Goal: Communication & Community: Answer question/provide support

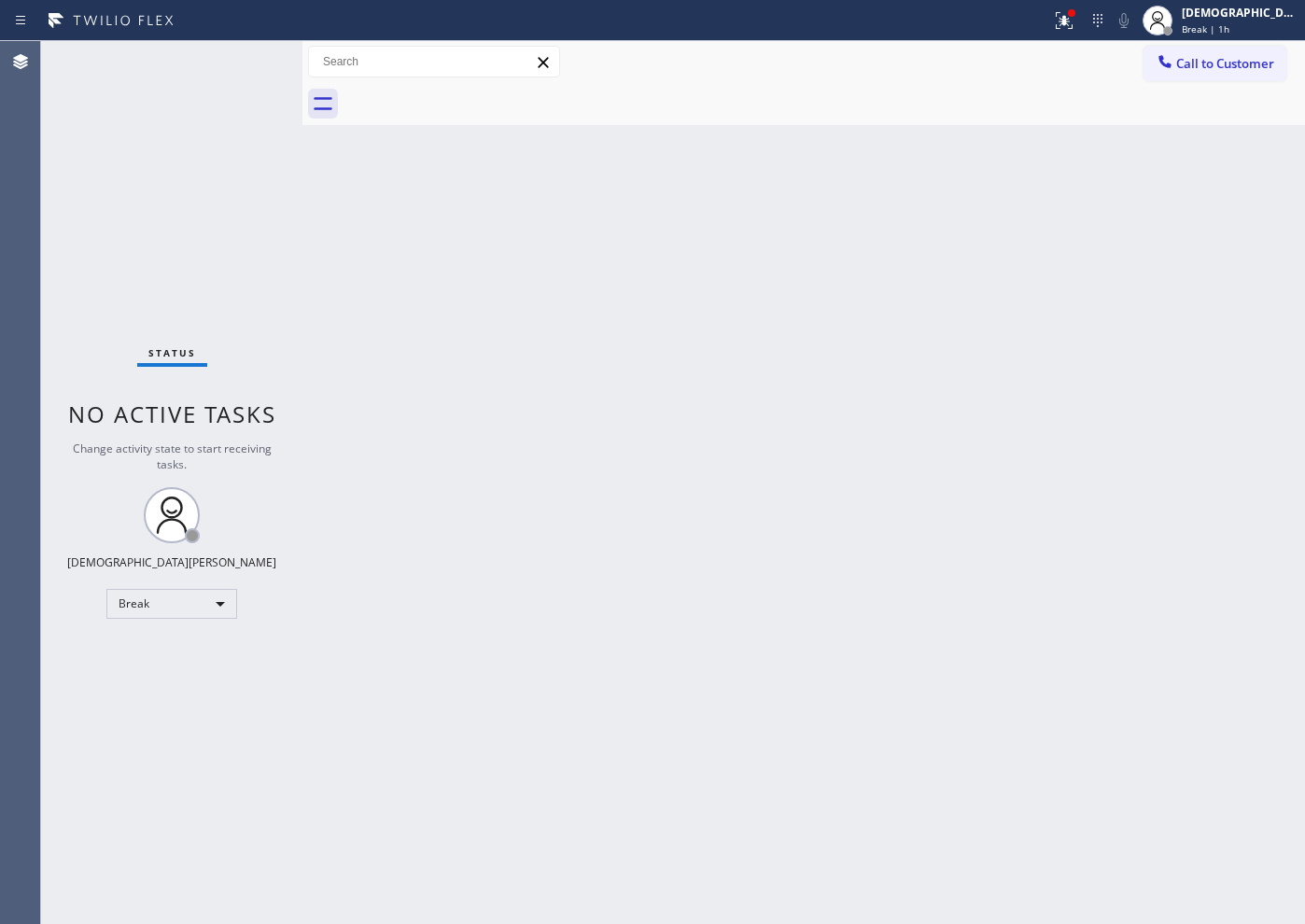
click at [146, 274] on div "Status No active tasks Change activity state to start receiving tasks. Christia…" at bounding box center [171, 482] width 261 height 882
click at [162, 605] on div "Break" at bounding box center [171, 604] width 130 height 30
click at [161, 646] on li "Available" at bounding box center [171, 653] width 127 height 23
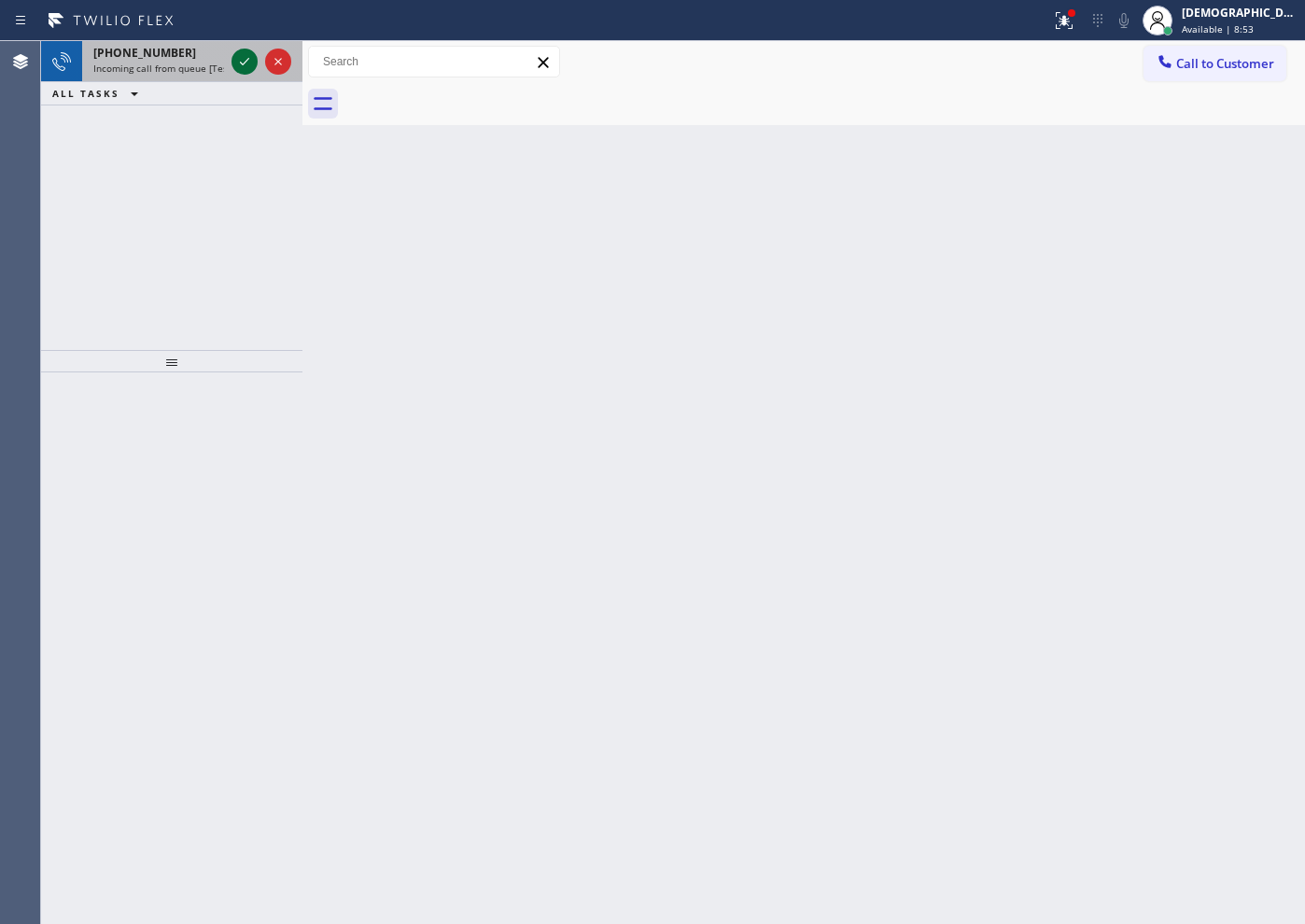
click at [243, 59] on icon at bounding box center [245, 62] width 23 height 23
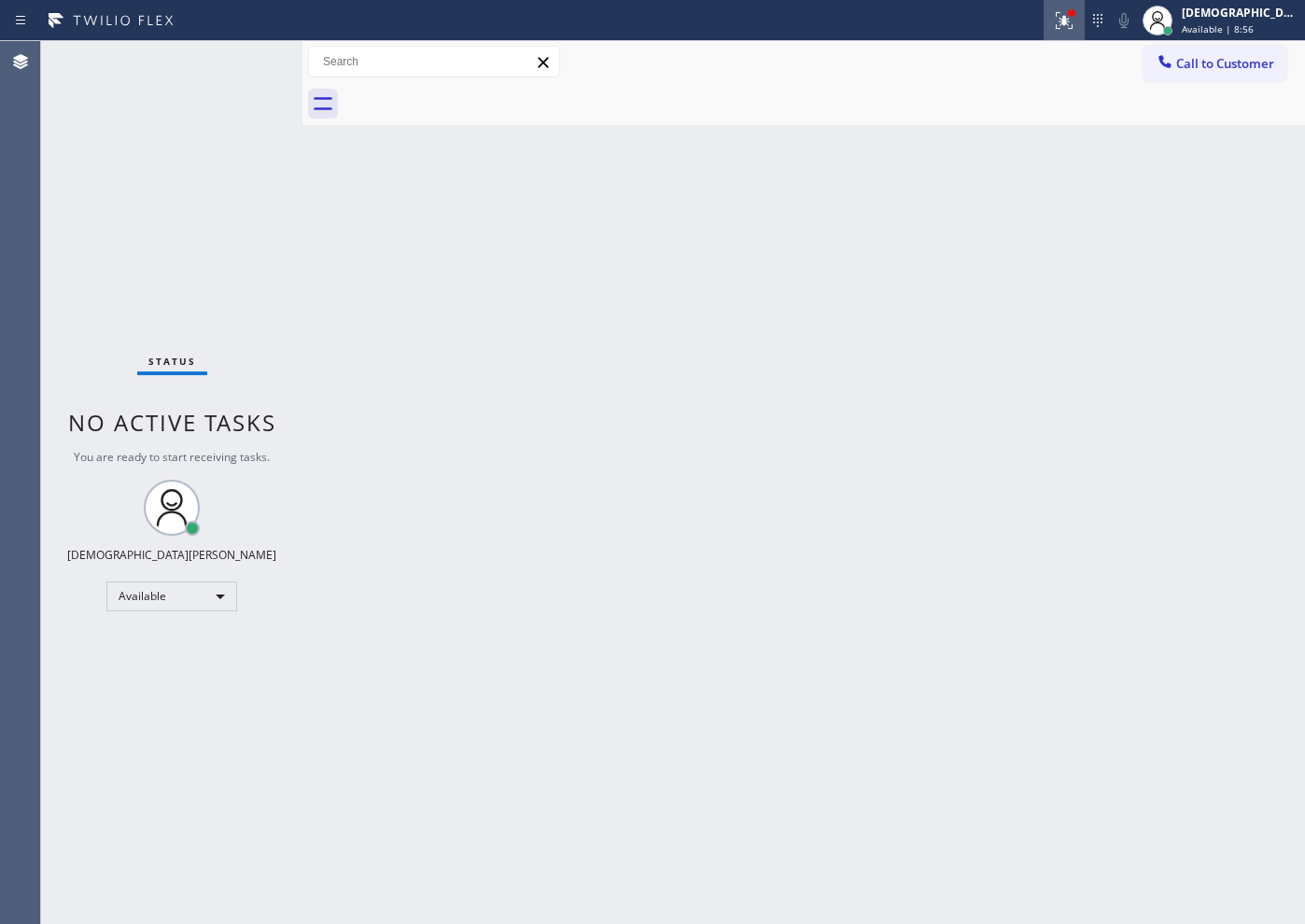
click at [1084, 29] on div at bounding box center [1063, 20] width 41 height 23
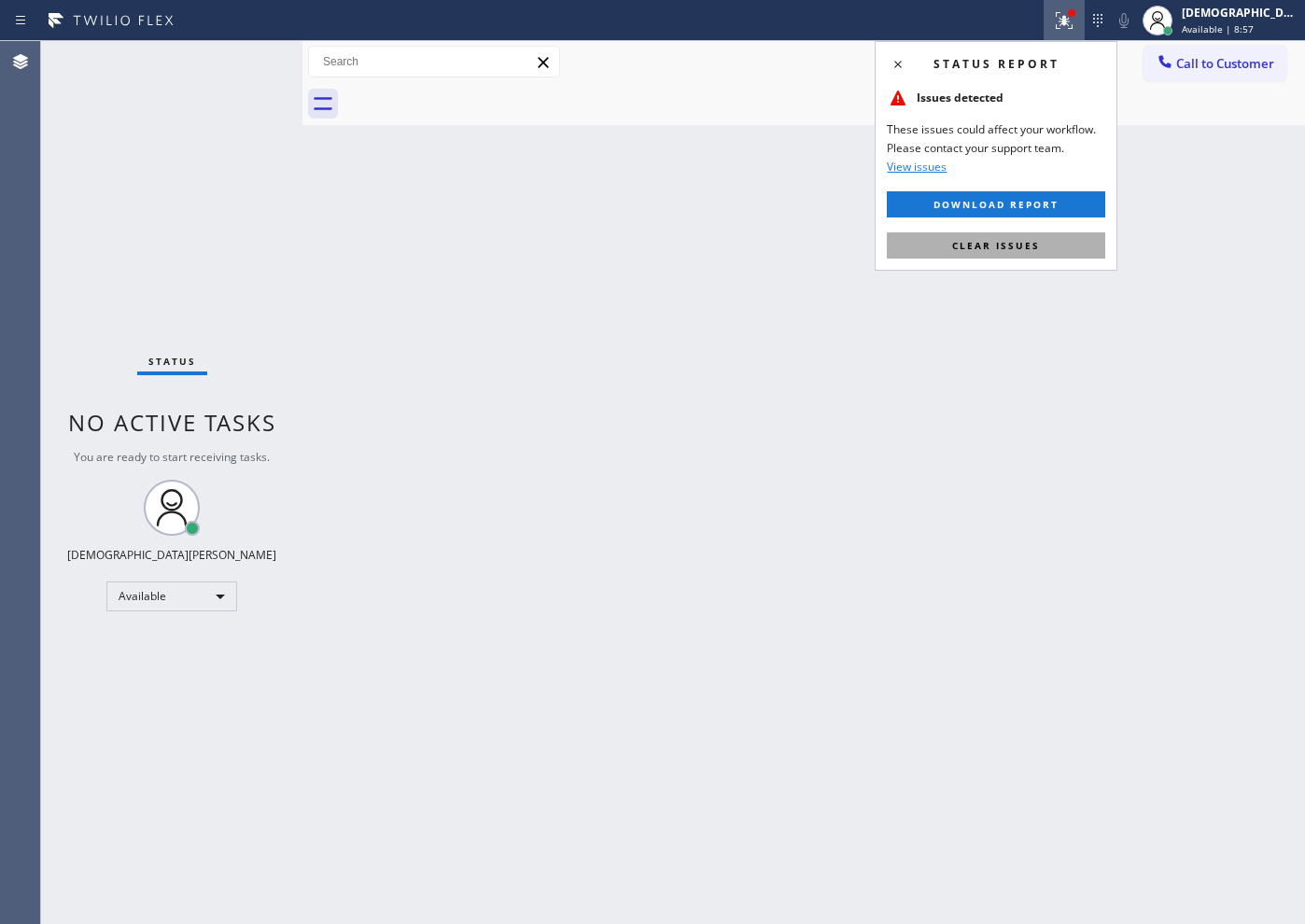
click at [1033, 234] on button "Clear issues" at bounding box center [996, 245] width 219 height 26
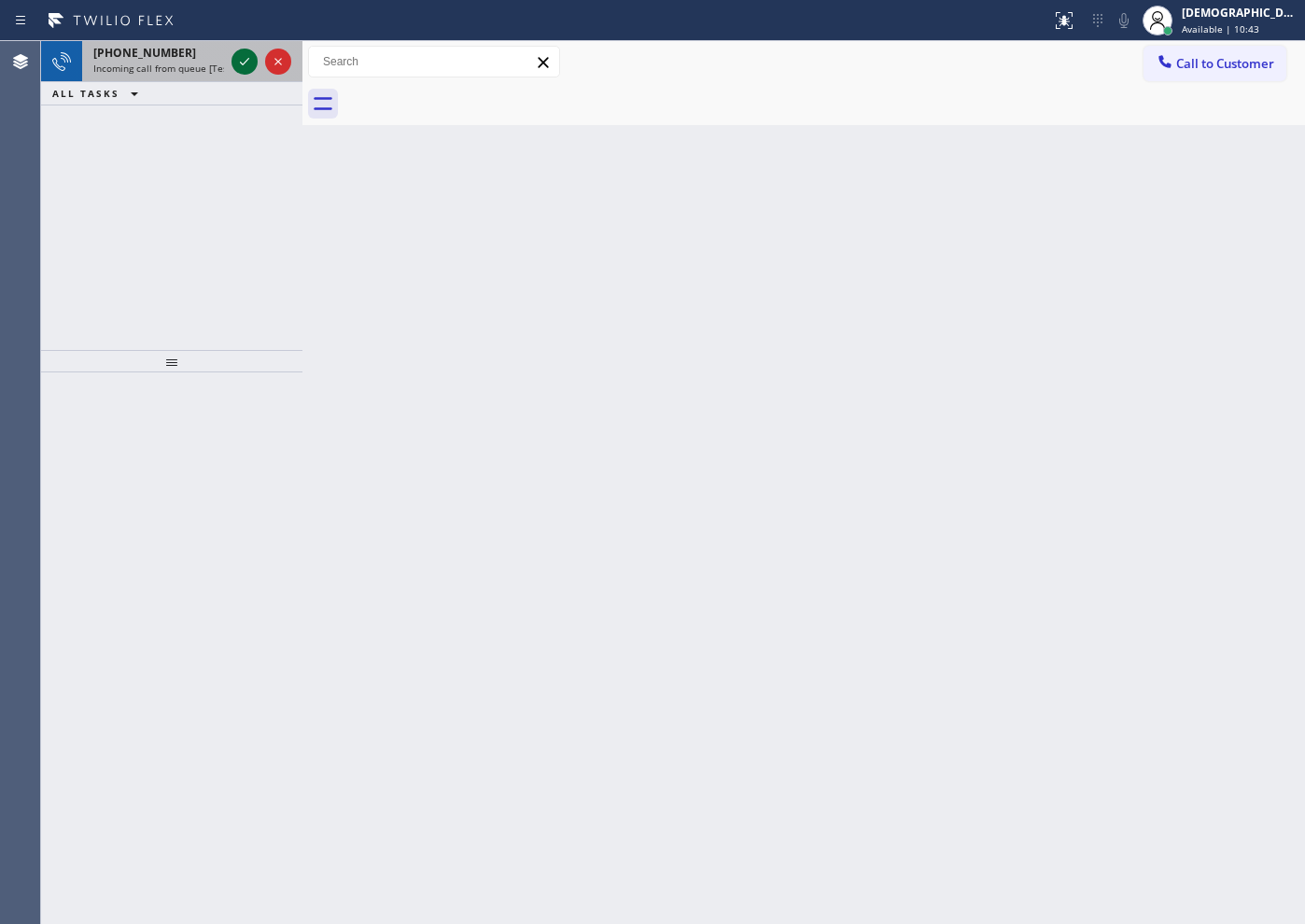
click at [245, 77] on div at bounding box center [261, 61] width 68 height 41
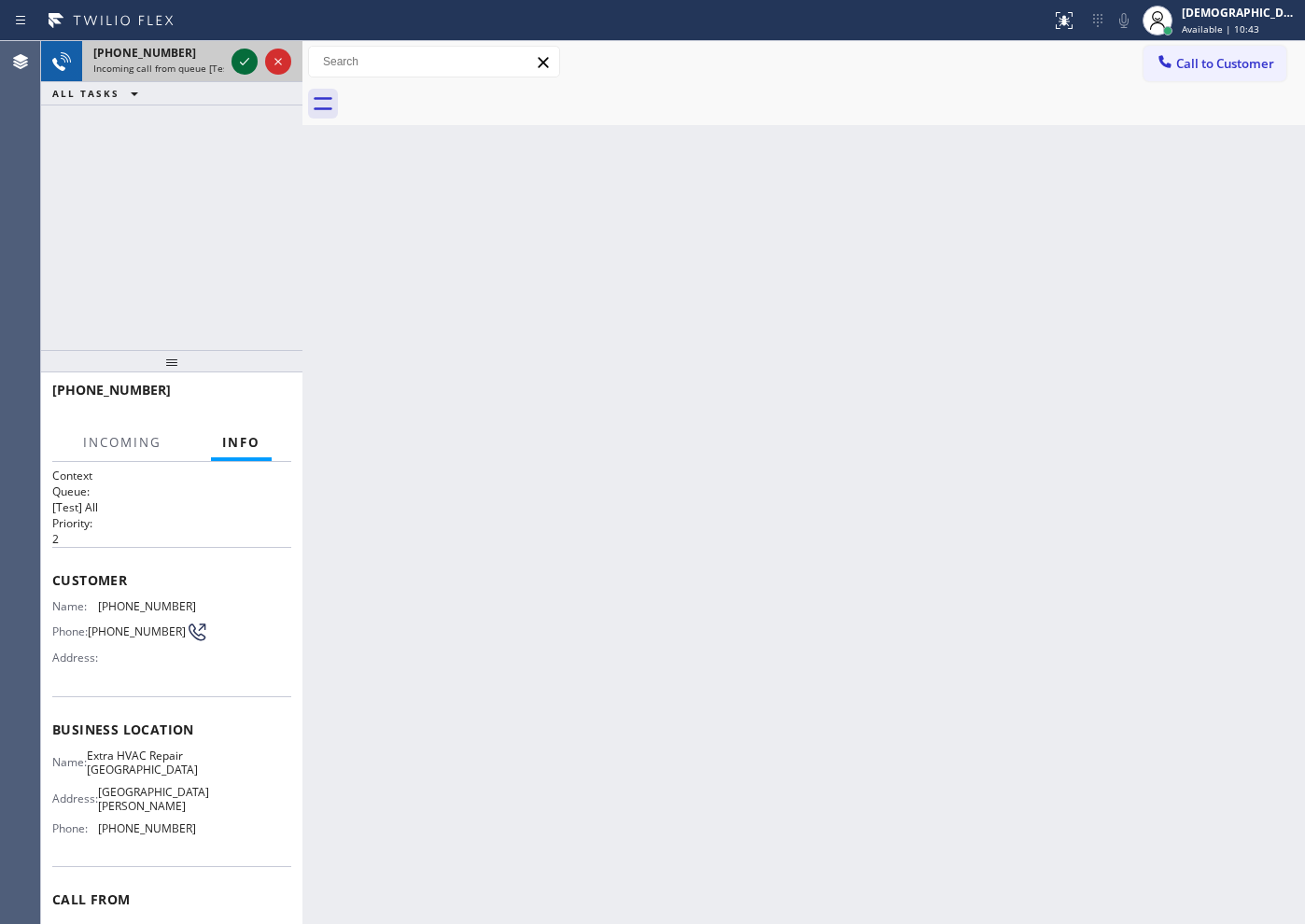
click at [252, 57] on icon at bounding box center [245, 62] width 23 height 23
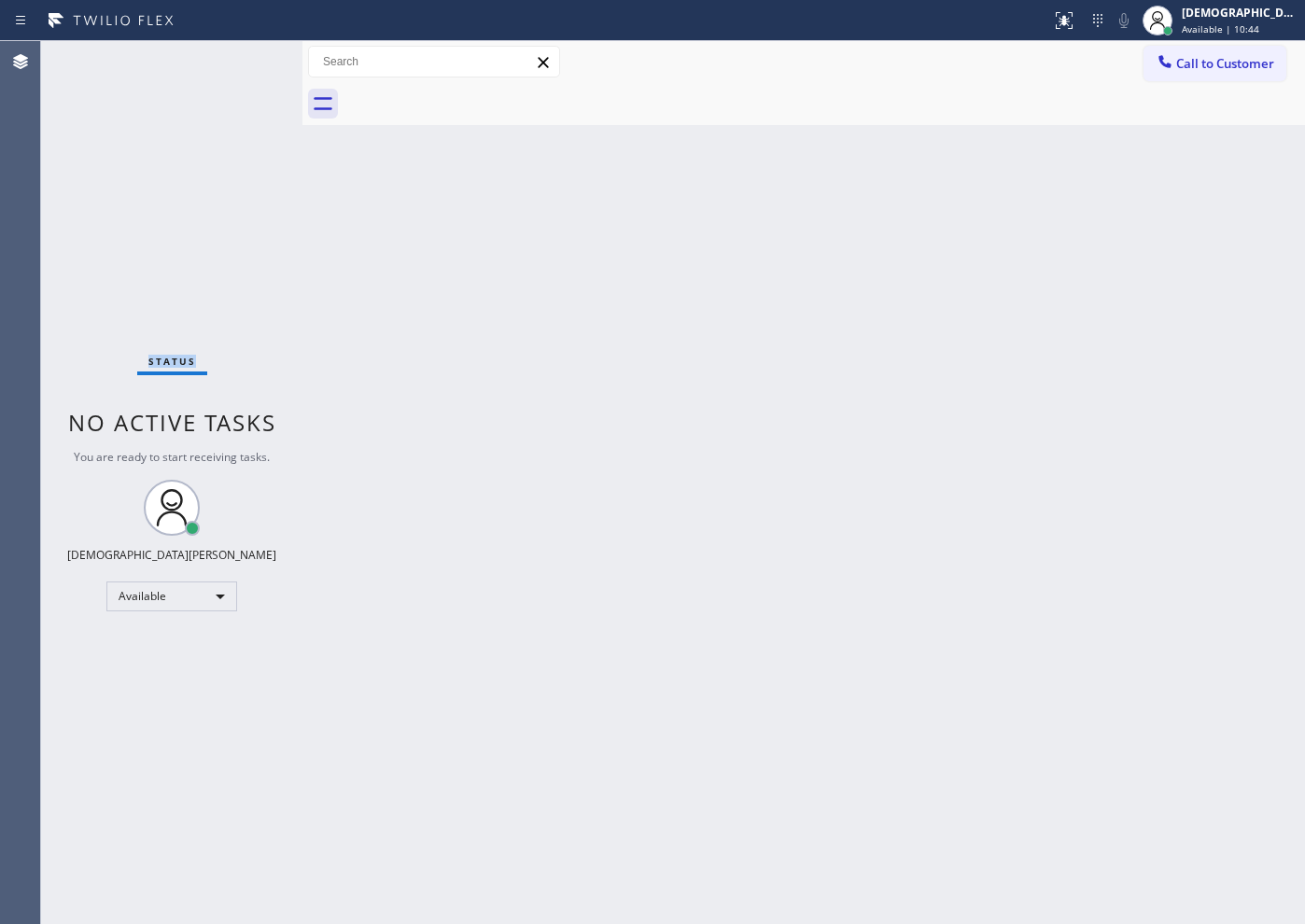
click at [249, 56] on div "Status No active tasks You are ready to start receiving tasks. Christian Cinco …" at bounding box center [171, 482] width 261 height 882
click at [1084, 20] on div at bounding box center [1063, 20] width 41 height 23
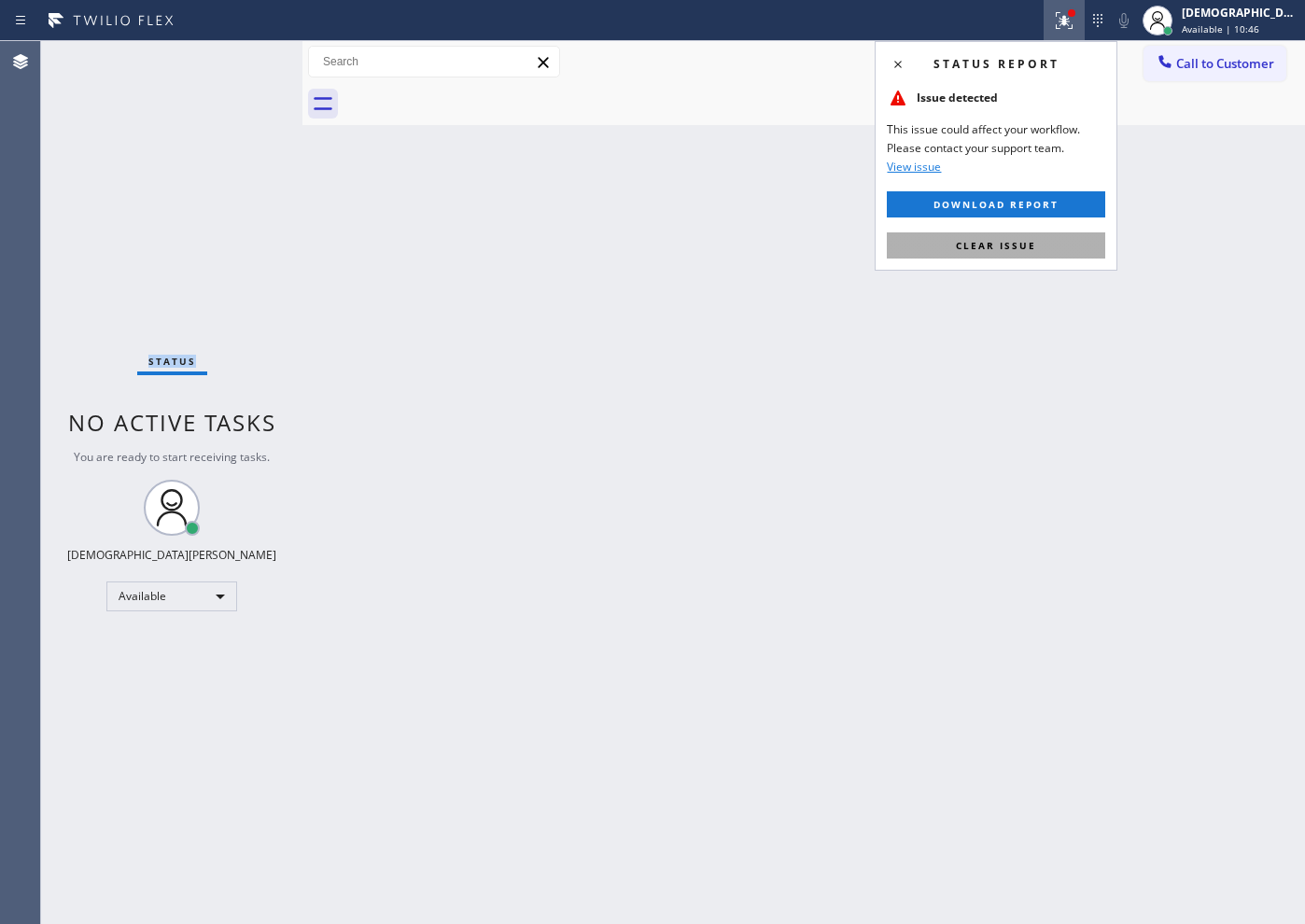
click at [1012, 232] on button "Clear issue" at bounding box center [996, 245] width 219 height 26
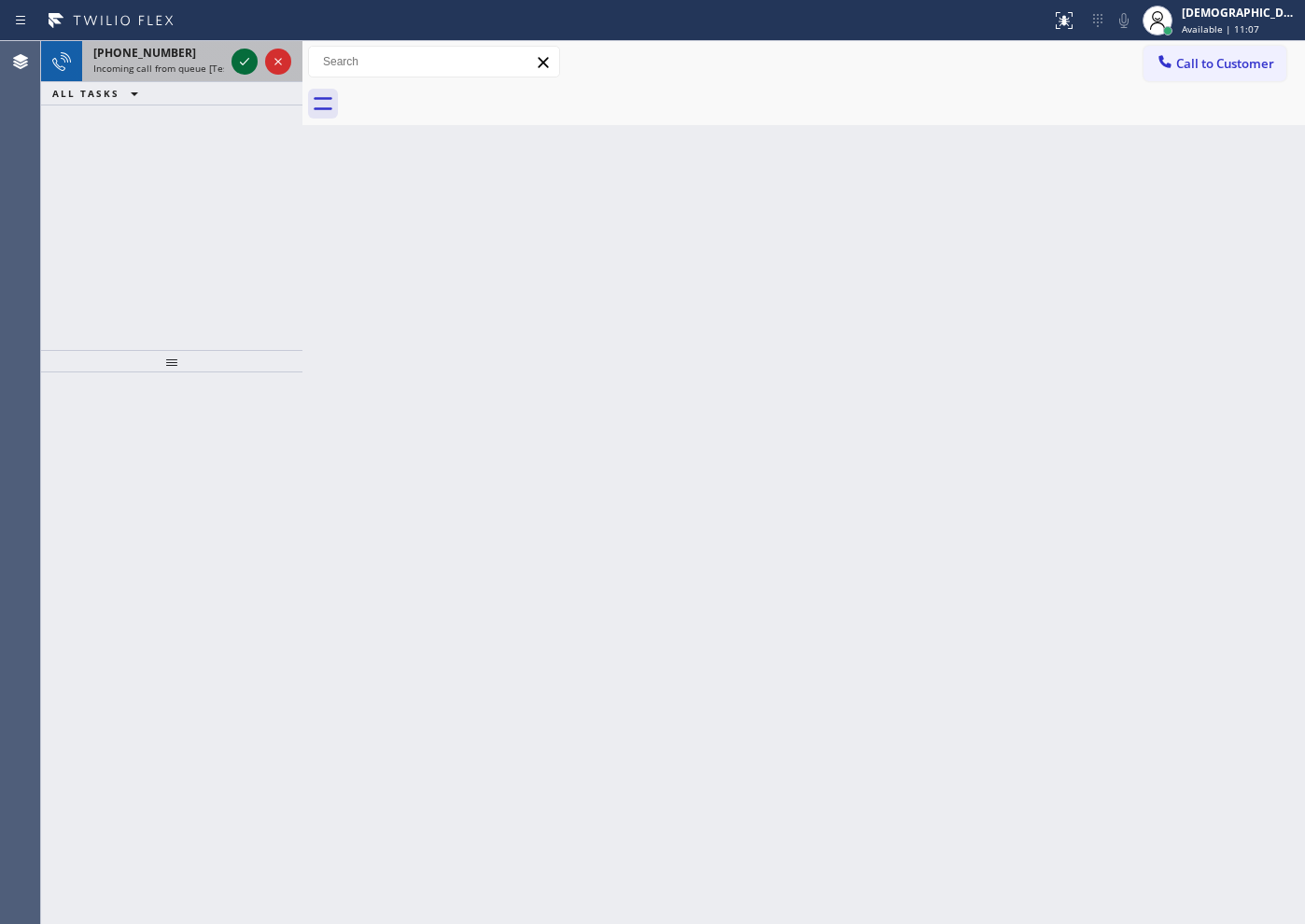
click at [238, 60] on icon at bounding box center [245, 62] width 23 height 23
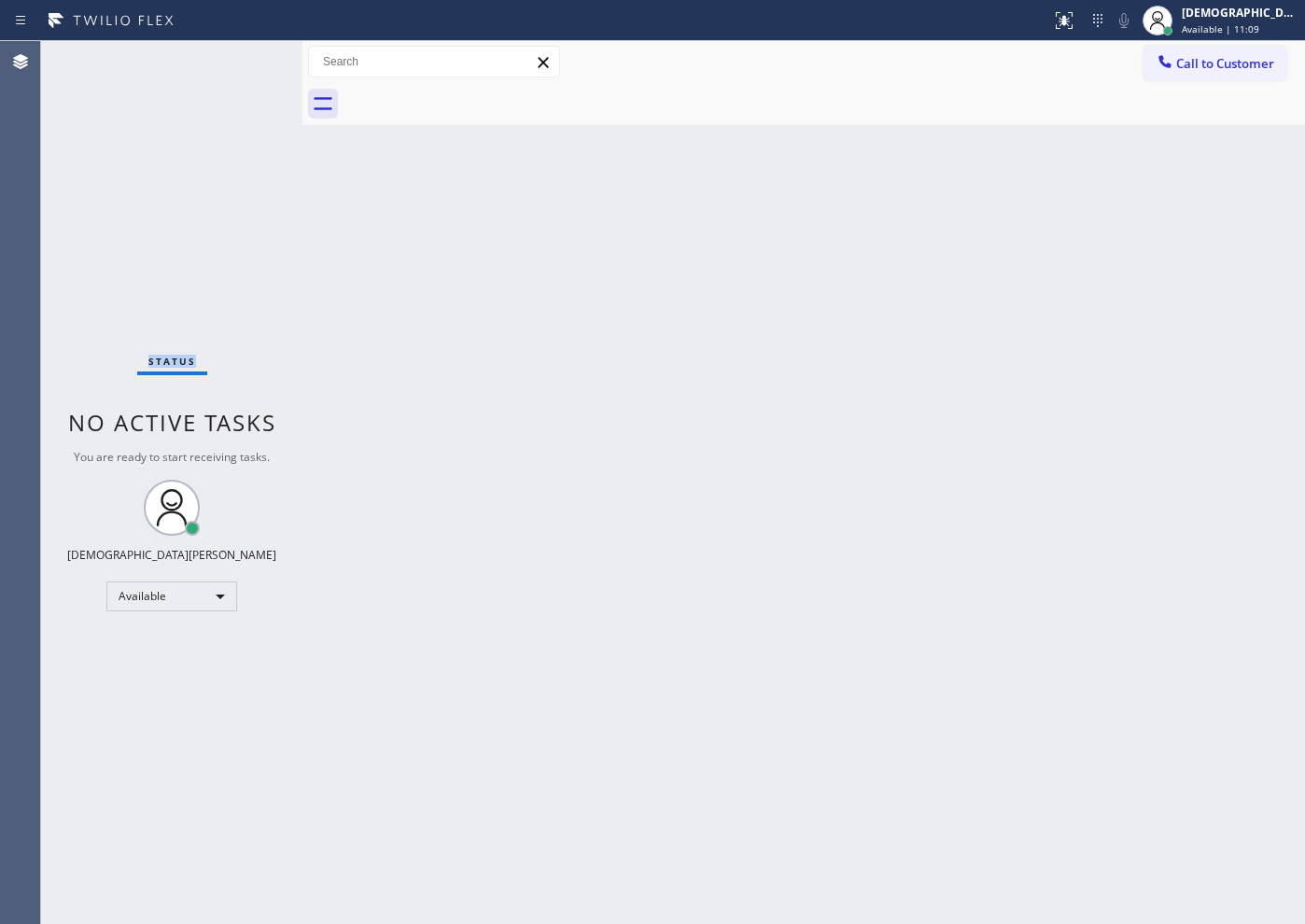
click at [238, 60] on div "Status No active tasks You are ready to start receiving tasks. Christian Cinco …" at bounding box center [171, 482] width 261 height 882
click at [243, 62] on div "Status No active tasks You are ready to start receiving tasks. Christian Cinco …" at bounding box center [171, 482] width 261 height 882
click at [242, 62] on div "Status No active tasks You are ready to start receiving tasks. Christian Cinco …" at bounding box center [171, 482] width 261 height 882
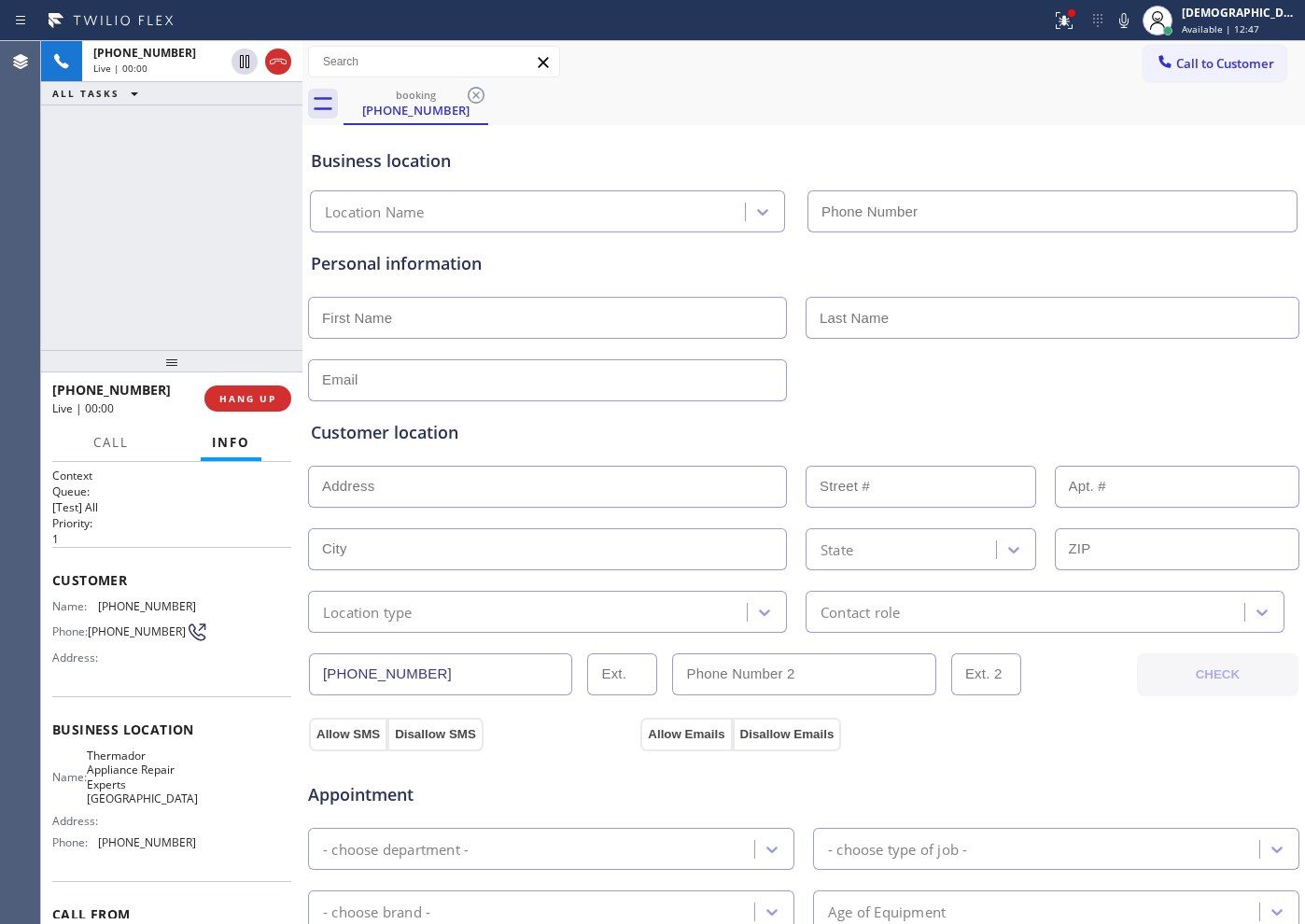
type input "[PHONE_NUMBER]"
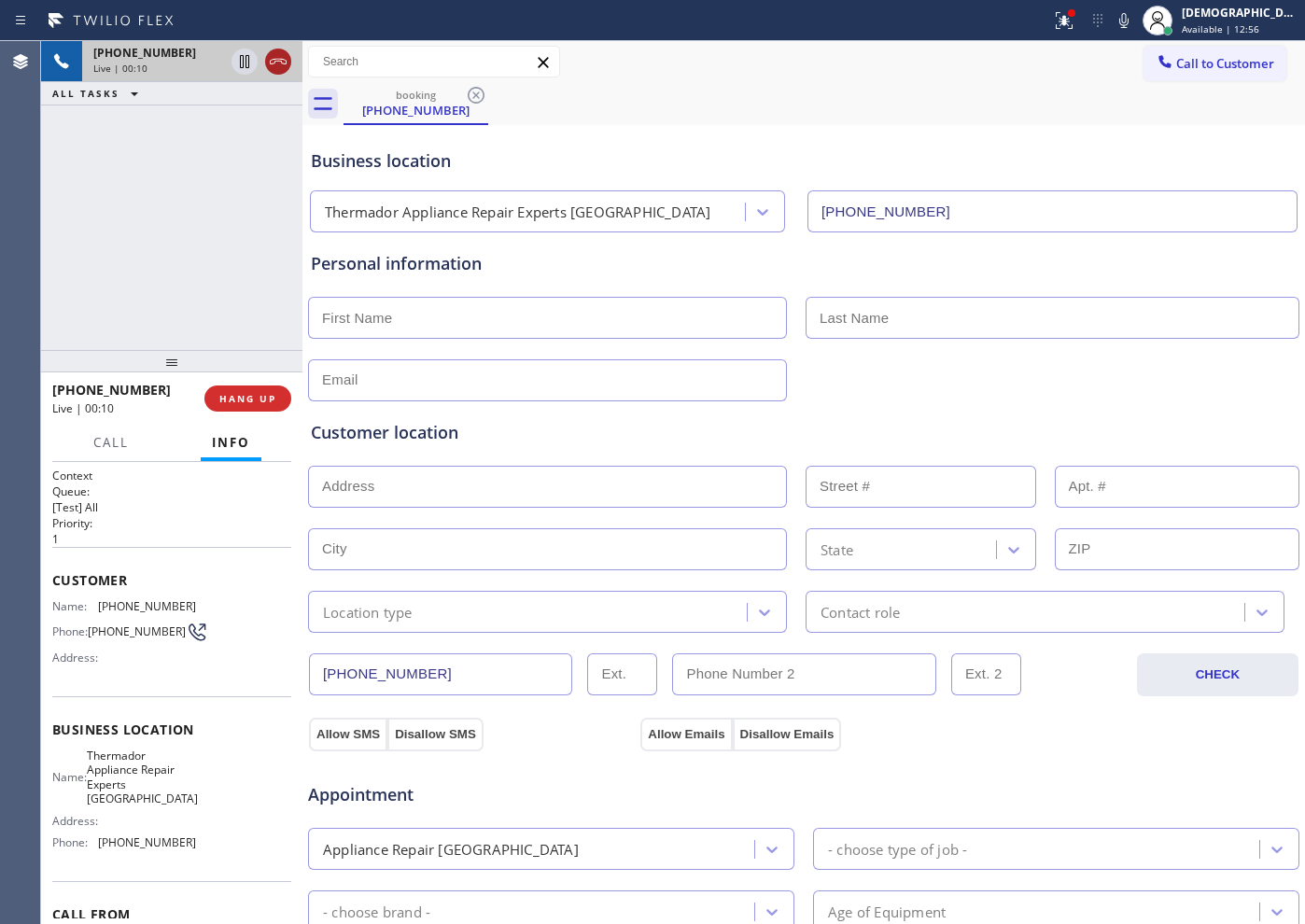
click at [268, 71] on icon at bounding box center [278, 62] width 23 height 23
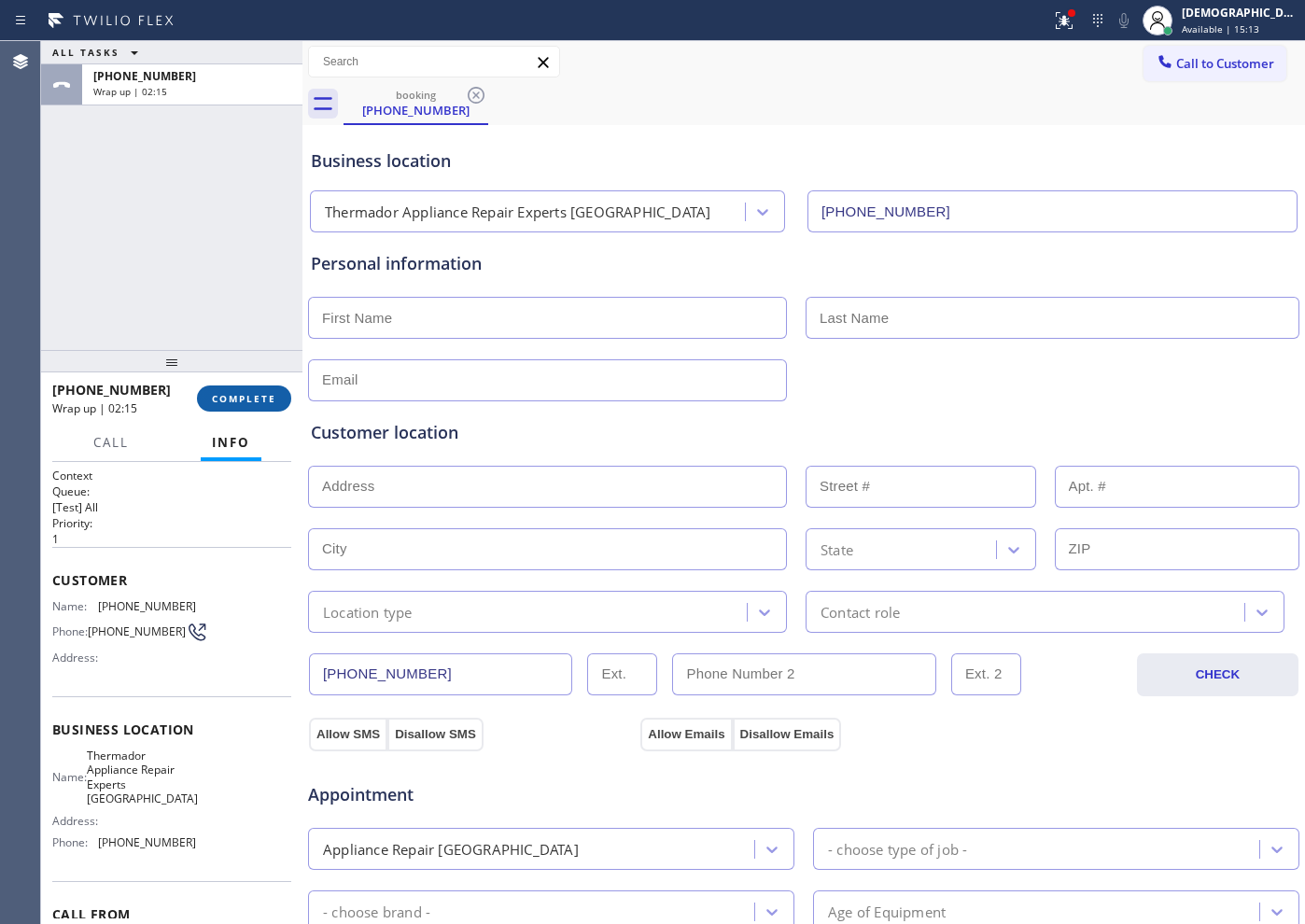
click at [247, 399] on span "COMPLETE" at bounding box center [244, 397] width 65 height 13
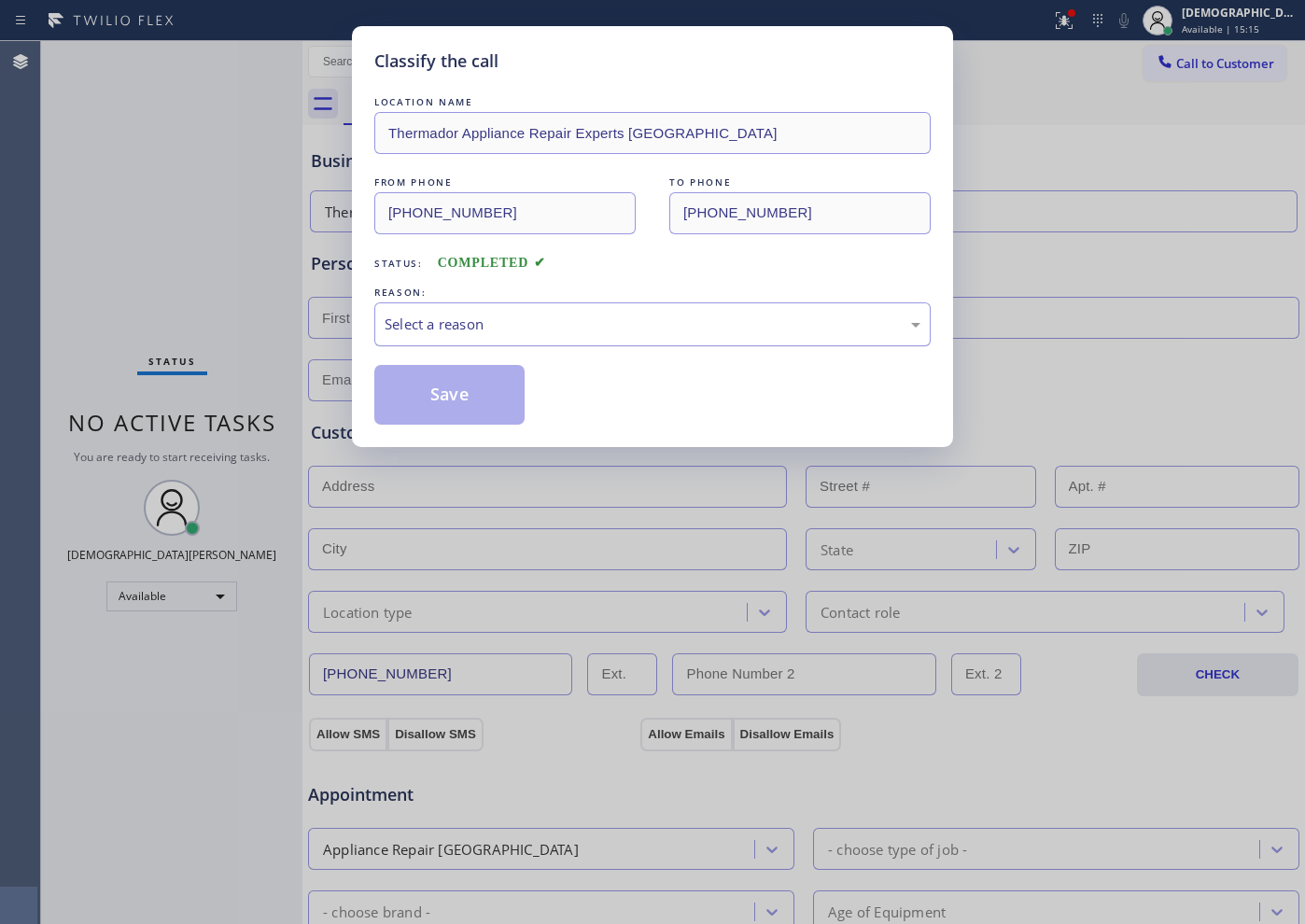
click at [529, 312] on div "Select a reason" at bounding box center [653, 324] width 557 height 44
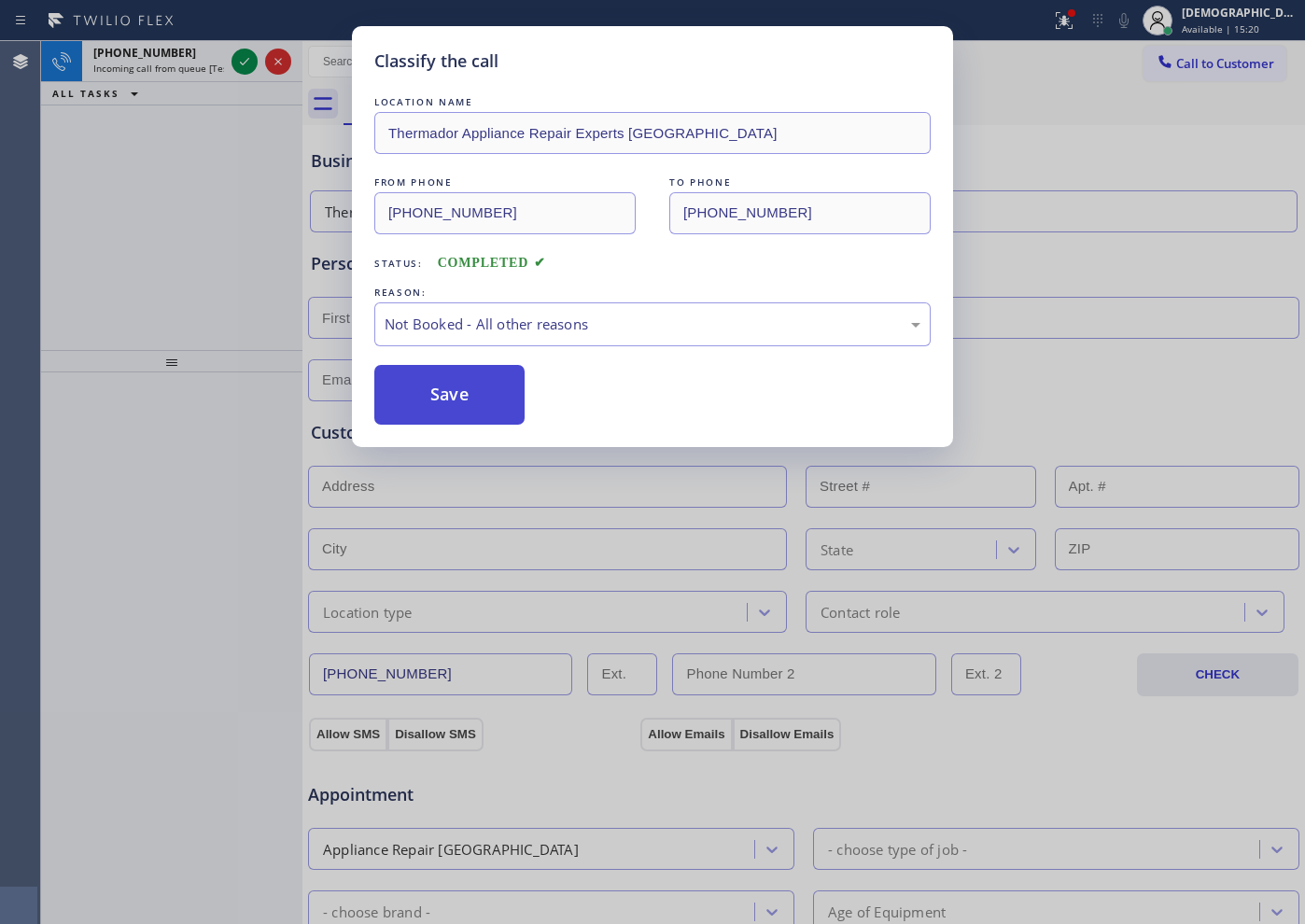
click at [478, 403] on button "Save" at bounding box center [449, 394] width 150 height 60
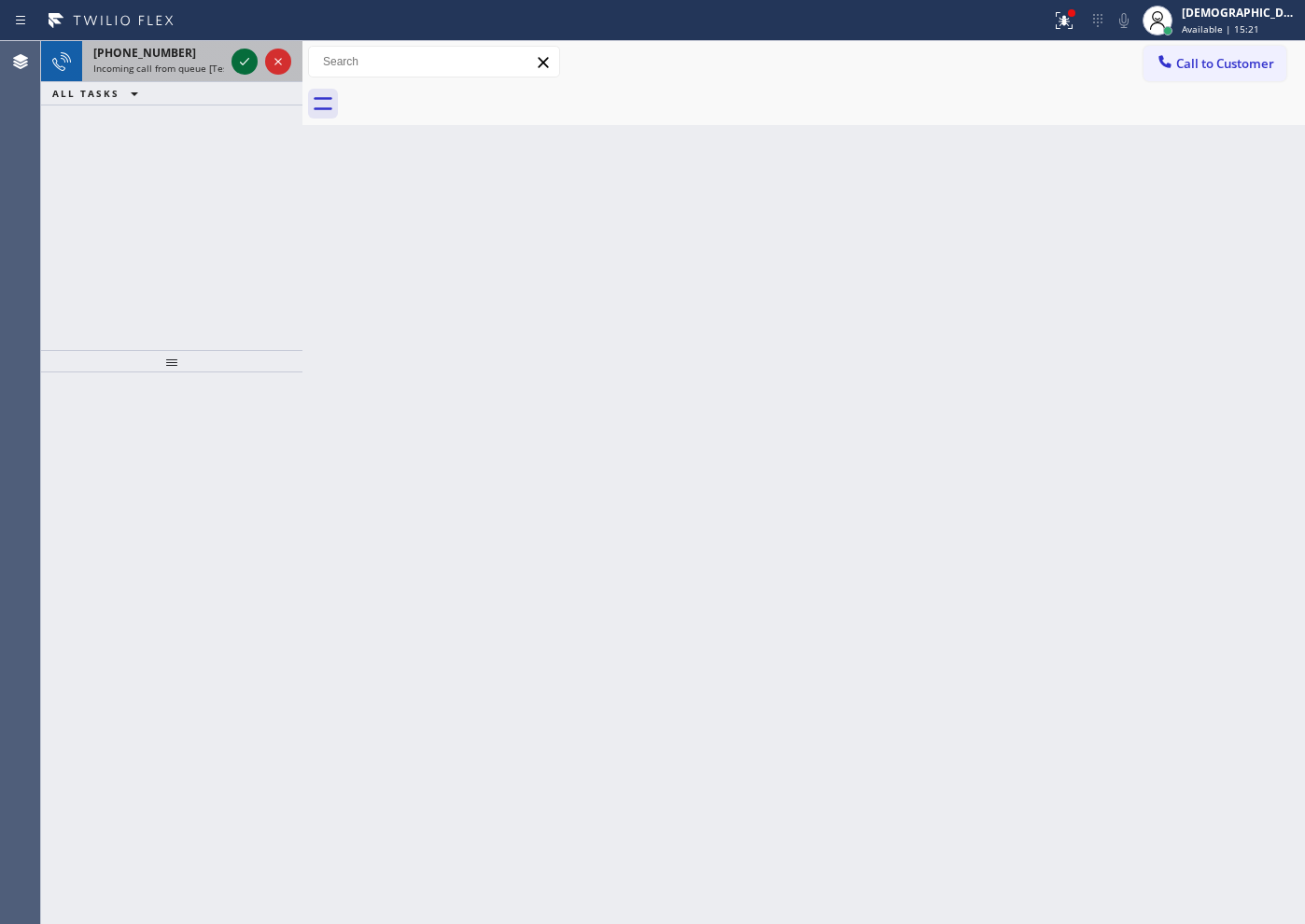
click at [244, 66] on icon at bounding box center [245, 62] width 23 height 23
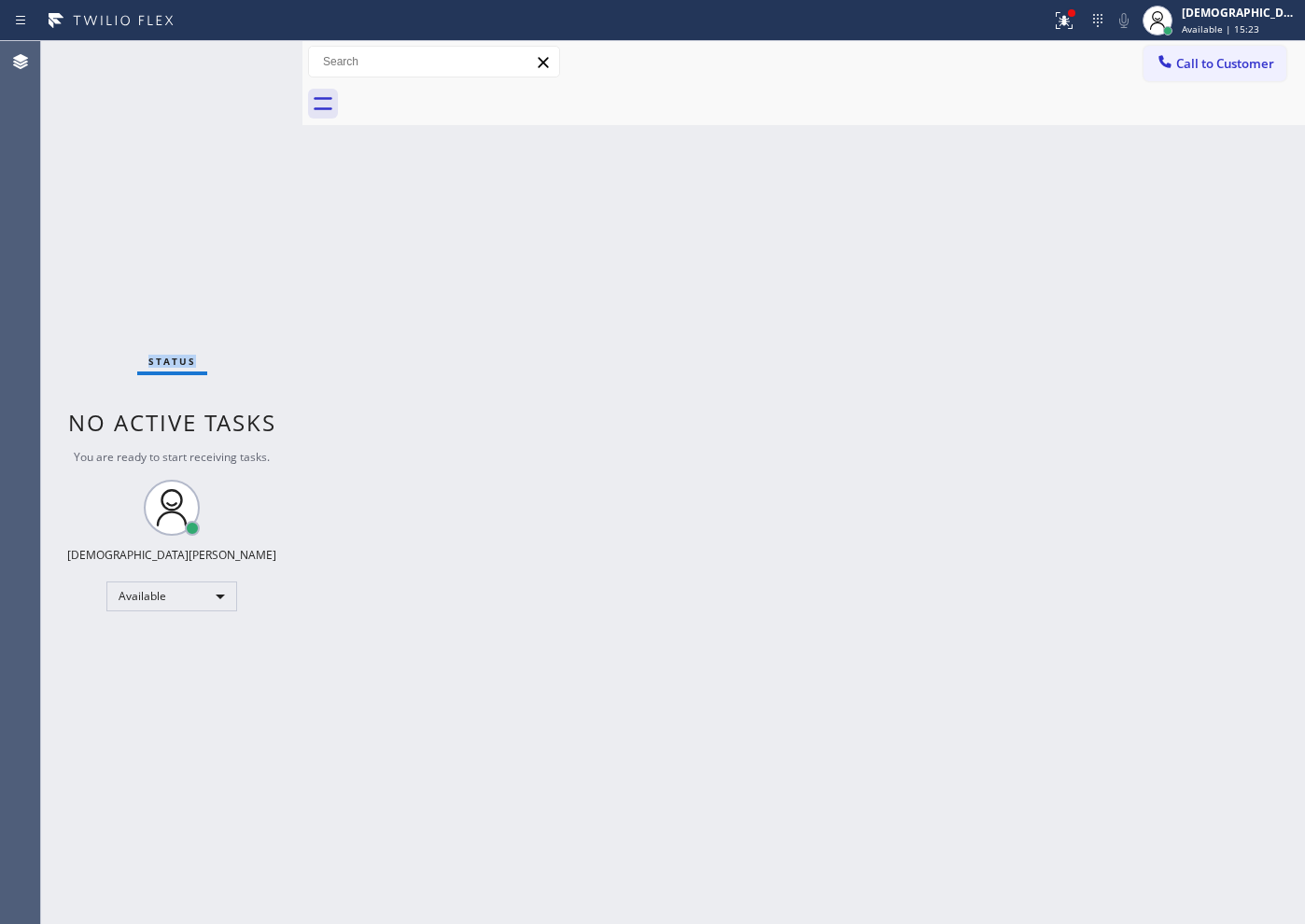
click at [245, 65] on div "Status No active tasks You are ready to start receiving tasks. Christian Cinco …" at bounding box center [171, 482] width 261 height 882
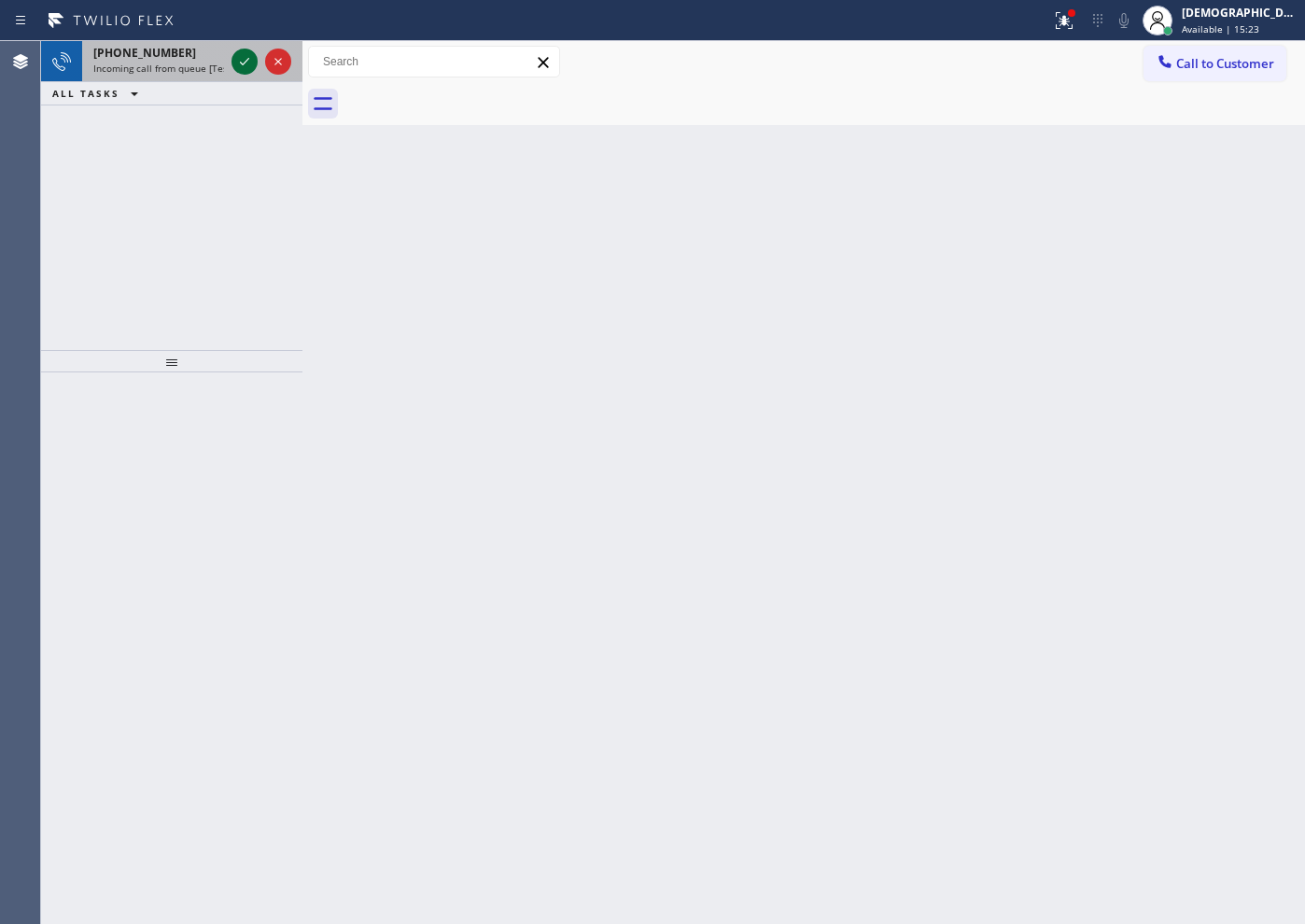
click at [245, 66] on icon at bounding box center [245, 62] width 23 height 23
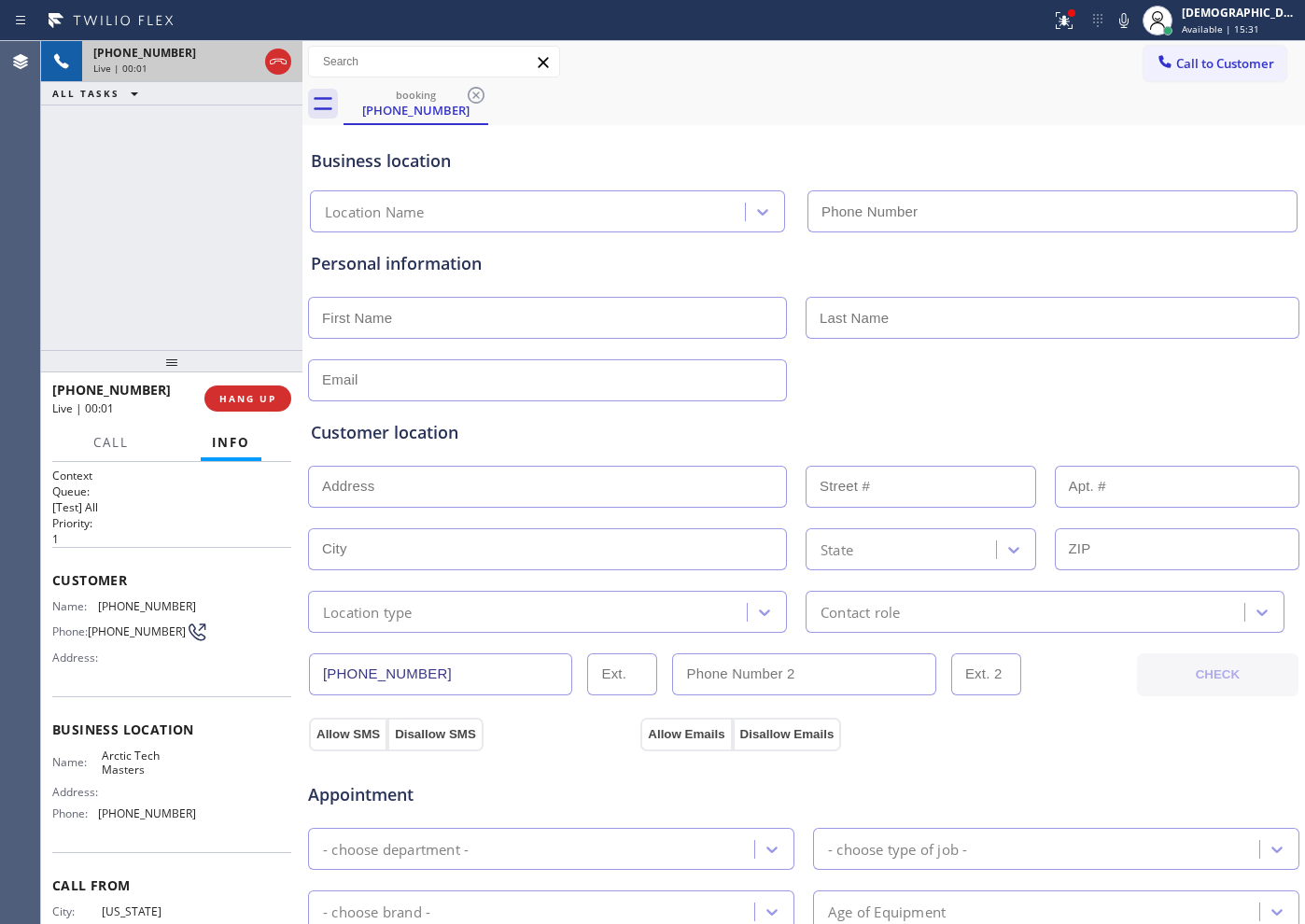
type input "[PHONE_NUMBER]"
click at [283, 62] on icon at bounding box center [278, 62] width 23 height 23
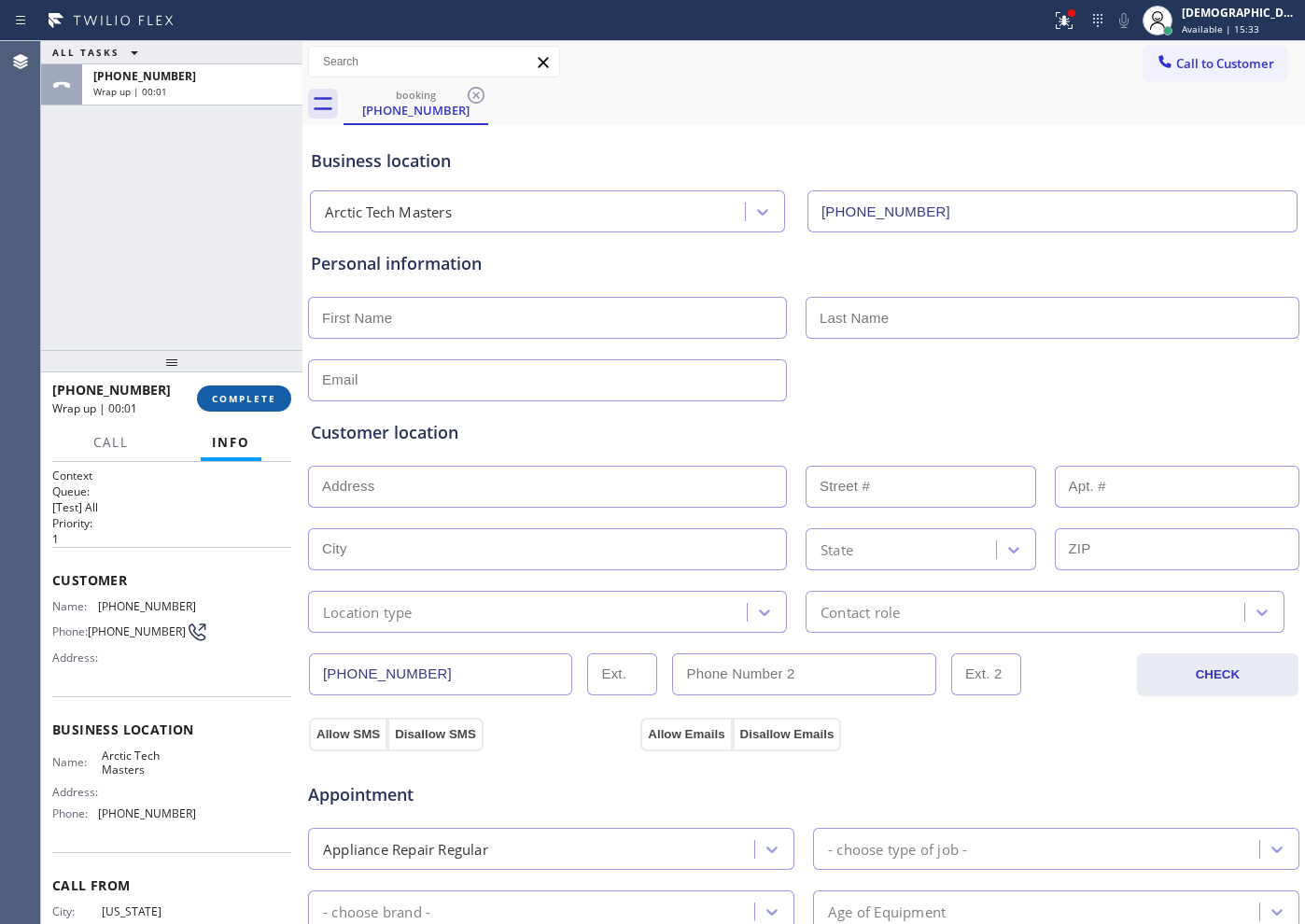
click at [252, 391] on span "COMPLETE" at bounding box center [244, 397] width 65 height 13
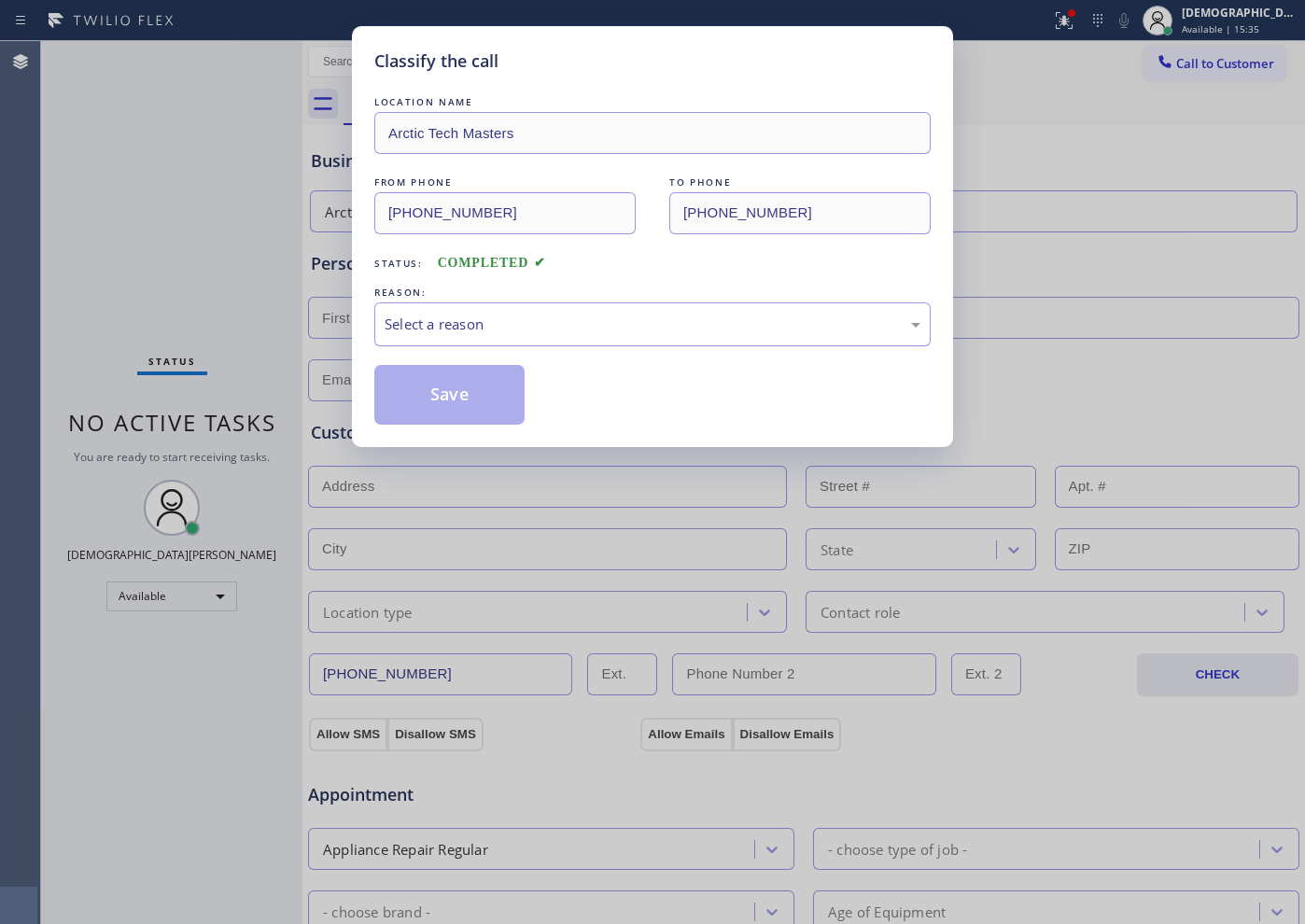
click at [428, 320] on div "Select a reason" at bounding box center [652, 325] width 536 height 22
click at [408, 400] on button "Save" at bounding box center [449, 394] width 150 height 60
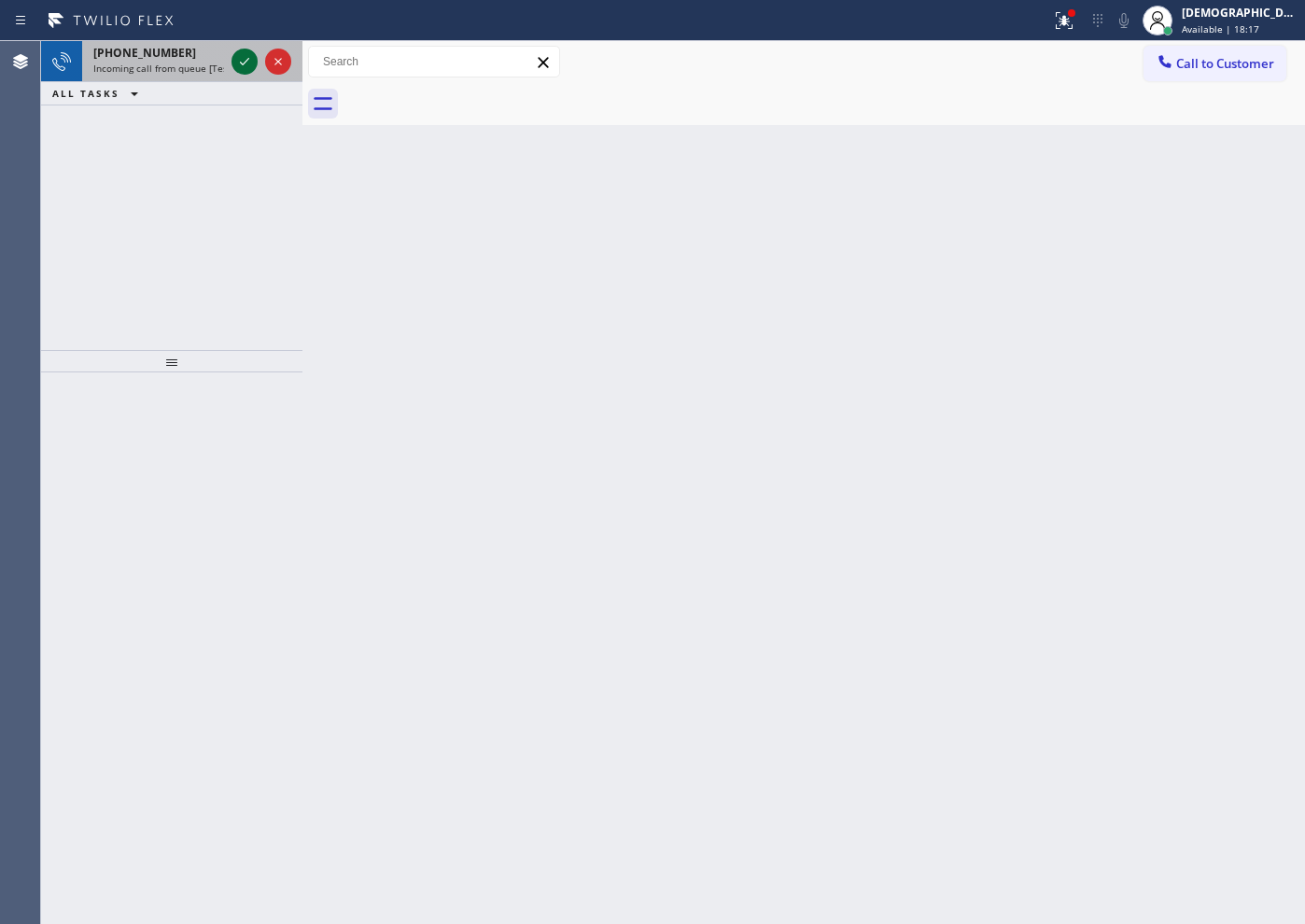
click at [247, 56] on icon at bounding box center [245, 62] width 23 height 23
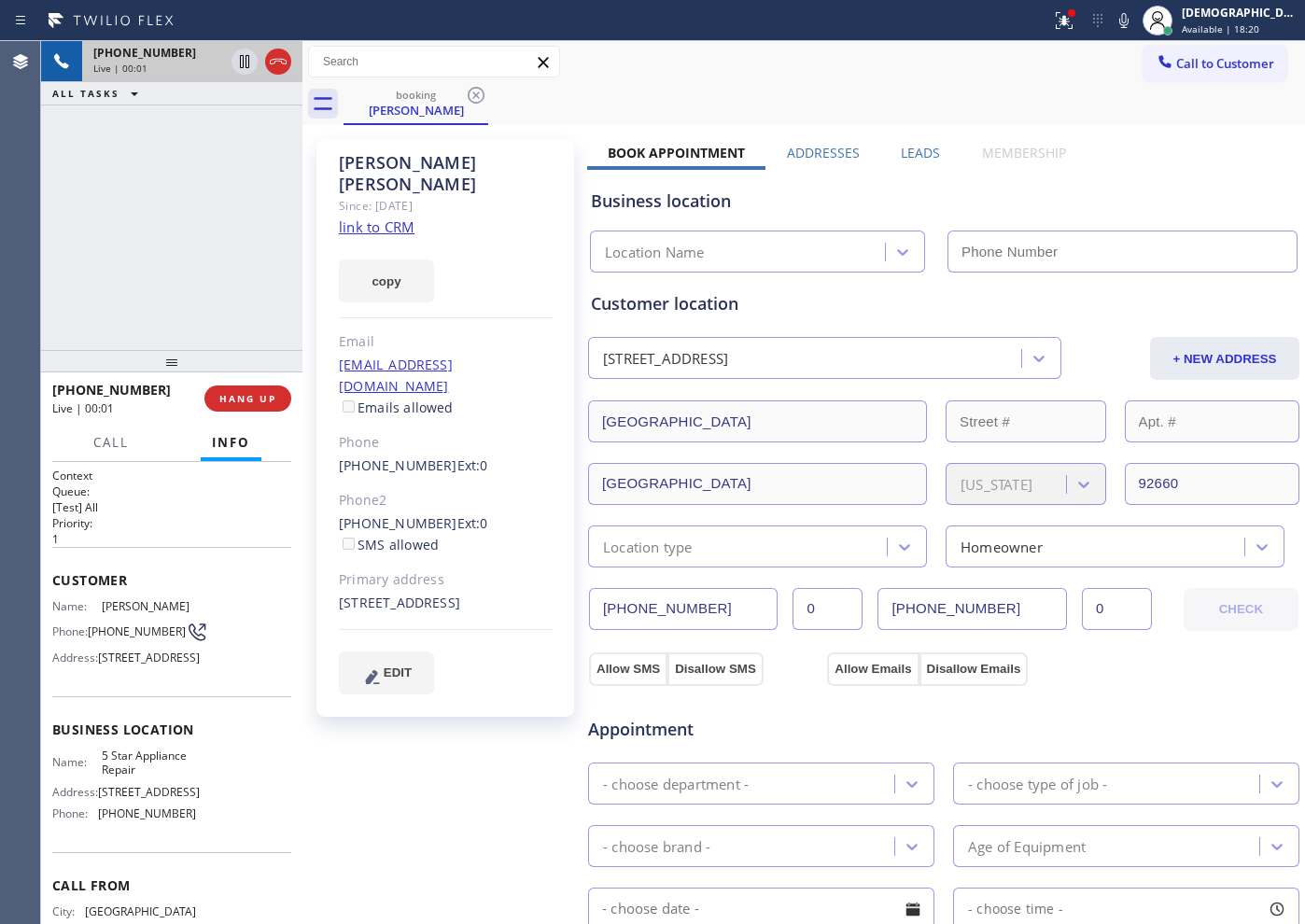
type input "[PHONE_NUMBER]"
click at [373, 218] on link "link to CRM" at bounding box center [377, 227] width 76 height 19
click at [1034, 359] on icon at bounding box center [1039, 359] width 11 height 7
drag, startPoint x: 509, startPoint y: 164, endPoint x: 345, endPoint y: 147, distance: 164.9
click at [345, 147] on div "[PERSON_NAME] Since: [DATE] link to CRM copy Email [EMAIL_ADDRESS][DOMAIN_NAME]…" at bounding box center [444, 427] width 257 height 577
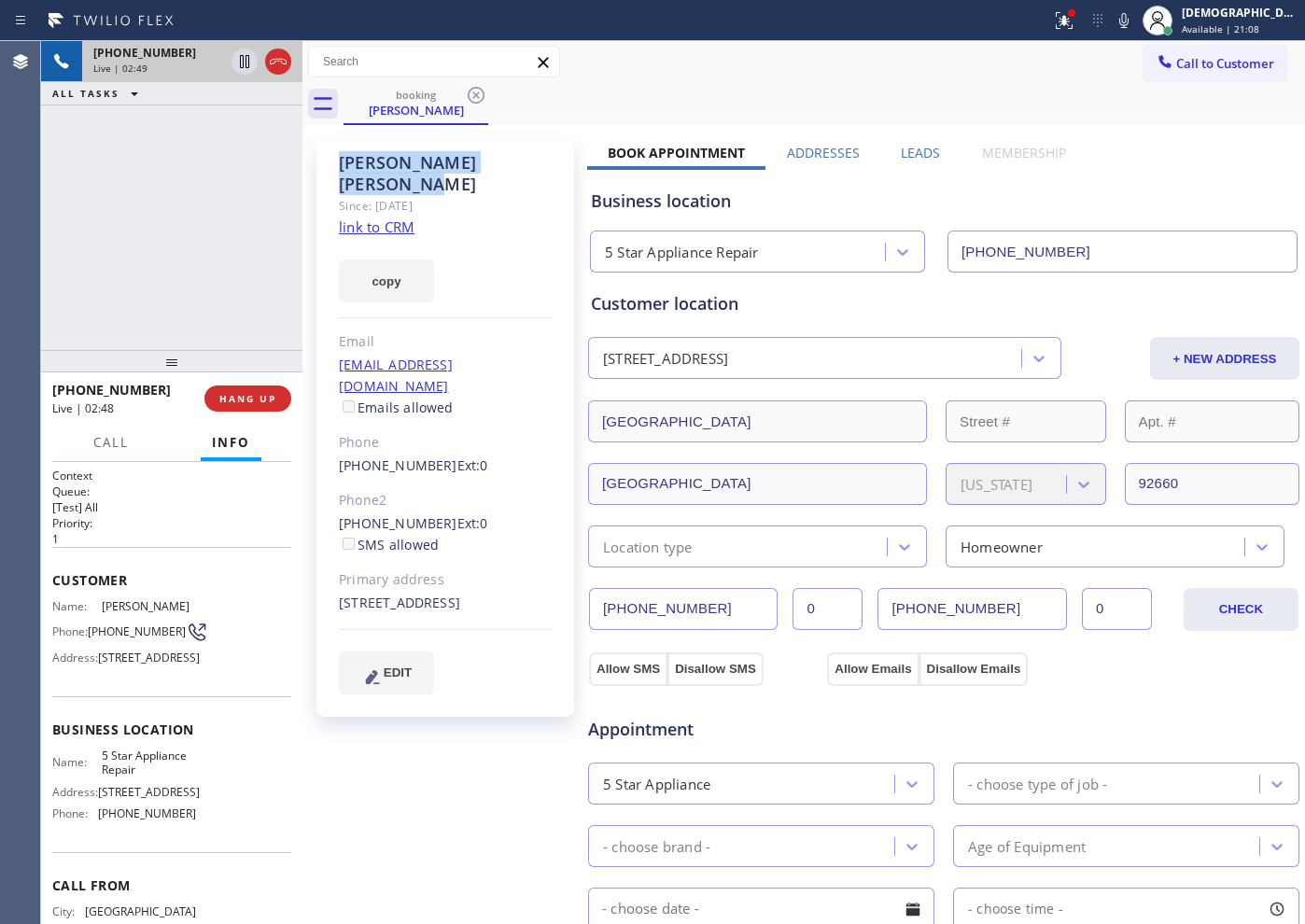
copy div "[PERSON_NAME]"
drag, startPoint x: 730, startPoint y: 607, endPoint x: 596, endPoint y: 607, distance: 134.0
click at [596, 607] on input "[PHONE_NUMBER]" at bounding box center [684, 609] width 189 height 42
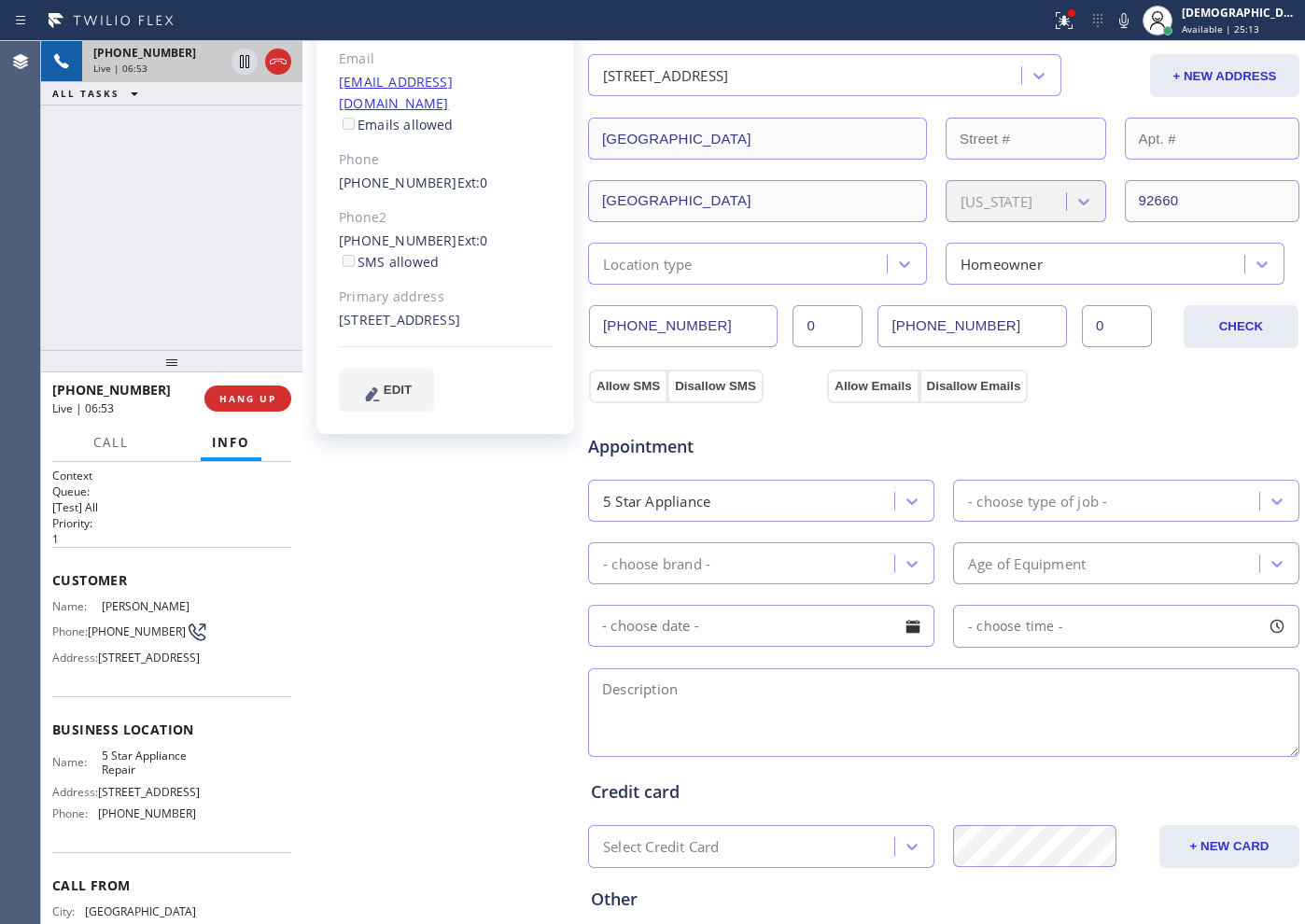
scroll to position [350, 0]
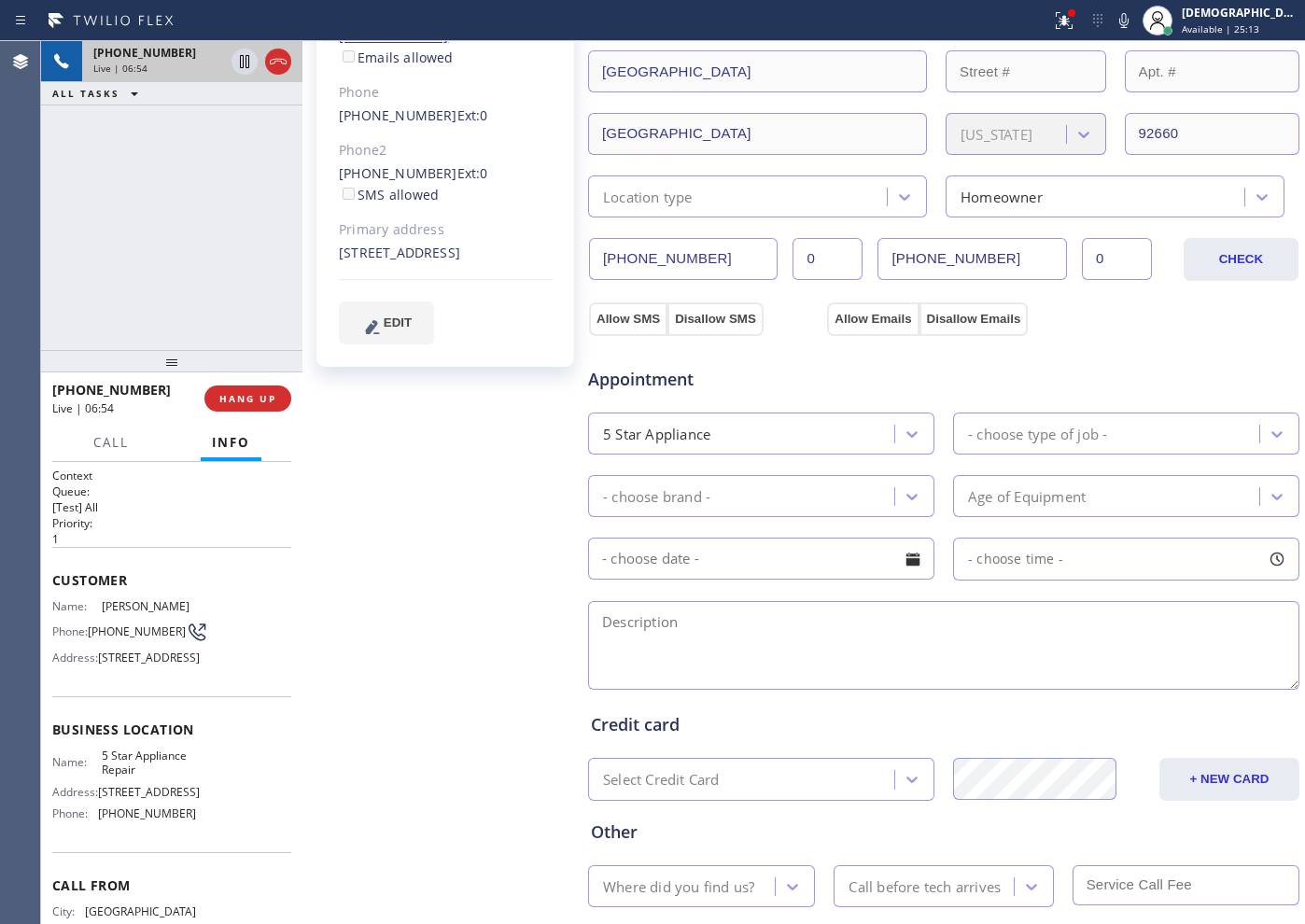
drag, startPoint x: 805, startPoint y: 289, endPoint x: 784, endPoint y: 294, distance: 21.6
click at [804, 289] on div "Allow SMS Disallow SMS Allow Emails Disallow Emails" at bounding box center [943, 308] width 713 height 54
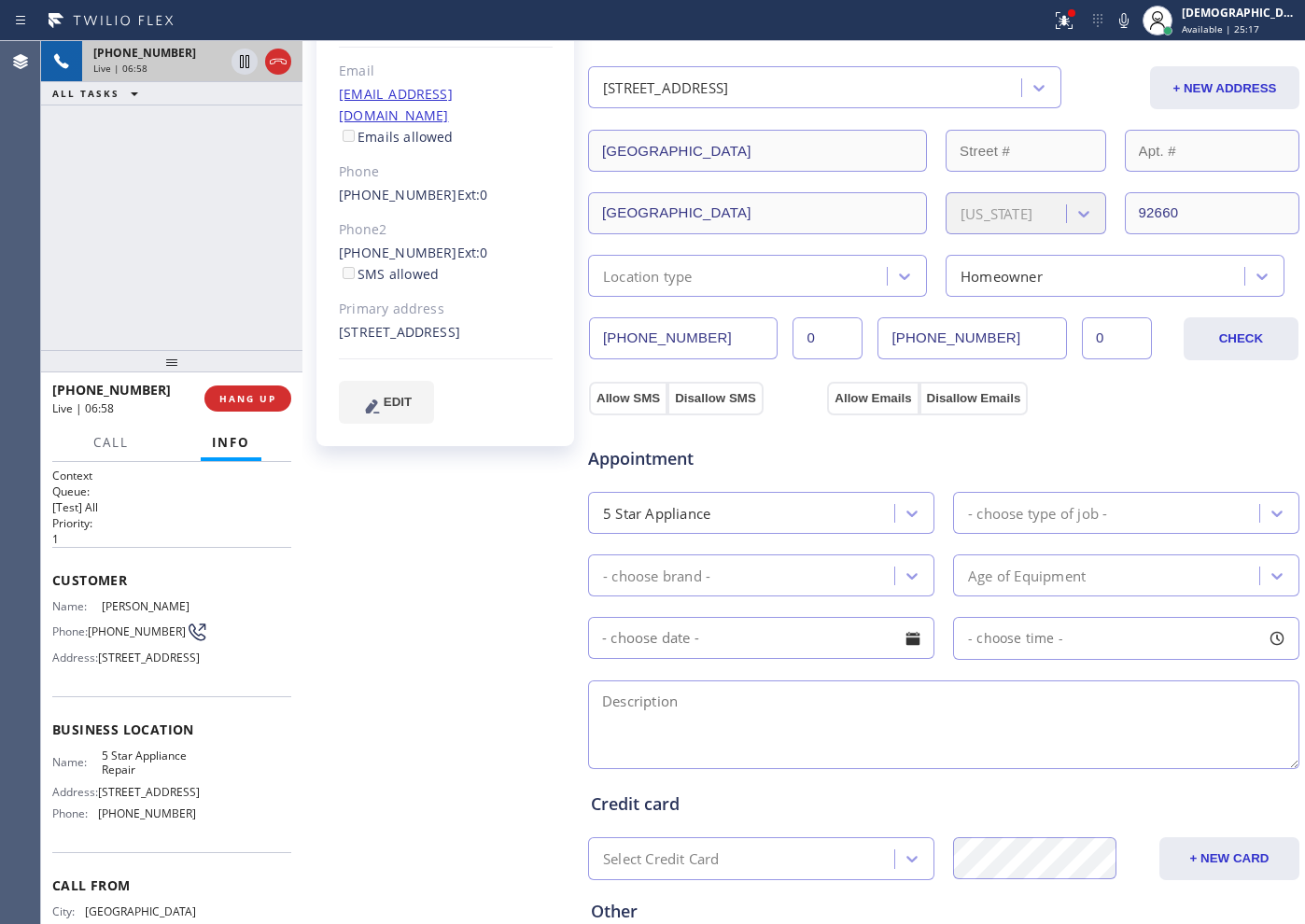
scroll to position [116, 0]
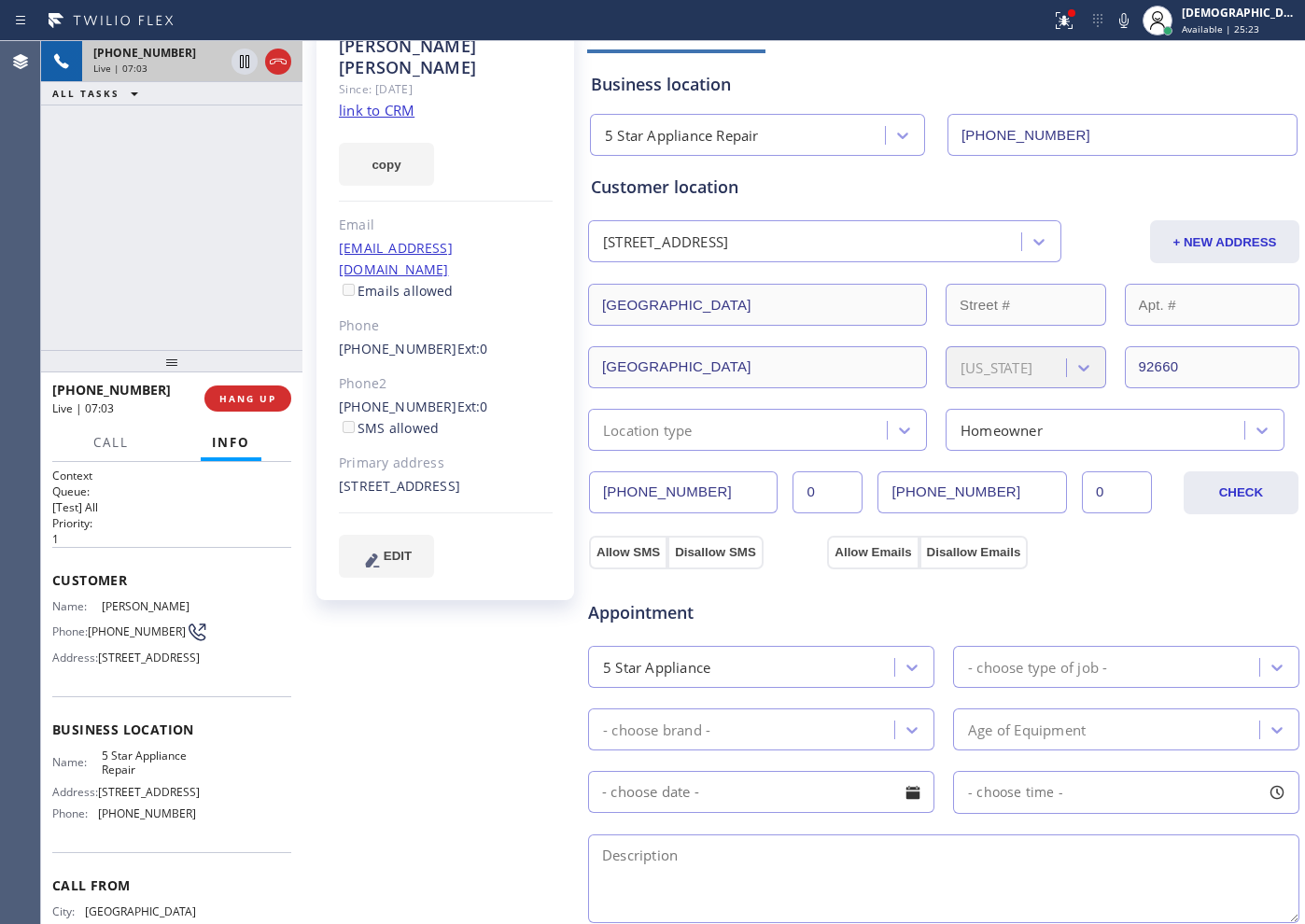
drag, startPoint x: 996, startPoint y: 485, endPoint x: 862, endPoint y: 479, distance: 134.1
click at [862, 479] on div "[PHONE_NUMBER] [PHONE_NUMBER] 0" at bounding box center [885, 492] width 590 height 42
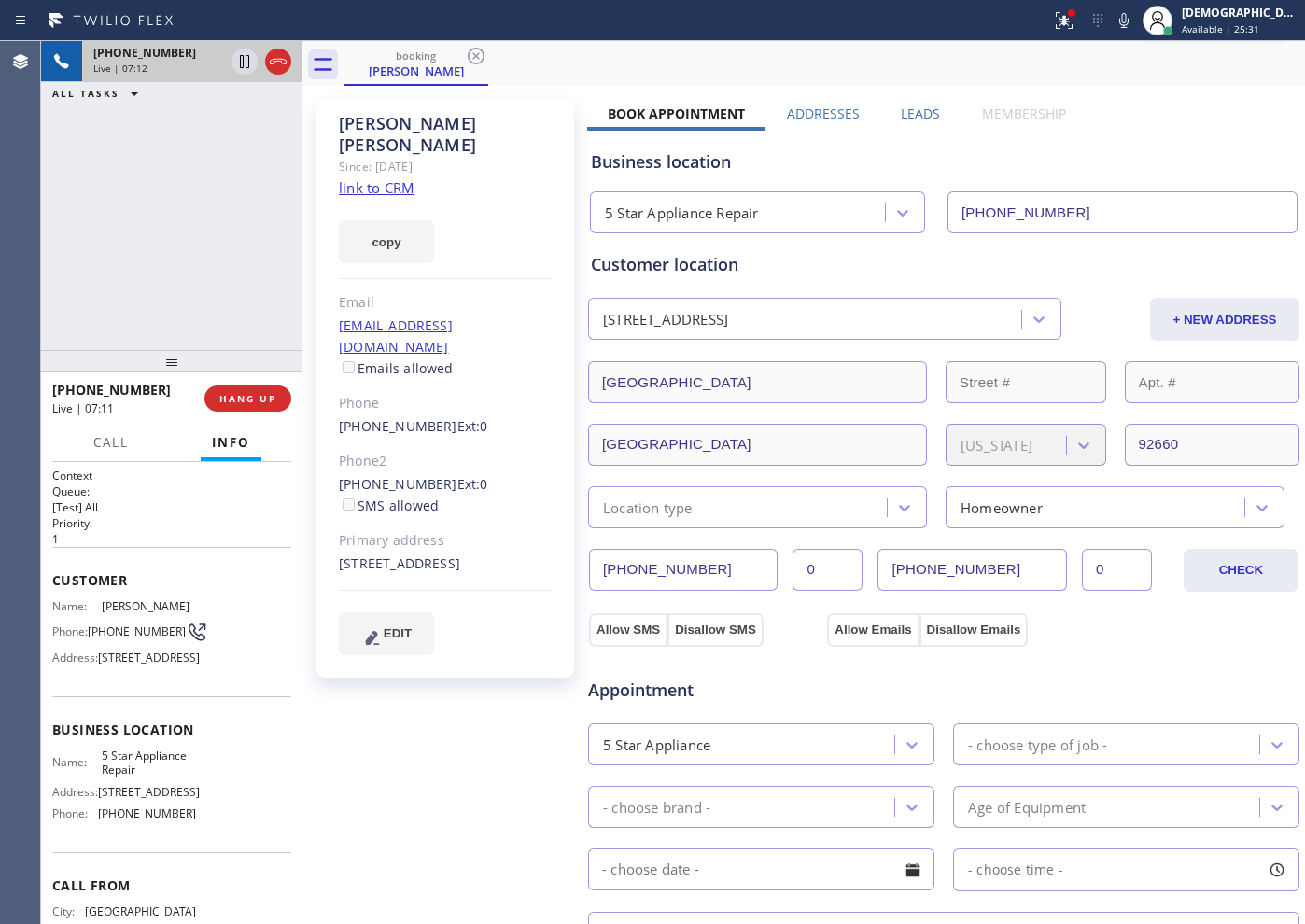
scroll to position [0, 0]
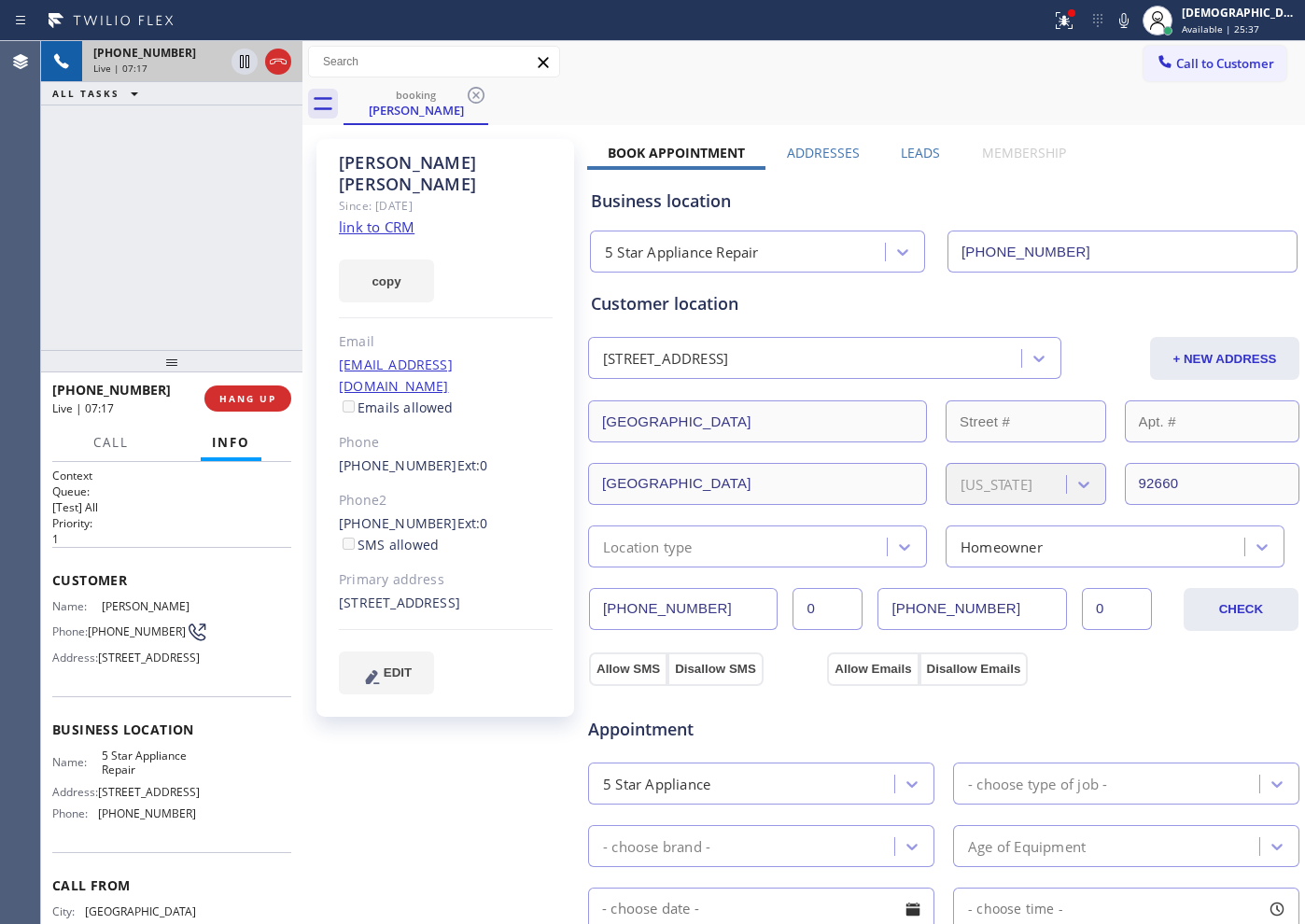
drag, startPoint x: 501, startPoint y: 385, endPoint x: 513, endPoint y: 370, distance: 19.2
click at [503, 384] on div "[PERSON_NAME] Since: [DATE] link to CRM copy Email [EMAIL_ADDRESS][DOMAIN_NAME]…" at bounding box center [444, 427] width 257 height 577
drag, startPoint x: 522, startPoint y: 345, endPoint x: 339, endPoint y: 346, distance: 183.0
click at [339, 355] on div "[EMAIL_ADDRESS][DOMAIN_NAME] Emails allowed" at bounding box center [445, 386] width 214 height 65
copy link "[EMAIL_ADDRESS][DOMAIN_NAME]"
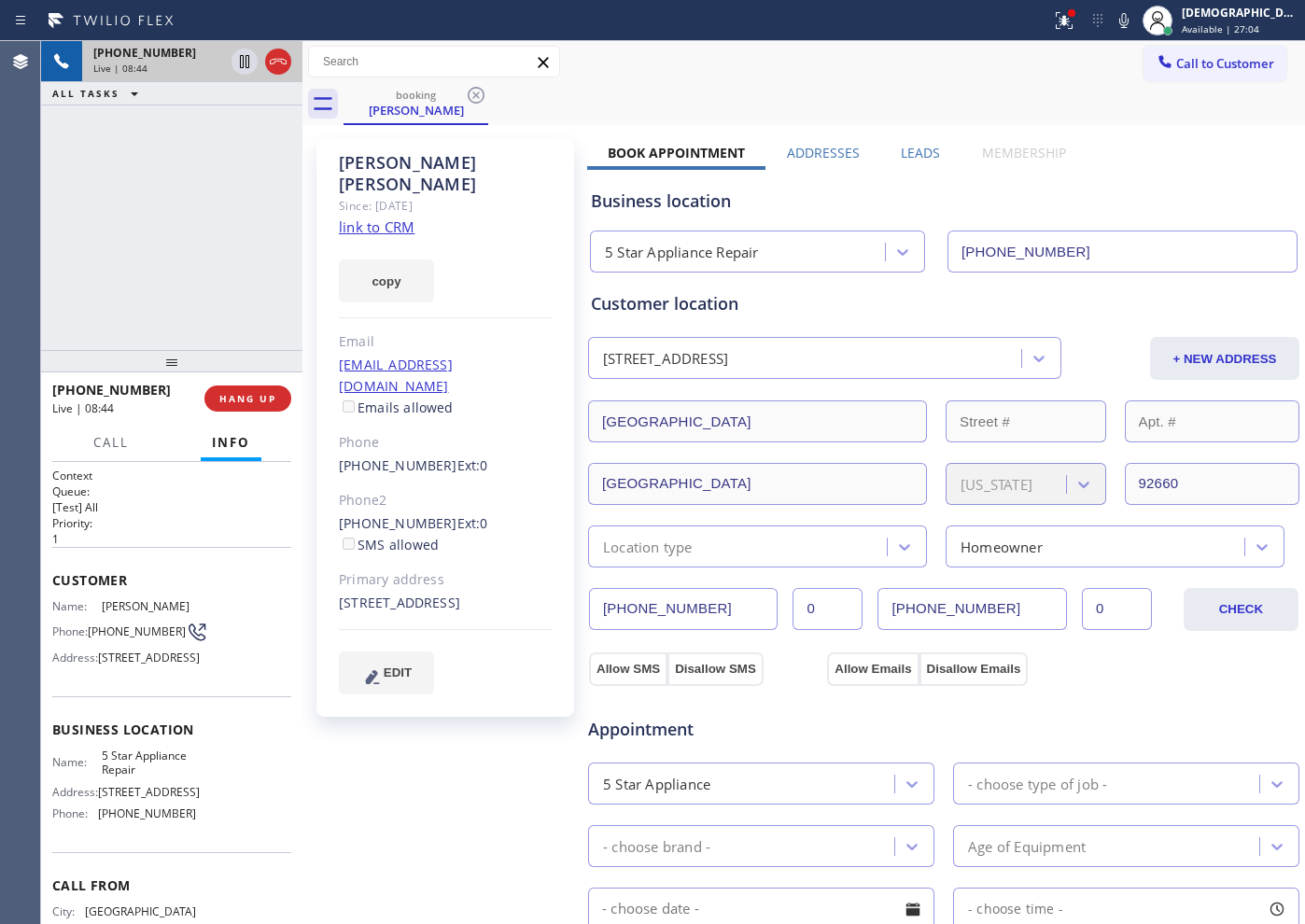
click at [192, 219] on div "[PHONE_NUMBER] Live | 08:44 ALL TASKS ALL TASKS ACTIVE TASKS TASKS IN WRAP UP" at bounding box center [171, 195] width 261 height 309
click at [278, 66] on icon at bounding box center [278, 62] width 23 height 23
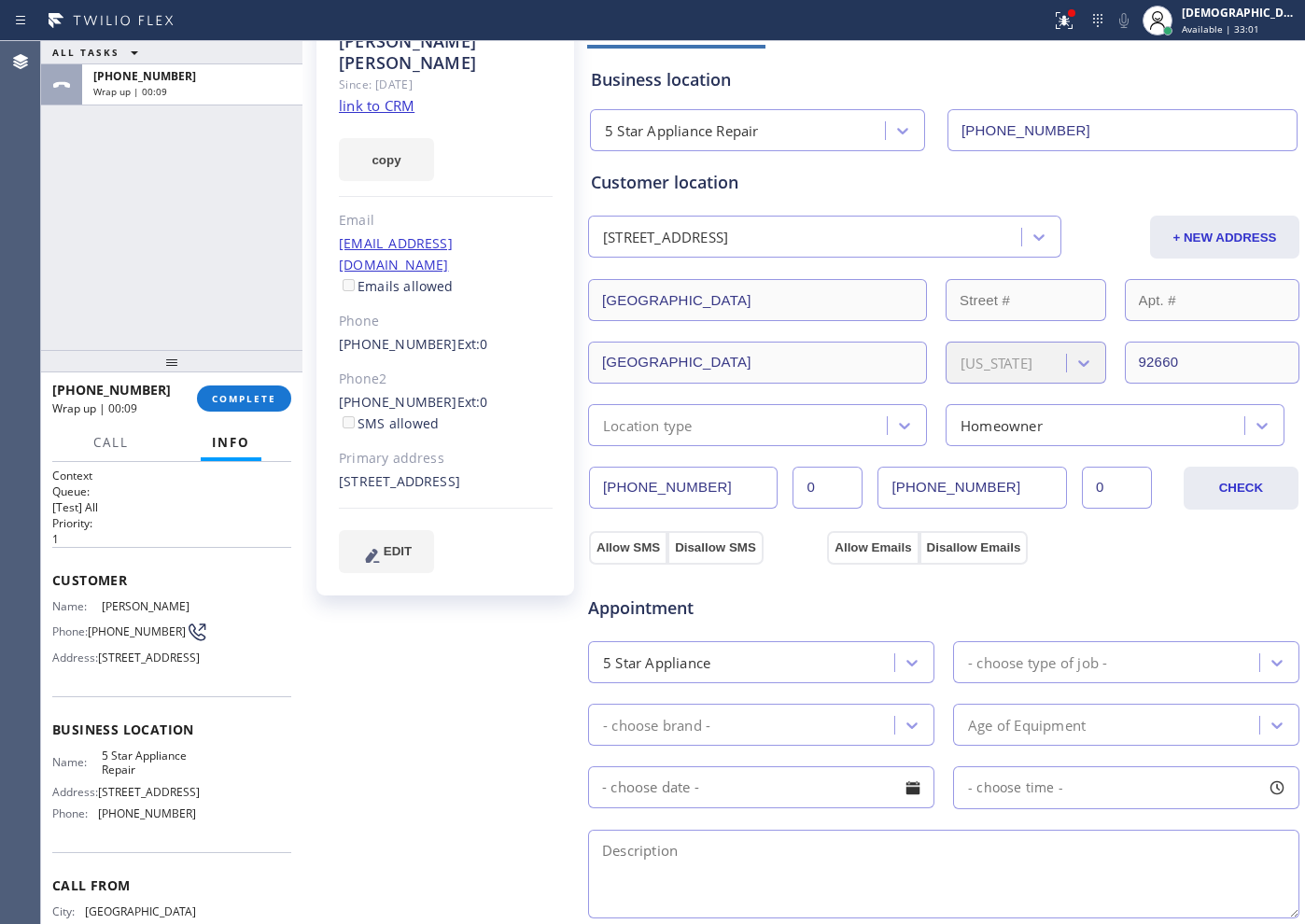
scroll to position [233, 0]
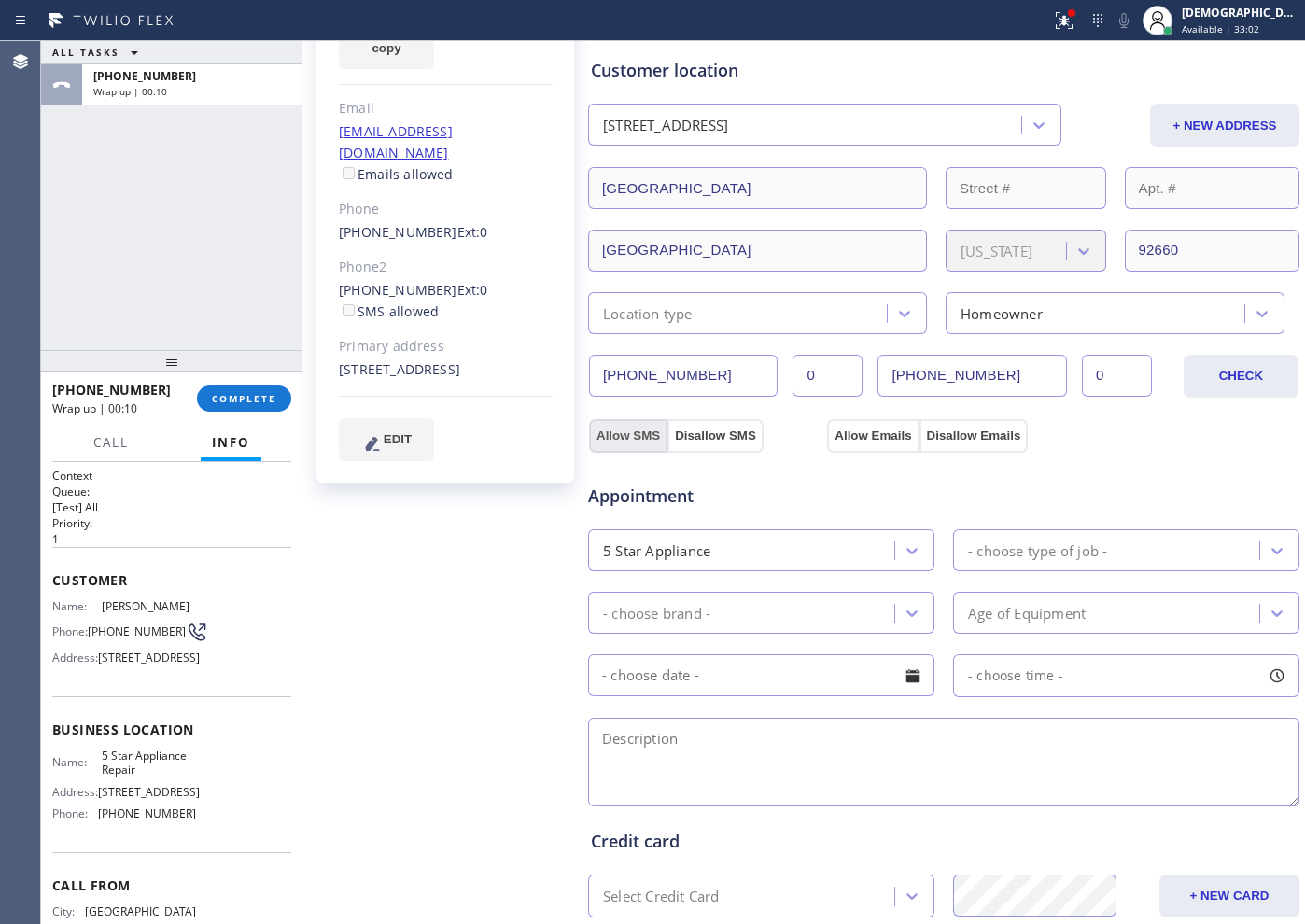
click at [620, 437] on button "Allow SMS" at bounding box center [628, 436] width 79 height 34
click at [850, 430] on button "Allow Emails" at bounding box center [873, 436] width 91 height 34
checkbox input "true"
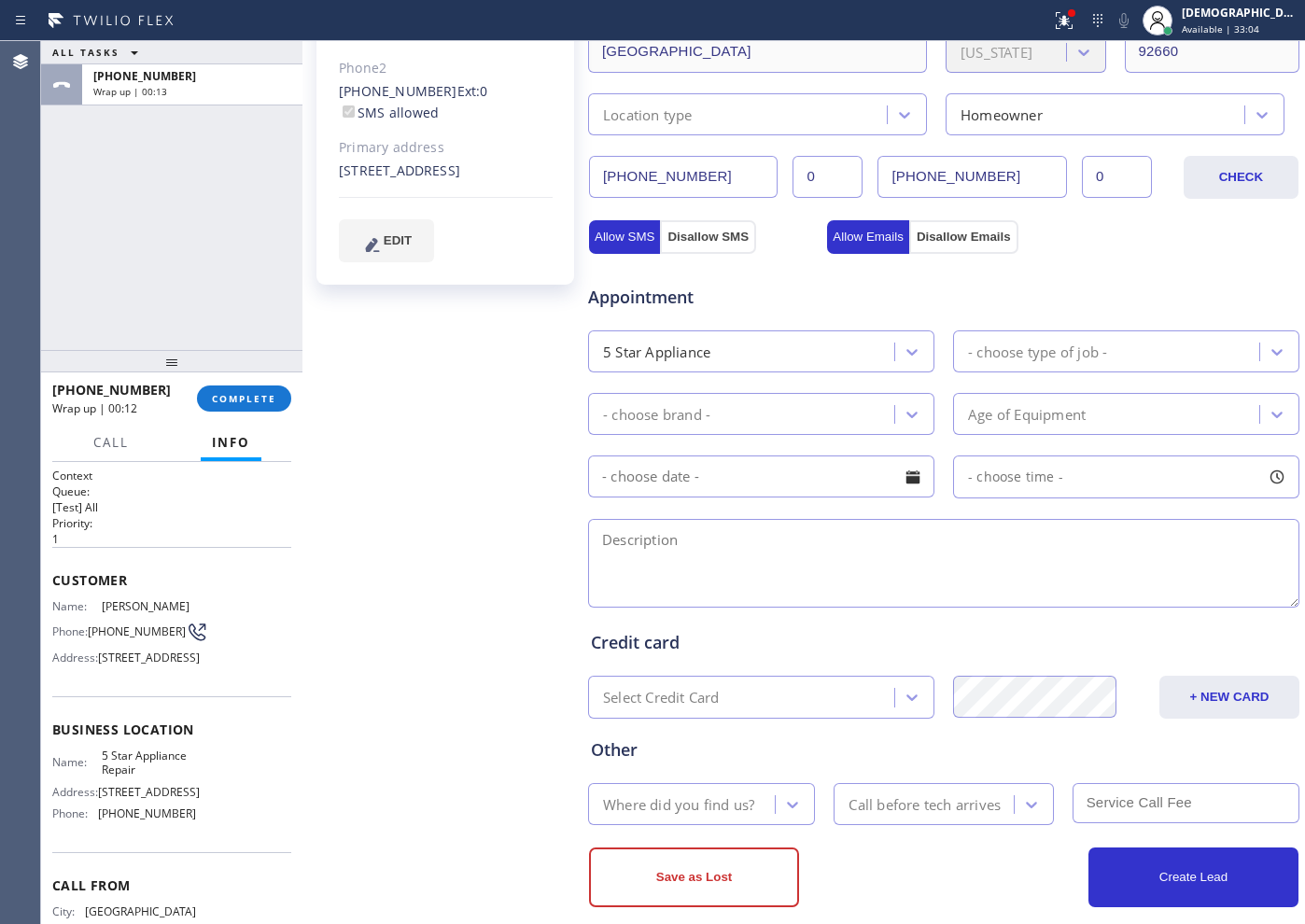
scroll to position [457, 0]
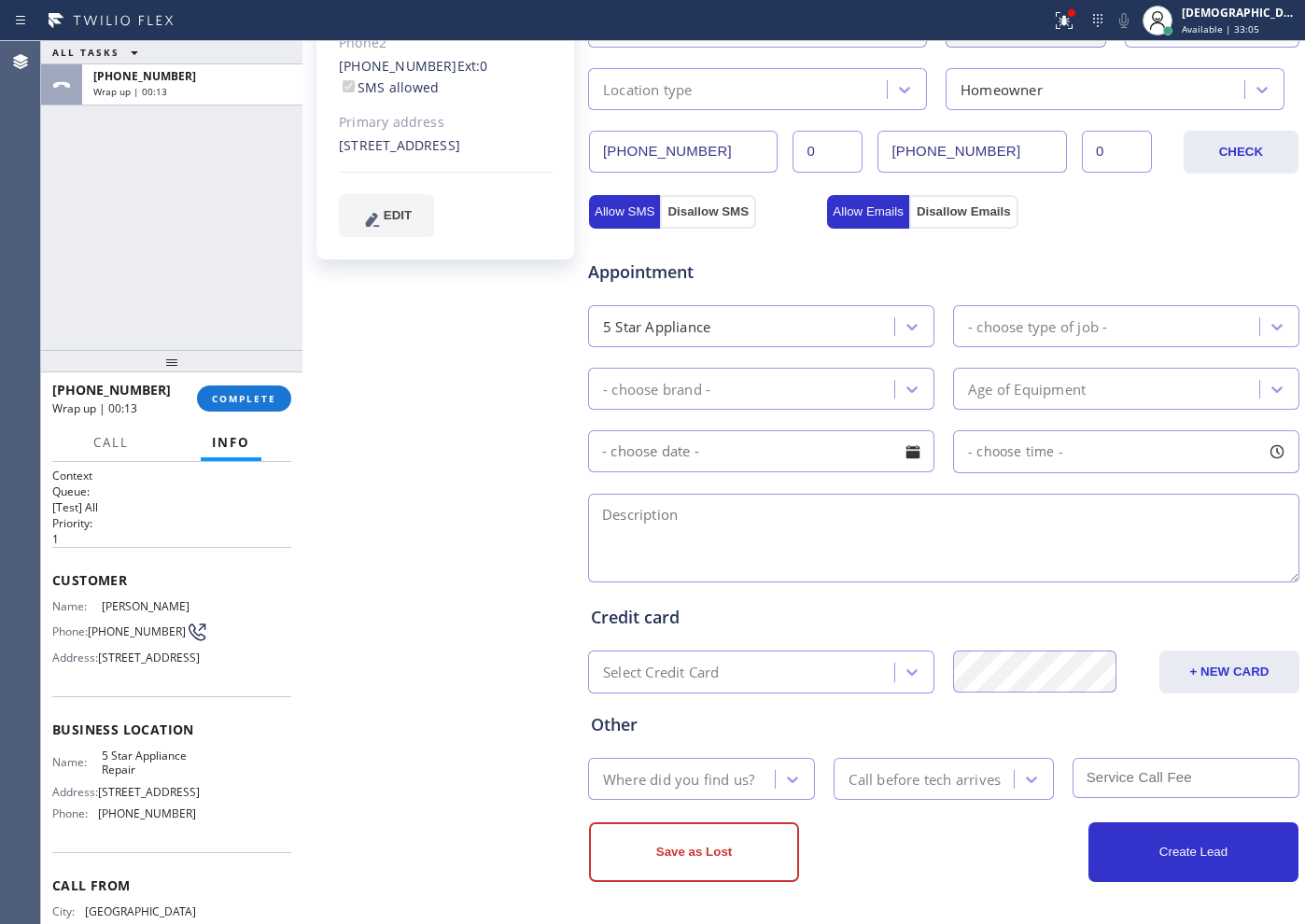
click at [1038, 331] on div "- choose type of job -" at bounding box center [1038, 326] width 139 height 22
click at [1064, 262] on div "Appointment" at bounding box center [943, 261] width 715 height 48
click at [802, 314] on div "5 Star Appliance" at bounding box center [743, 326] width 300 height 33
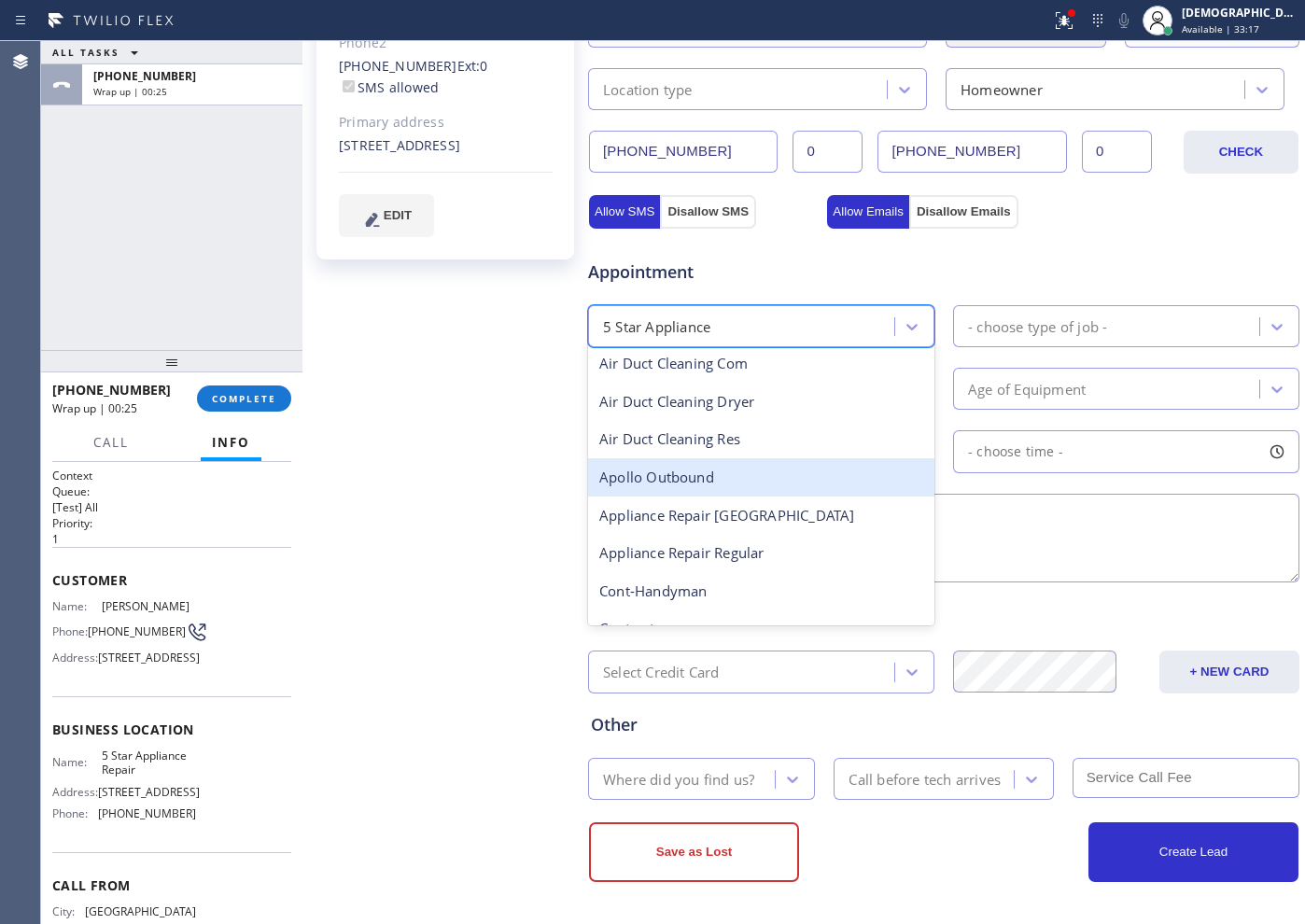
scroll to position [116, 0]
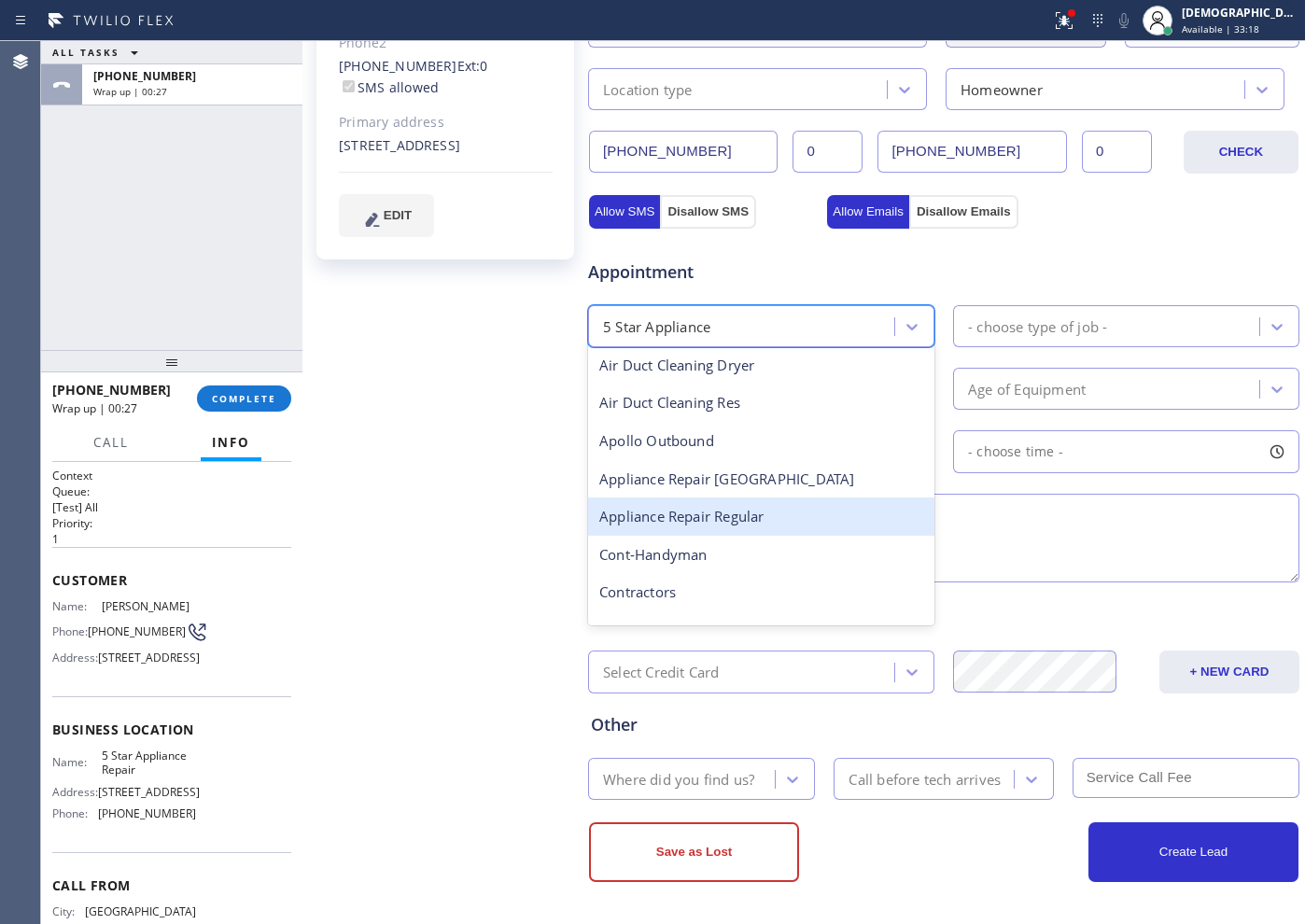
click at [758, 516] on div "Appliance Repair Regular" at bounding box center [761, 517] width 346 height 39
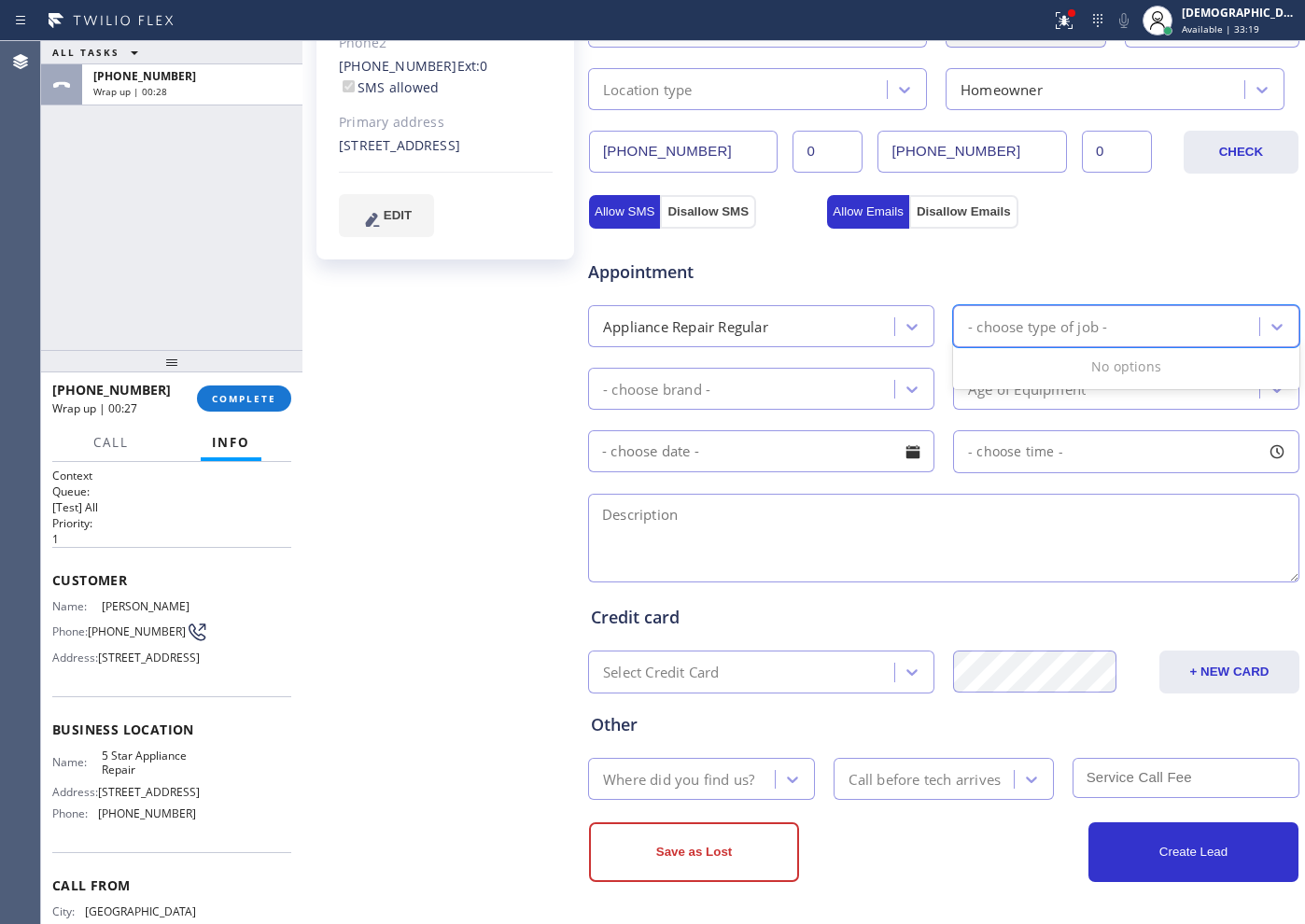
click at [994, 329] on div "- choose type of job -" at bounding box center [1038, 326] width 139 height 22
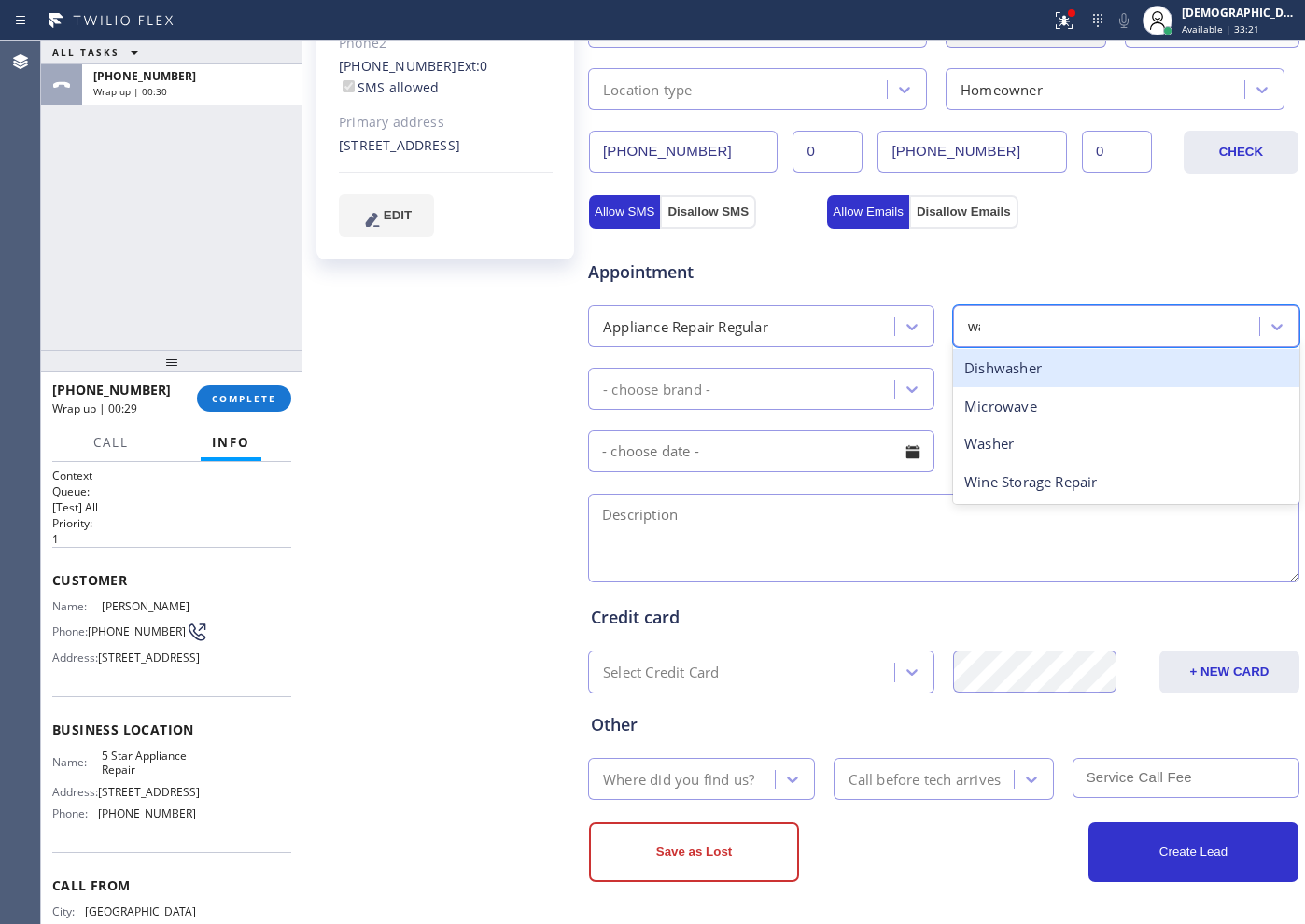
type input "was"
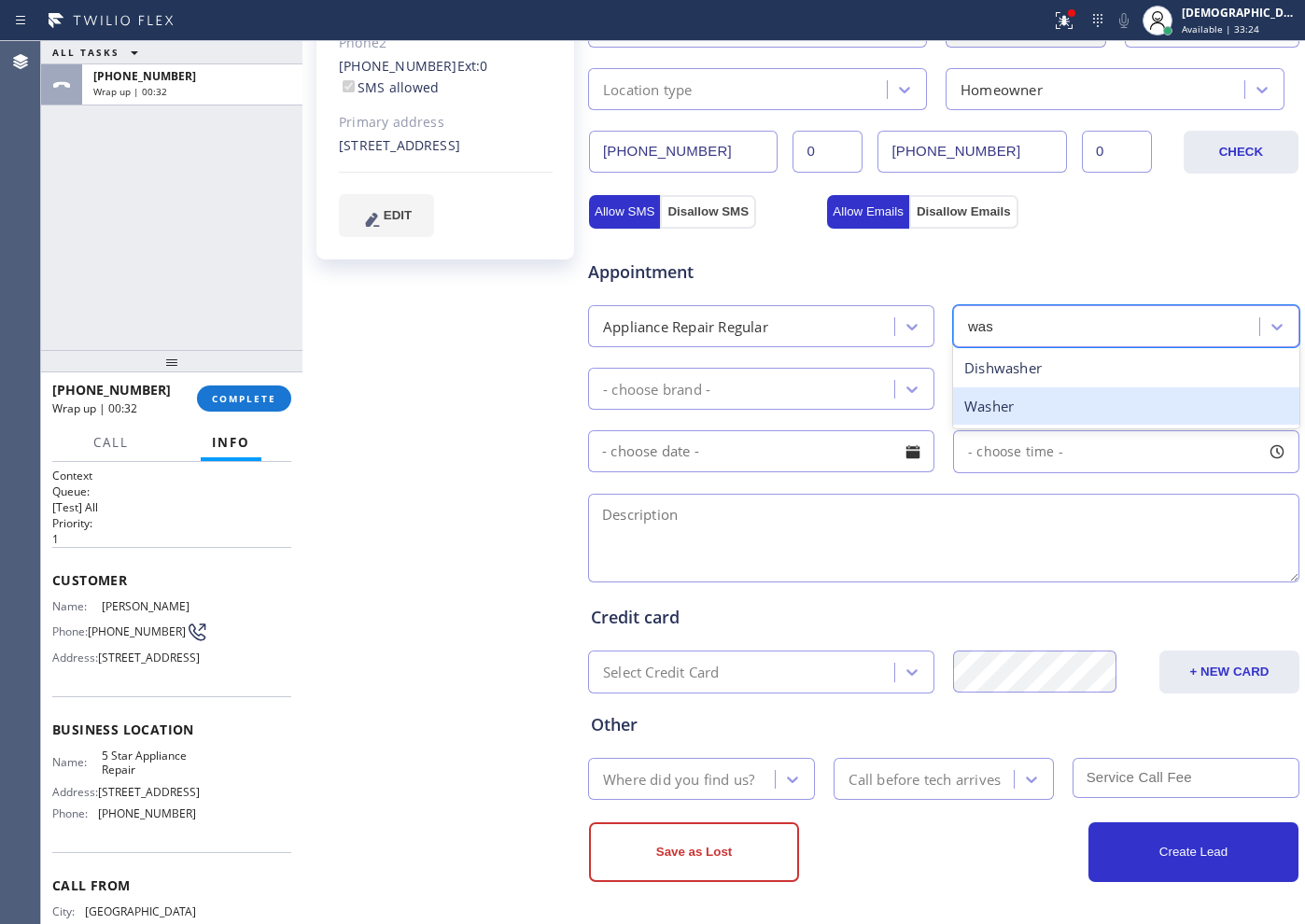
click at [1022, 409] on div "Washer" at bounding box center [1126, 406] width 346 height 39
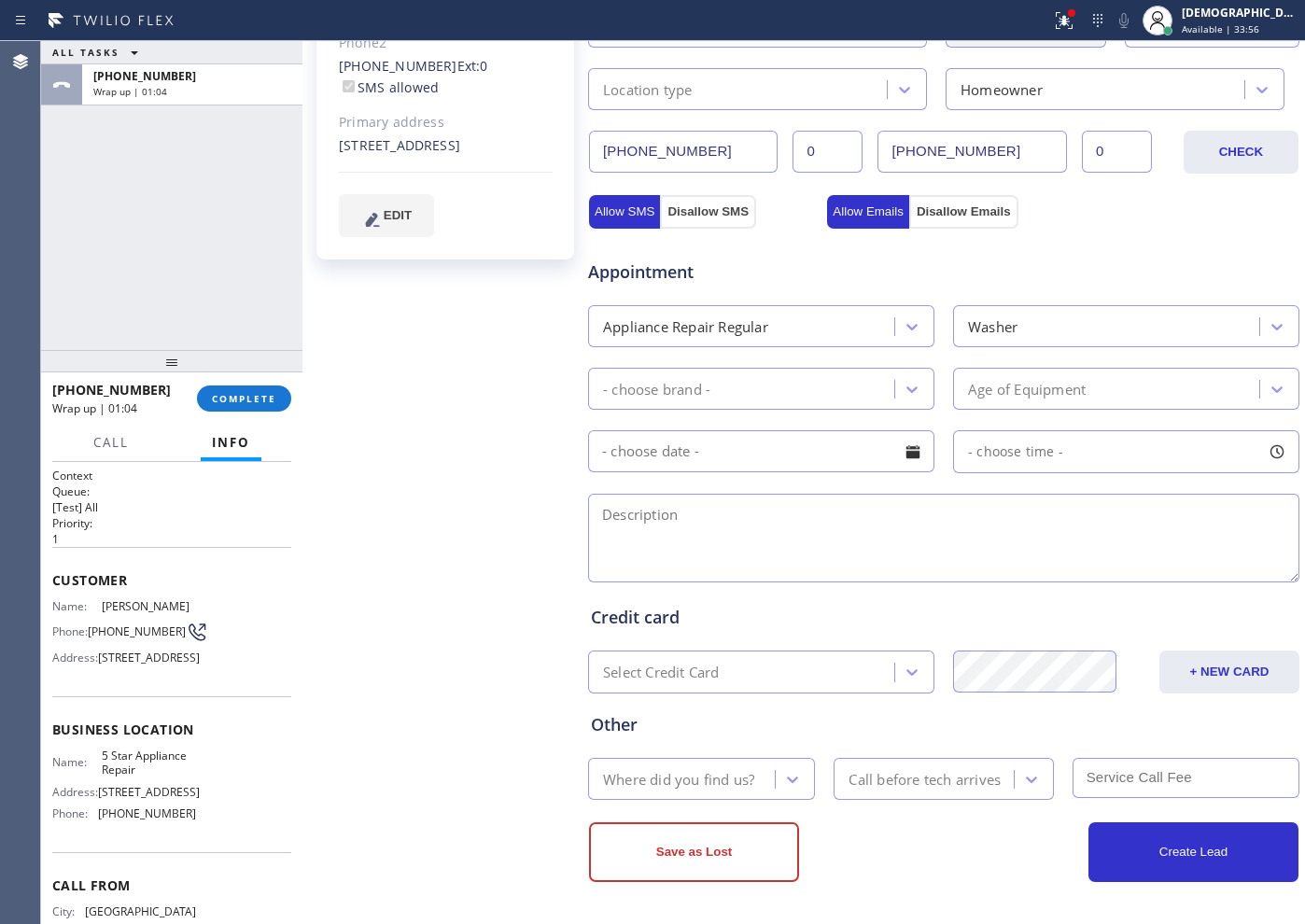
click at [226, 221] on div "ALL TASKS ALL TASKS ACTIVE TASKS TASKS IN WRAP UP [PHONE_NUMBER] Wrap up | 01:04" at bounding box center [171, 195] width 261 height 309
click at [791, 385] on div "- choose brand -" at bounding box center [743, 388] width 300 height 33
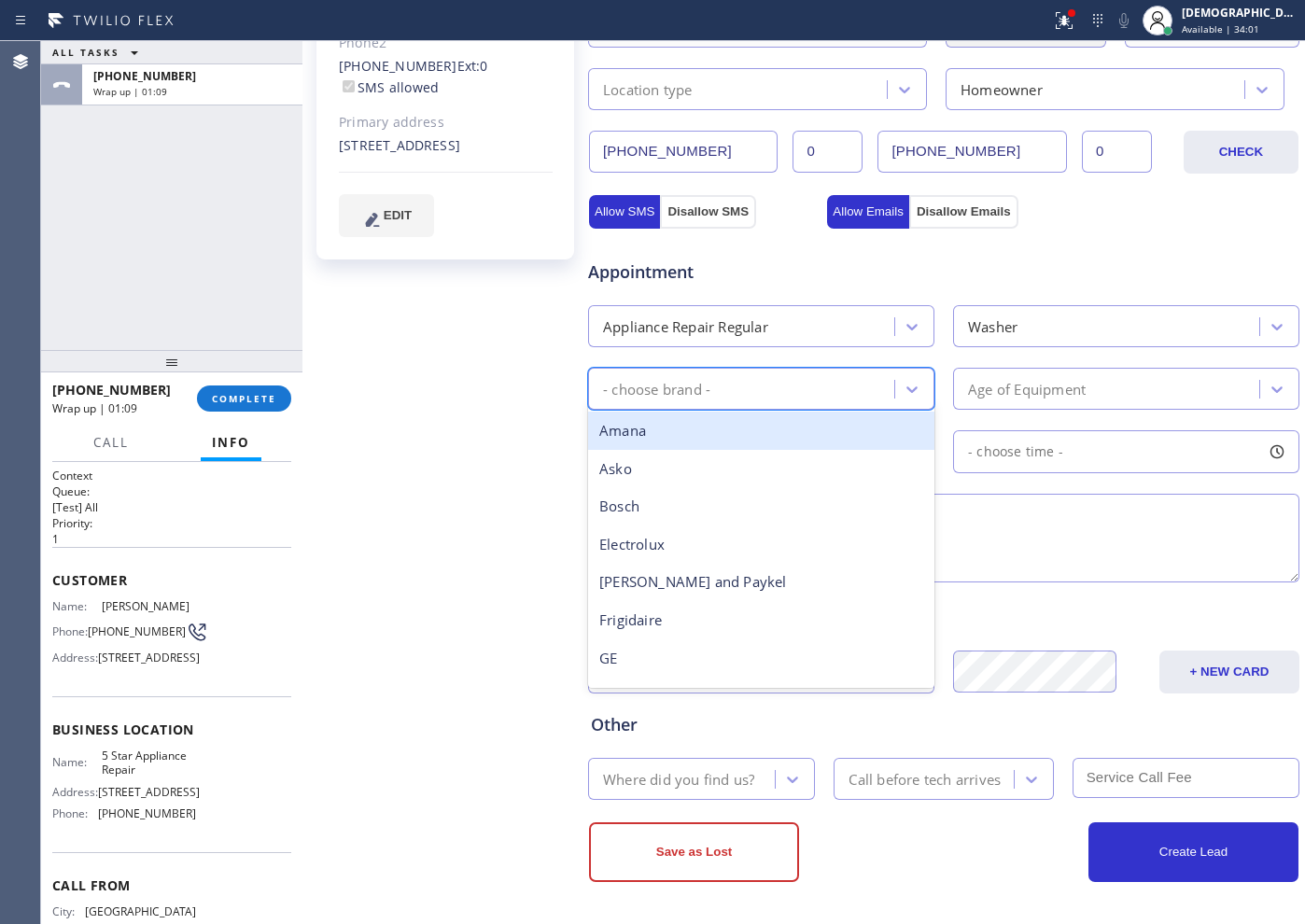
click at [751, 388] on div "- choose brand -" at bounding box center [743, 388] width 300 height 33
type input "fr"
click at [727, 438] on div "Frigidaire" at bounding box center [761, 430] width 346 height 39
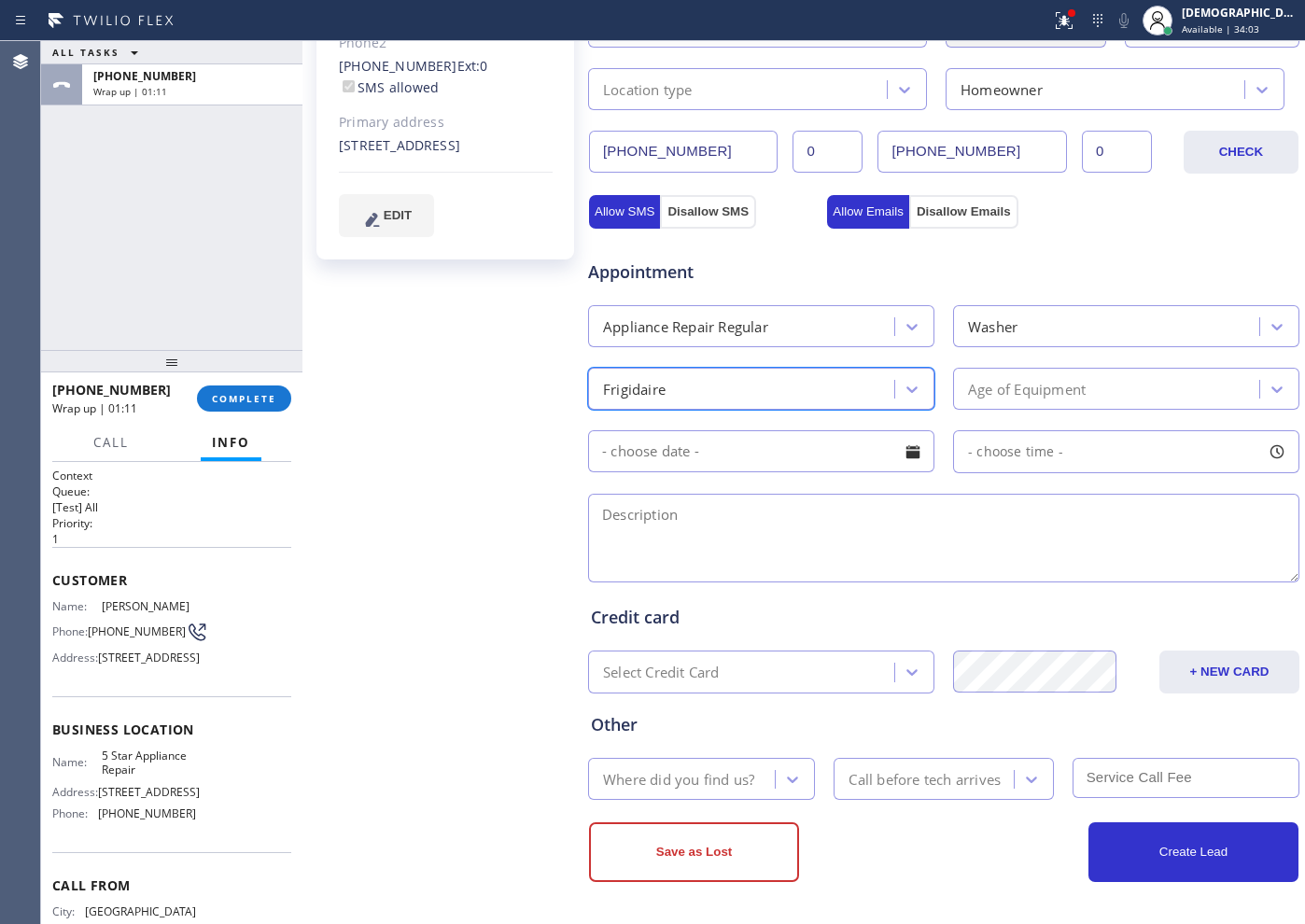
click at [1049, 391] on div "Age of Equipment" at bounding box center [1027, 388] width 117 height 22
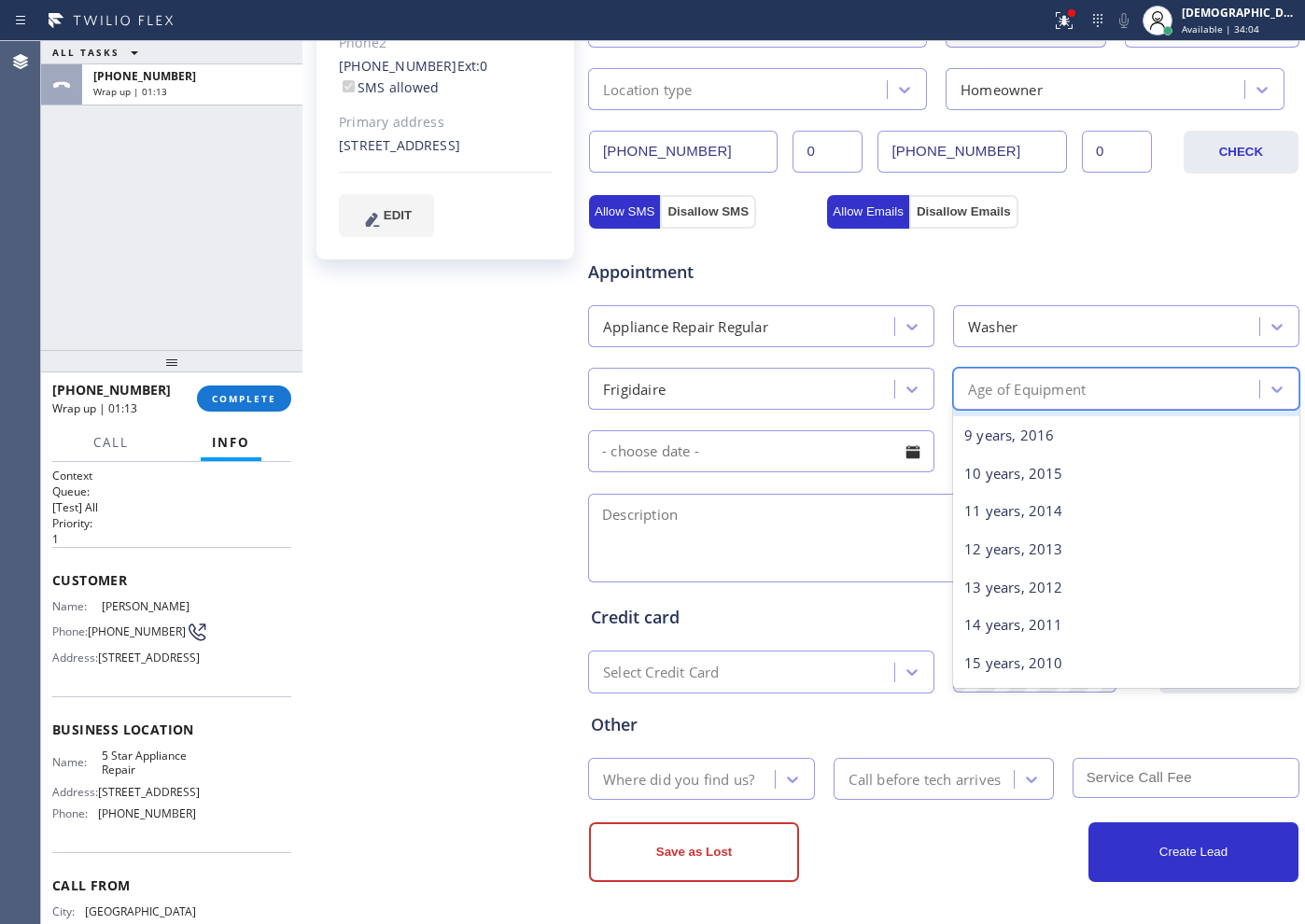
scroll to position [350, 0]
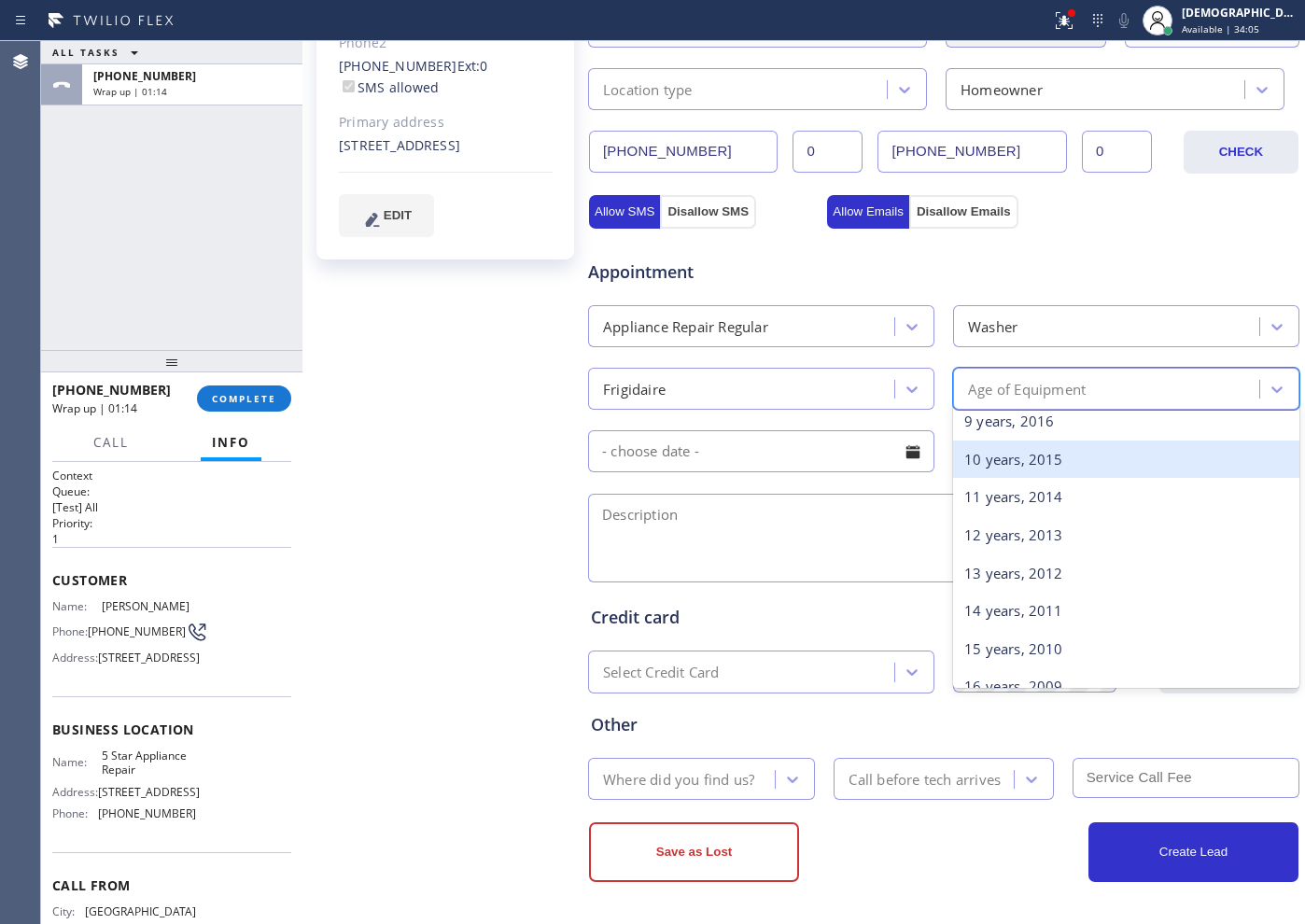
click at [1010, 467] on div "10 years, 2015" at bounding box center [1126, 459] width 346 height 39
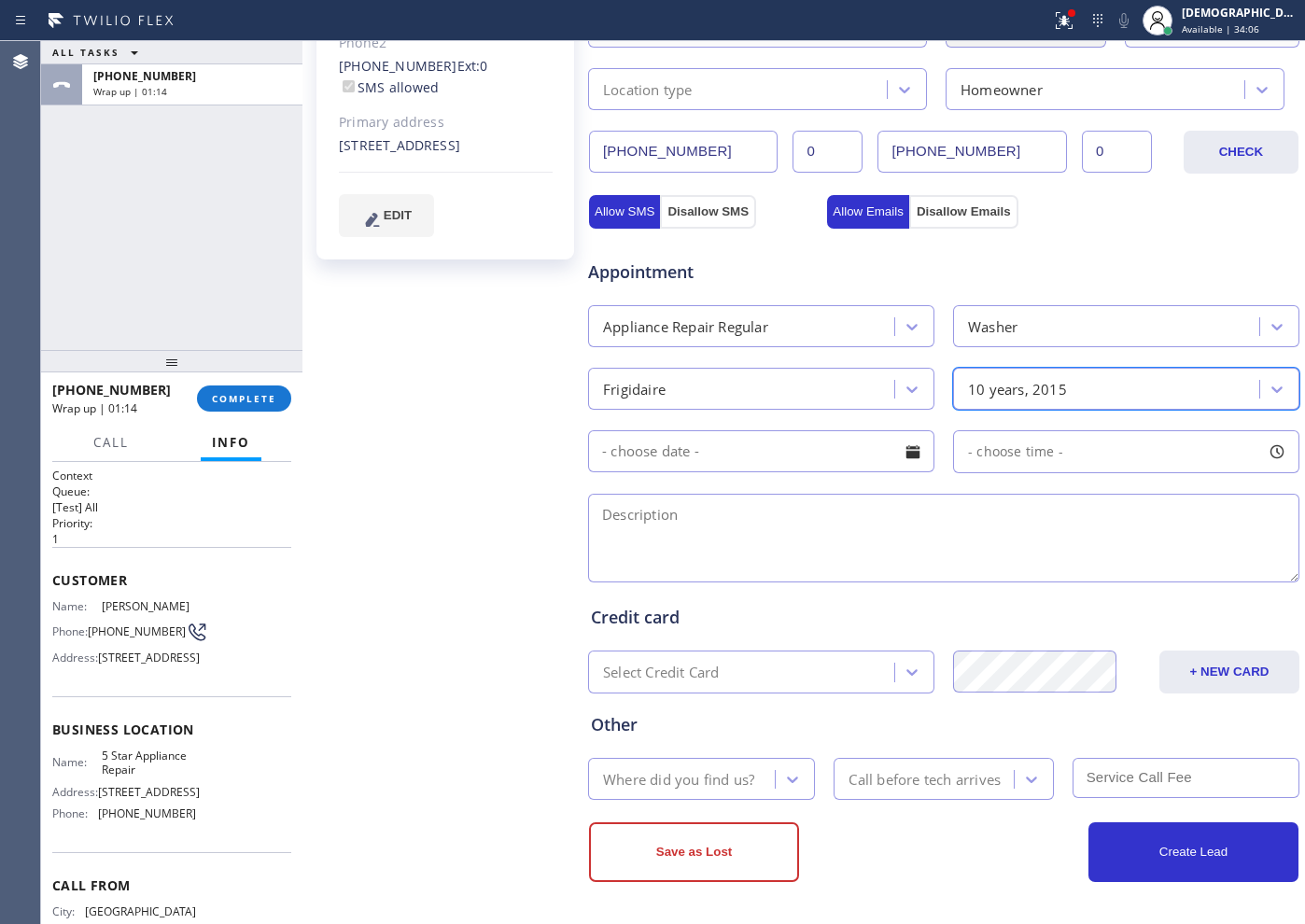
click at [801, 442] on input "text" at bounding box center [761, 451] width 346 height 42
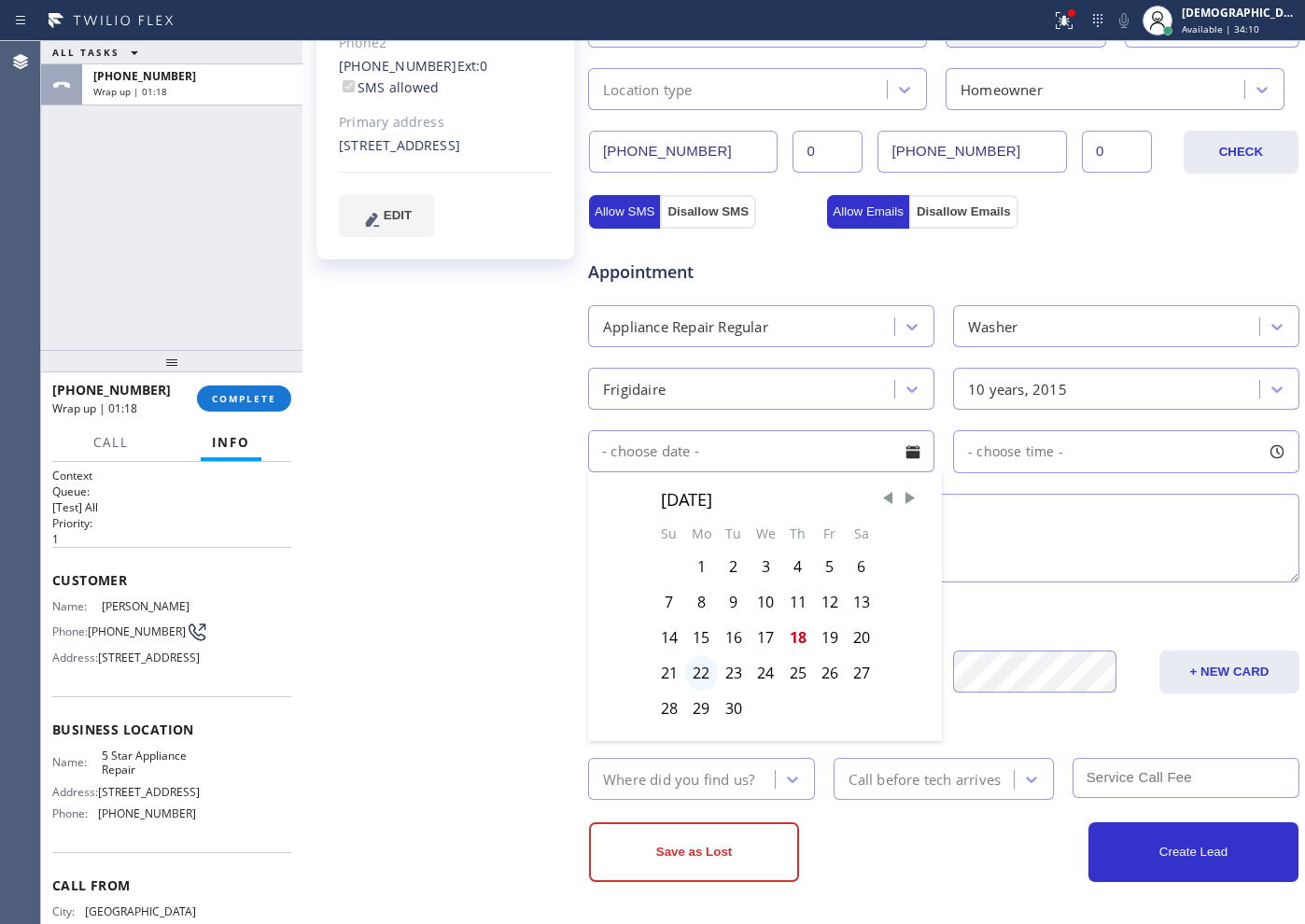
click at [697, 682] on div "22" at bounding box center [701, 673] width 33 height 36
type input "[DATE]"
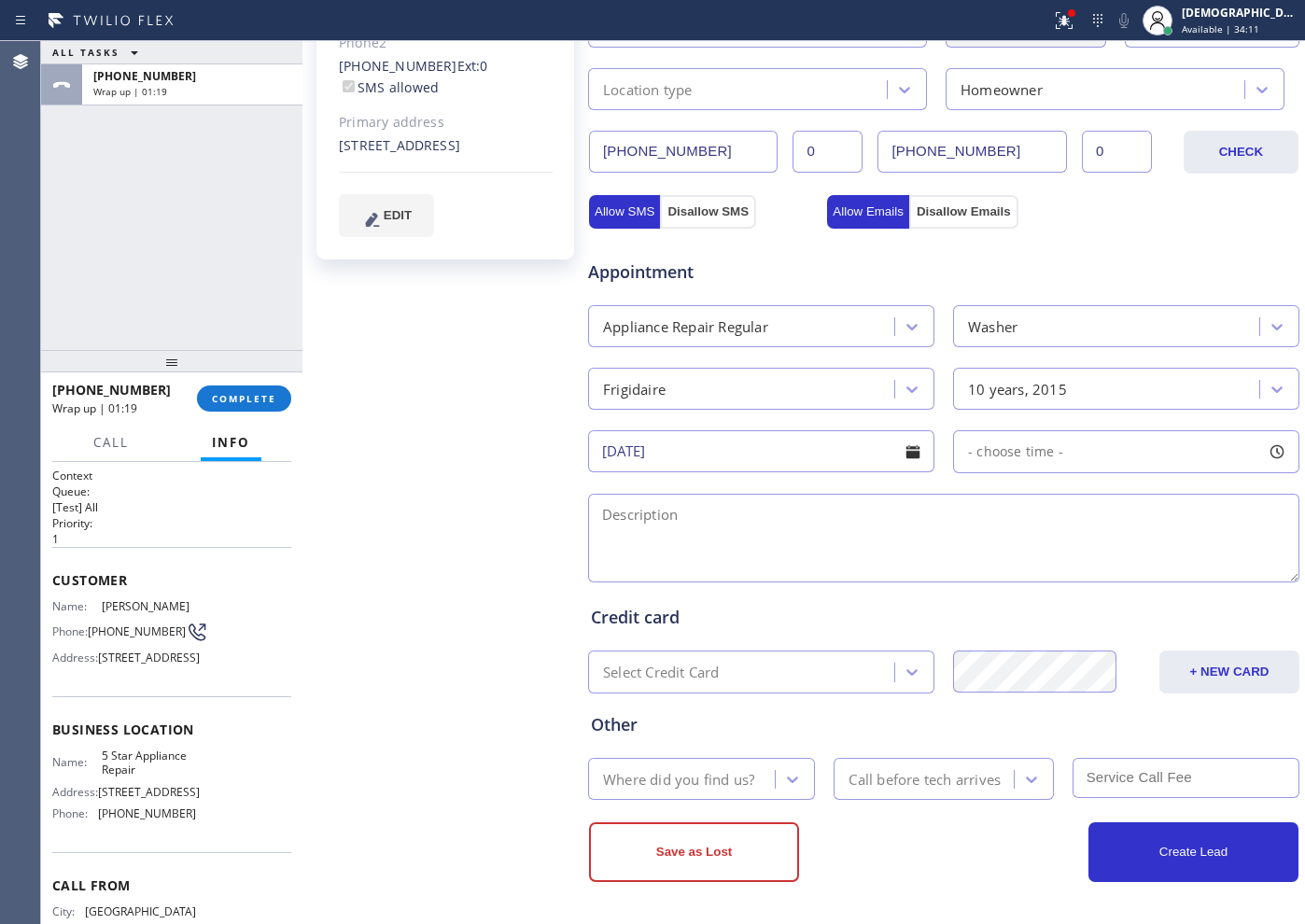
click at [995, 452] on span "- choose time -" at bounding box center [1016, 451] width 95 height 18
drag, startPoint x: 968, startPoint y: 568, endPoint x: 1073, endPoint y: 562, distance: 105.2
click at [1075, 562] on div at bounding box center [1086, 564] width 23 height 39
drag, startPoint x: 970, startPoint y: 564, endPoint x: 1003, endPoint y: 564, distance: 33.0
click at [1006, 564] on div at bounding box center [1017, 564] width 23 height 39
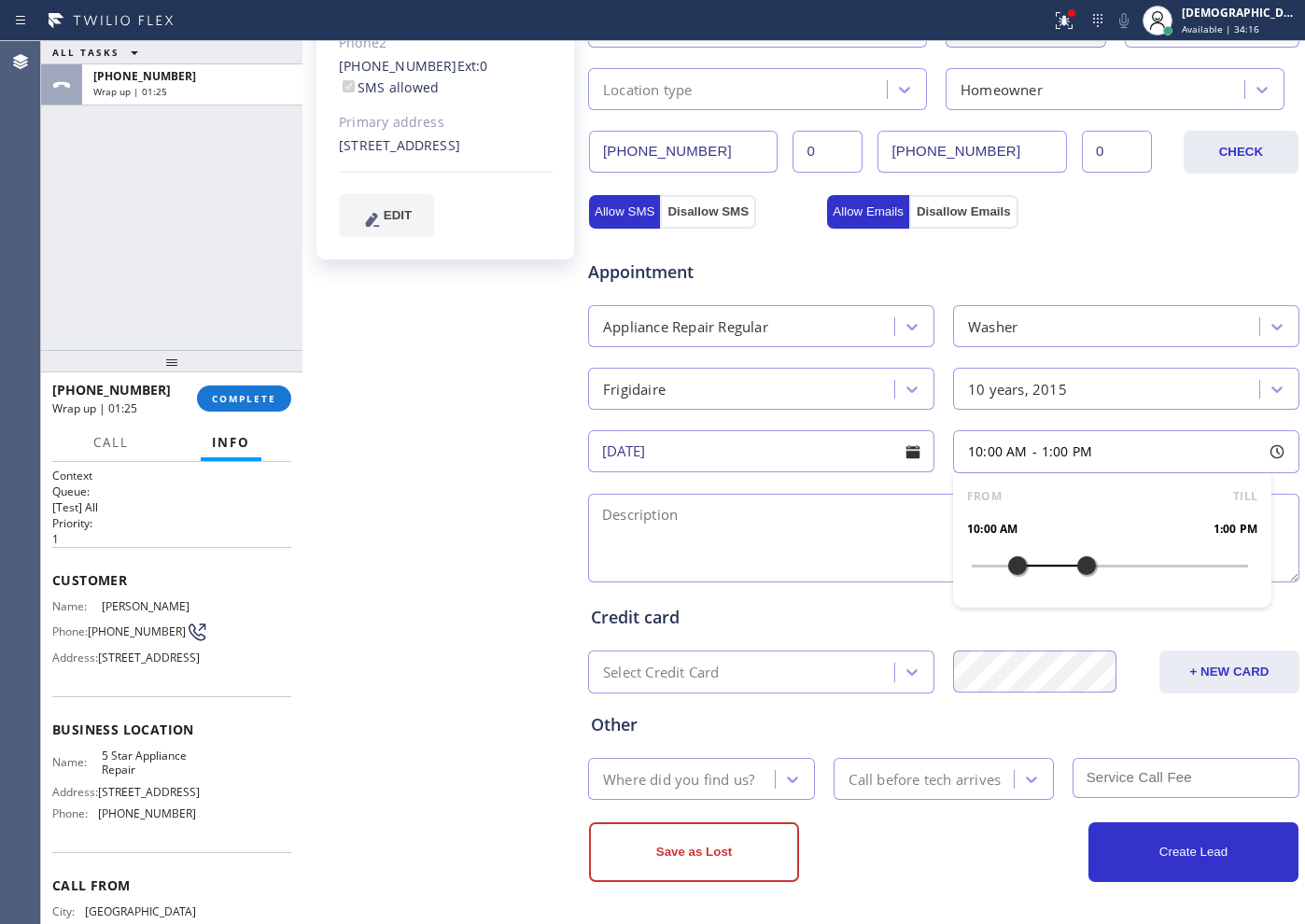
click at [745, 520] on textarea at bounding box center [944, 538] width 712 height 88
click at [775, 524] on textarea "10-1 / Member /" at bounding box center [944, 538] width 712 height 88
click at [984, 526] on textarea "10-1 / Member / Frigidaire / Washer /" at bounding box center [944, 538] width 712 height 88
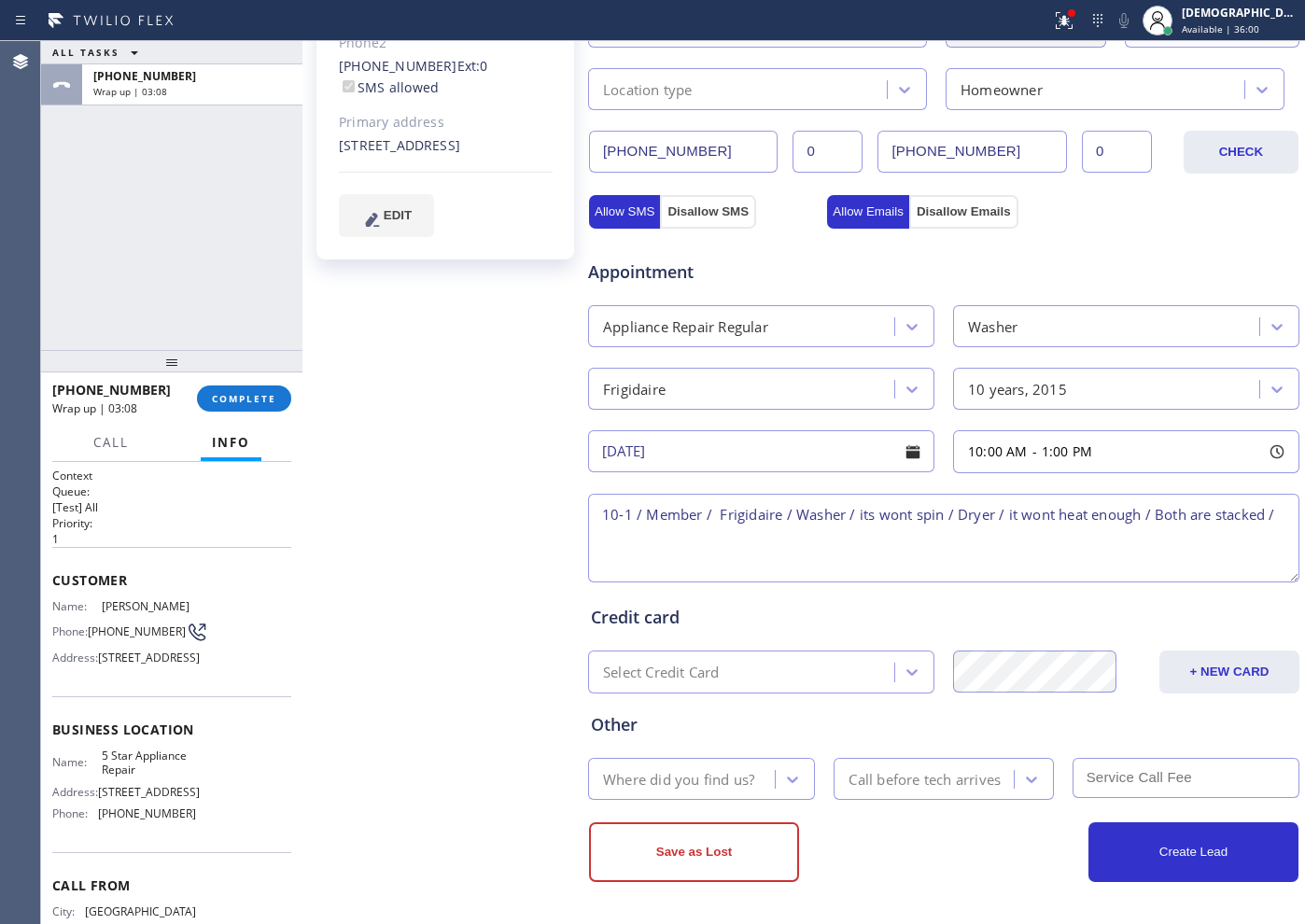
click at [848, 536] on textarea "10-1 / Member / Frigidaire / Washer / its wont spin / Dryer / it wont heat enou…" at bounding box center [944, 538] width 712 height 88
click at [854, 535] on textarea "10-1 / Member / Frigidaire / Washer / its wont spin / Dryer / it wont heat enou…" at bounding box center [944, 538] width 712 height 88
paste textarea "[STREET_ADDRESS]"
click at [1183, 537] on textarea "10-1 / Member / Frigidaire / Washer / its wont spin / Dryer / it wont heat enou…" at bounding box center [944, 538] width 712 height 88
drag, startPoint x: 129, startPoint y: 836, endPoint x: 95, endPoint y: 827, distance: 35.2
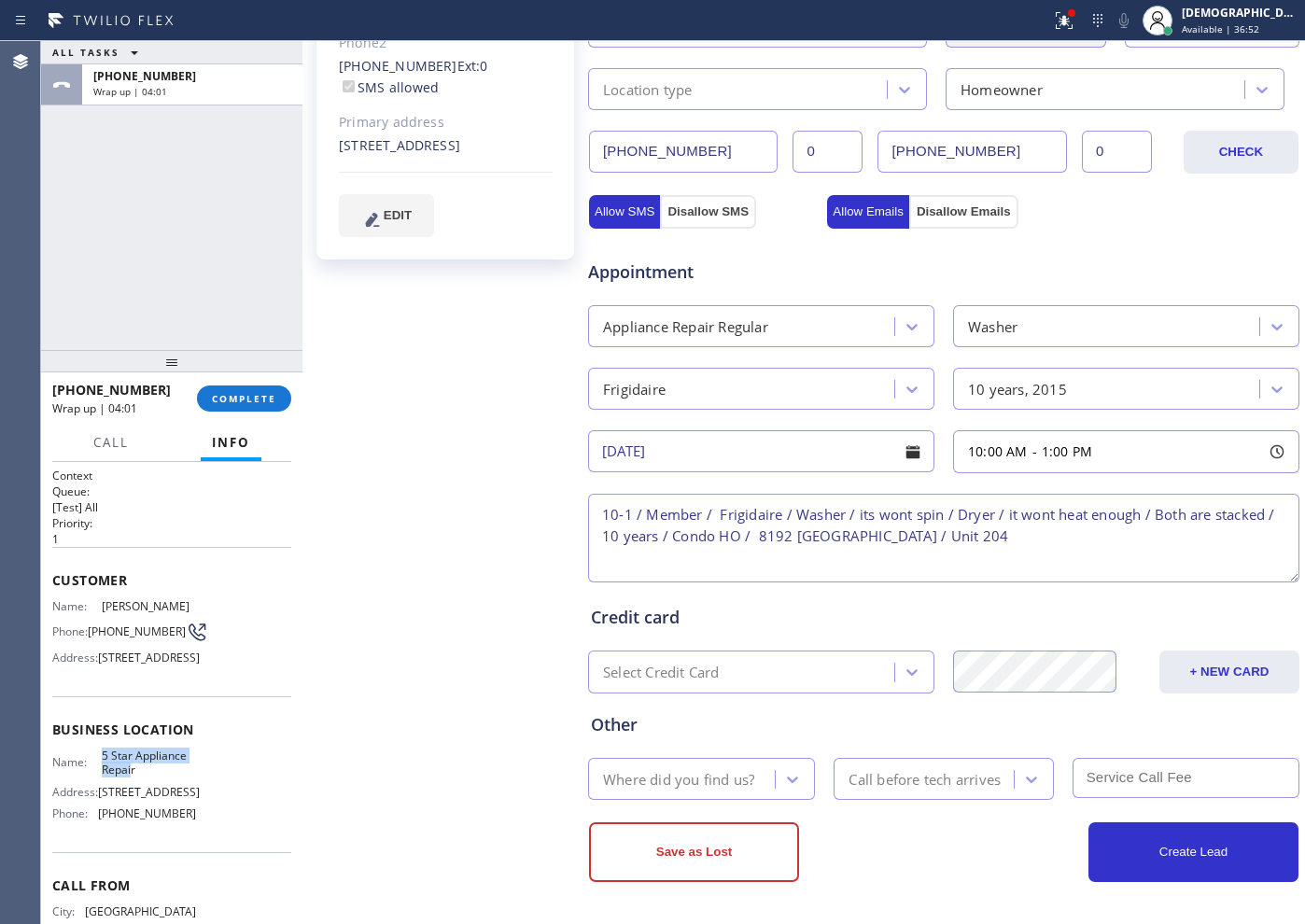
click at [95, 777] on div "Name: 5 Star Appliance Repair" at bounding box center [124, 762] width 144 height 29
copy div "5 Star Appliance Repai"
click at [1199, 539] on textarea "10-1 / Member / Frigidaire / Washer / its wont spin / Dryer / it wont heat enou…" at bounding box center [944, 538] width 712 height 88
paste textarea "5 Star Appliance Repai"
click at [815, 562] on textarea "10-1 / Member / Frigidaire / Washer / its wont spin / Dryer / it wont heat enou…" at bounding box center [944, 538] width 712 height 88
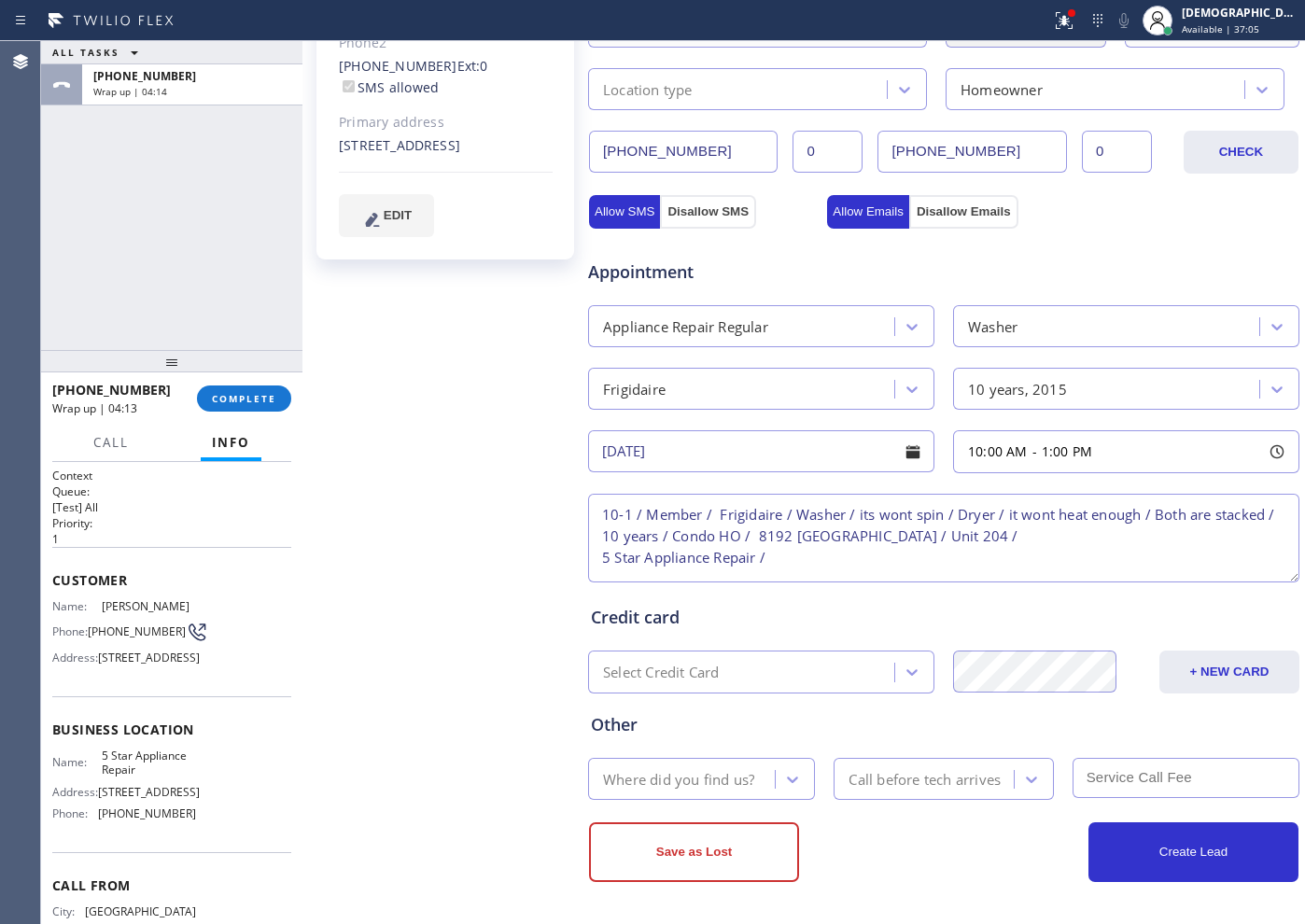
paste textarea "Please call customer 30 minutes prior to arrival"
click at [1143, 543] on textarea "10-1 / Member / Frigidaire / Washer / its wont spin / Dryer / it wont heat enou…" at bounding box center [944, 538] width 712 height 88
click at [1143, 557] on textarea "10-1 / Member / Frigidaire / Washer / its wont spin / Dryer / it wont heat enou…" at bounding box center [944, 538] width 712 height 88
paste textarea "10% off towards labor cost"
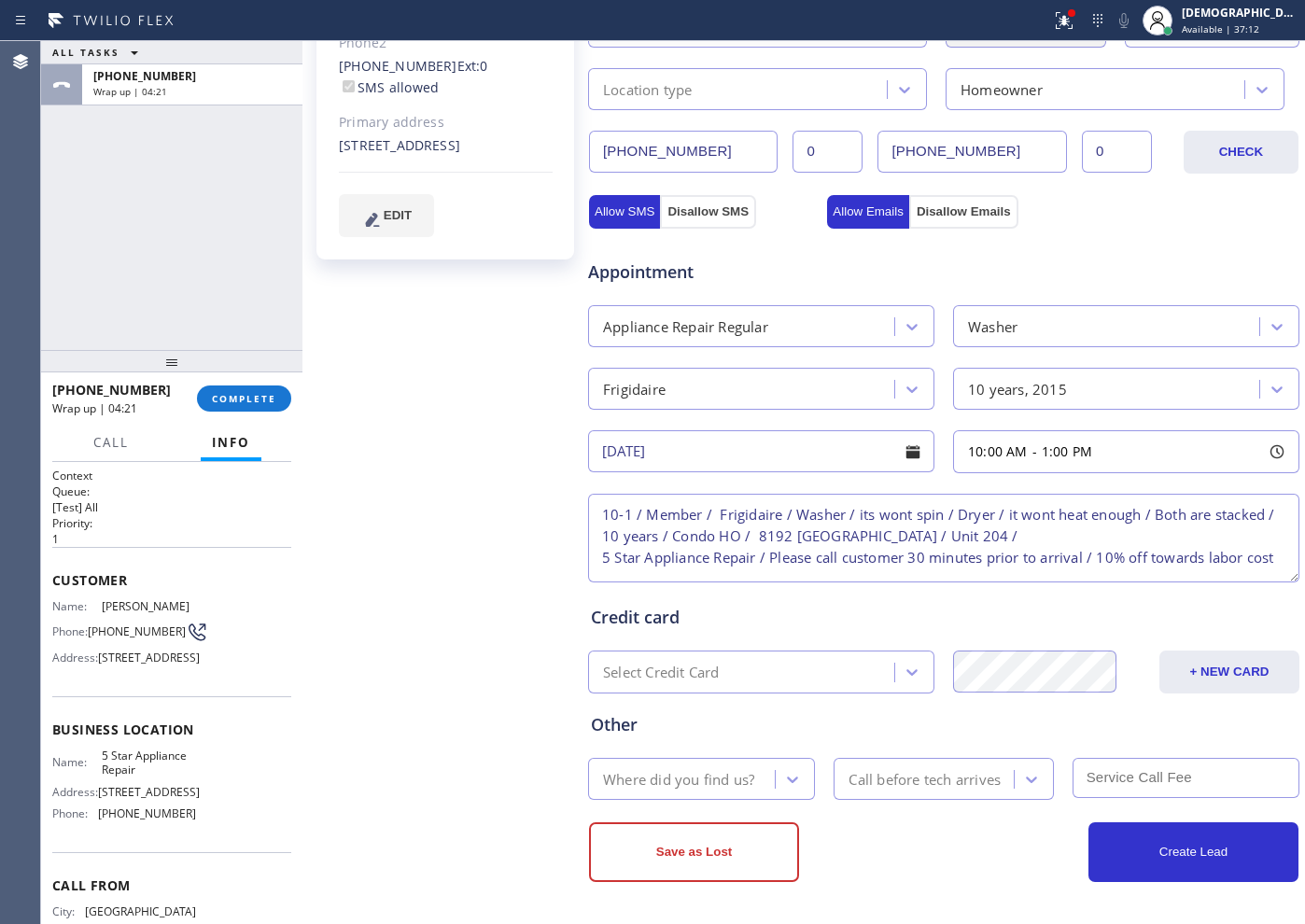
type textarea "10-1 / Member / Frigidaire / Washer / its wont spin / Dryer / it wont heat enou…"
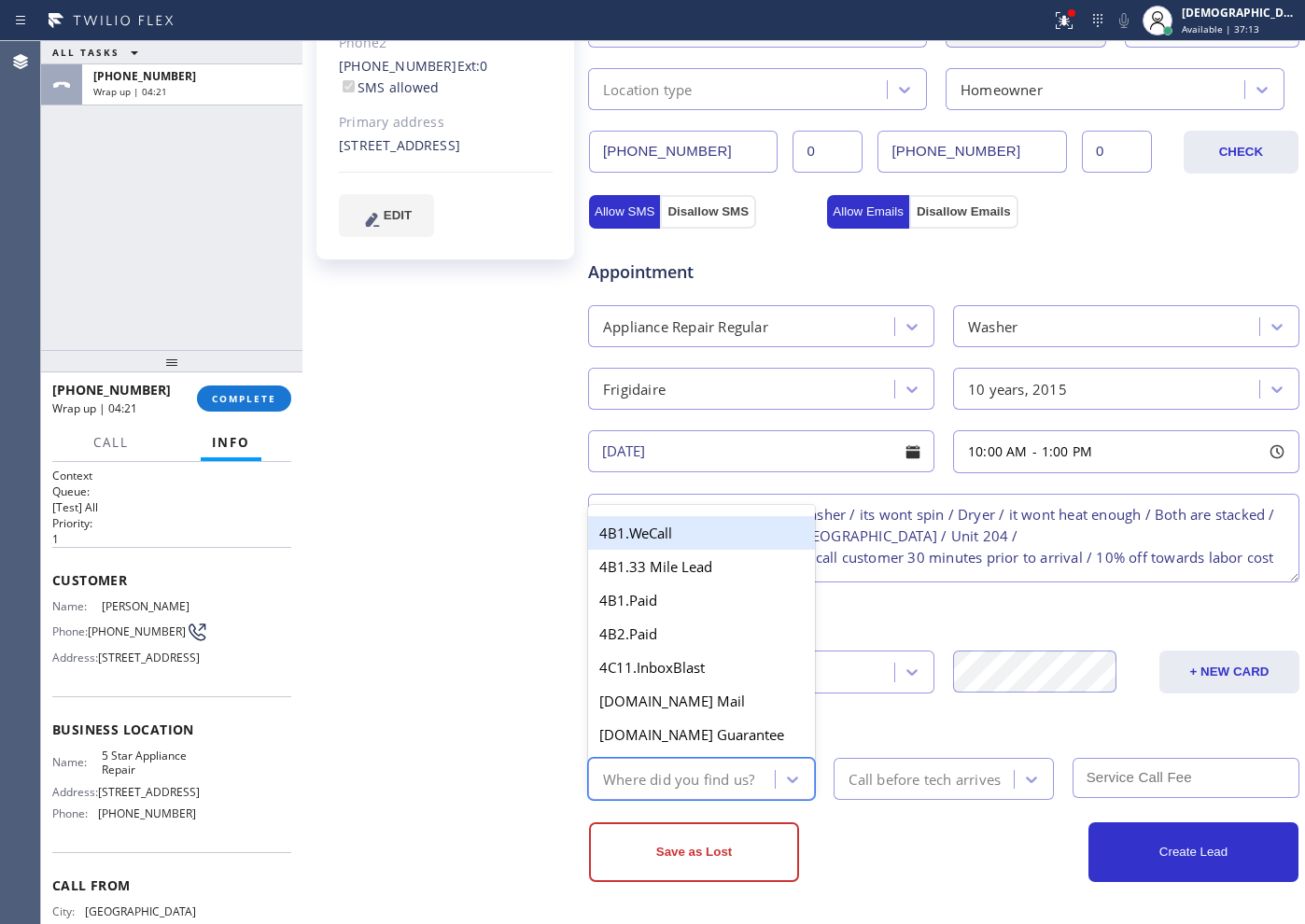
click at [713, 764] on div "Where did you find us?" at bounding box center [684, 778] width 181 height 33
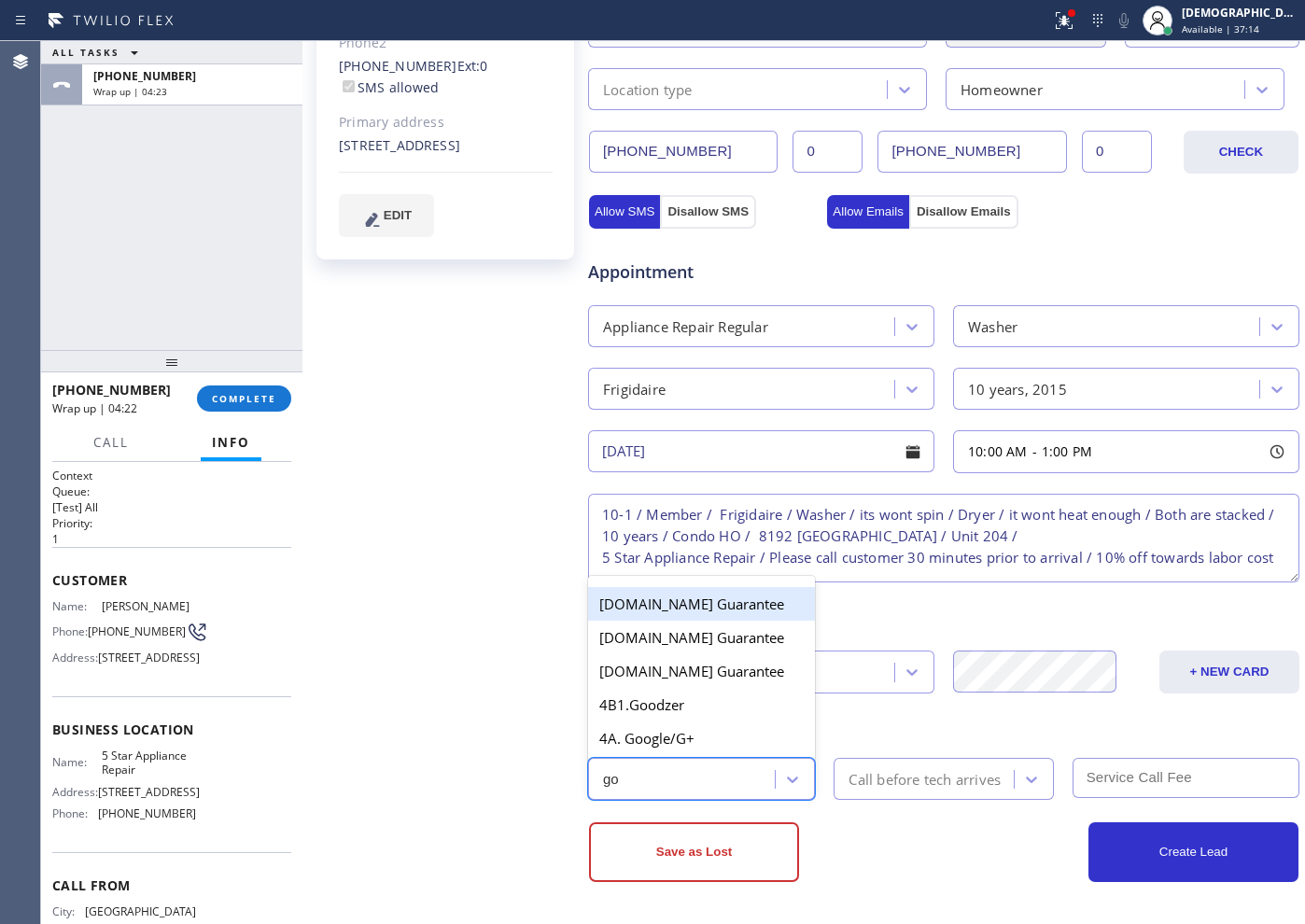
type input "goo"
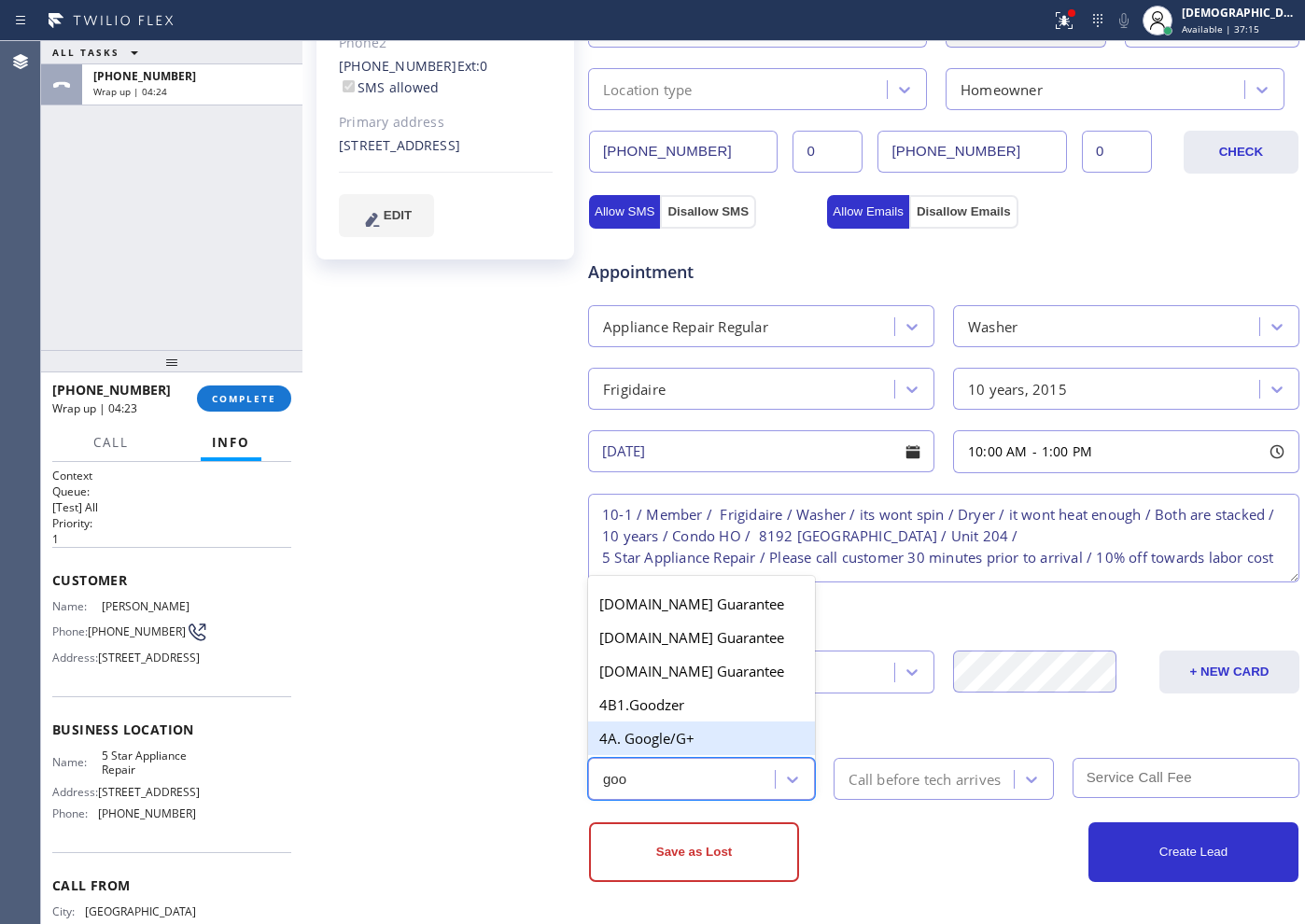
click at [674, 727] on div "4A. Google/G+" at bounding box center [702, 738] width 227 height 34
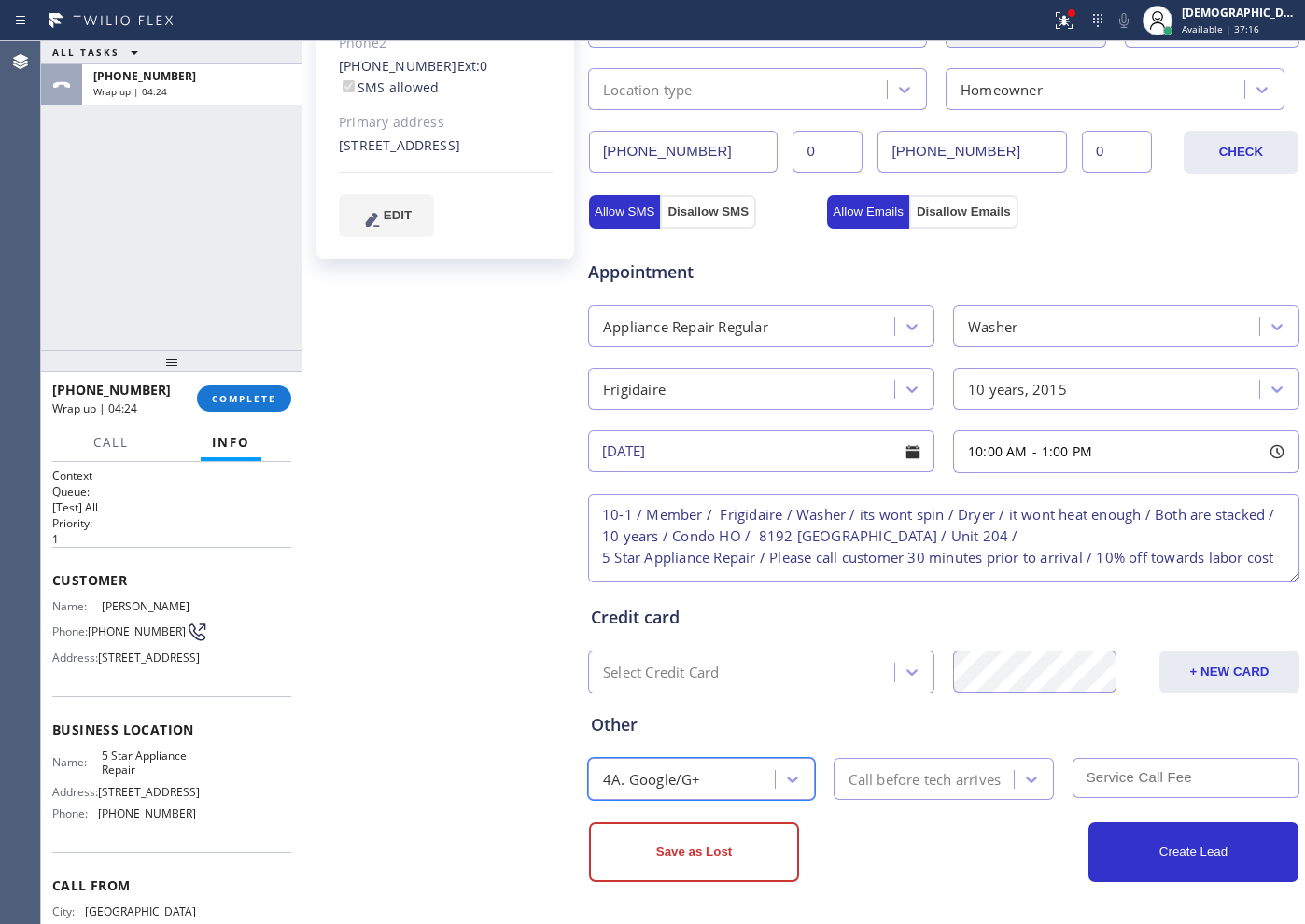
click at [873, 769] on div "Call before tech arrives" at bounding box center [924, 779] width 152 height 22
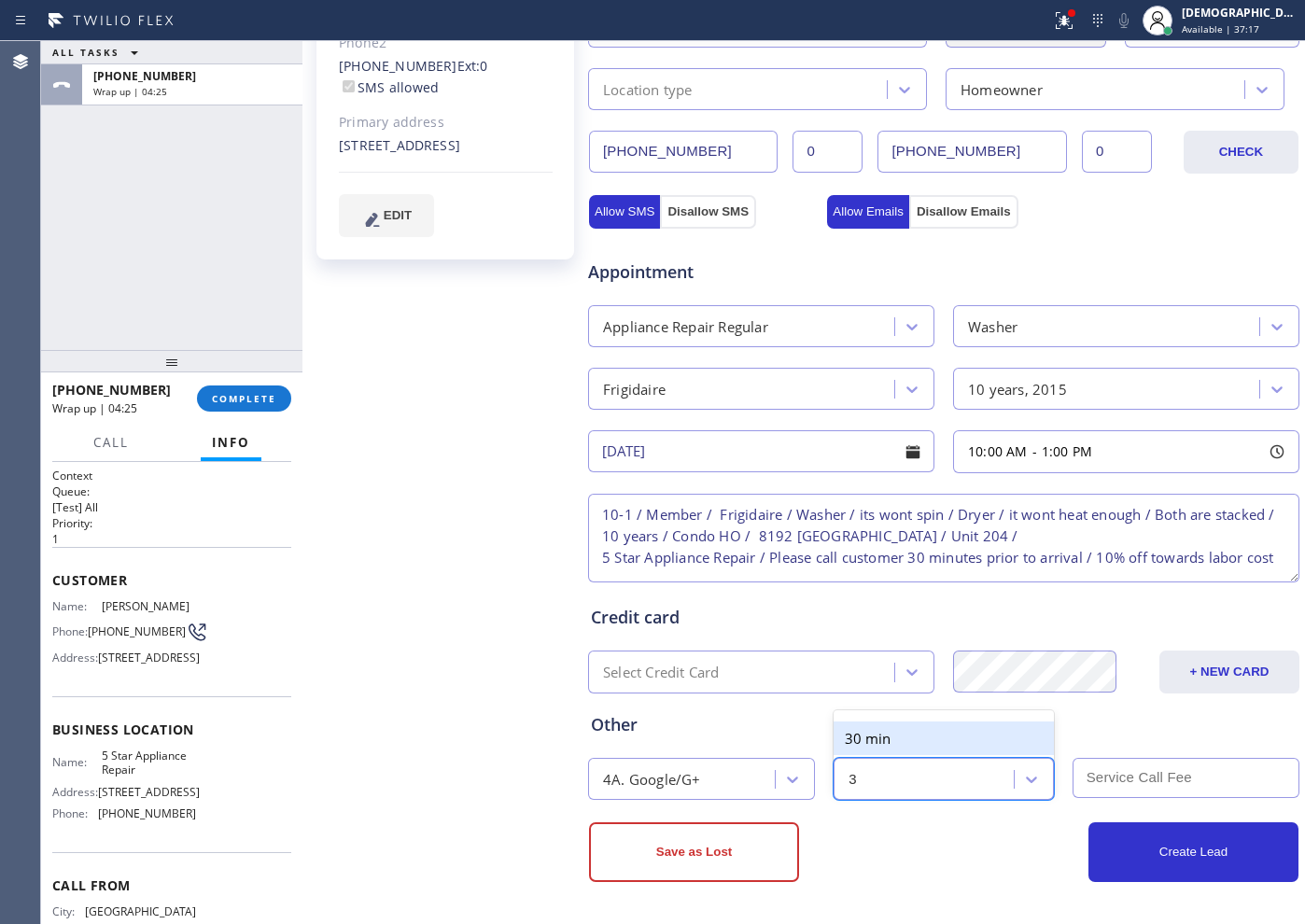
type input "30"
click at [897, 741] on div "30 min" at bounding box center [943, 738] width 220 height 34
click at [1160, 783] on input "text" at bounding box center [1186, 778] width 227 height 40
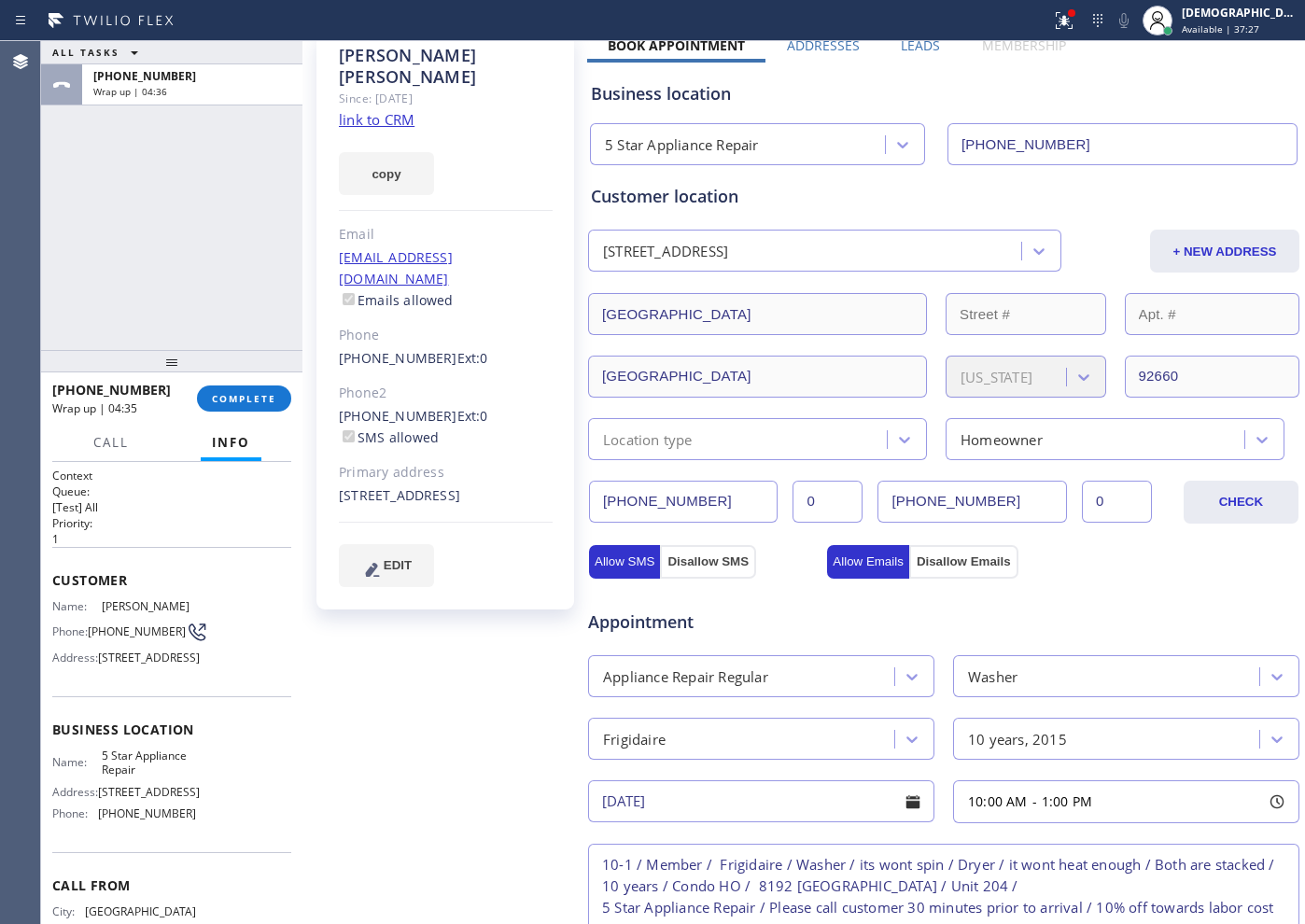
scroll to position [0, 0]
click at [692, 443] on div "Location type" at bounding box center [648, 439] width 89 height 22
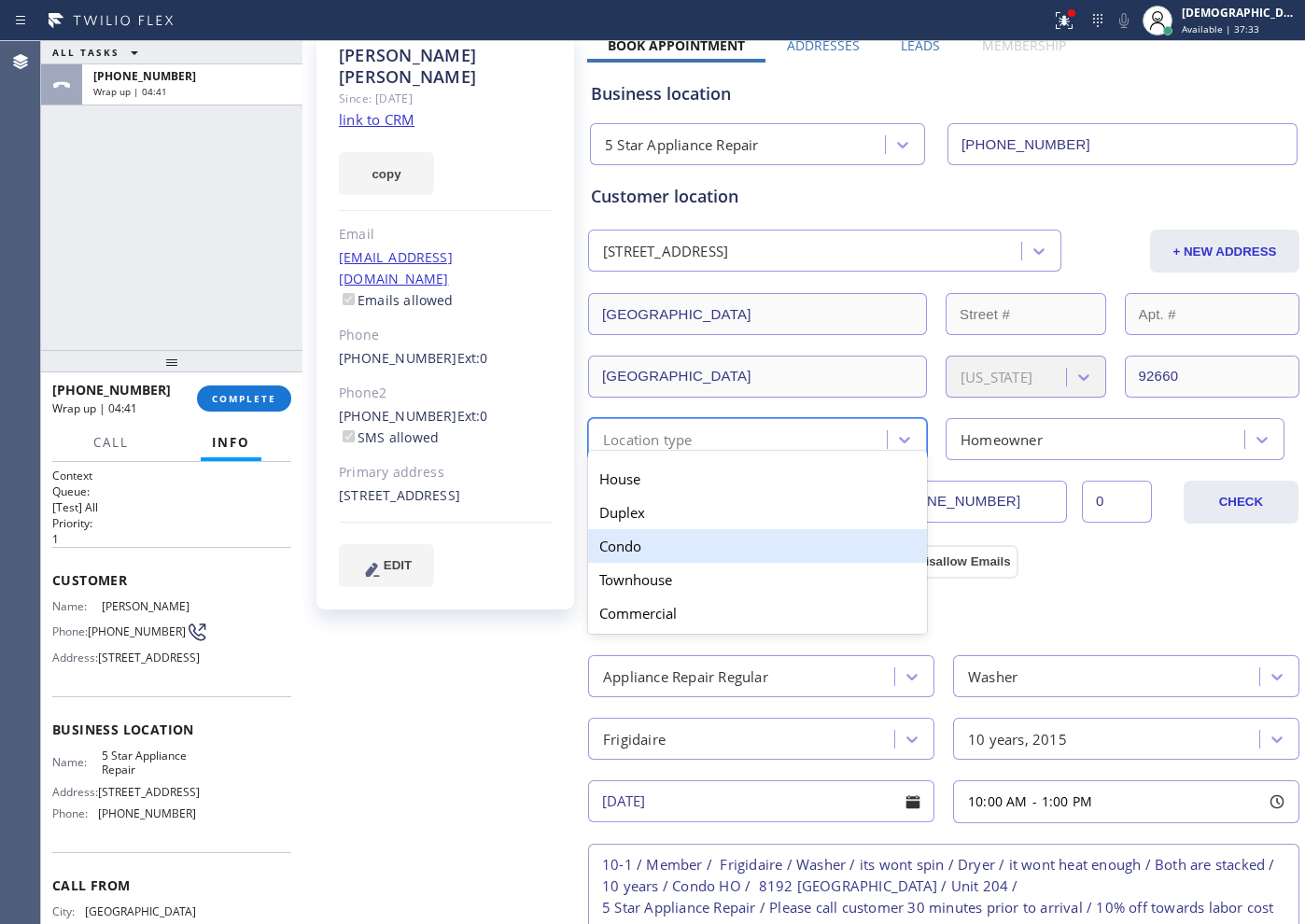
drag, startPoint x: 680, startPoint y: 539, endPoint x: 1010, endPoint y: 495, distance: 332.9
click at [682, 540] on div "Condo" at bounding box center [757, 545] width 339 height 34
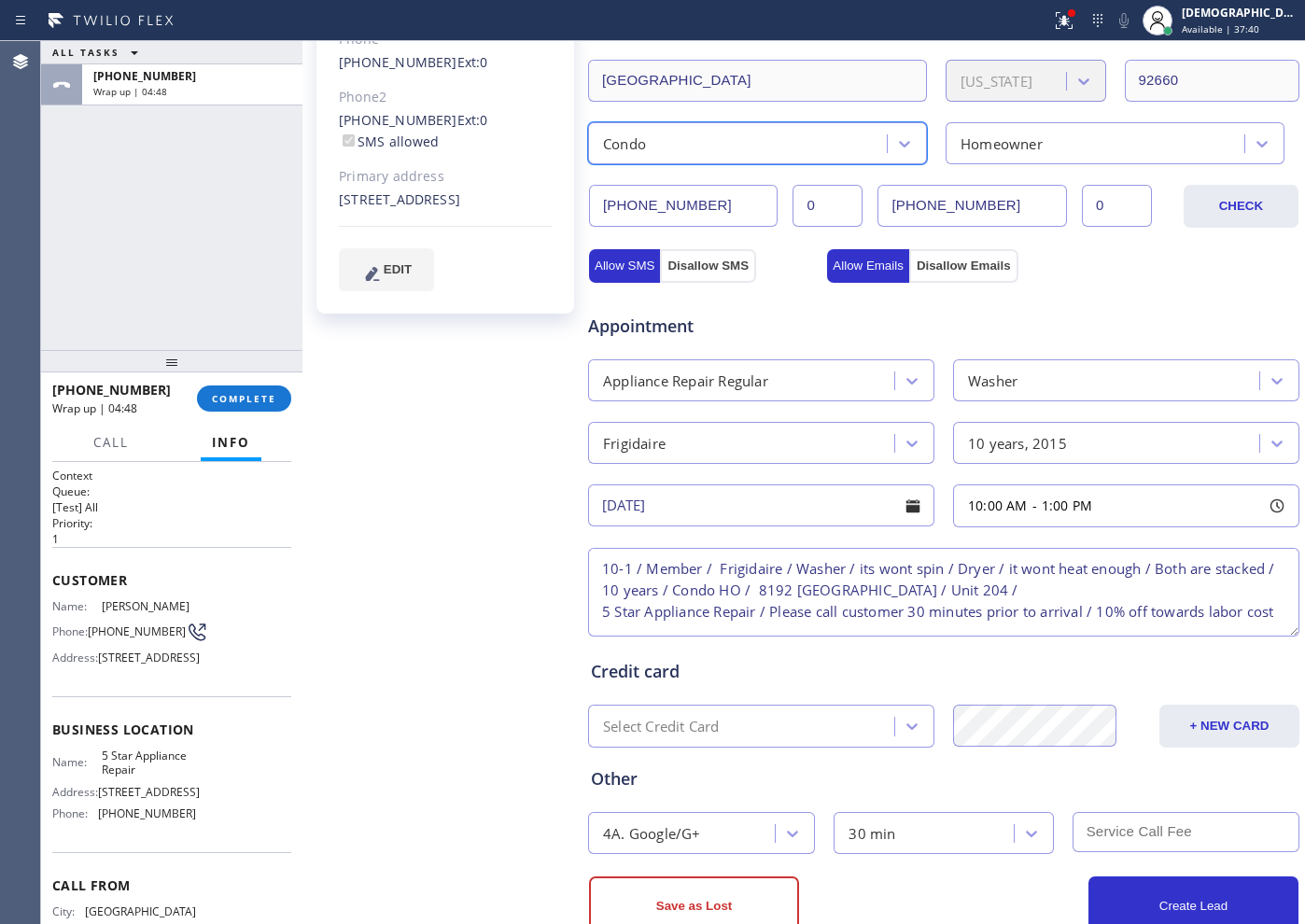
scroll to position [457, 0]
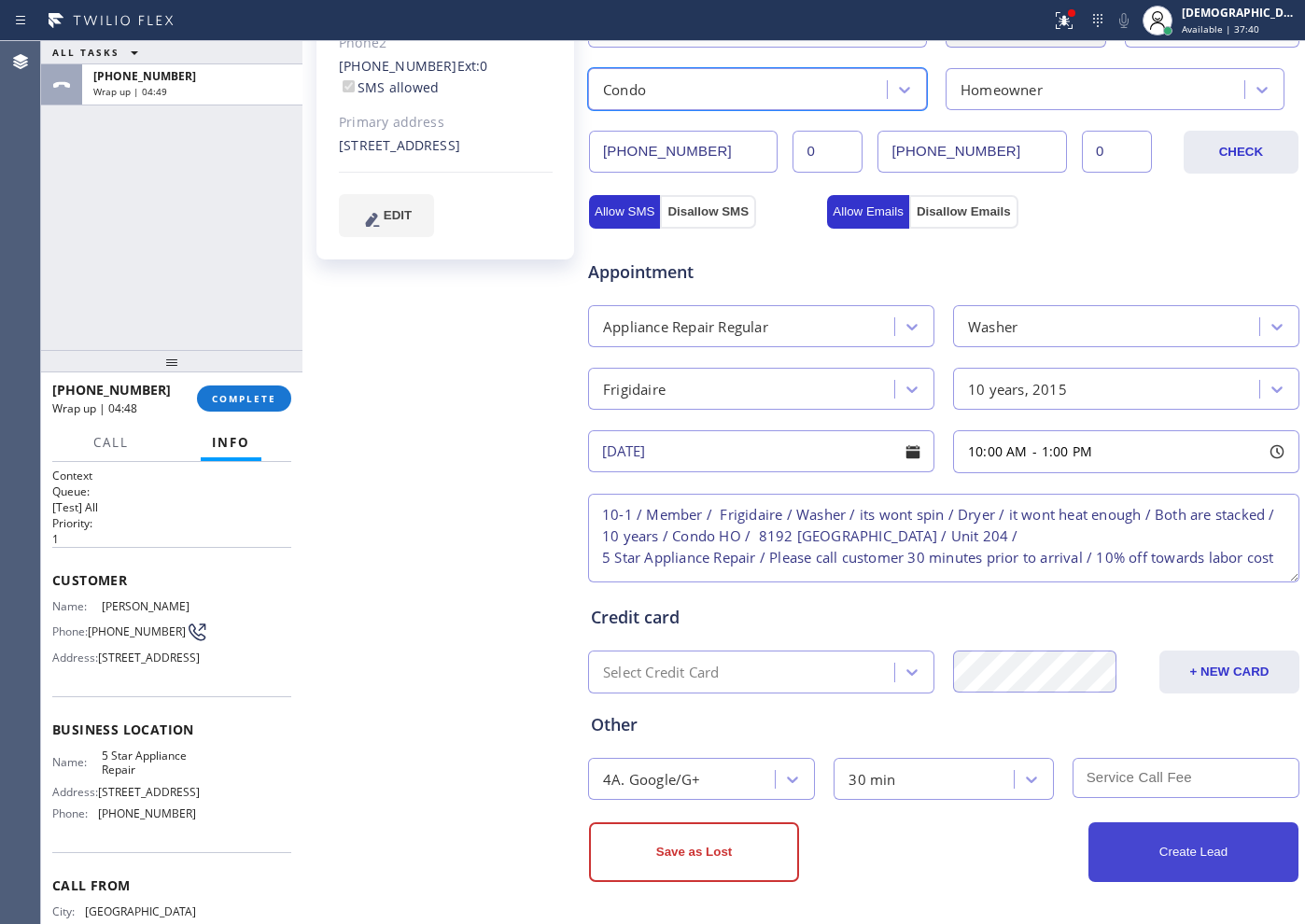
click at [1189, 866] on button "Create Lead" at bounding box center [1193, 851] width 210 height 60
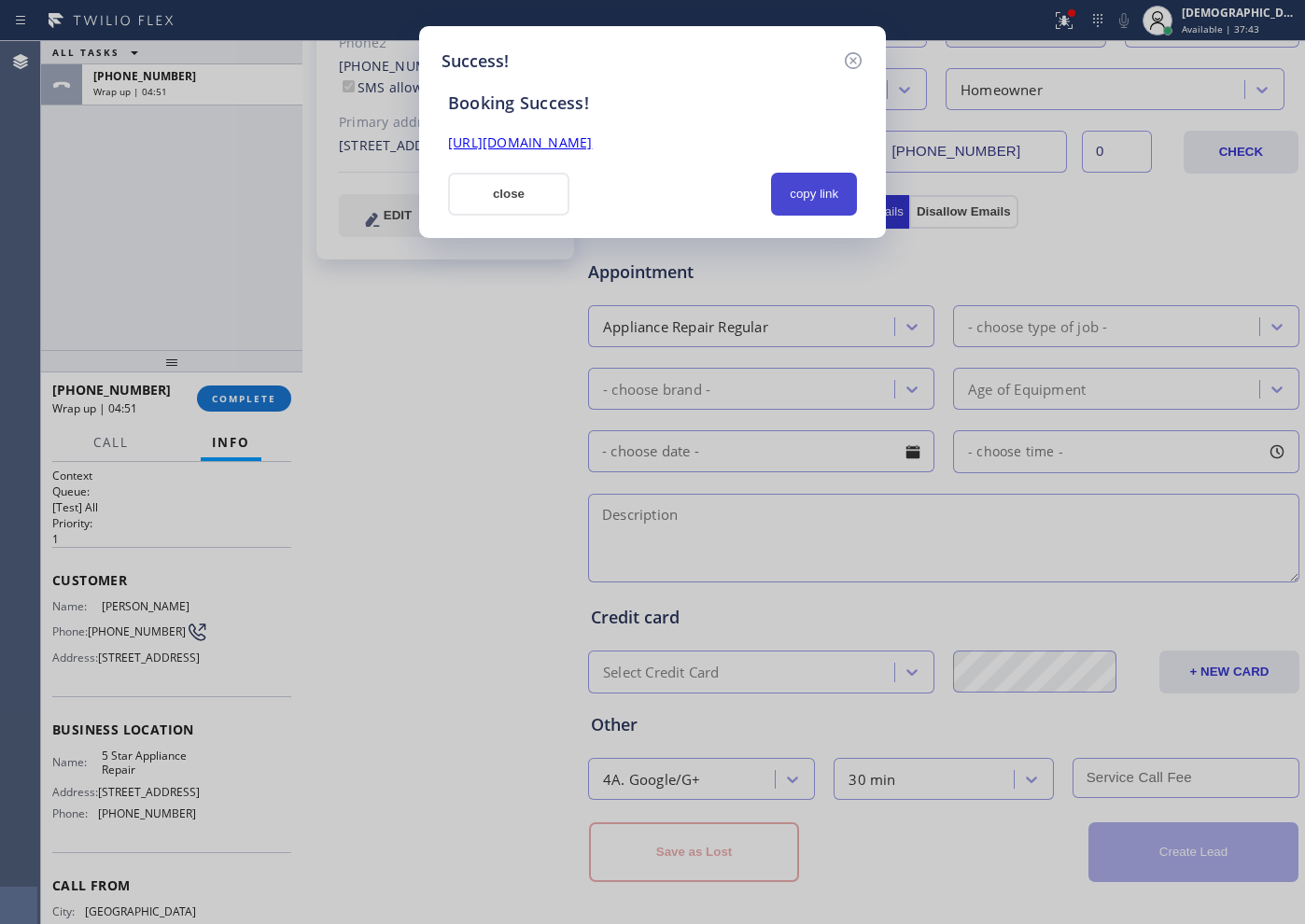
click at [786, 185] on button "copy link" at bounding box center [814, 194] width 85 height 43
click at [591, 144] on link "[URL][DOMAIN_NAME]" at bounding box center [520, 142] width 144 height 18
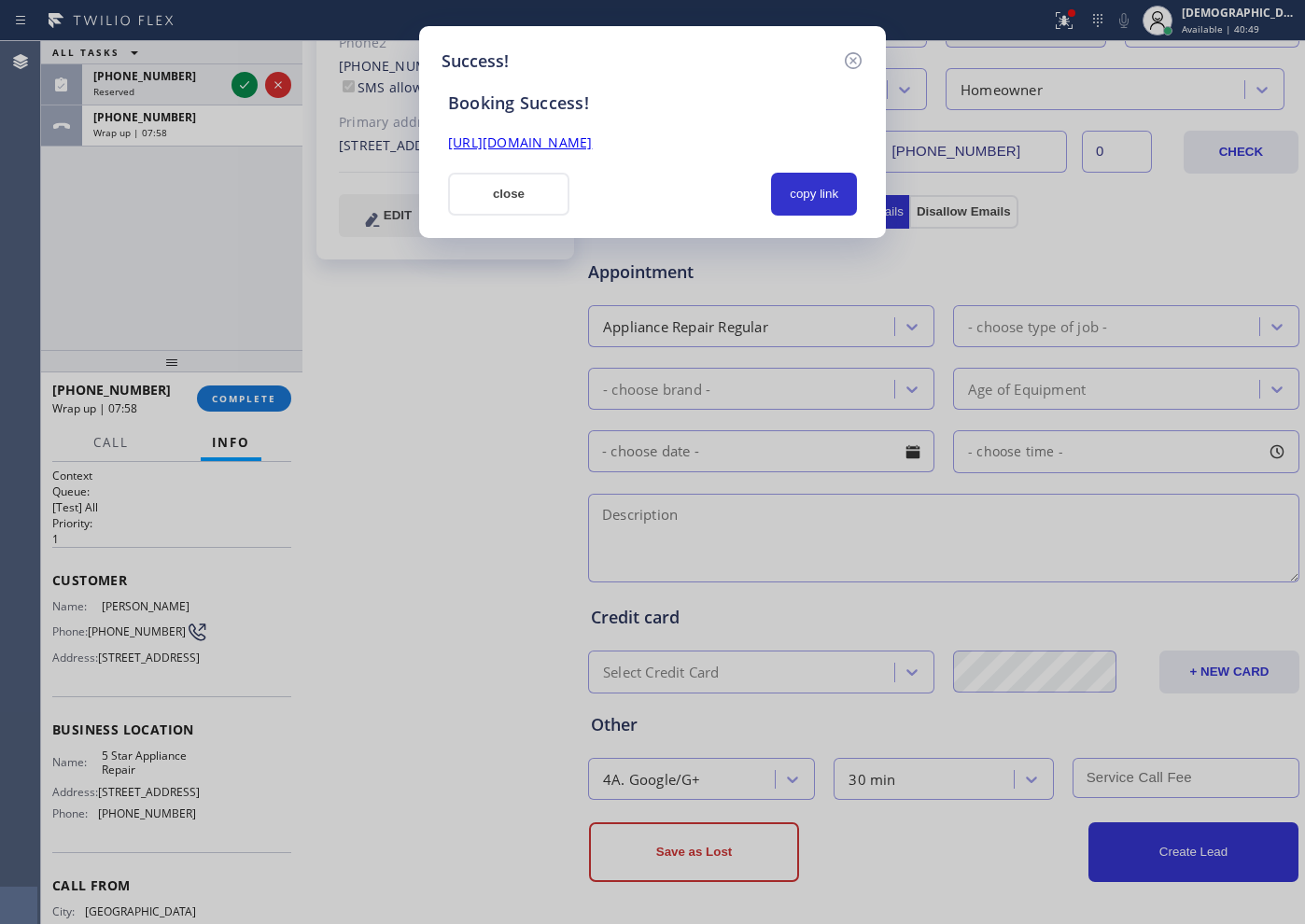
click at [512, 183] on button "close" at bounding box center [509, 194] width 121 height 43
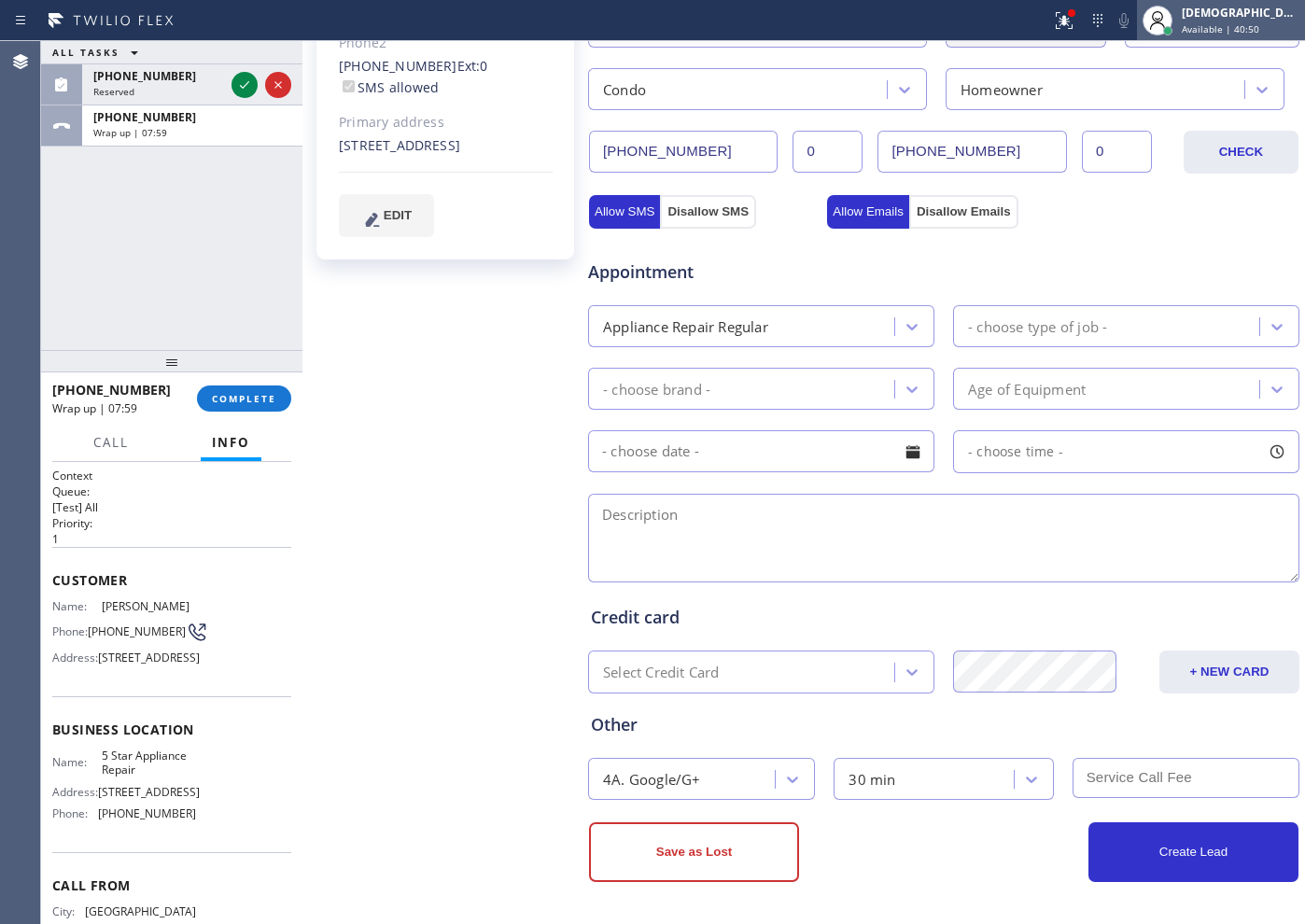
click at [1259, 23] on span "Available | 40:50" at bounding box center [1221, 29] width 78 height 13
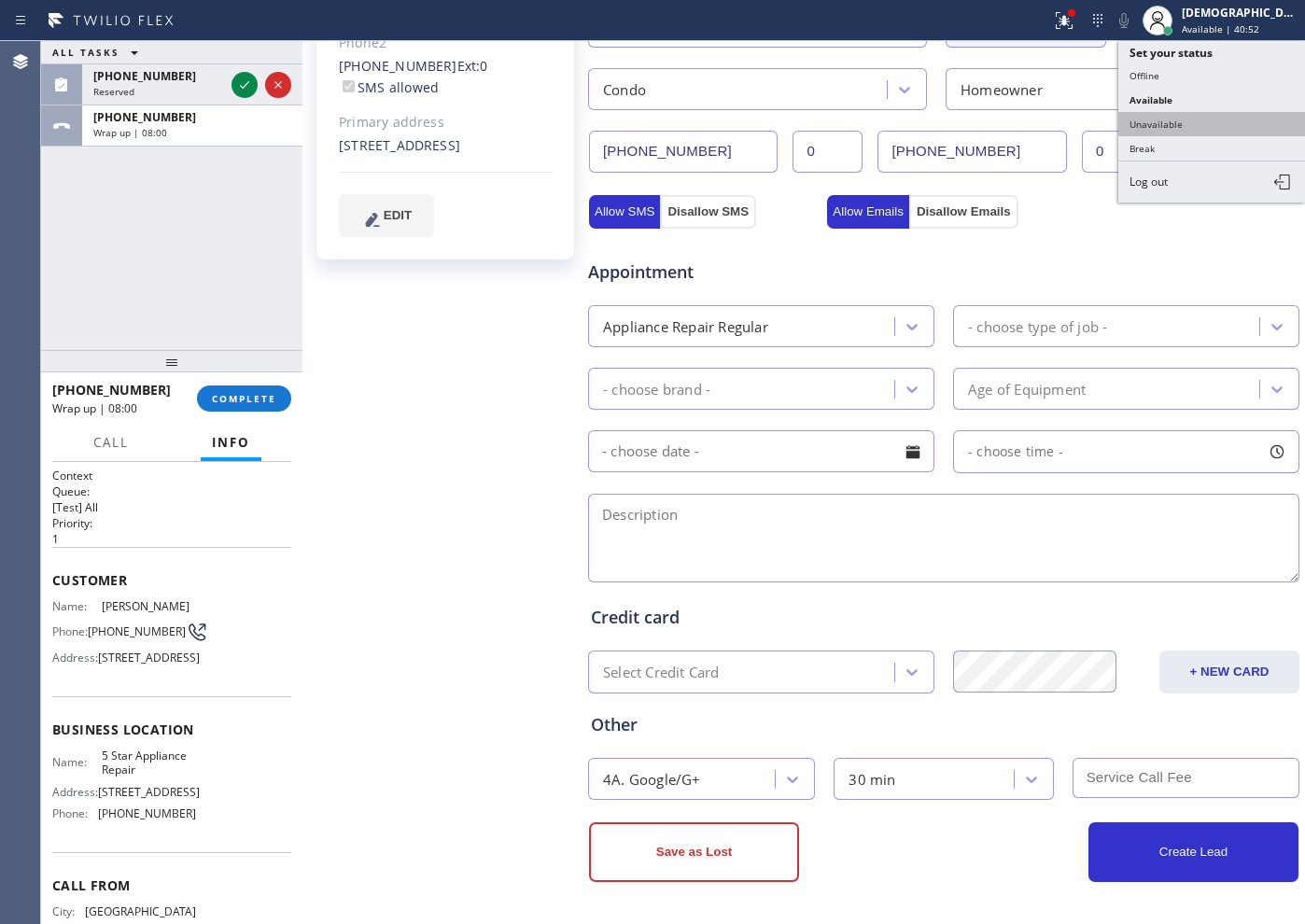
click at [1219, 127] on button "Unavailable" at bounding box center [1212, 124] width 187 height 24
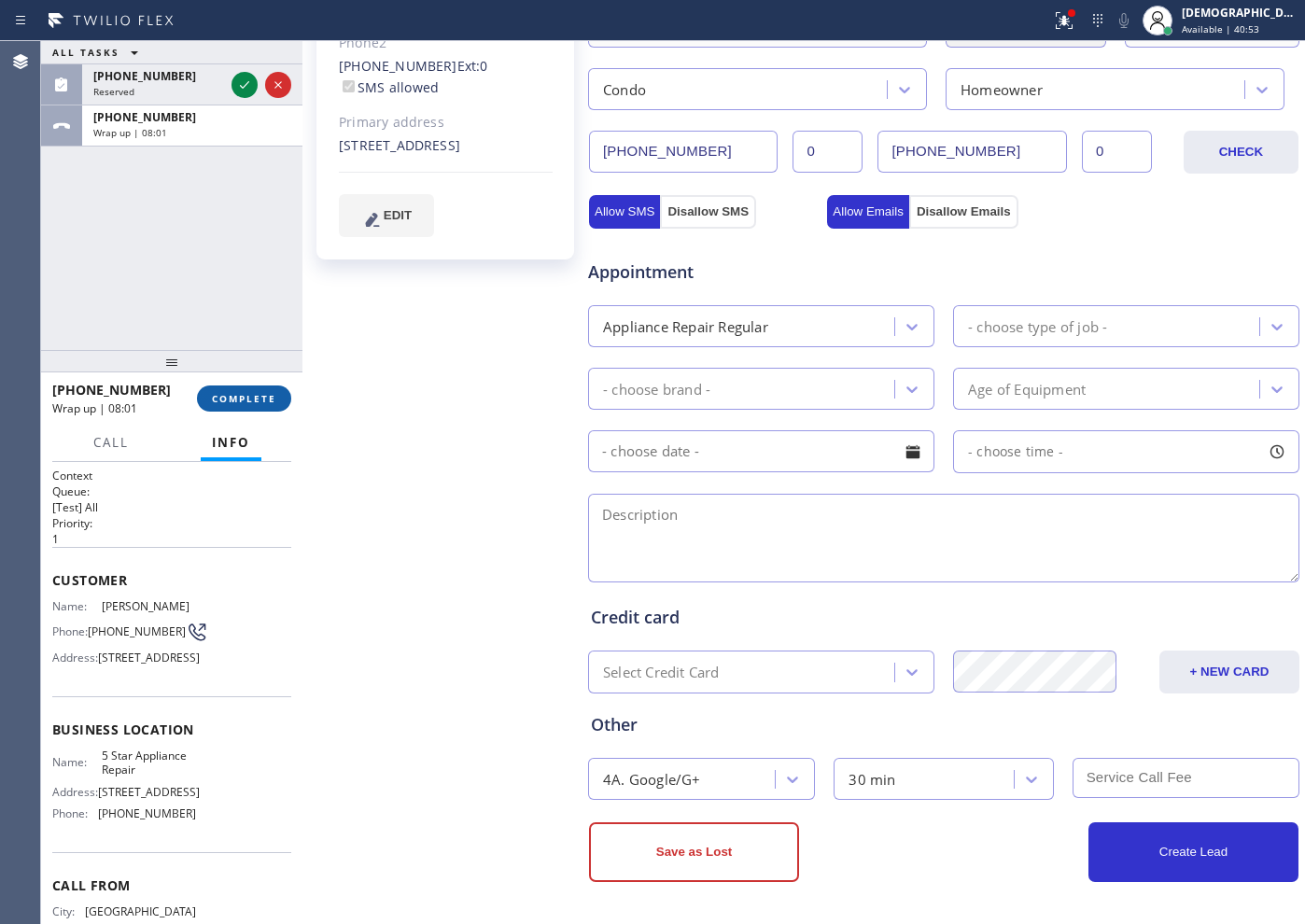
click at [257, 400] on span "COMPLETE" at bounding box center [244, 397] width 65 height 13
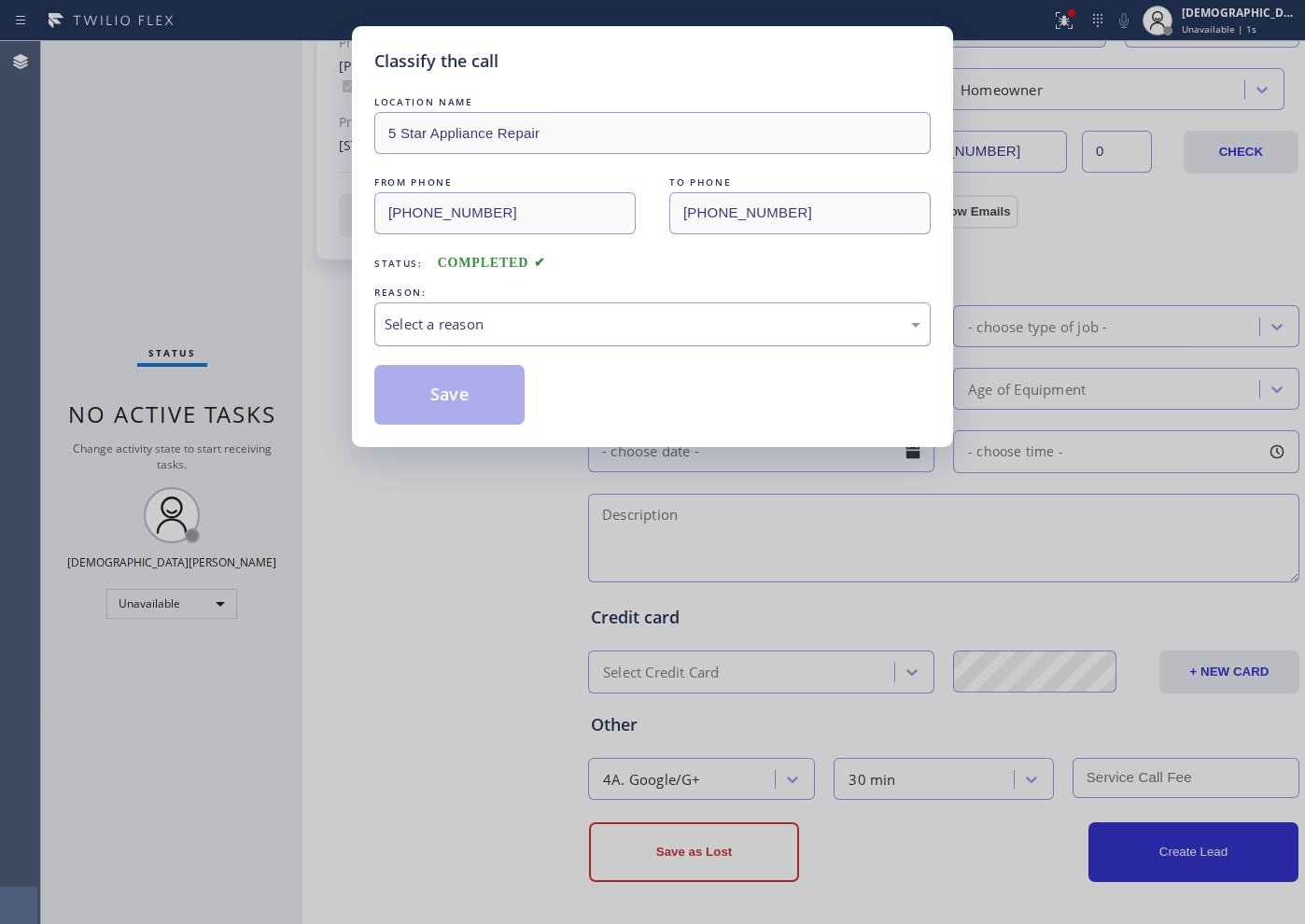
click at [482, 339] on div "Select a reason" at bounding box center [653, 324] width 557 height 44
click at [464, 397] on button "Save" at bounding box center [449, 394] width 150 height 60
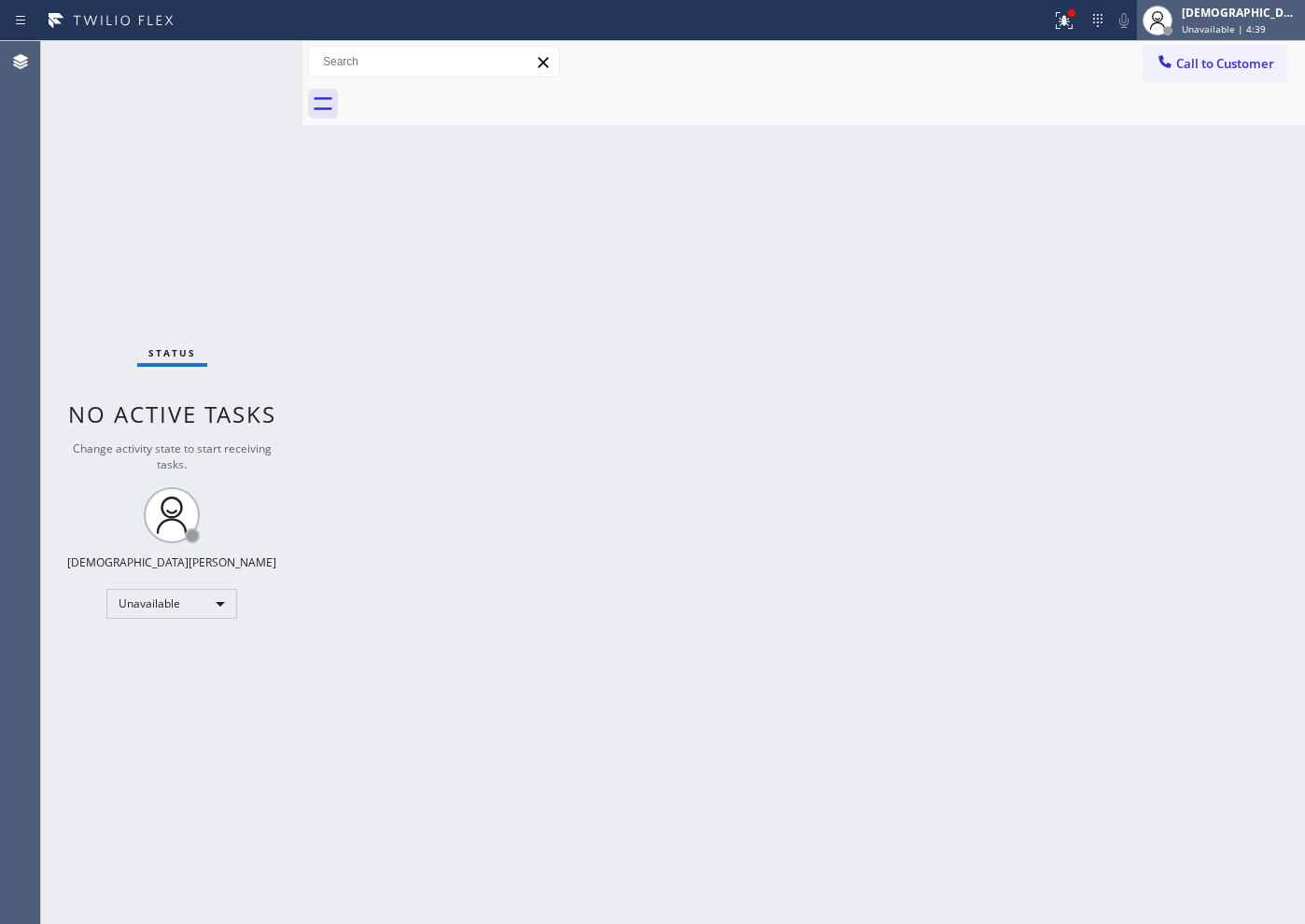
click at [1240, 15] on div "[DEMOGRAPHIC_DATA][PERSON_NAME]" at bounding box center [1240, 13] width 117 height 16
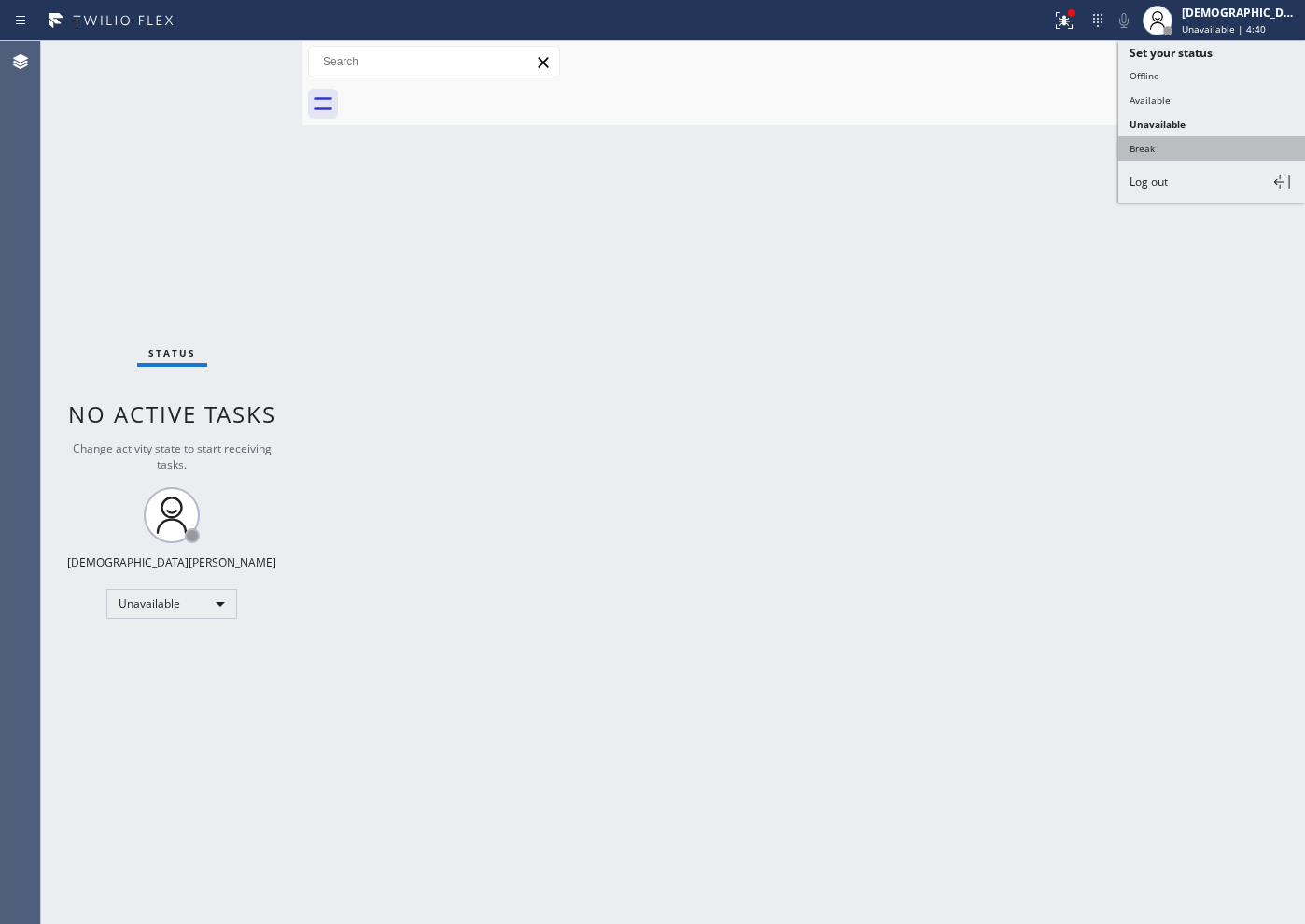
click at [1162, 139] on button "Break" at bounding box center [1212, 148] width 187 height 24
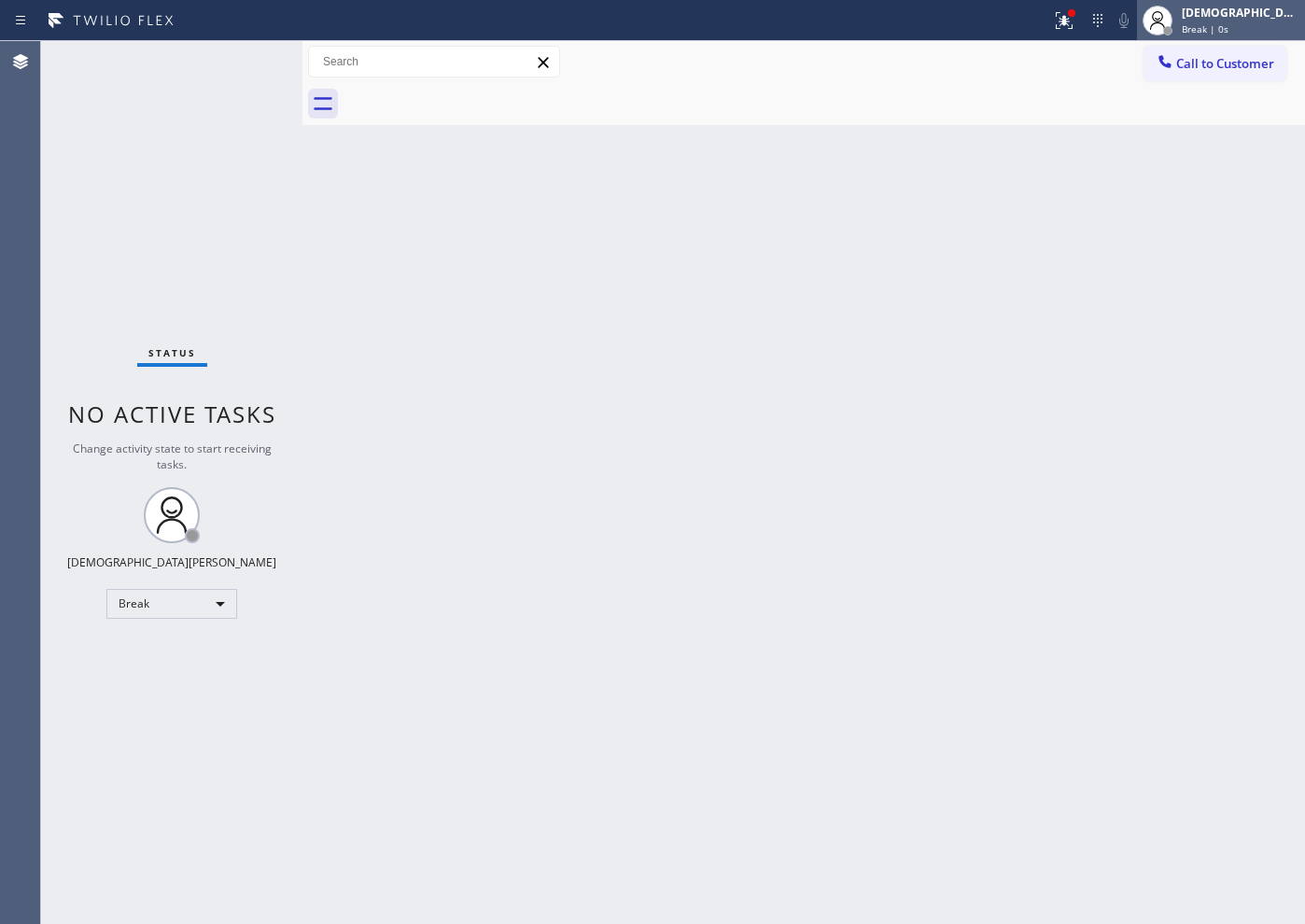
click at [1225, 21] on div "[DEMOGRAPHIC_DATA] Cinco Break | 0s" at bounding box center [1241, 20] width 127 height 33
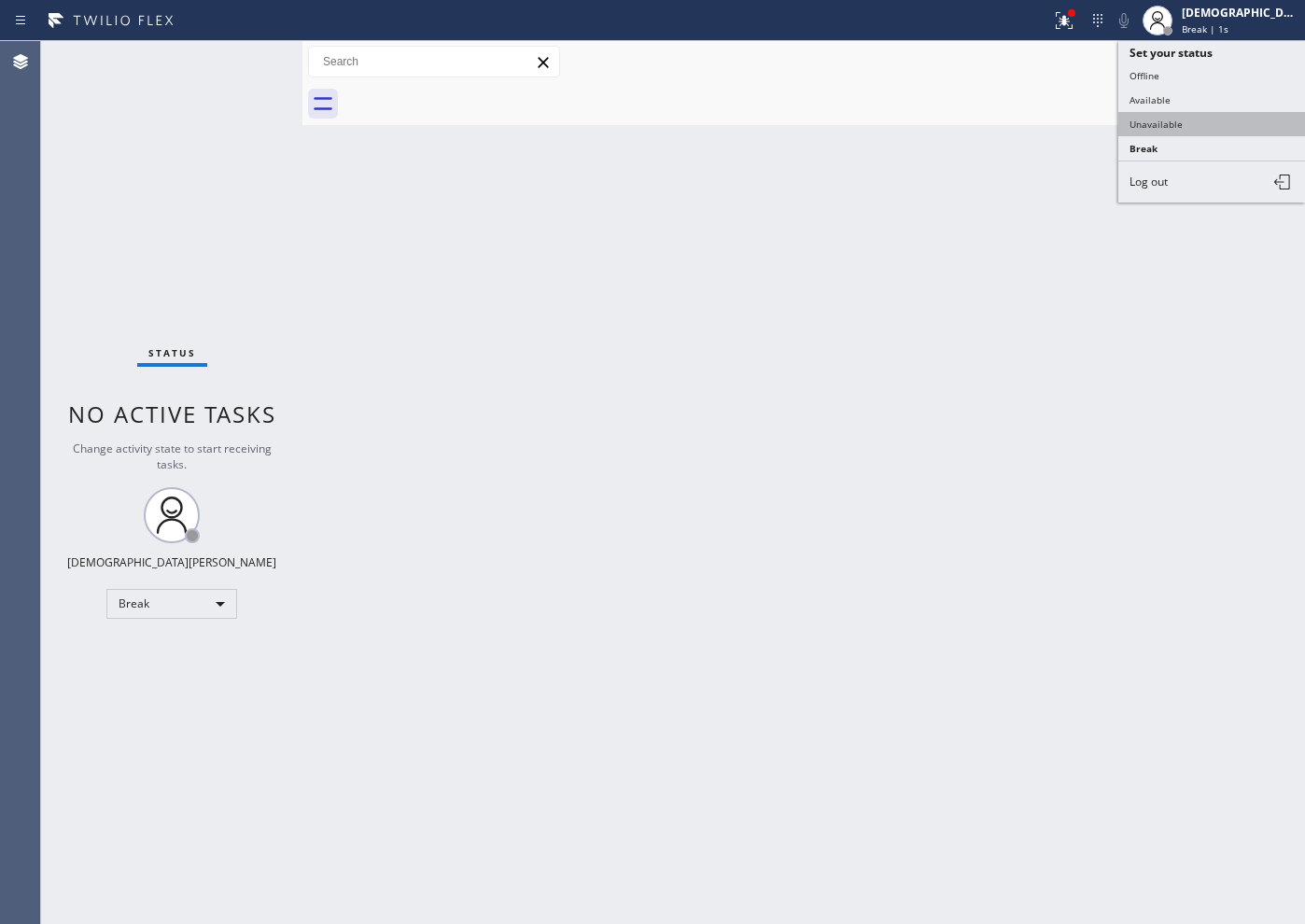
click at [1192, 121] on button "Unavailable" at bounding box center [1212, 124] width 187 height 24
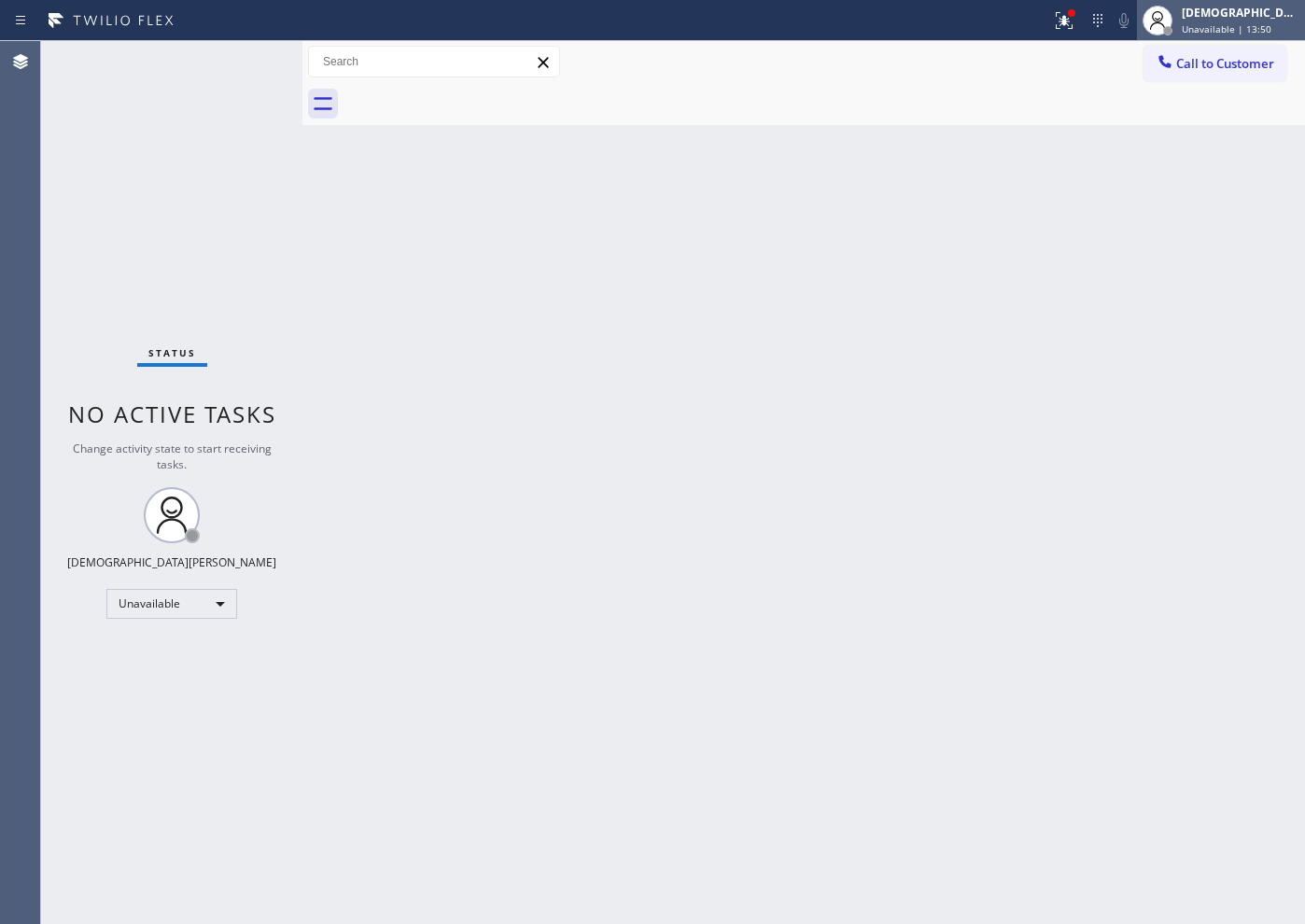
click at [1261, 25] on span "Unavailable | 13:50" at bounding box center [1226, 29] width 89 height 13
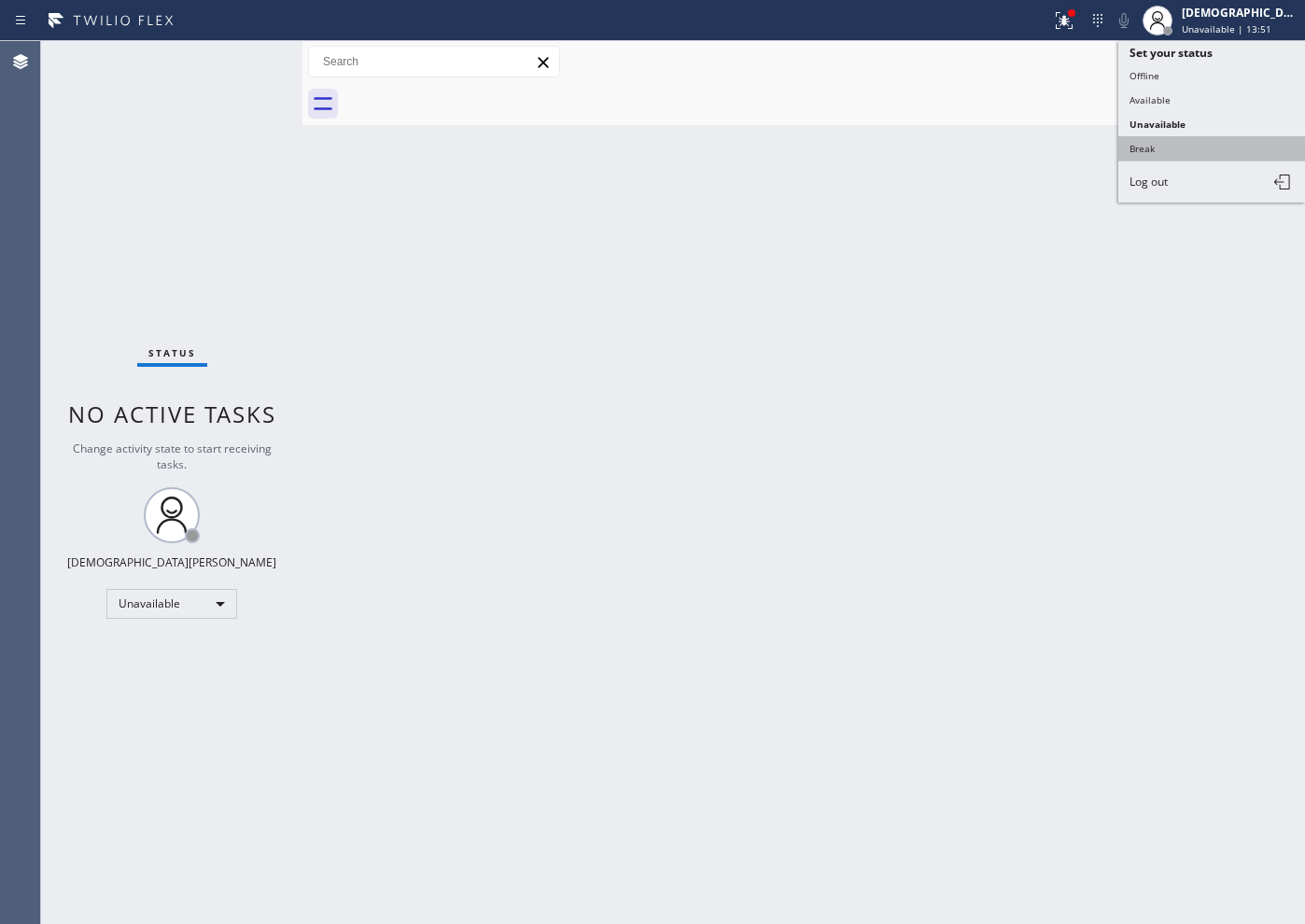
click at [1186, 147] on button "Break" at bounding box center [1212, 148] width 187 height 24
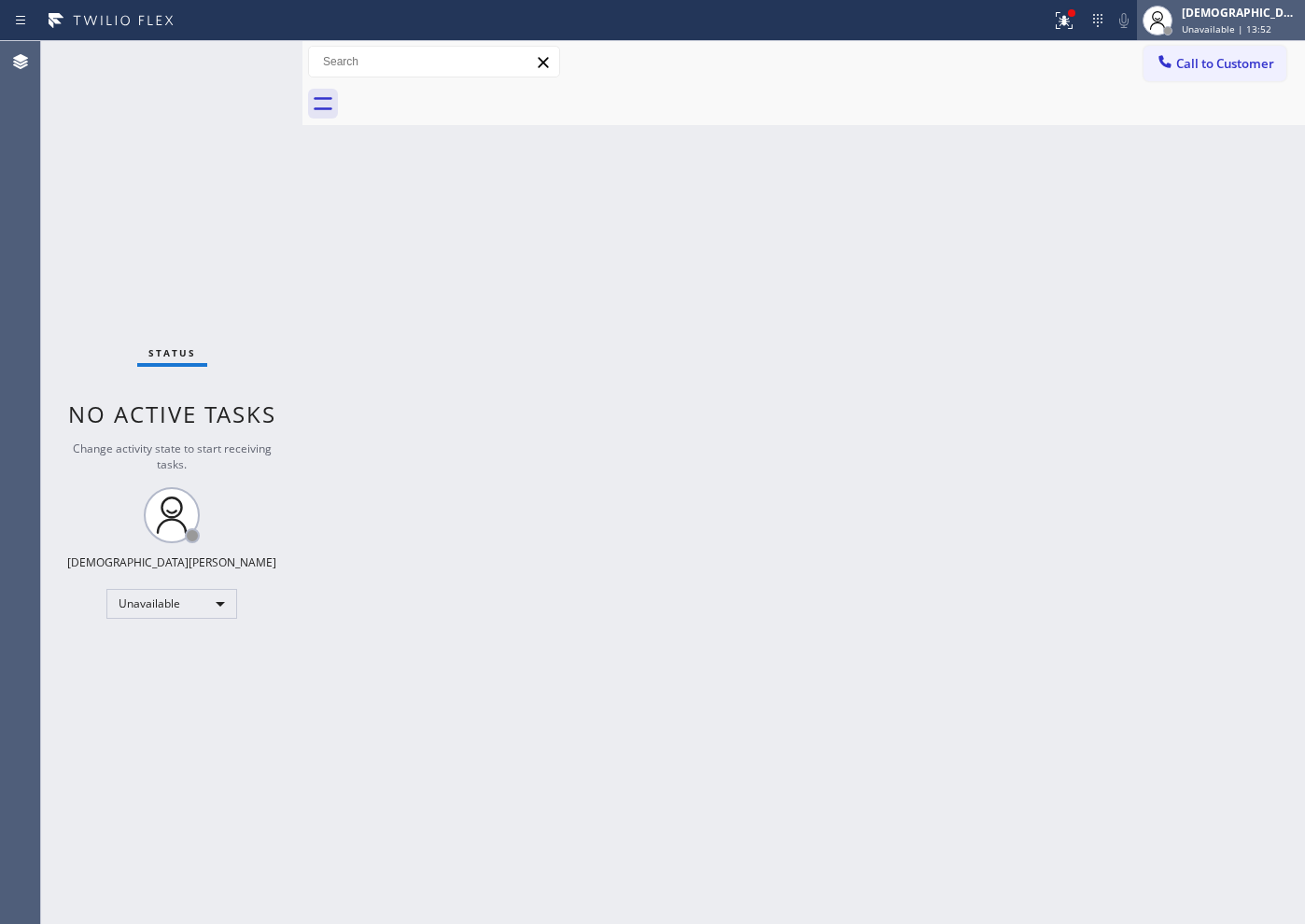
click at [1236, 23] on span "Unavailable | 13:52" at bounding box center [1226, 29] width 89 height 13
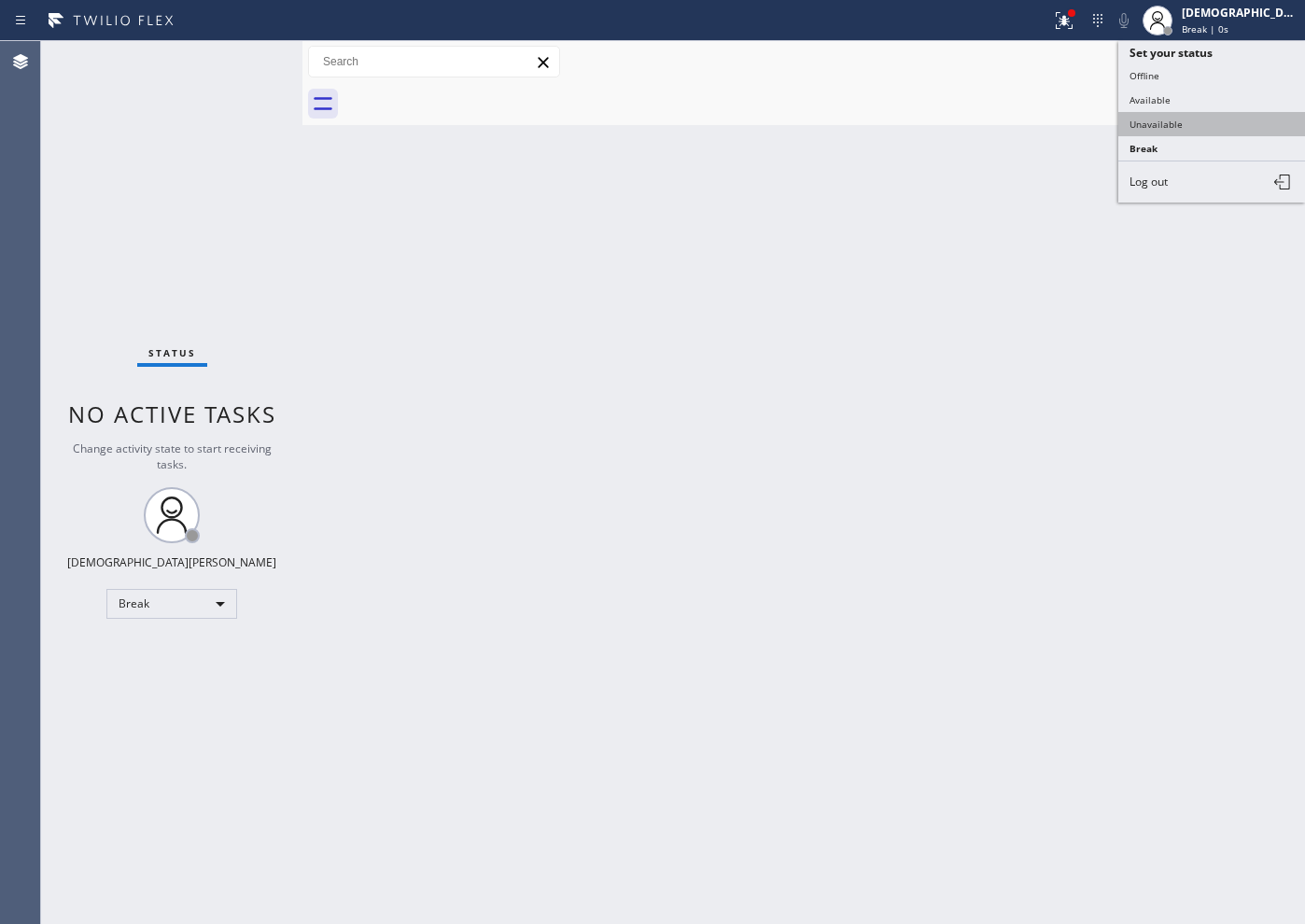
click at [1180, 119] on button "Unavailable" at bounding box center [1212, 124] width 187 height 24
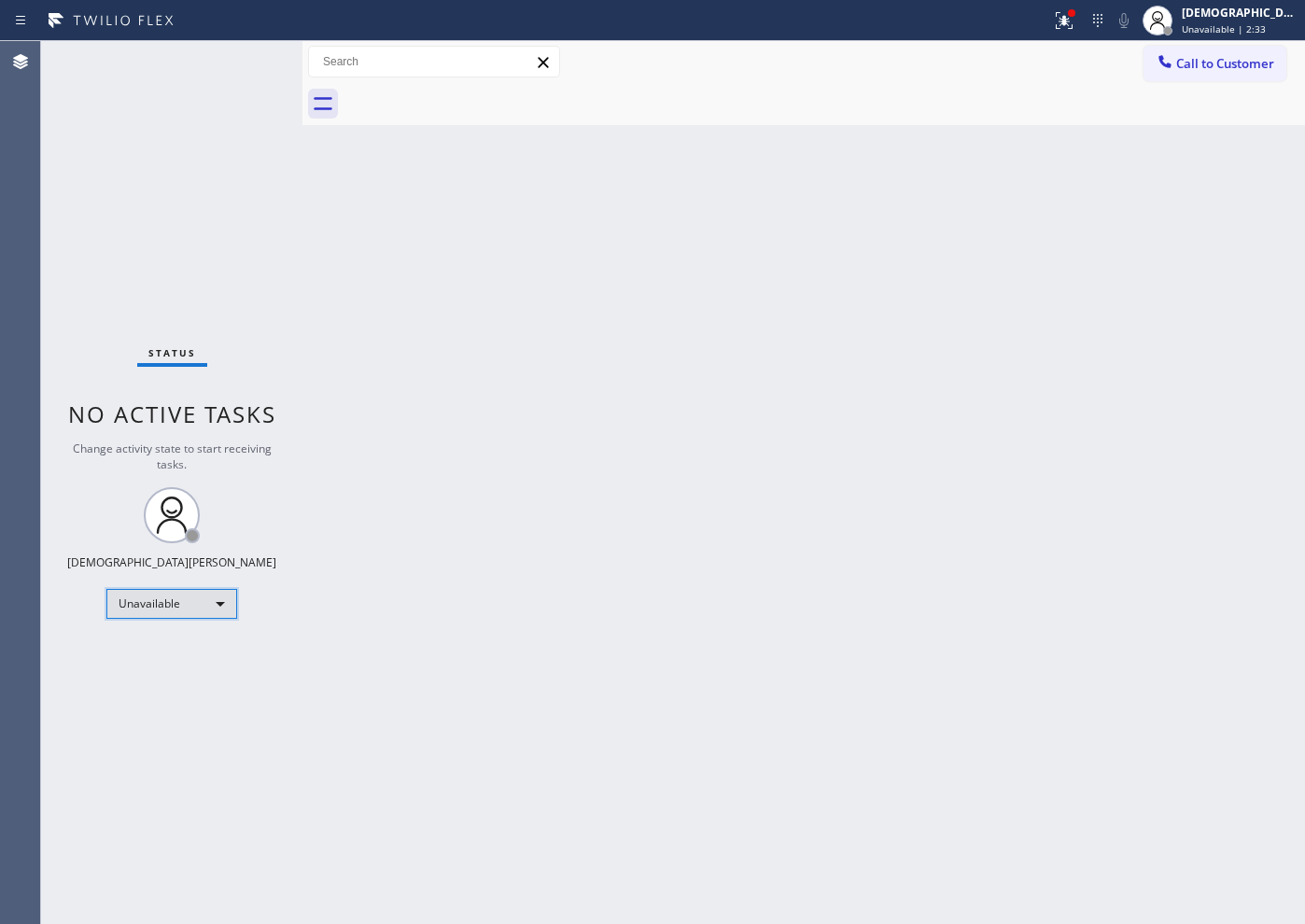
click at [164, 607] on div "Unavailable" at bounding box center [171, 604] width 130 height 30
click at [148, 651] on li "Available" at bounding box center [171, 653] width 127 height 23
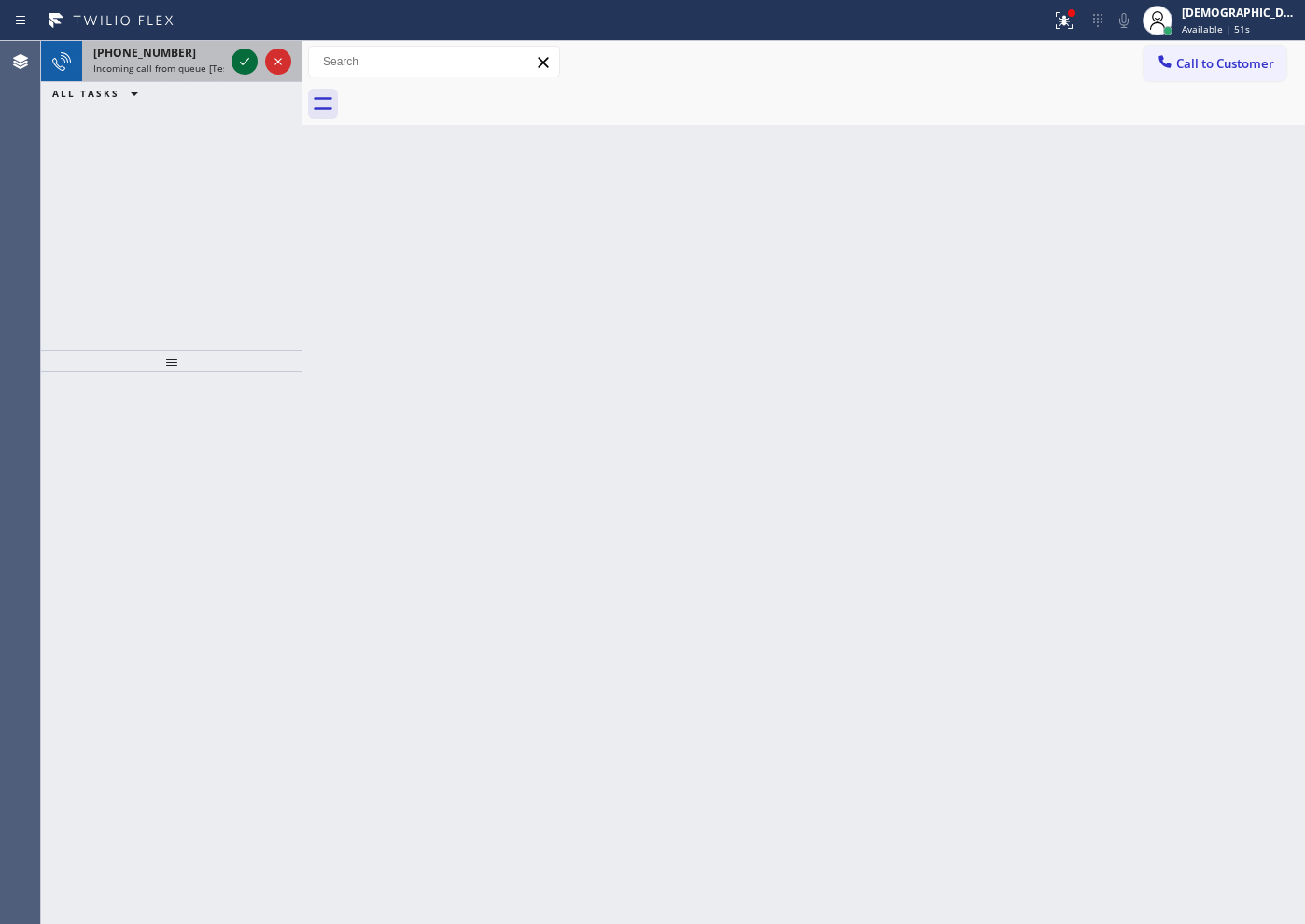
click at [244, 65] on icon at bounding box center [245, 62] width 23 height 23
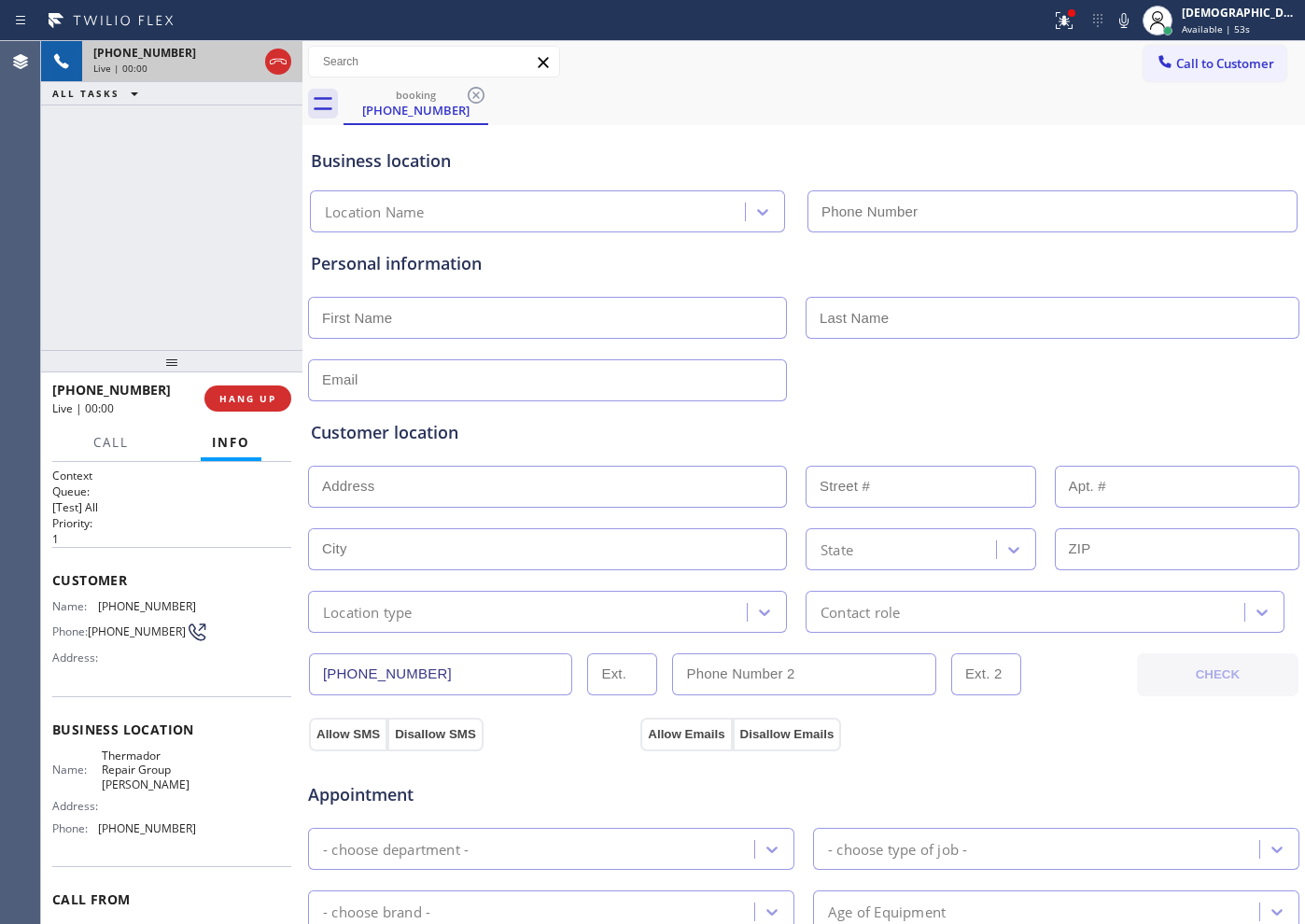
type input "[PHONE_NUMBER]"
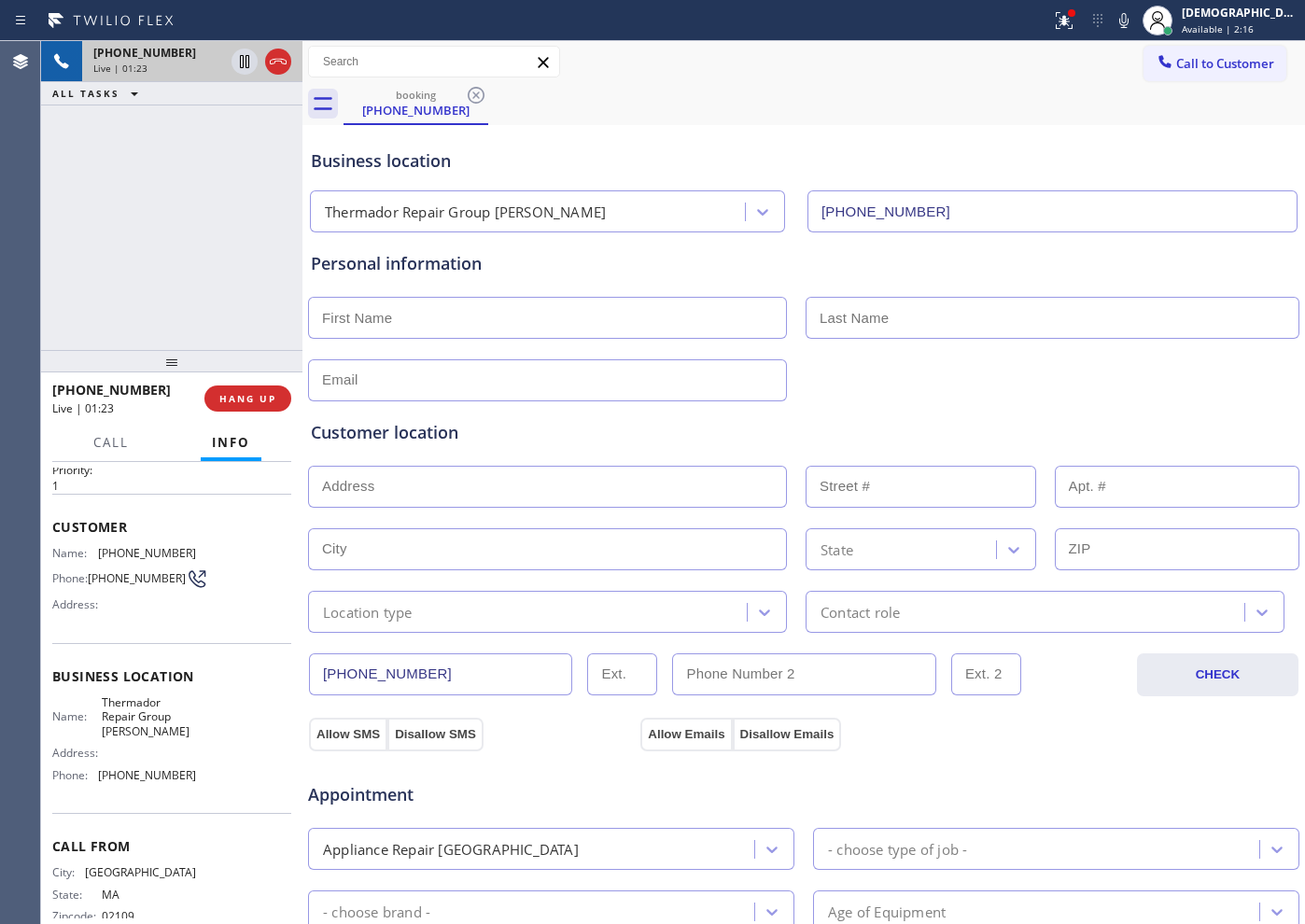
scroll to position [95, 0]
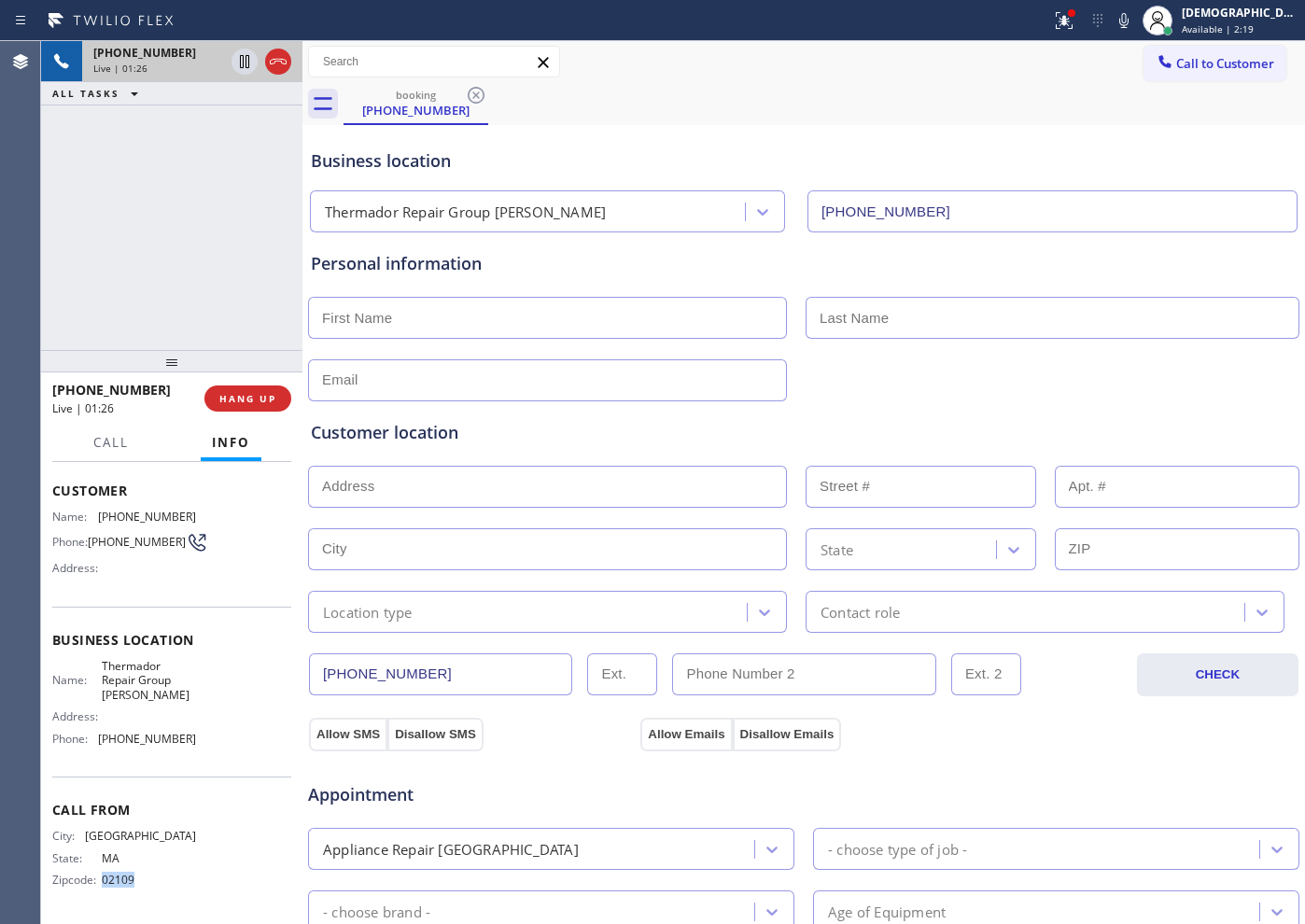
drag, startPoint x: 135, startPoint y: 882, endPoint x: 99, endPoint y: 888, distance: 36.5
click at [99, 888] on div "City: [GEOGRAPHIC_DATA]: [US_STATE] Zipcode: 02109" at bounding box center [124, 861] width 144 height 66
copy span "02109"
click at [158, 893] on div "City: [GEOGRAPHIC_DATA]: [US_STATE] Zipcode: 02109" at bounding box center [124, 861] width 144 height 66
drag, startPoint x: 155, startPoint y: 880, endPoint x: 99, endPoint y: 885, distance: 56.2
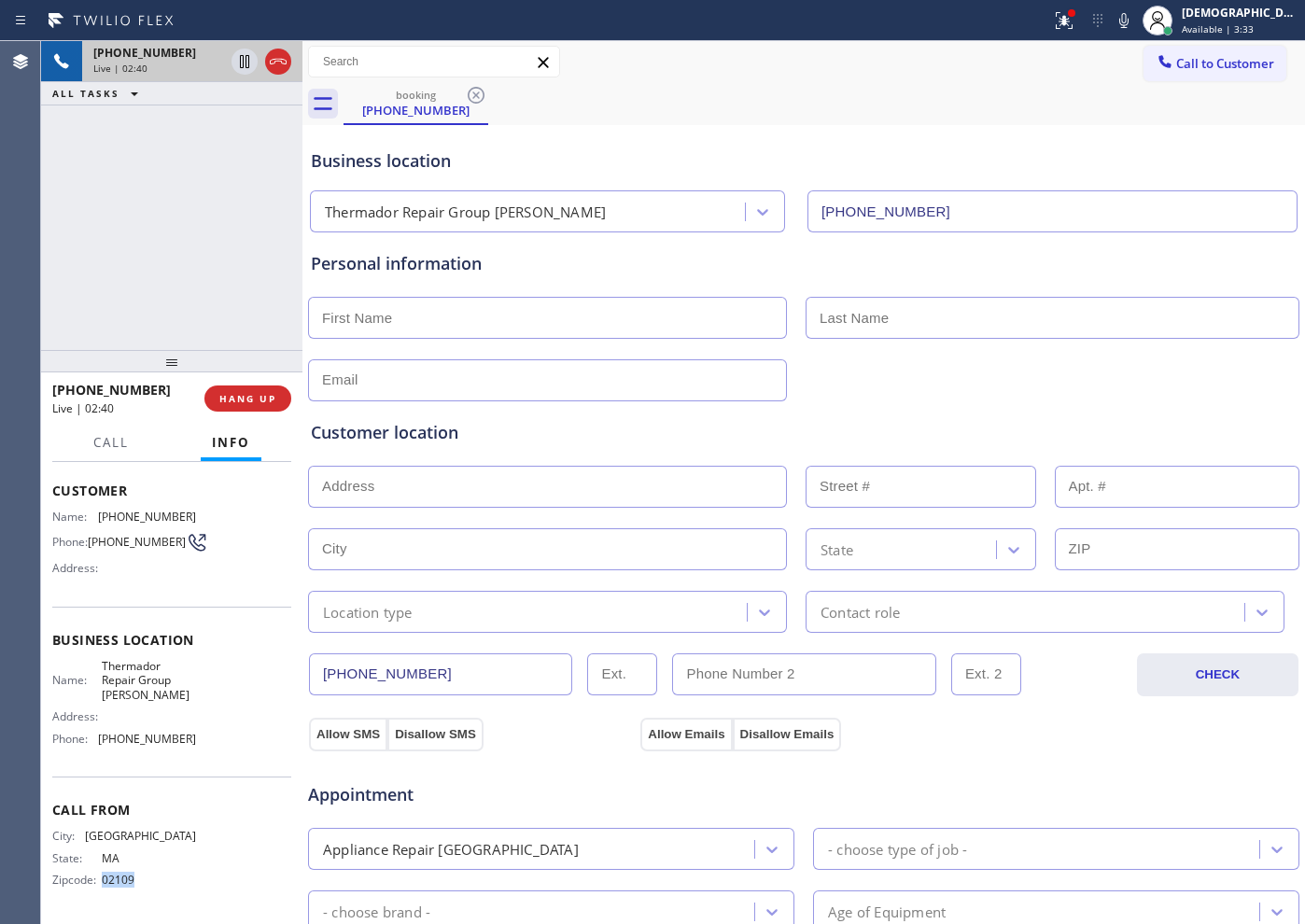
click at [101, 885] on span "02109" at bounding box center [148, 879] width 93 height 14
copy span "02109"
click at [239, 60] on icon at bounding box center [245, 62] width 23 height 23
drag, startPoint x: 226, startPoint y: 184, endPoint x: 333, endPoint y: 95, distance: 139.2
click at [225, 184] on div "[PHONE_NUMBER] Live | 08:33 ALL TASKS ALL TASKS ACTIVE TASKS TASKS IN WRAP UP" at bounding box center [171, 195] width 261 height 309
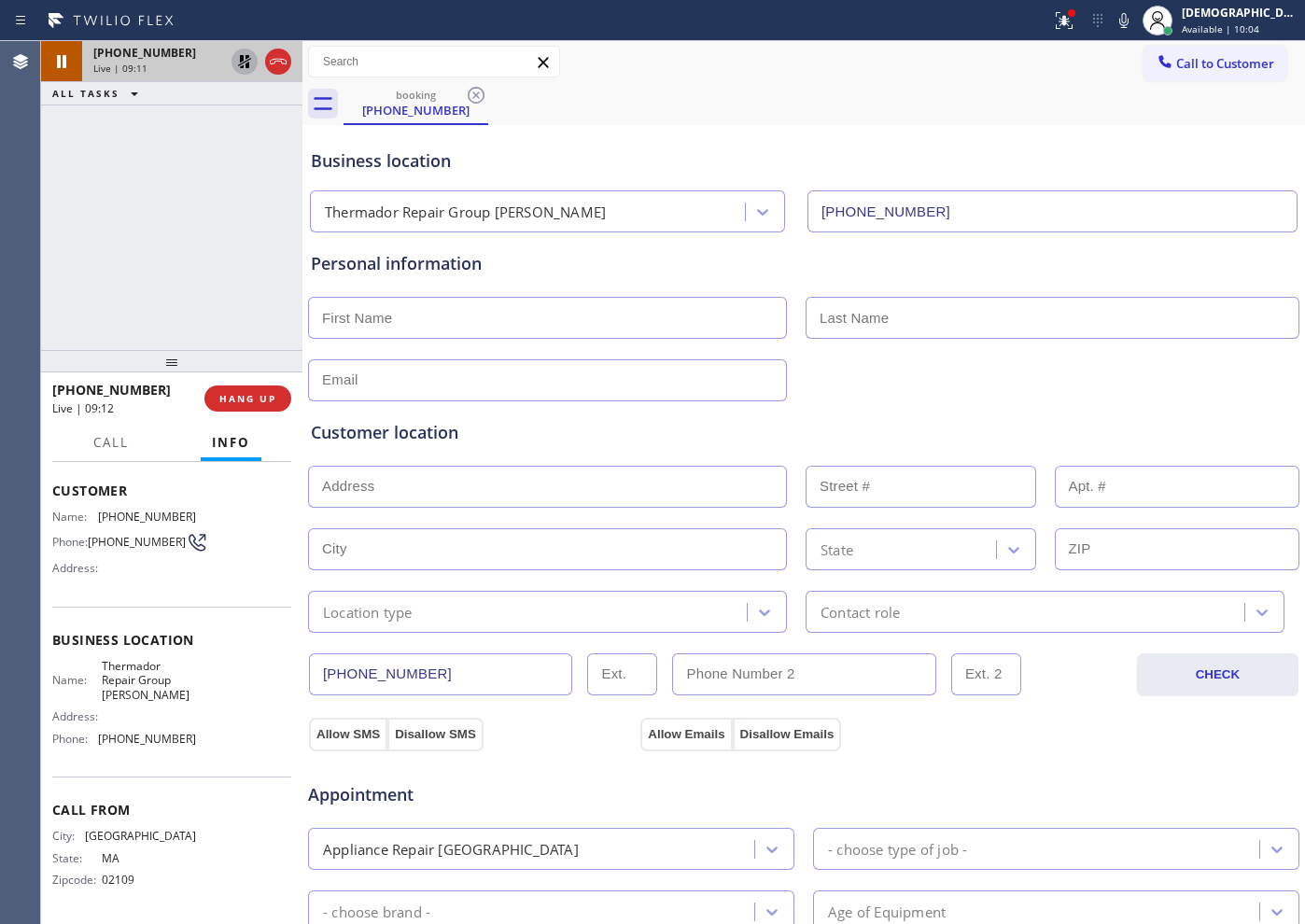
click at [242, 68] on icon at bounding box center [244, 61] width 13 height 13
click at [272, 62] on div "Live | 11:36" at bounding box center [192, 68] width 198 height 13
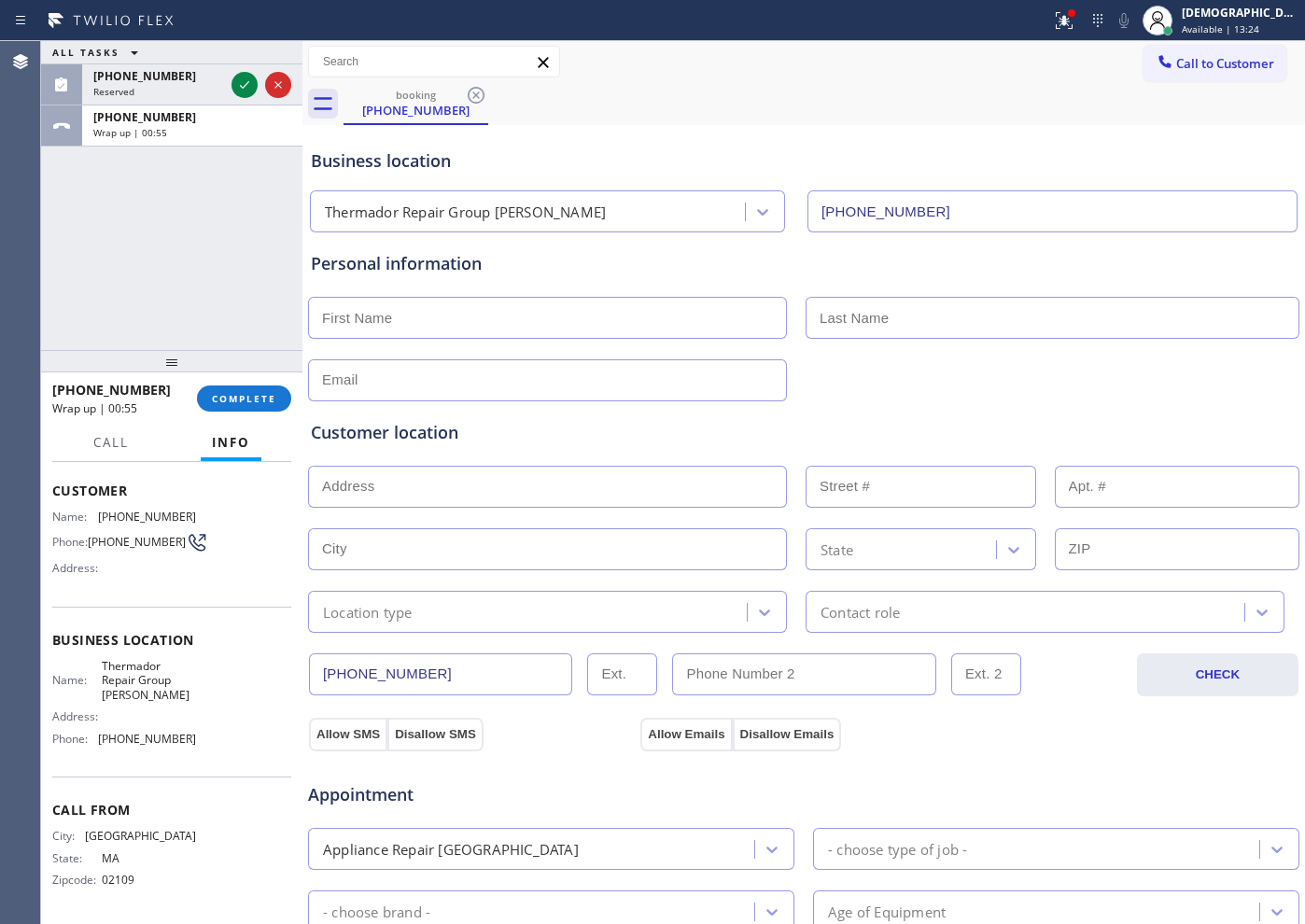
click at [203, 283] on div "ALL TASKS ALL TASKS ACTIVE TASKS TASKS IN WRAP UP [PHONE_NUMBER] Reserved [PHON…" at bounding box center [171, 195] width 261 height 309
click at [571, 318] on input "text" at bounding box center [548, 318] width 479 height 42
type input "Mr"
click at [890, 322] on input "text" at bounding box center [1052, 318] width 494 height 42
paste input "[PERSON_NAME]"
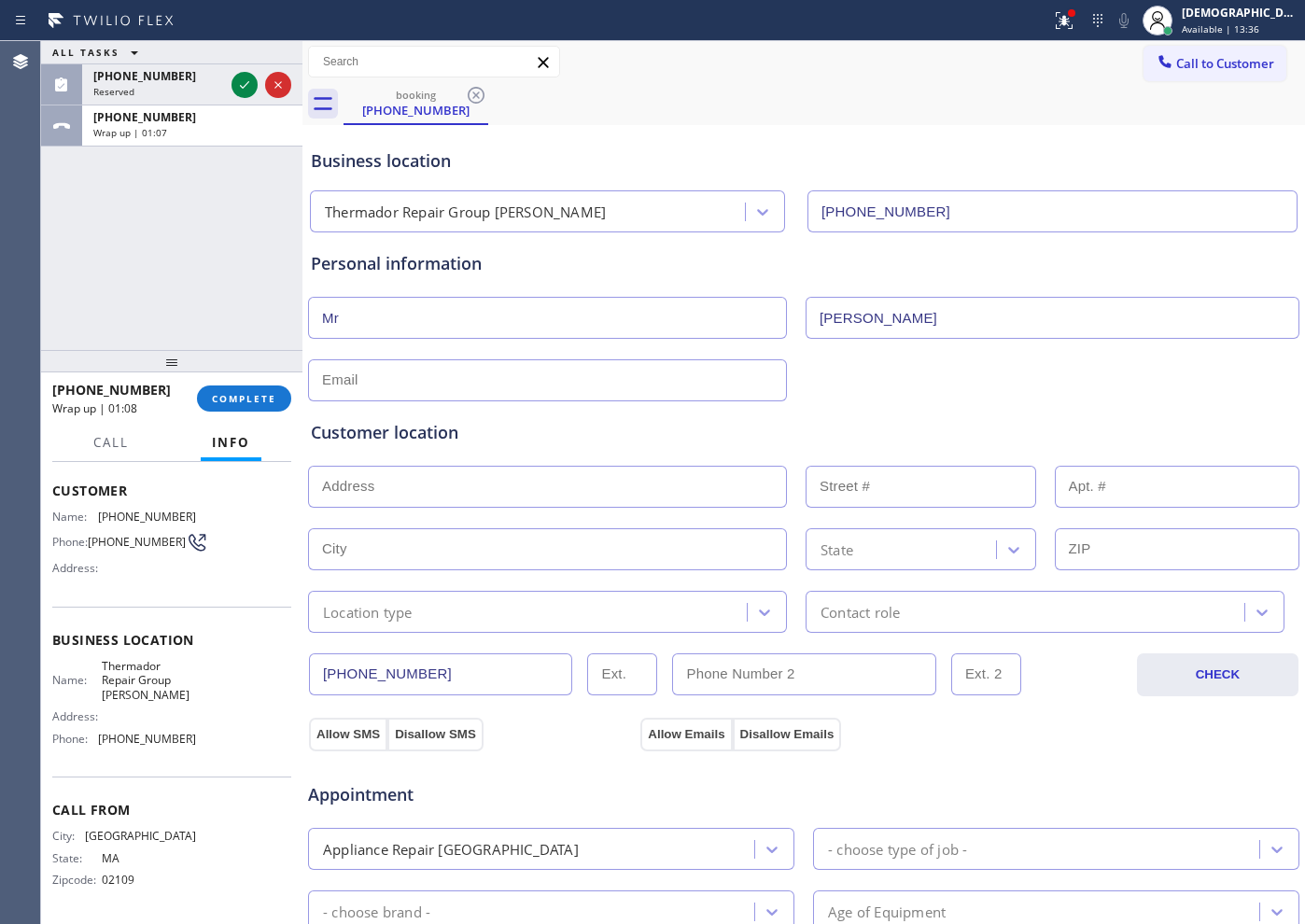
type input "[PERSON_NAME]"
click at [649, 368] on input "text" at bounding box center [548, 381] width 479 height 42
type input "[EMAIL_ADDRESS][DOMAIN_NAME]"
click at [542, 492] on input "text" at bounding box center [548, 487] width 479 height 42
paste input "[STREET_ADDRESS][PERSON_NAME]"
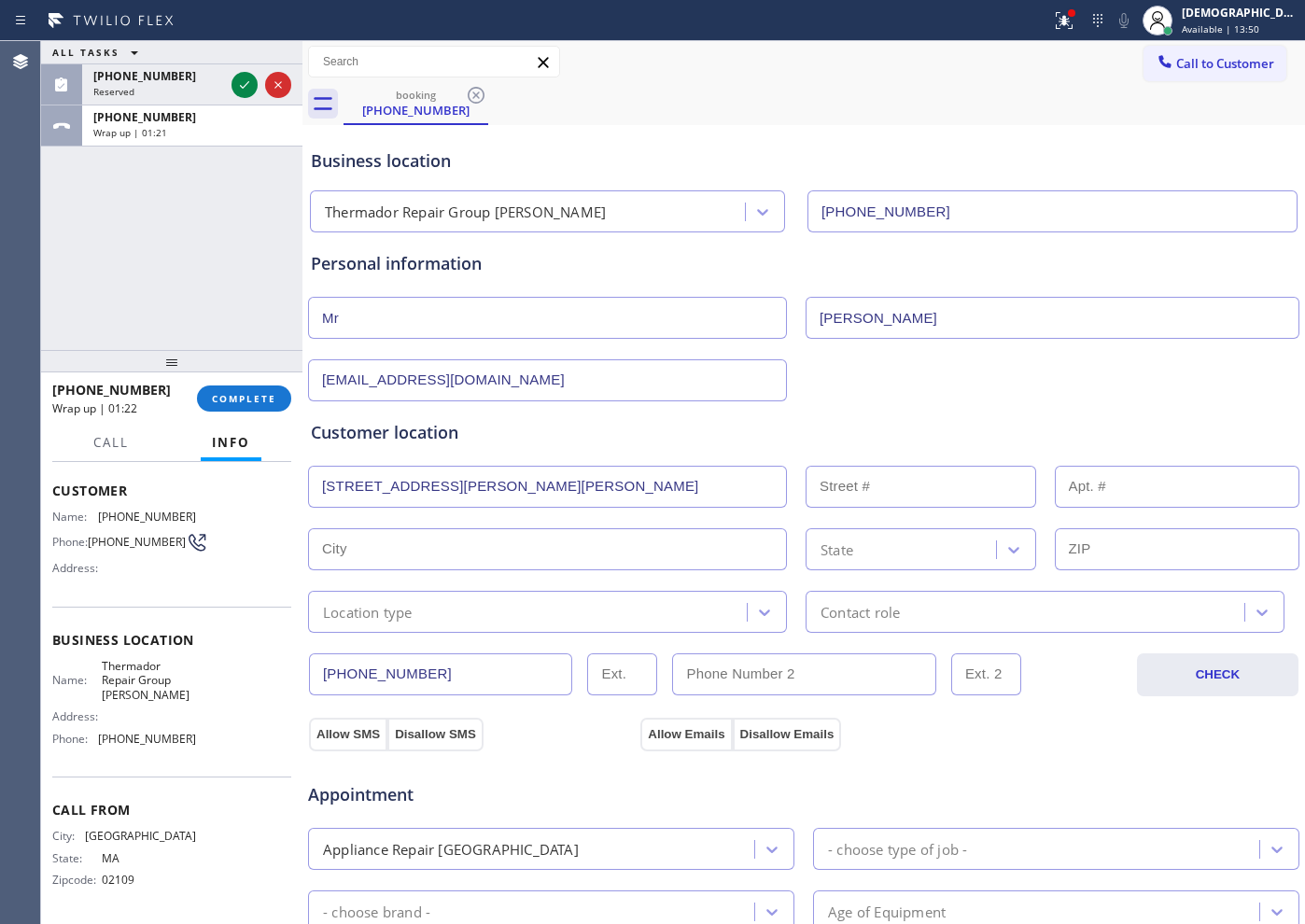
type input "[STREET_ADDRESS][PERSON_NAME]"
type input "32"
type input "Chelmsford"
type input "01824"
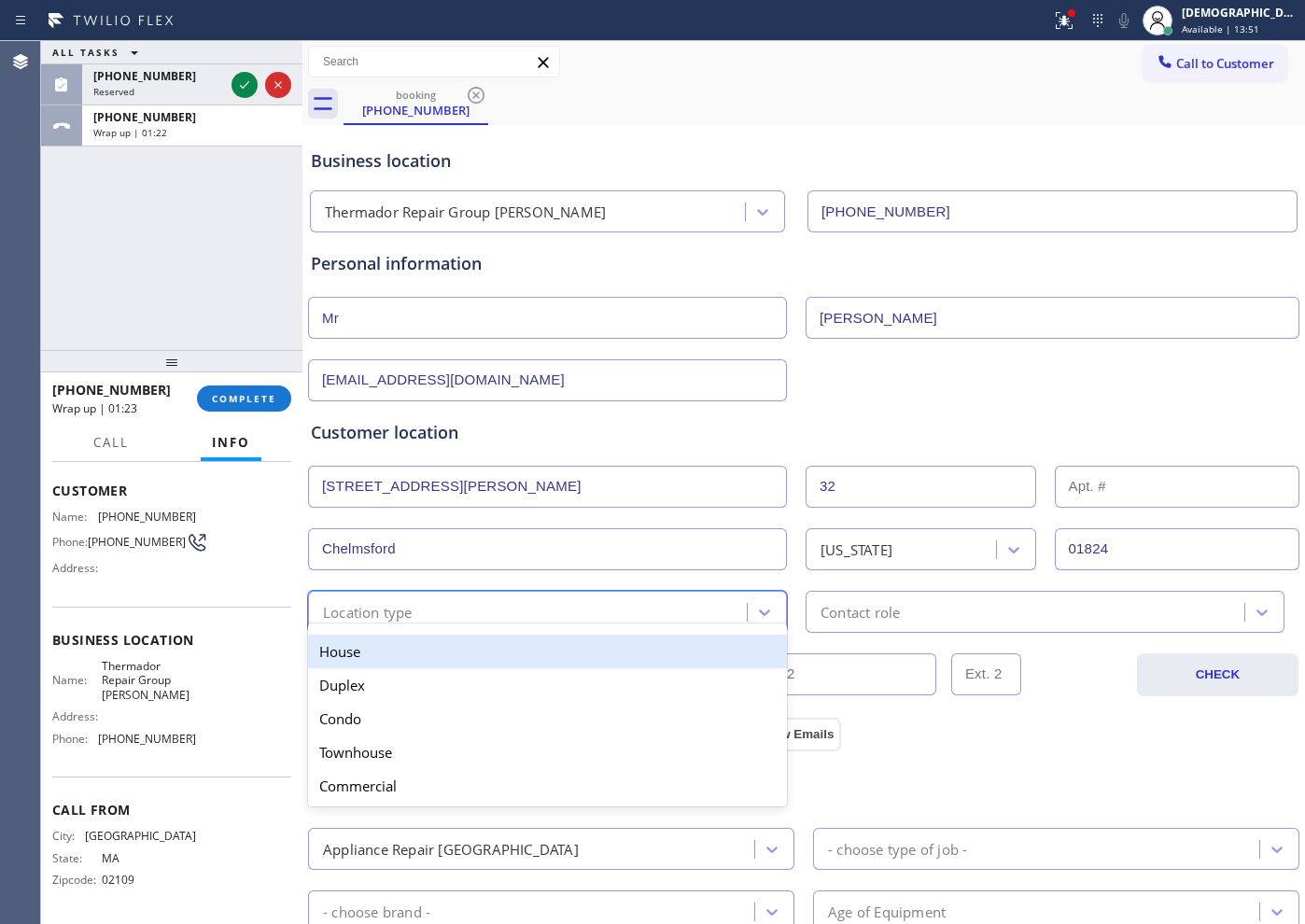
click at [483, 608] on div "Location type" at bounding box center [531, 611] width 433 height 33
click at [482, 655] on div "House" at bounding box center [548, 652] width 479 height 34
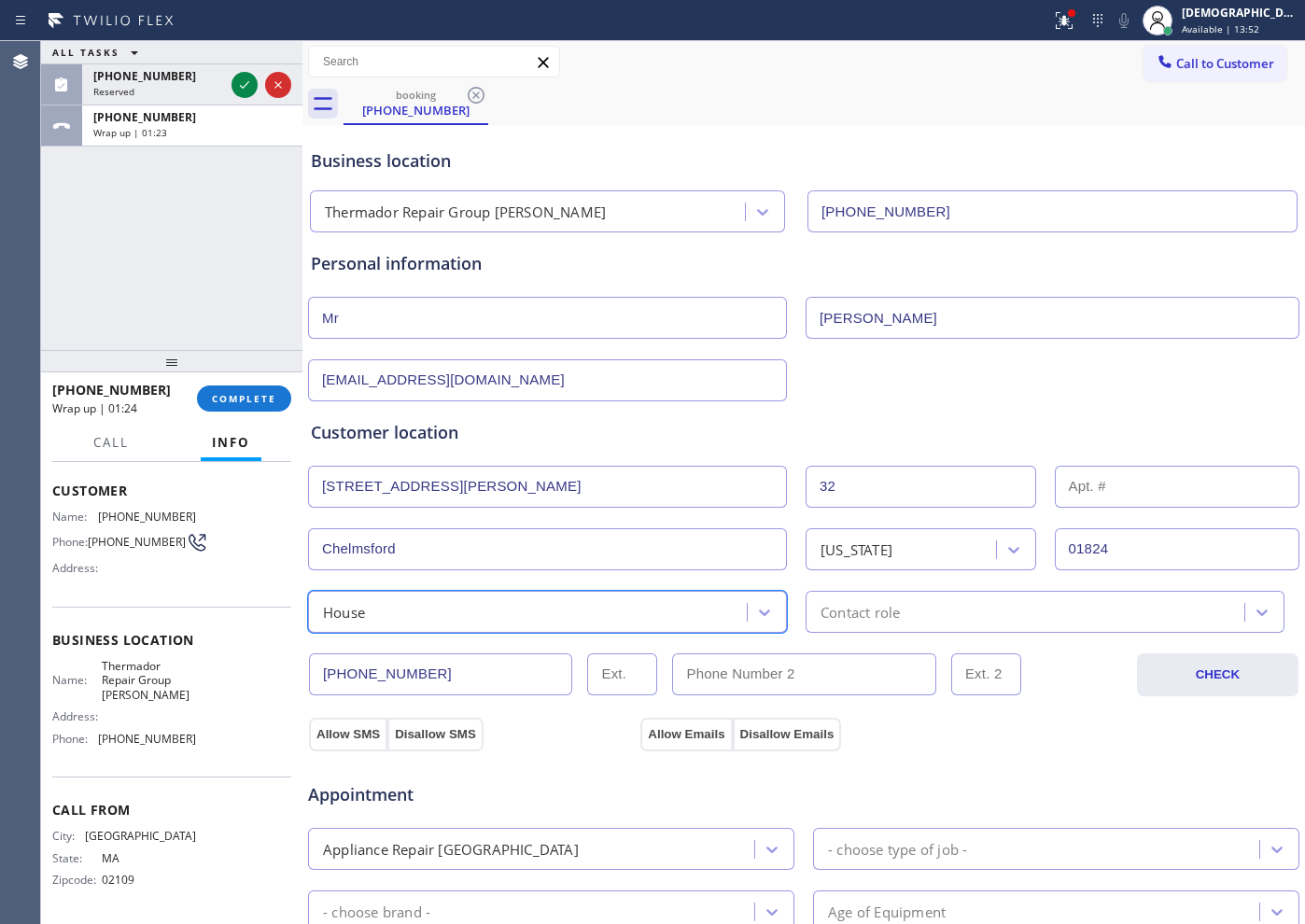
click at [830, 600] on div "Contact role" at bounding box center [1028, 611] width 433 height 33
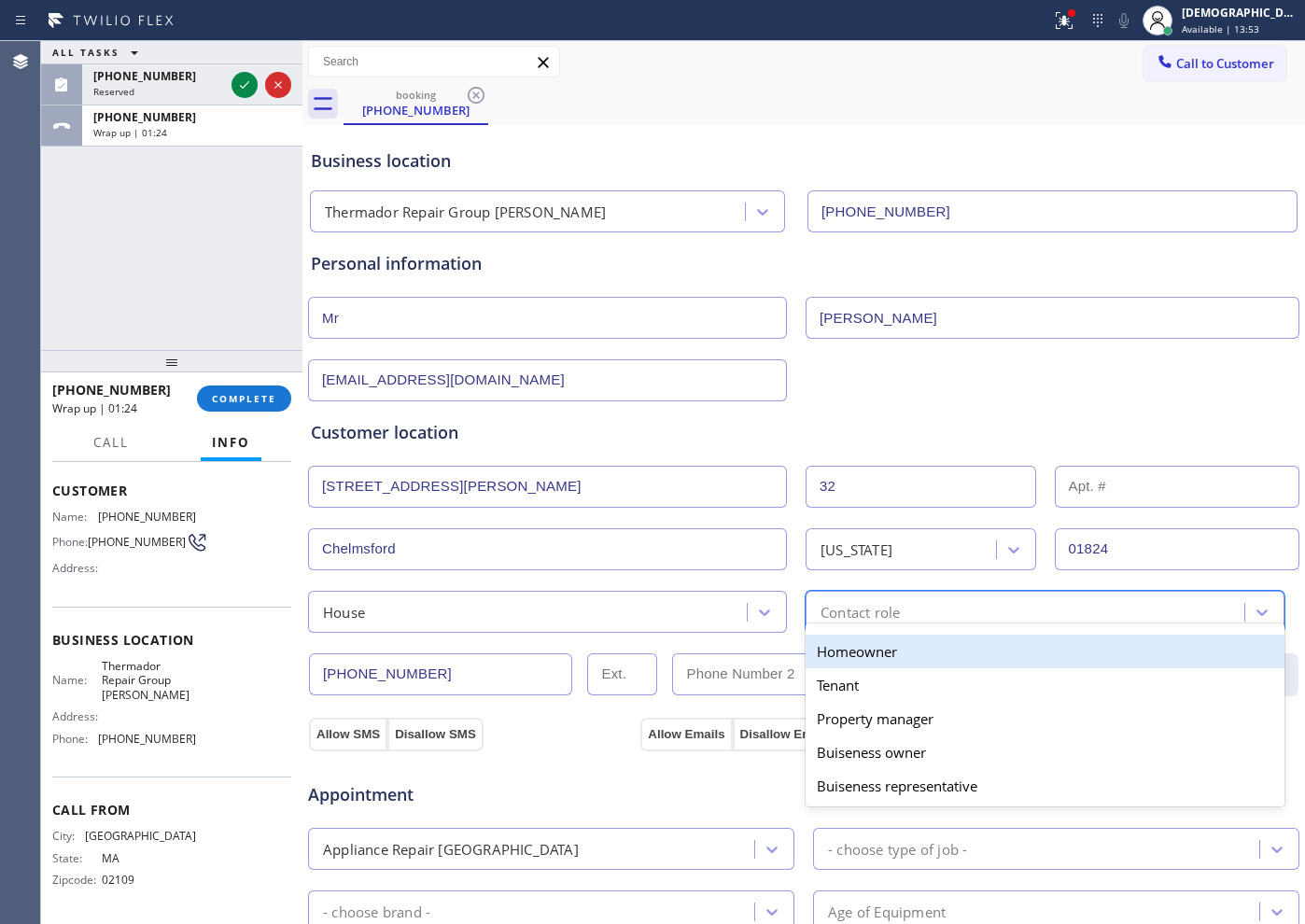
click at [838, 656] on div "Homeowner" at bounding box center [1045, 652] width 479 height 34
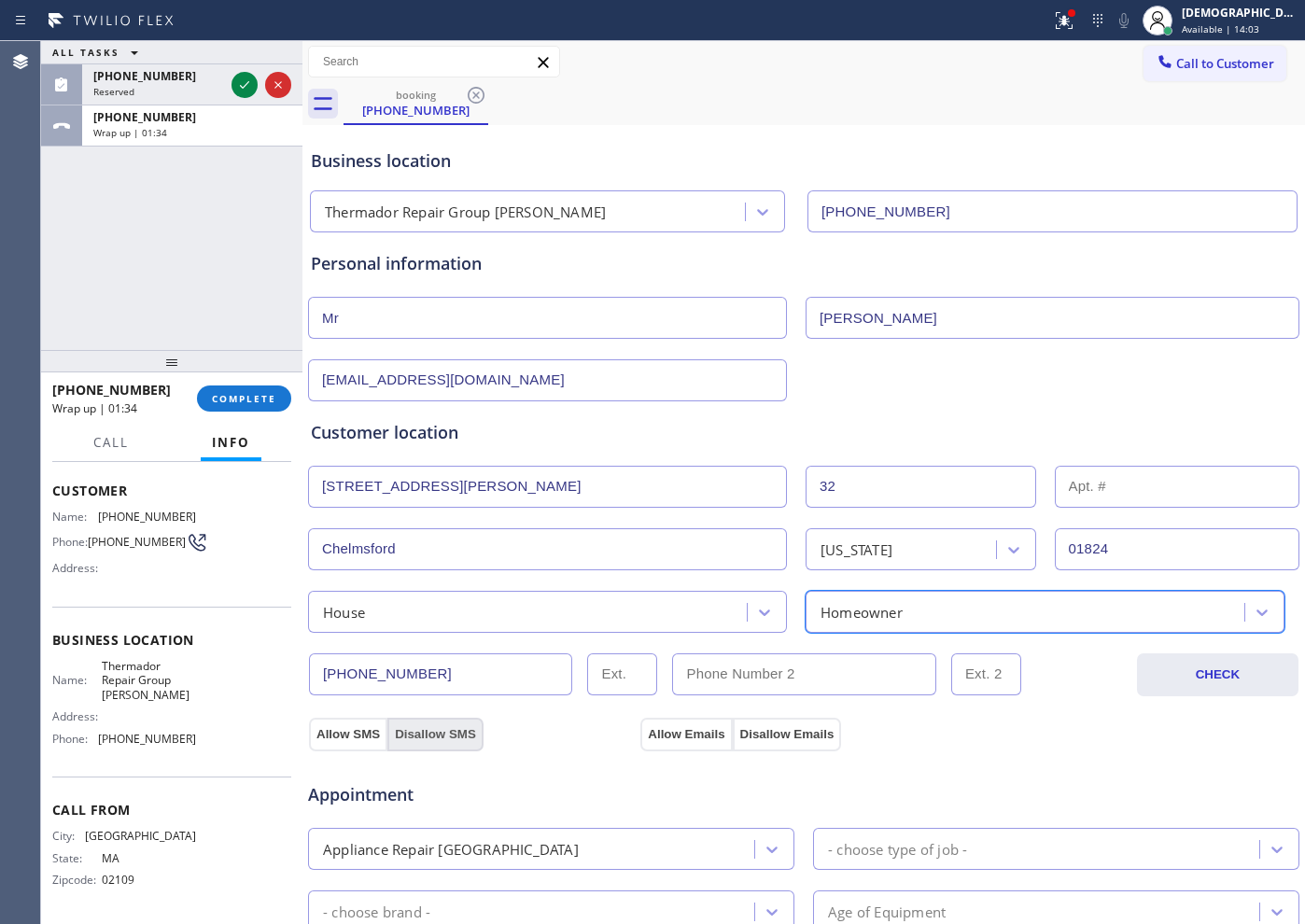
drag, startPoint x: 351, startPoint y: 731, endPoint x: 417, endPoint y: 738, distance: 66.4
click at [356, 732] on button "Allow SMS" at bounding box center [348, 734] width 79 height 34
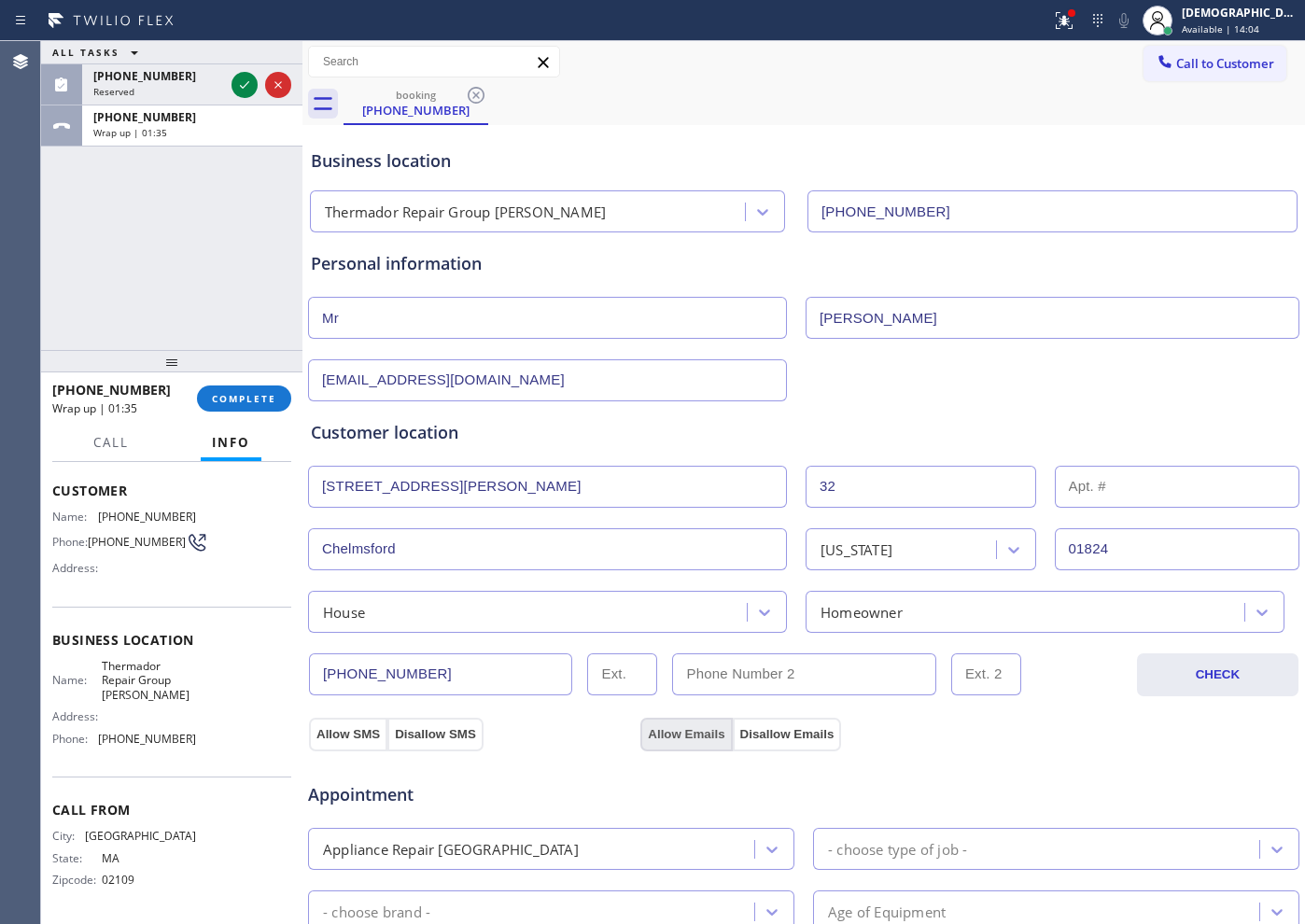
click at [663, 730] on button "Allow Emails" at bounding box center [686, 734] width 91 height 34
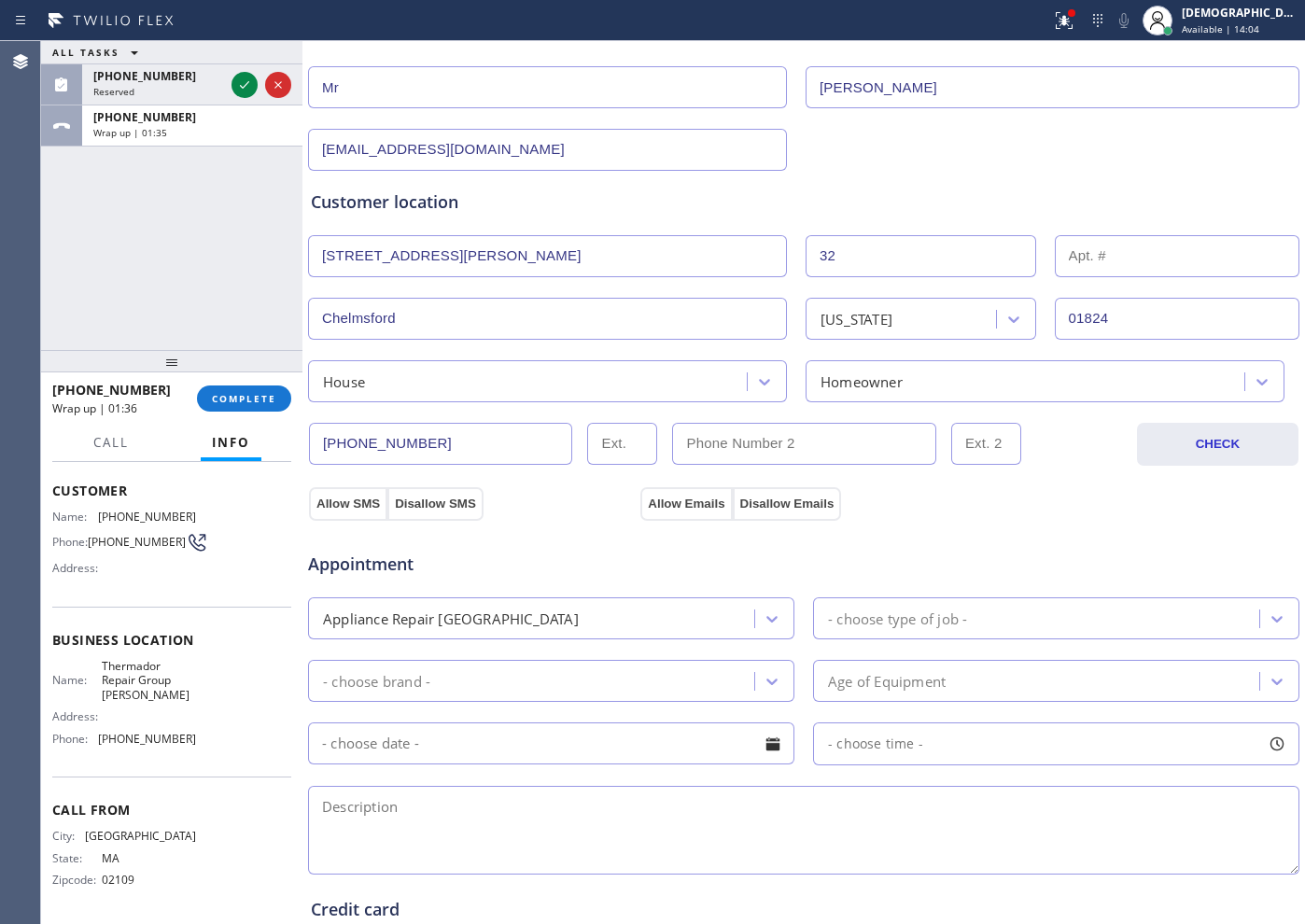
scroll to position [350, 0]
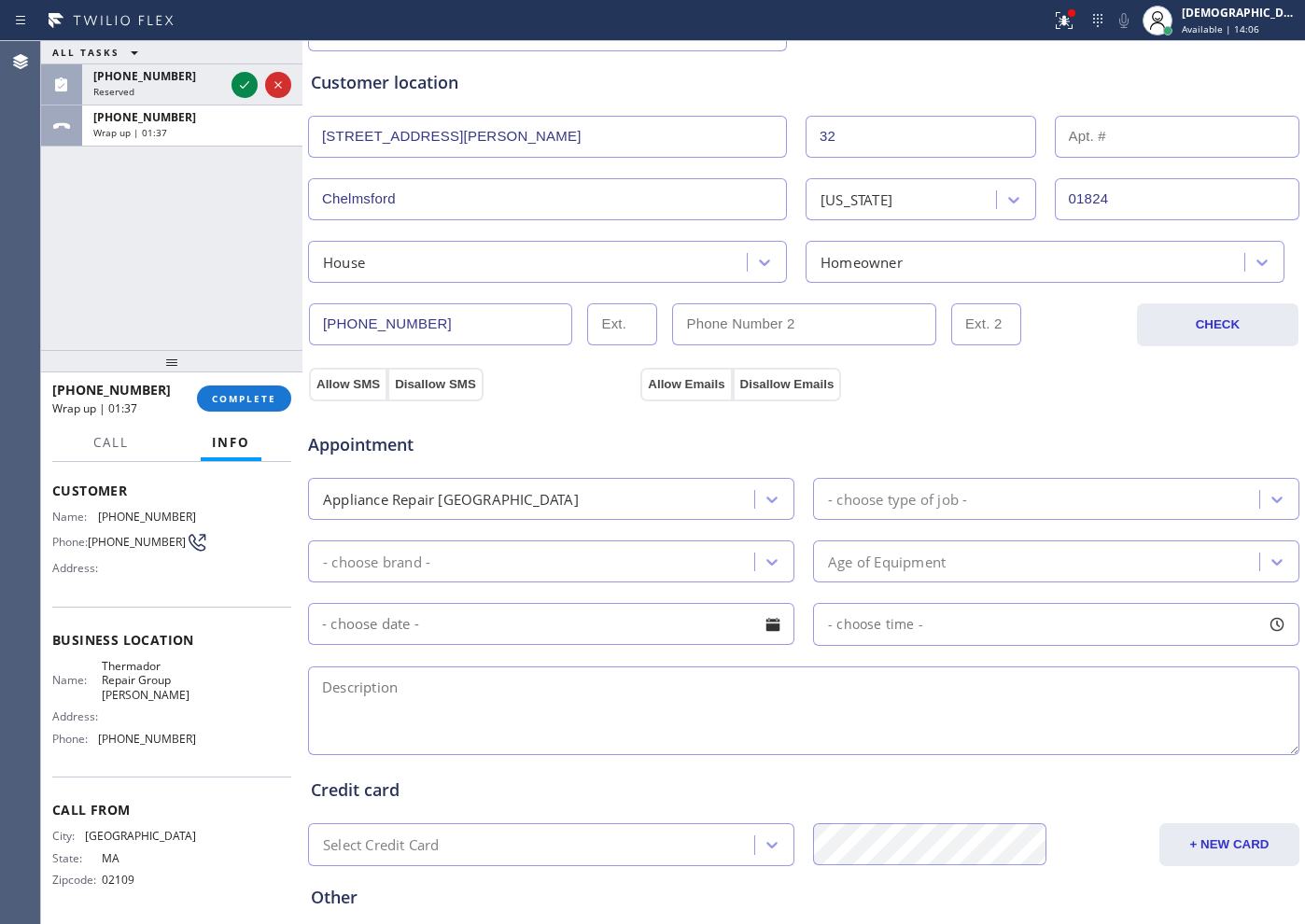
click at [554, 496] on div "Appliance Repair [GEOGRAPHIC_DATA]" at bounding box center [534, 499] width 440 height 33
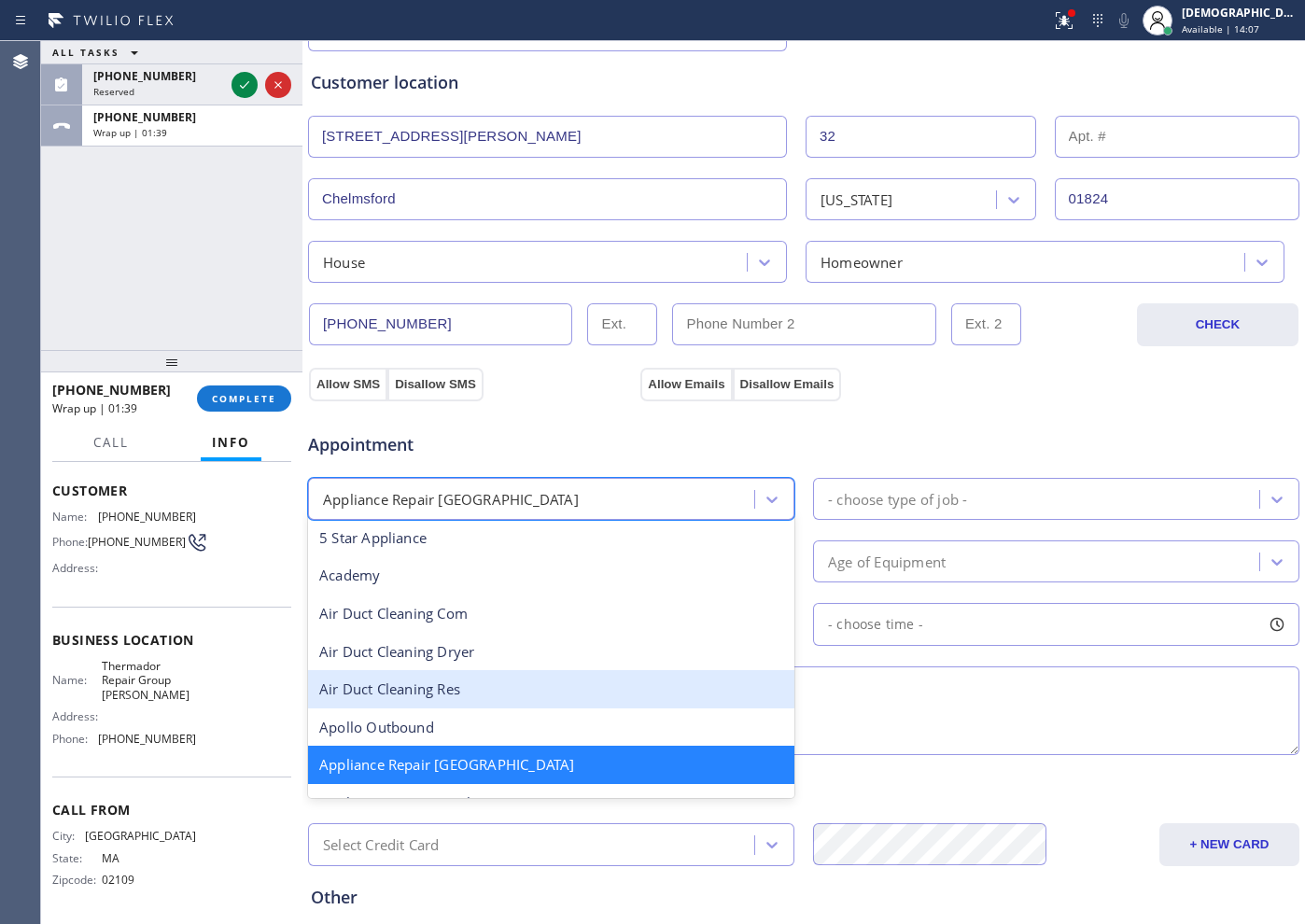
scroll to position [119, 0]
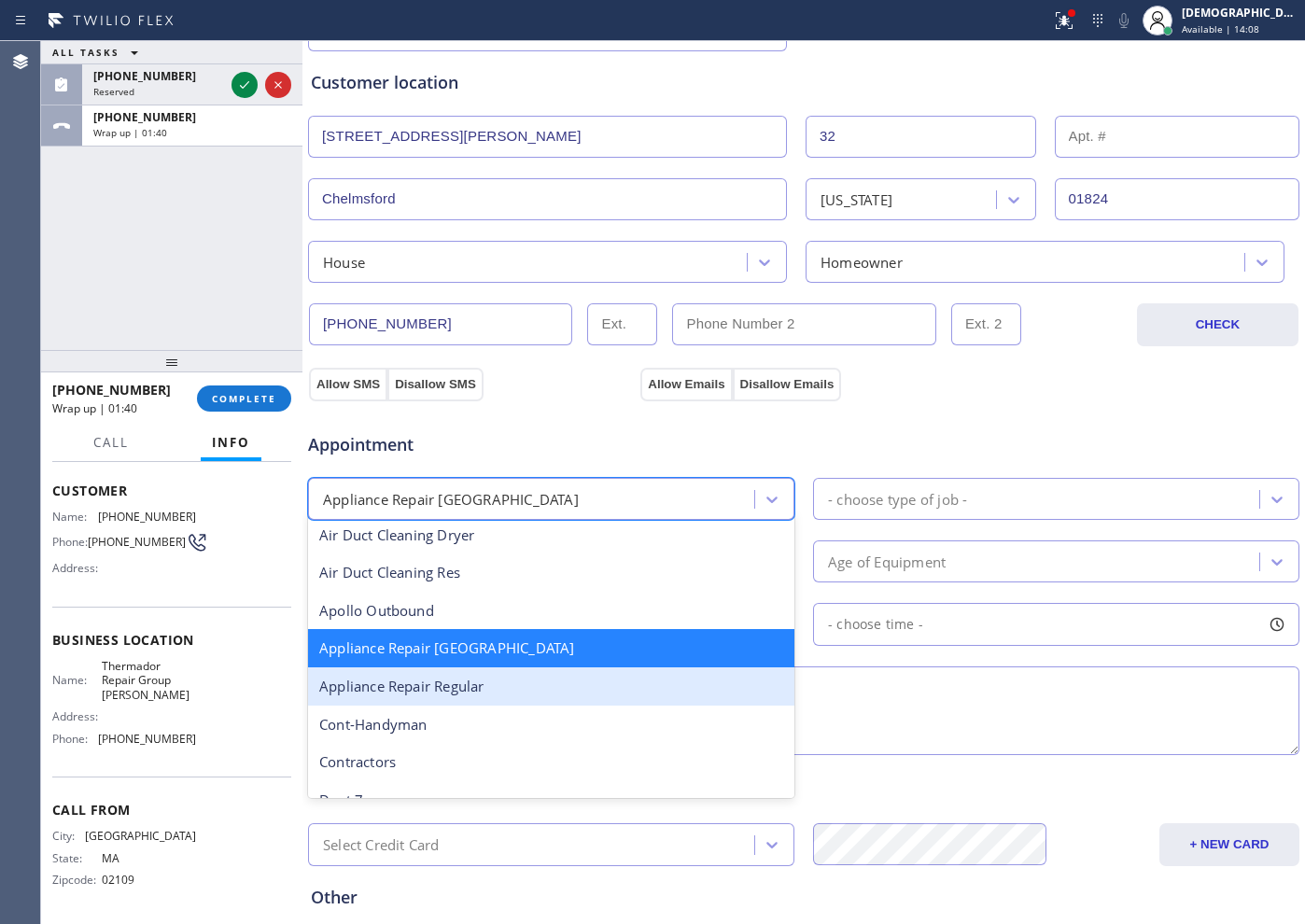
click at [568, 685] on div "Appliance Repair Regular" at bounding box center [551, 686] width 486 height 39
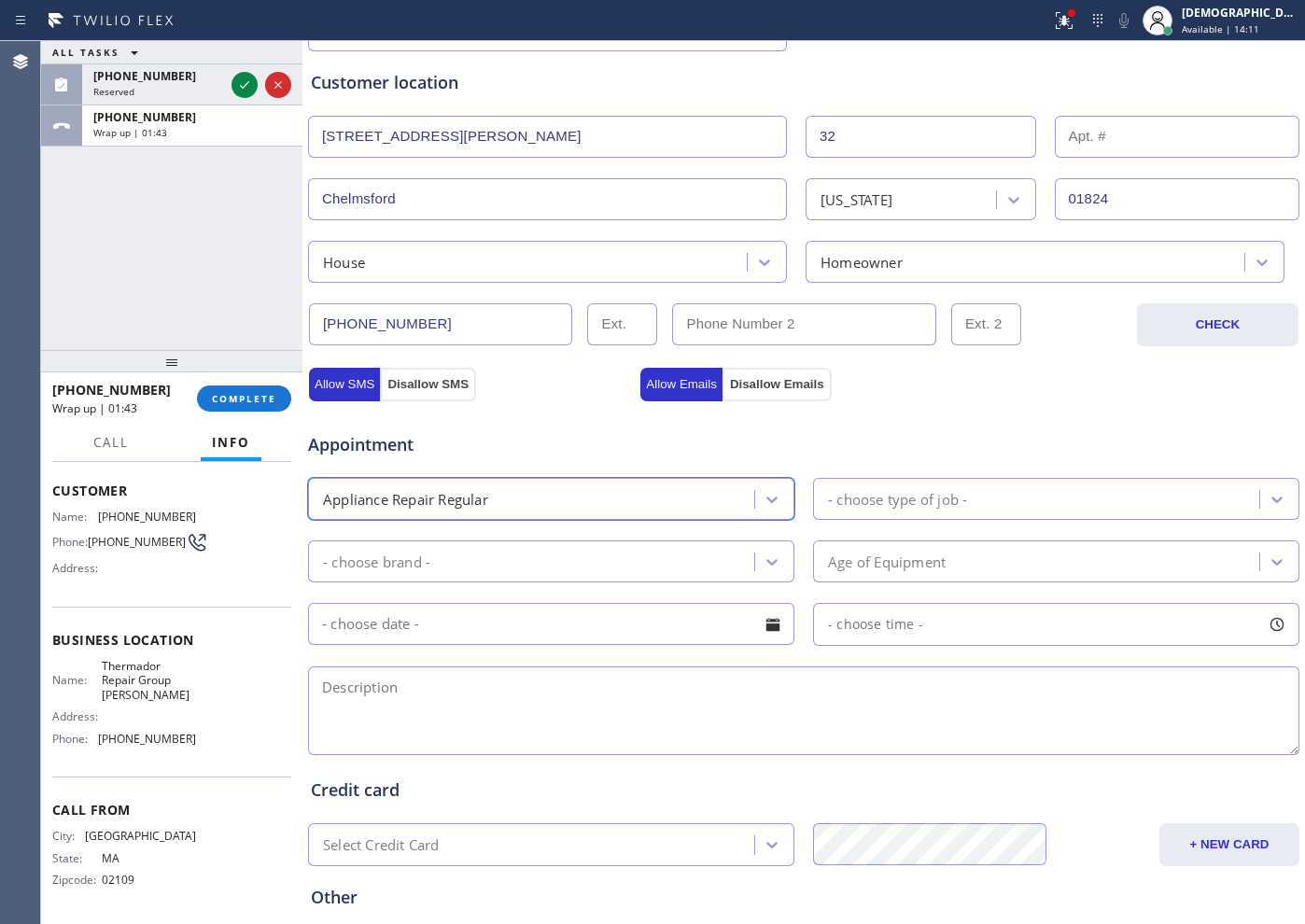
click at [841, 494] on div "- choose type of job -" at bounding box center [897, 499] width 139 height 22
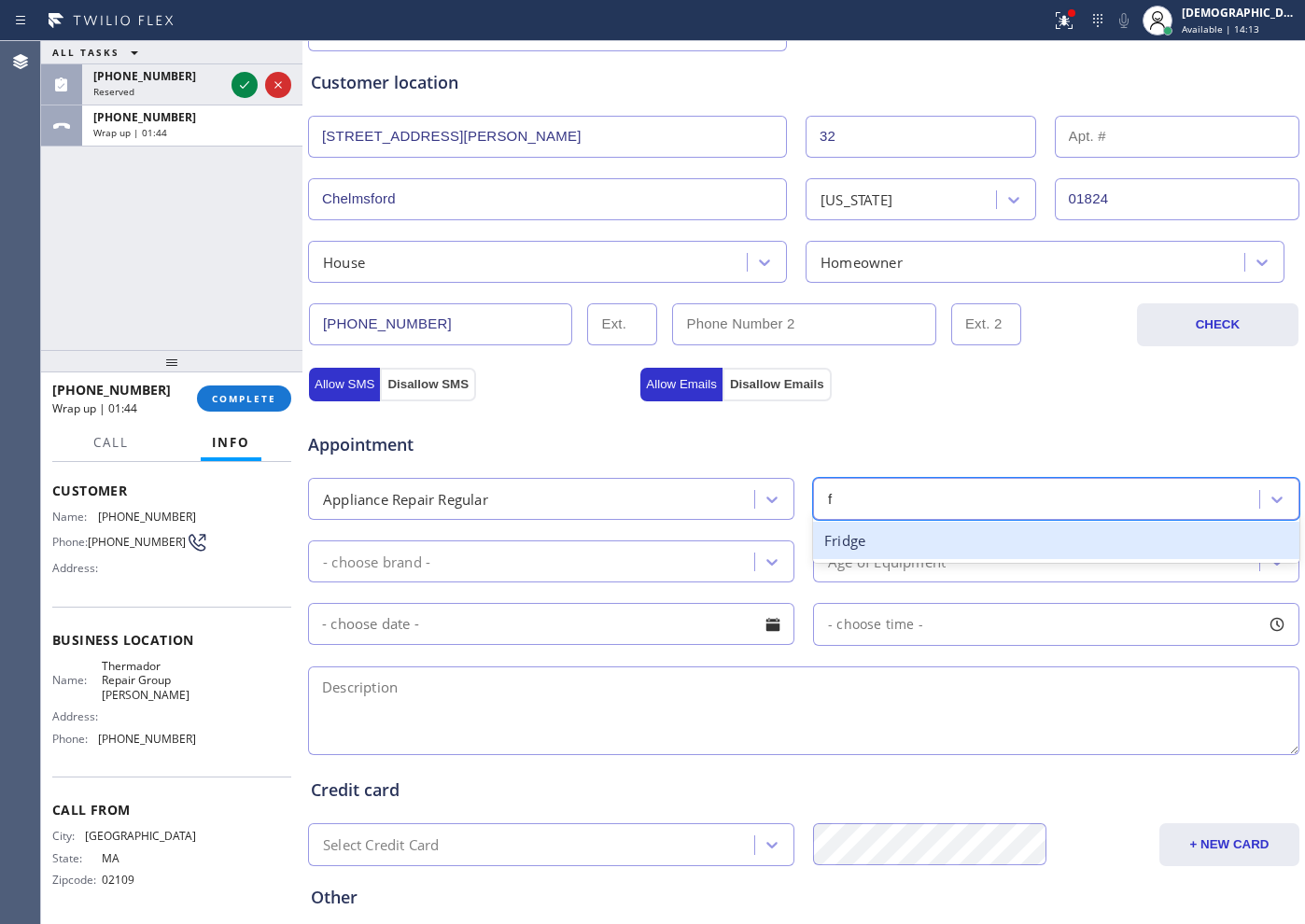
type input "fr"
click at [852, 539] on div "Fridge" at bounding box center [1056, 540] width 486 height 39
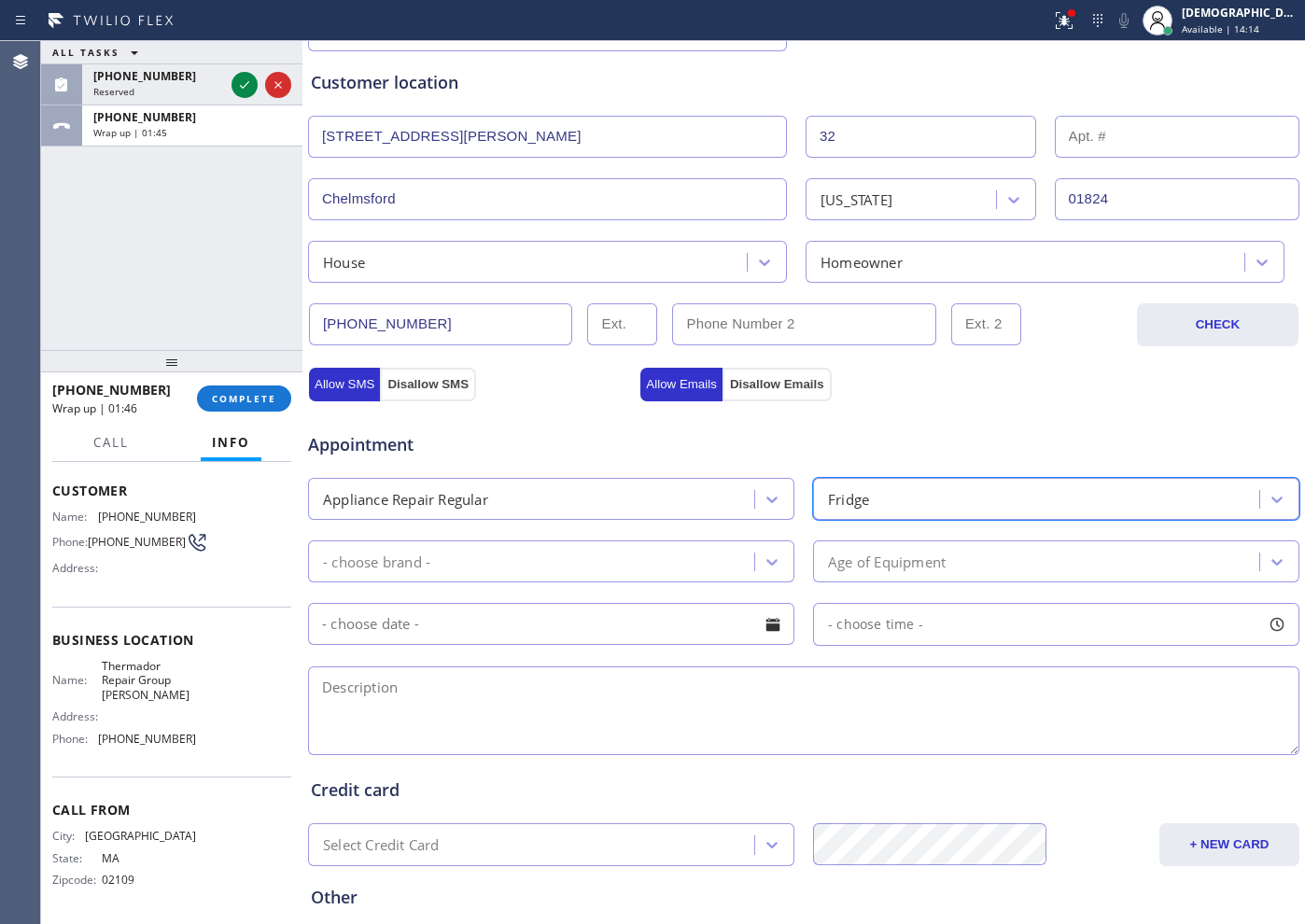
click at [585, 540] on div "- choose brand -" at bounding box center [551, 561] width 486 height 42
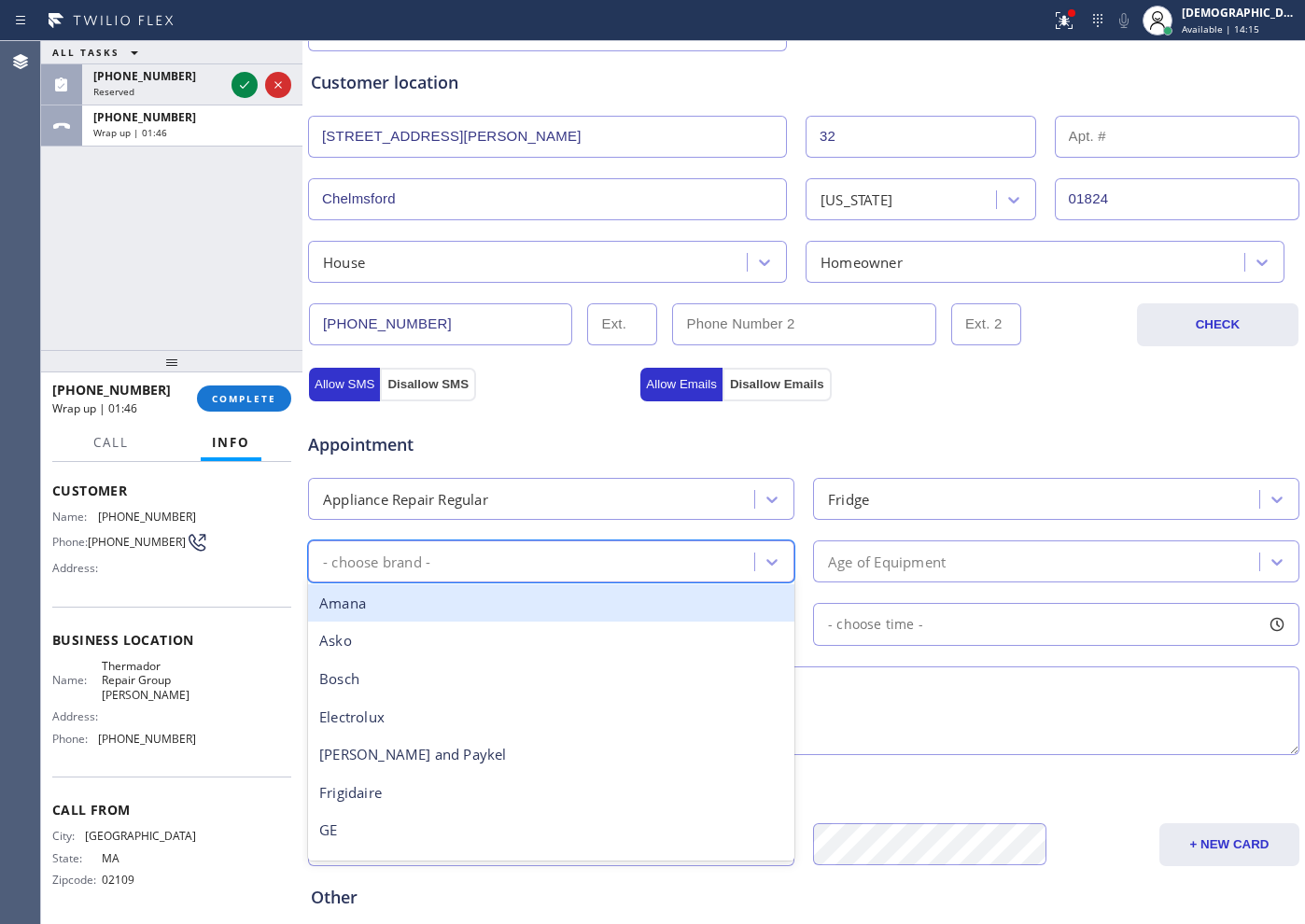
type input "w"
click at [571, 605] on div "Whirpool" at bounding box center [551, 603] width 486 height 39
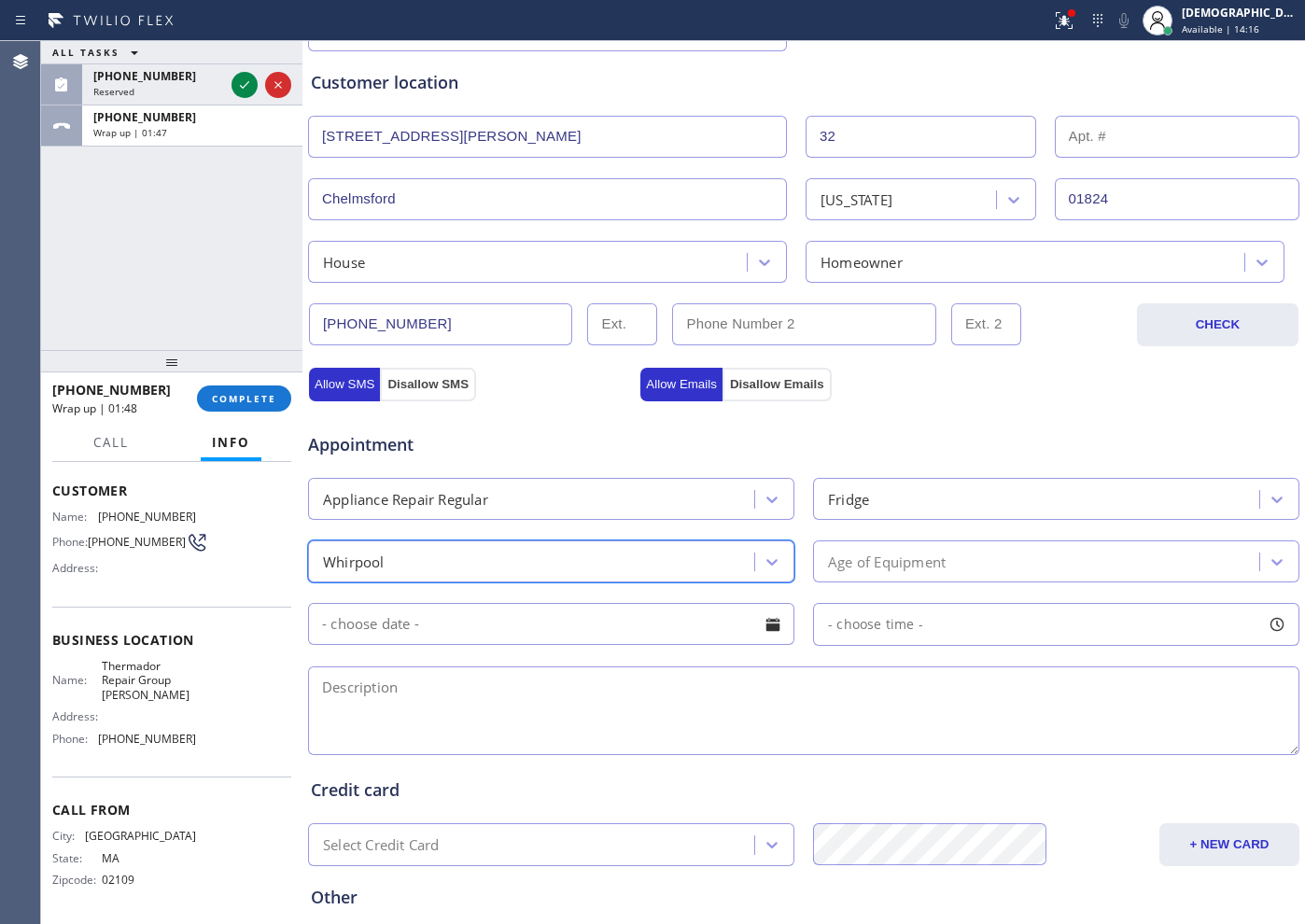
click at [917, 559] on div "Age of Equipment" at bounding box center [887, 561] width 117 height 22
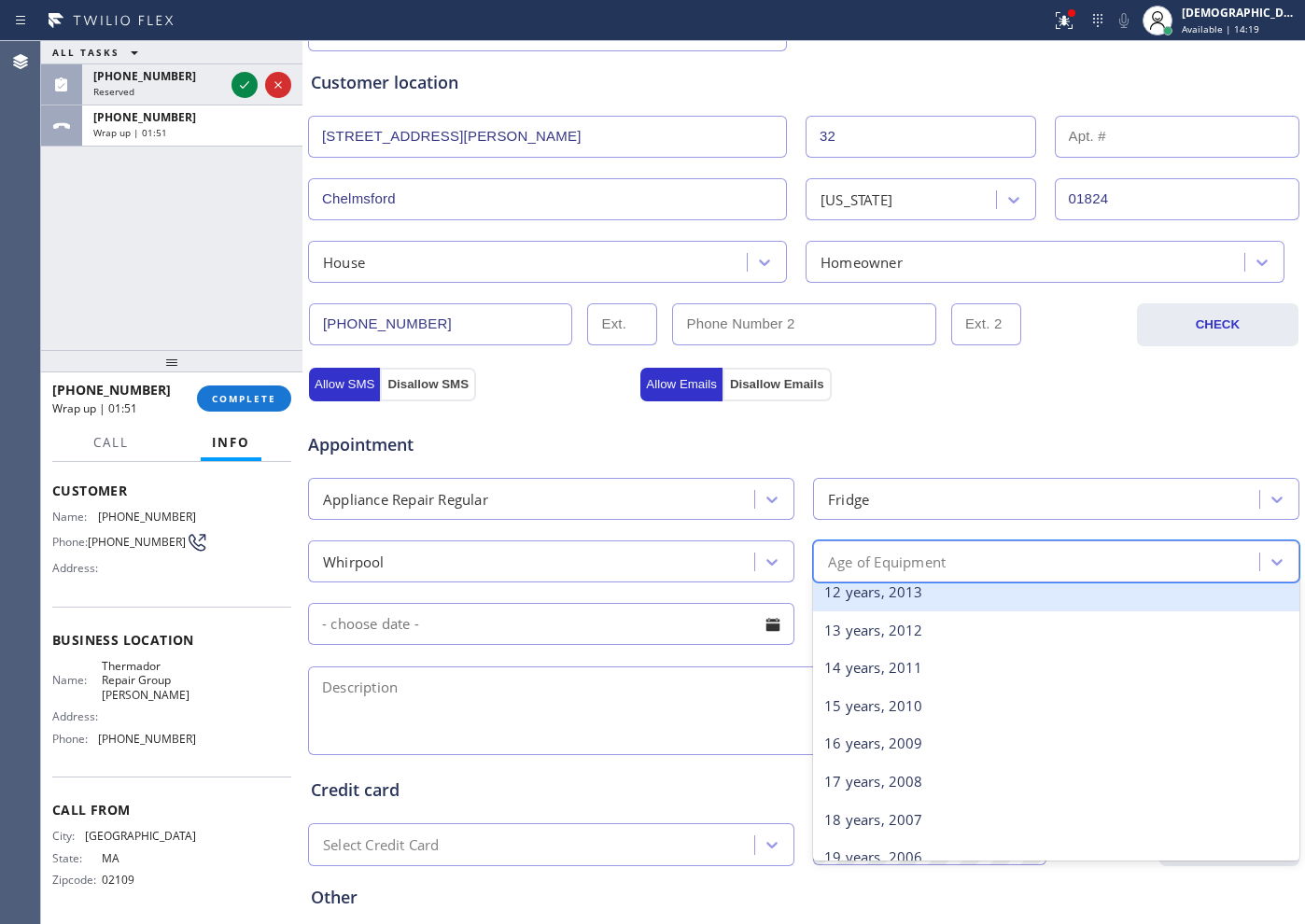
scroll to position [583, 0]
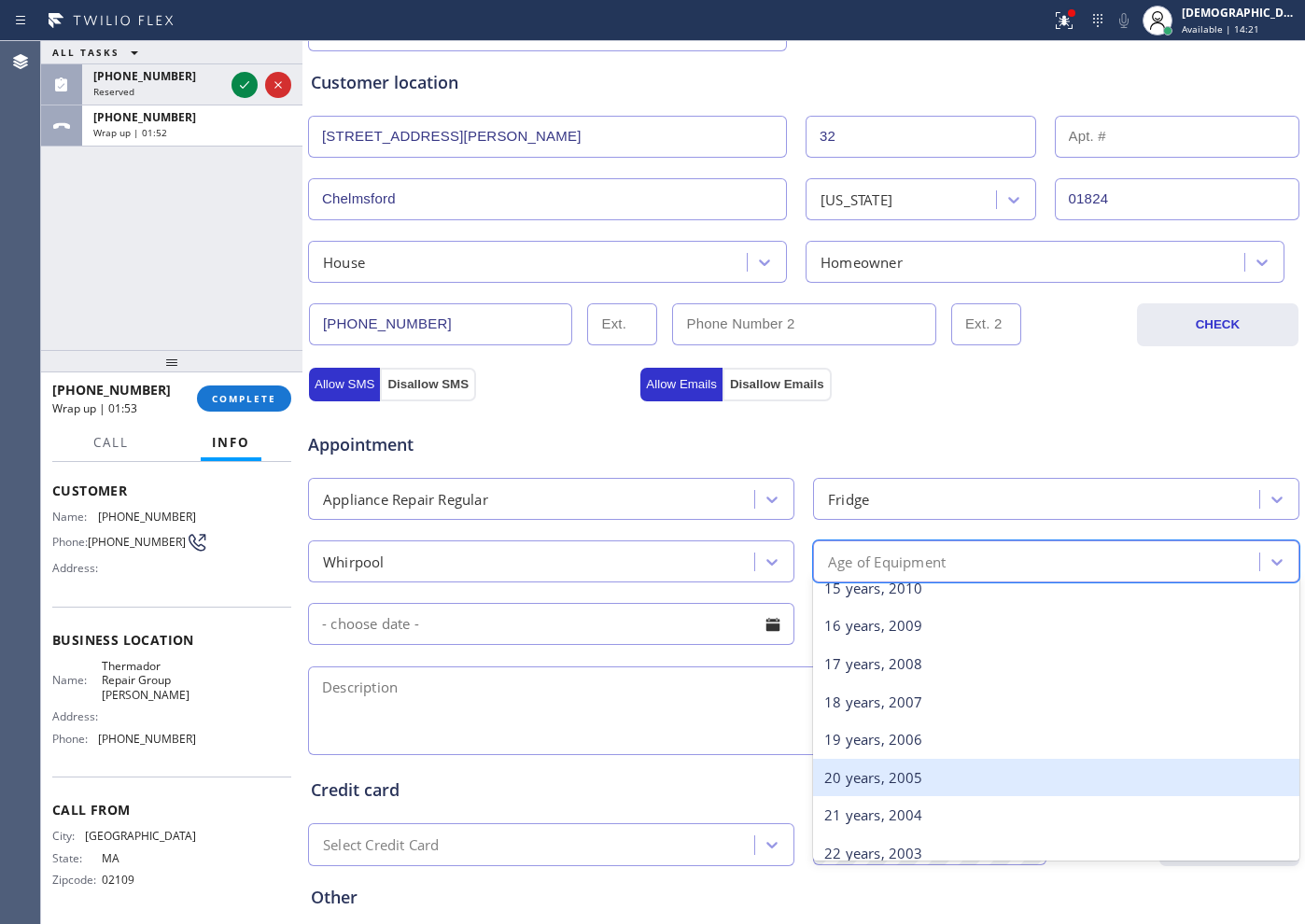
click at [894, 767] on div "20 years, 2005" at bounding box center [1056, 777] width 486 height 39
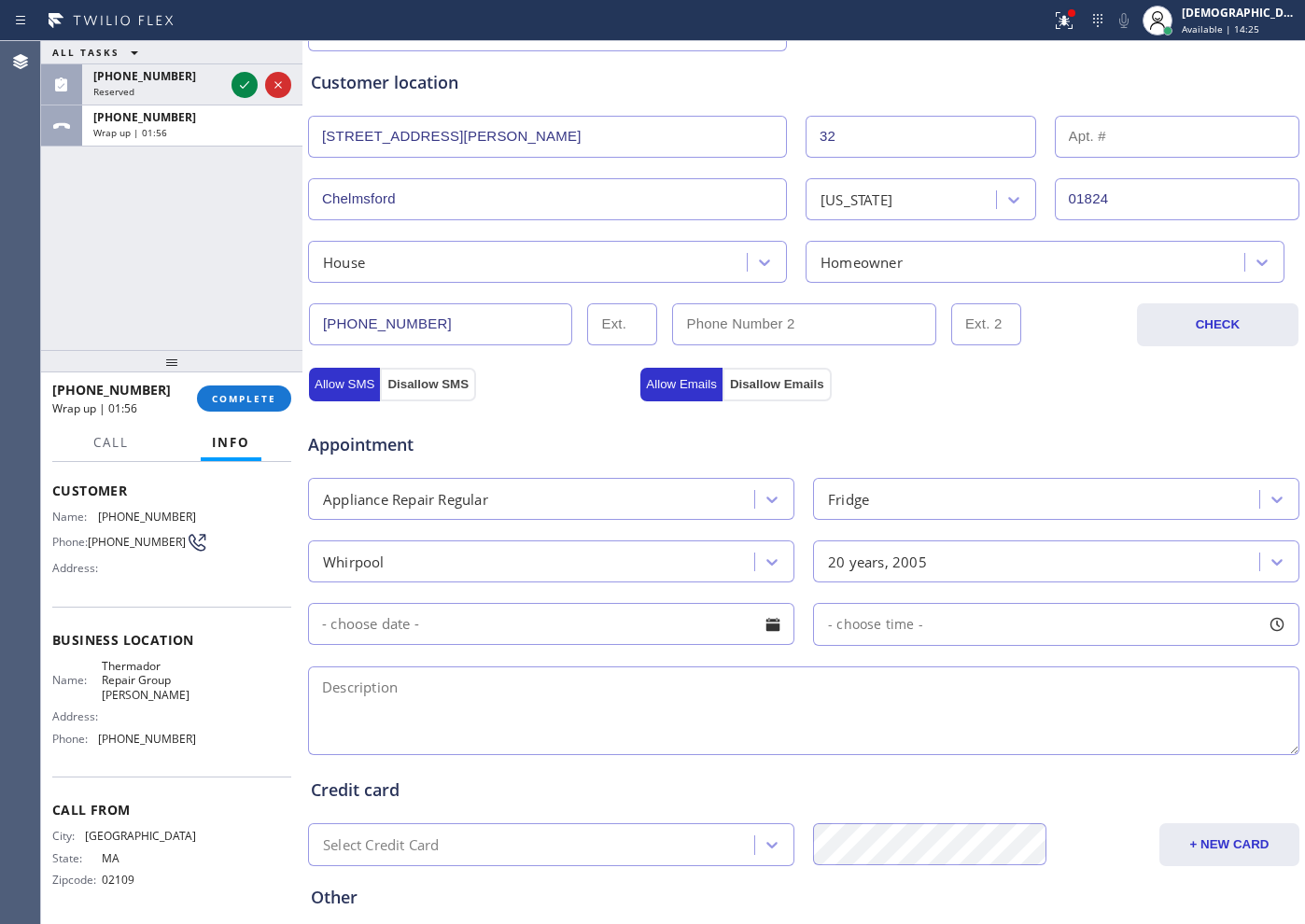
click at [431, 704] on textarea at bounding box center [803, 710] width 991 height 88
paste textarea "whirlpool / Fridge / fridge part / not cooling enough / 20 years"
click at [498, 615] on input "text" at bounding box center [551, 624] width 486 height 42
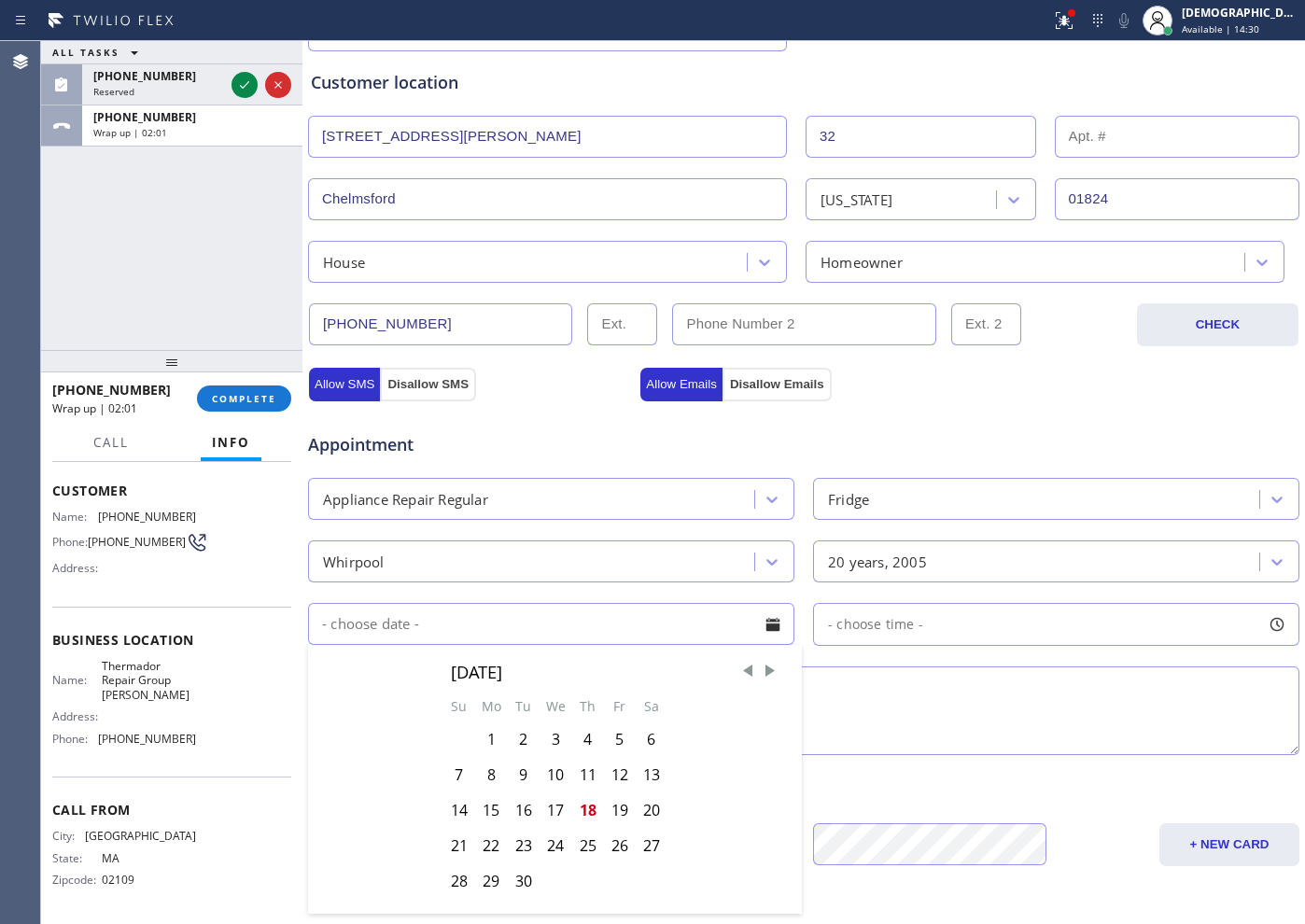
drag, startPoint x: 934, startPoint y: 721, endPoint x: 882, endPoint y: 709, distance: 53.4
click at [933, 721] on textarea "whirlpool / Fridge / fridge part / not cooling enough / 20 years" at bounding box center [803, 710] width 991 height 88
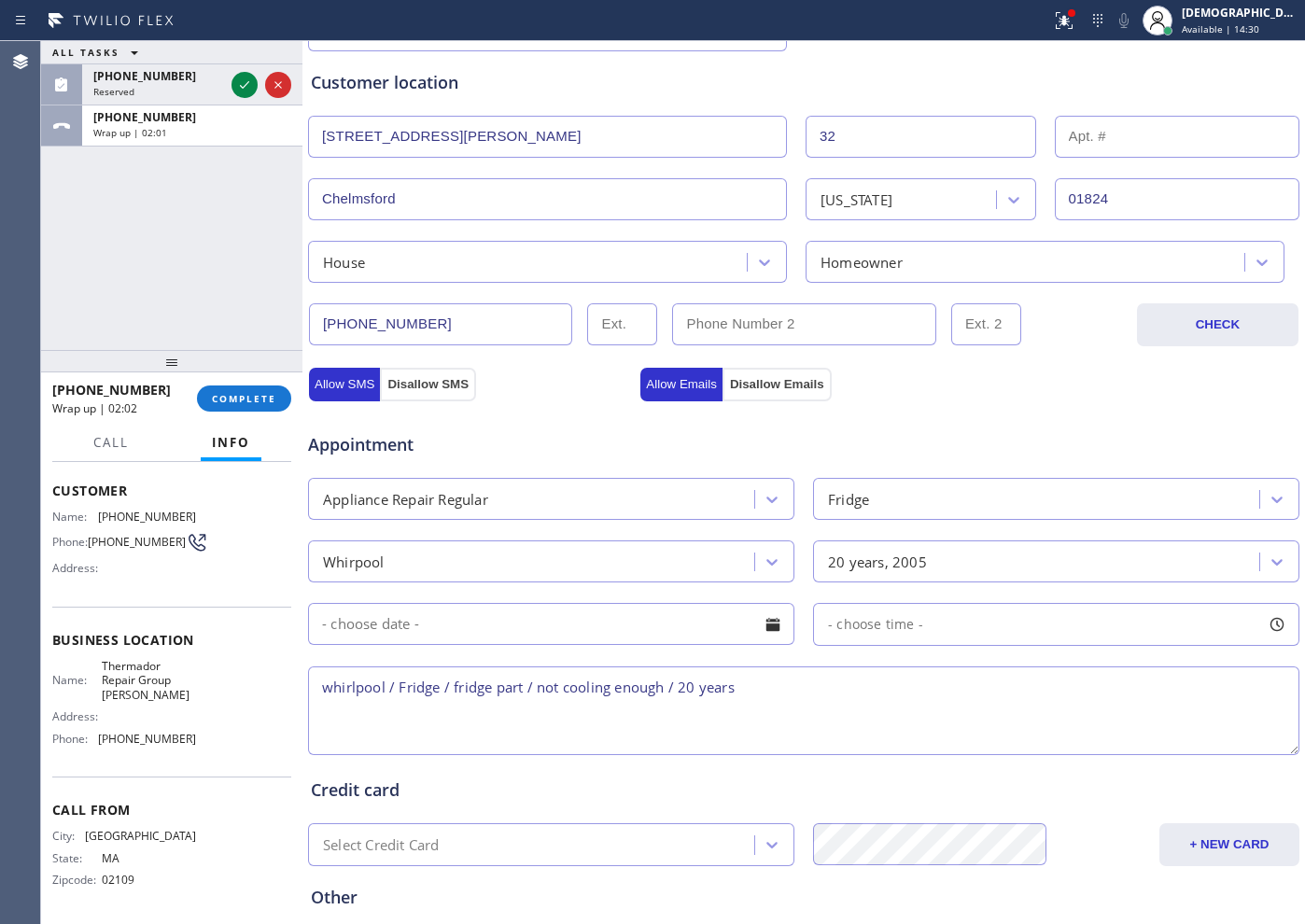
click at [782, 682] on textarea "whirlpool / Fridge / fridge part / not cooling enough / 20 years" at bounding box center [803, 710] width 991 height 88
click at [1029, 696] on textarea "whirlpool / Fridge / fridge part / not cooling enough / 20 years House HO /" at bounding box center [803, 710] width 991 height 88
paste textarea "[STREET_ADDRESS][PERSON_NAME]"
click at [163, 691] on span "Thermador Repair Group [PERSON_NAME]" at bounding box center [148, 680] width 93 height 43
drag, startPoint x: 138, startPoint y: 700, endPoint x: 98, endPoint y: 667, distance: 51.9
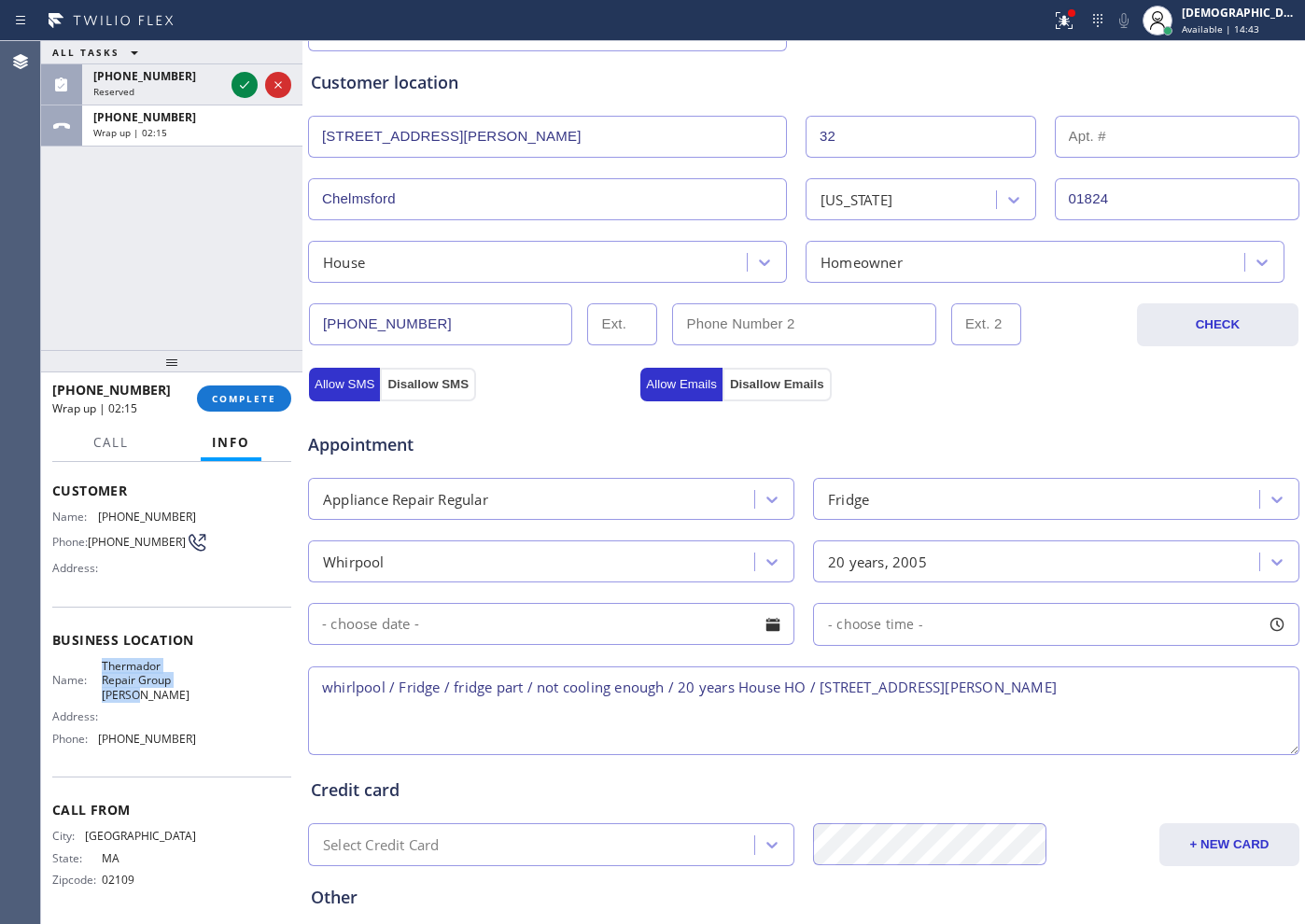
click at [101, 667] on span "Thermador Repair Group [PERSON_NAME]" at bounding box center [148, 680] width 93 height 43
copy span "Thermador Repair Group [PERSON_NAME]"
click at [1037, 705] on textarea "whirlpool / Fridge / fridge part / not cooling enough / 20 years House HO / [ST…" at bounding box center [803, 710] width 991 height 88
click at [1095, 687] on textarea "whirlpool / Fridge / fridge part / not cooling enough / 20 years House HO / [ST…" at bounding box center [803, 710] width 991 height 88
paste textarea "Thermador Repair Group [PERSON_NAME]"
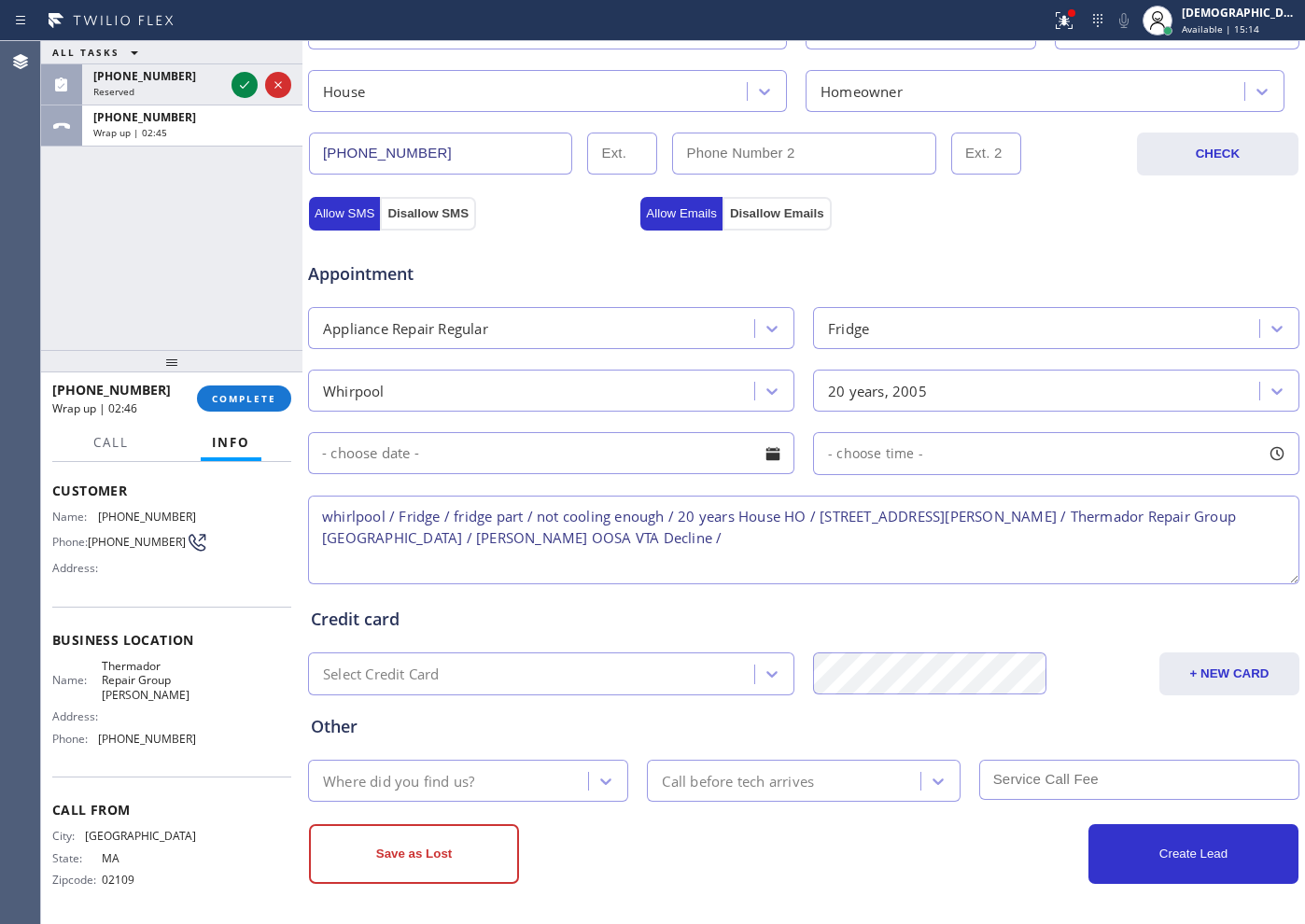
scroll to position [523, 0]
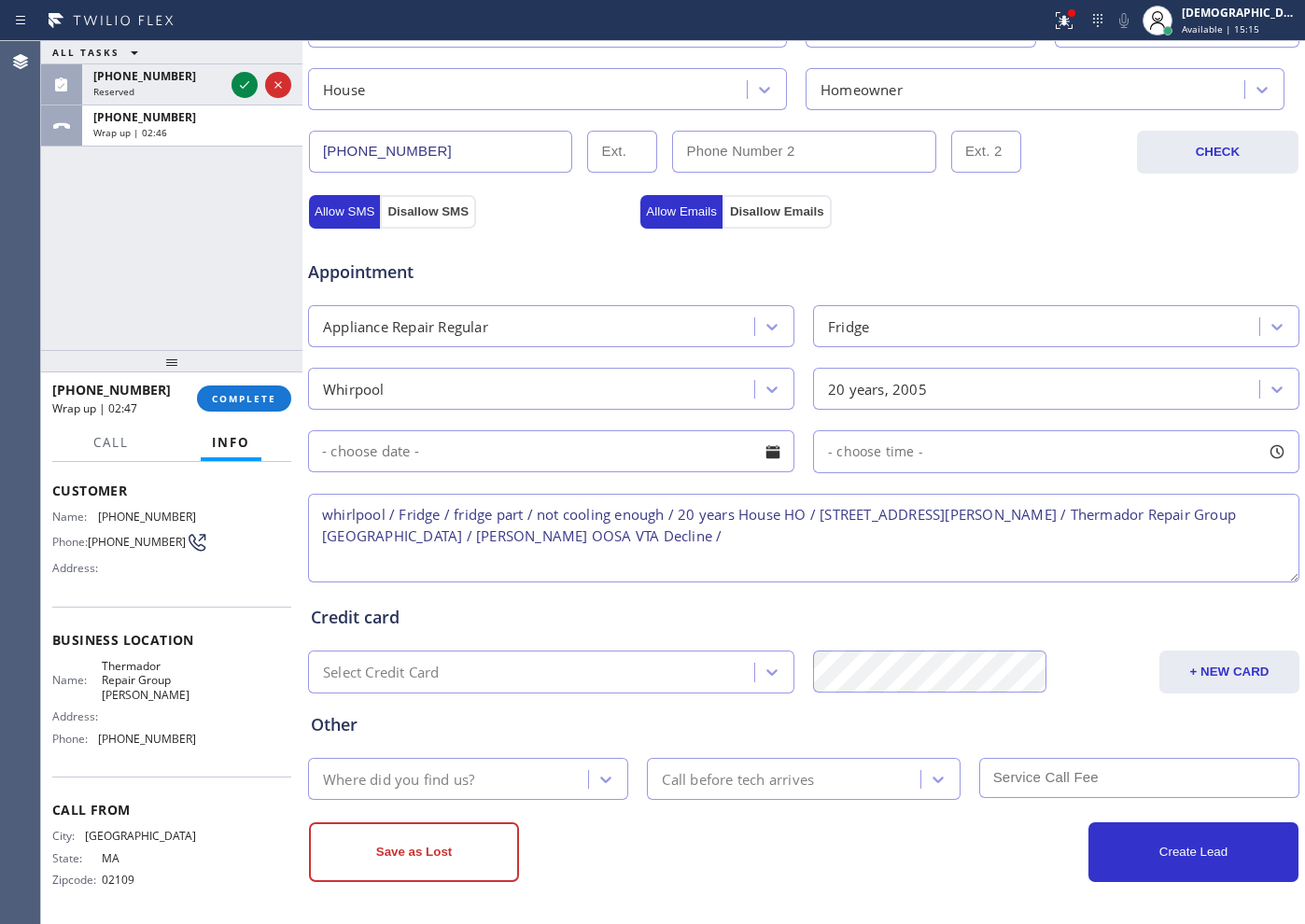
type textarea "whirlpool / Fridge / fridge part / not cooling enough / 20 years House HO / [ST…"
click at [549, 776] on div "Where did you find us?" at bounding box center [451, 778] width 274 height 33
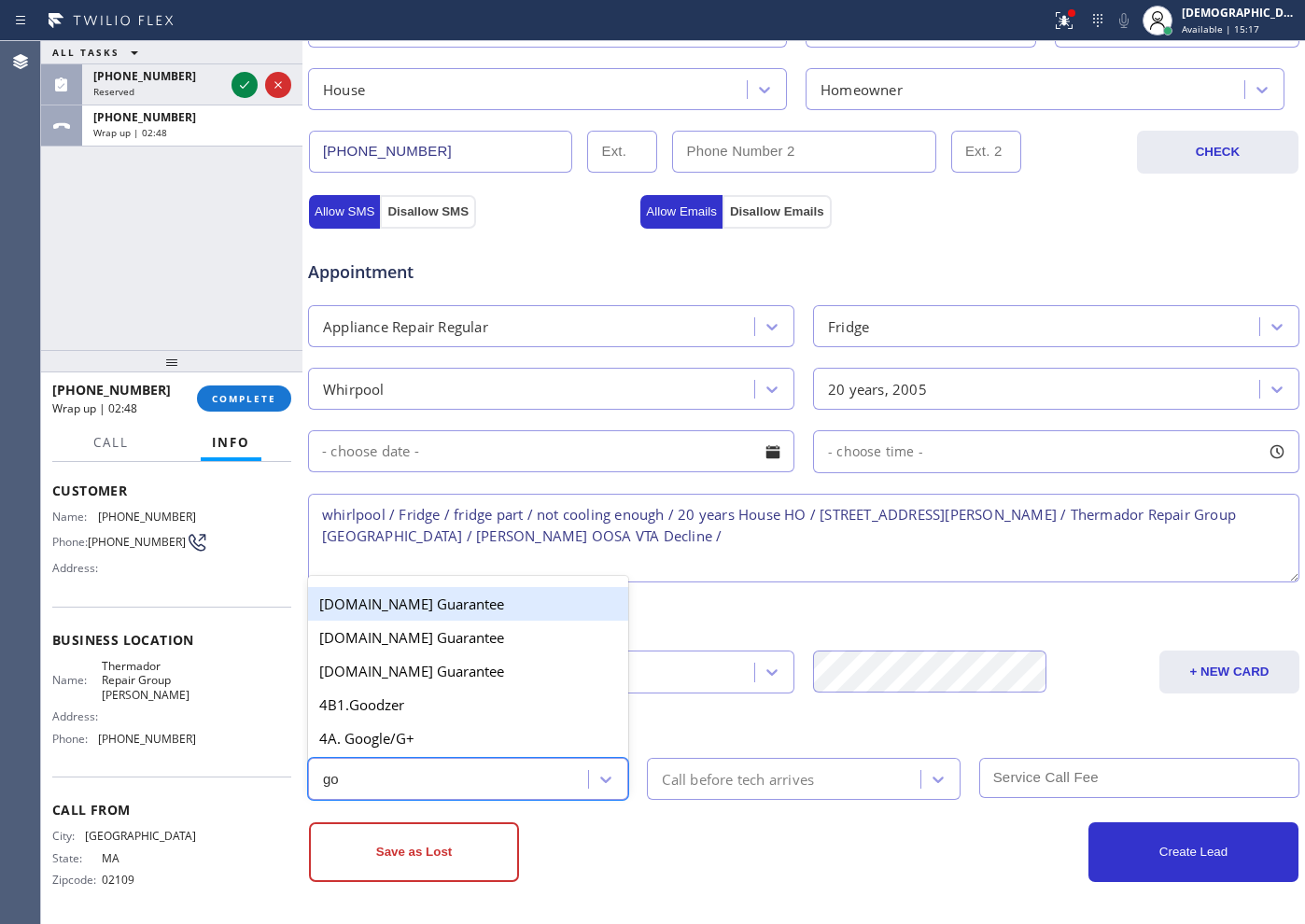
type input "goo"
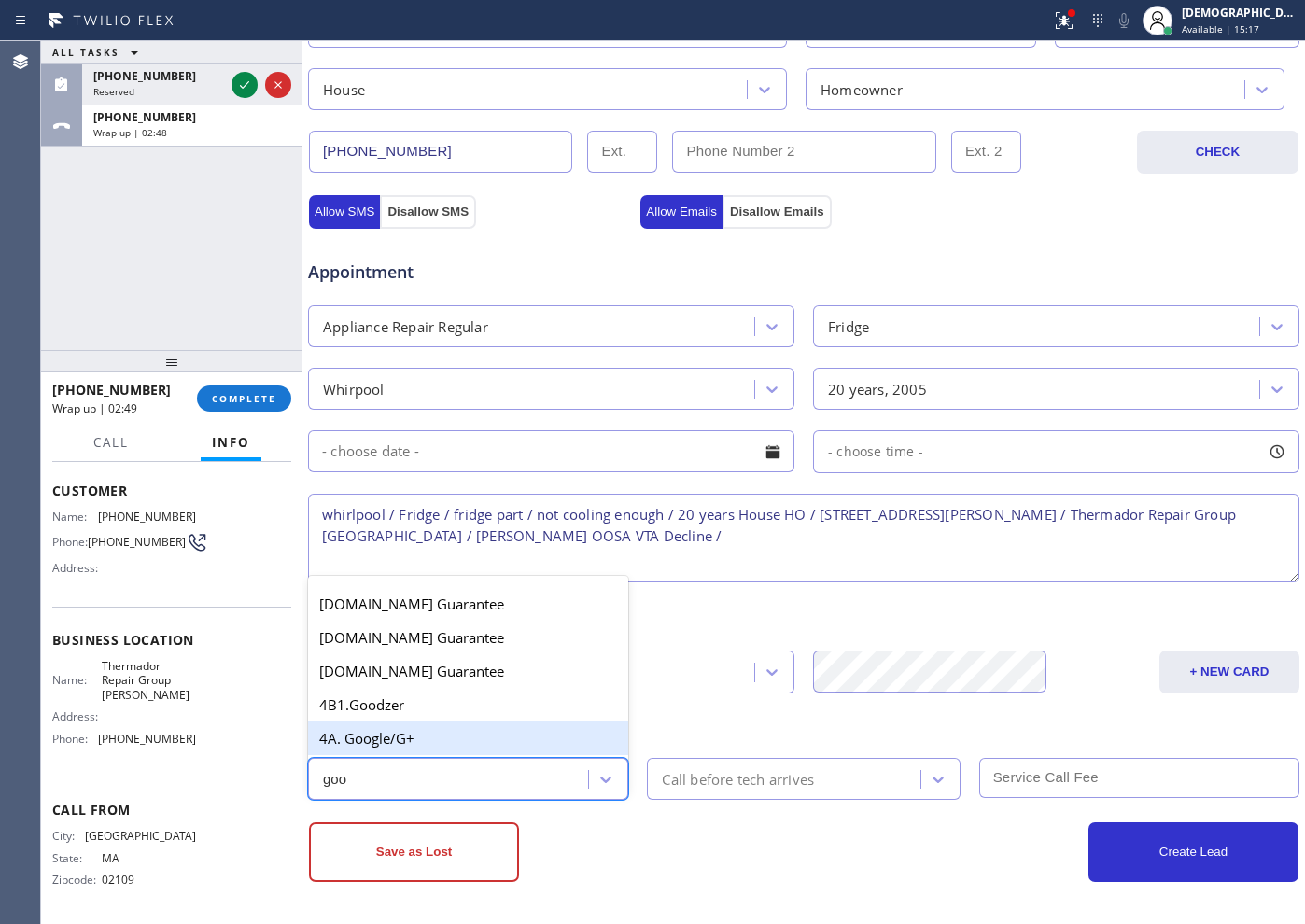
click at [461, 738] on div "4A. Google/G+" at bounding box center [468, 738] width 320 height 34
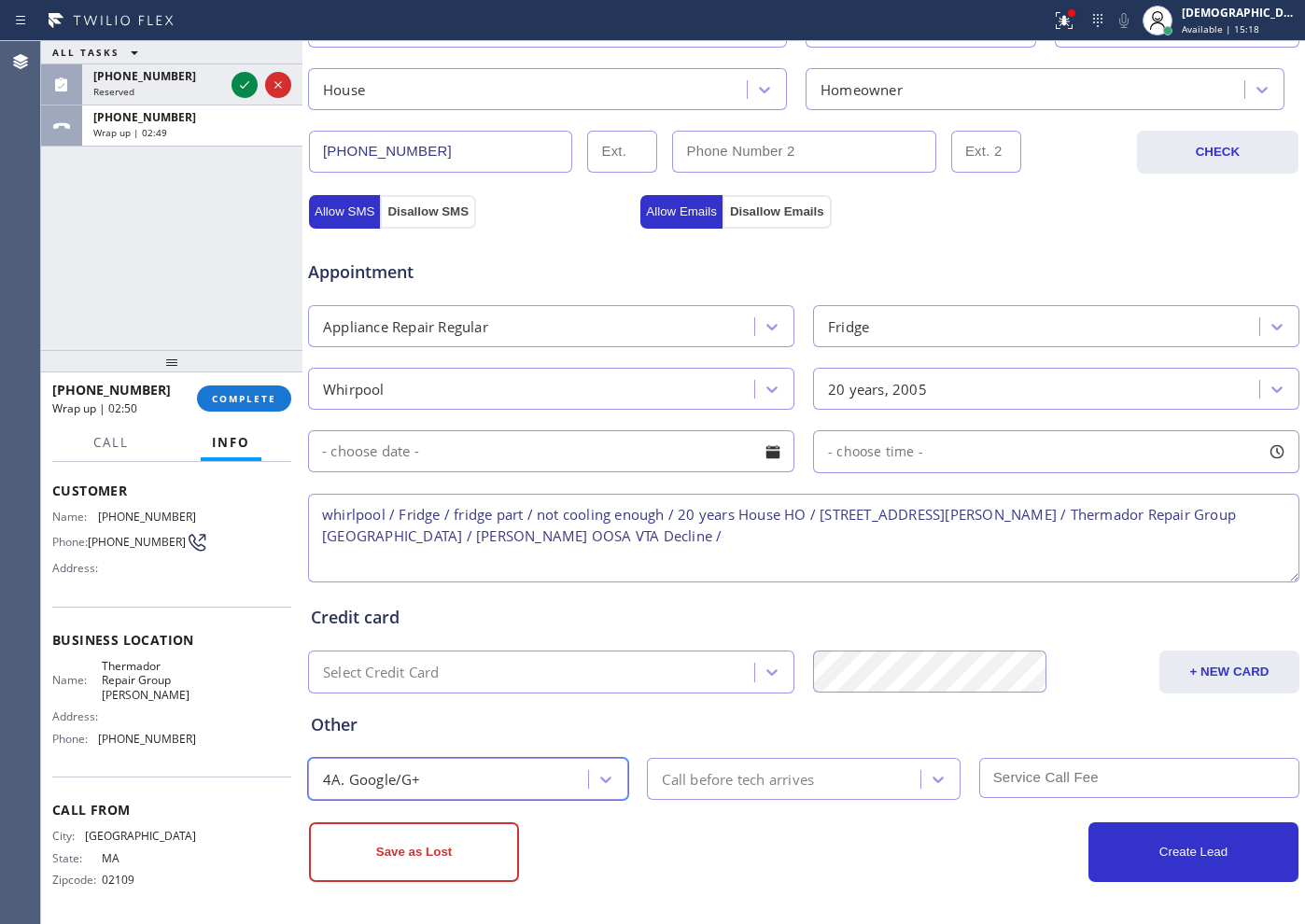
click at [734, 777] on div "Call before tech arrives" at bounding box center [737, 779] width 152 height 22
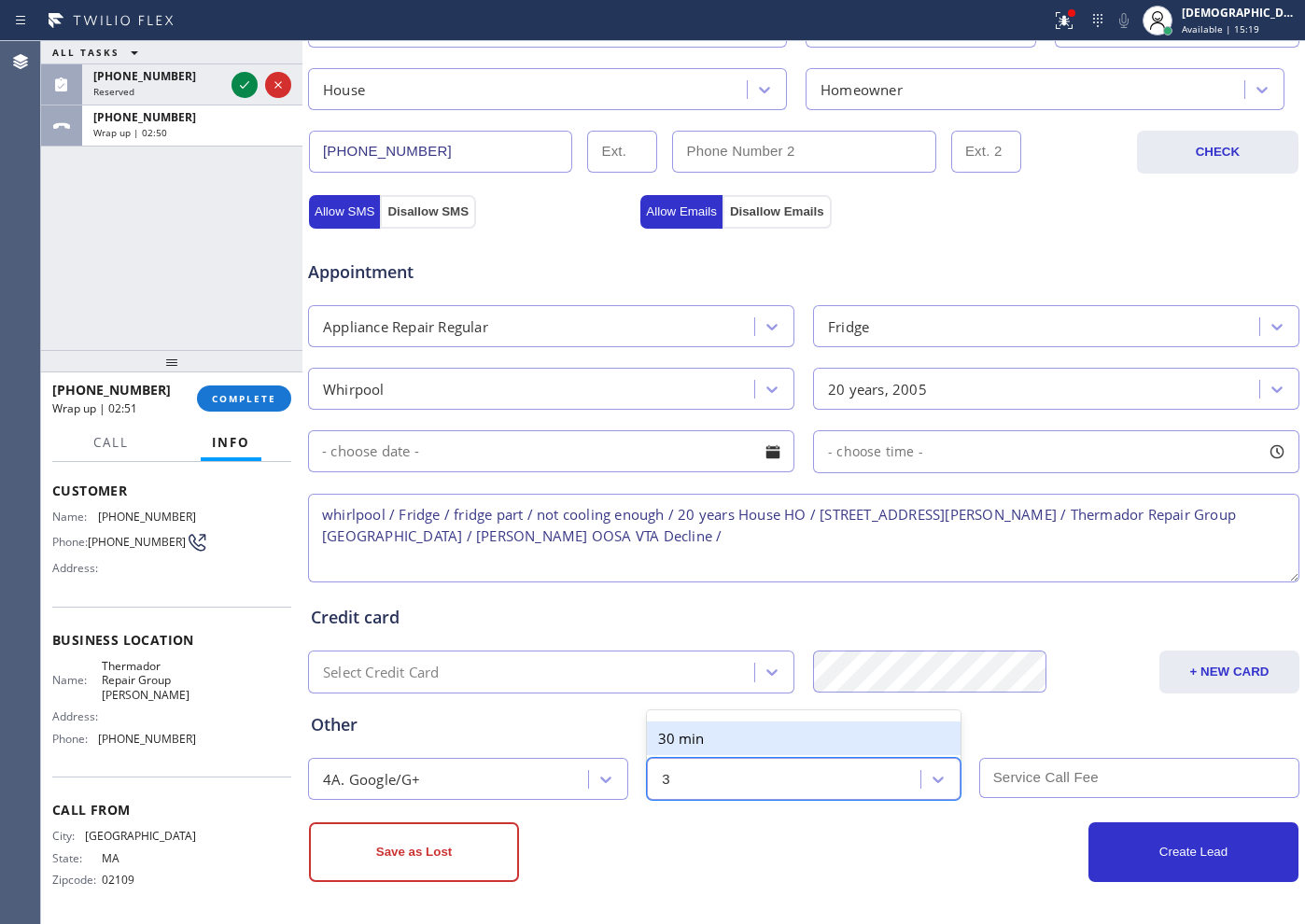
type input "30"
click at [734, 746] on div "30 min" at bounding box center [803, 738] width 313 height 34
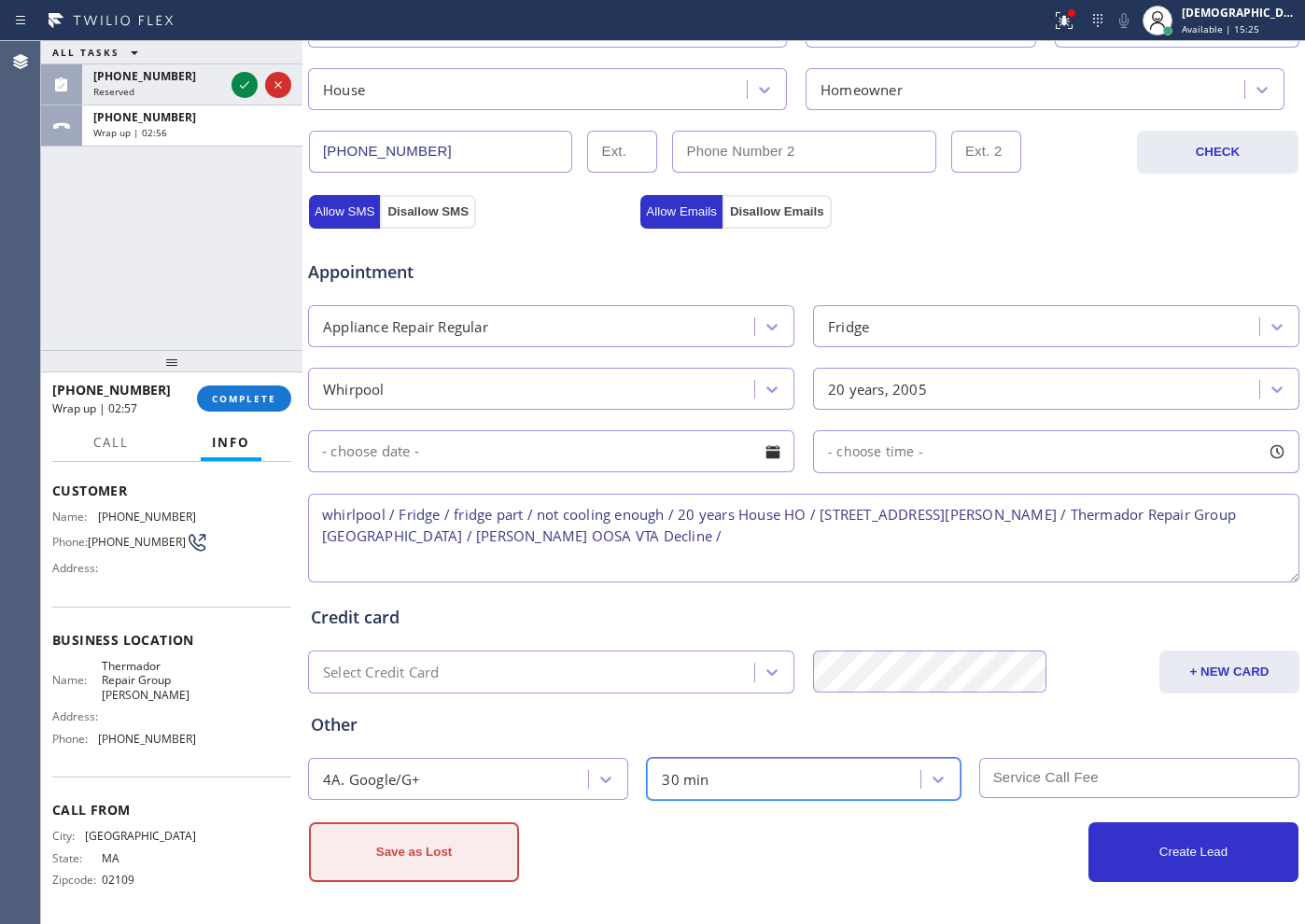
click at [462, 871] on button "Save as Lost" at bounding box center [413, 851] width 210 height 60
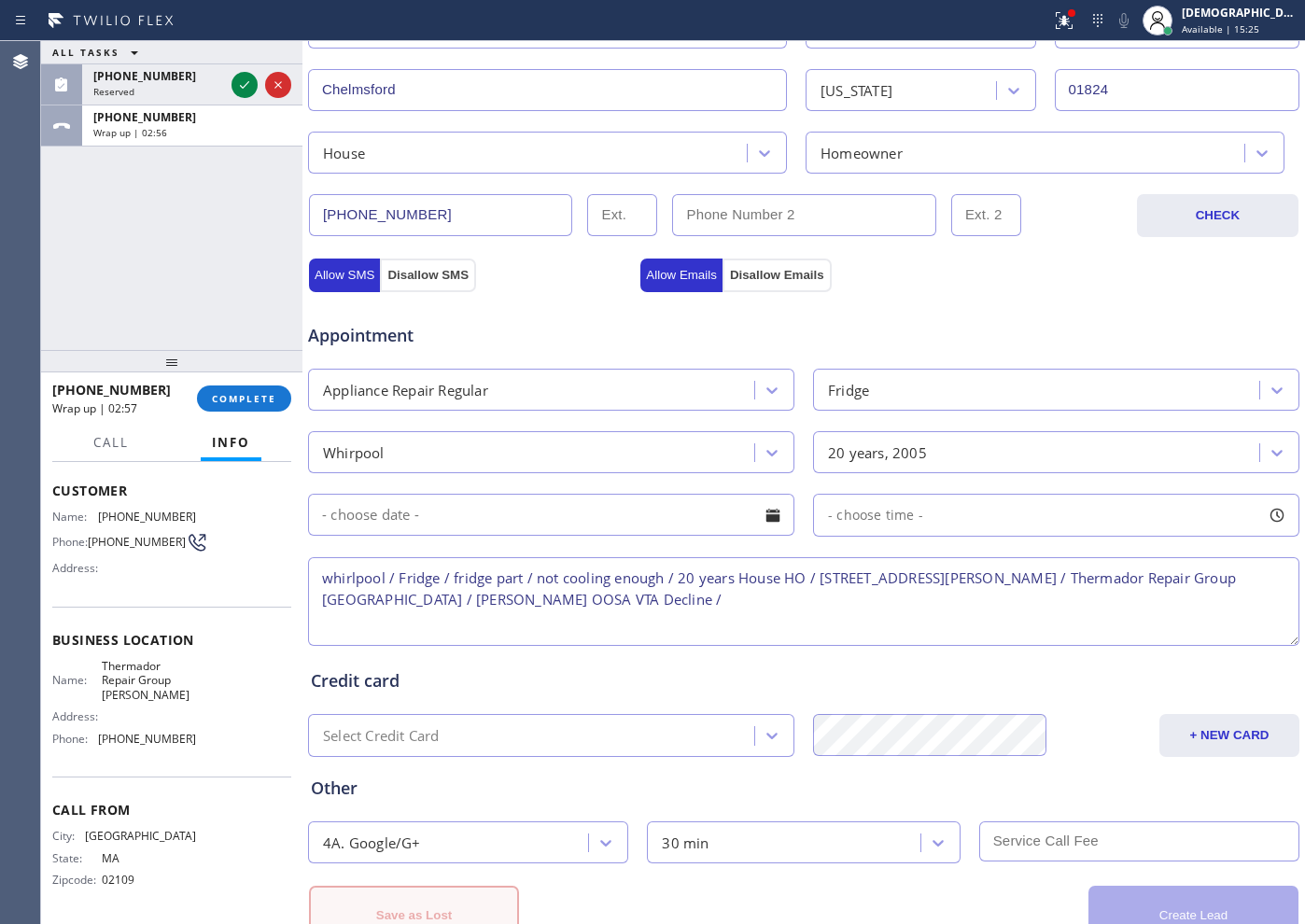
scroll to position [586, 0]
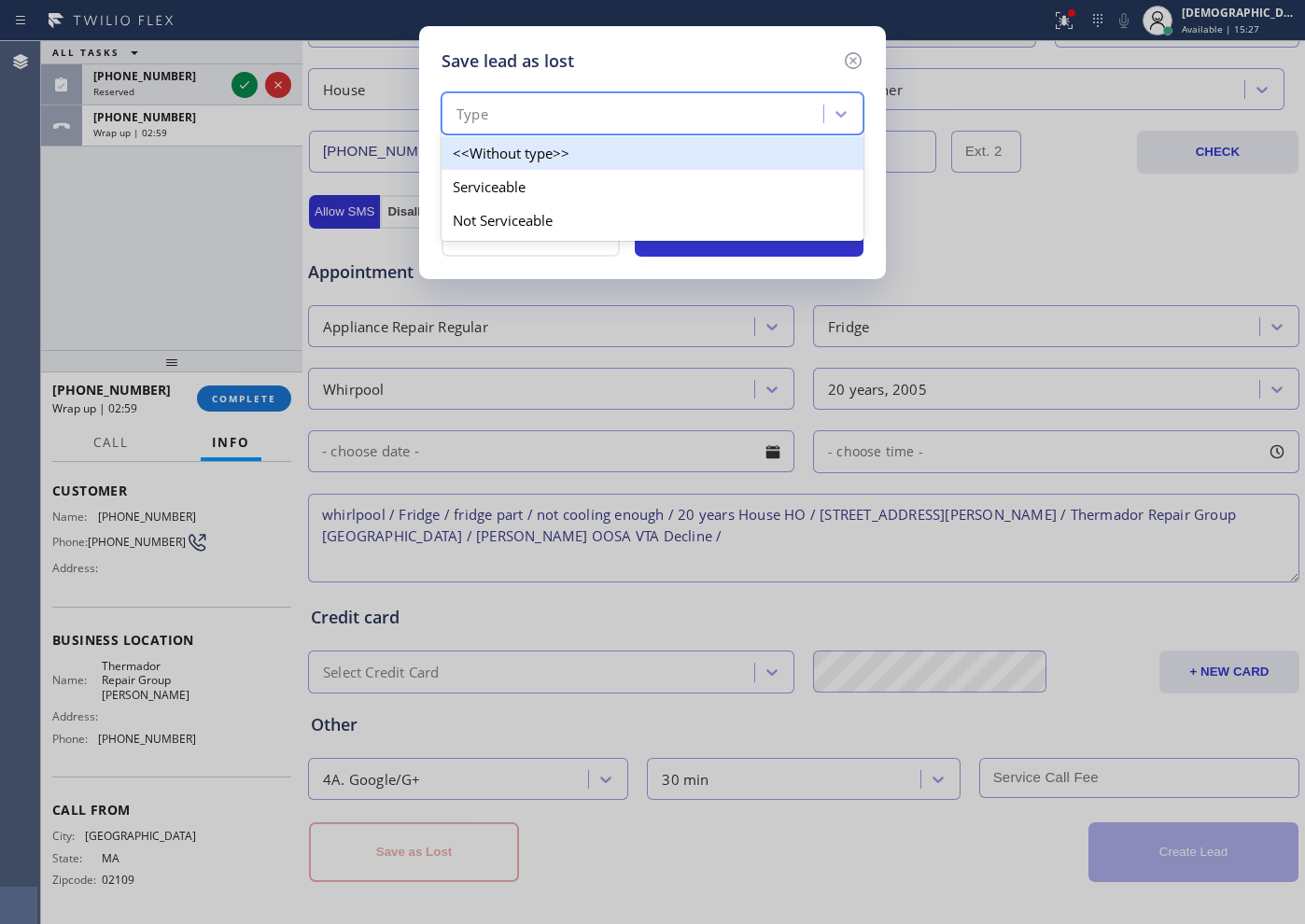
click at [549, 109] on div "Type" at bounding box center [635, 114] width 376 height 33
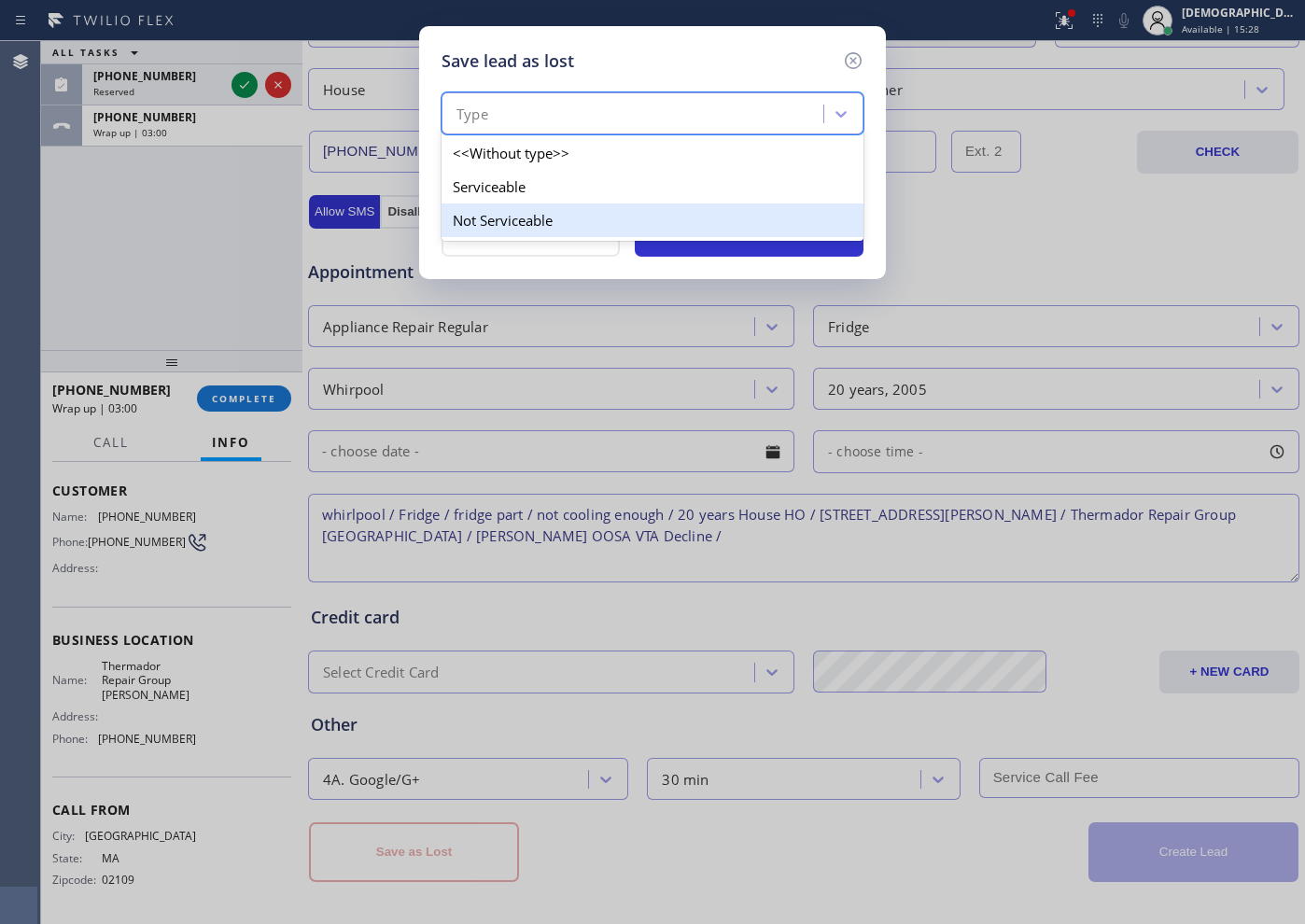
click at [545, 215] on div "Not Serviceable" at bounding box center [652, 221] width 421 height 34
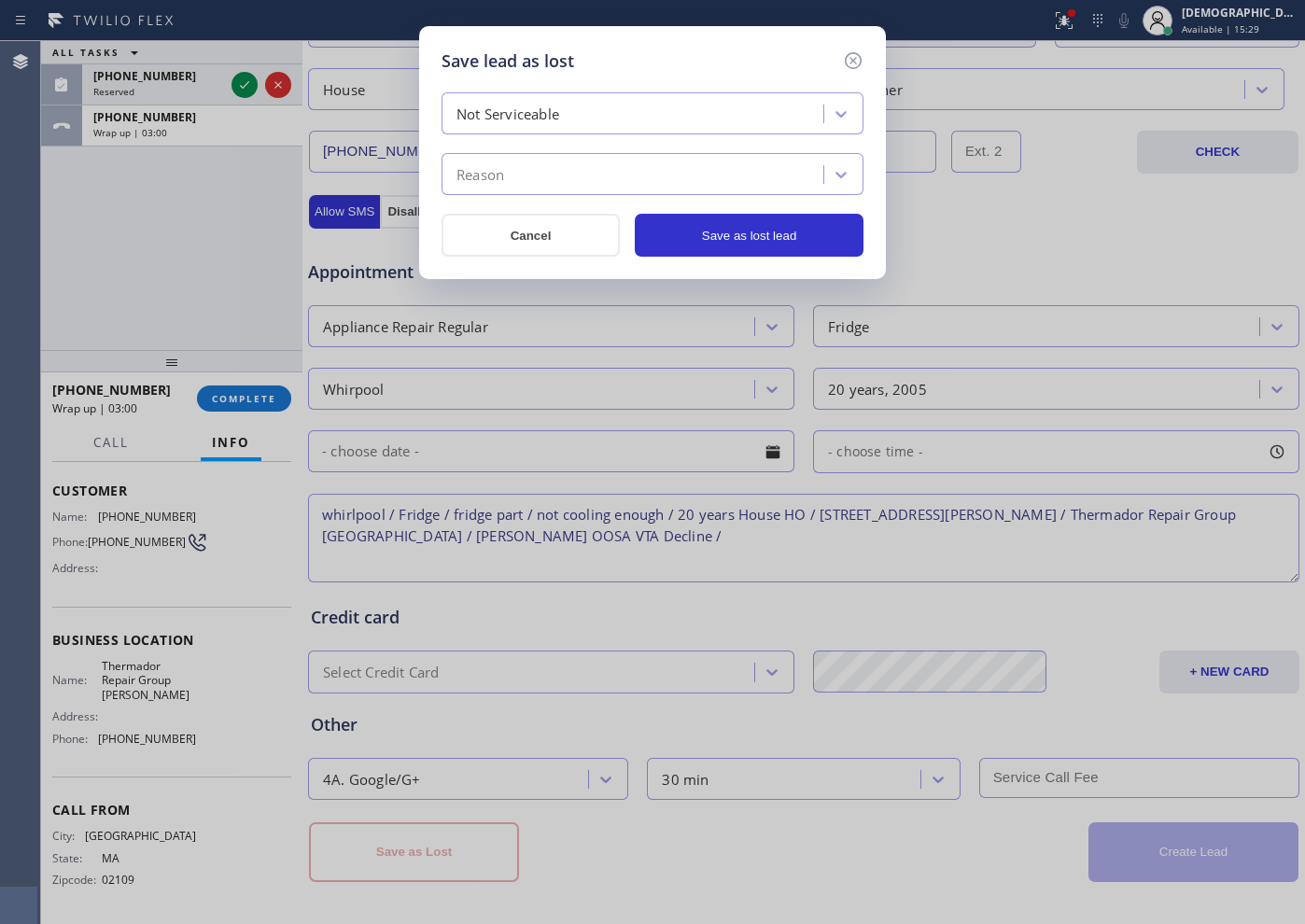
click at [549, 168] on div "Reason" at bounding box center [635, 175] width 376 height 33
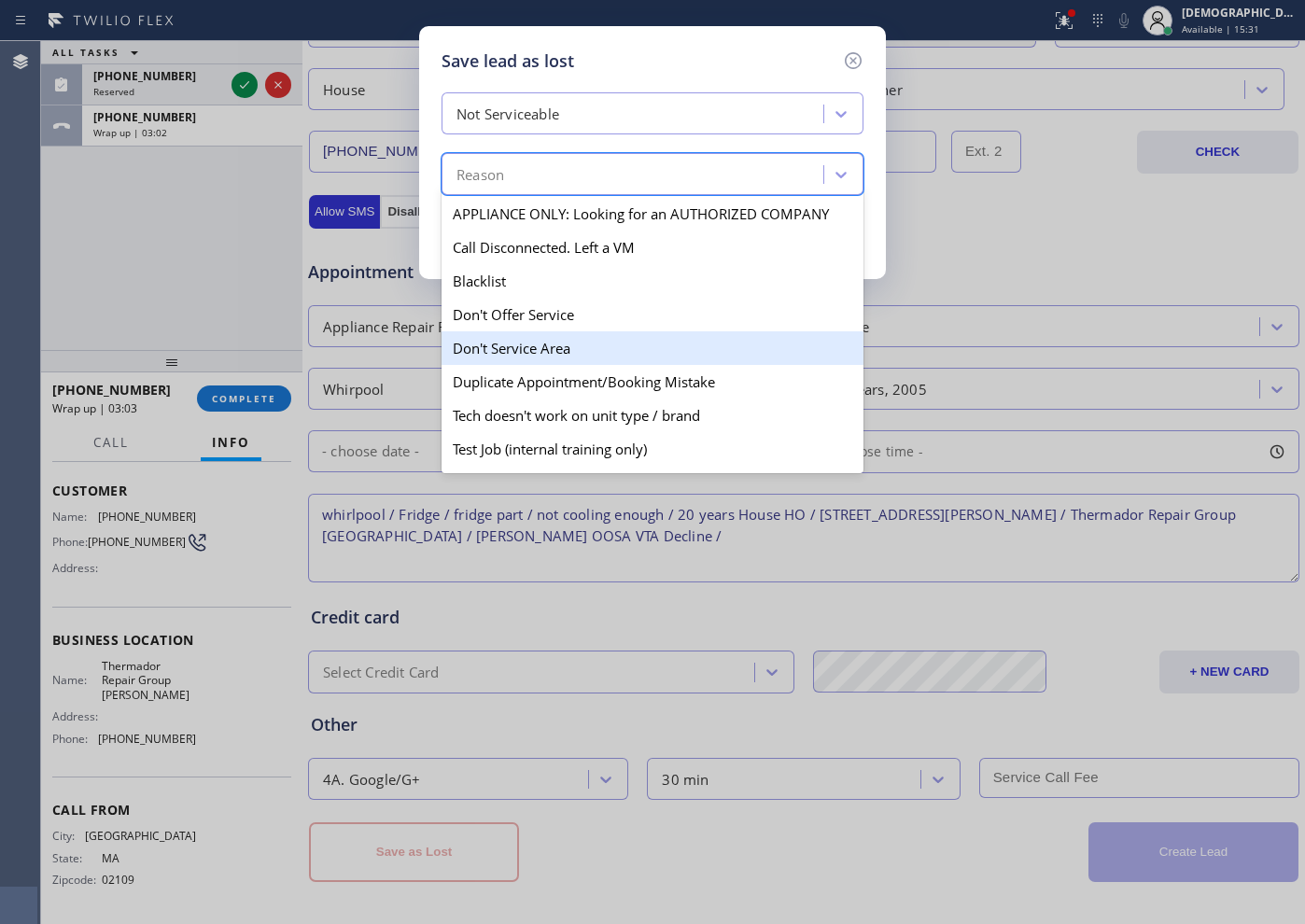
click at [608, 340] on div "Don't Service Area" at bounding box center [652, 348] width 421 height 34
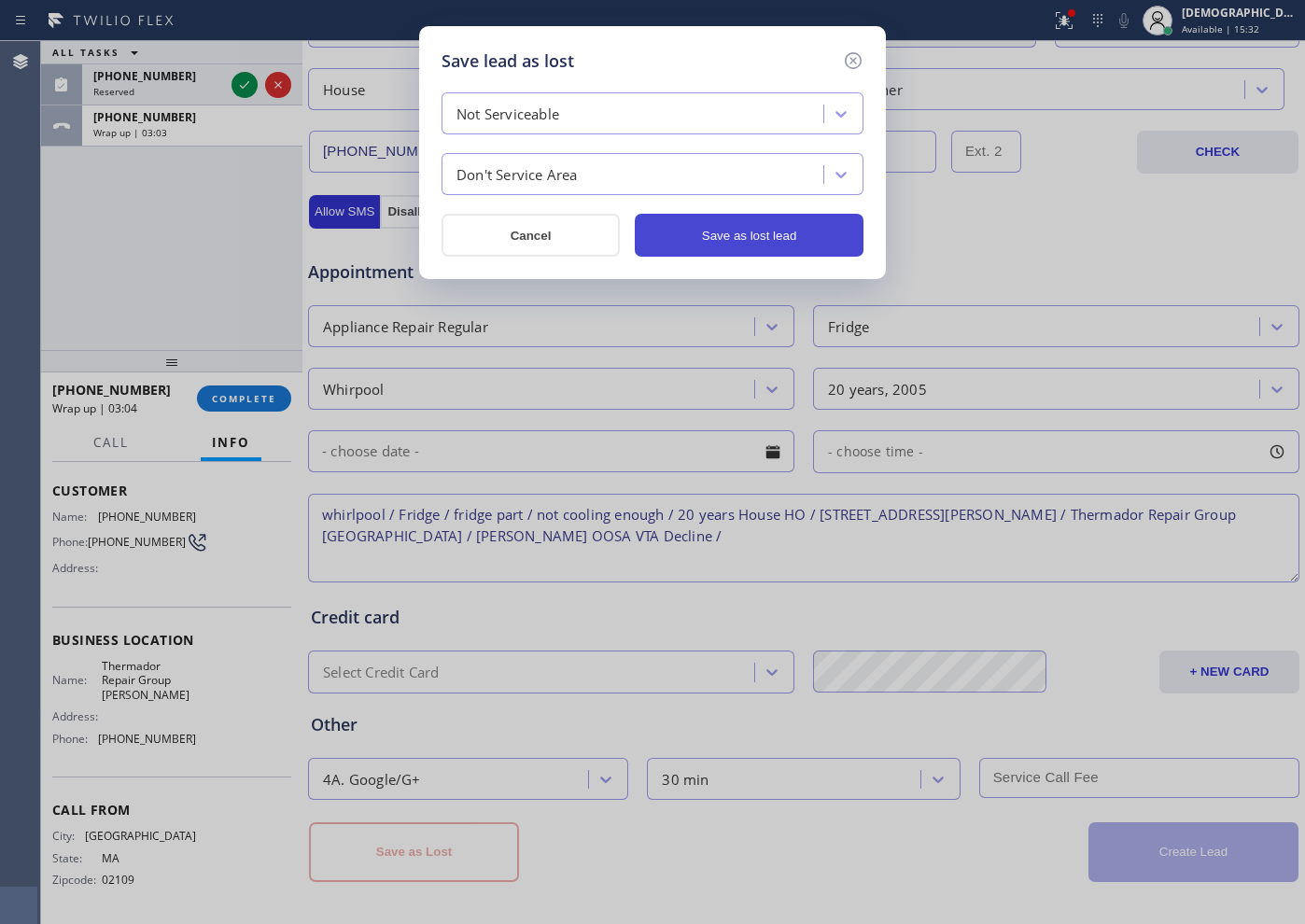
click at [685, 230] on button "Save as lost lead" at bounding box center [749, 234] width 229 height 43
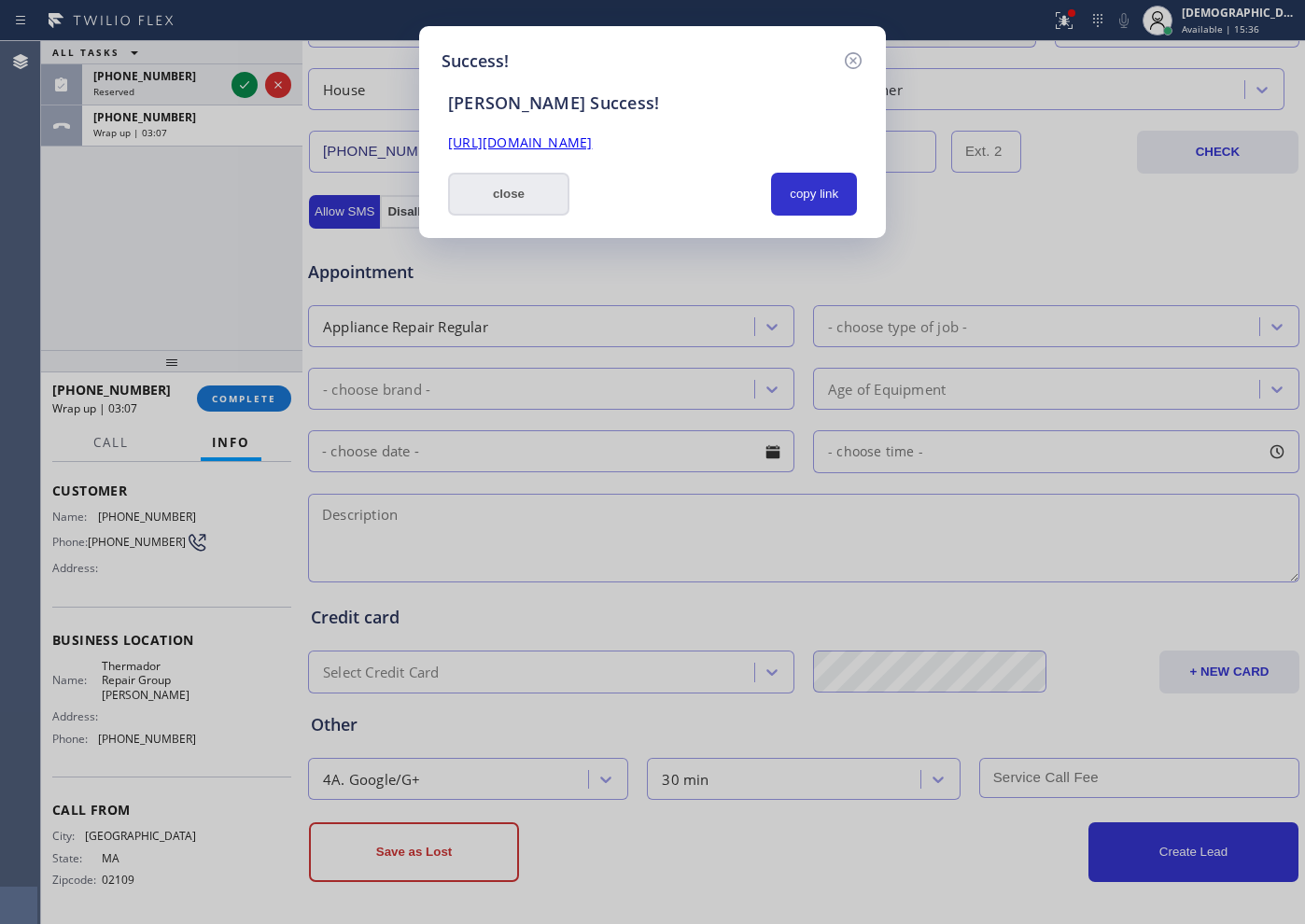
click at [524, 200] on button "close" at bounding box center [509, 194] width 121 height 43
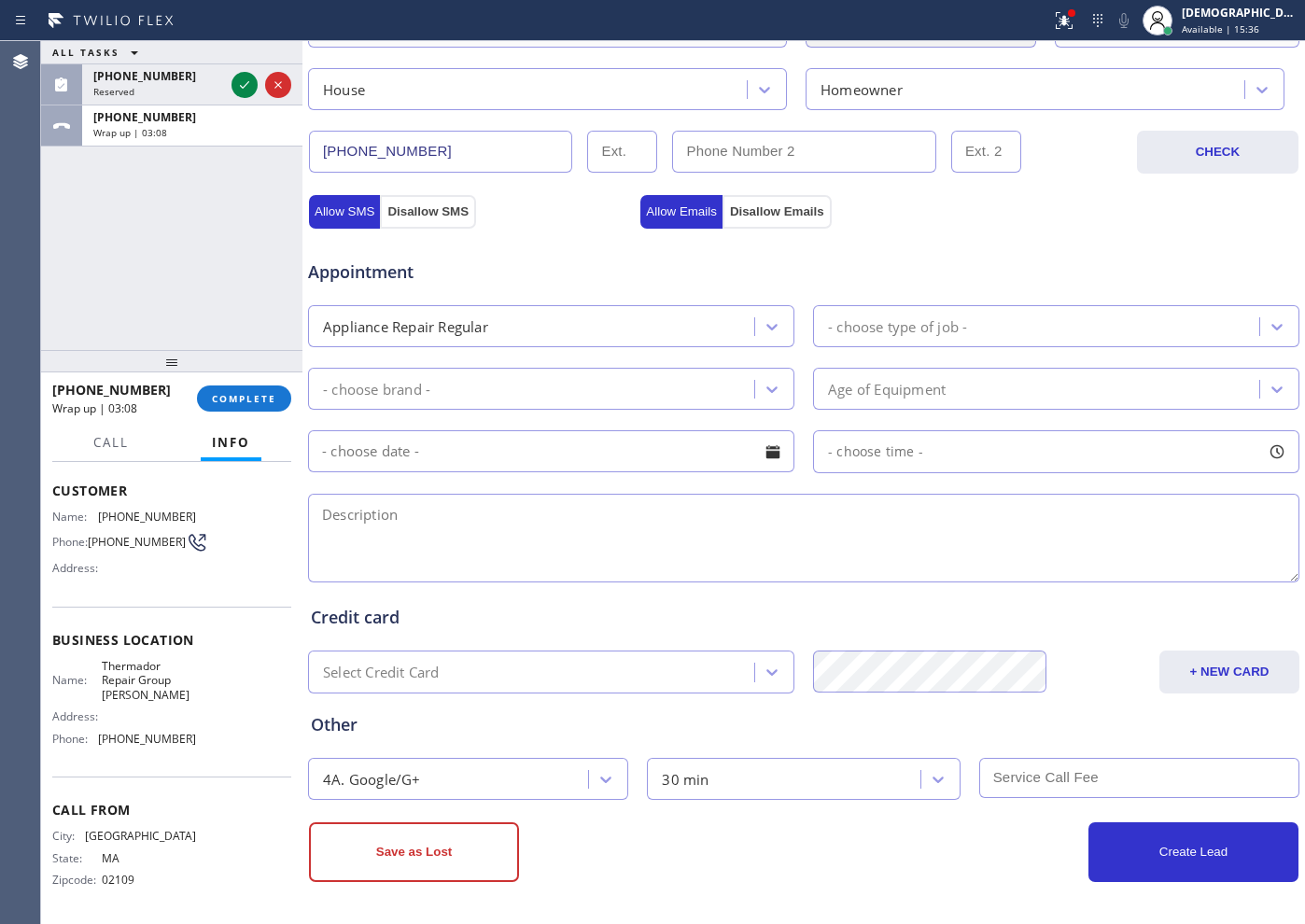
click at [230, 413] on div "[PHONE_NUMBER] Wrap up | 03:08 COMPLETE" at bounding box center [172, 398] width 239 height 49
click at [251, 403] on span "COMPLETE" at bounding box center [244, 397] width 65 height 13
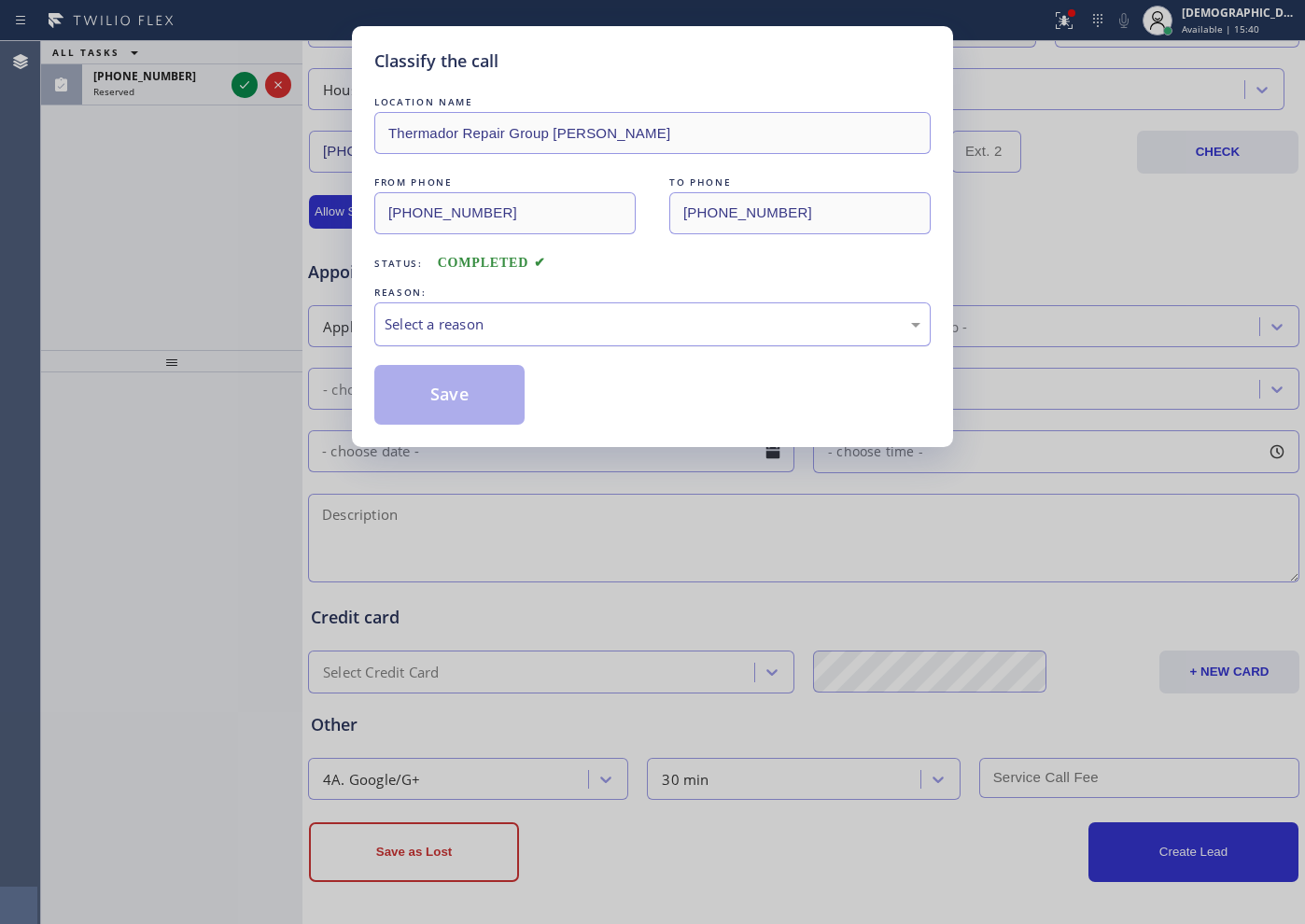
click at [533, 325] on div "Select a reason" at bounding box center [652, 325] width 536 height 22
click at [491, 394] on button "Save" at bounding box center [449, 394] width 150 height 60
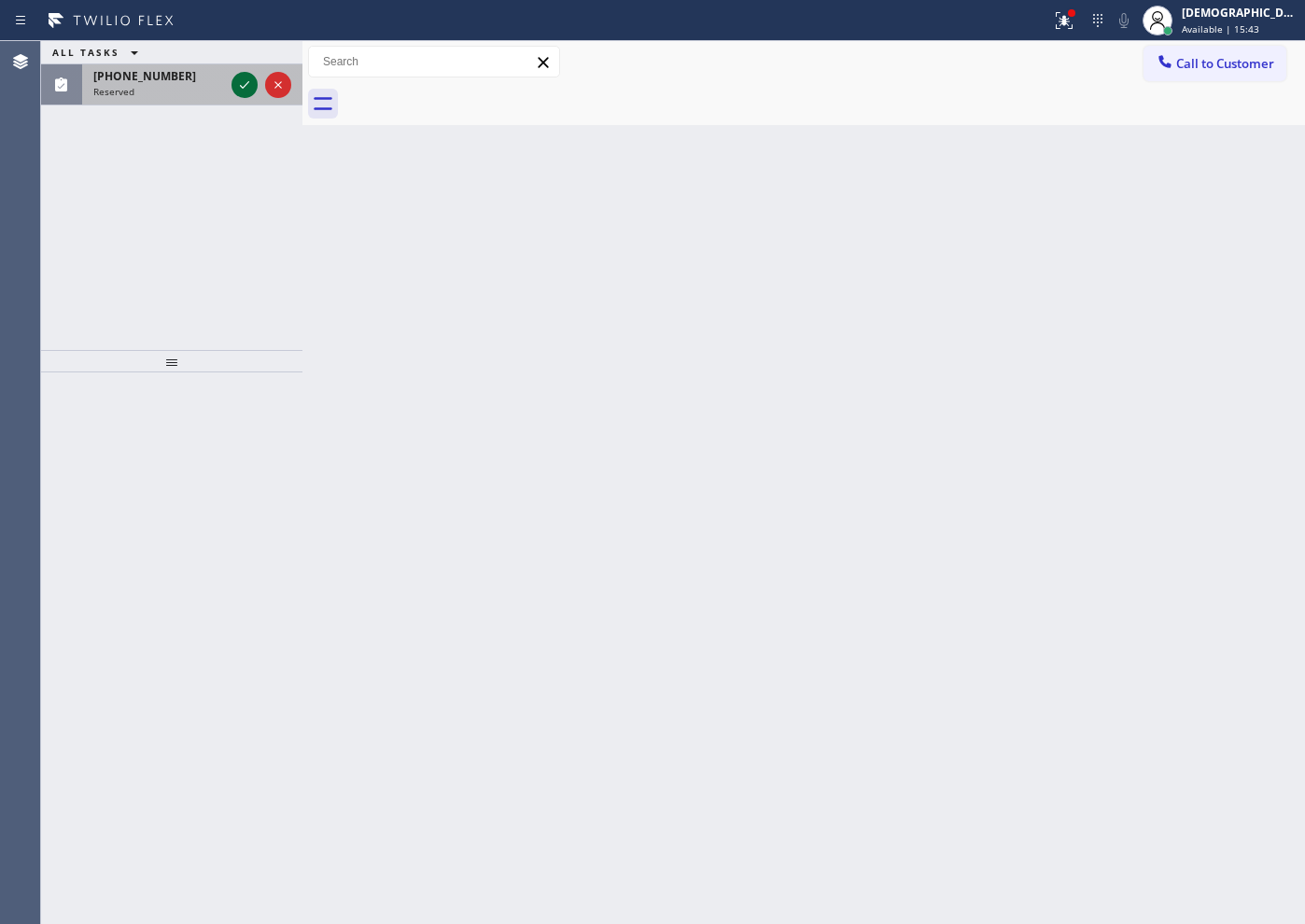
click at [246, 83] on icon at bounding box center [244, 85] width 9 height 8
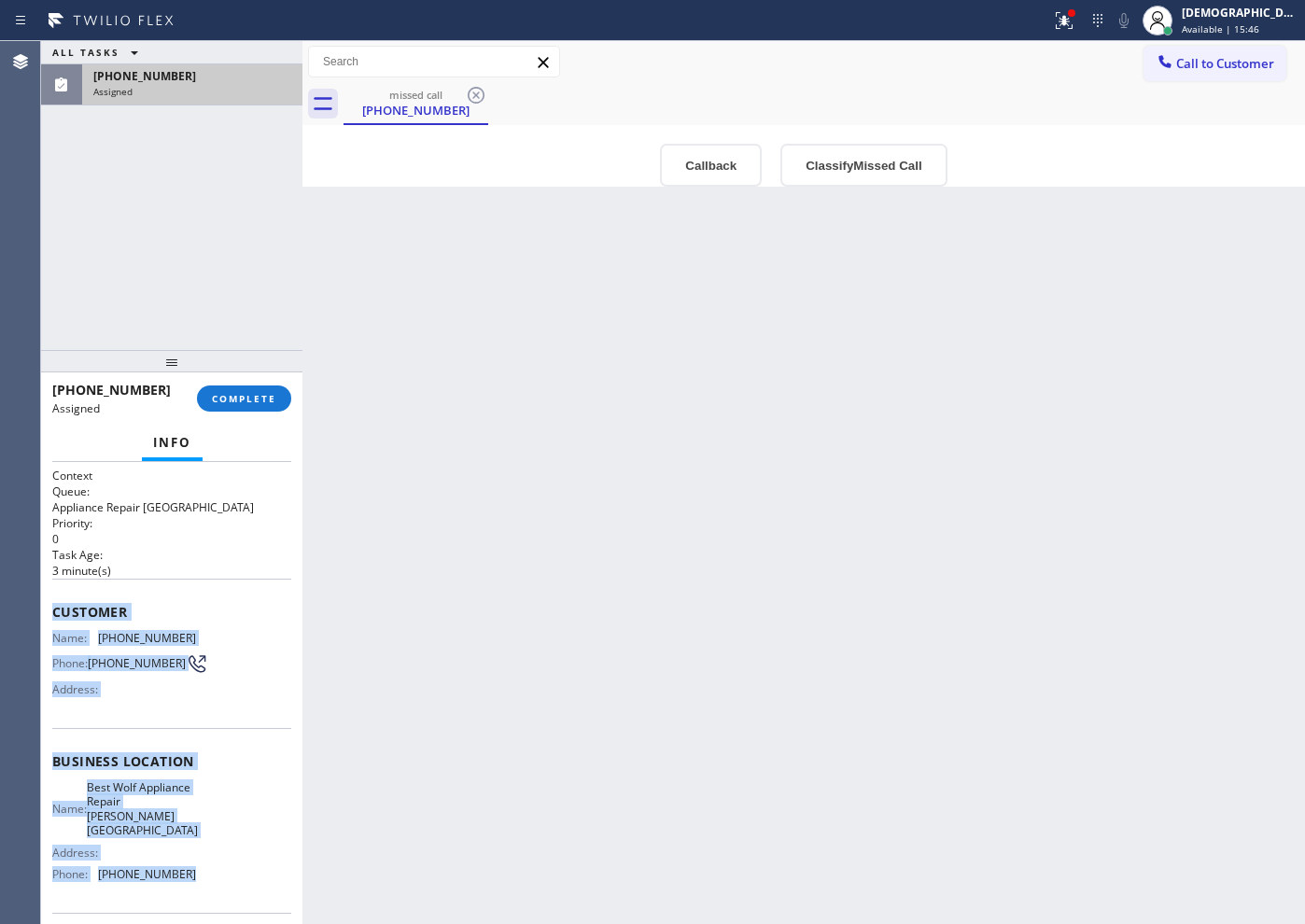
drag, startPoint x: 179, startPoint y: 751, endPoint x: 47, endPoint y: 620, distance: 186.0
click at [47, 620] on div "Context Queue: Appliance Repair High End Priority: 0 Task Age: [DEMOGRAPHIC_DAT…" at bounding box center [171, 693] width 261 height 462
copy div "Customer Name: [PHONE_NUMBER] Phone: [PHONE_NUMBER] Address: Business location …"
click at [239, 392] on span "COMPLETE" at bounding box center [244, 397] width 65 height 13
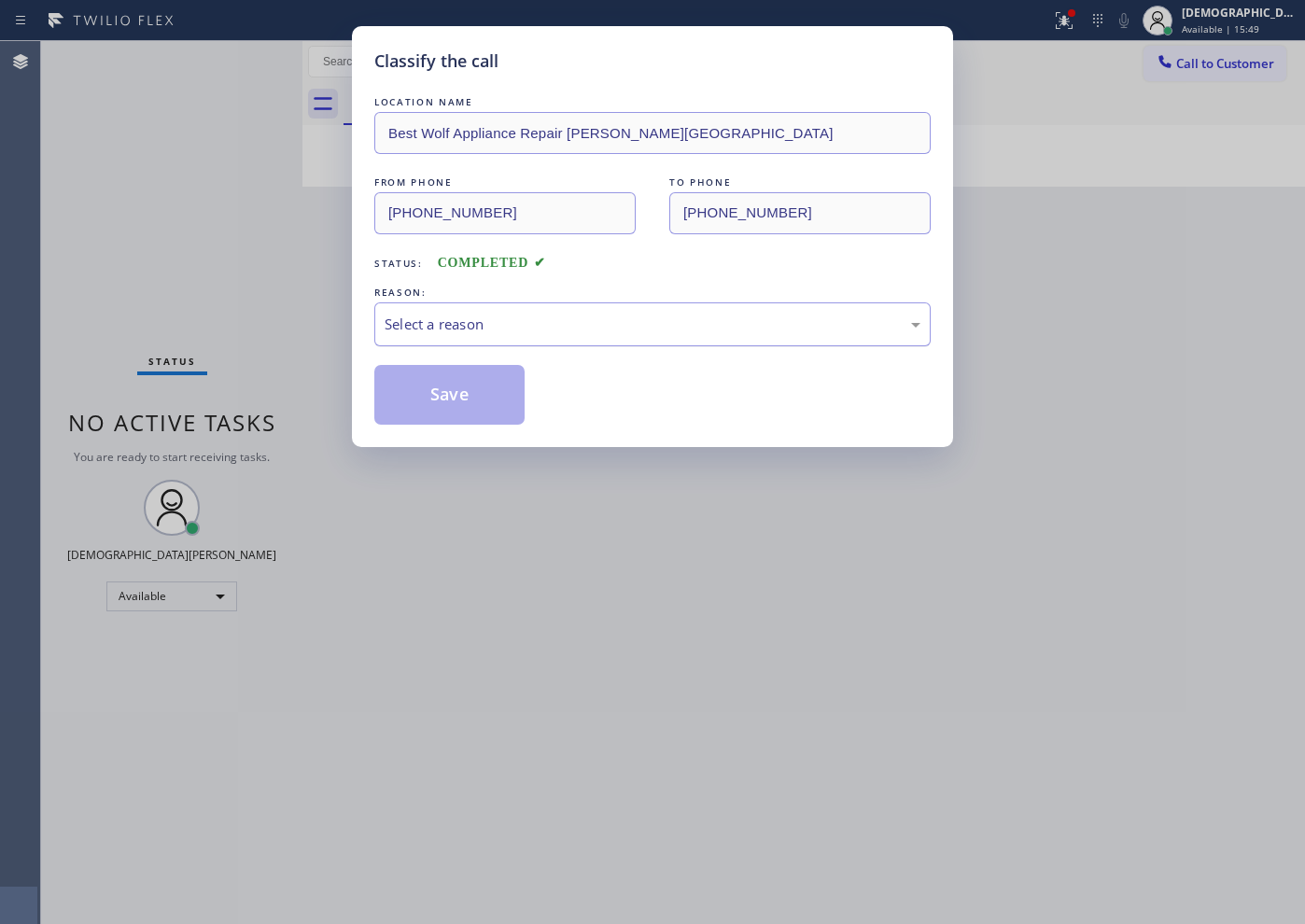
click at [452, 323] on div "Select a reason" at bounding box center [652, 325] width 536 height 22
click at [421, 394] on button "Save" at bounding box center [449, 394] width 150 height 60
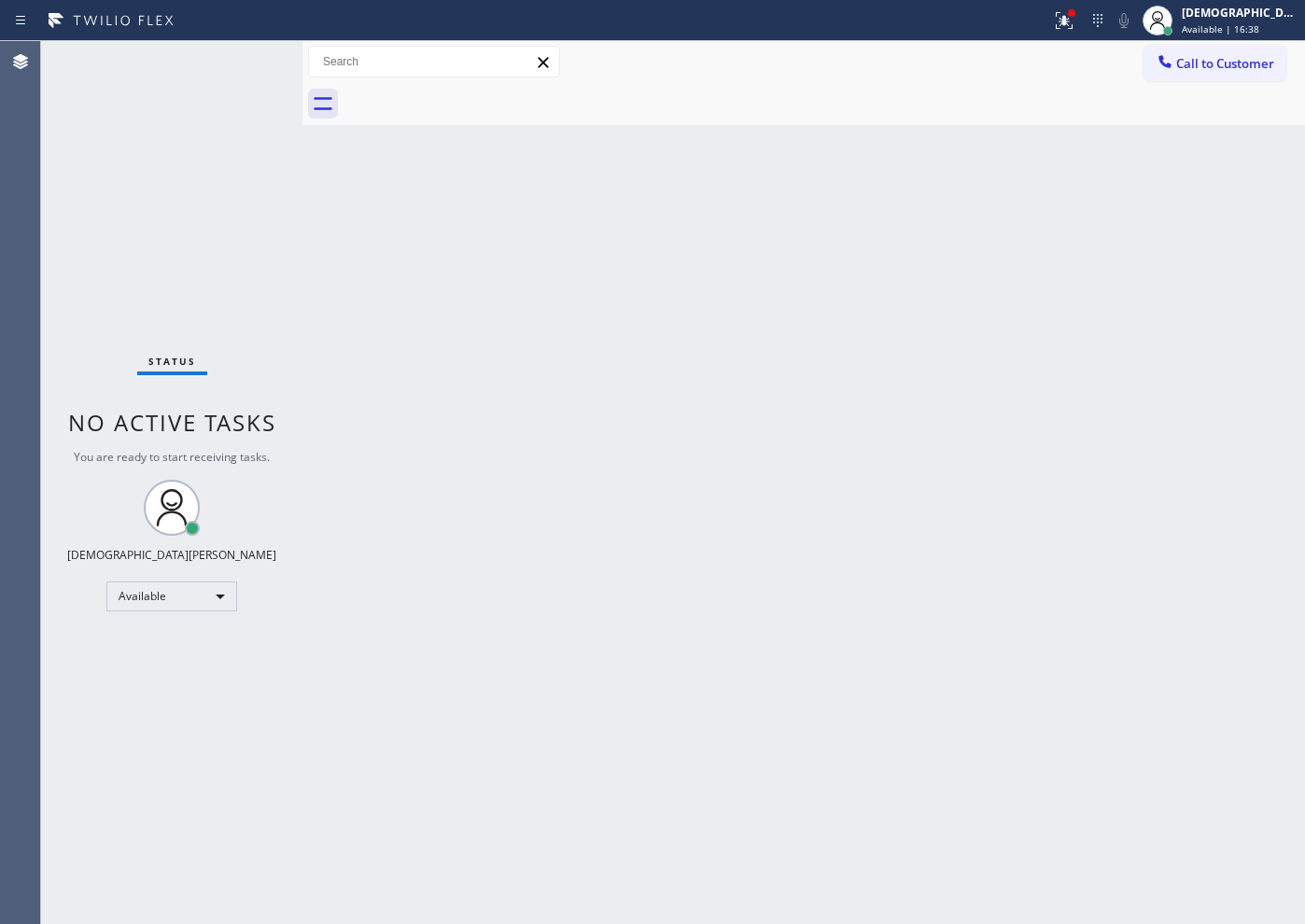
drag, startPoint x: 167, startPoint y: 177, endPoint x: 199, endPoint y: 132, distance: 55.2
click at [143, 157] on div "Status No active tasks You are ready to start receiving tasks. Christian Cinco …" at bounding box center [171, 482] width 261 height 882
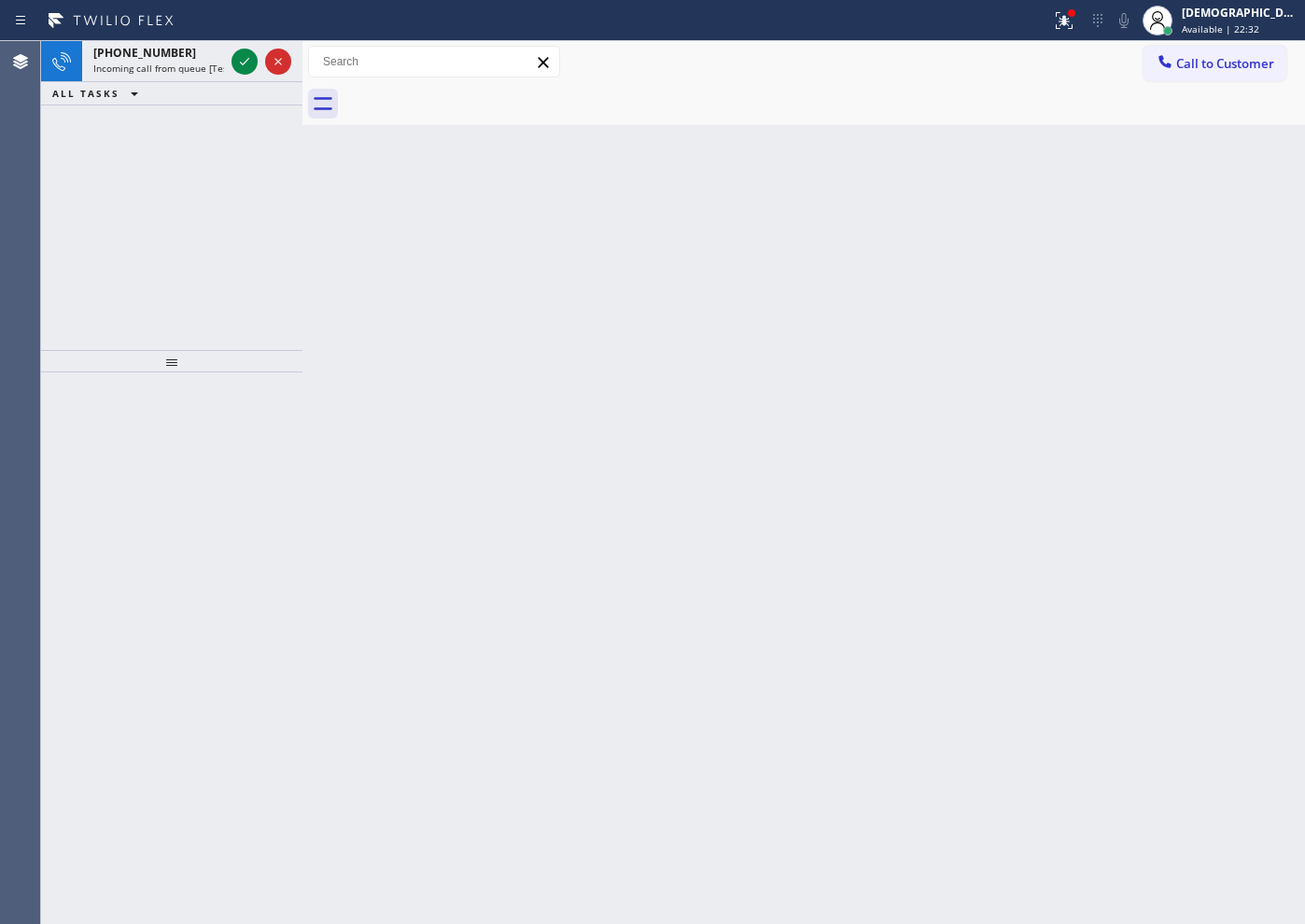
click at [198, 183] on div "[PHONE_NUMBER] Incoming call from queue [Test] All ALL TASKS ALL TASKS ACTIVE T…" at bounding box center [171, 195] width 261 height 309
click at [245, 66] on icon at bounding box center [245, 62] width 23 height 23
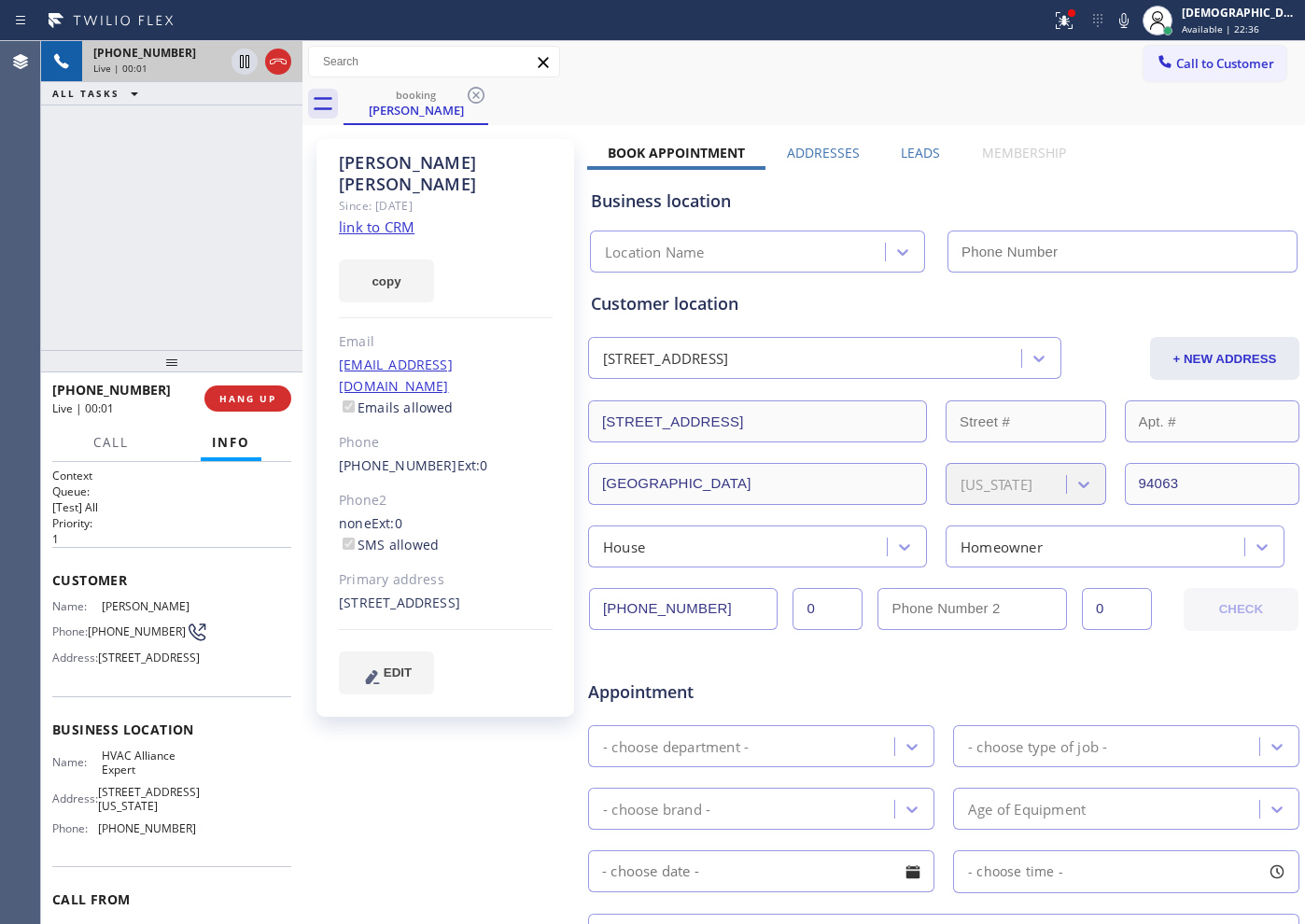
type input "[PHONE_NUMBER]"
click at [371, 218] on link "link to CRM" at bounding box center [377, 227] width 76 height 19
drag, startPoint x: 717, startPoint y: 606, endPoint x: 529, endPoint y: 605, distance: 188.0
click at [529, 605] on div "[PERSON_NAME] Since: [DATE] link to CRM copy Email [EMAIL_ADDRESS][DOMAIN_NAME]…" at bounding box center [803, 734] width 993 height 1209
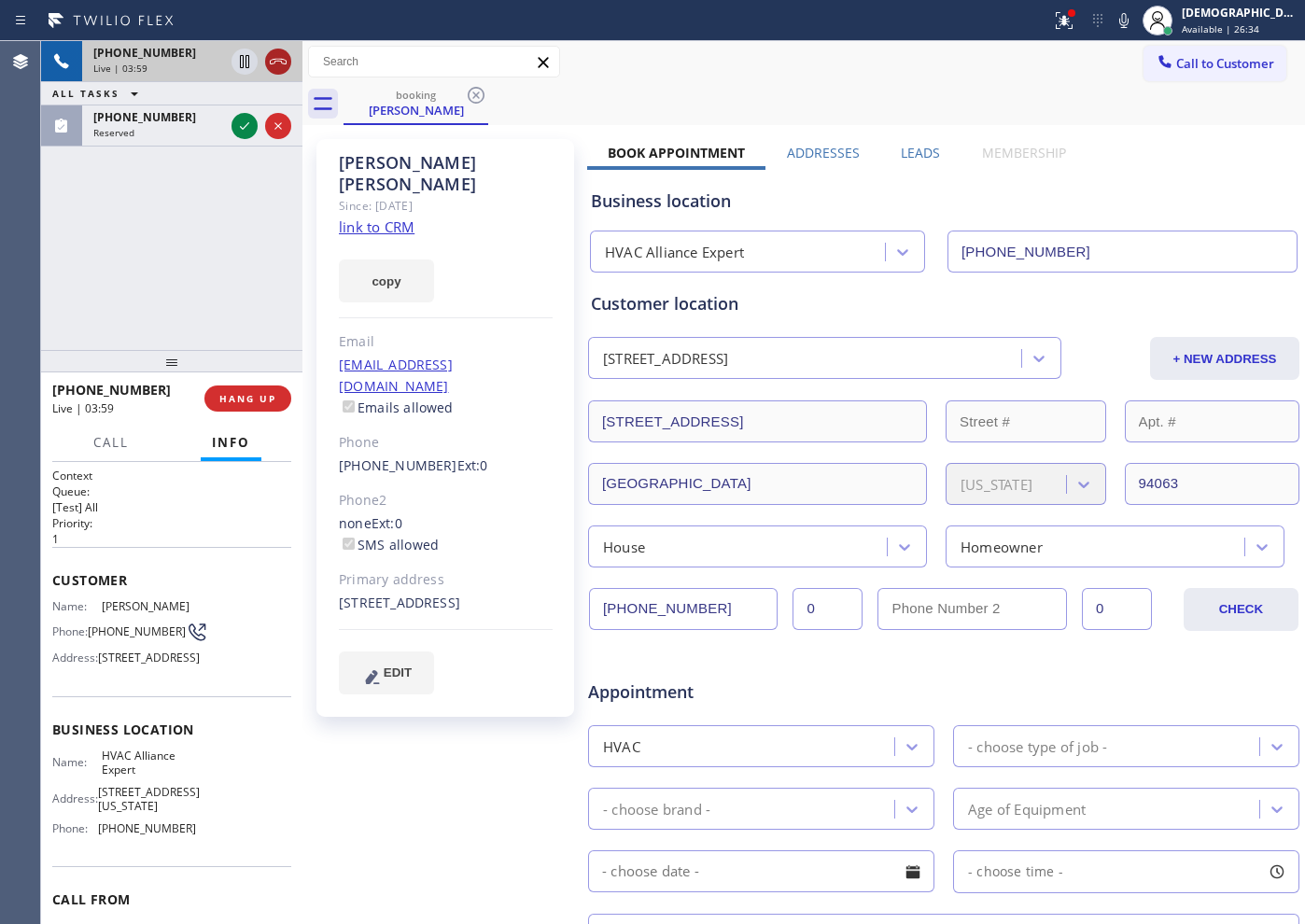
click at [282, 67] on icon at bounding box center [278, 62] width 23 height 23
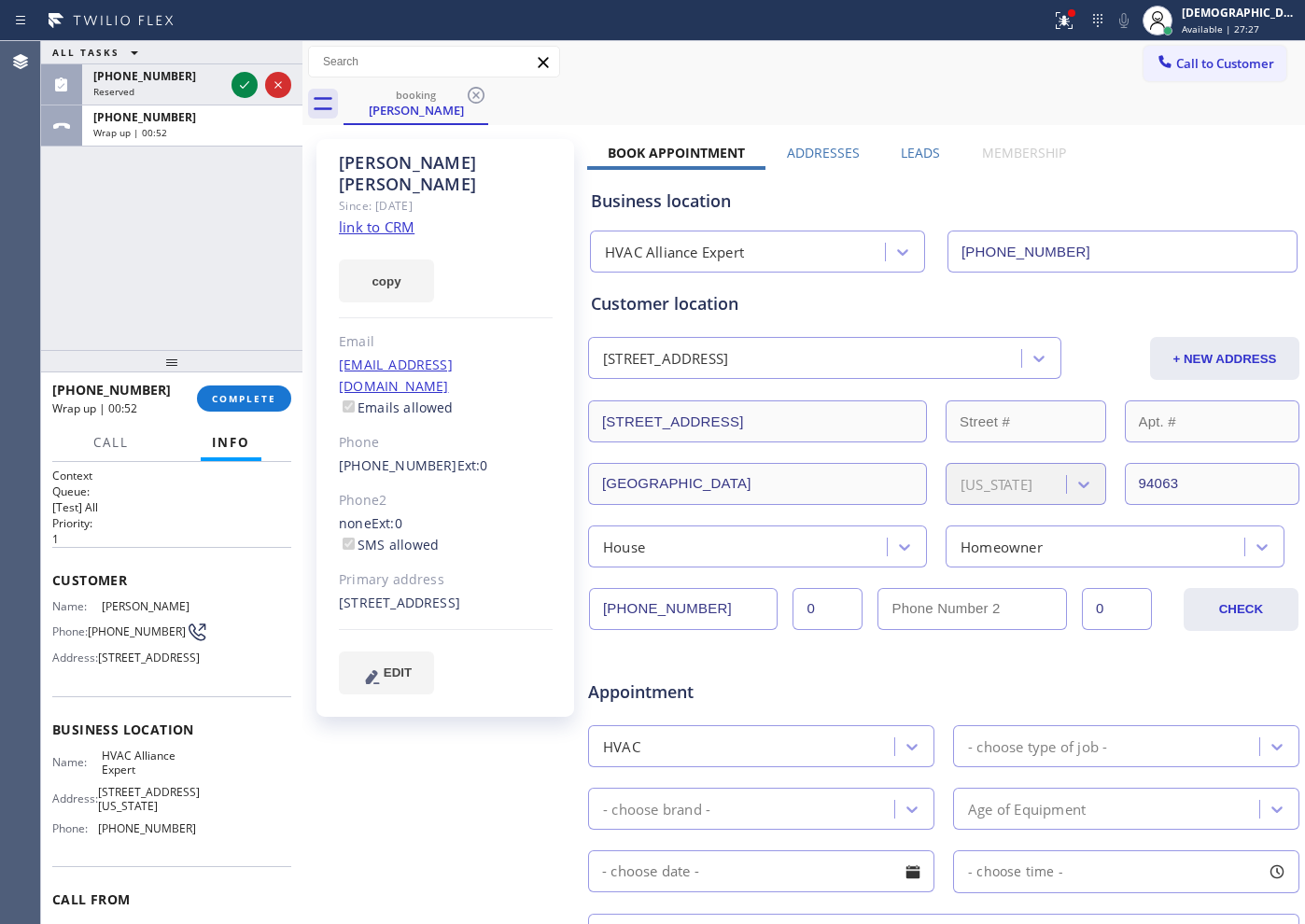
click at [379, 218] on link "link to CRM" at bounding box center [377, 227] width 76 height 19
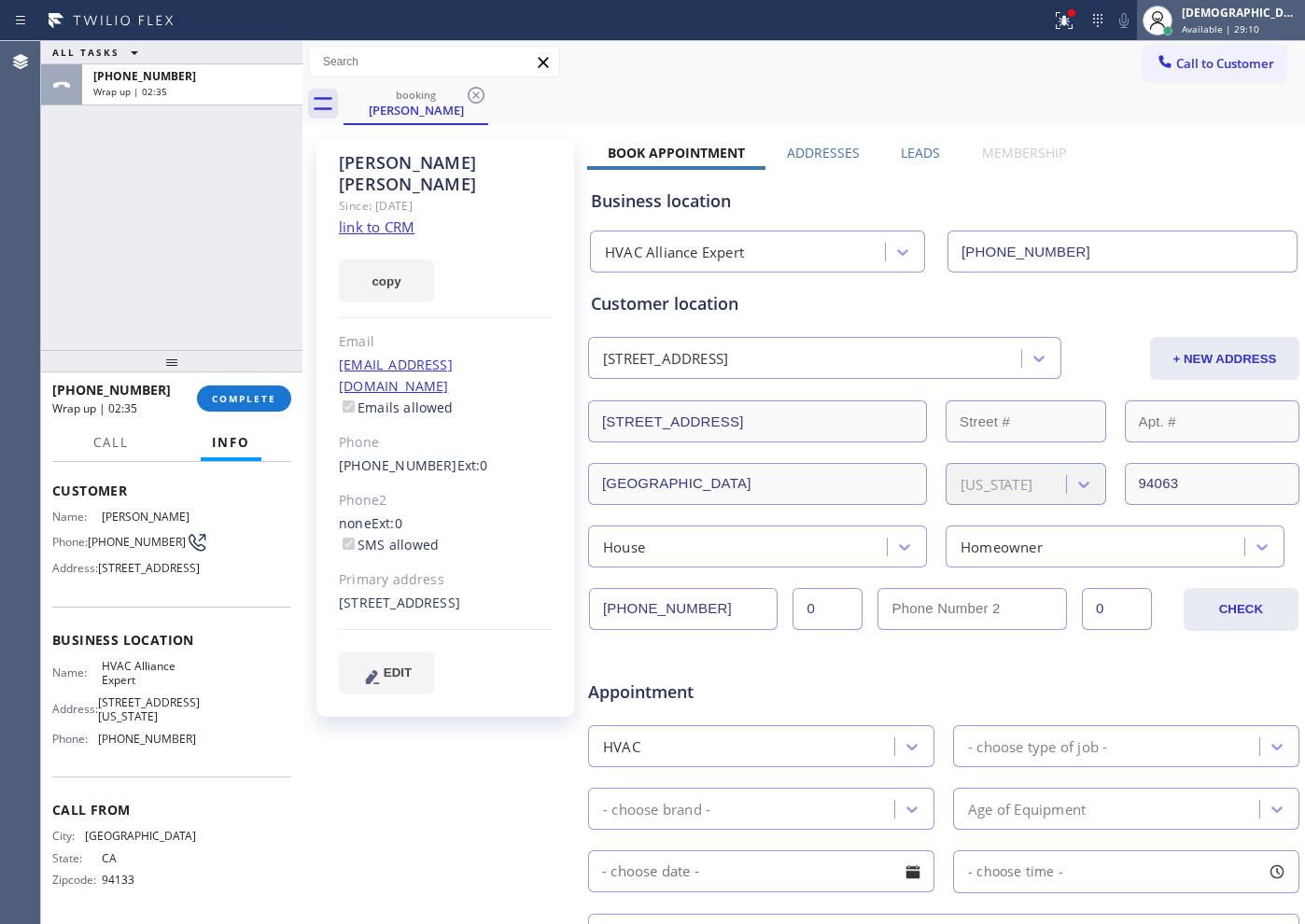
click at [1254, 15] on div "[DEMOGRAPHIC_DATA][PERSON_NAME]" at bounding box center [1240, 13] width 117 height 16
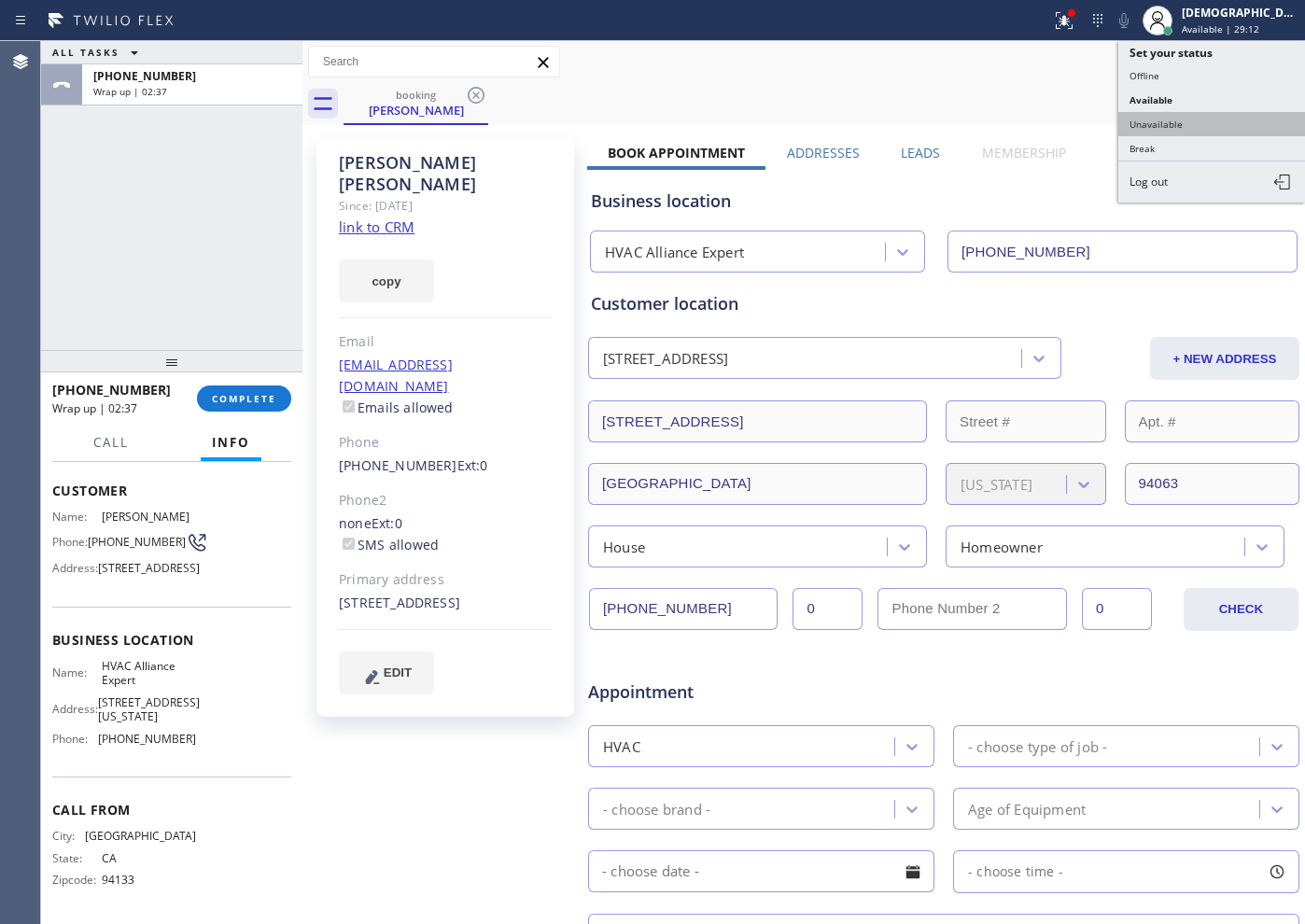
click at [1203, 115] on button "Unavailable" at bounding box center [1212, 124] width 187 height 24
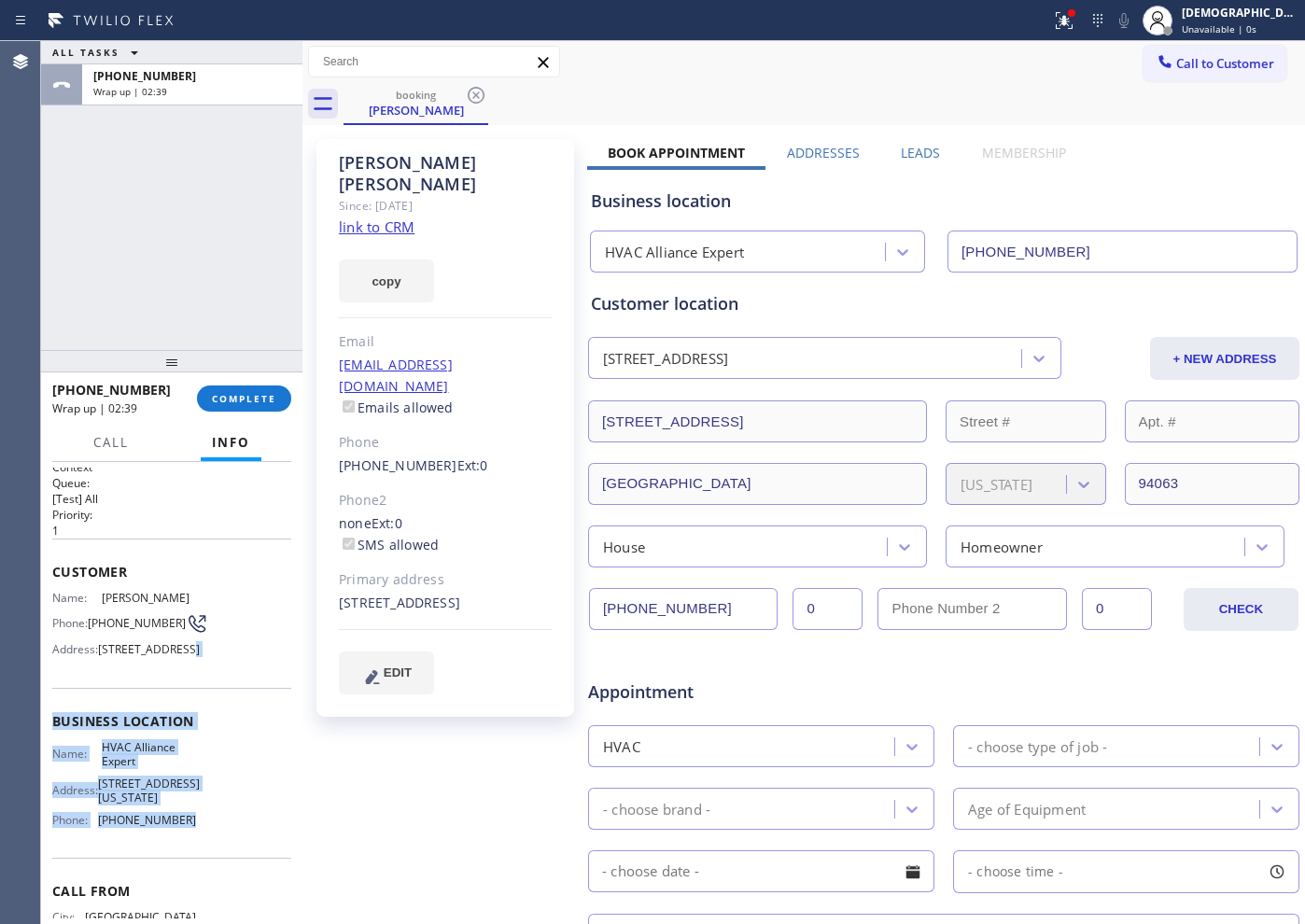
scroll to position [0, 0]
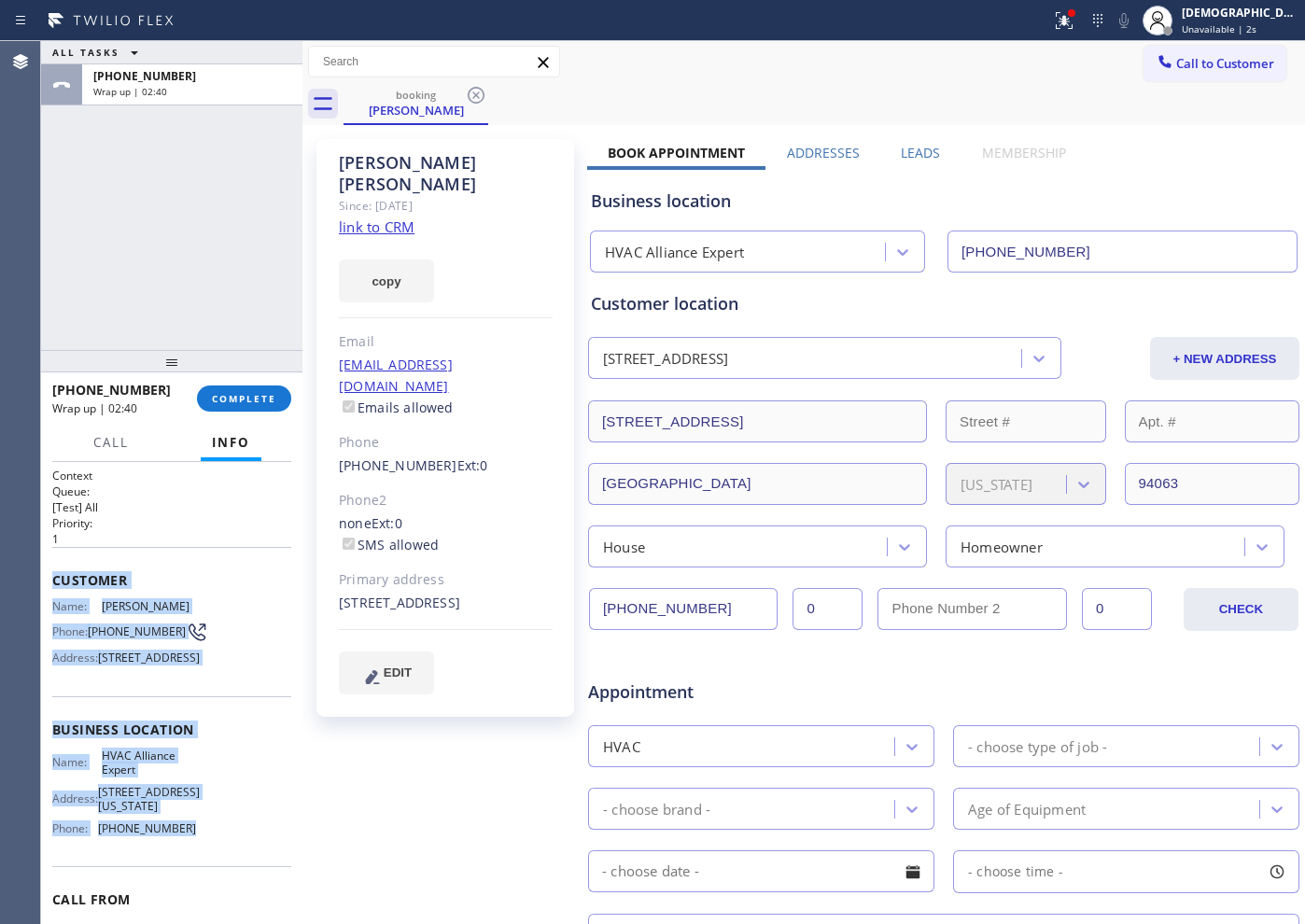
drag, startPoint x: 207, startPoint y: 753, endPoint x: 55, endPoint y: 577, distance: 232.6
click at [55, 577] on div "Context Queue: [Test] All Priority: 1 Customer Name: [PERSON_NAME] Phone: [PHON…" at bounding box center [172, 737] width 239 height 540
copy div "Customer Name: [PERSON_NAME] Phone: [PHONE_NUMBER] Address: [STREET_ADDRESS] Bu…"
click at [1223, 75] on button "Call to Customer" at bounding box center [1215, 64] width 143 height 36
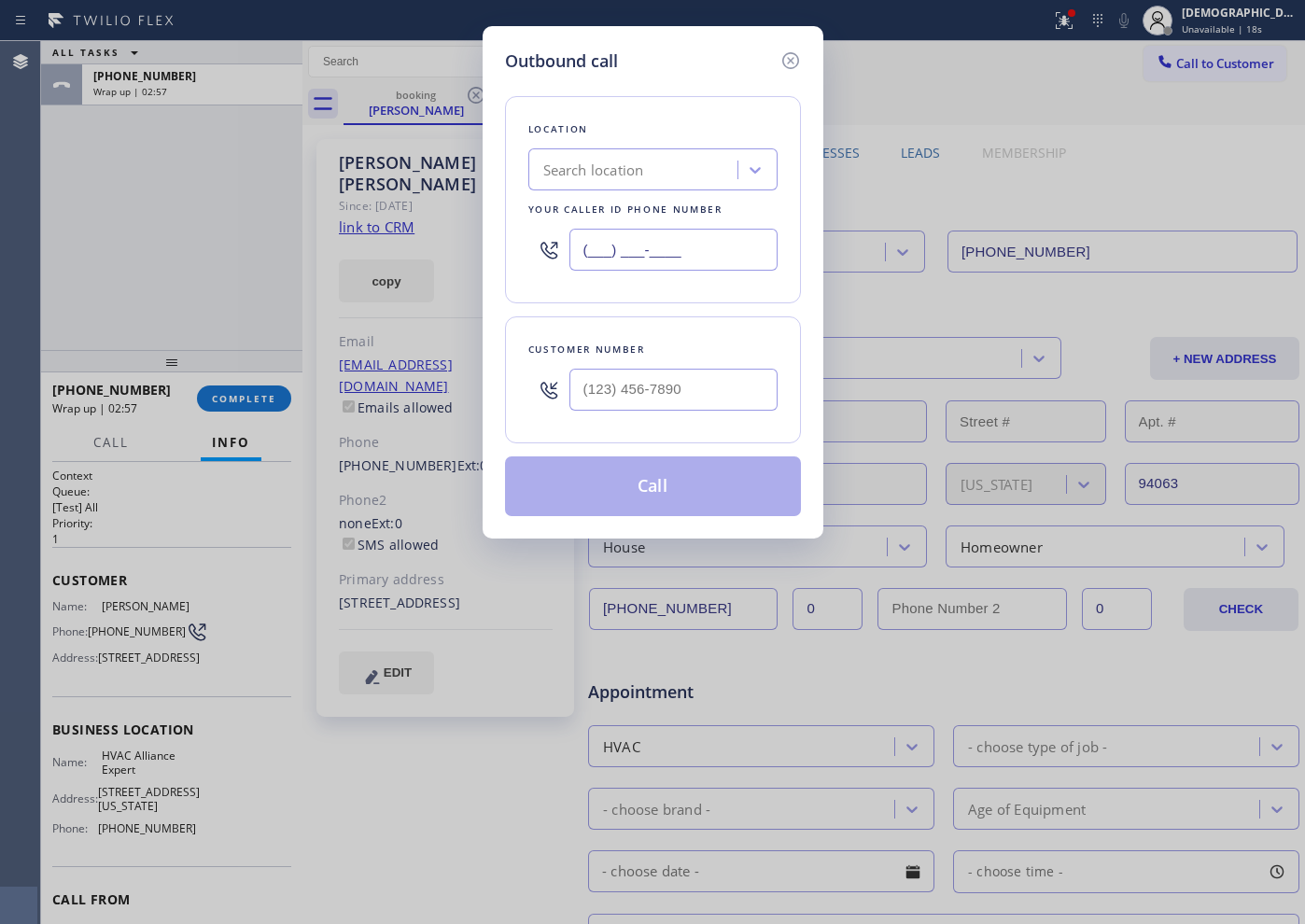
click at [686, 251] on input "(___) ___-____" at bounding box center [673, 249] width 208 height 42
paste input "855) 999-4417"
type input "[PHONE_NUMBER]"
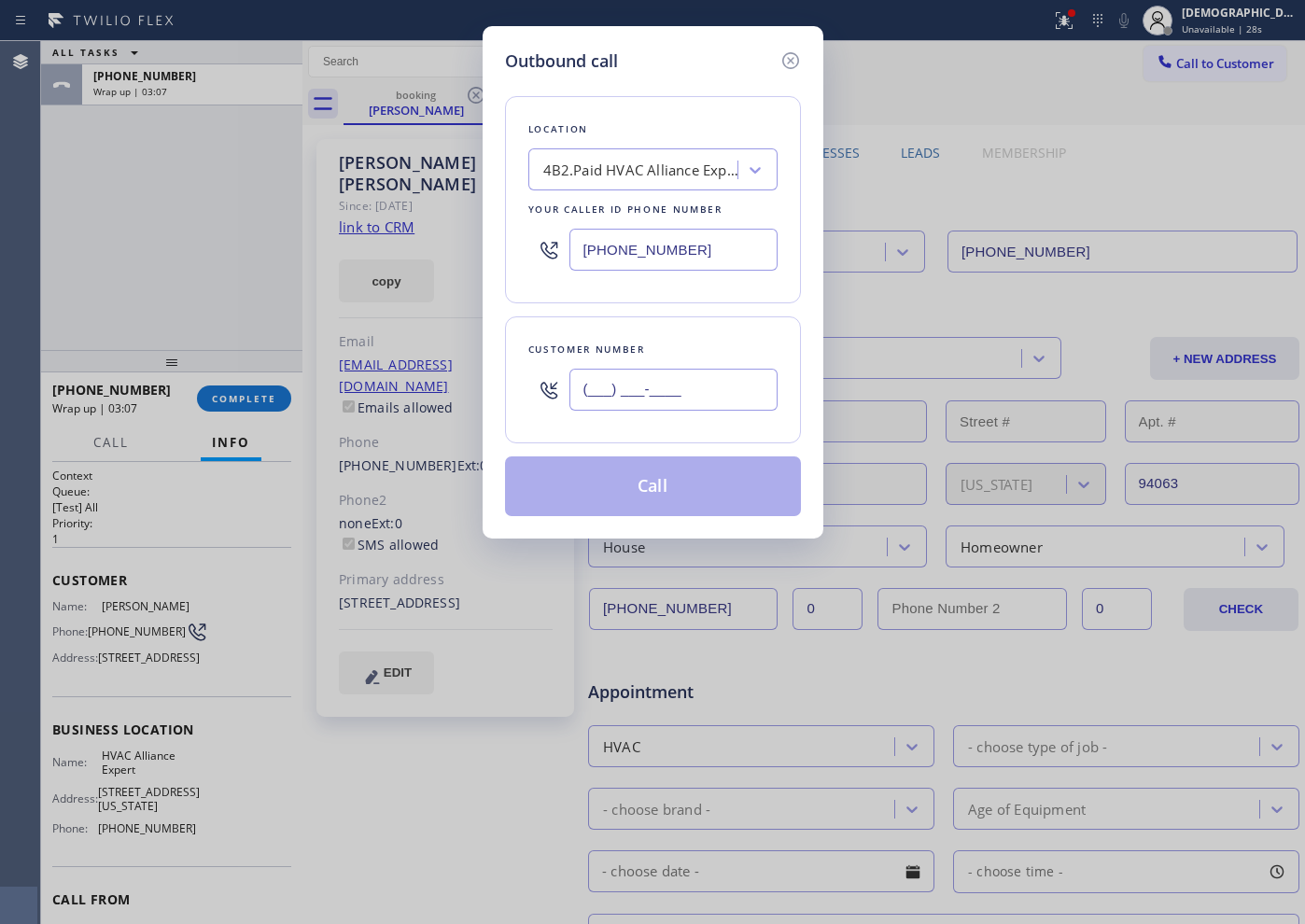
click at [728, 387] on input "(___) ___-____" at bounding box center [673, 389] width 208 height 42
paste input "415) 992-2617"
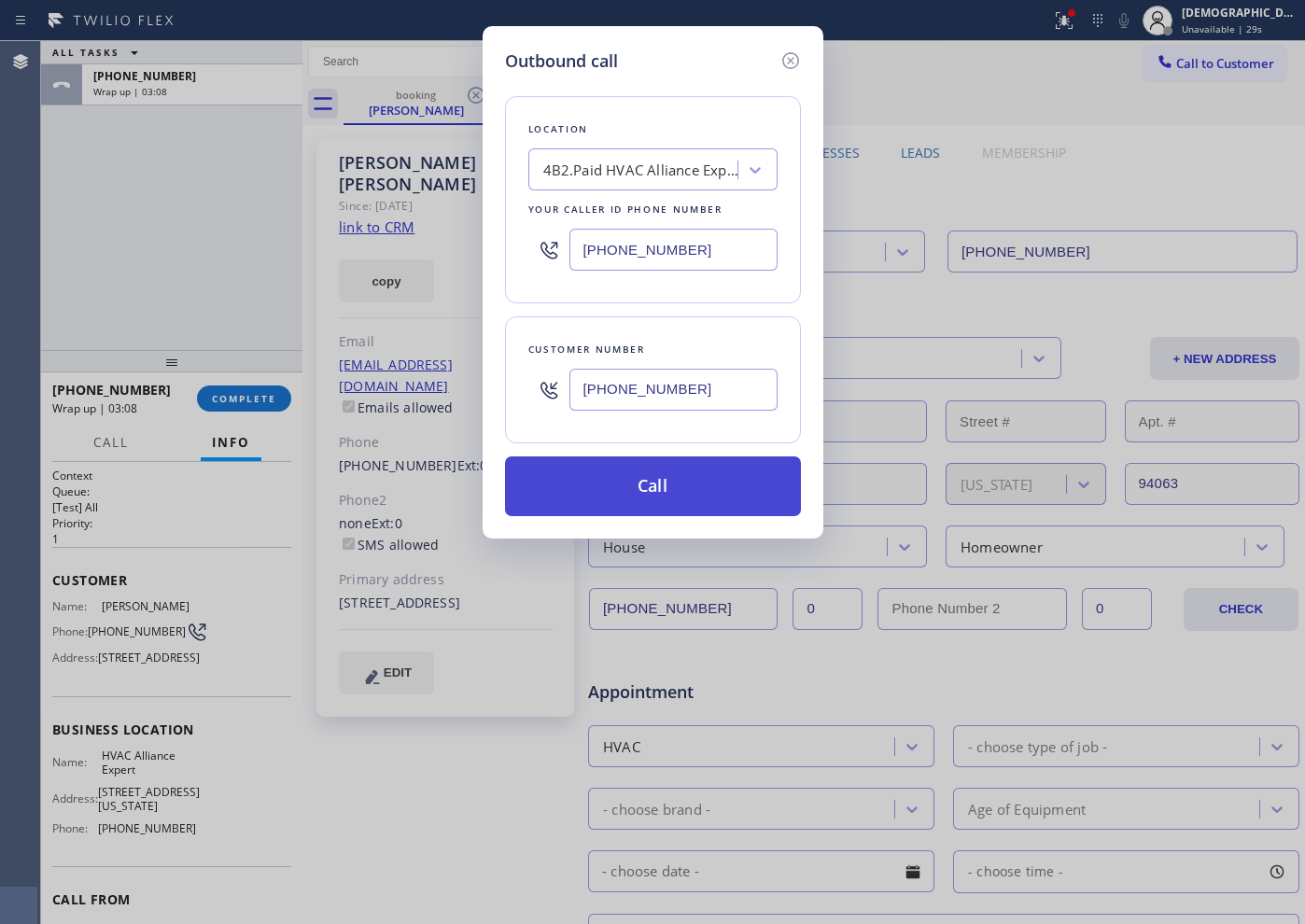
type input "[PHONE_NUMBER]"
click at [709, 501] on button "Call" at bounding box center [653, 486] width 296 height 60
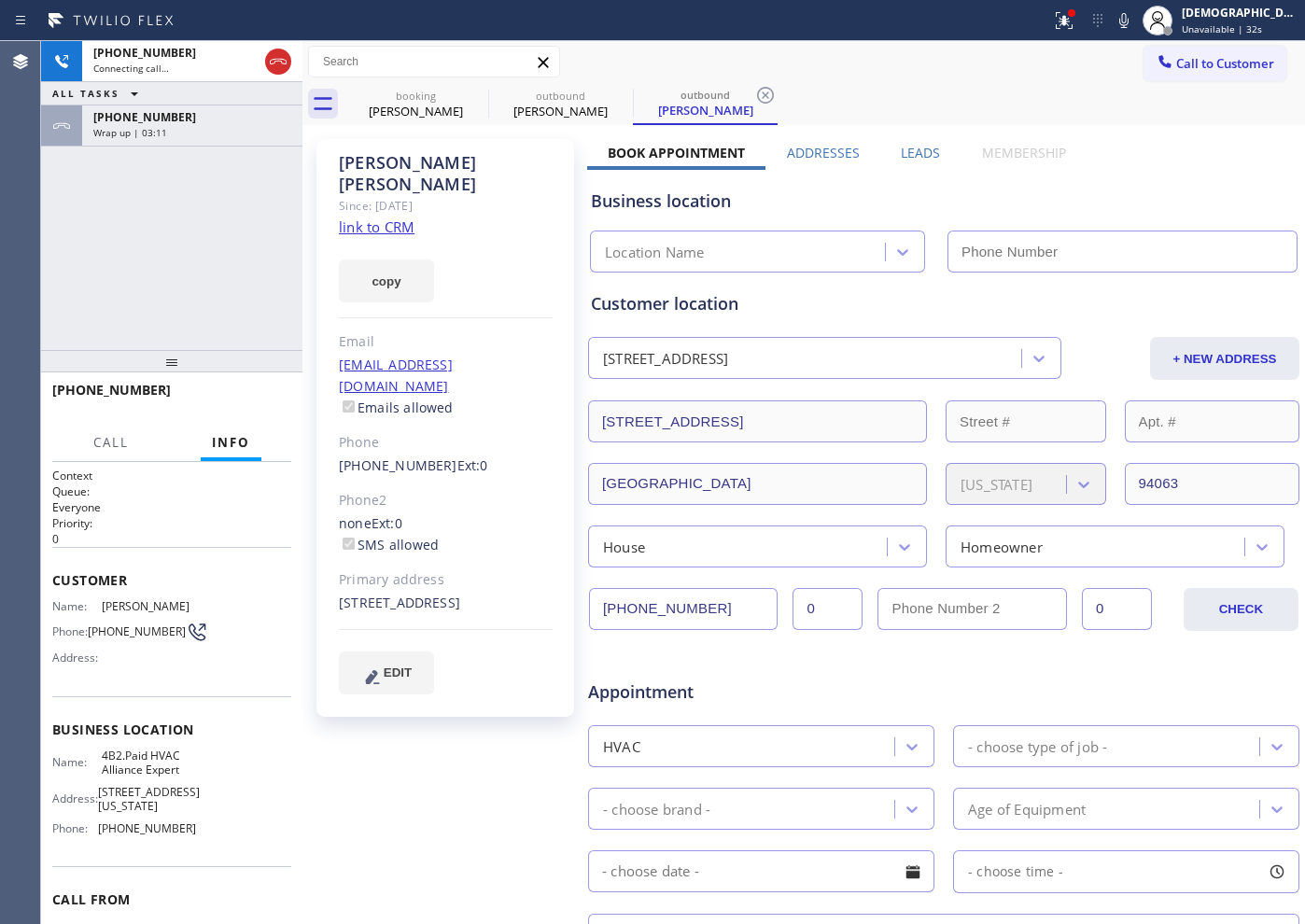
type input "[PHONE_NUMBER]"
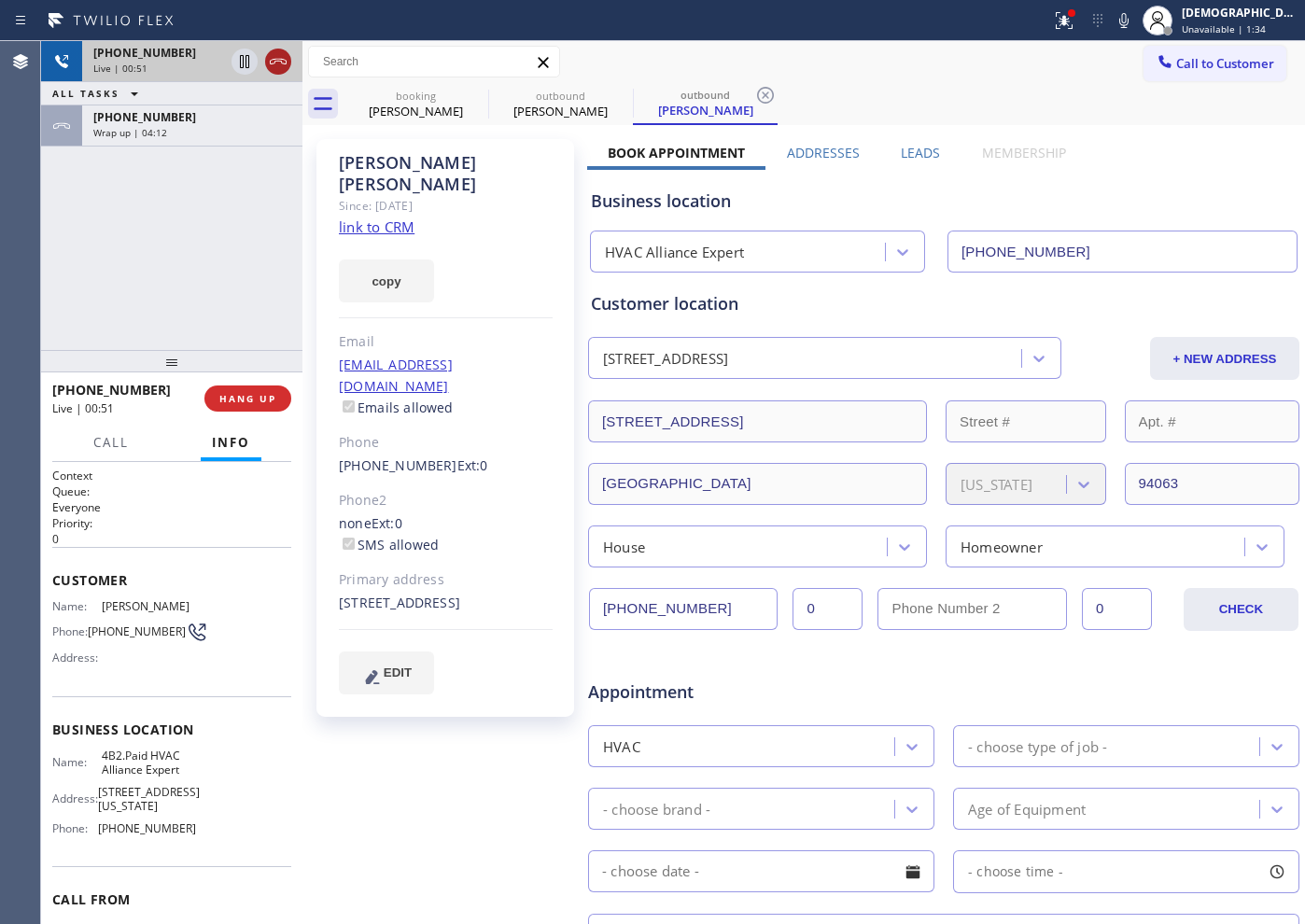
click at [273, 68] on icon at bounding box center [278, 62] width 23 height 23
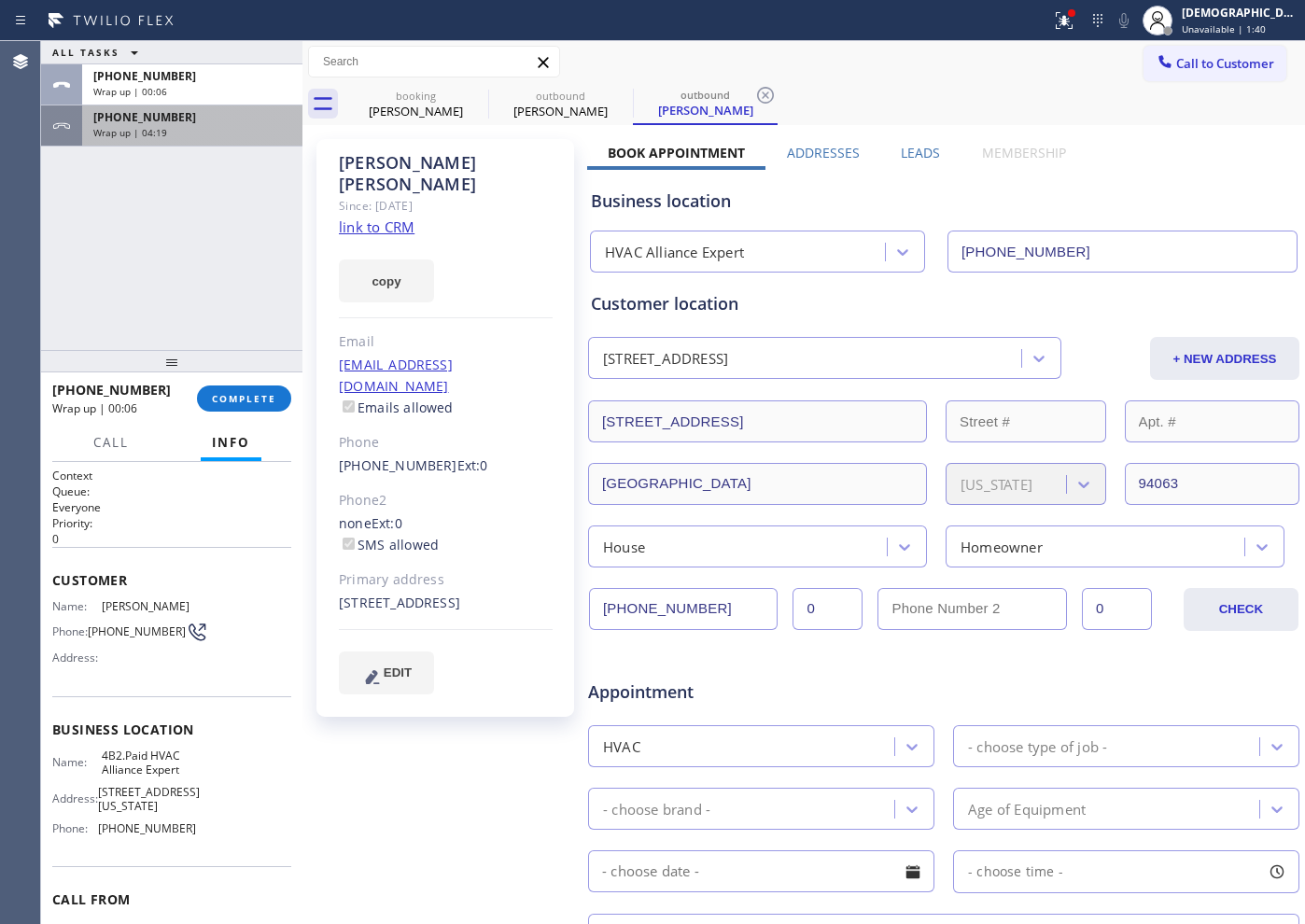
click at [243, 137] on div "Wrap up | 04:19" at bounding box center [192, 132] width 198 height 13
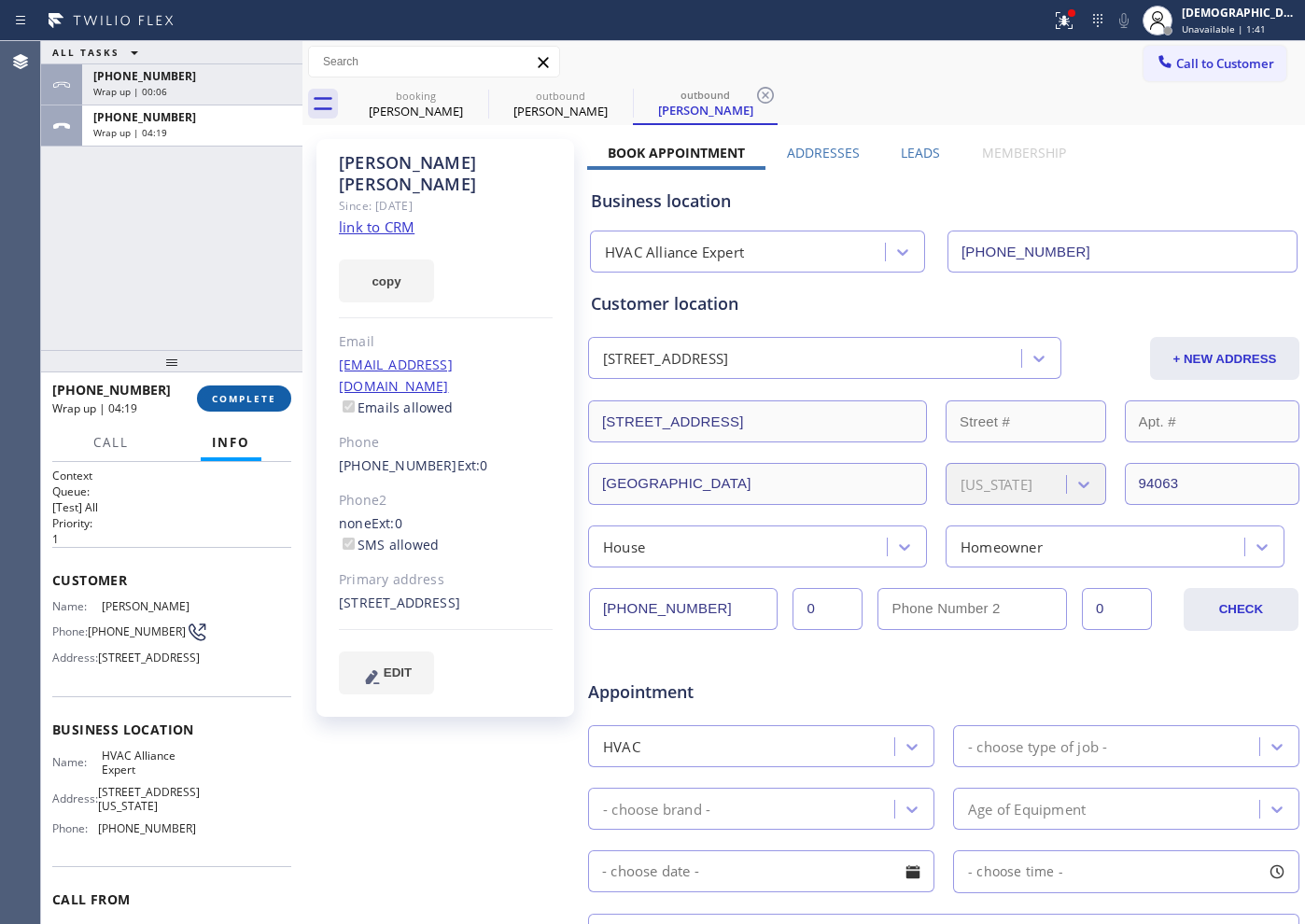
click at [268, 395] on span "COMPLETE" at bounding box center [244, 397] width 65 height 13
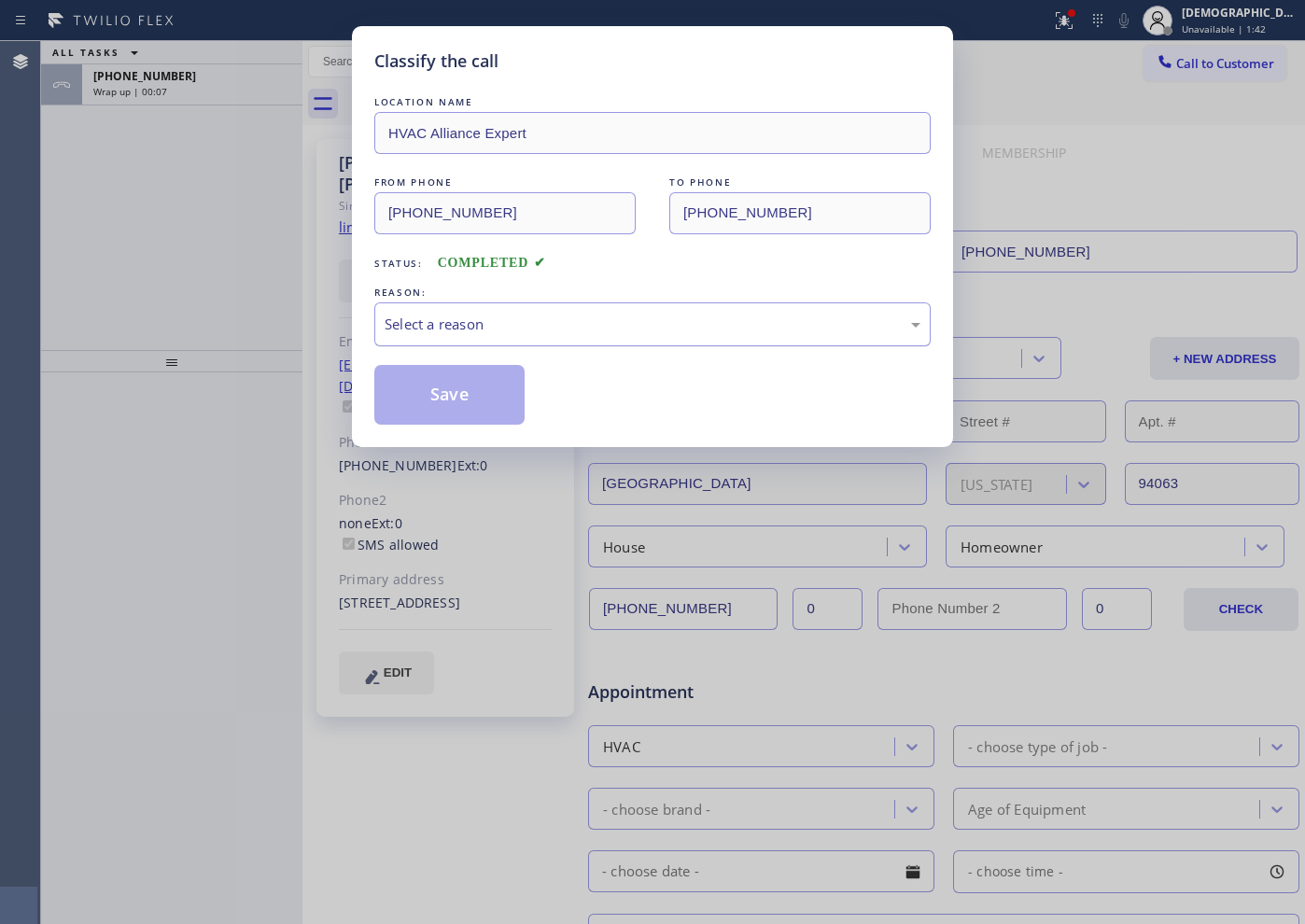
click at [504, 335] on div "Select a reason" at bounding box center [653, 324] width 557 height 44
click at [473, 393] on button "Save" at bounding box center [449, 394] width 150 height 60
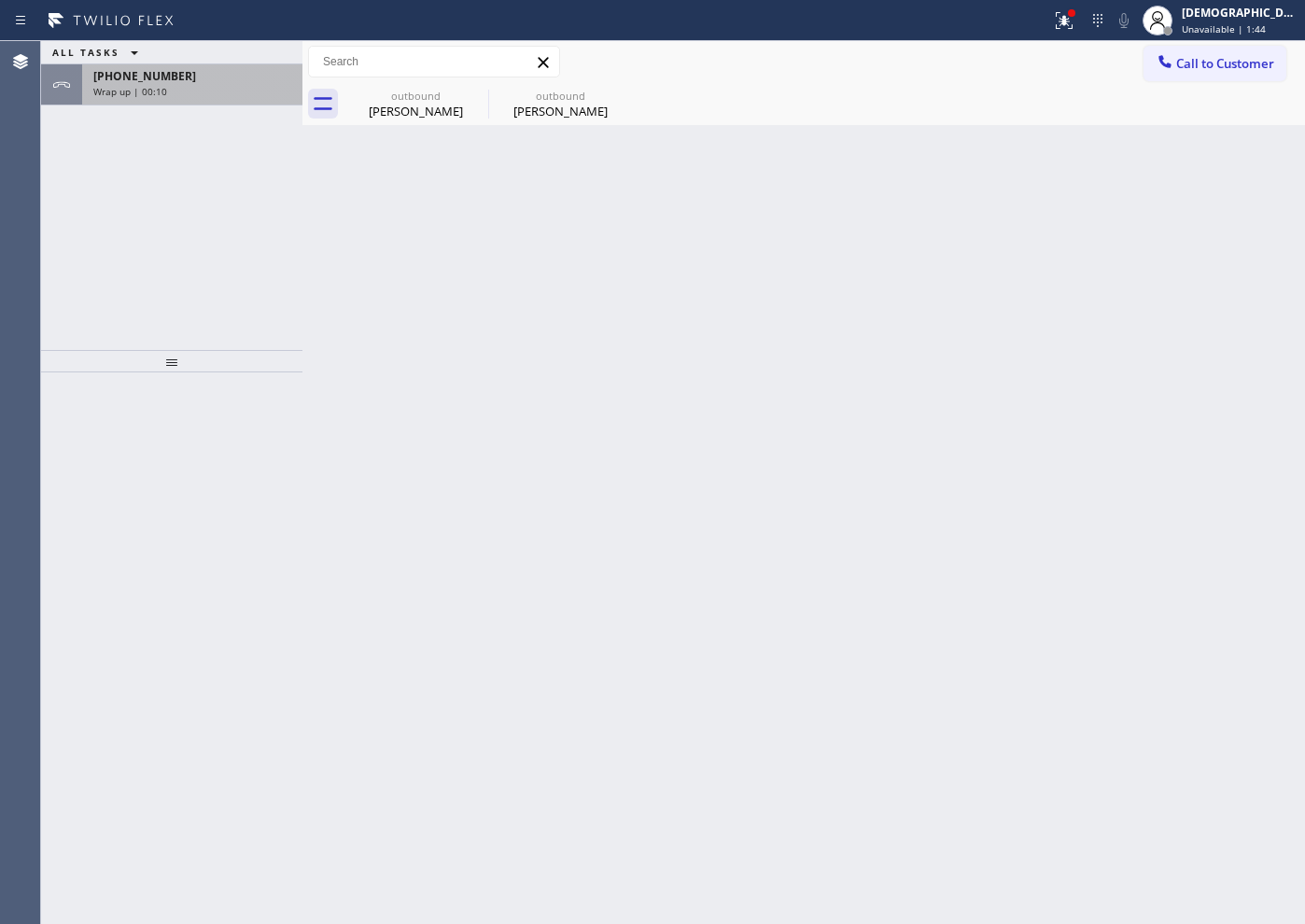
click at [207, 90] on div "Wrap up | 00:10" at bounding box center [192, 90] width 198 height 13
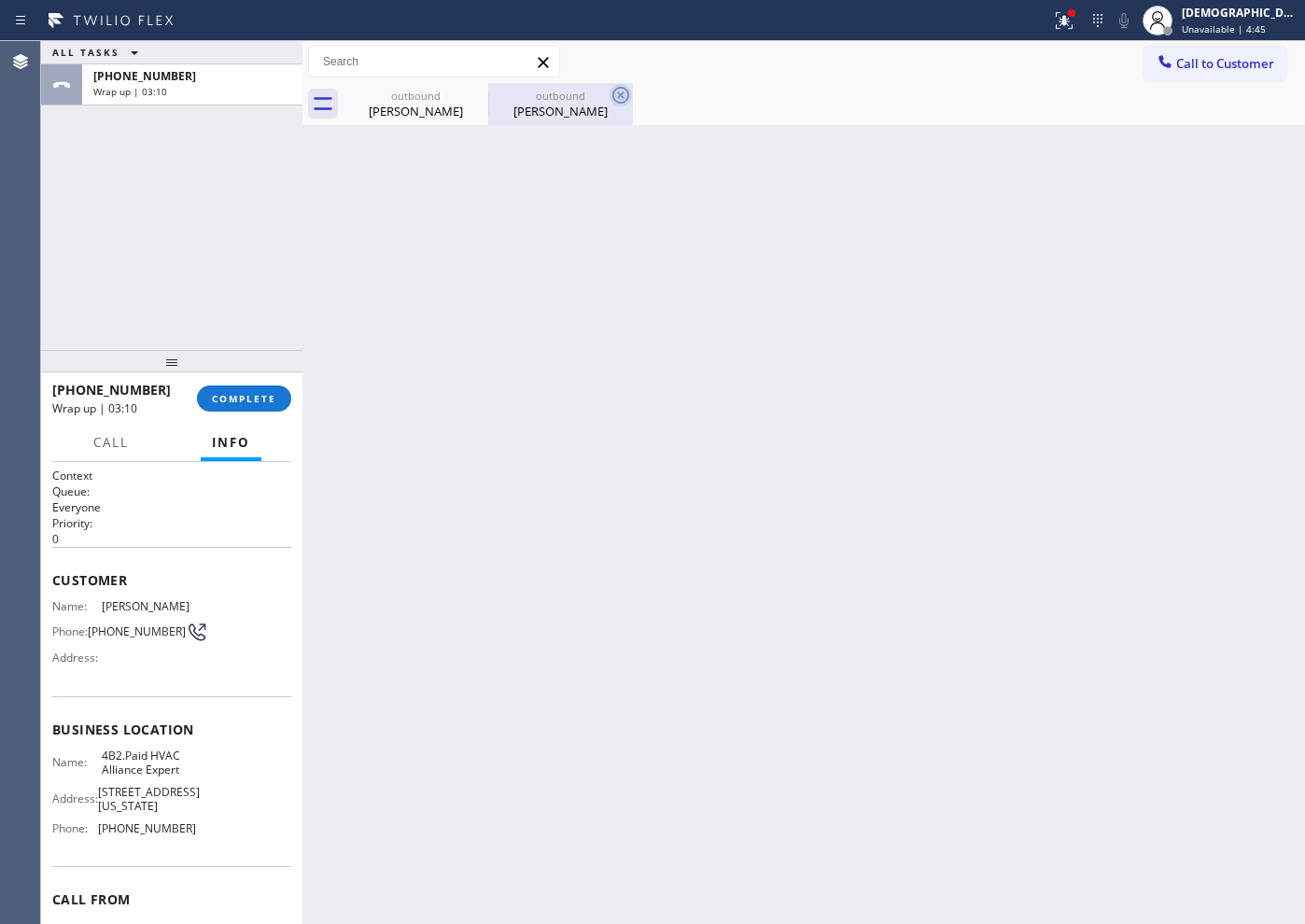
click at [620, 95] on icon at bounding box center [620, 94] width 17 height 17
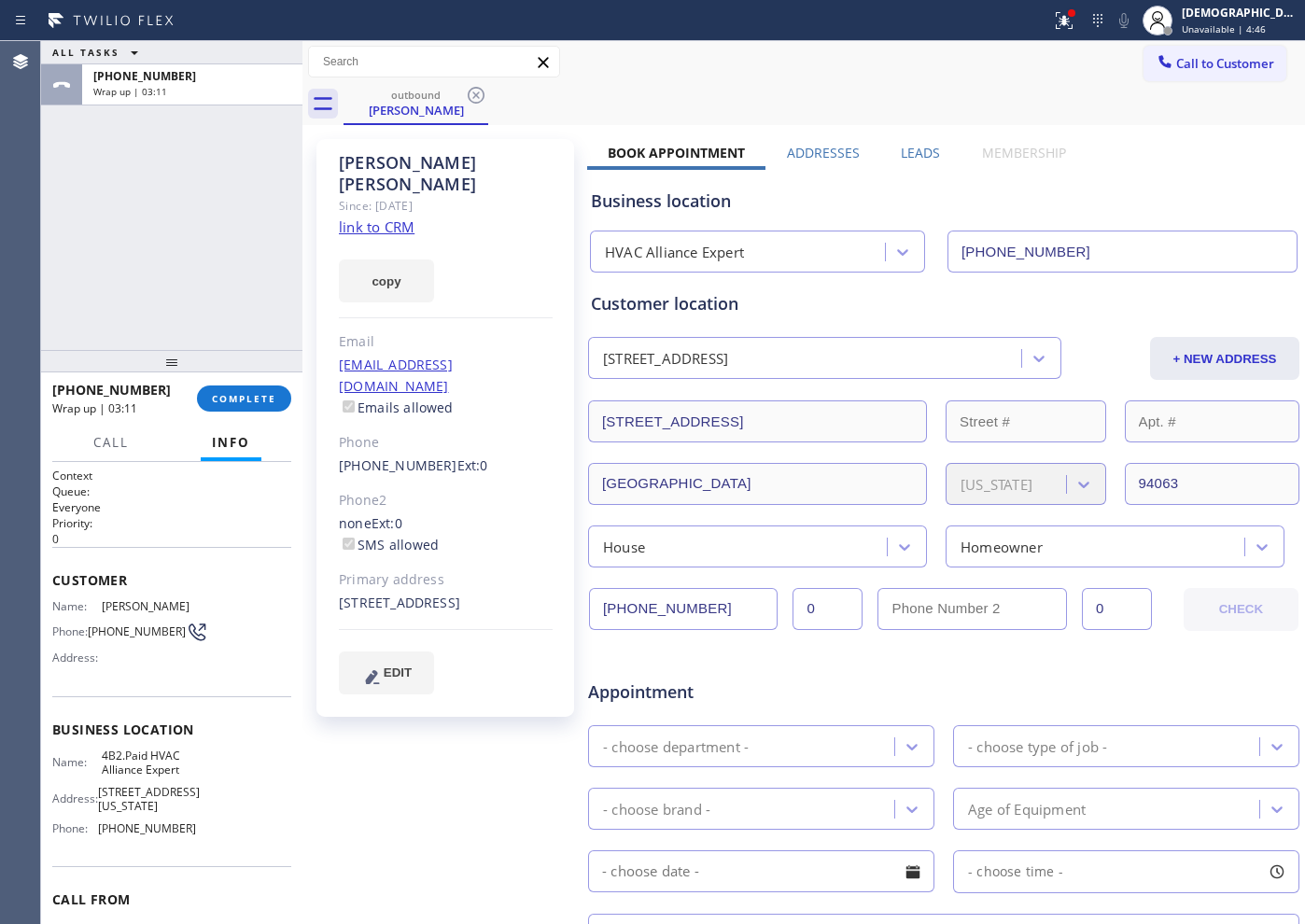
click at [482, 95] on icon at bounding box center [476, 95] width 23 height 23
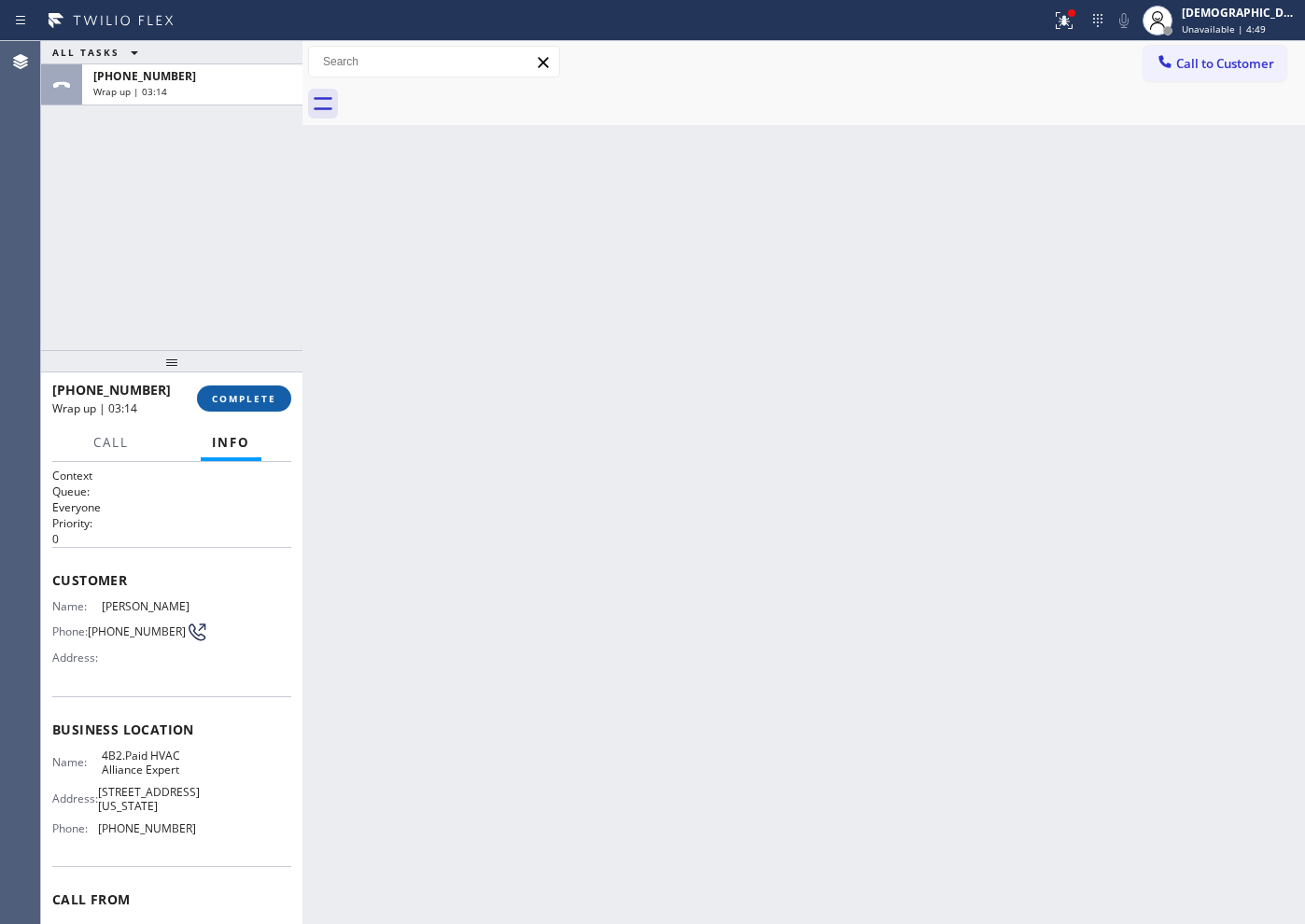
click at [269, 391] on span "COMPLETE" at bounding box center [244, 397] width 65 height 13
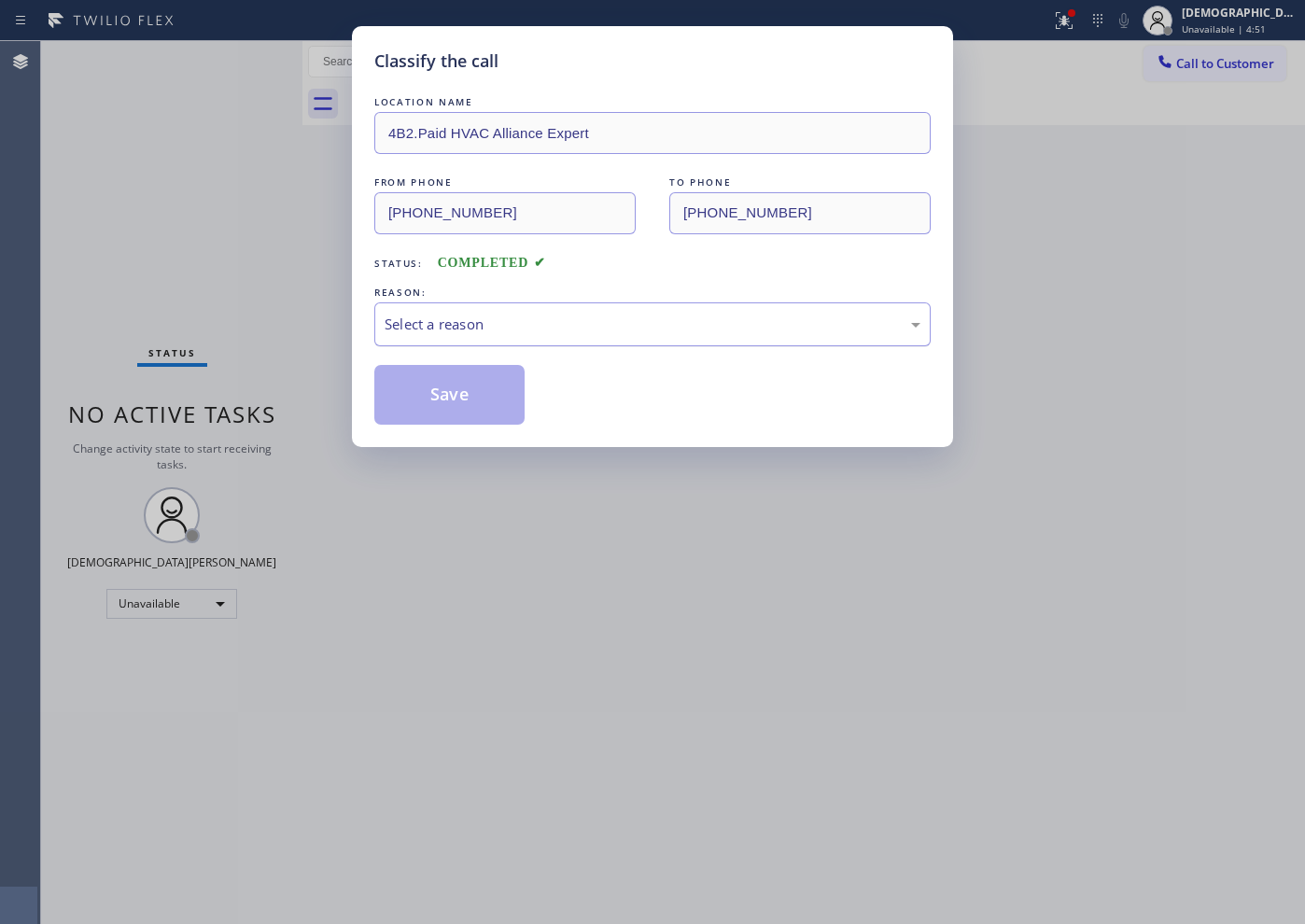
click at [493, 318] on div "Select a reason" at bounding box center [652, 325] width 536 height 22
click at [453, 385] on button "Save" at bounding box center [449, 394] width 150 height 60
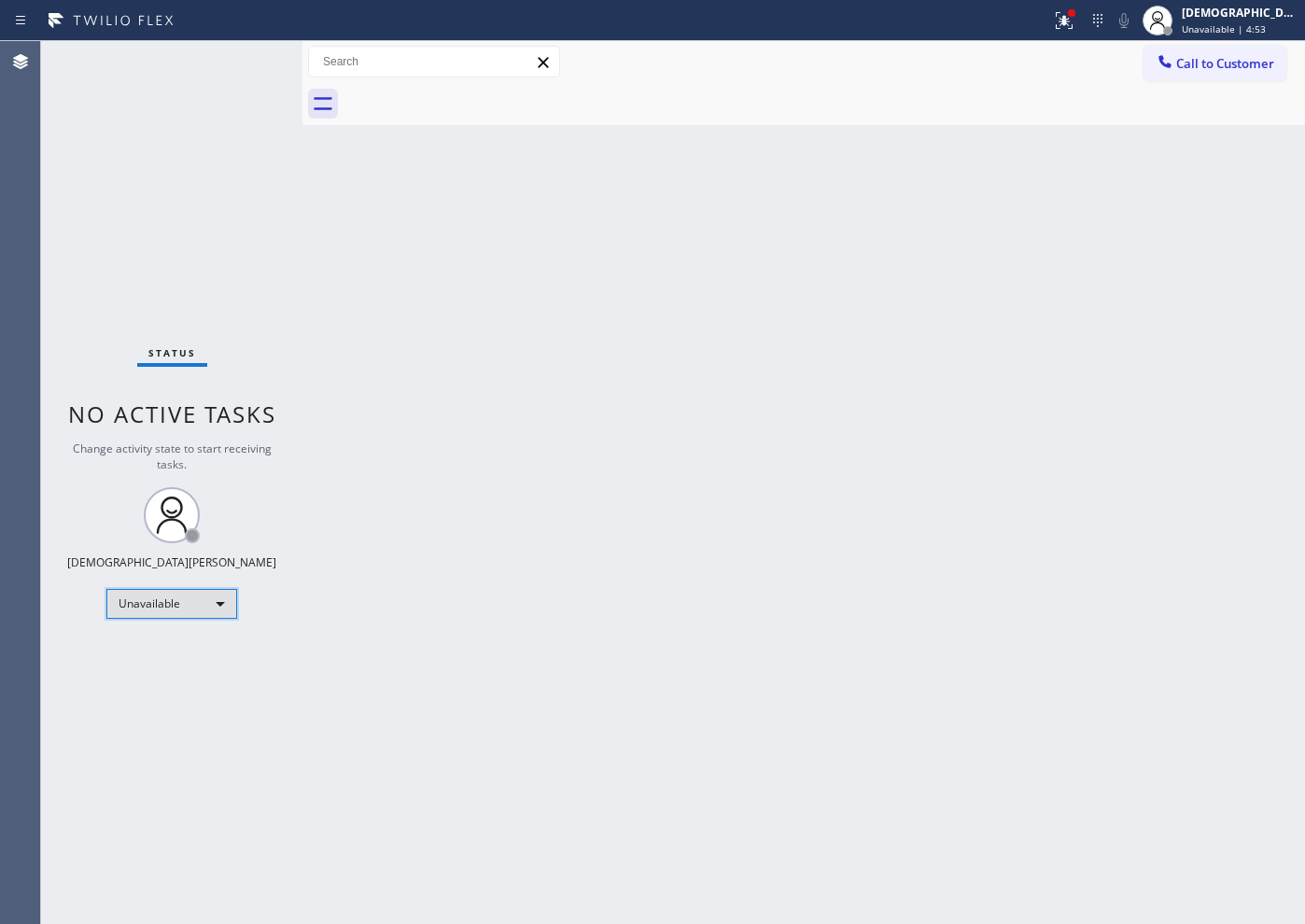
click at [169, 617] on div "Unavailable" at bounding box center [171, 604] width 130 height 30
click at [160, 652] on li "Available" at bounding box center [171, 653] width 127 height 23
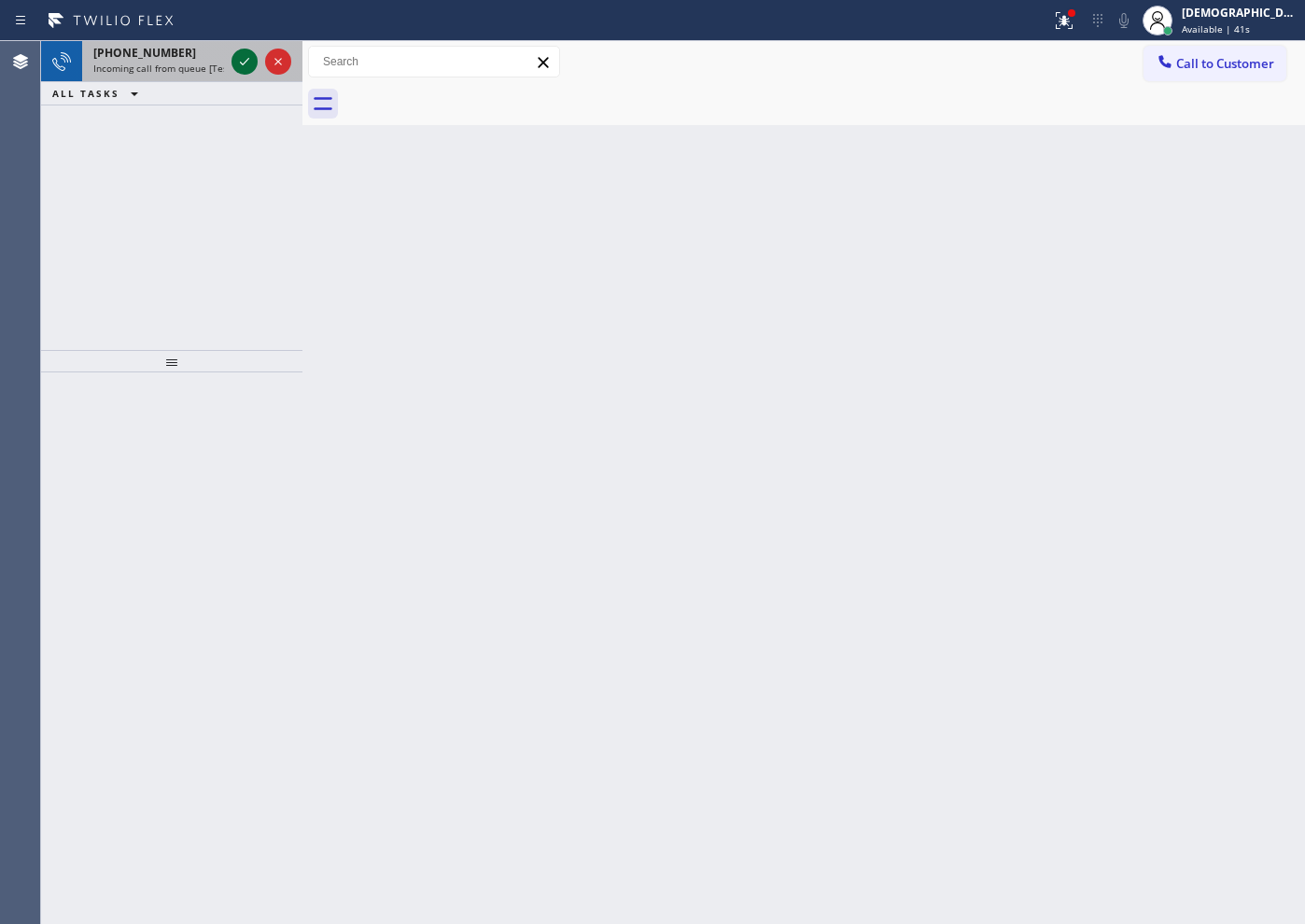
click at [239, 56] on icon at bounding box center [245, 62] width 23 height 23
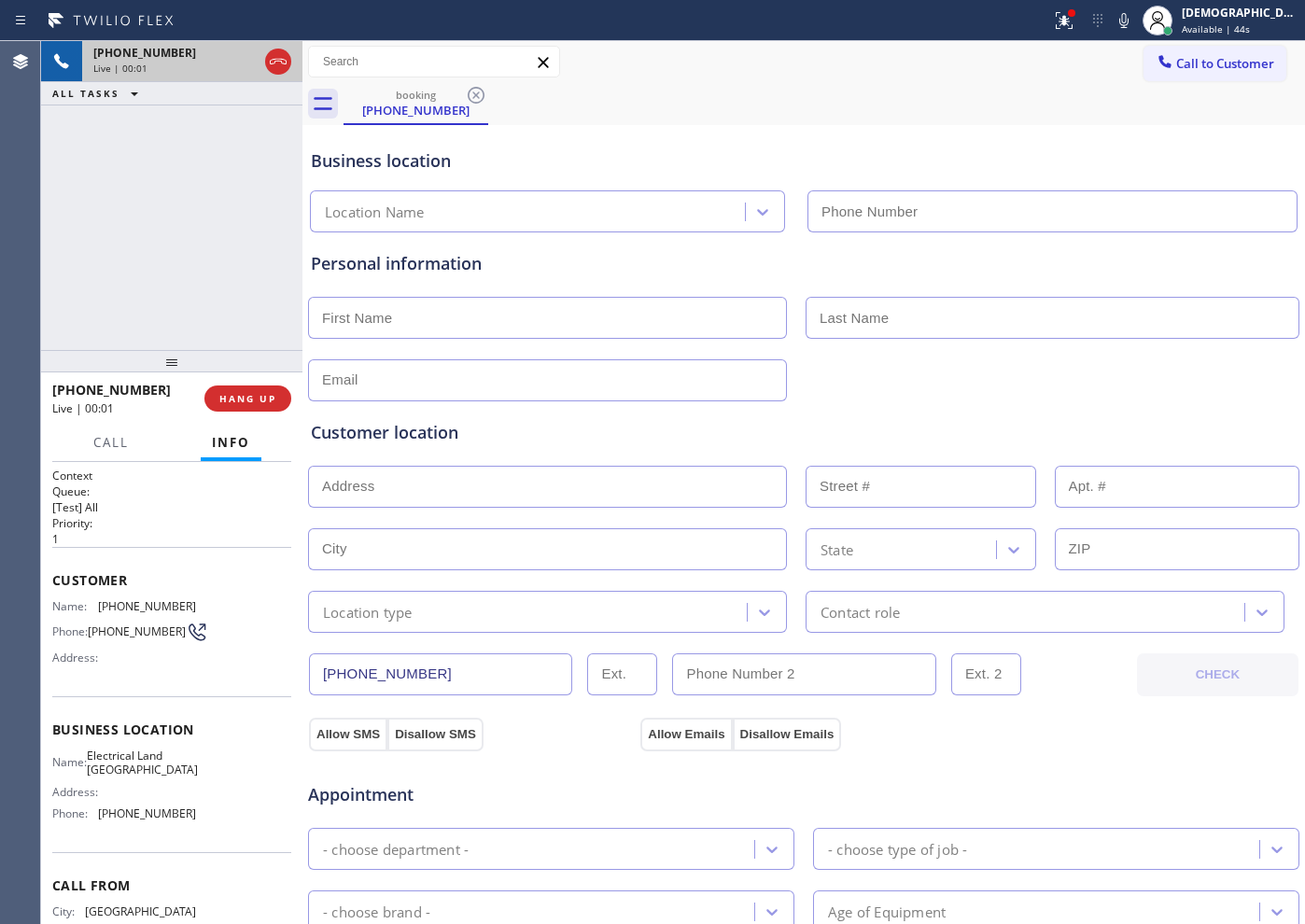
type input "[PHONE_NUMBER]"
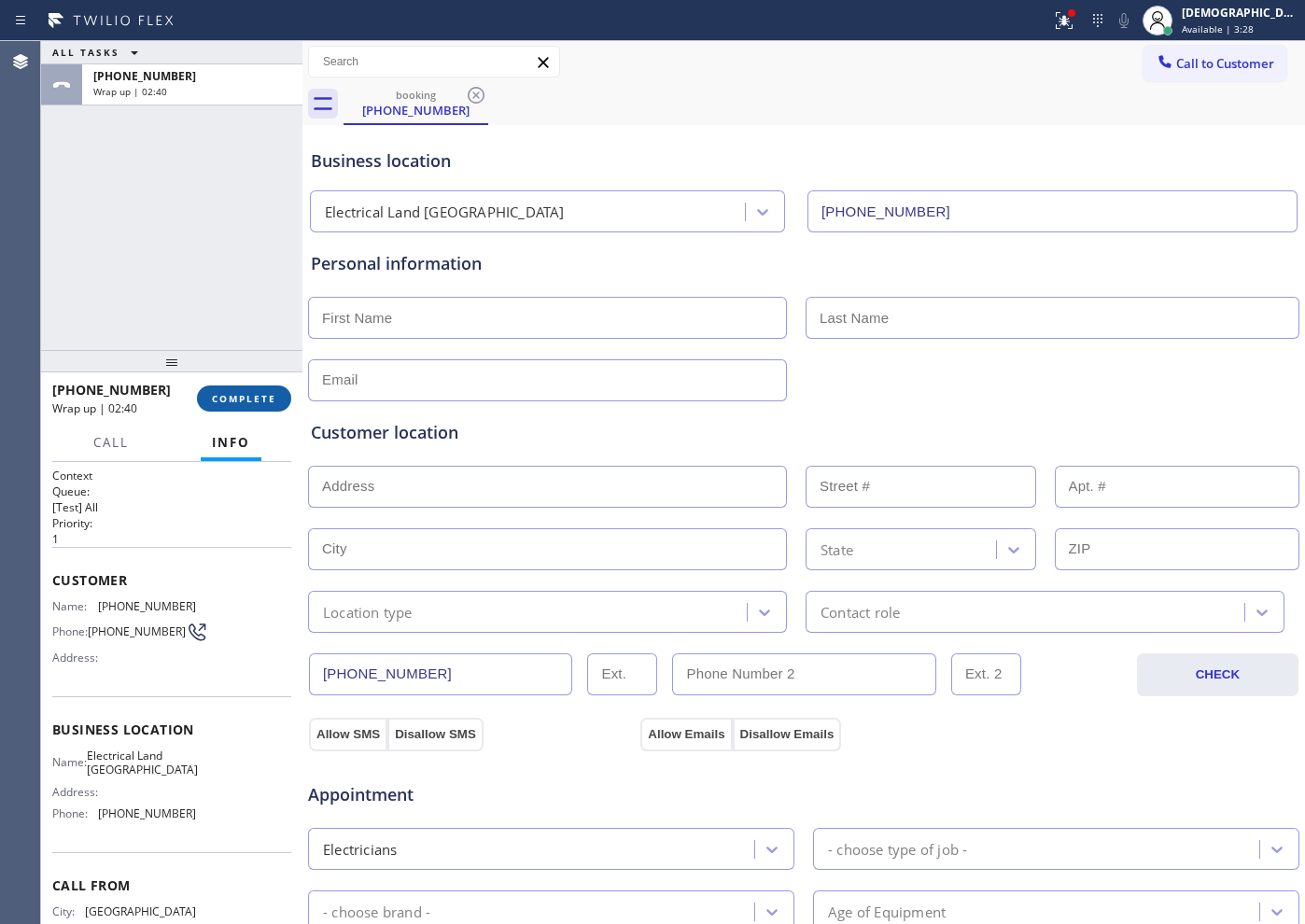
click at [259, 394] on span "COMPLETE" at bounding box center [244, 397] width 65 height 13
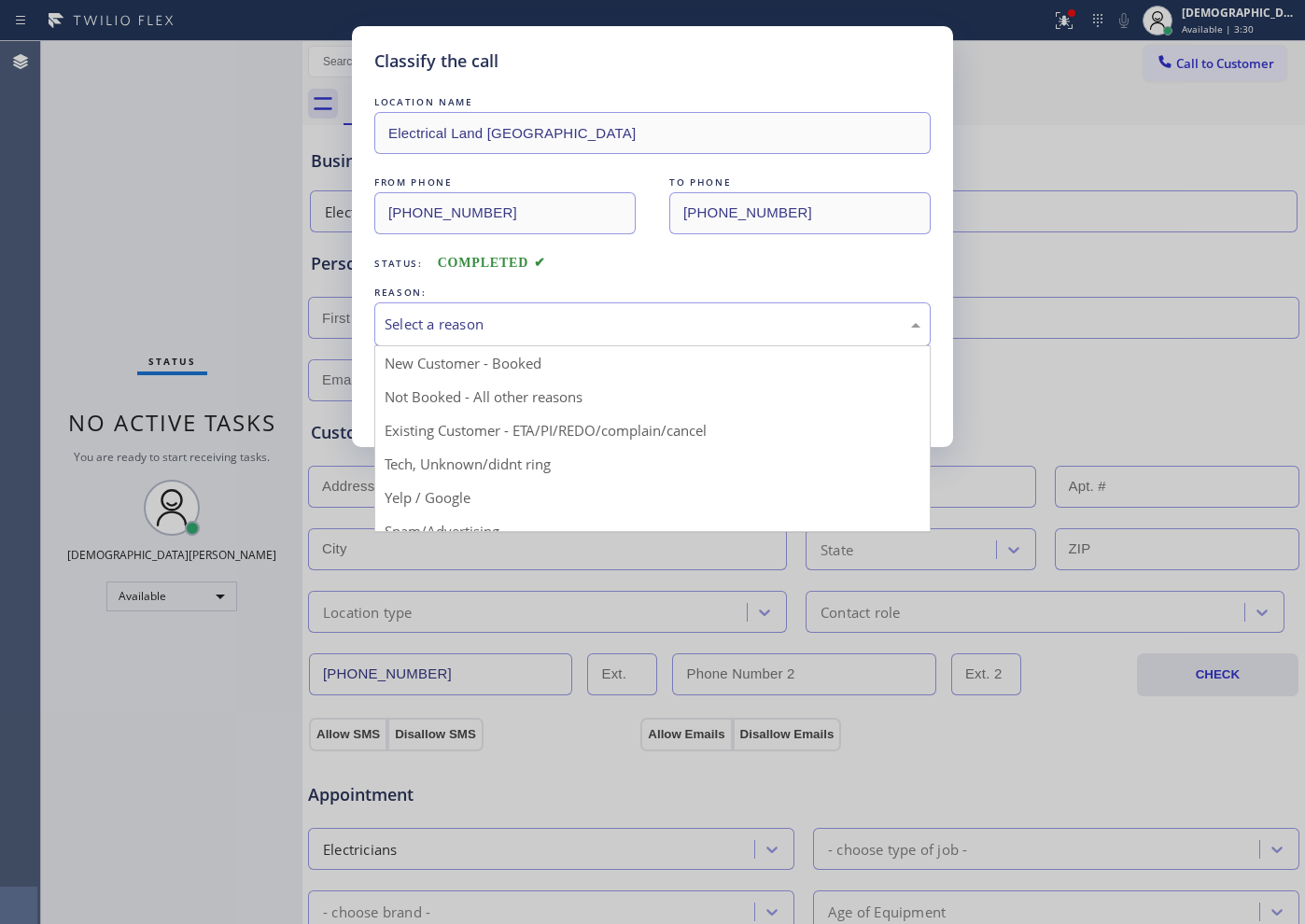
click at [404, 315] on div "Select a reason" at bounding box center [652, 325] width 536 height 22
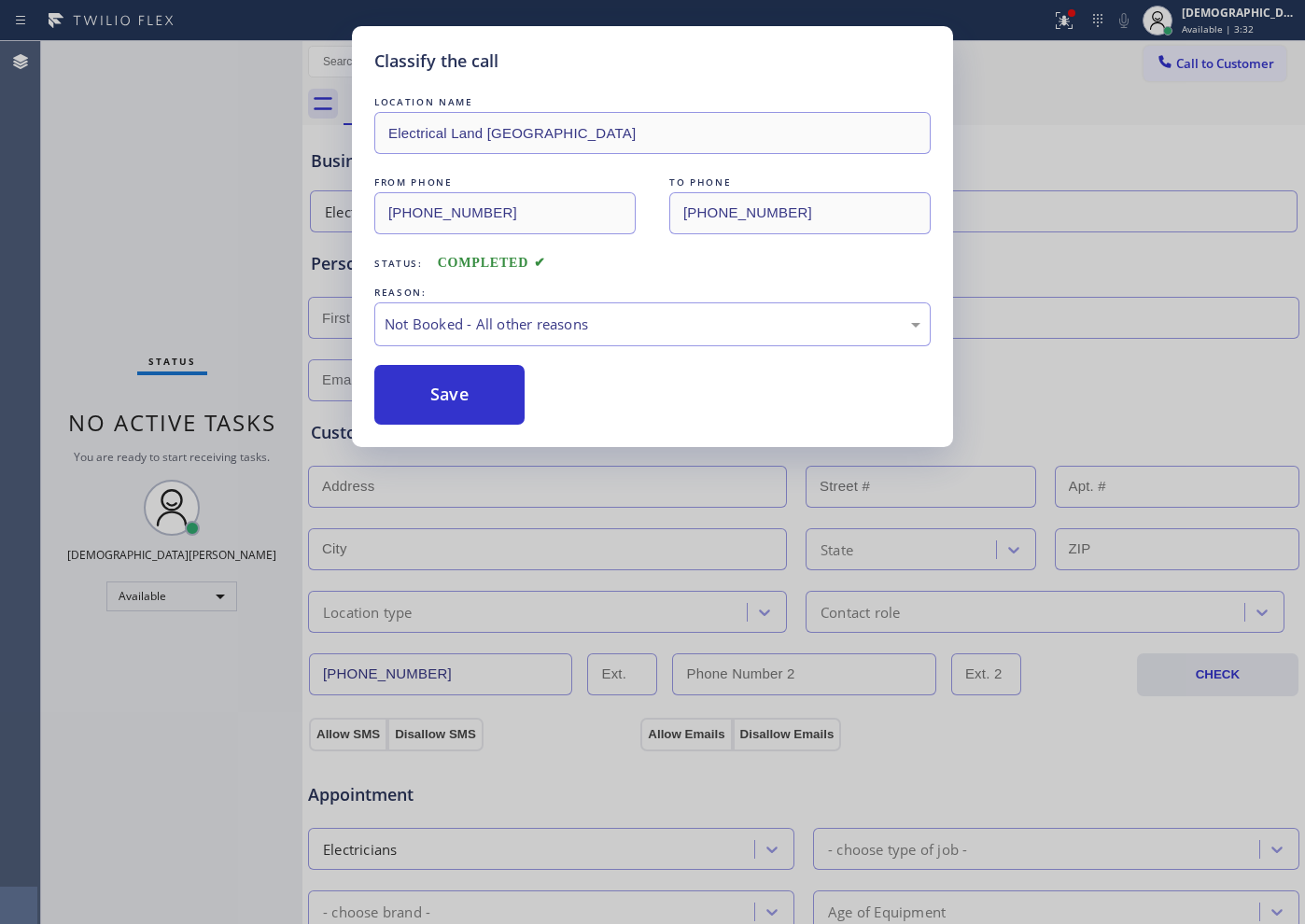
click at [417, 401] on button "Save" at bounding box center [449, 394] width 150 height 60
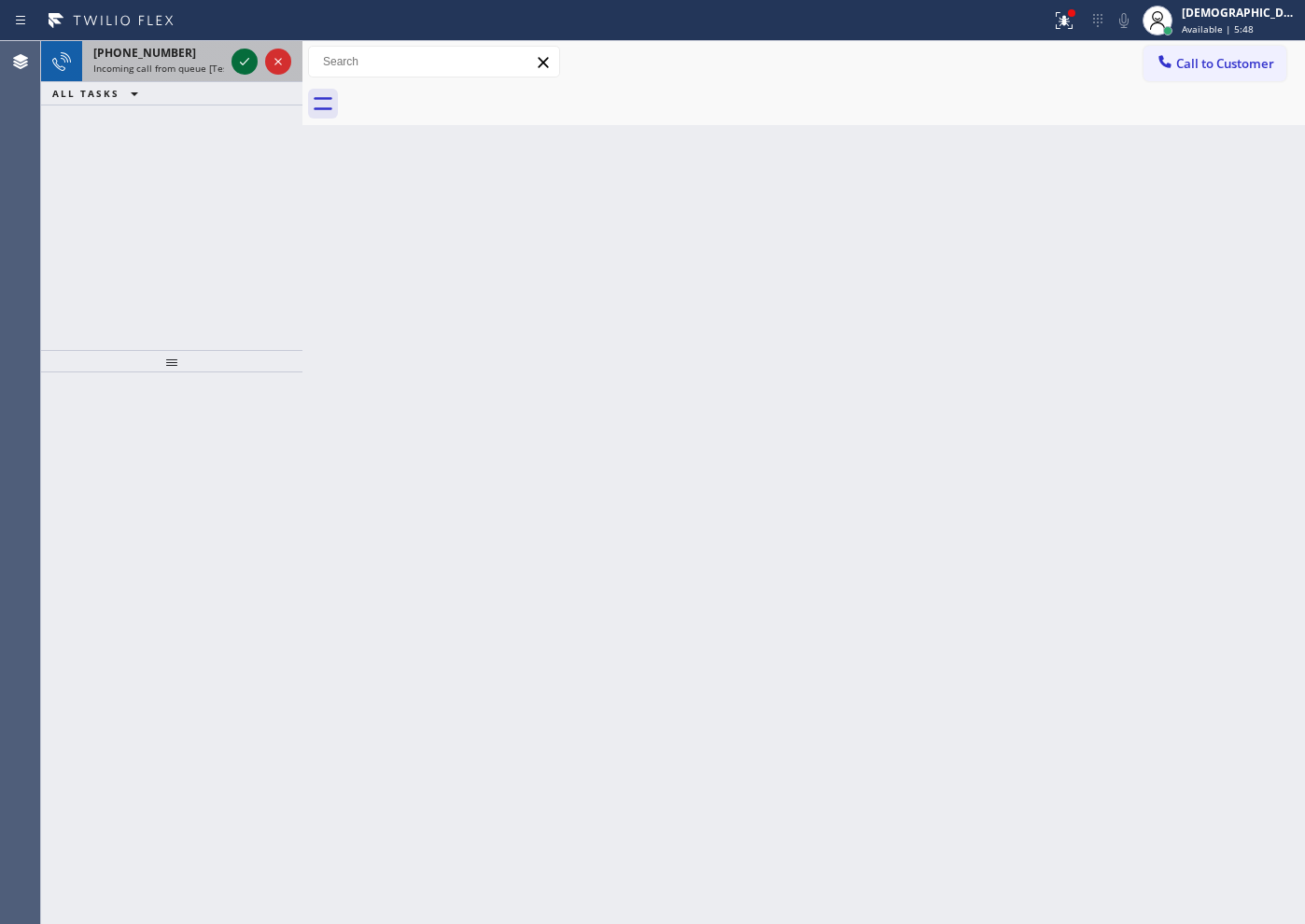
click at [238, 66] on icon at bounding box center [245, 62] width 23 height 23
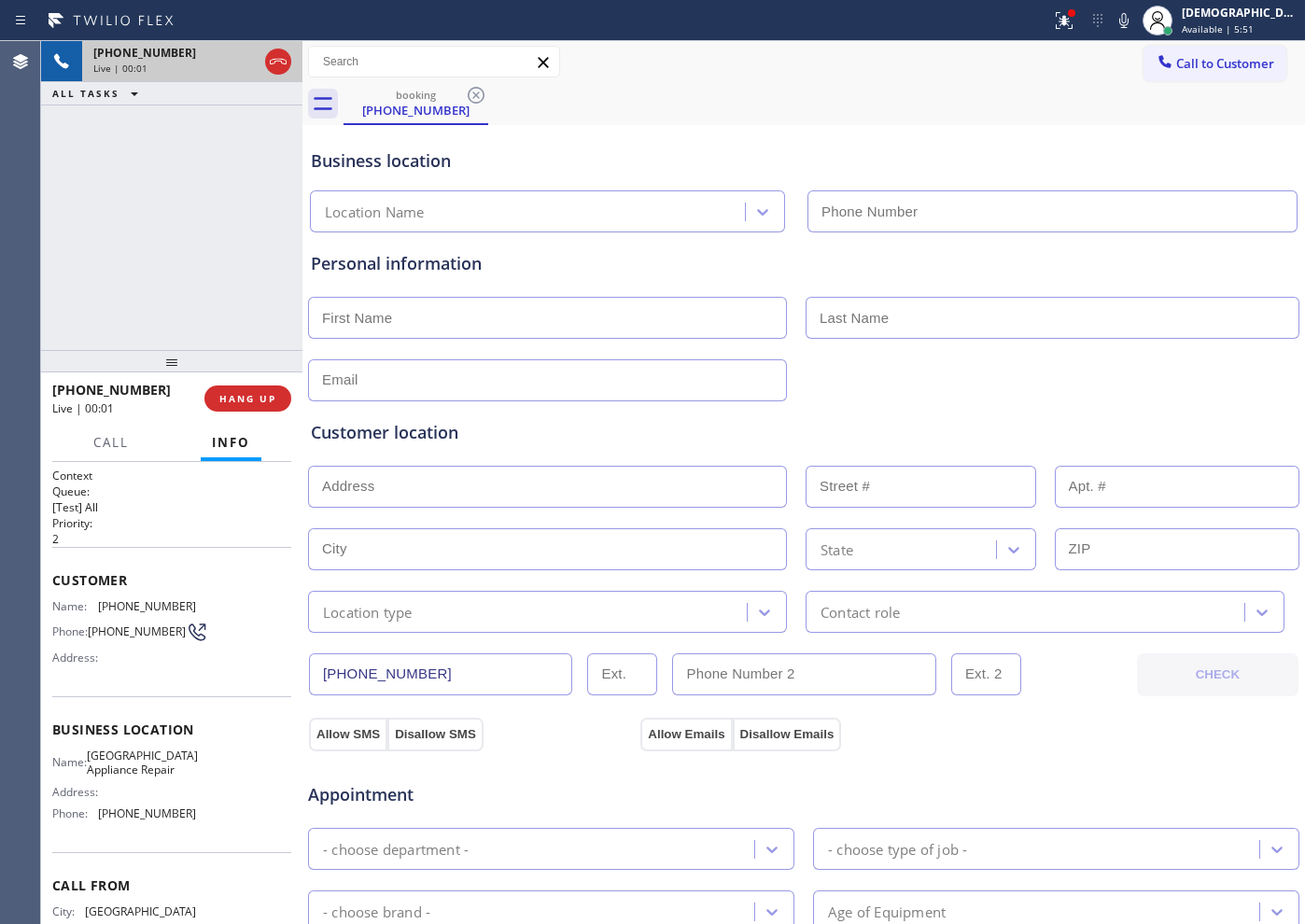
type input "[PHONE_NUMBER]"
click at [283, 61] on icon at bounding box center [278, 62] width 23 height 23
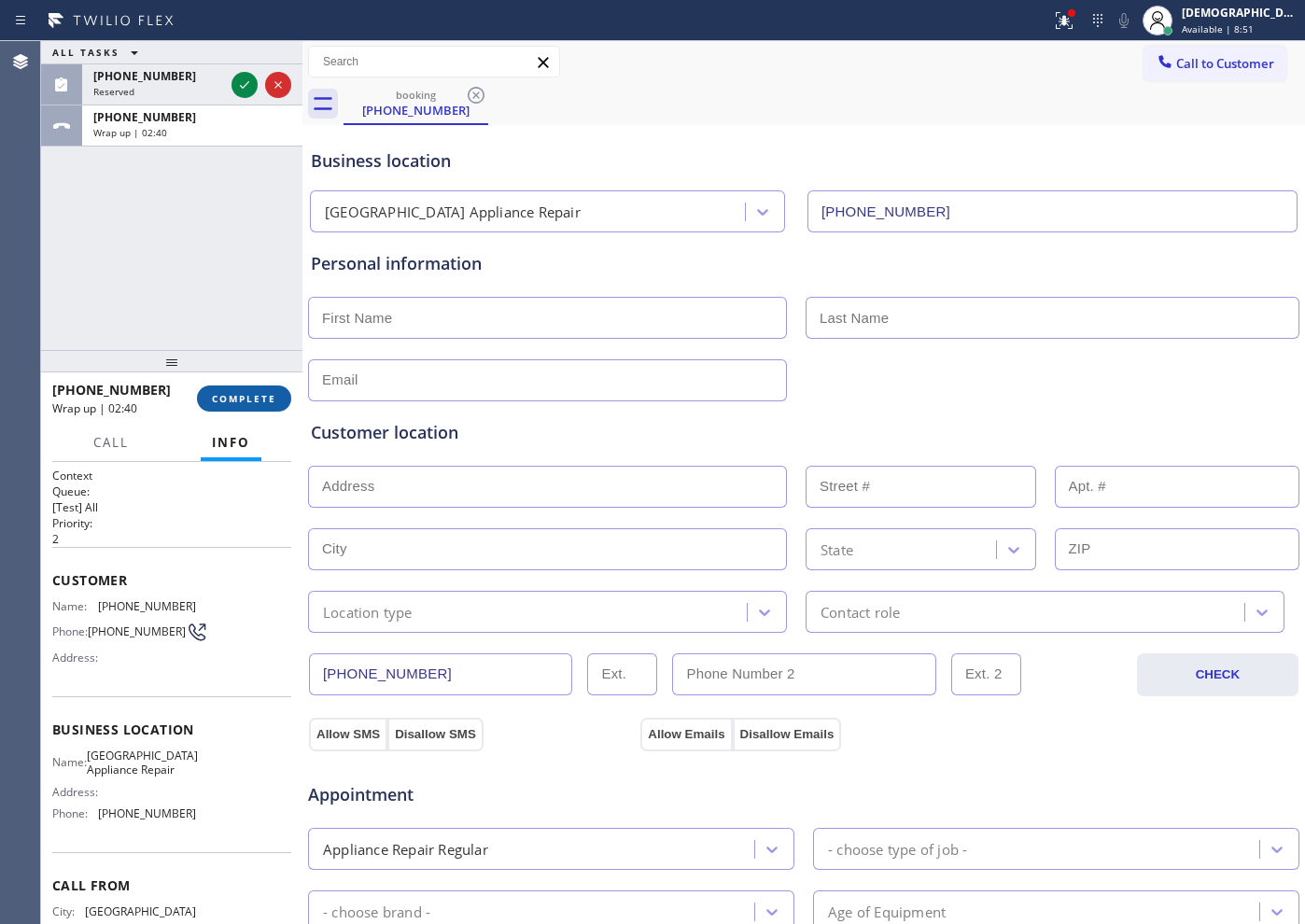
click at [255, 389] on button "COMPLETE" at bounding box center [244, 398] width 94 height 26
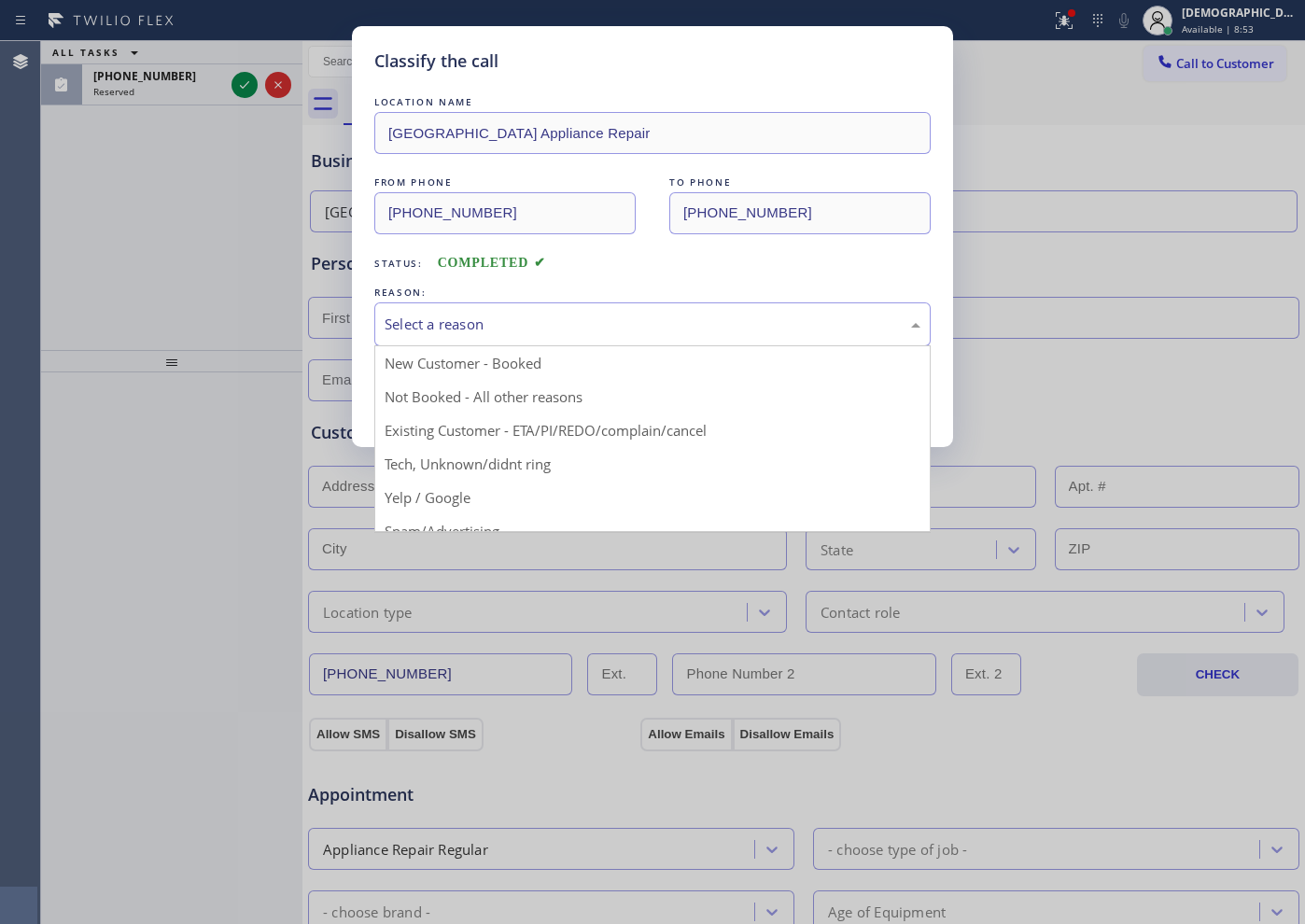
click at [455, 329] on div "Select a reason" at bounding box center [652, 325] width 536 height 22
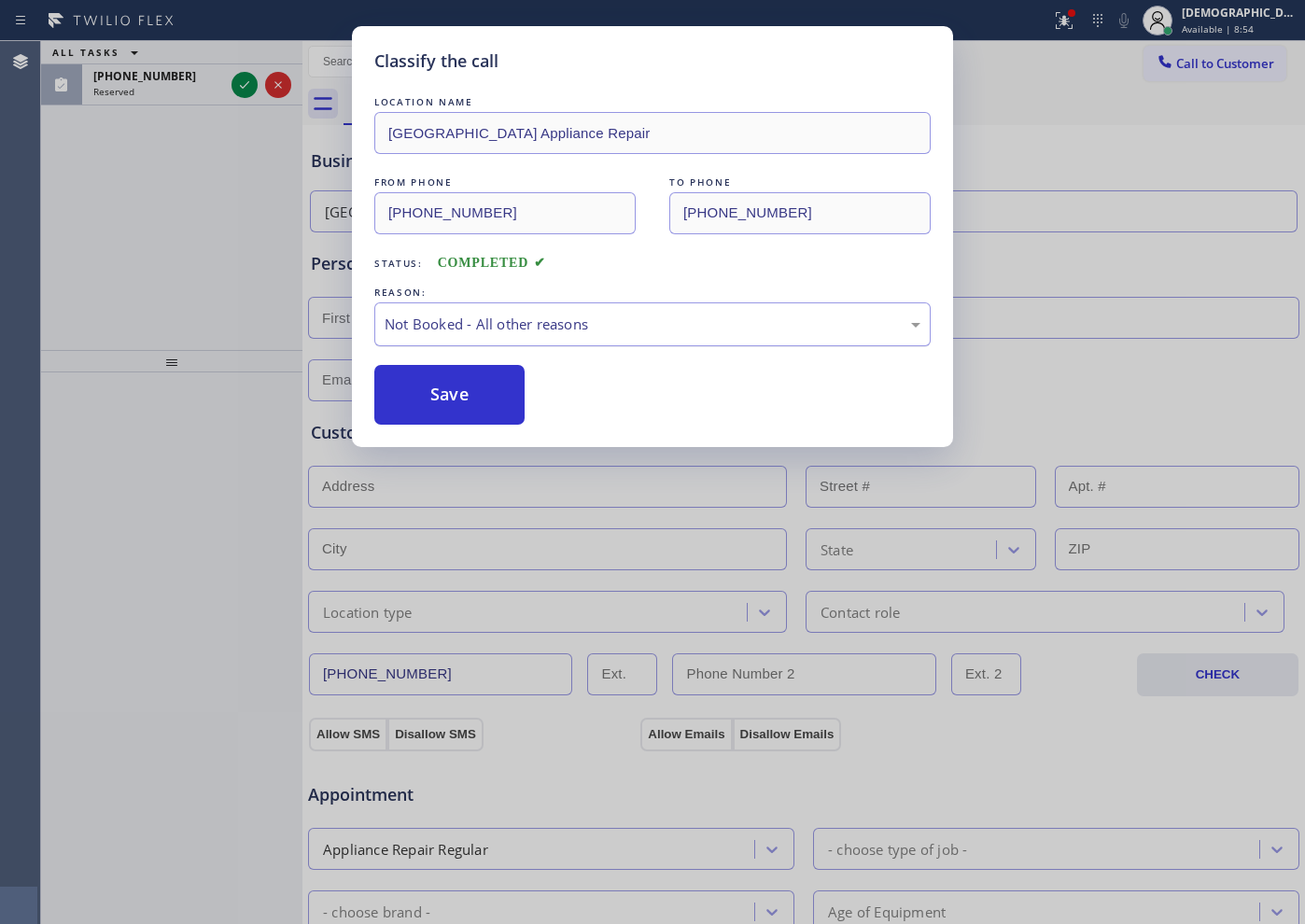
drag, startPoint x: 452, startPoint y: 391, endPoint x: 381, endPoint y: 312, distance: 106.2
click at [452, 391] on button "Save" at bounding box center [449, 394] width 150 height 60
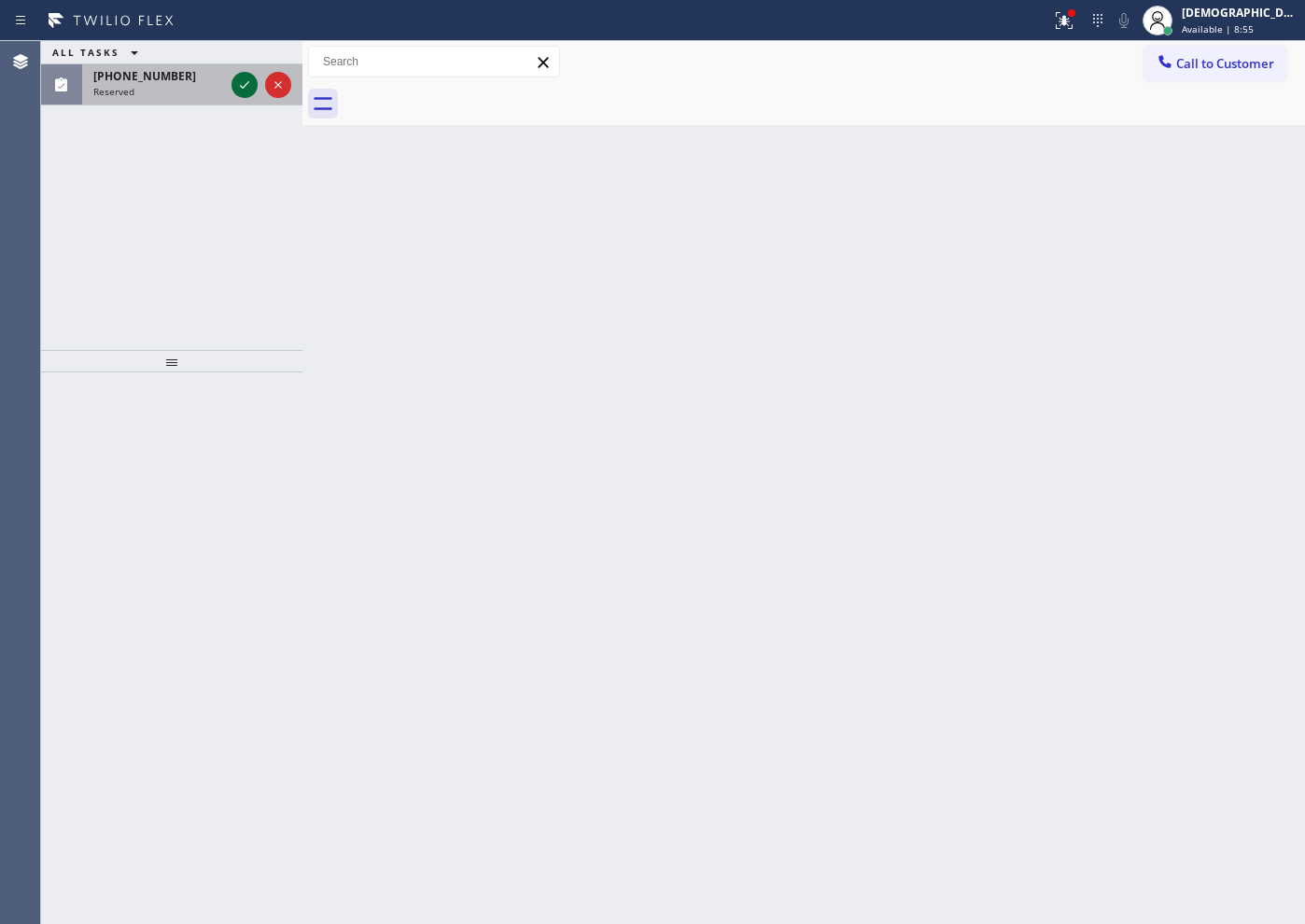
click at [243, 88] on icon at bounding box center [245, 84] width 23 height 23
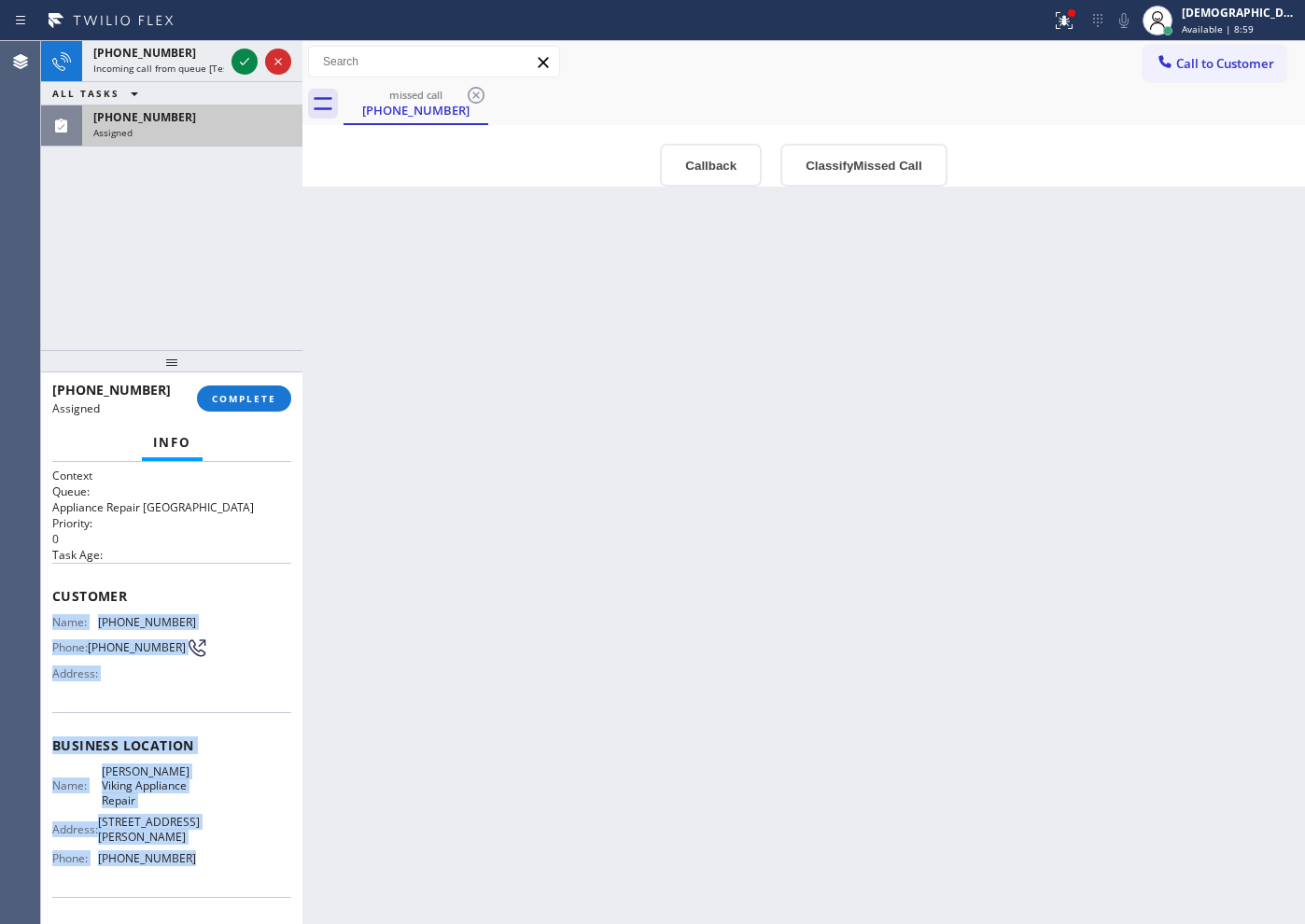
drag, startPoint x: 184, startPoint y: 734, endPoint x: 48, endPoint y: 621, distance: 176.8
click at [48, 621] on div "Context Queue: Appliance Repair High End Priority: 0 Task Age: Customer Name: […" at bounding box center [171, 693] width 261 height 462
copy div "Name: [PHONE_NUMBER] Phone: [PHONE_NUMBER] Address: Business location Name: [PE…"
click at [212, 388] on button "COMPLETE" at bounding box center [244, 398] width 94 height 26
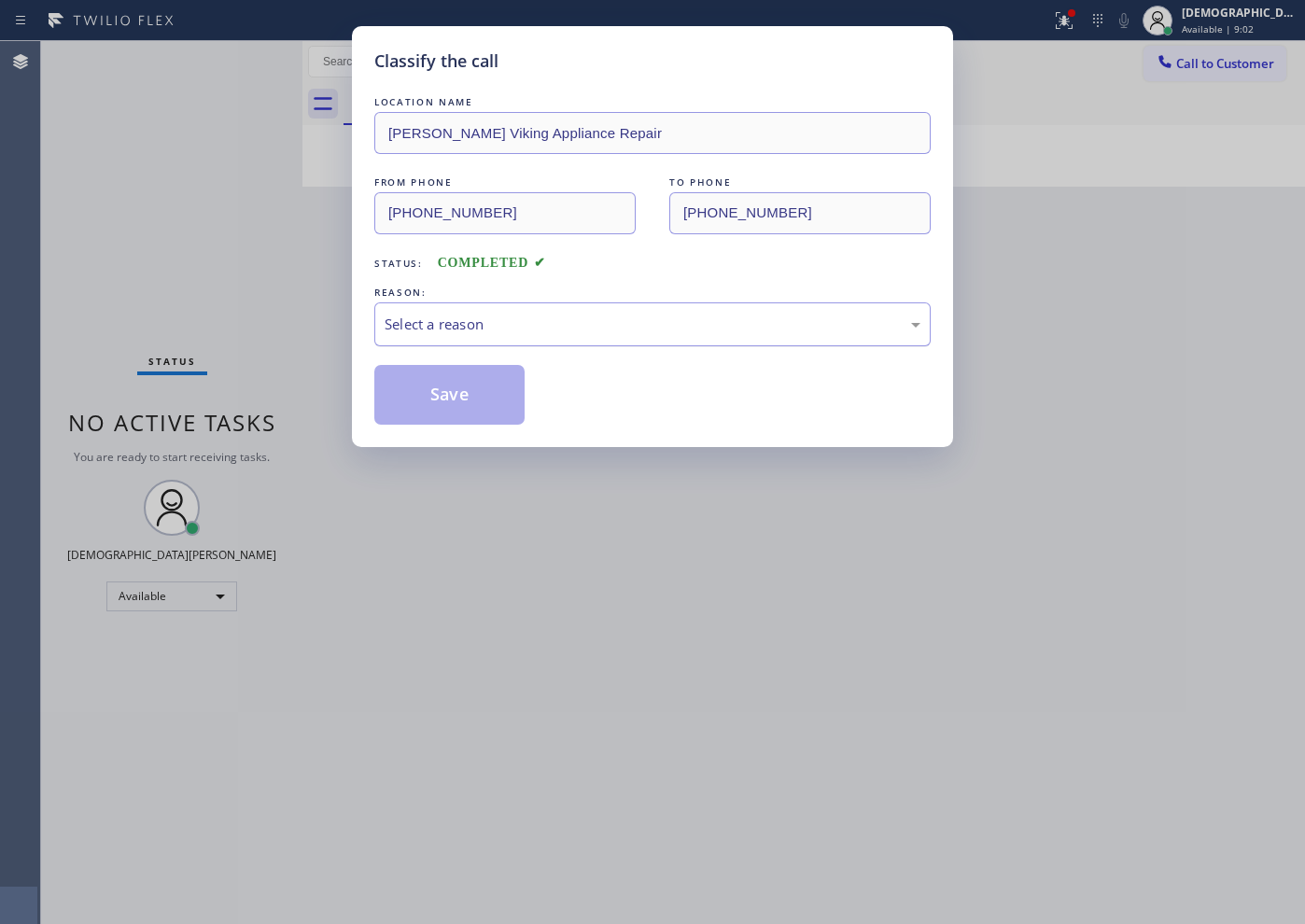
click at [405, 327] on div "Select a reason" at bounding box center [652, 325] width 536 height 22
click at [436, 402] on button "Save" at bounding box center [449, 394] width 150 height 60
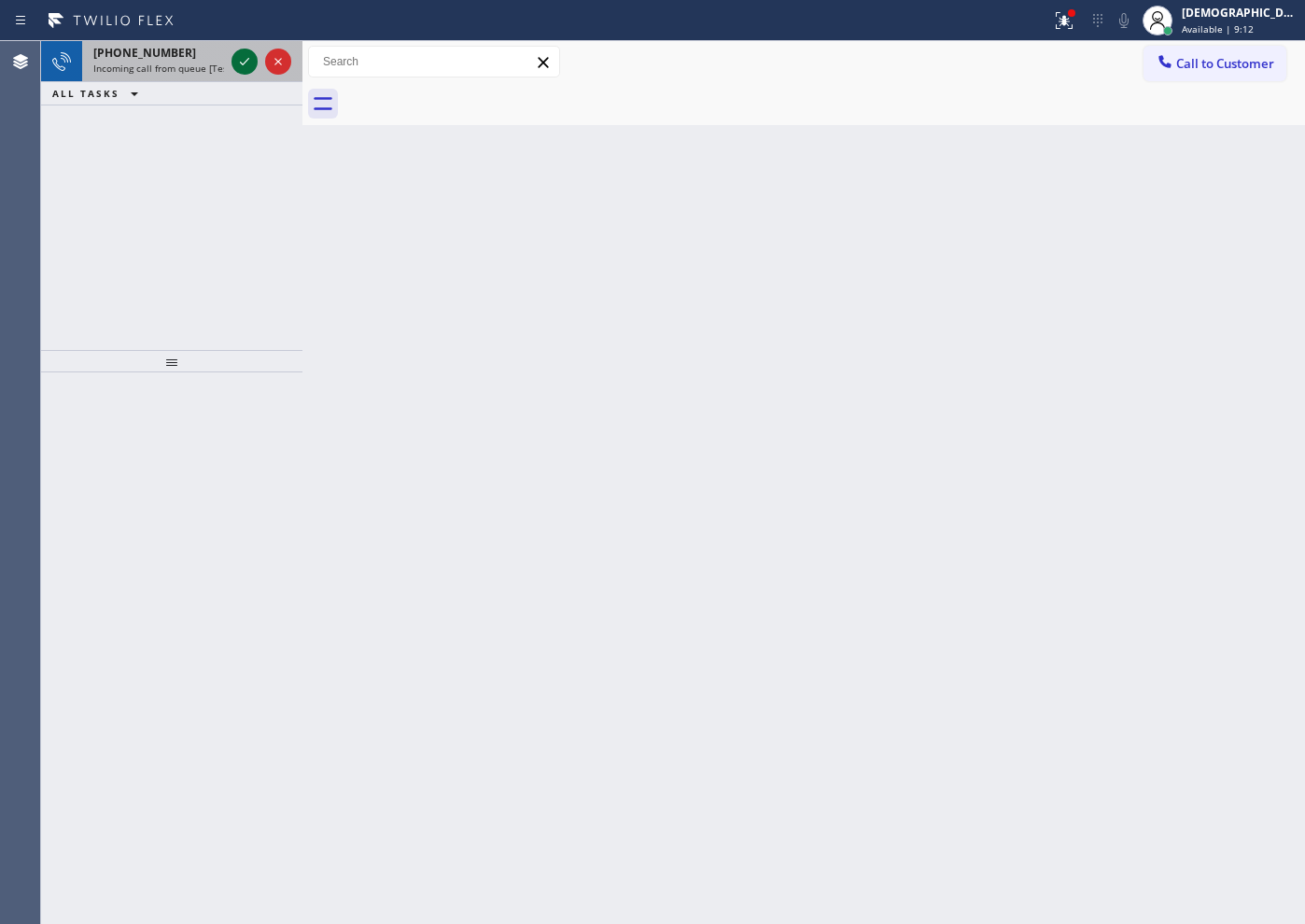
click at [241, 72] on icon at bounding box center [245, 62] width 23 height 23
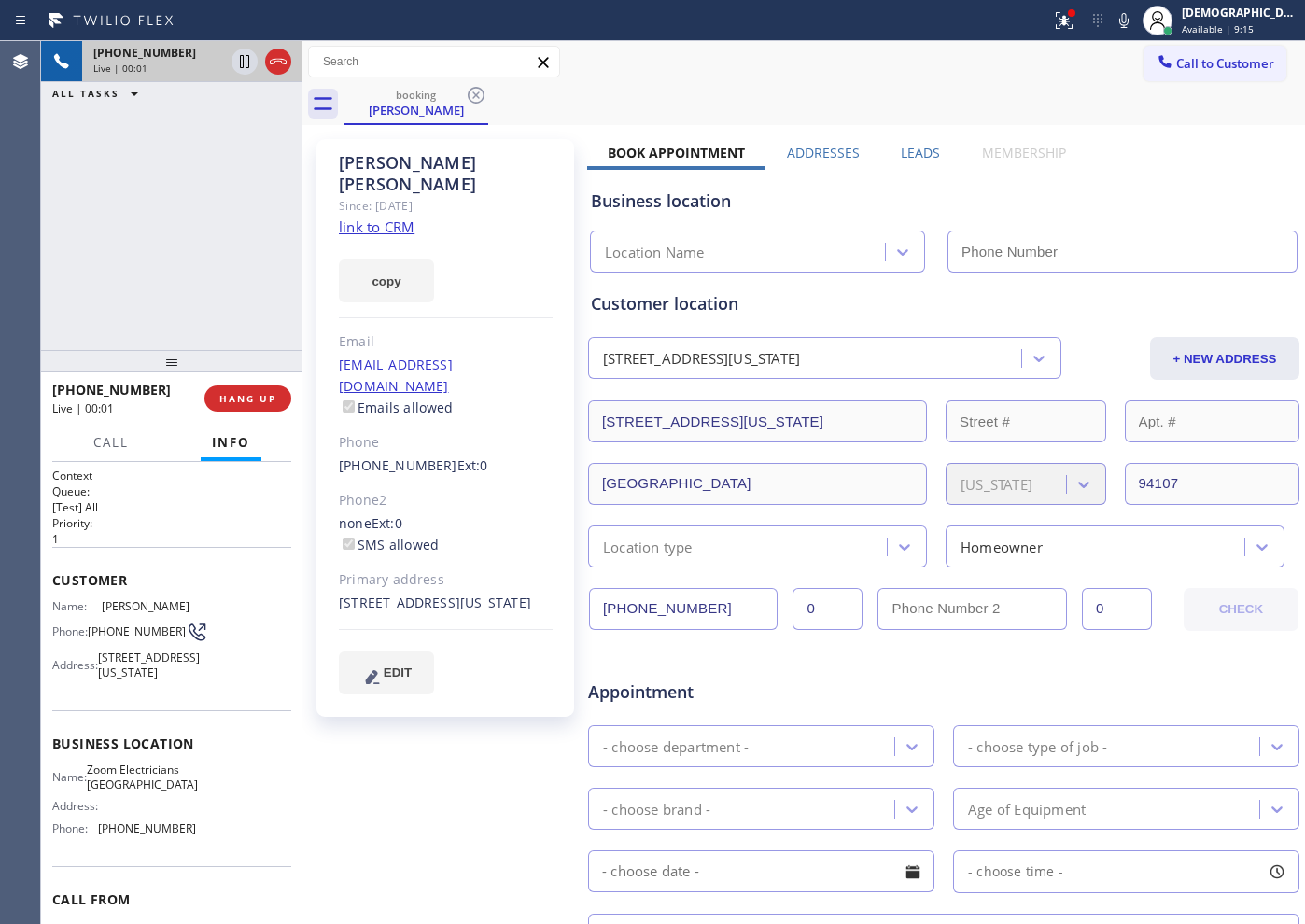
type input "[PHONE_NUMBER]"
click at [403, 218] on link "link to CRM" at bounding box center [377, 227] width 76 height 19
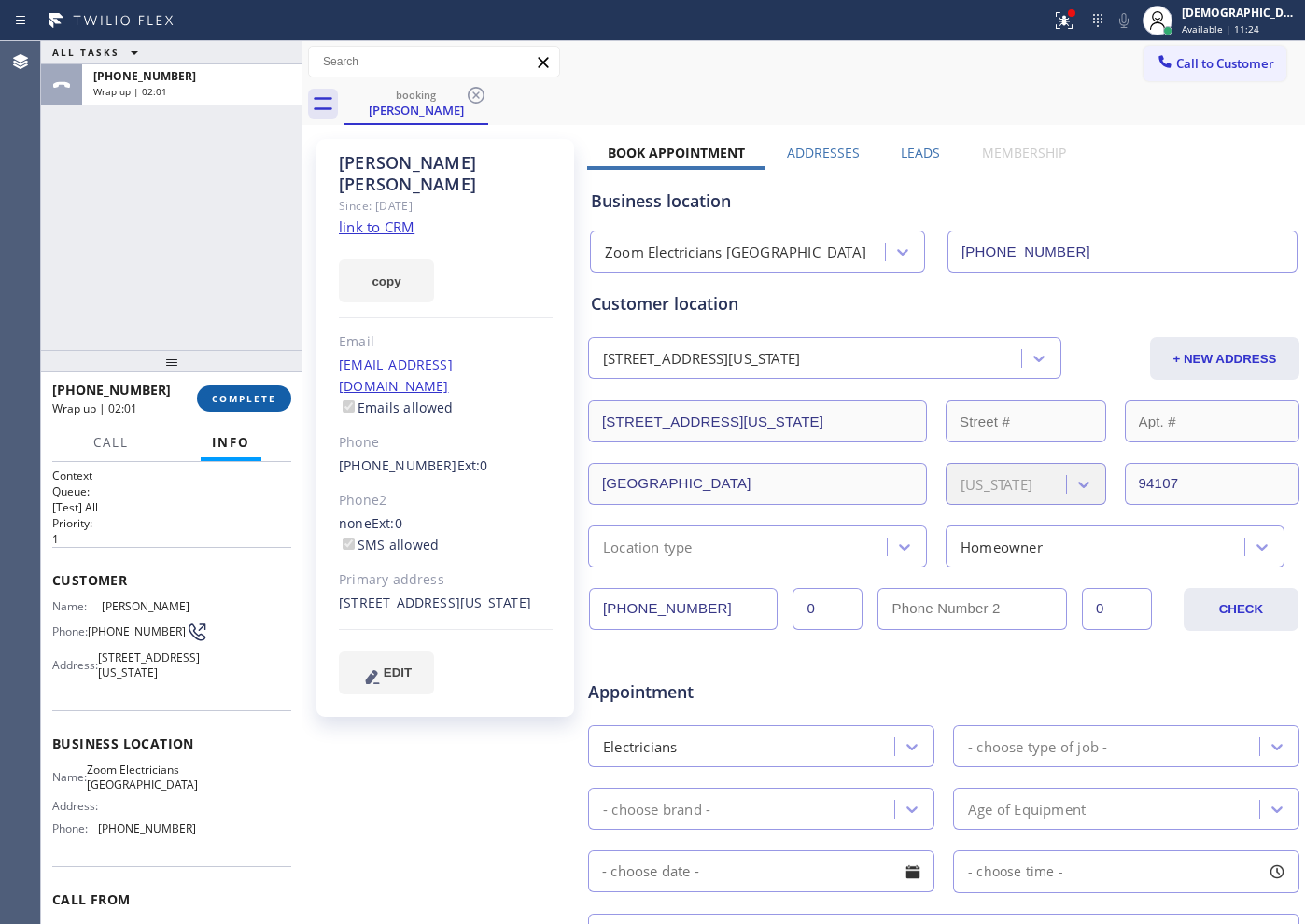
click at [237, 405] on button "COMPLETE" at bounding box center [244, 398] width 94 height 26
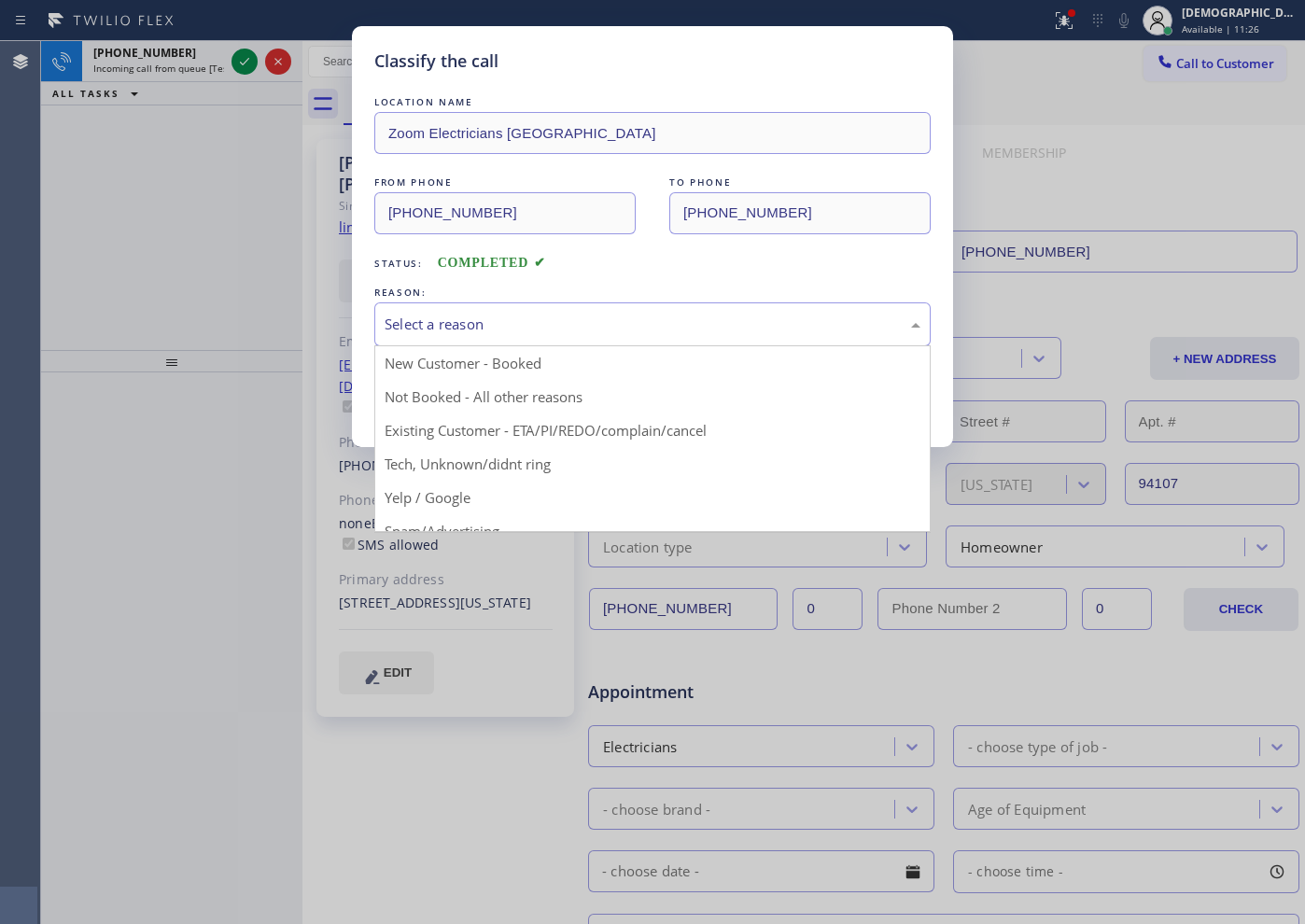
click at [513, 325] on div "Select a reason" at bounding box center [652, 325] width 536 height 22
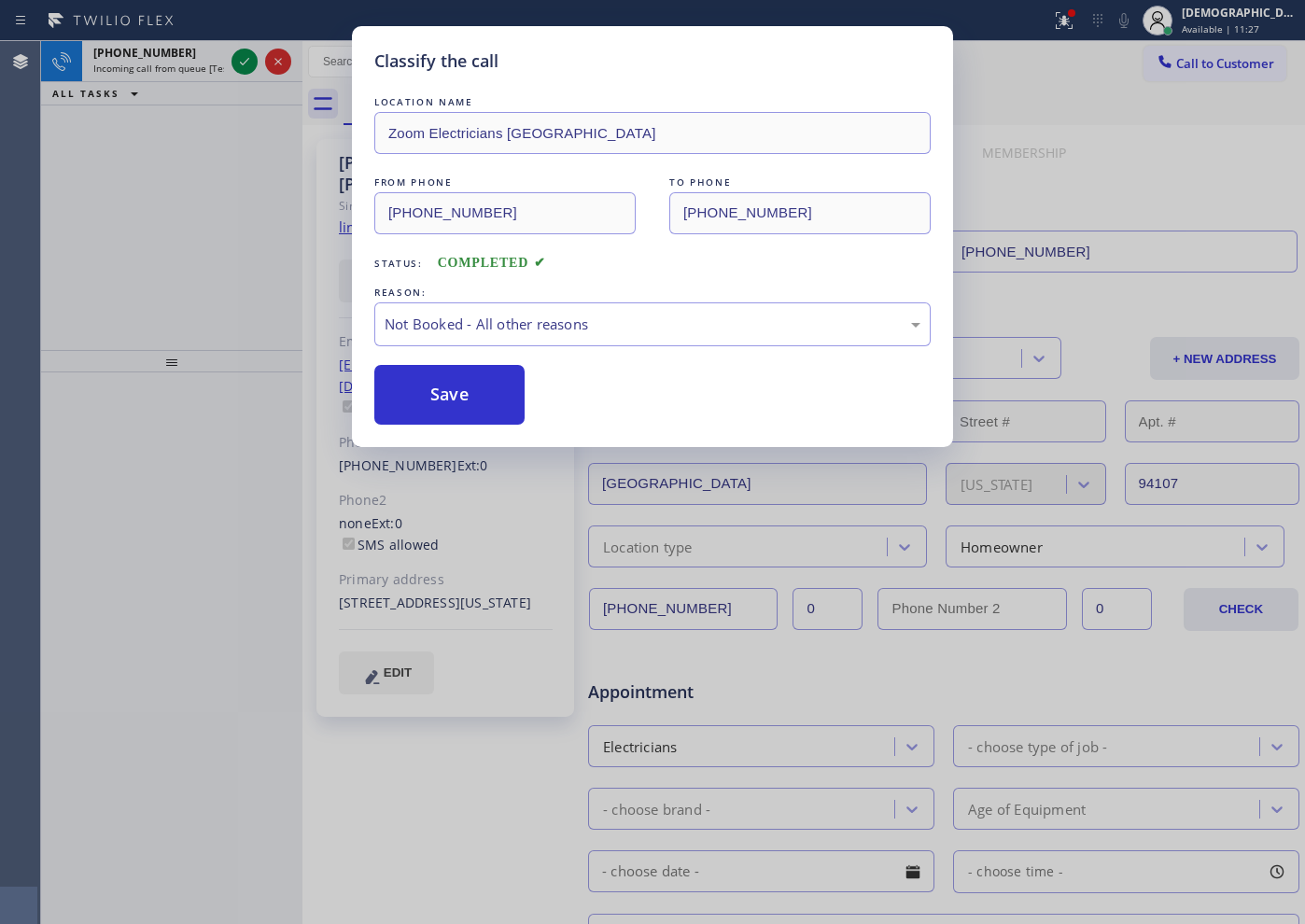
click at [467, 392] on button "Save" at bounding box center [449, 394] width 150 height 60
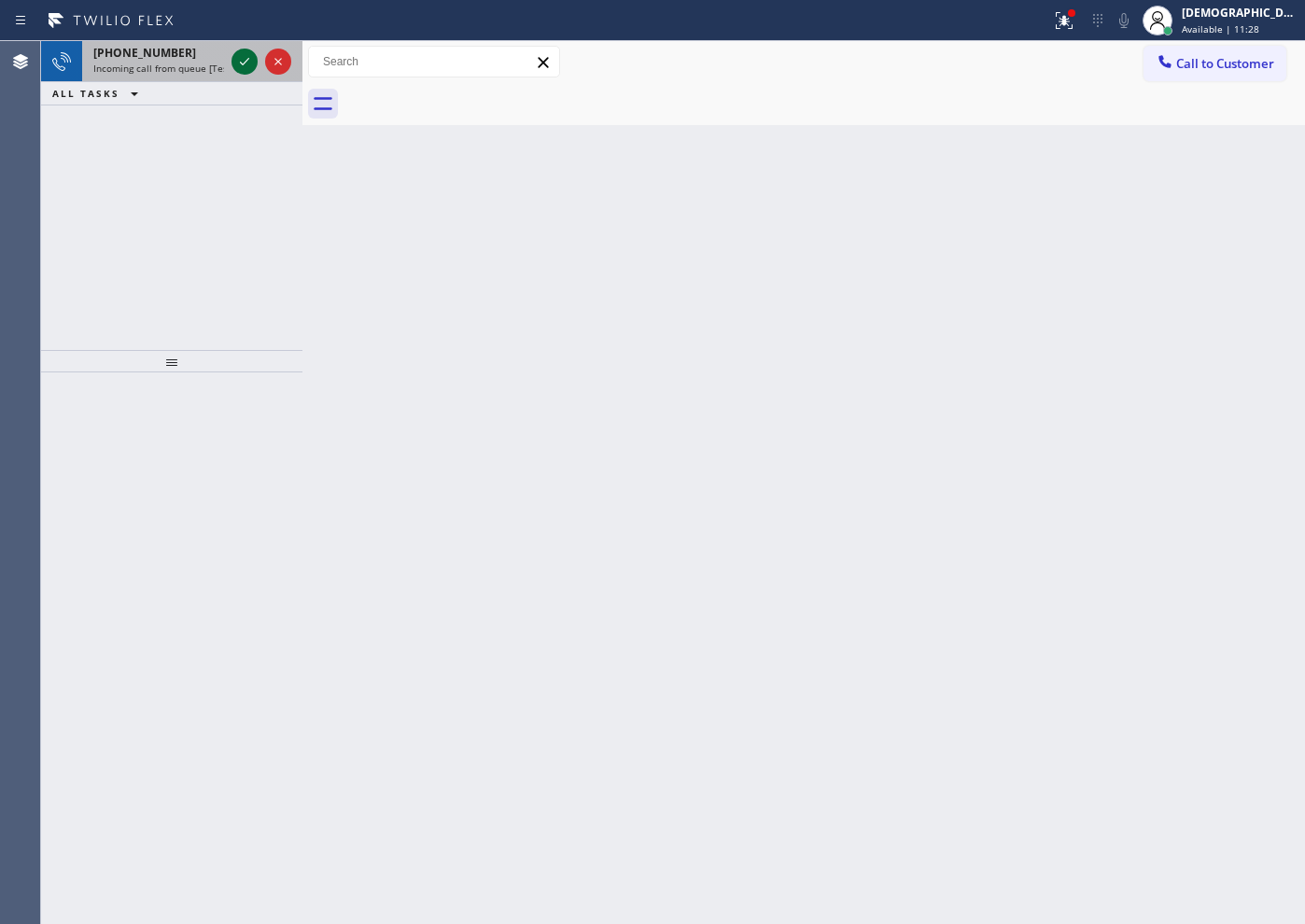
click at [241, 66] on icon at bounding box center [245, 62] width 23 height 23
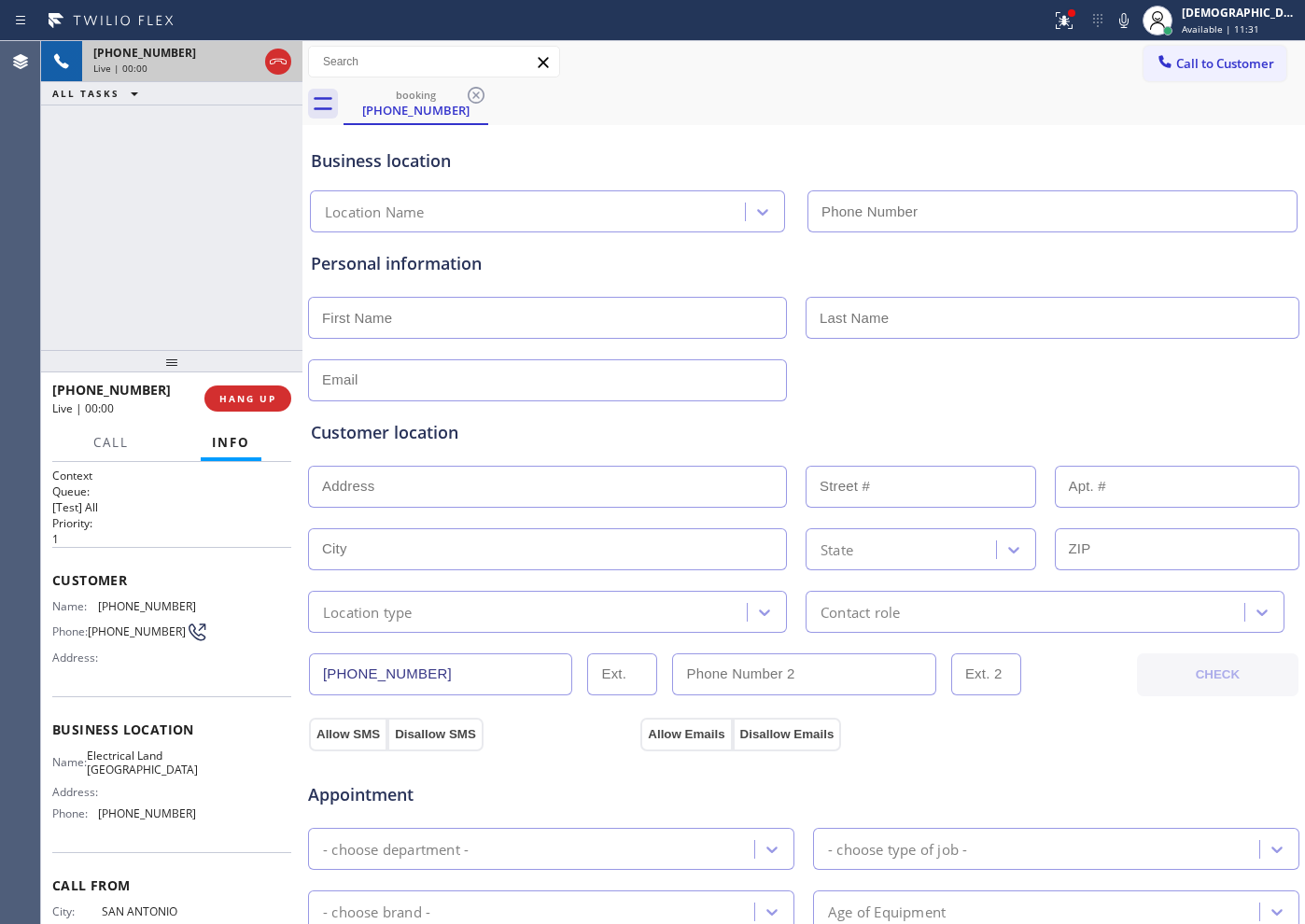
type input "[PHONE_NUMBER]"
click at [281, 69] on icon at bounding box center [278, 62] width 23 height 23
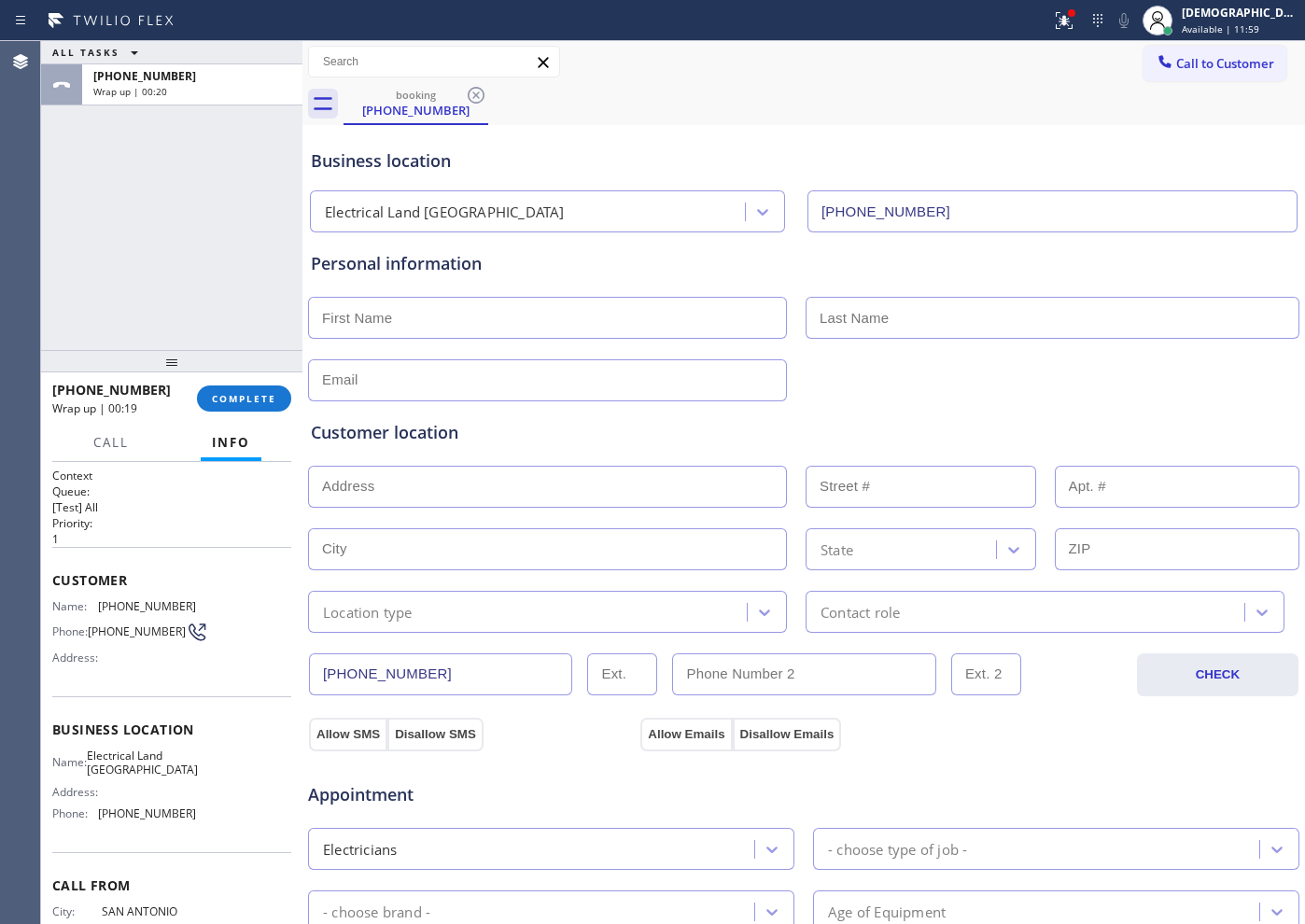
click at [194, 323] on div "ALL TASKS ALL TASKS ACTIVE TASKS TASKS IN WRAP UP [PHONE_NUMBER] Wrap up | 00:20" at bounding box center [171, 195] width 261 height 309
click at [250, 396] on span "COMPLETE" at bounding box center [244, 397] width 65 height 13
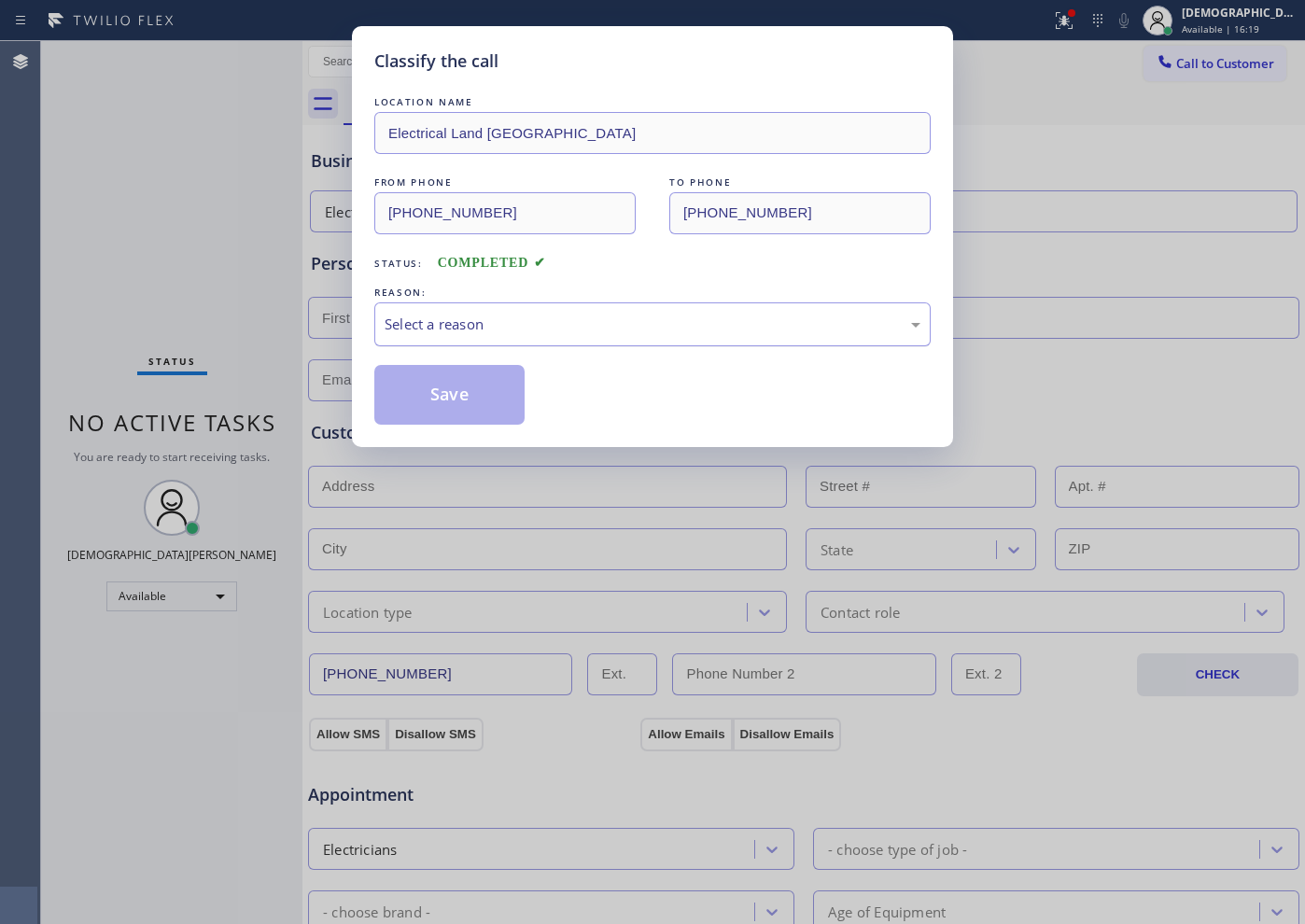
click at [438, 324] on div "Select a reason" at bounding box center [652, 325] width 536 height 22
click at [444, 397] on button "Save" at bounding box center [449, 394] width 150 height 60
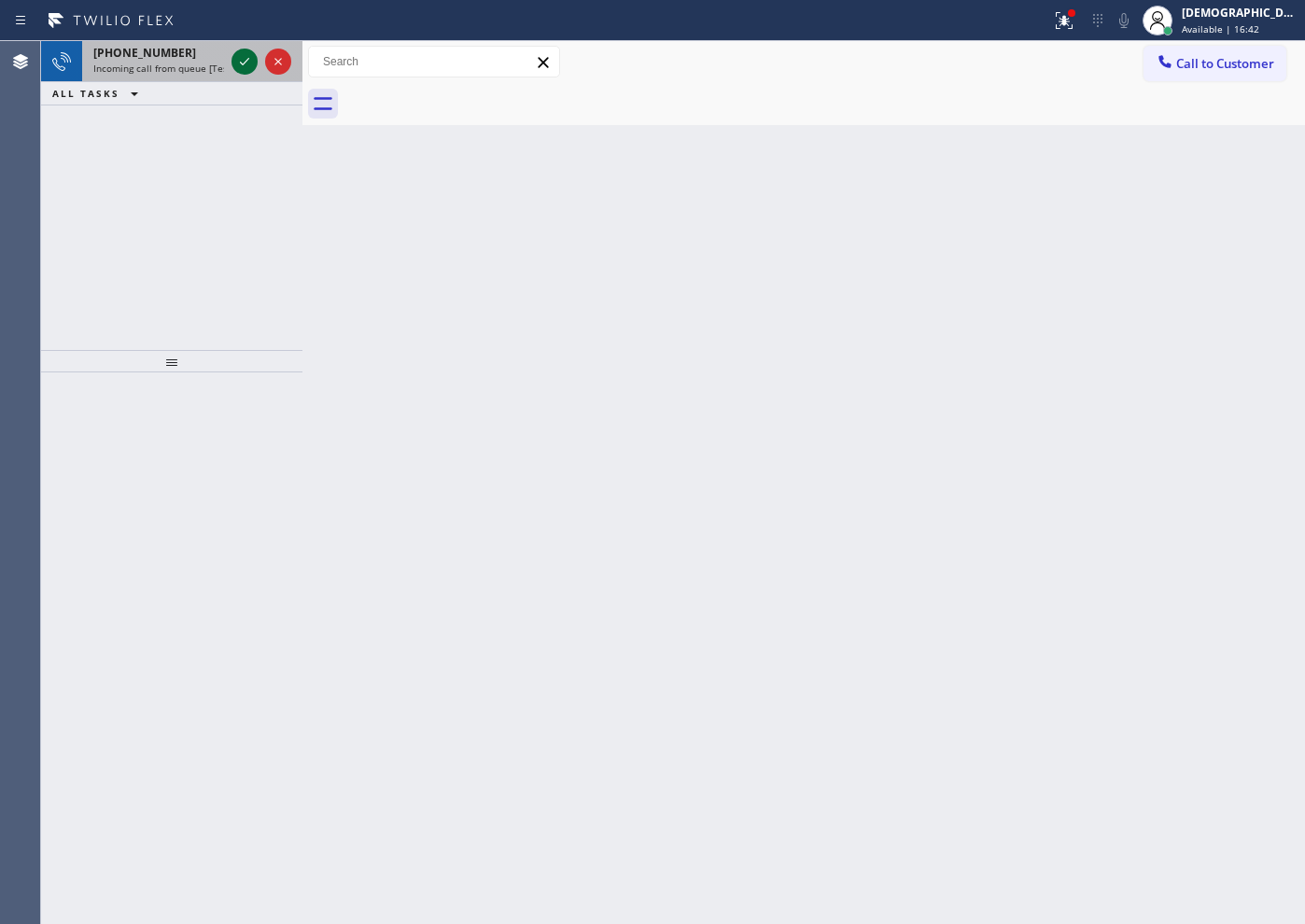
click at [245, 55] on icon at bounding box center [245, 62] width 23 height 23
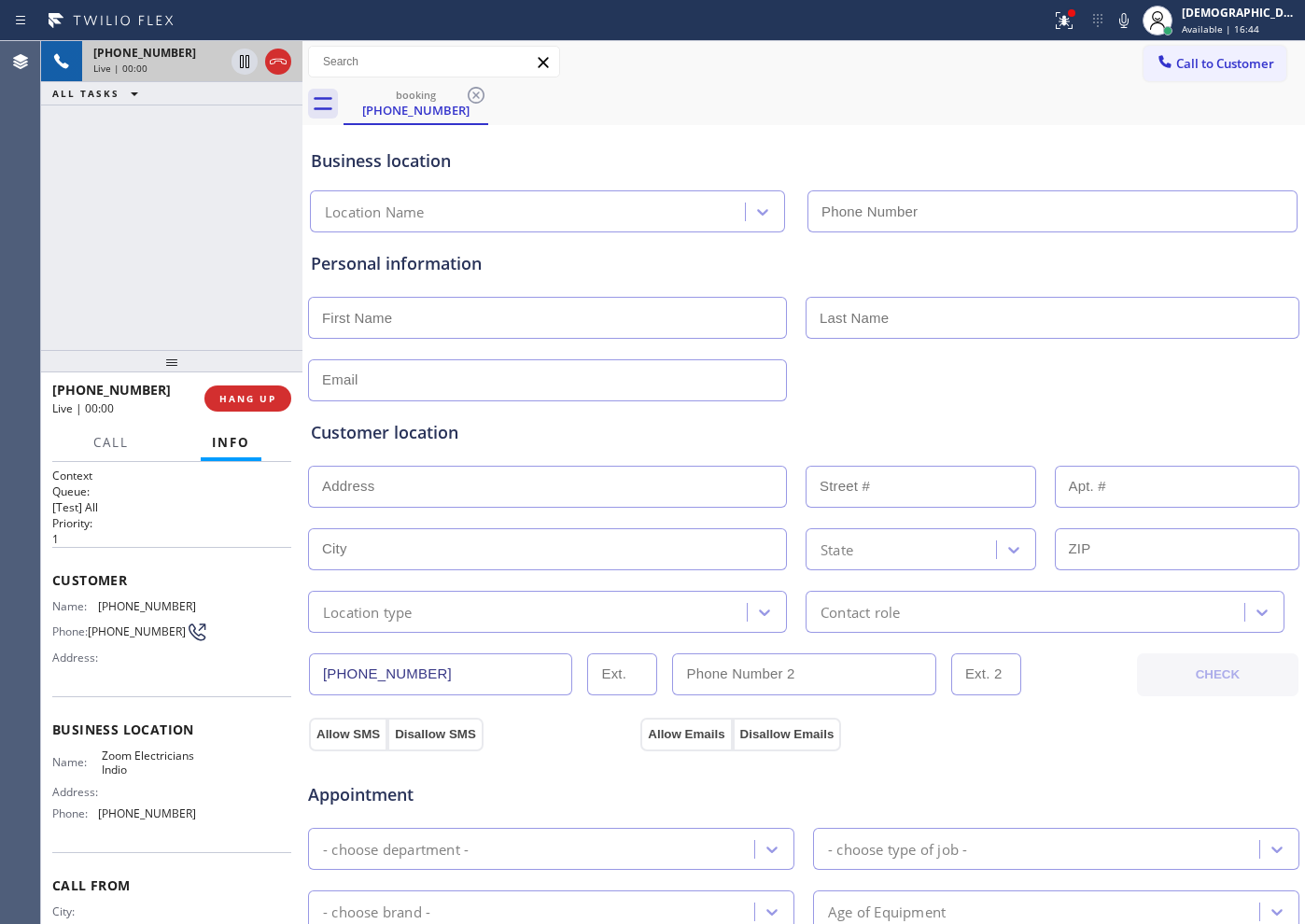
type input "[PHONE_NUMBER]"
click at [279, 61] on icon at bounding box center [277, 62] width 17 height 6
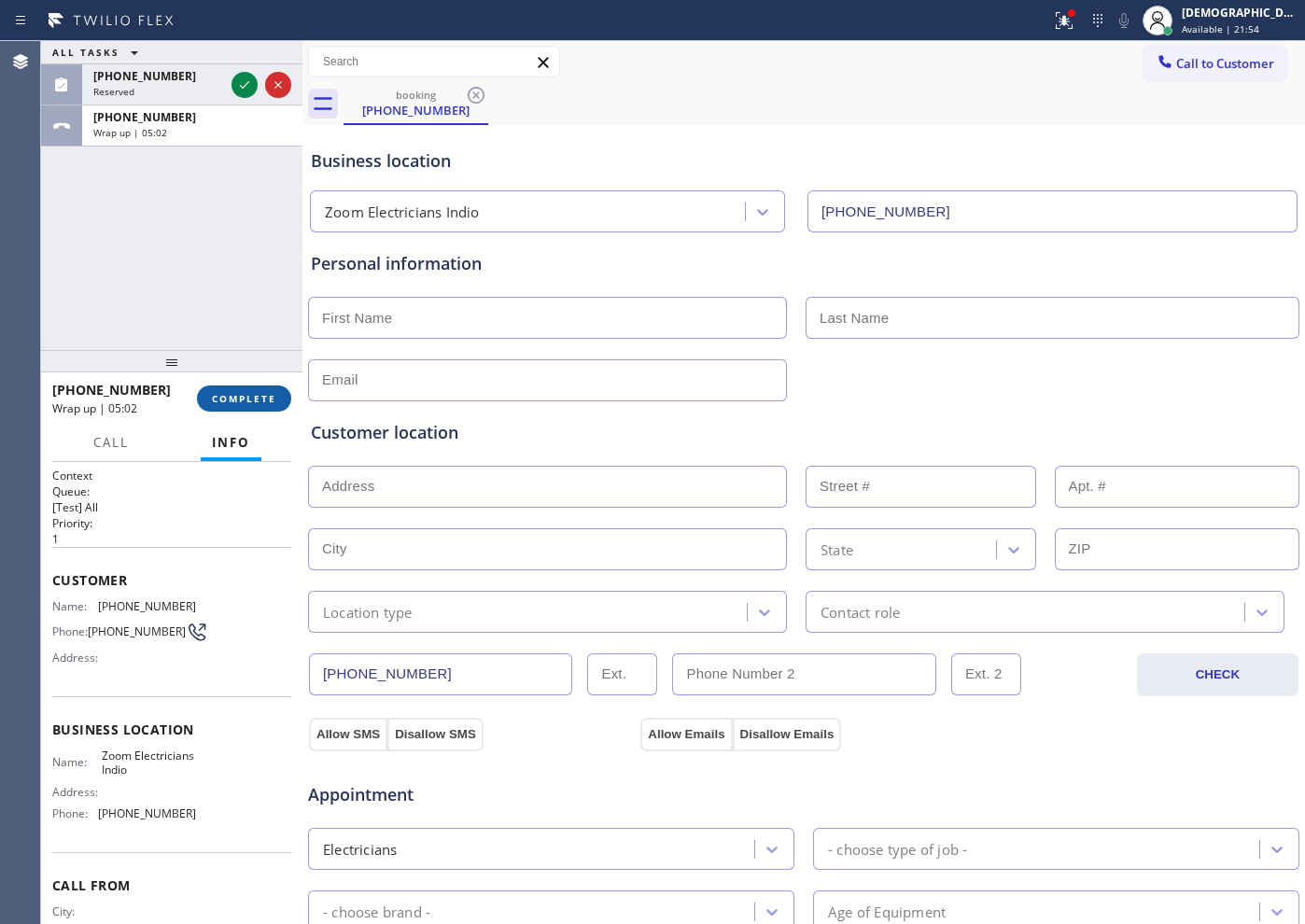
click at [238, 395] on span "COMPLETE" at bounding box center [244, 397] width 65 height 13
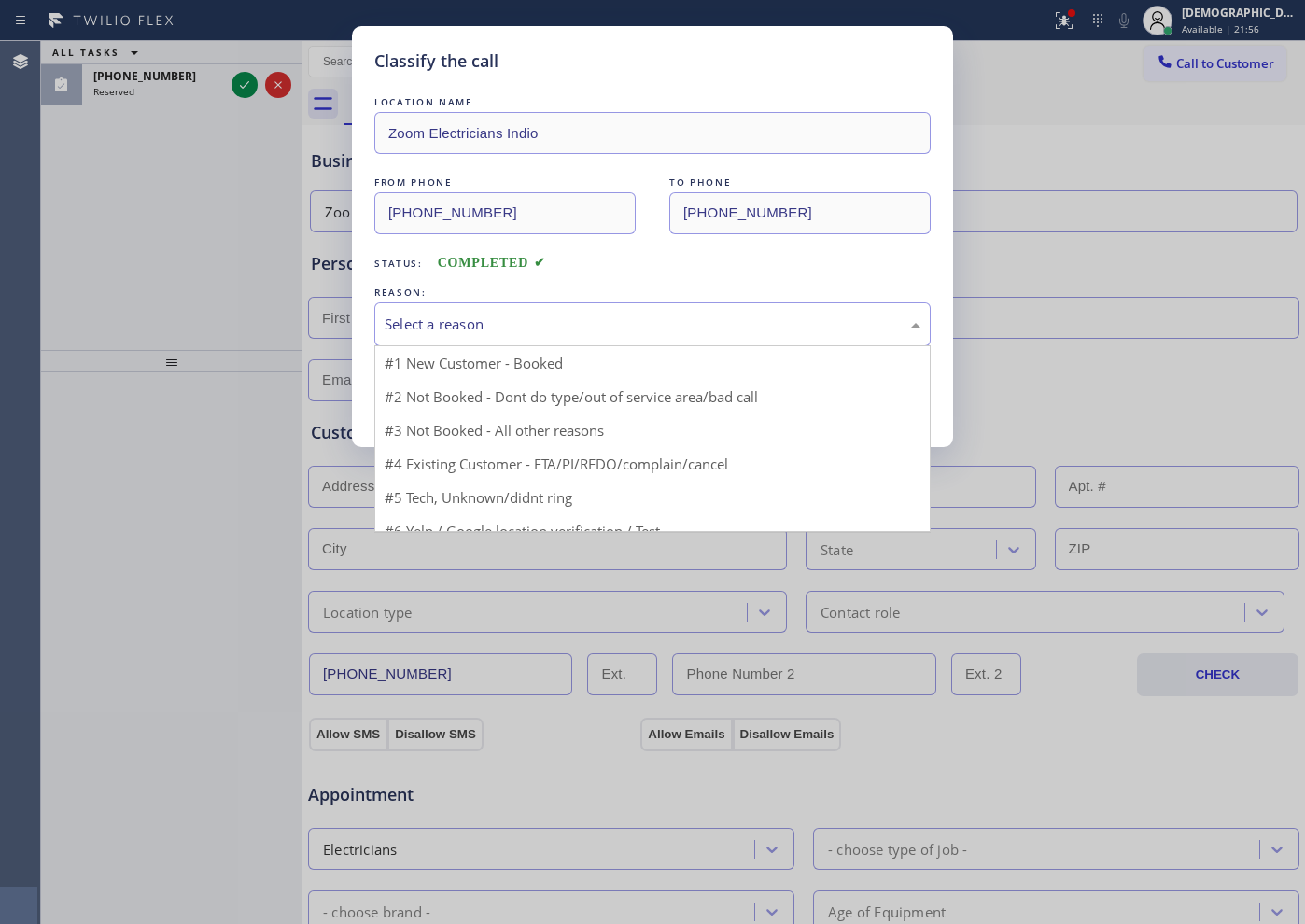
click at [428, 314] on div "Select a reason" at bounding box center [652, 325] width 536 height 22
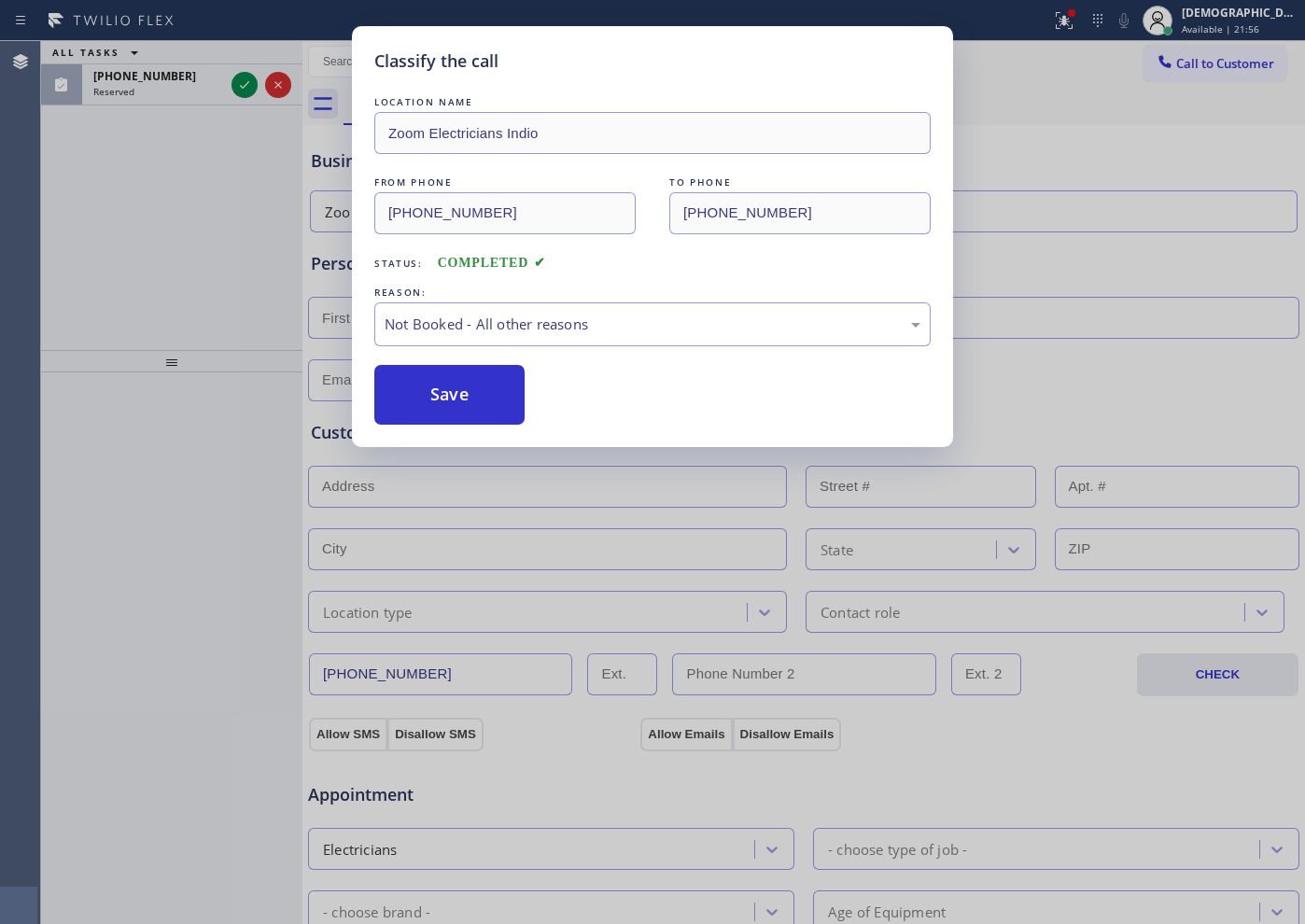
click at [442, 392] on button "Save" at bounding box center [449, 394] width 150 height 60
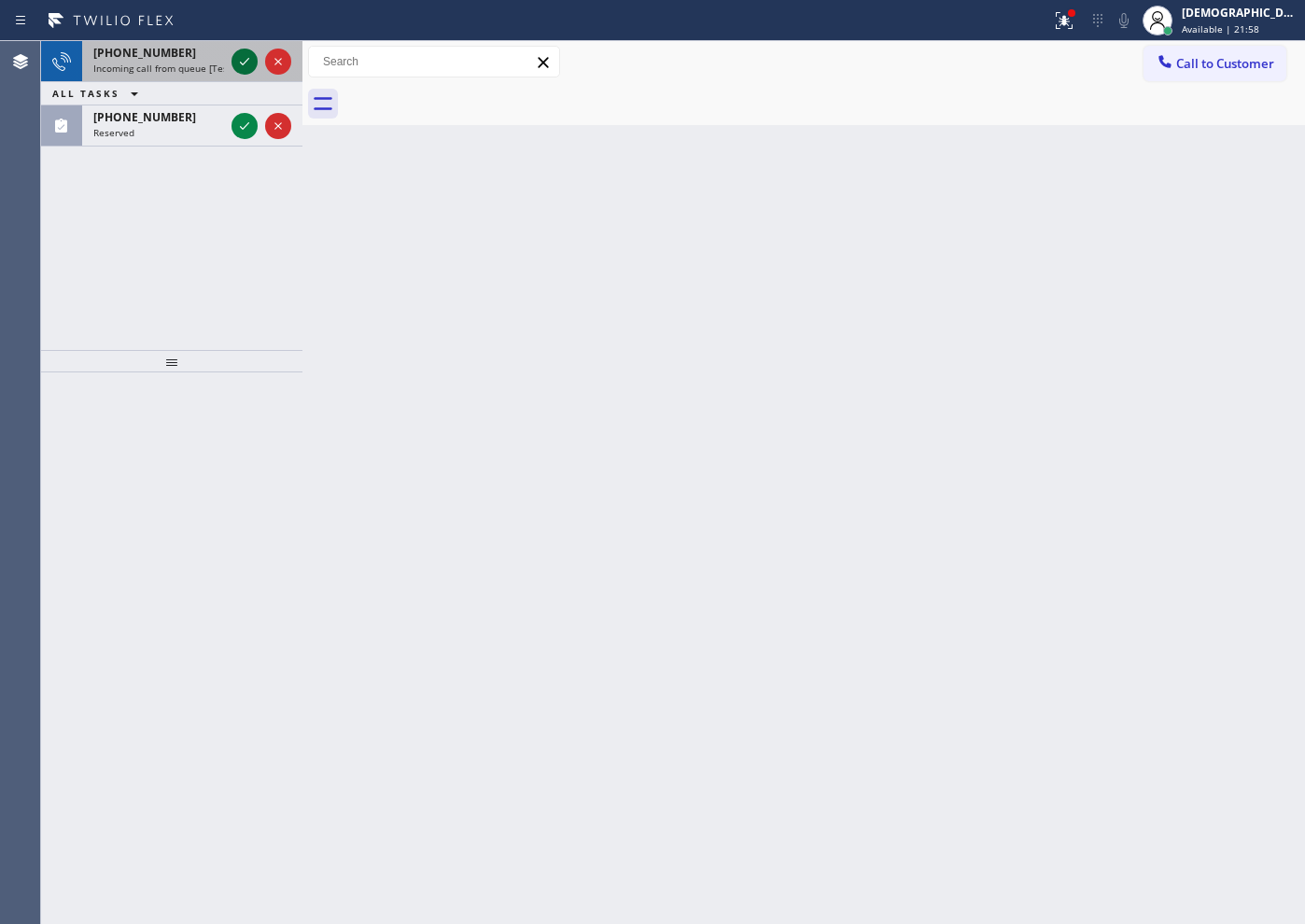
click at [249, 57] on icon at bounding box center [245, 62] width 23 height 23
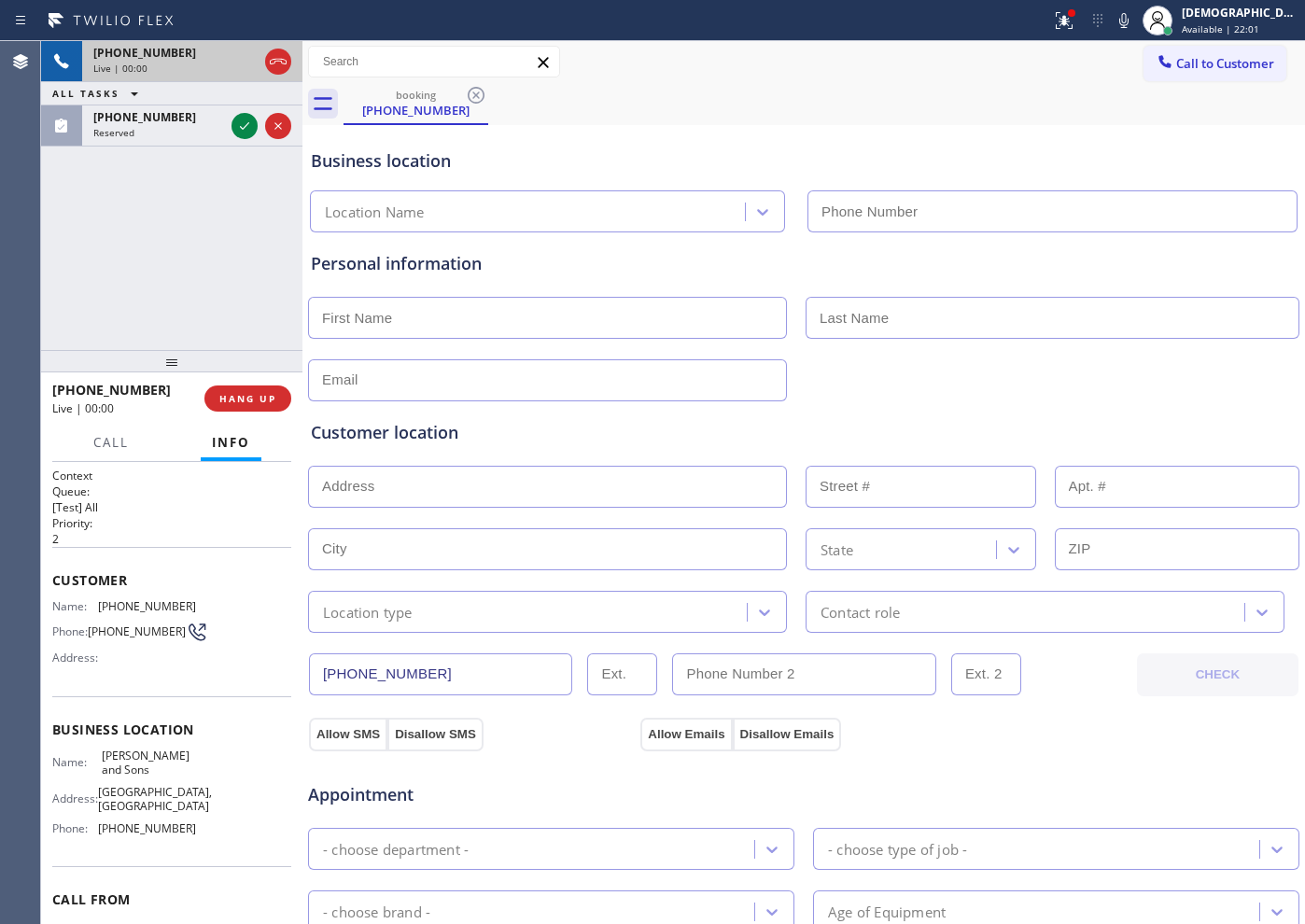
type input "[PHONE_NUMBER]"
click at [271, 61] on icon at bounding box center [278, 62] width 23 height 23
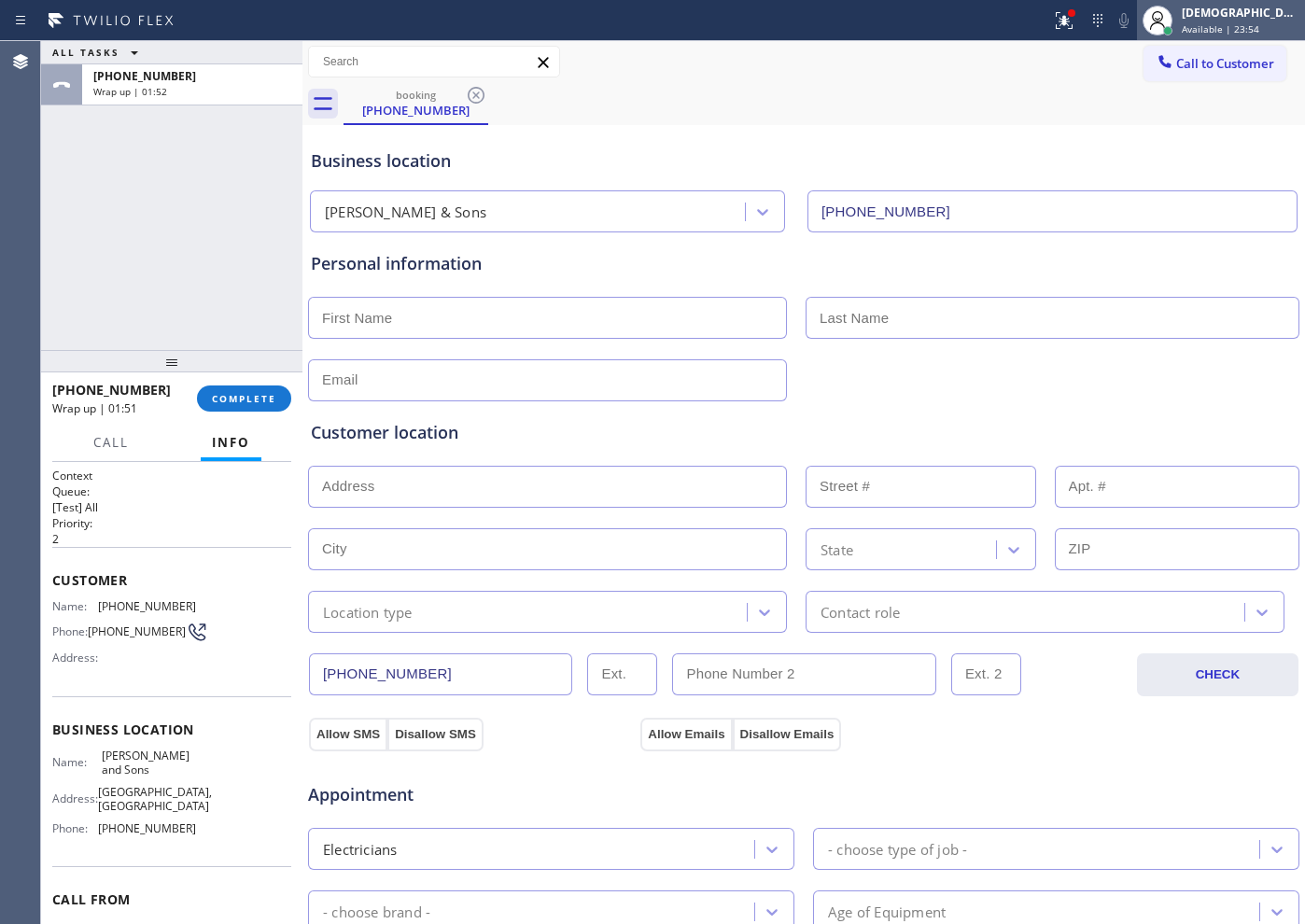
click at [1241, 19] on div "[DEMOGRAPHIC_DATA][PERSON_NAME]" at bounding box center [1240, 13] width 117 height 16
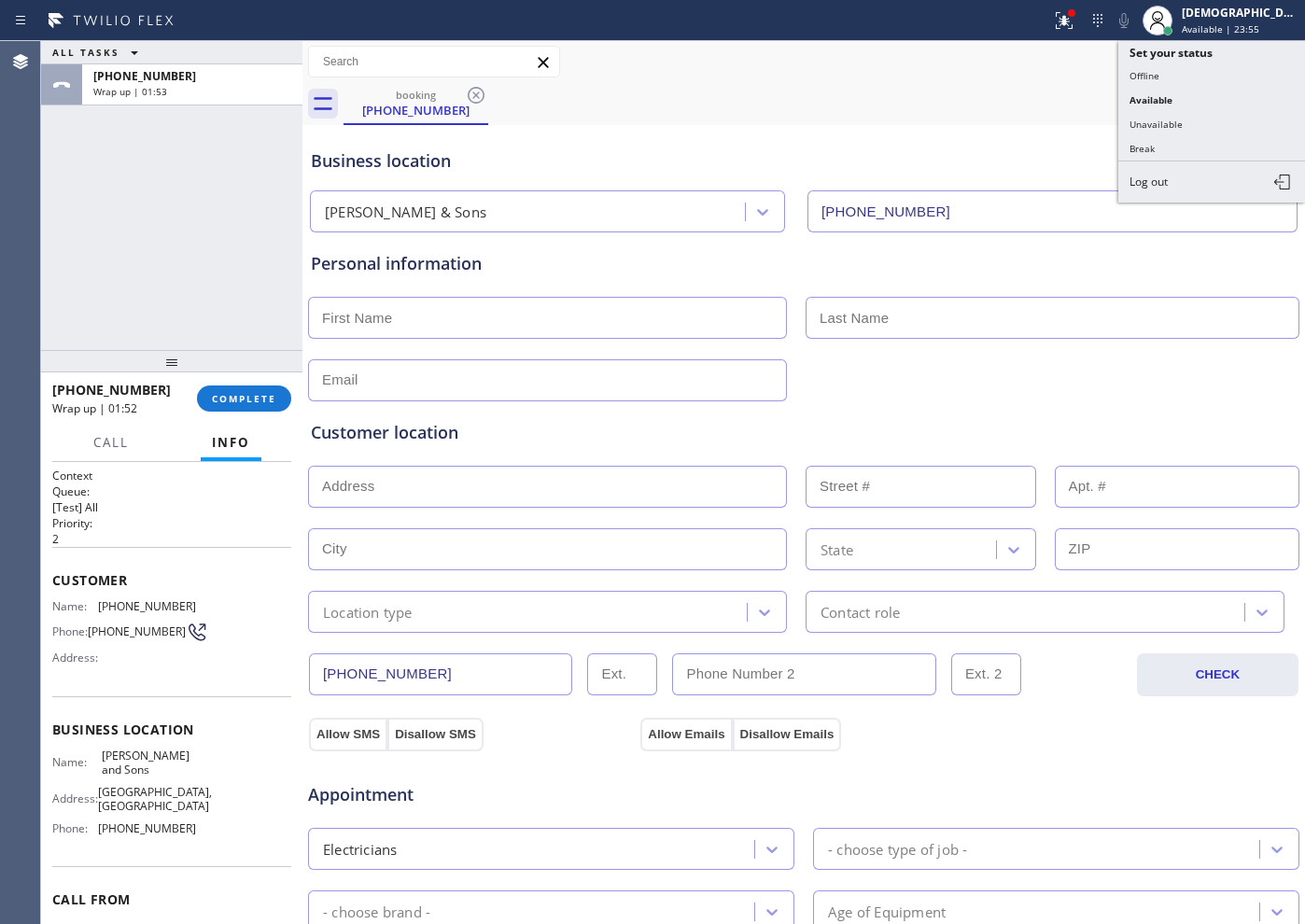
click at [1204, 147] on button "Break" at bounding box center [1212, 148] width 187 height 24
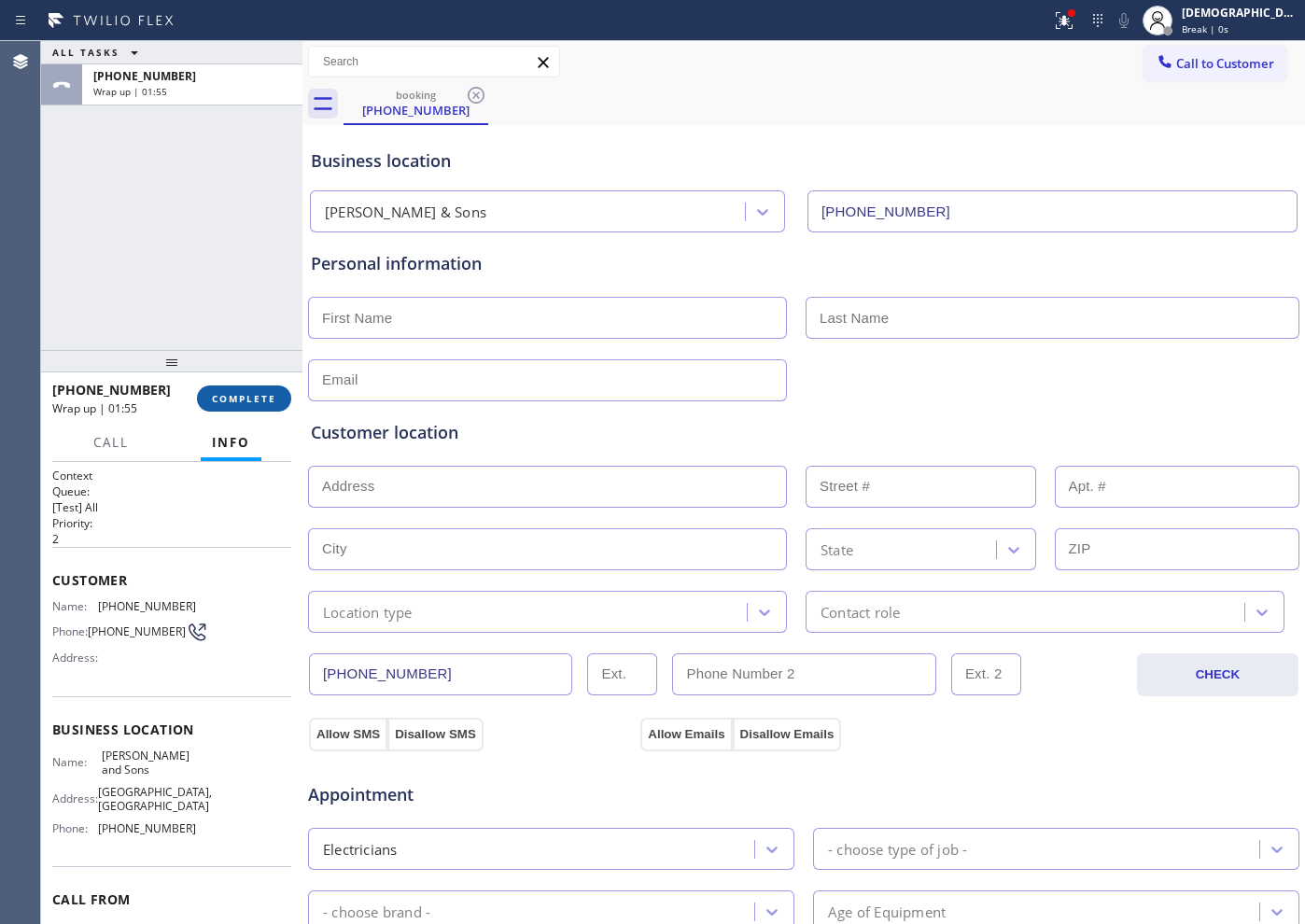
click at [238, 392] on span "COMPLETE" at bounding box center [244, 397] width 65 height 13
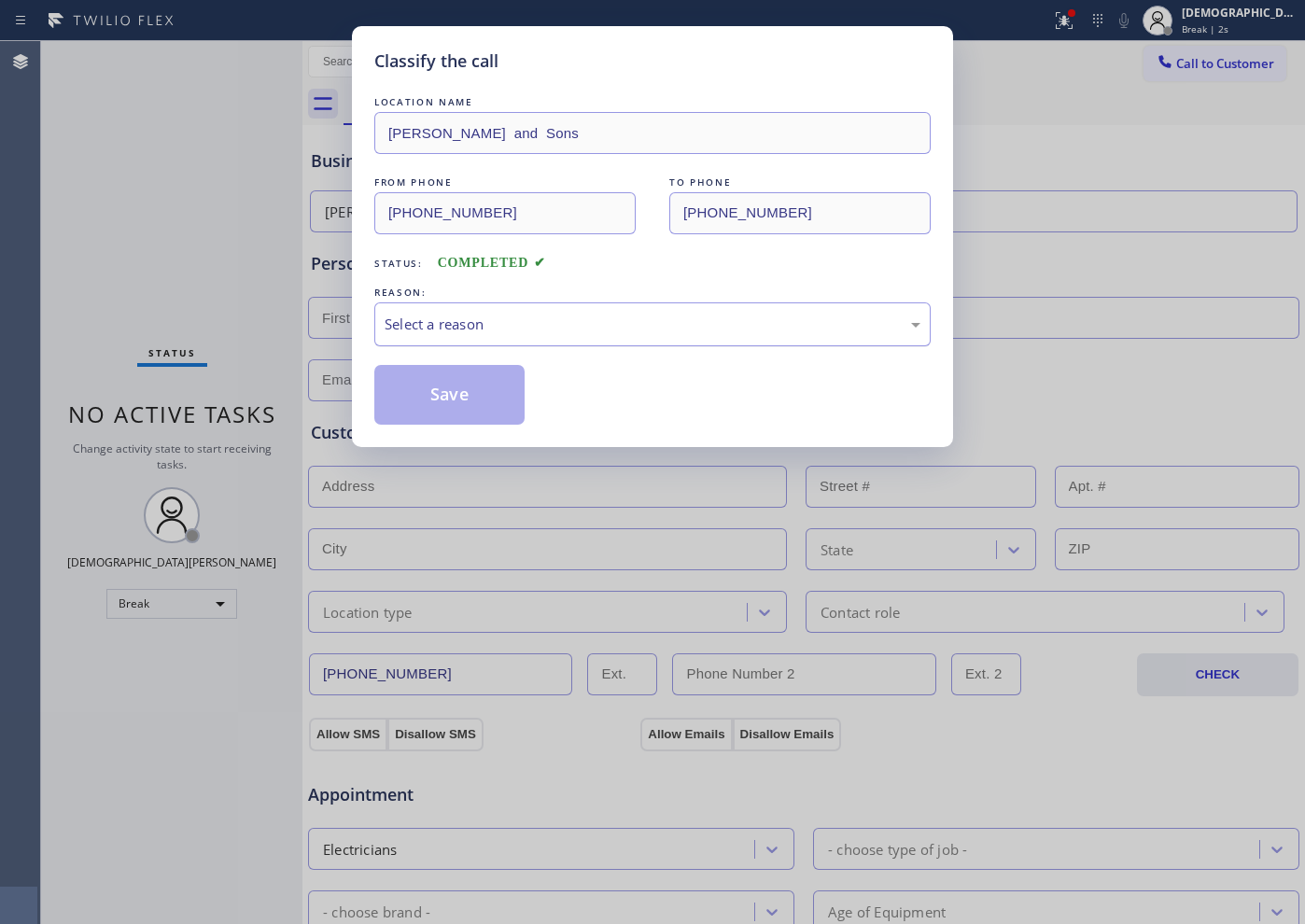
click at [612, 328] on div "Select a reason" at bounding box center [652, 325] width 536 height 22
click at [482, 397] on button "Save" at bounding box center [449, 394] width 150 height 60
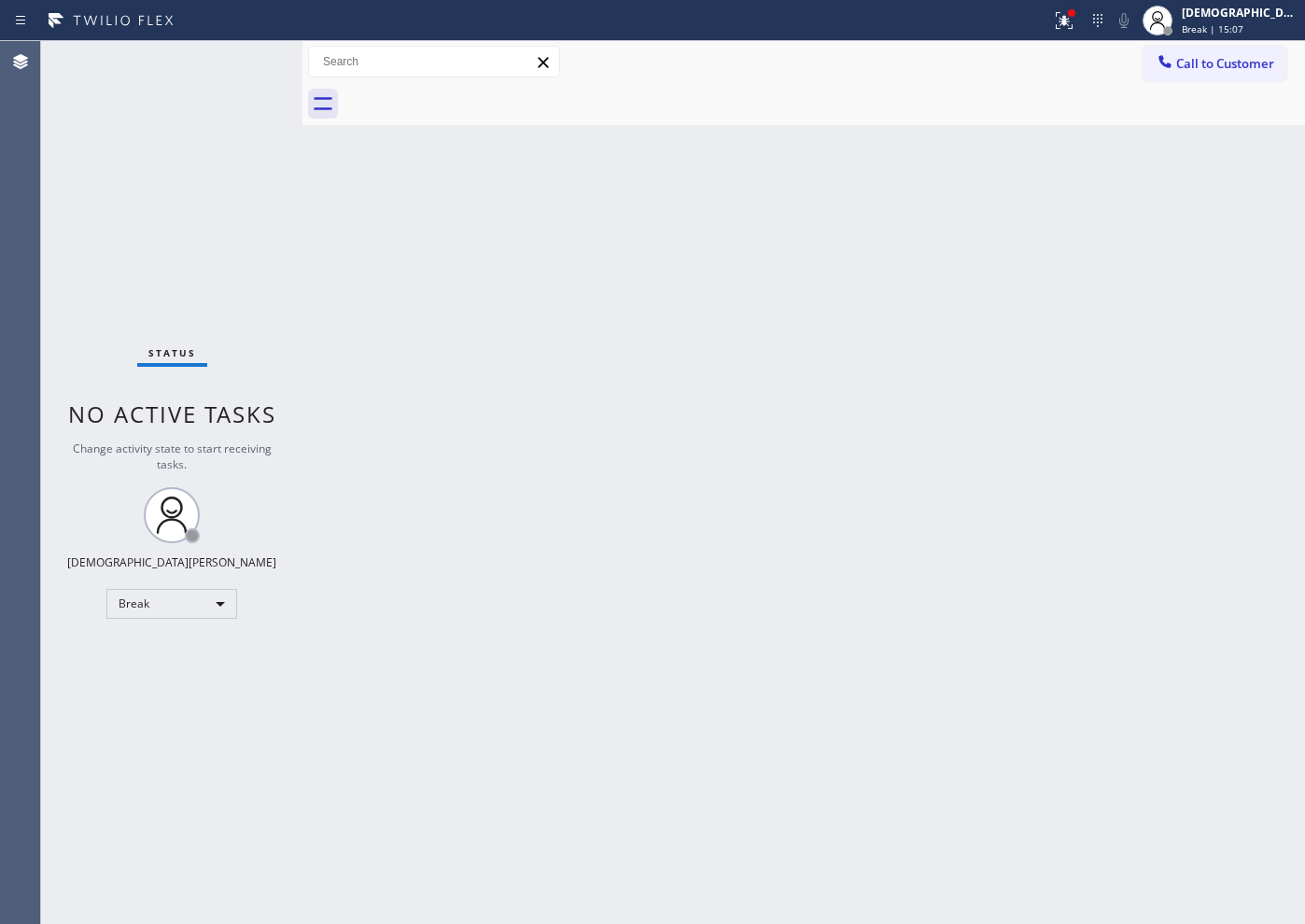
click at [197, 287] on div "Status No active tasks Change activity state to start receiving tasks. Christia…" at bounding box center [171, 482] width 261 height 882
click at [132, 606] on div "Break" at bounding box center [171, 604] width 130 height 30
click at [140, 650] on li "Available" at bounding box center [171, 653] width 127 height 23
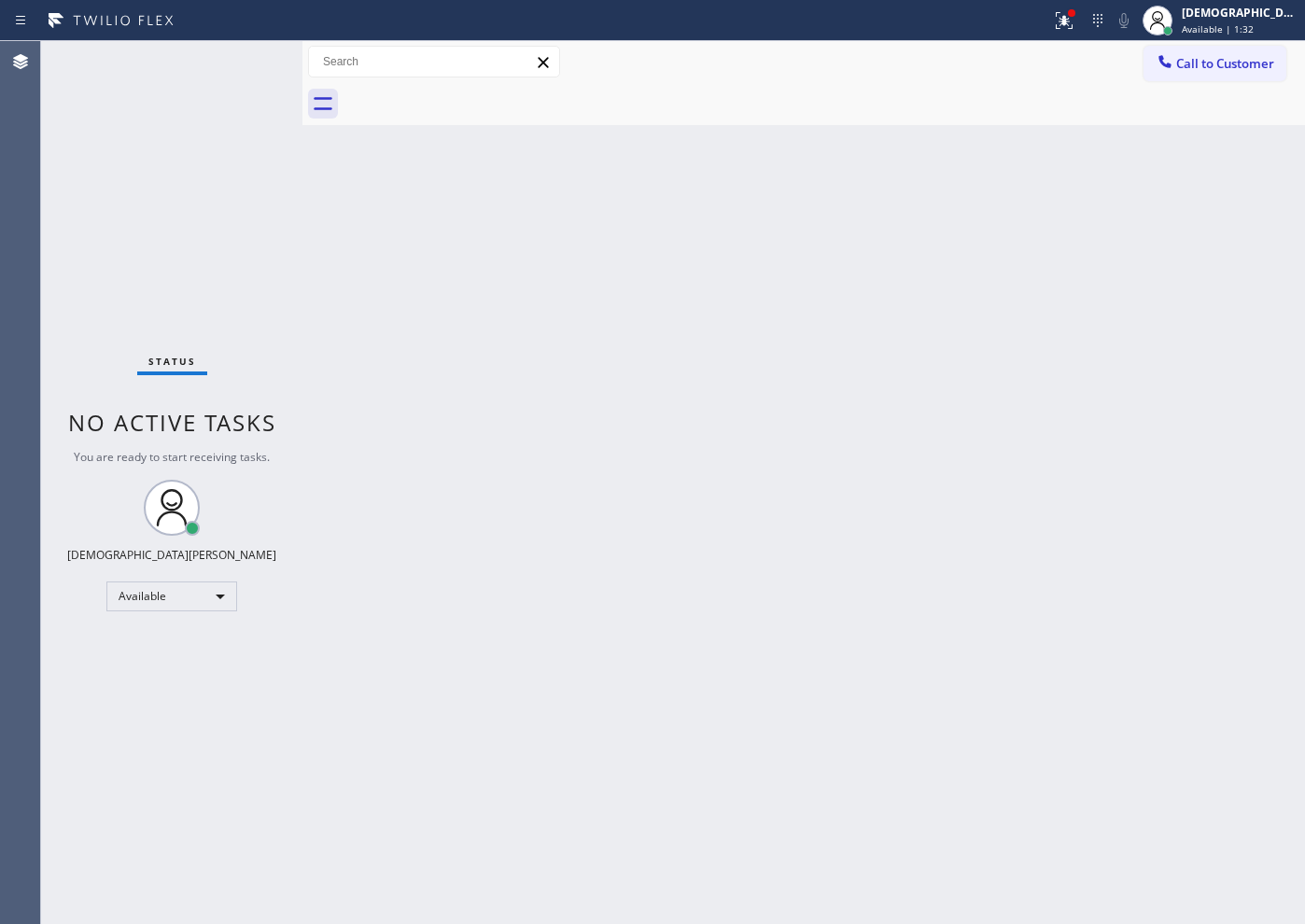
click at [192, 148] on div "Status No active tasks You are ready to start receiving tasks. Christian Cinco …" at bounding box center [171, 482] width 261 height 882
click at [175, 186] on div "Status No active tasks You are ready to start receiving tasks. Christian Cinco …" at bounding box center [171, 482] width 261 height 882
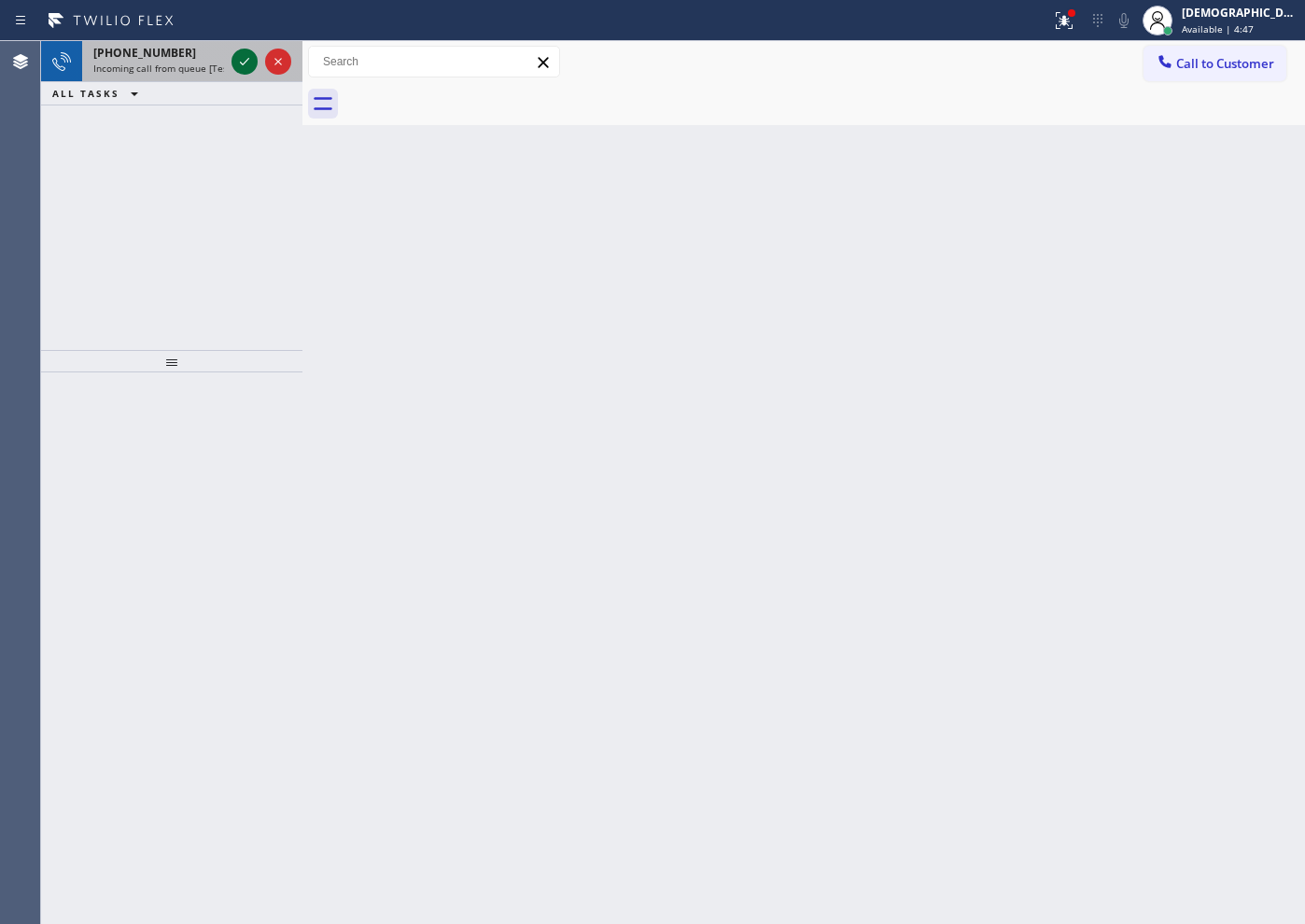
click at [242, 57] on icon at bounding box center [245, 62] width 23 height 23
click at [242, 60] on icon at bounding box center [245, 62] width 23 height 23
click at [249, 66] on icon at bounding box center [245, 62] width 23 height 23
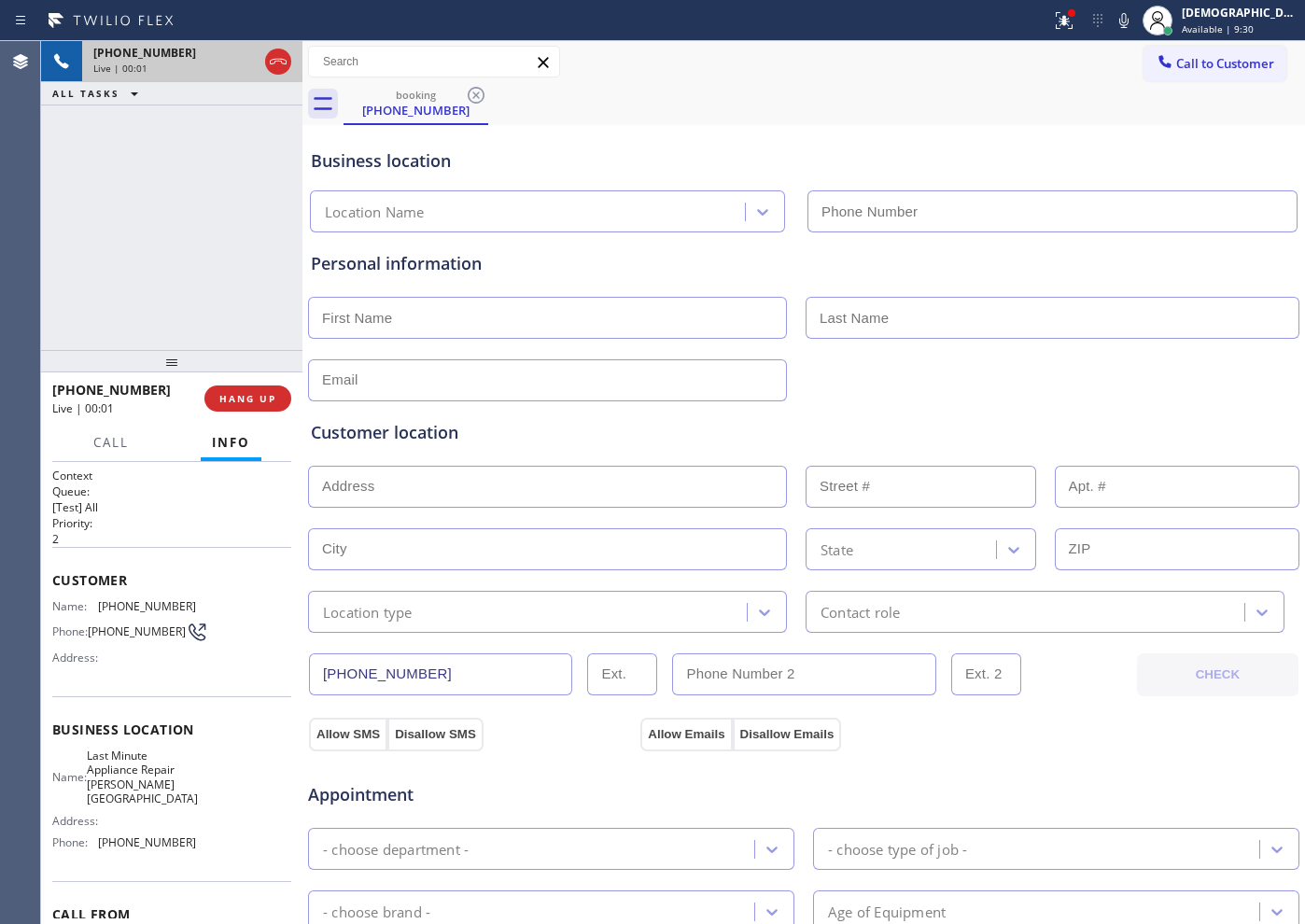
type input "[PHONE_NUMBER]"
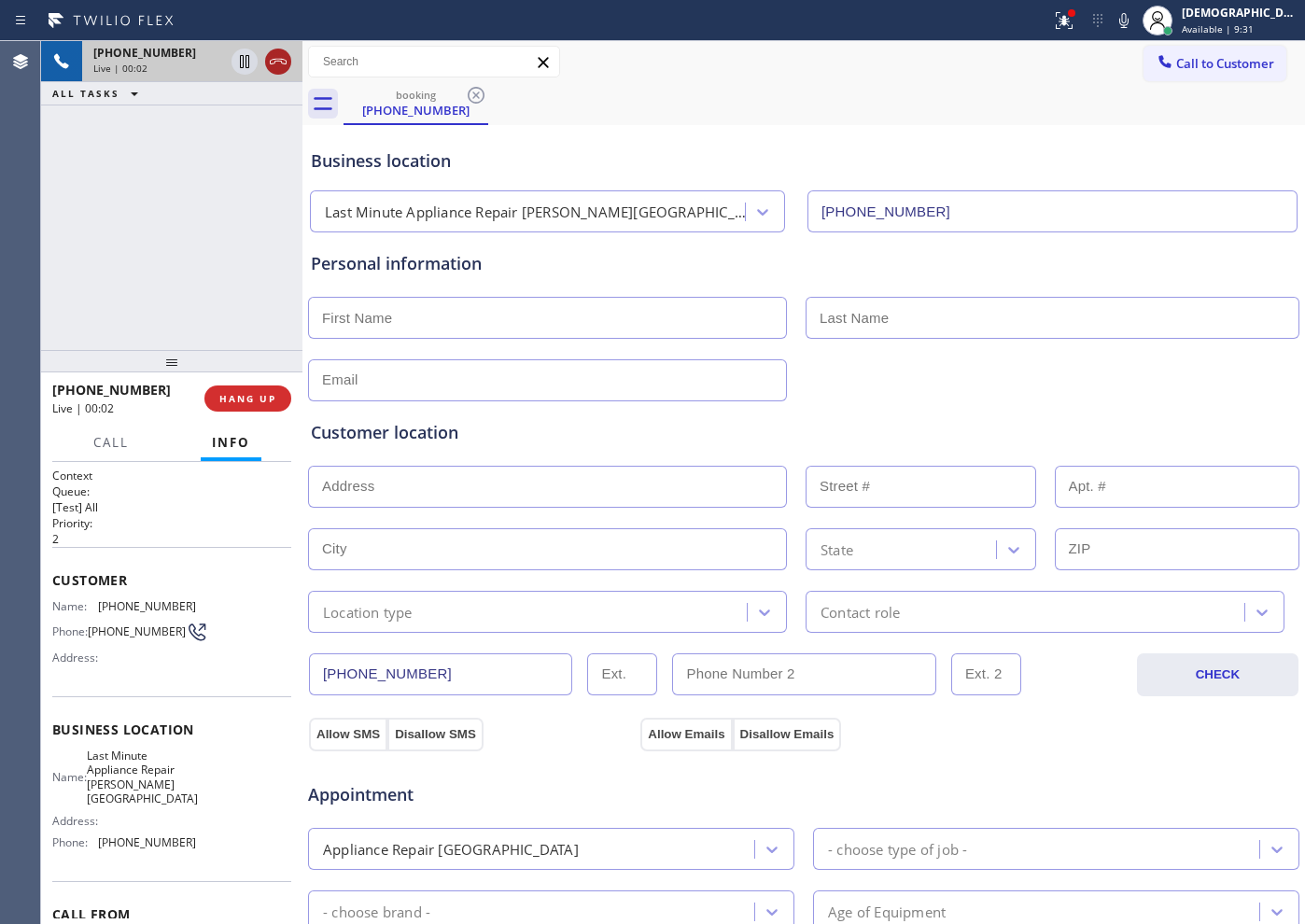
click at [284, 69] on icon at bounding box center [278, 62] width 23 height 23
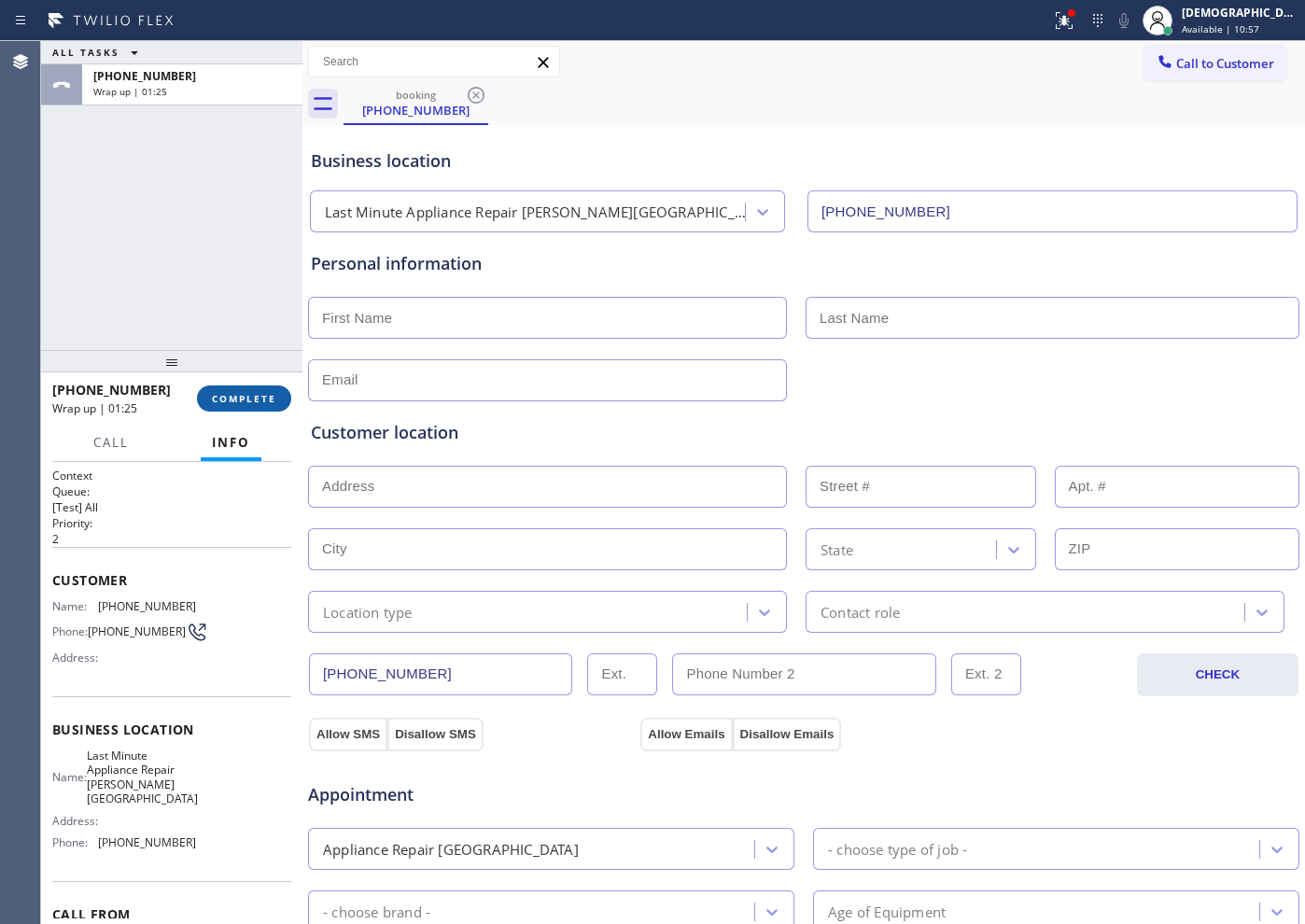
click at [247, 398] on span "COMPLETE" at bounding box center [244, 397] width 65 height 13
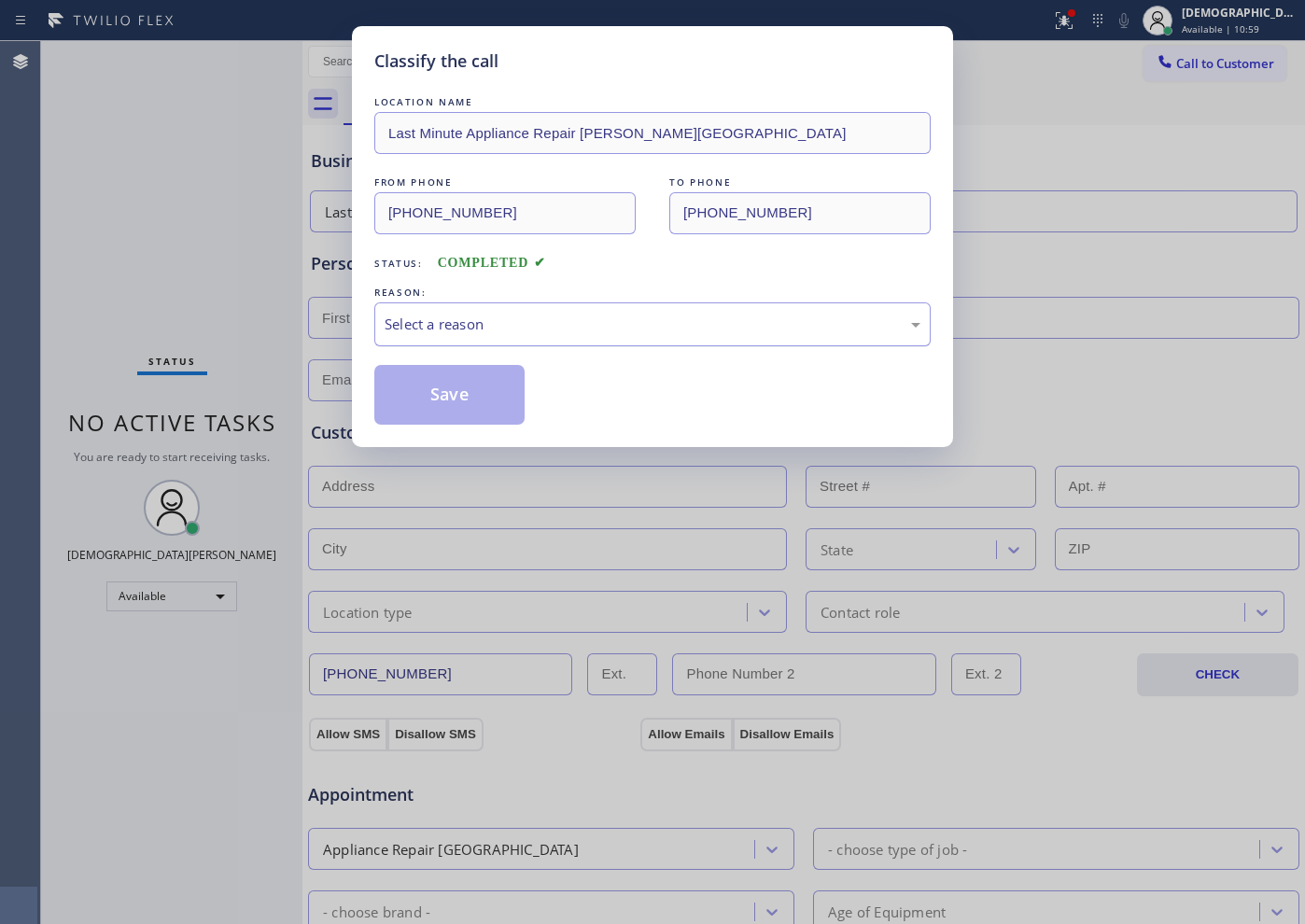
drag, startPoint x: 433, startPoint y: 319, endPoint x: 428, endPoint y: 336, distance: 17.7
click at [432, 319] on div "Select a reason" at bounding box center [652, 325] width 536 height 22
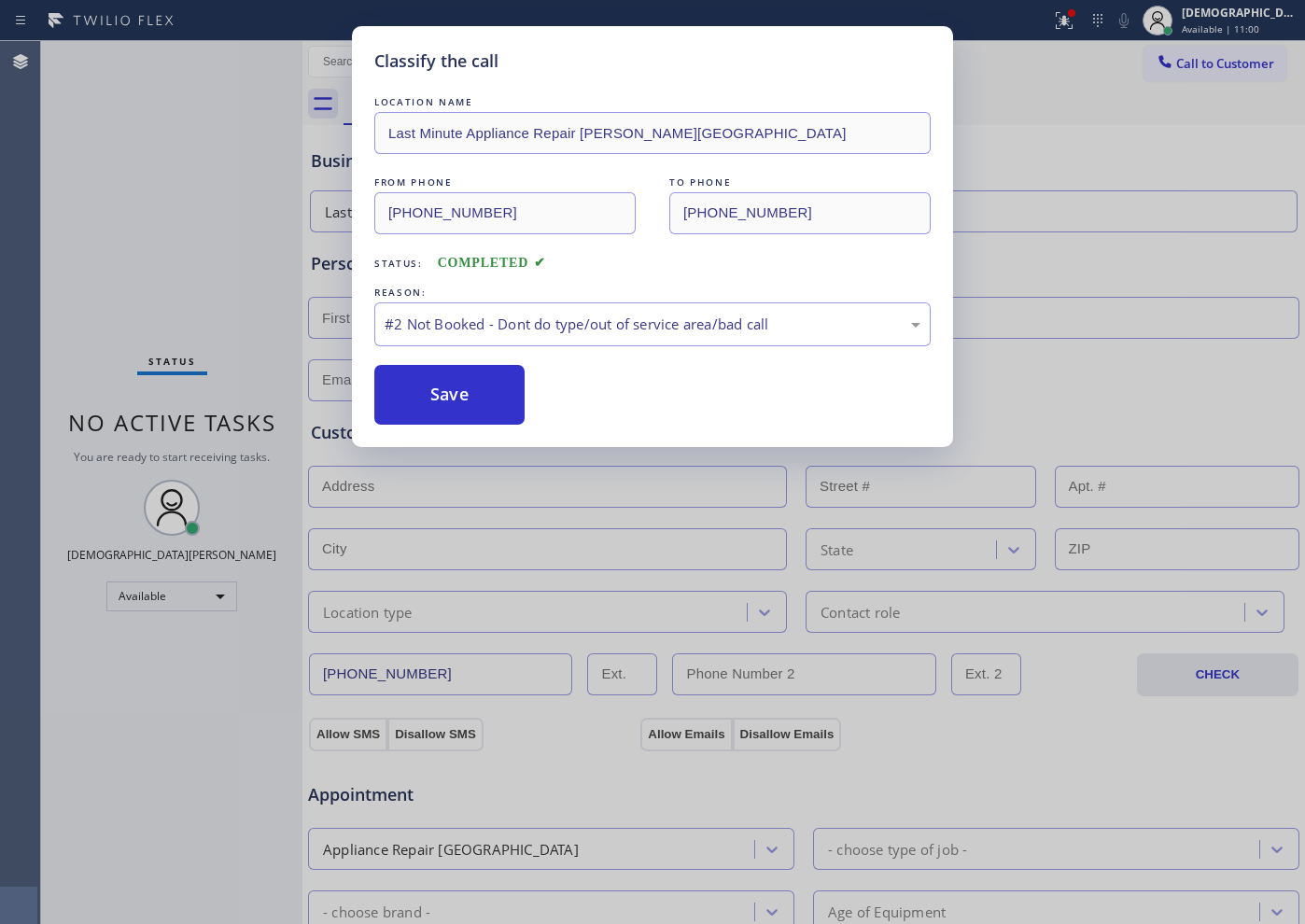
click at [416, 395] on button "Save" at bounding box center [449, 394] width 150 height 60
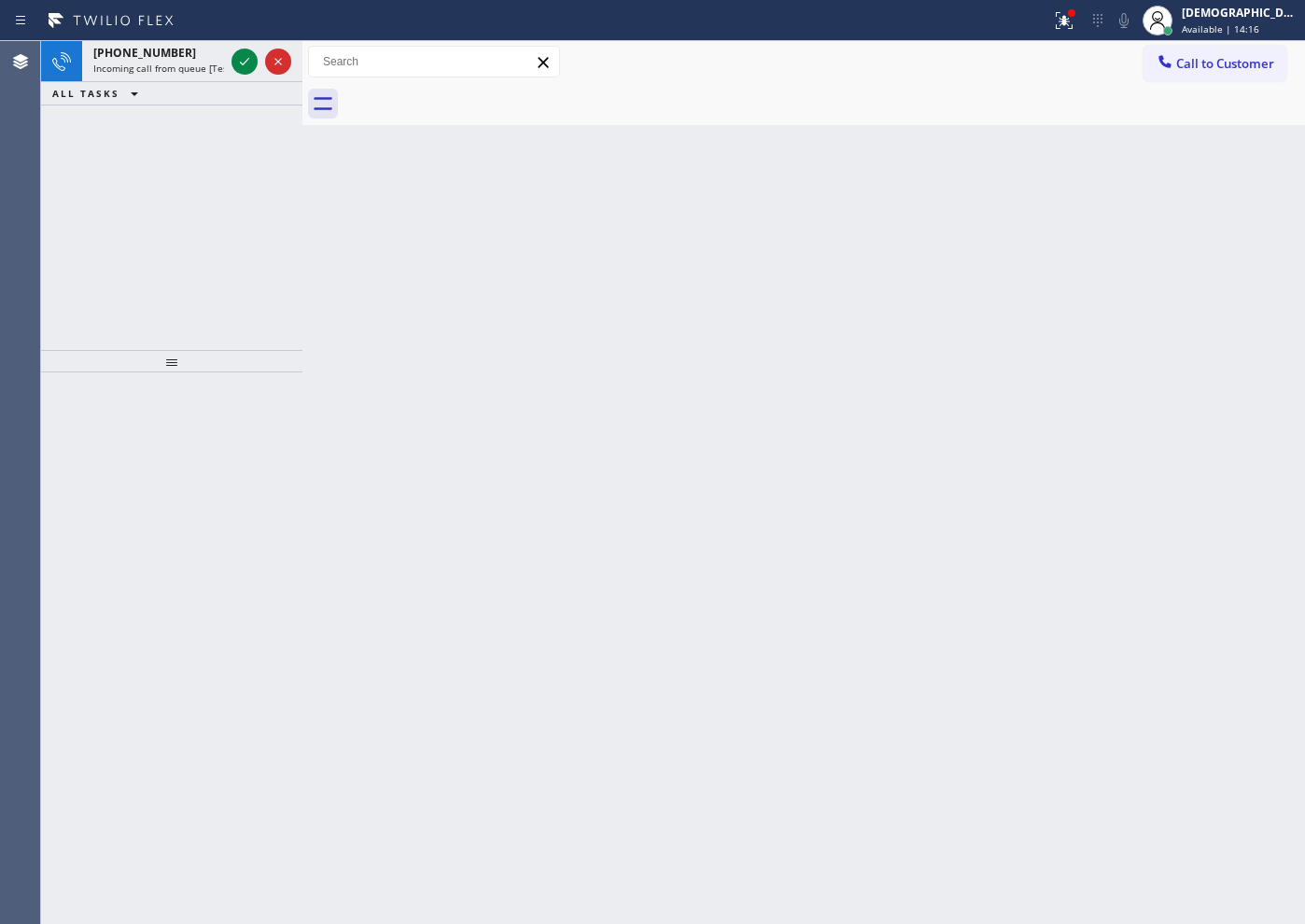
click at [184, 256] on div "[PHONE_NUMBER] Incoming call from queue [Test] All ALL TASKS ALL TASKS ACTIVE T…" at bounding box center [171, 195] width 261 height 309
click at [239, 63] on icon at bounding box center [245, 62] width 23 height 23
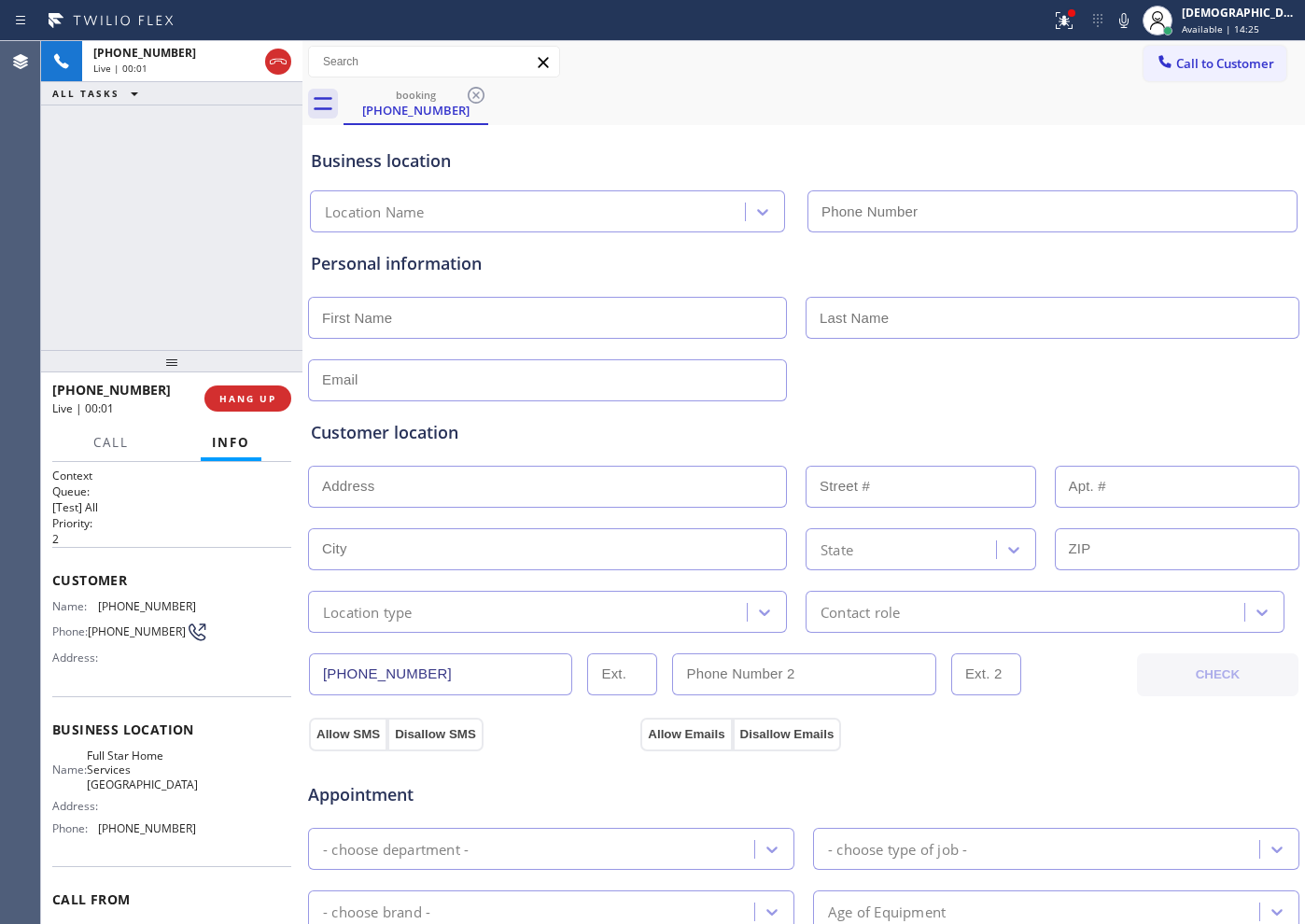
type input "[PHONE_NUMBER]"
drag, startPoint x: 274, startPoint y: 66, endPoint x: 649, endPoint y: 63, distance: 375.0
click at [274, 66] on icon at bounding box center [278, 62] width 23 height 23
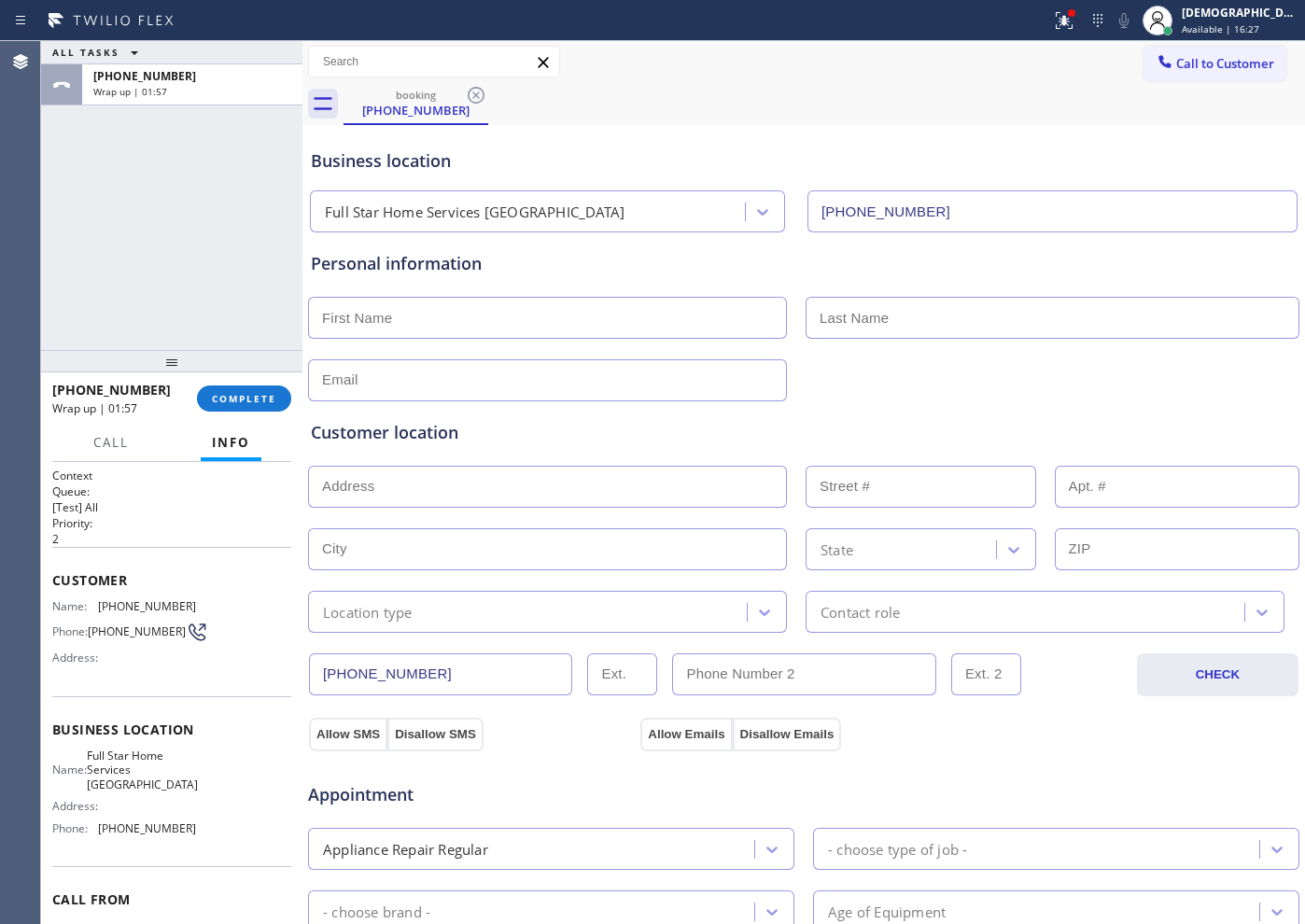
click at [120, 281] on div "ALL TASKS ALL TASKS ACTIVE TASKS TASKS IN WRAP UP [PHONE_NUMBER] Wrap up | 01:57" at bounding box center [171, 195] width 261 height 309
click at [225, 387] on button "COMPLETE" at bounding box center [244, 398] width 94 height 26
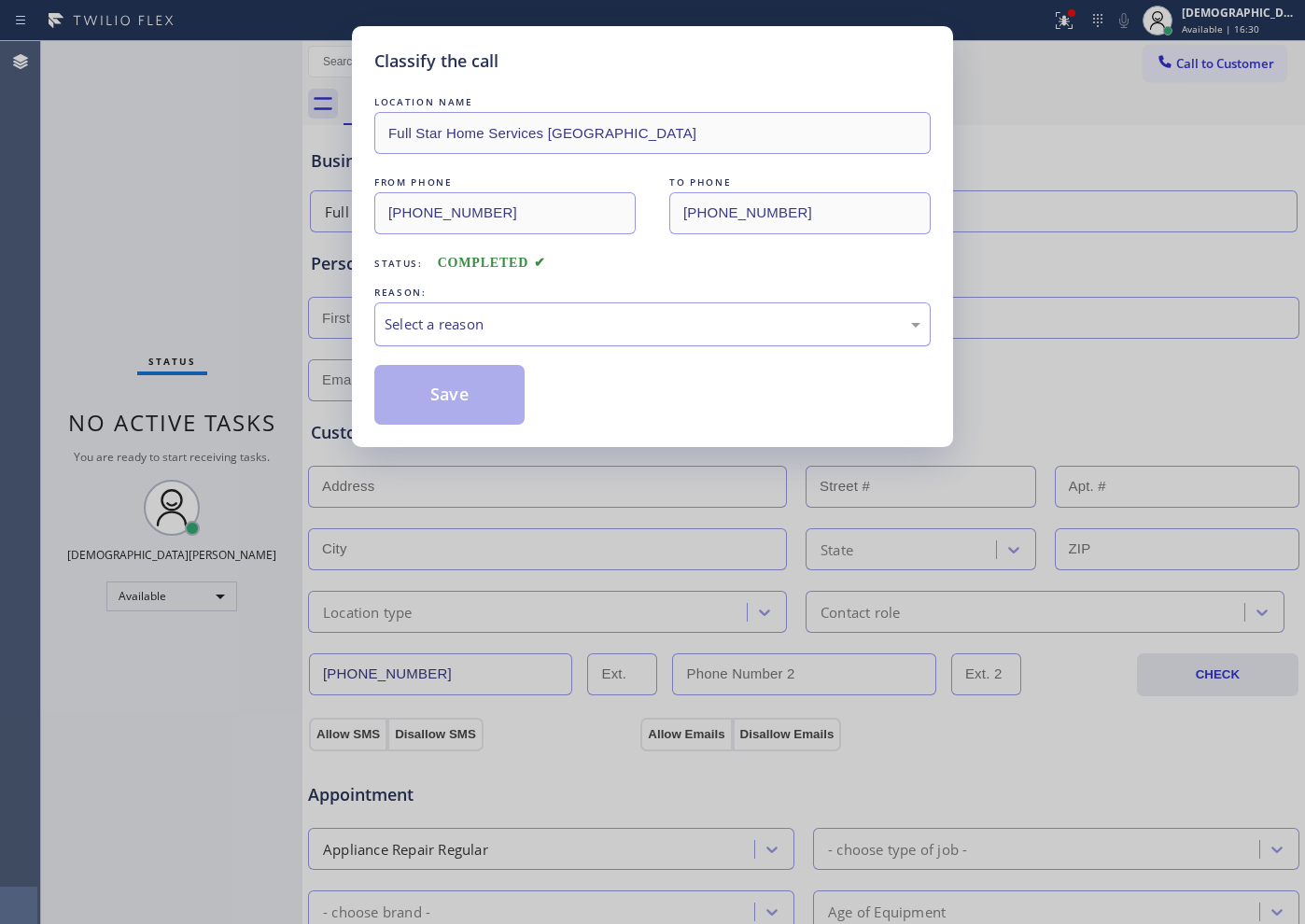
click at [447, 314] on div "Select a reason" at bounding box center [652, 325] width 536 height 22
click at [421, 392] on button "Save" at bounding box center [449, 394] width 150 height 60
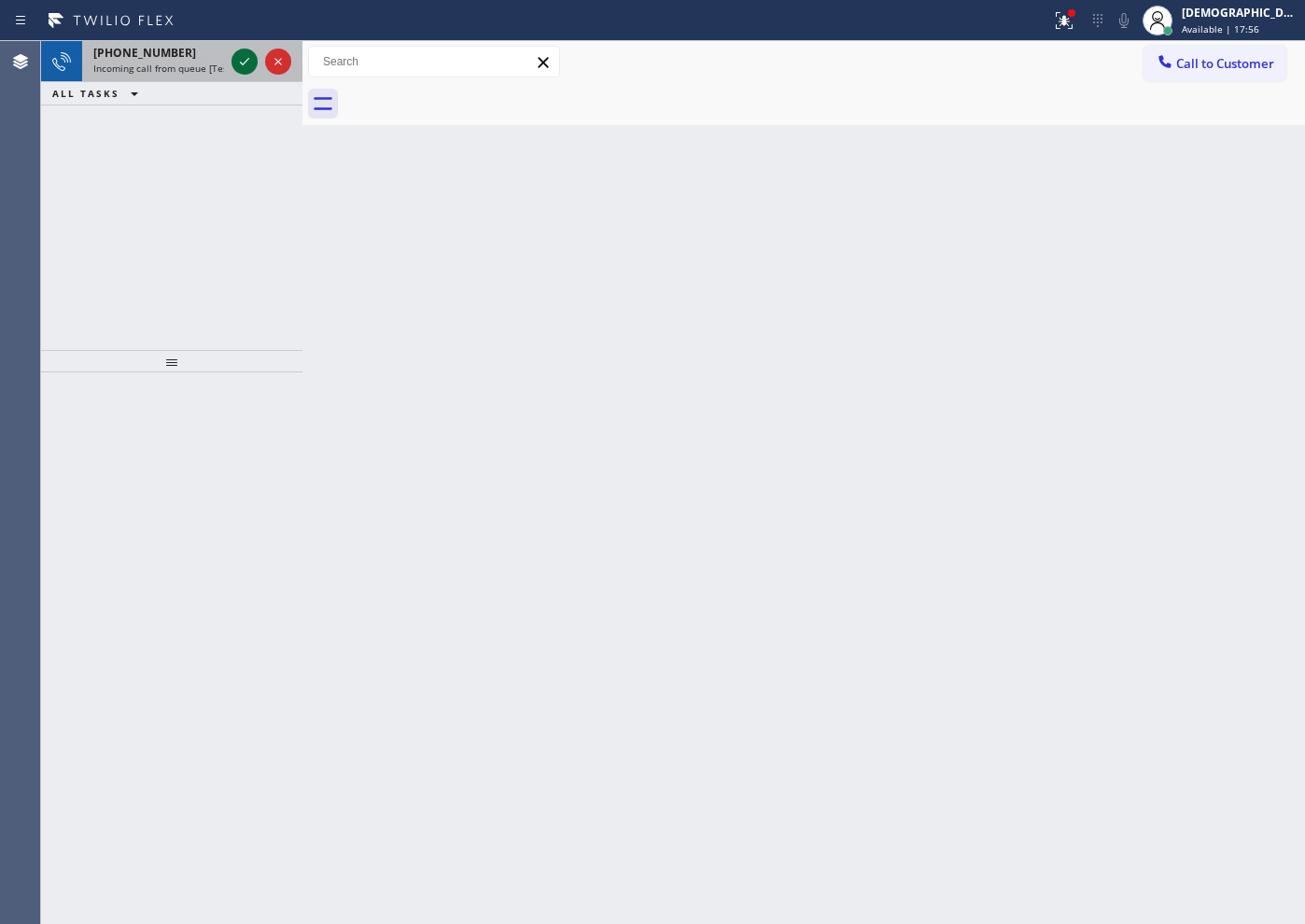
click at [239, 68] on icon at bounding box center [245, 62] width 23 height 23
click at [242, 57] on icon at bounding box center [245, 62] width 23 height 23
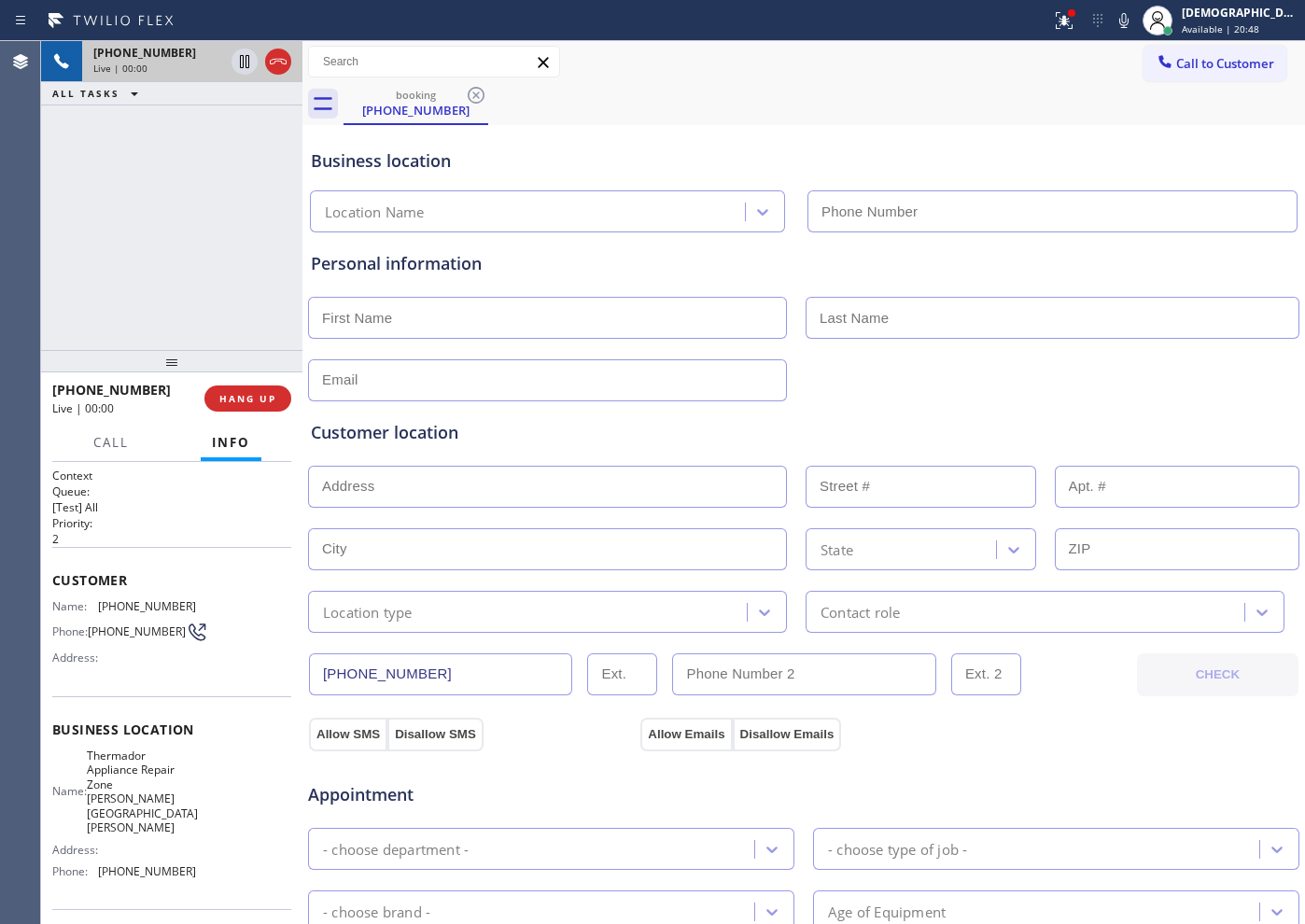
type input "[PHONE_NUMBER]"
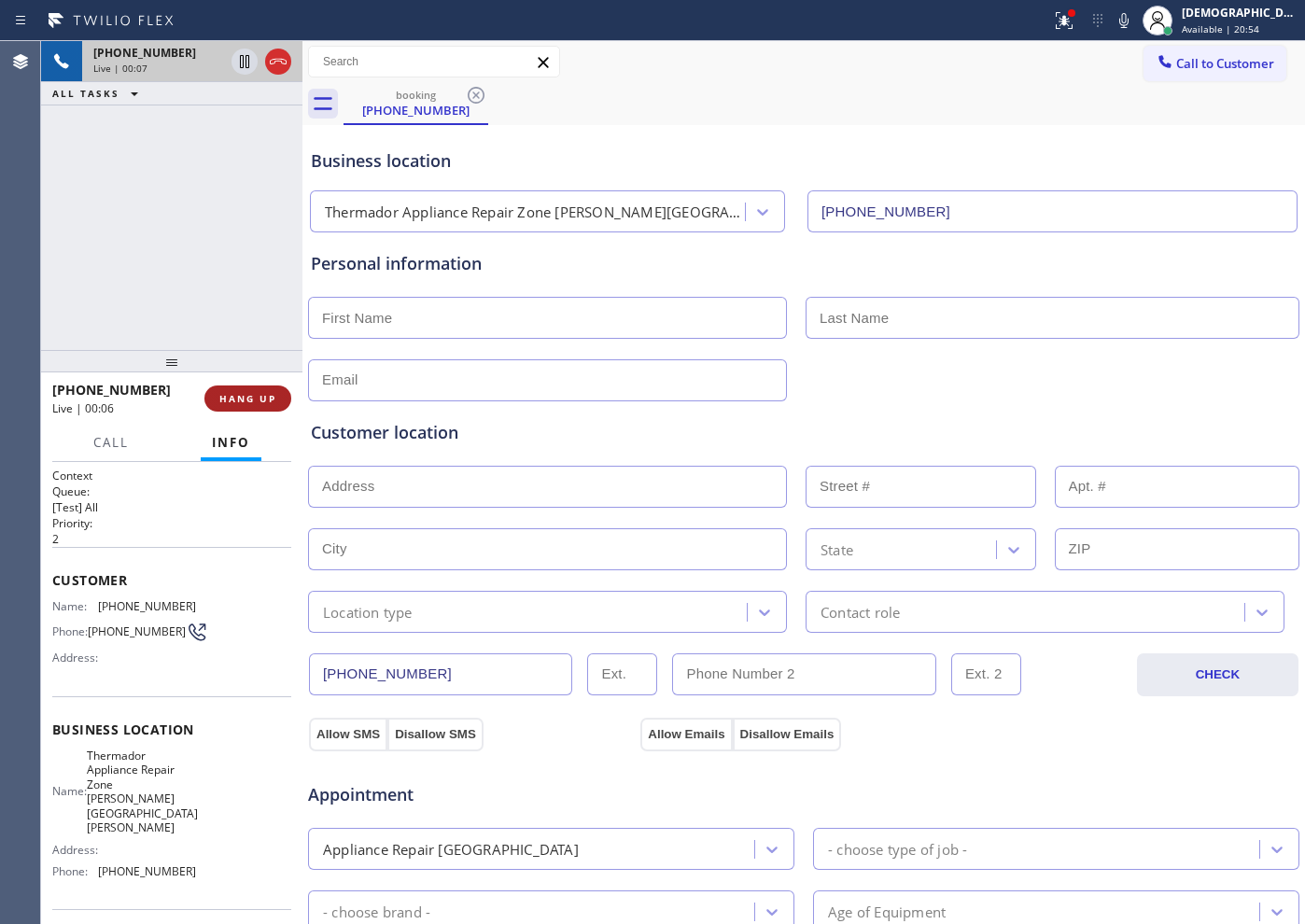
click at [263, 401] on span "HANG UP" at bounding box center [247, 397] width 57 height 13
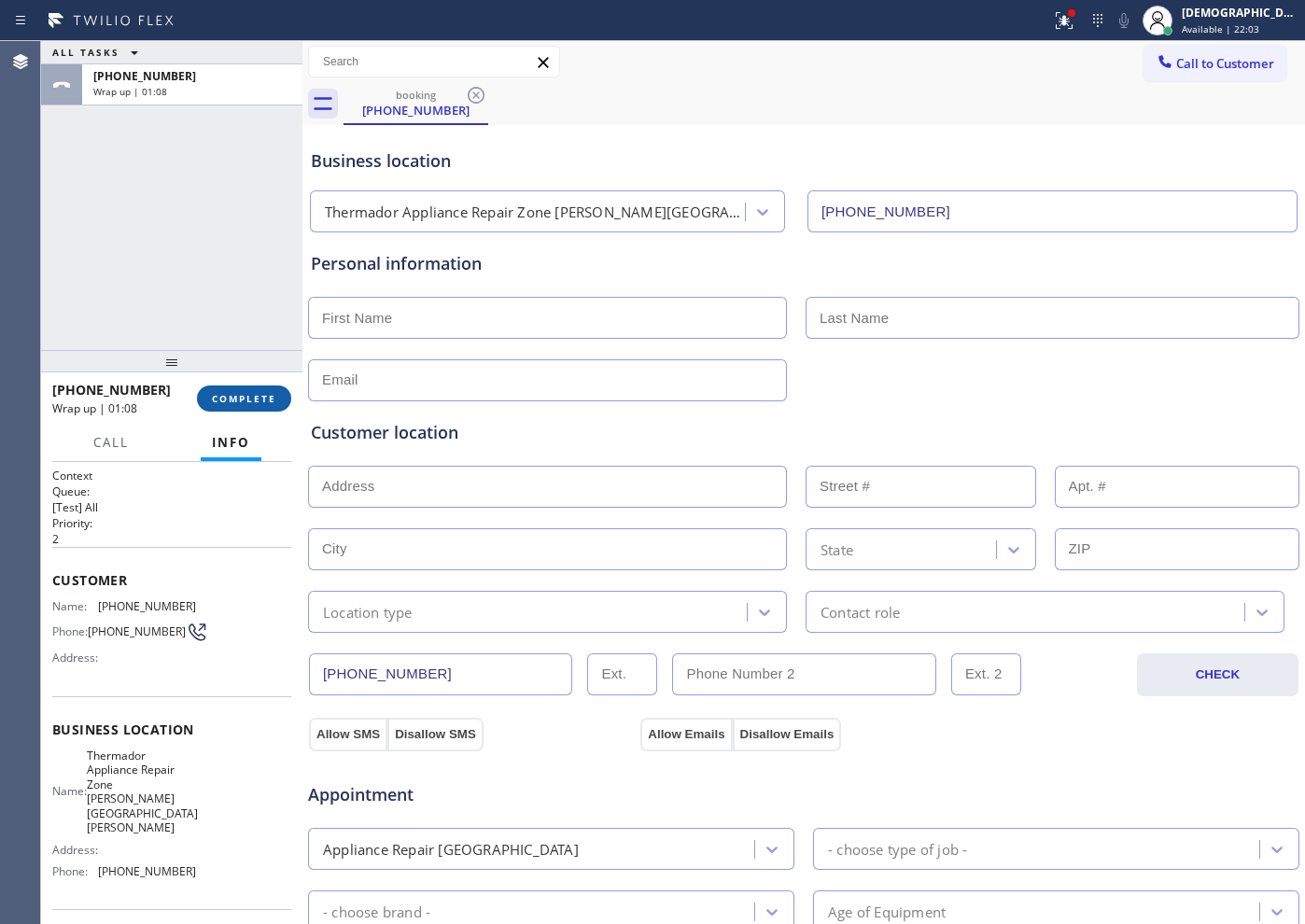
click at [233, 404] on span "COMPLETE" at bounding box center [244, 397] width 65 height 13
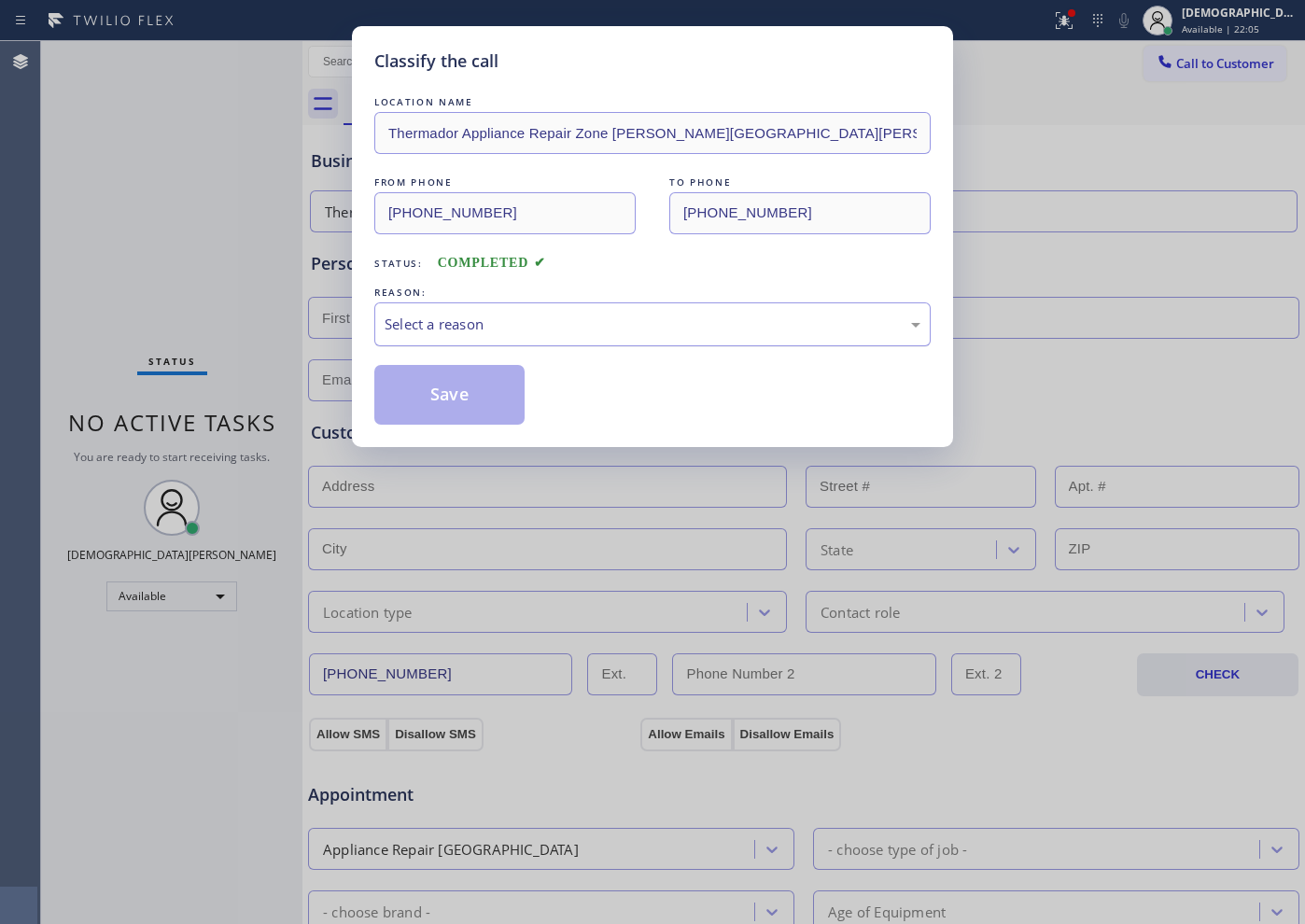
click at [786, 327] on div "Select a reason" at bounding box center [652, 325] width 536 height 22
click at [504, 398] on button "Save" at bounding box center [449, 394] width 150 height 60
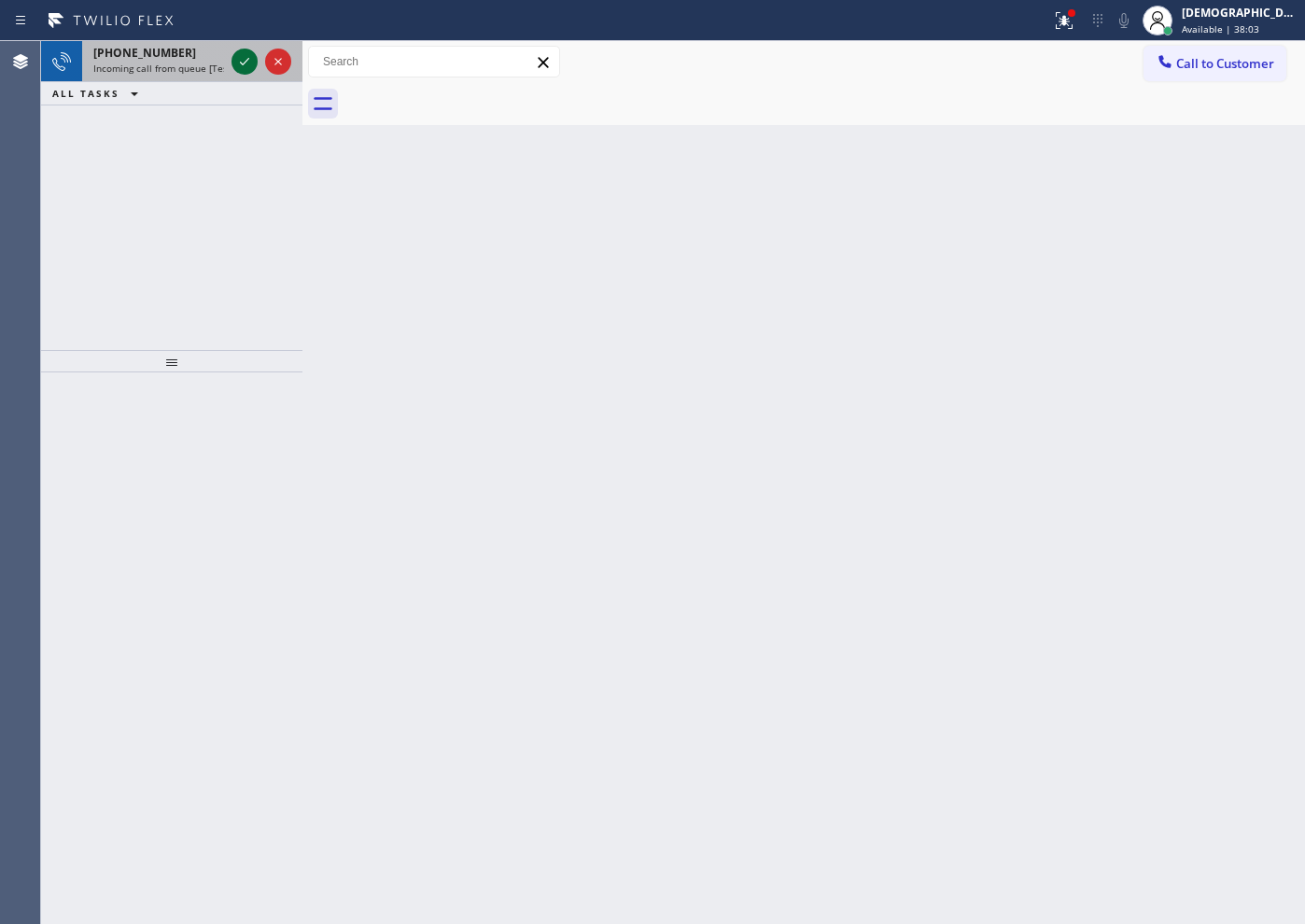
click at [234, 66] on icon at bounding box center [245, 62] width 23 height 23
click at [238, 64] on icon at bounding box center [245, 62] width 23 height 23
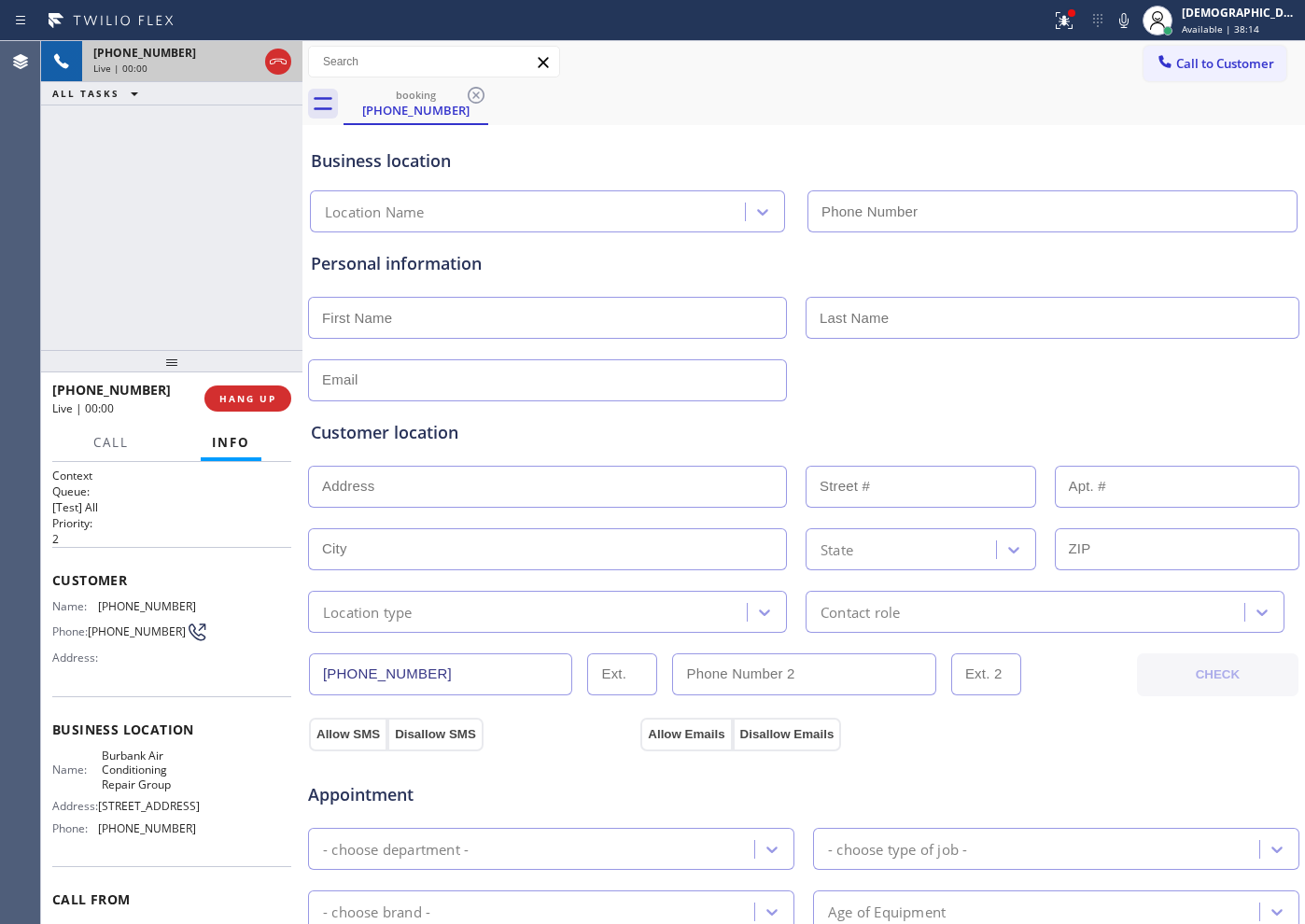
type input "[PHONE_NUMBER]"
click at [269, 68] on icon at bounding box center [278, 62] width 23 height 23
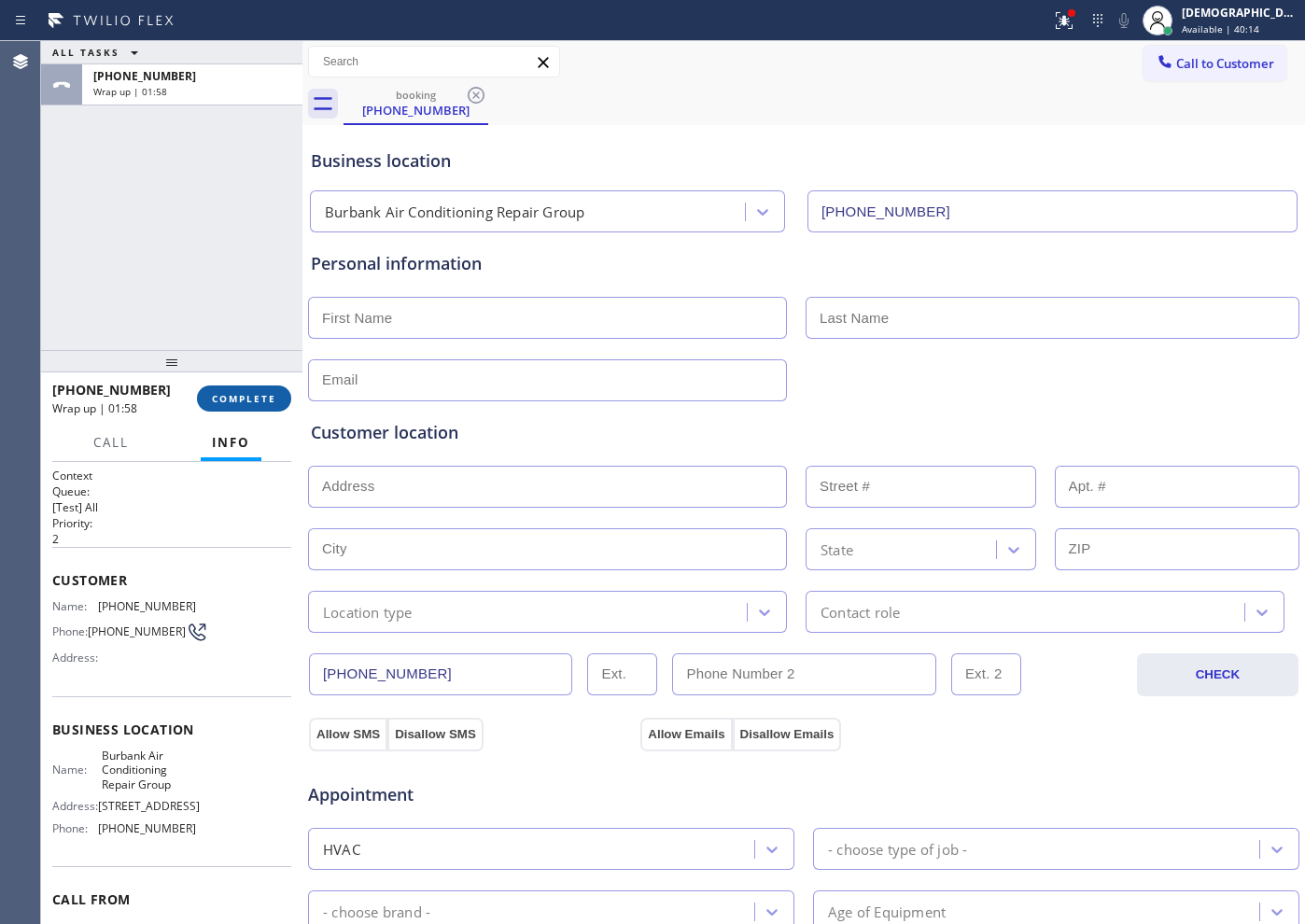
click at [248, 397] on span "COMPLETE" at bounding box center [244, 397] width 65 height 13
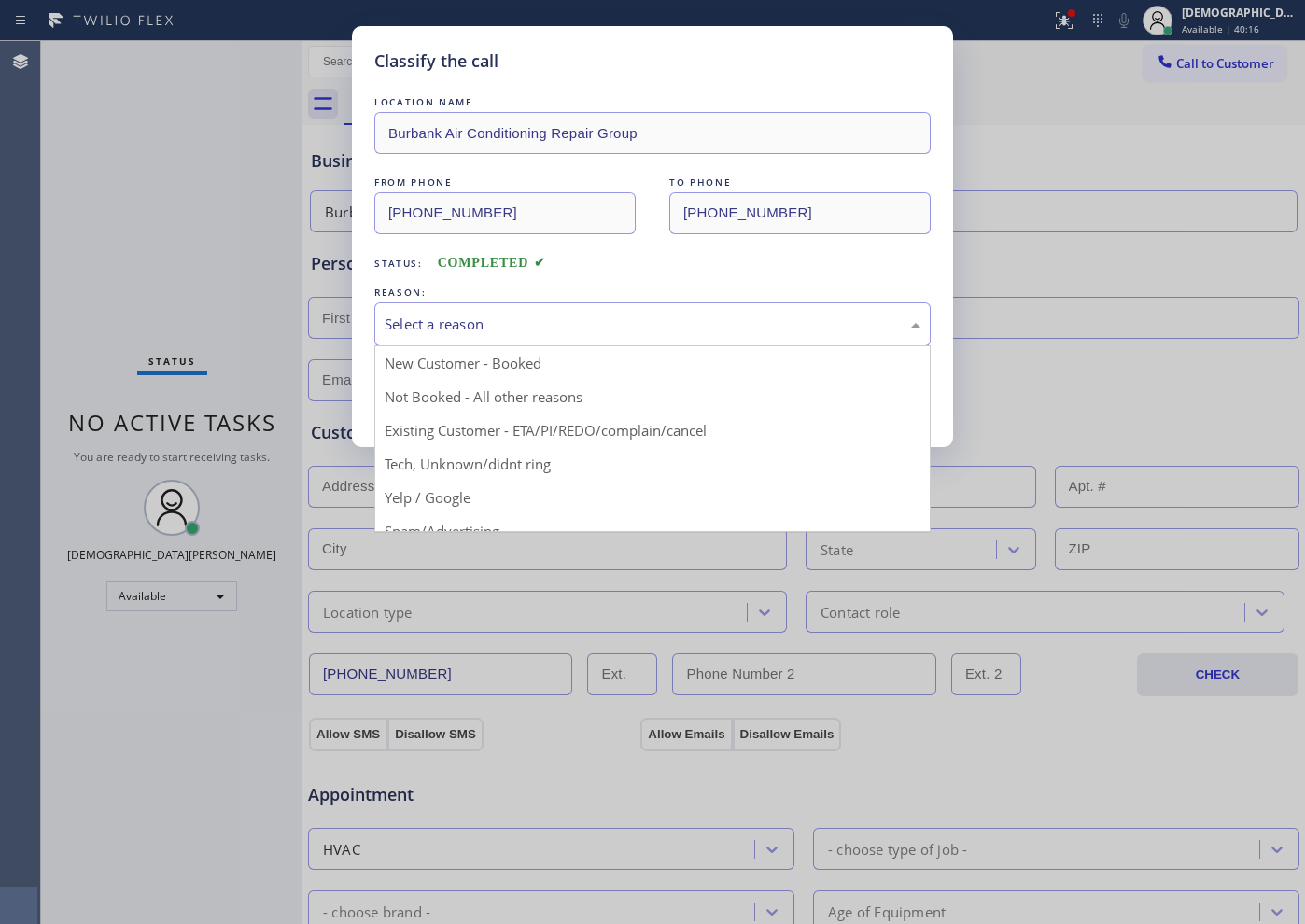
click at [581, 329] on div "Select a reason" at bounding box center [652, 325] width 536 height 22
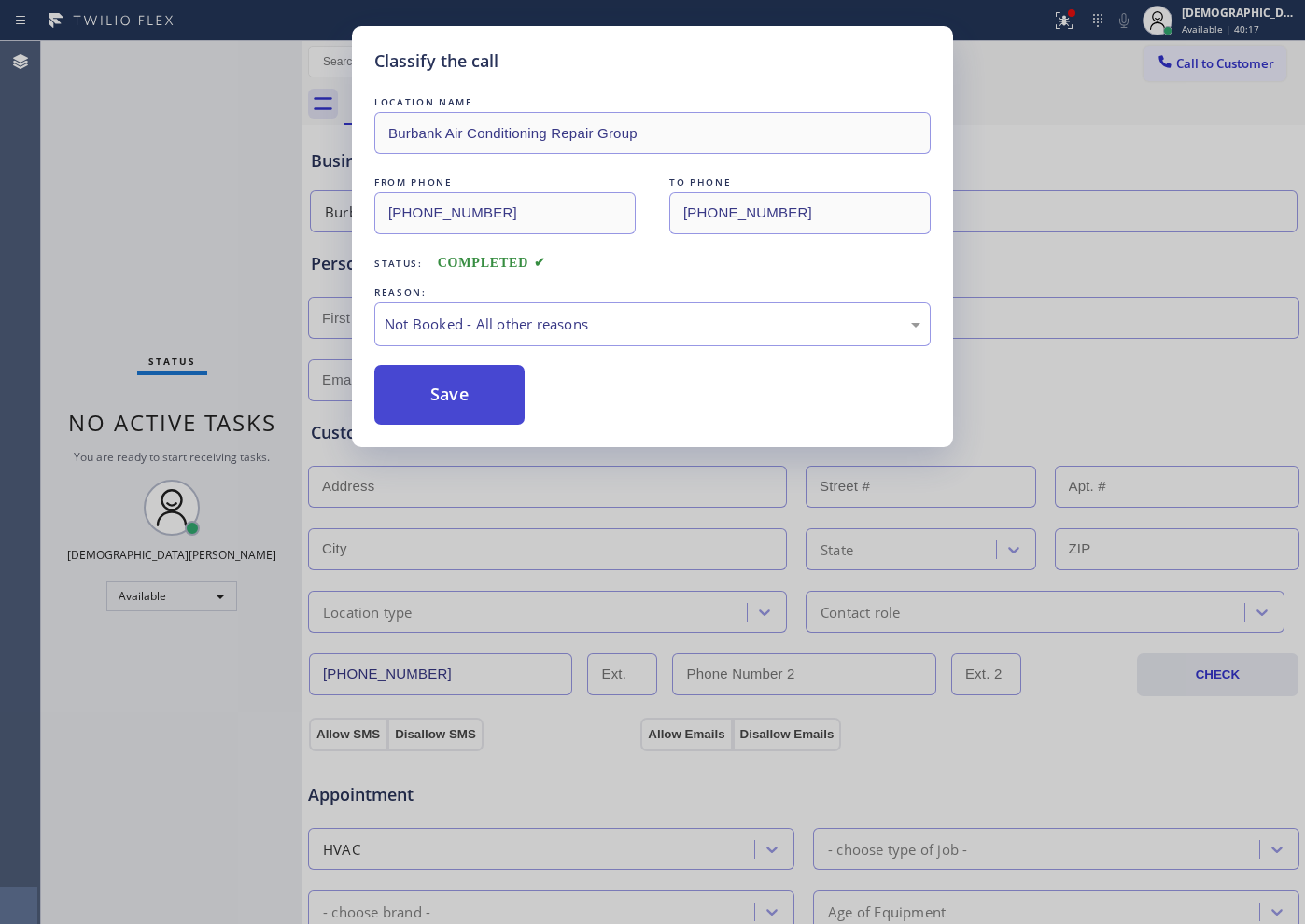
click at [496, 376] on button "Save" at bounding box center [449, 394] width 150 height 60
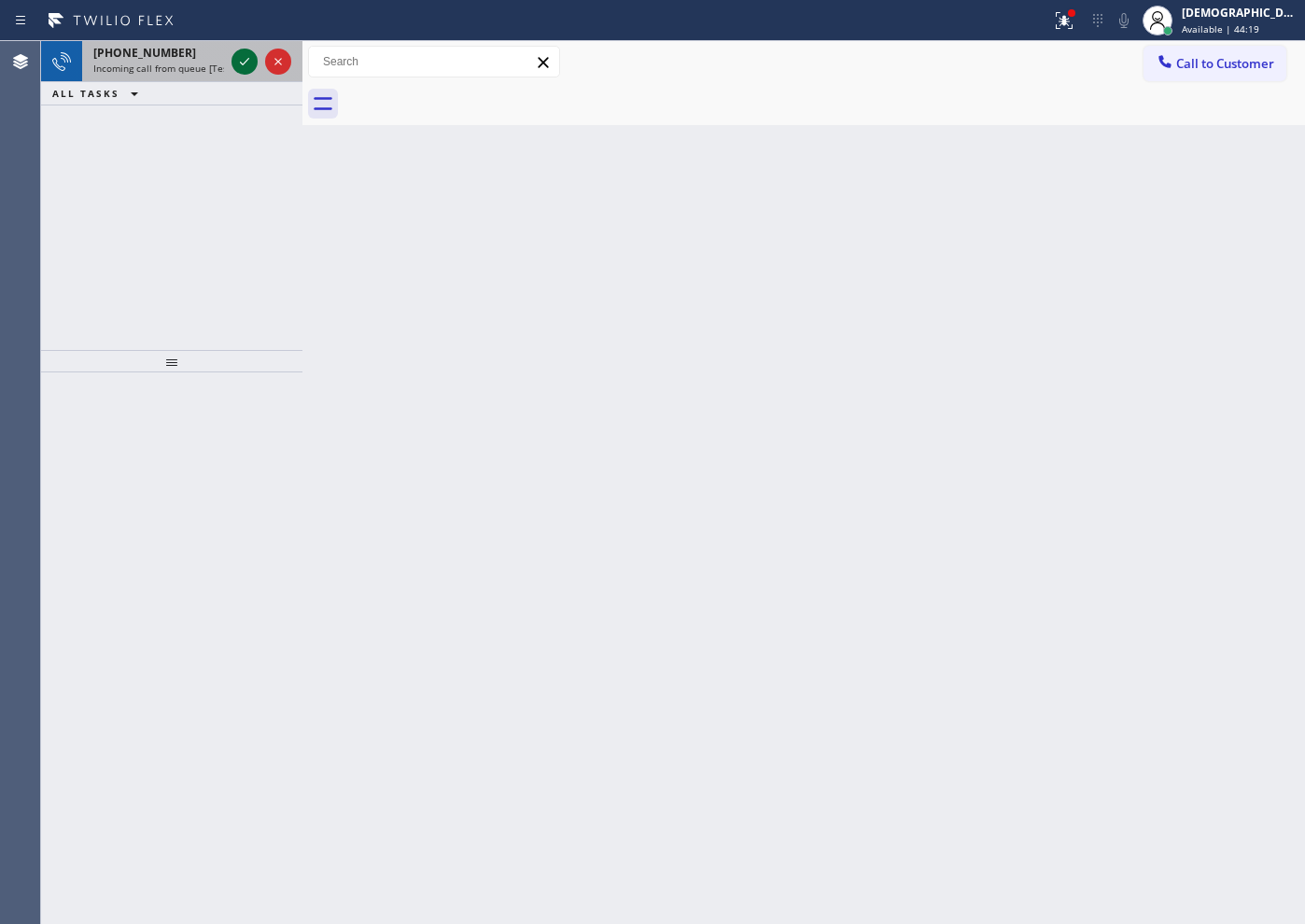
click at [245, 58] on icon at bounding box center [245, 62] width 23 height 23
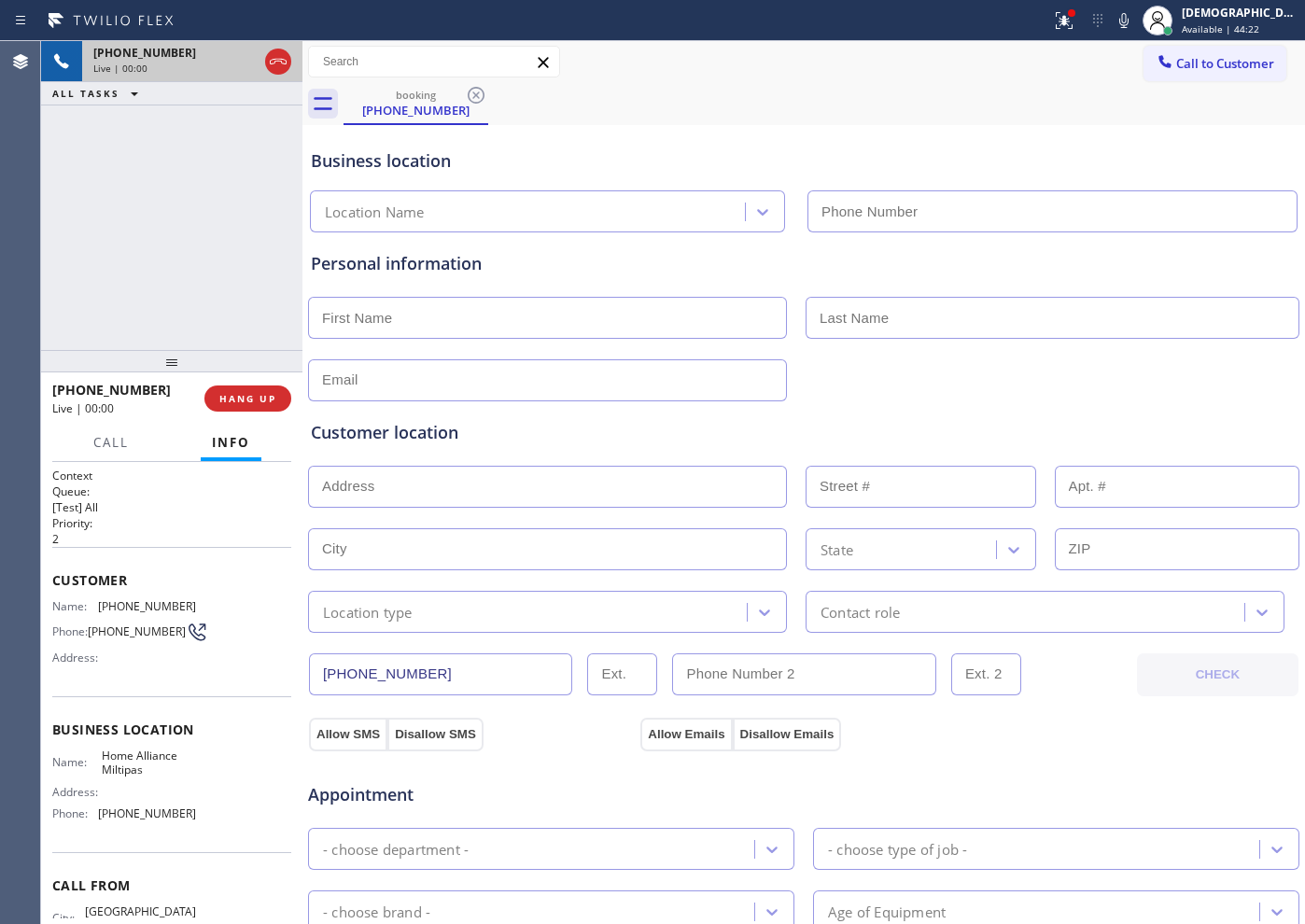
type input "[PHONE_NUMBER]"
drag, startPoint x: 281, startPoint y: 61, endPoint x: 268, endPoint y: 42, distance: 23.0
click at [281, 60] on icon at bounding box center [278, 62] width 23 height 23
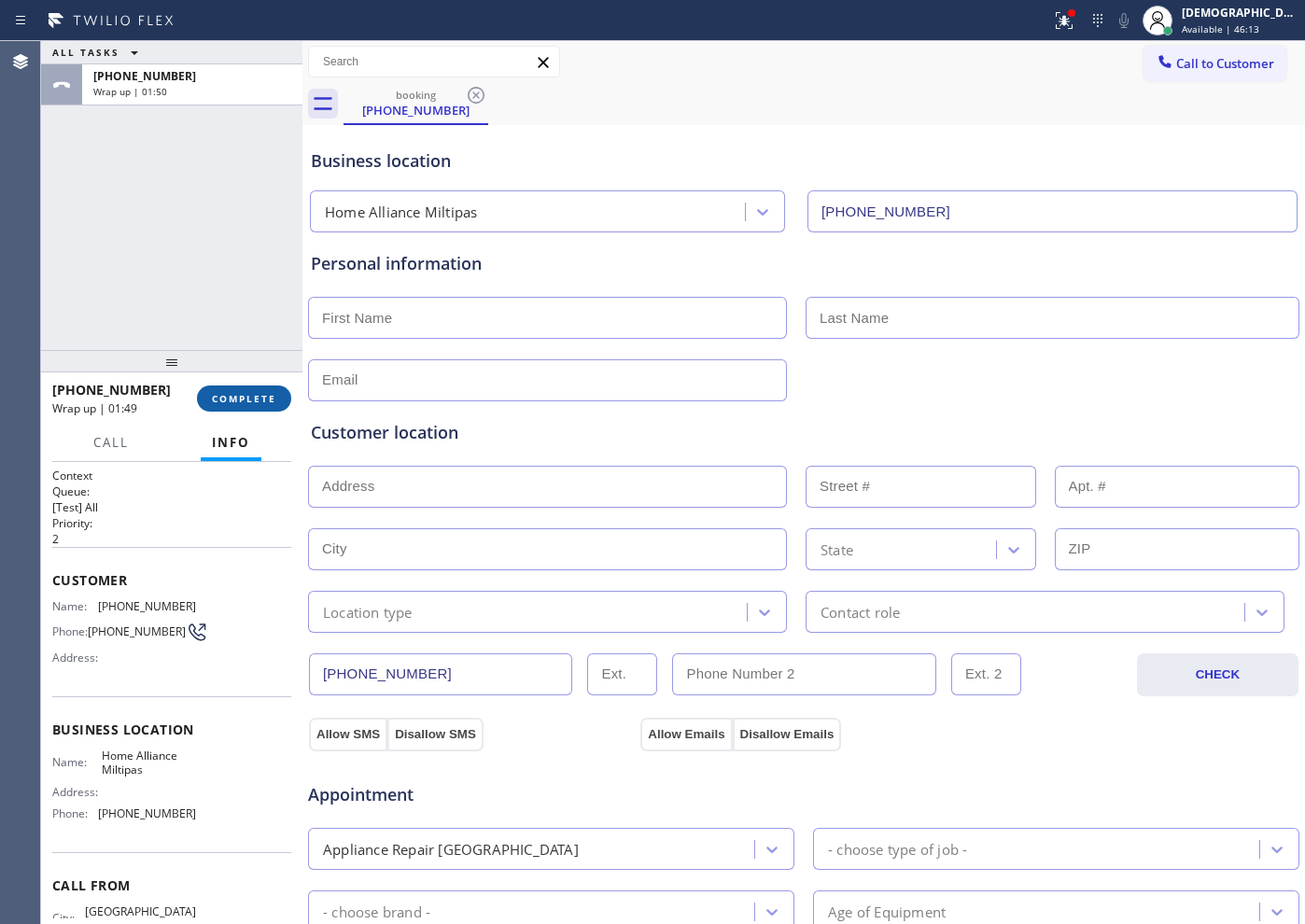
click at [245, 393] on span "COMPLETE" at bounding box center [244, 397] width 65 height 13
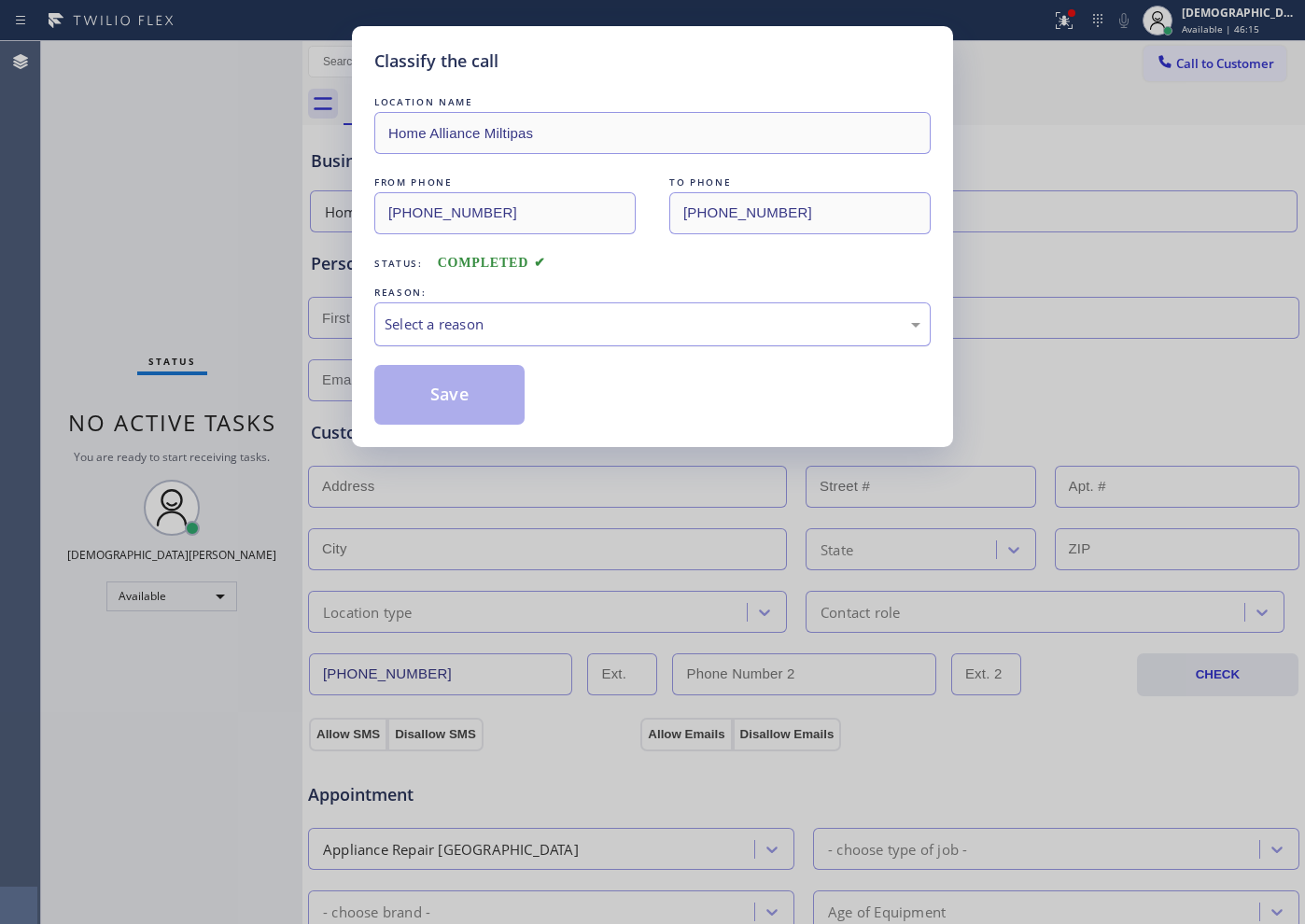
click at [521, 312] on div "Select a reason" at bounding box center [653, 324] width 557 height 44
click at [474, 383] on button "Save" at bounding box center [449, 394] width 150 height 60
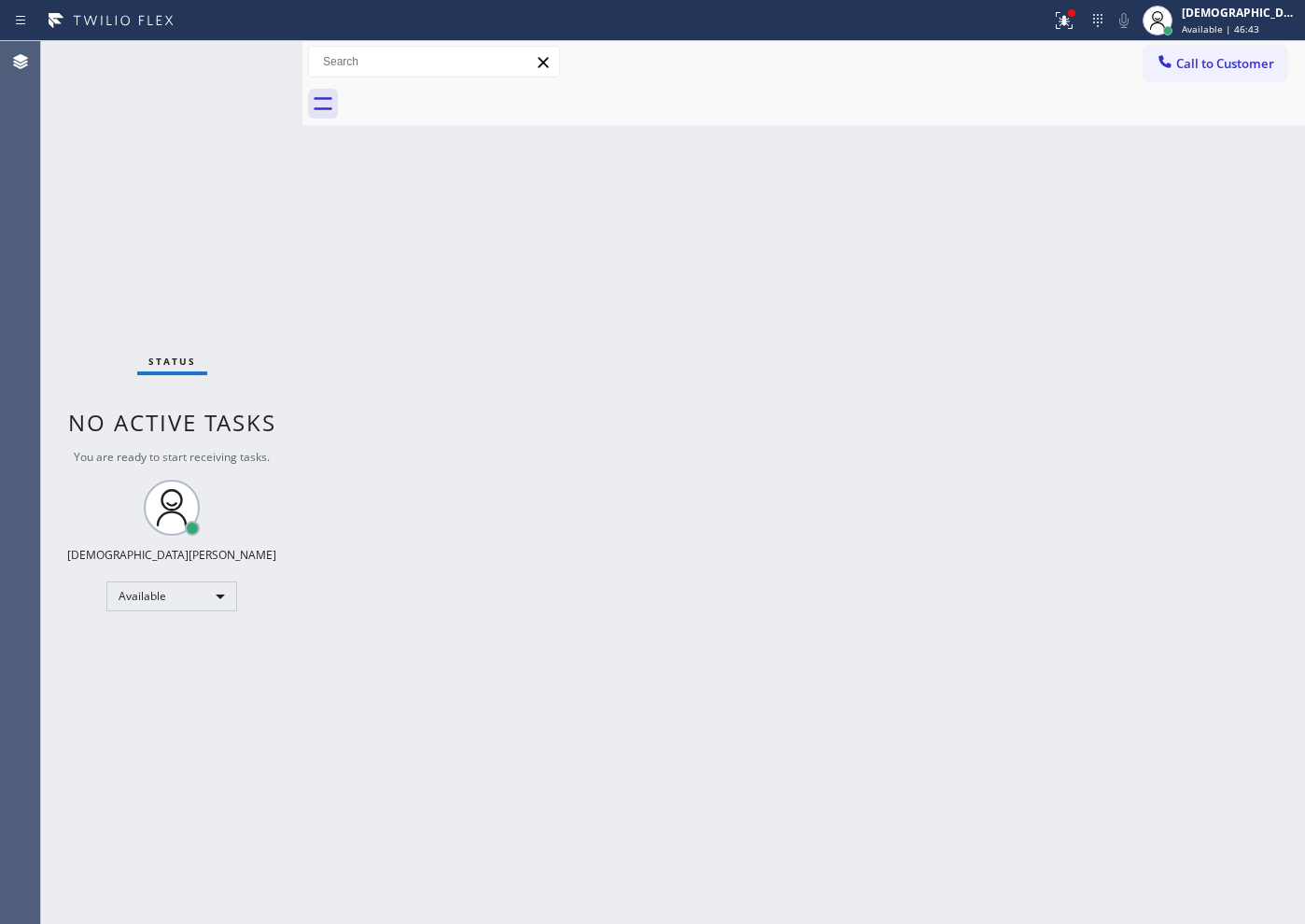
click at [200, 259] on div "Status No active tasks You are ready to start receiving tasks. Christian Cinco …" at bounding box center [171, 482] width 261 height 882
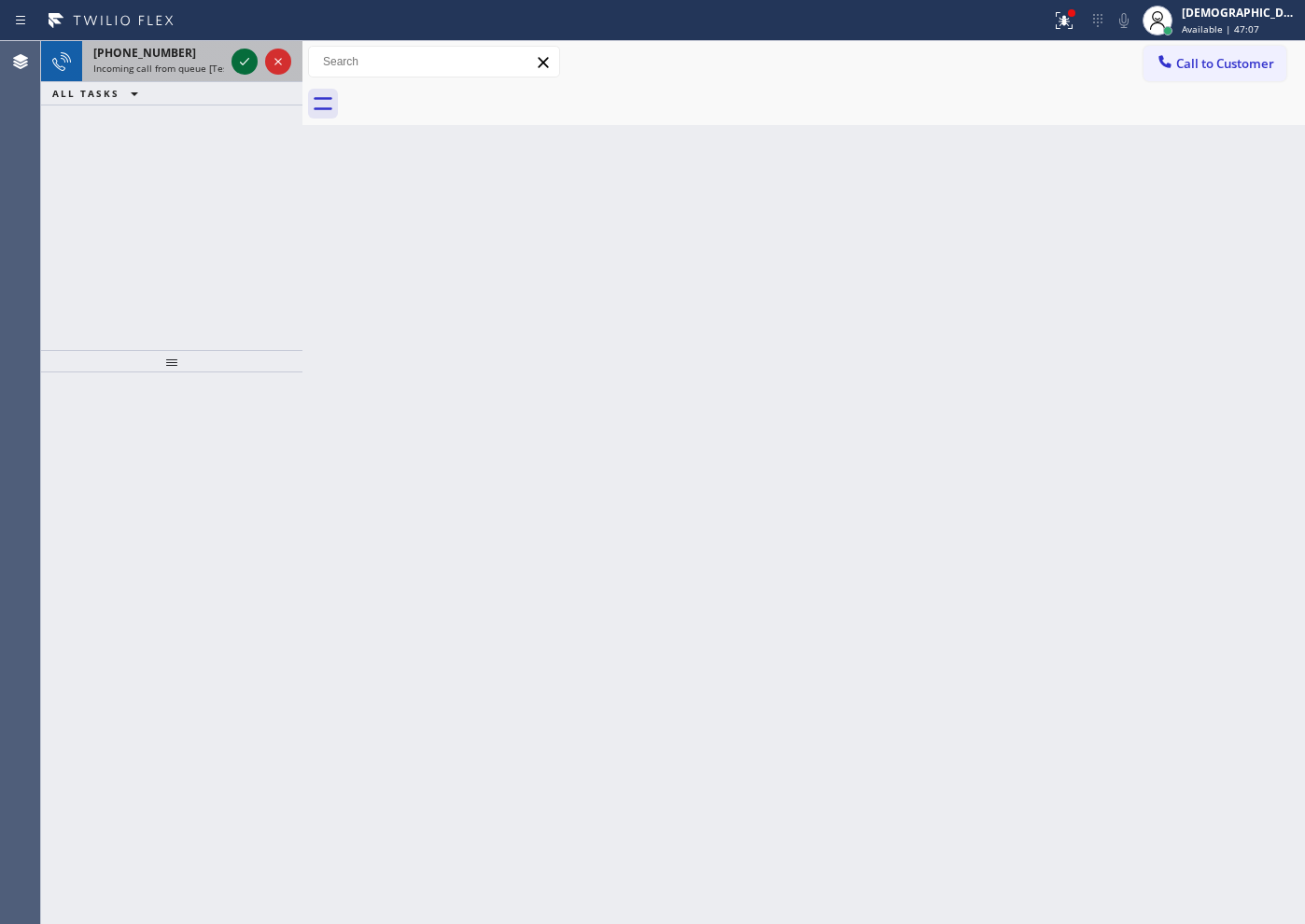
click at [250, 60] on icon at bounding box center [245, 62] width 23 height 23
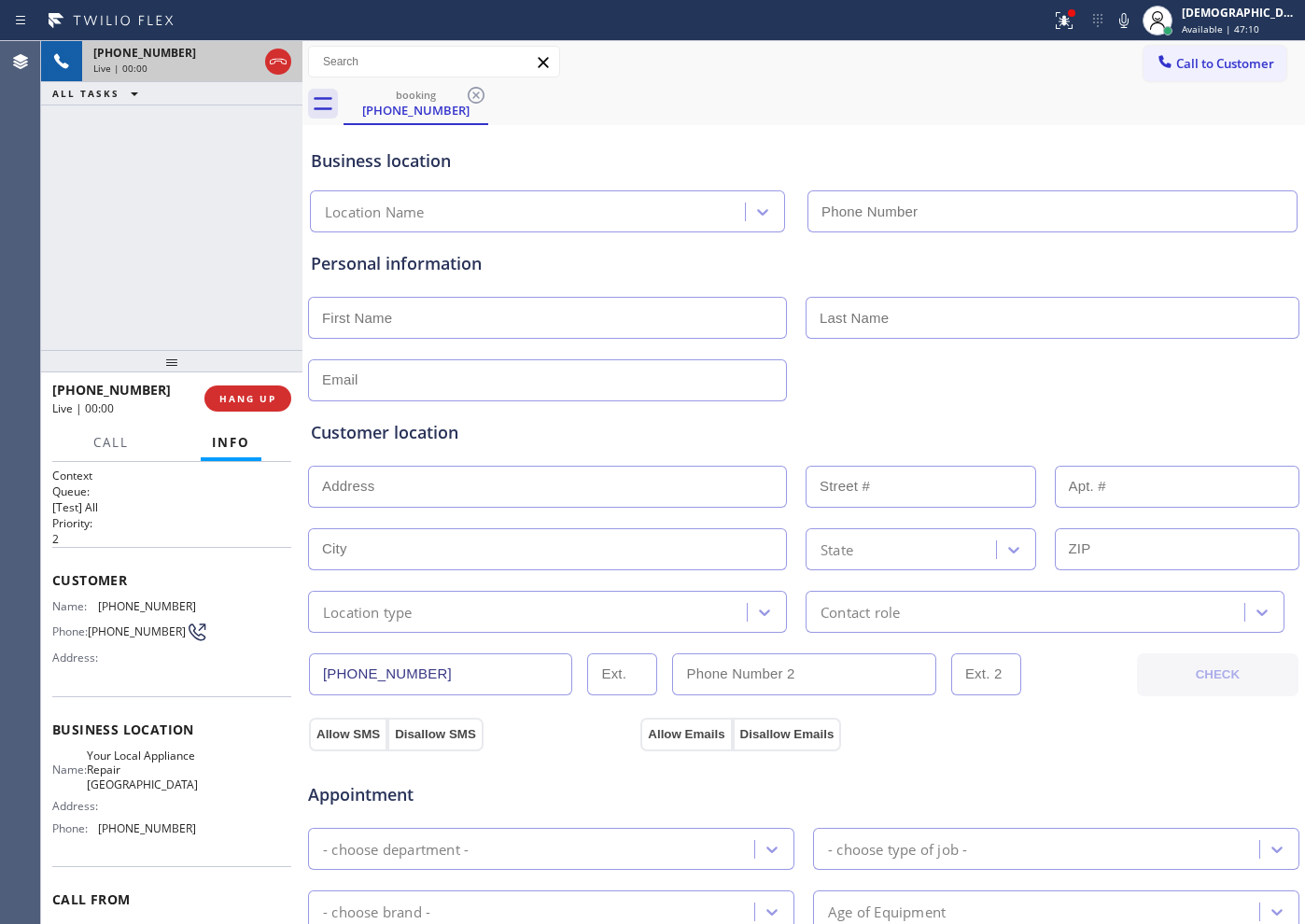
type input "[PHONE_NUMBER]"
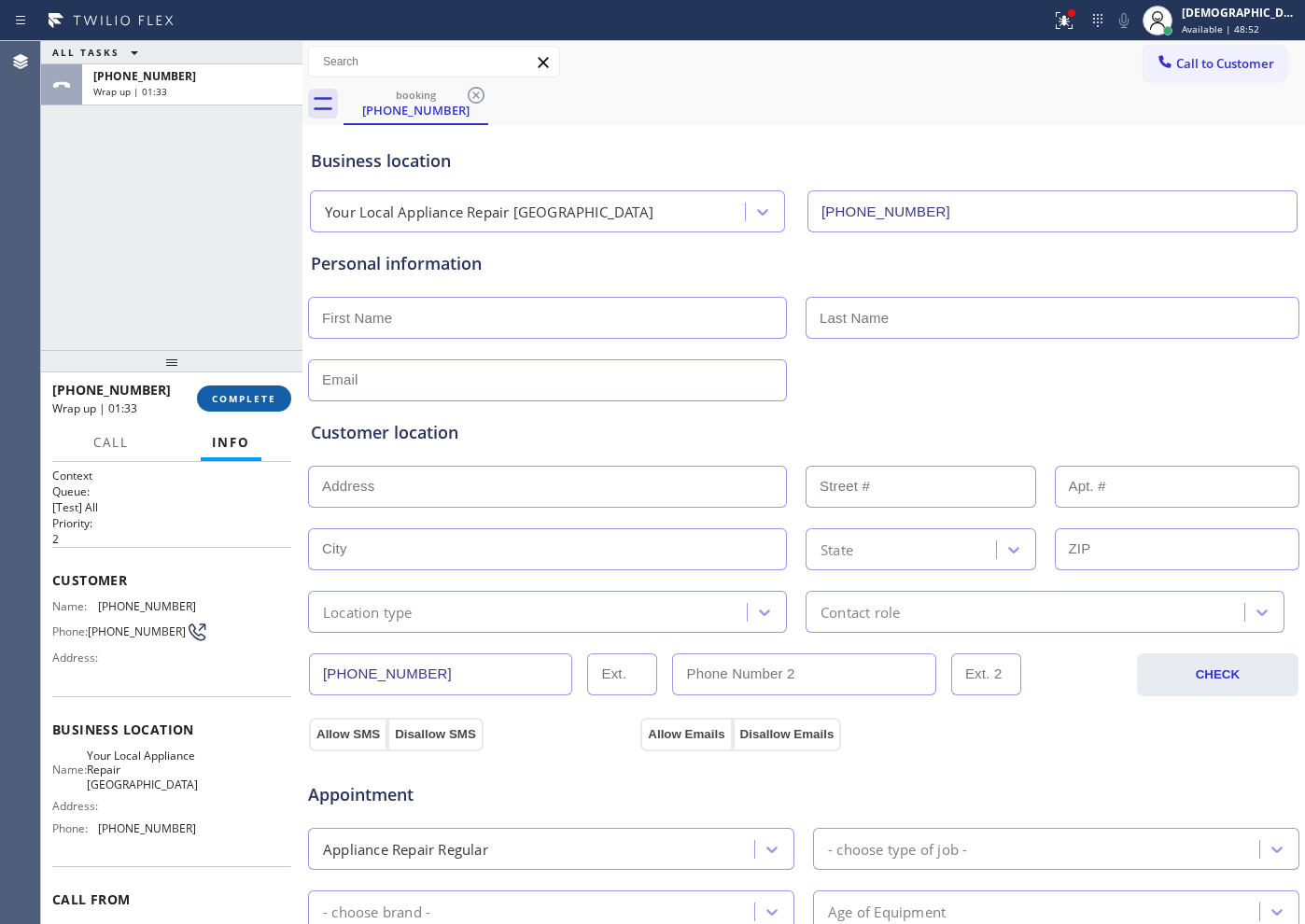
click at [248, 394] on span "COMPLETE" at bounding box center [244, 397] width 65 height 13
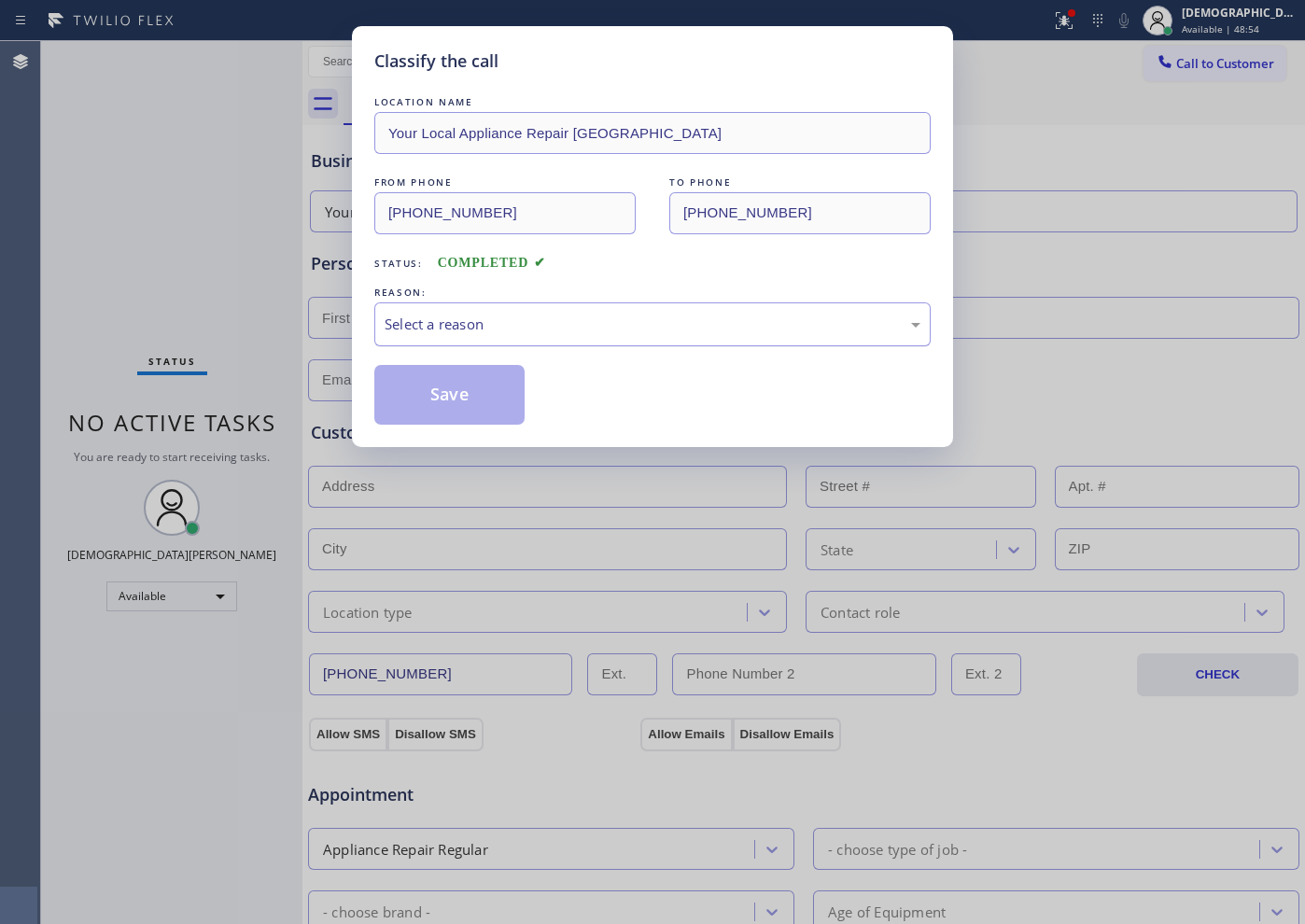
click at [600, 331] on div "Select a reason" at bounding box center [652, 325] width 536 height 22
click at [486, 399] on button "Save" at bounding box center [449, 394] width 150 height 60
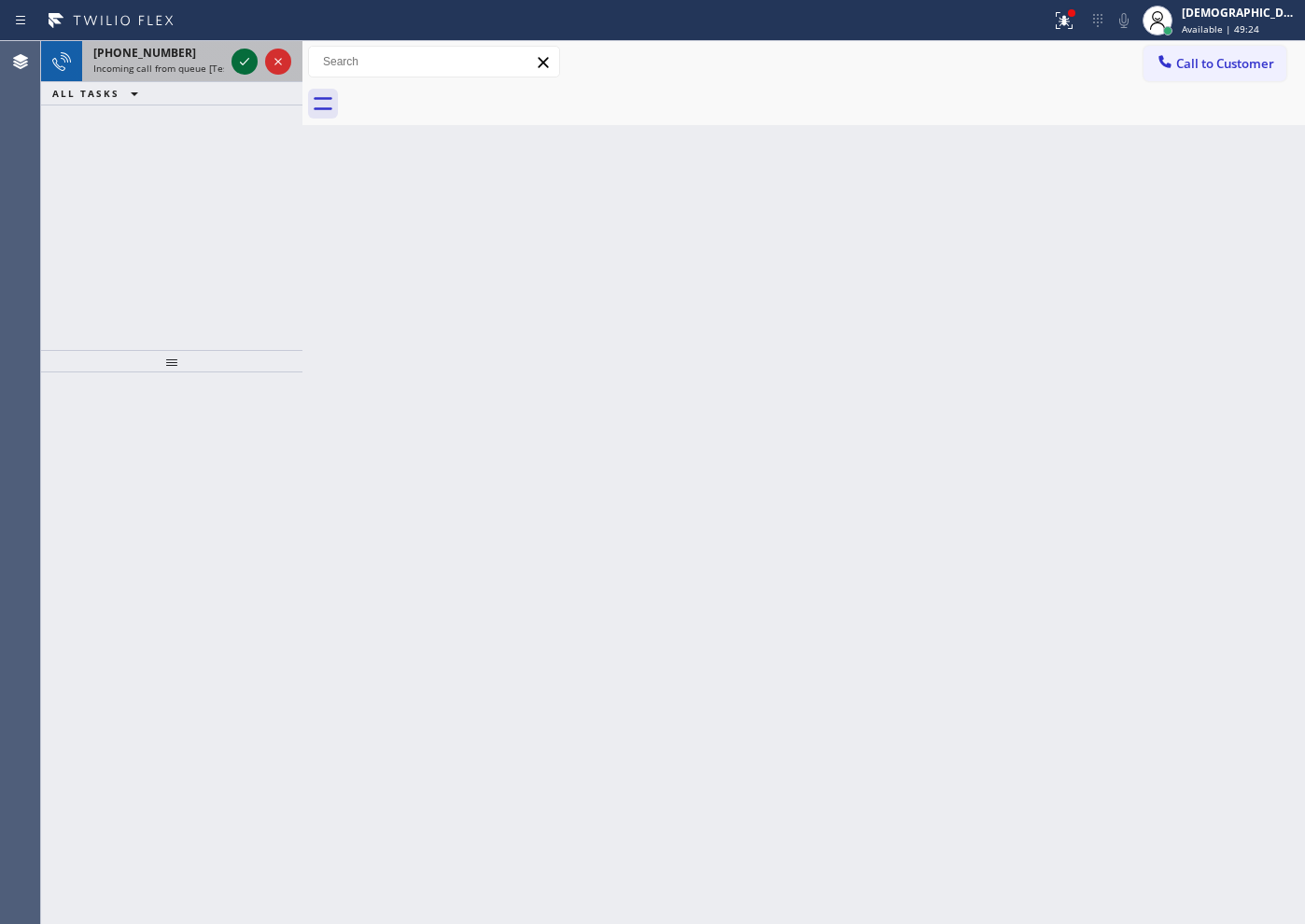
click at [241, 63] on icon at bounding box center [244, 62] width 9 height 8
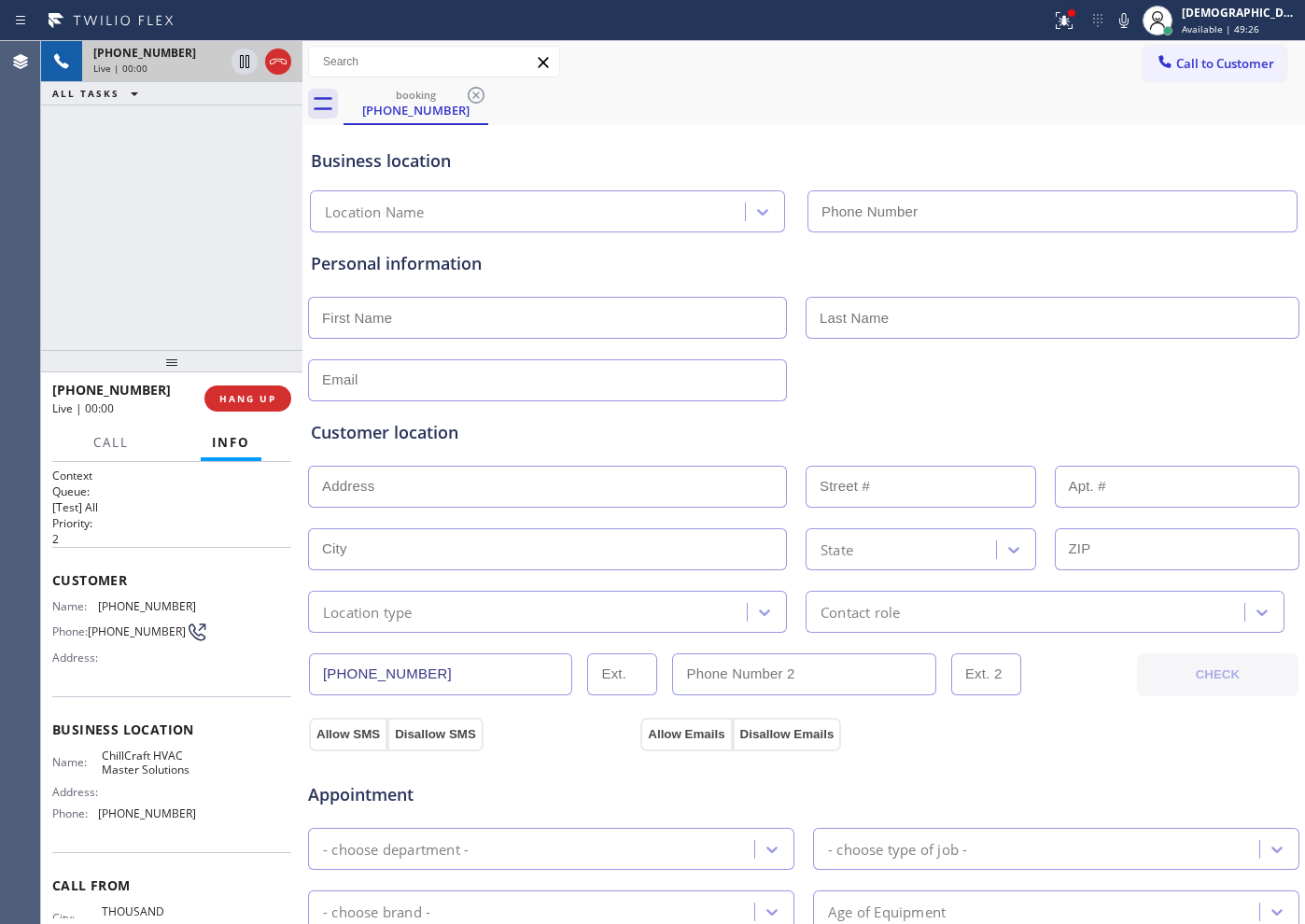
type input "[PHONE_NUMBER]"
click at [283, 60] on icon at bounding box center [278, 62] width 23 height 23
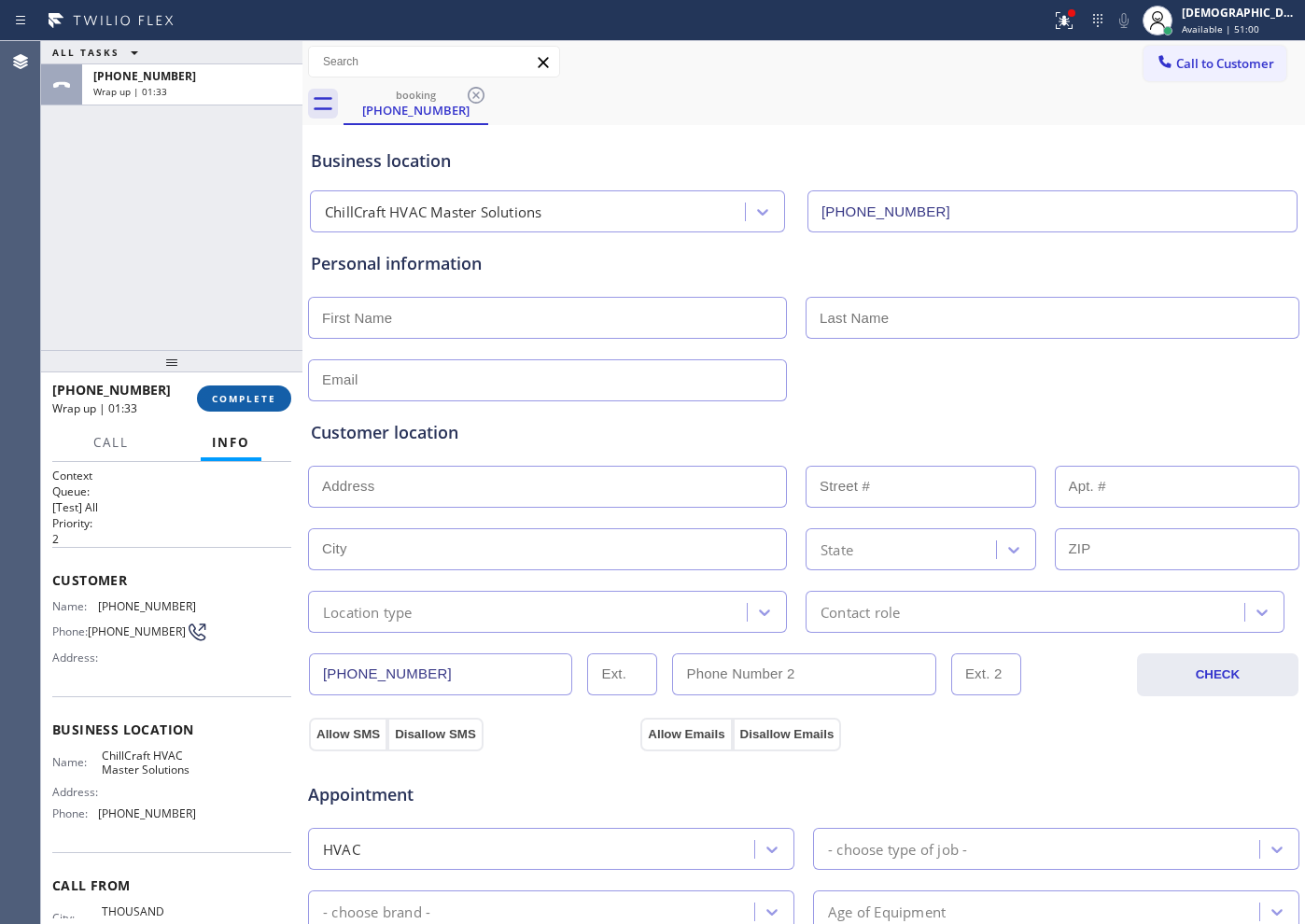
click at [224, 391] on span "COMPLETE" at bounding box center [244, 397] width 65 height 13
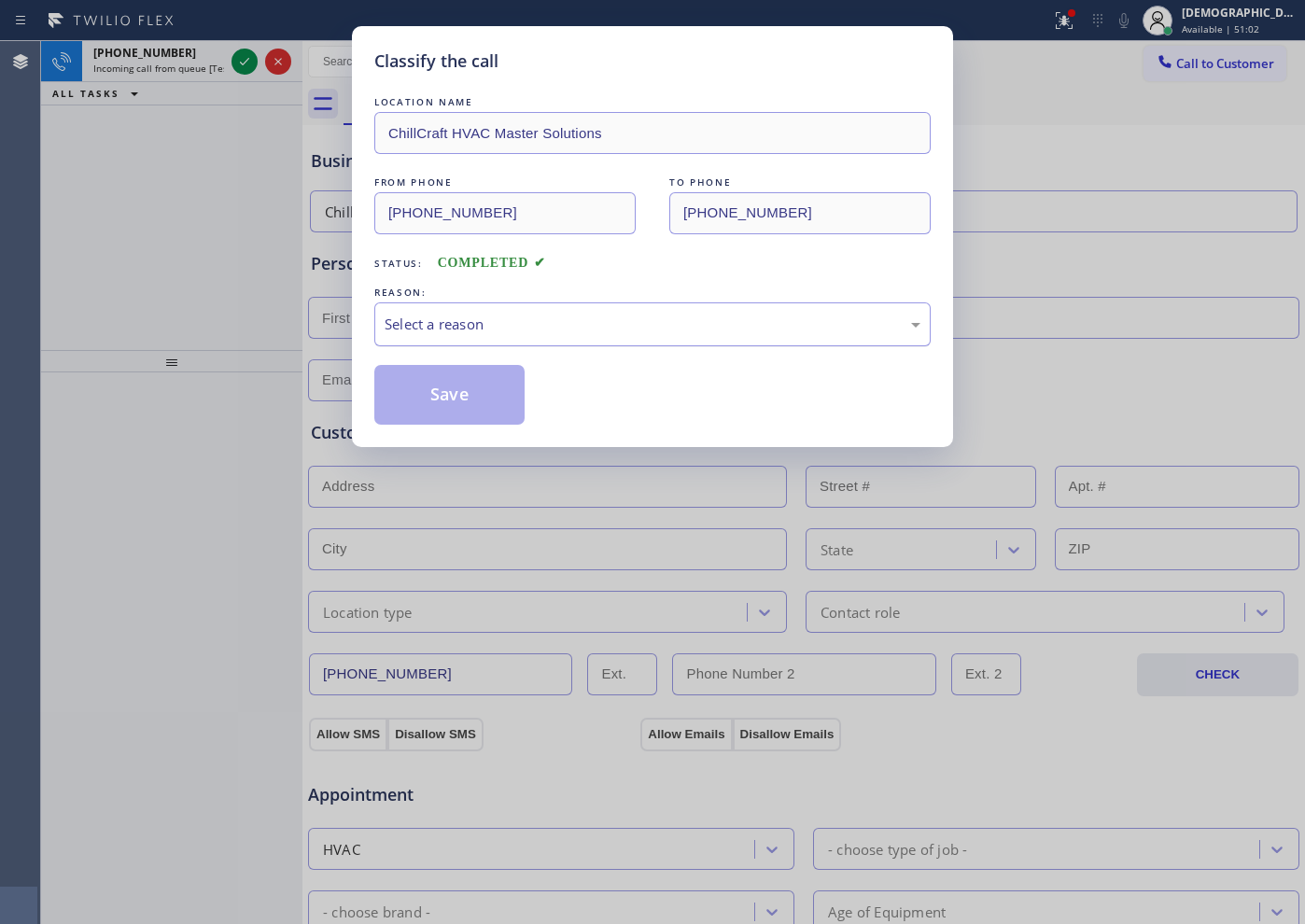
click at [431, 325] on div "Select a reason" at bounding box center [652, 325] width 536 height 22
click at [427, 364] on div "LOCATION NAME ChillCraft HVAC Master Solutions FROM PHONE [PHONE_NUMBER] TO PHO…" at bounding box center [653, 258] width 557 height 332
click at [427, 383] on button "Save" at bounding box center [449, 394] width 150 height 60
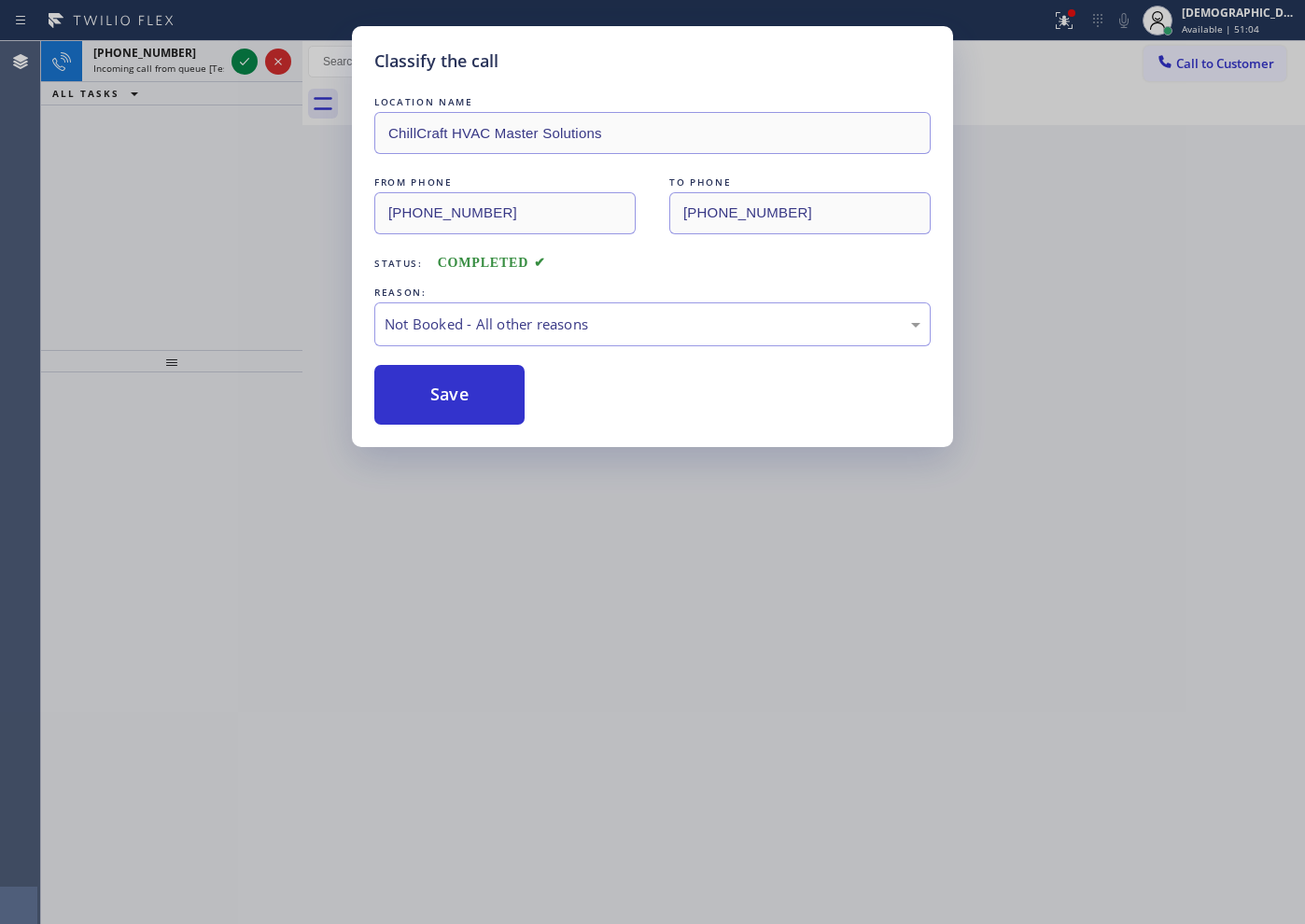
click at [250, 65] on div "Classify the call LOCATION NAME ChillCraft HVAC Master Solutions FROM PHONE [PH…" at bounding box center [652, 462] width 1305 height 924
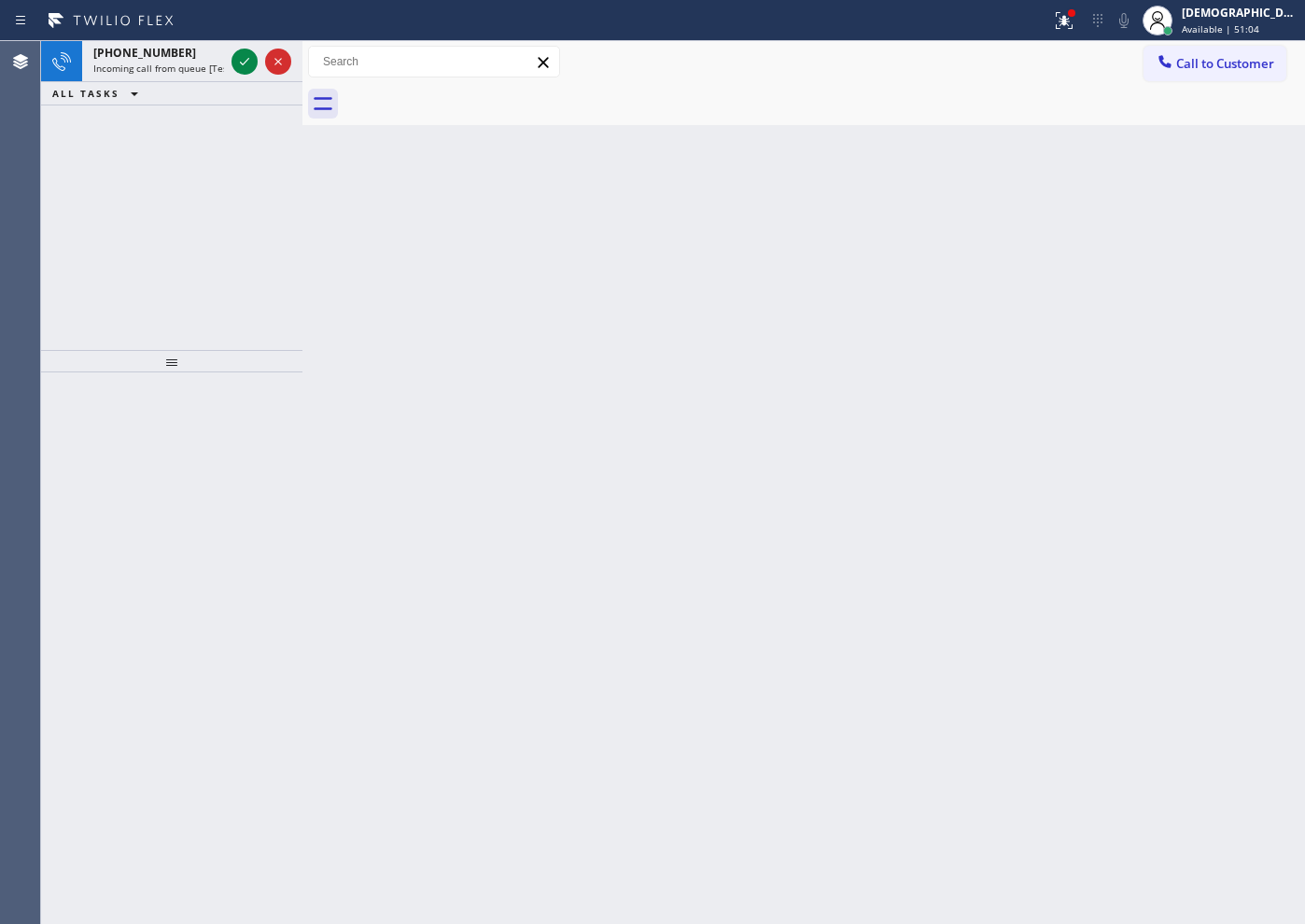
click at [250, 65] on icon at bounding box center [245, 62] width 23 height 23
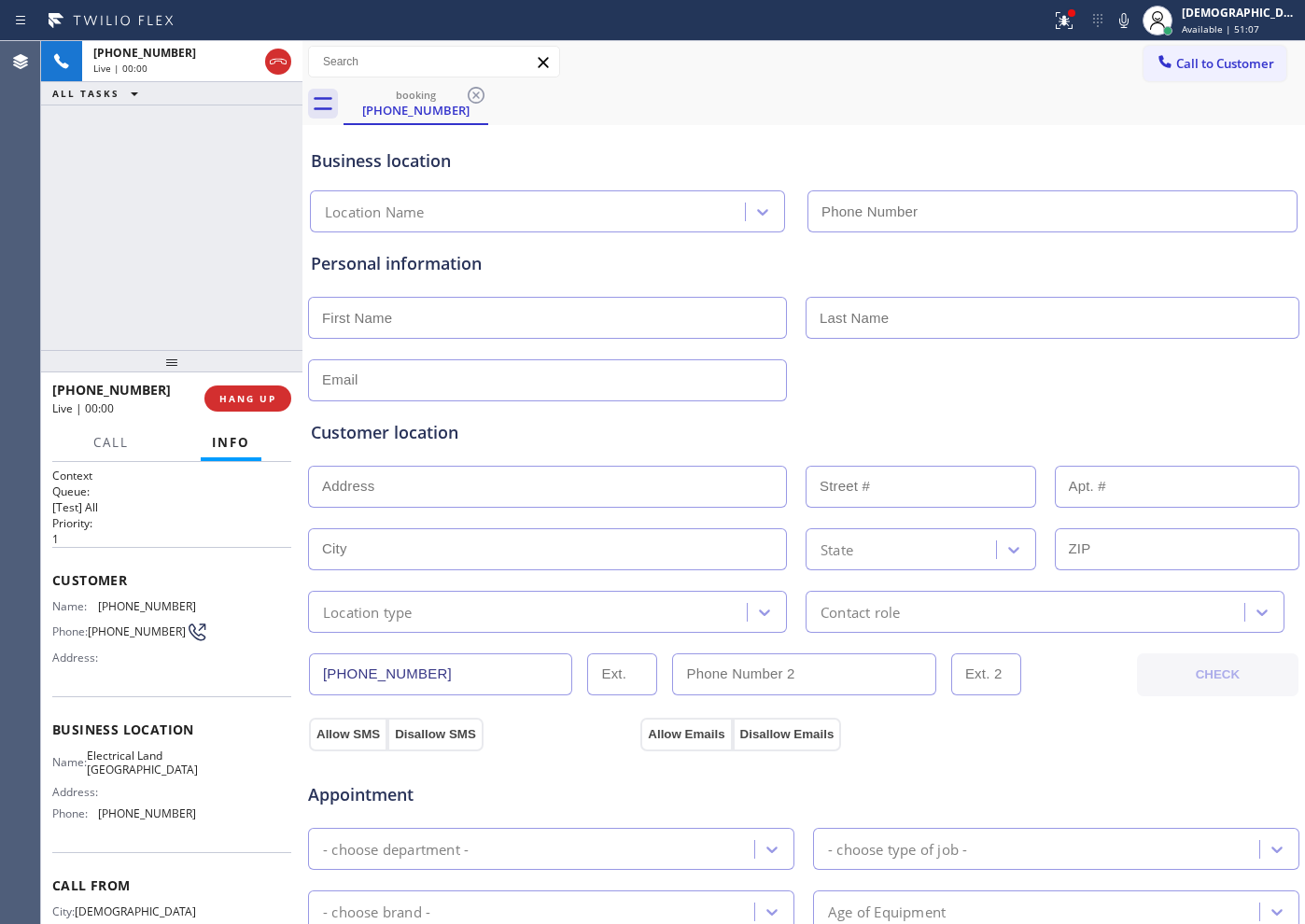
type input "[PHONE_NUMBER]"
click at [277, 405] on button "HANG UP" at bounding box center [247, 398] width 86 height 26
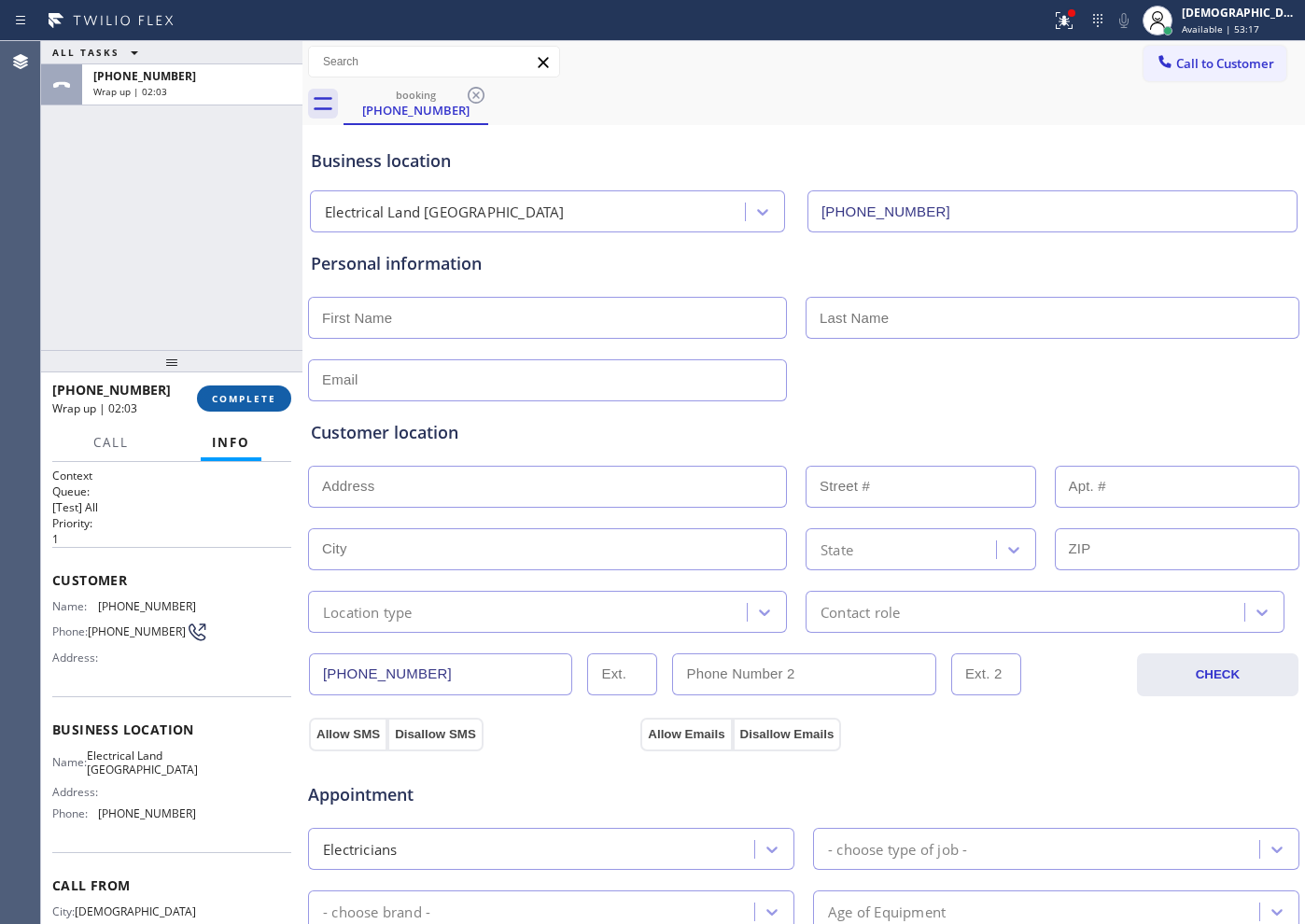
click at [247, 409] on button "COMPLETE" at bounding box center [244, 398] width 94 height 26
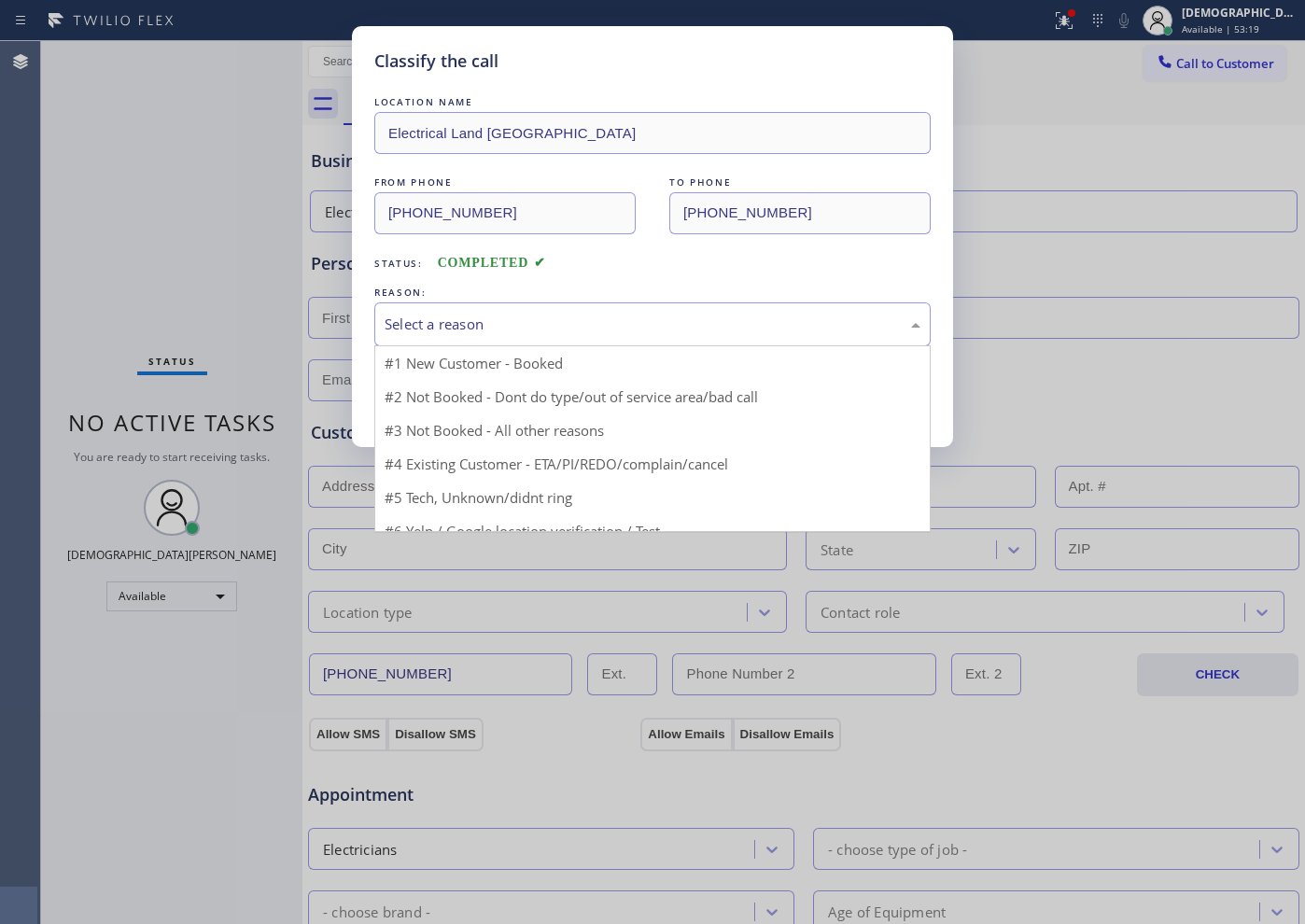
click at [441, 327] on div "Select a reason" at bounding box center [652, 325] width 536 height 22
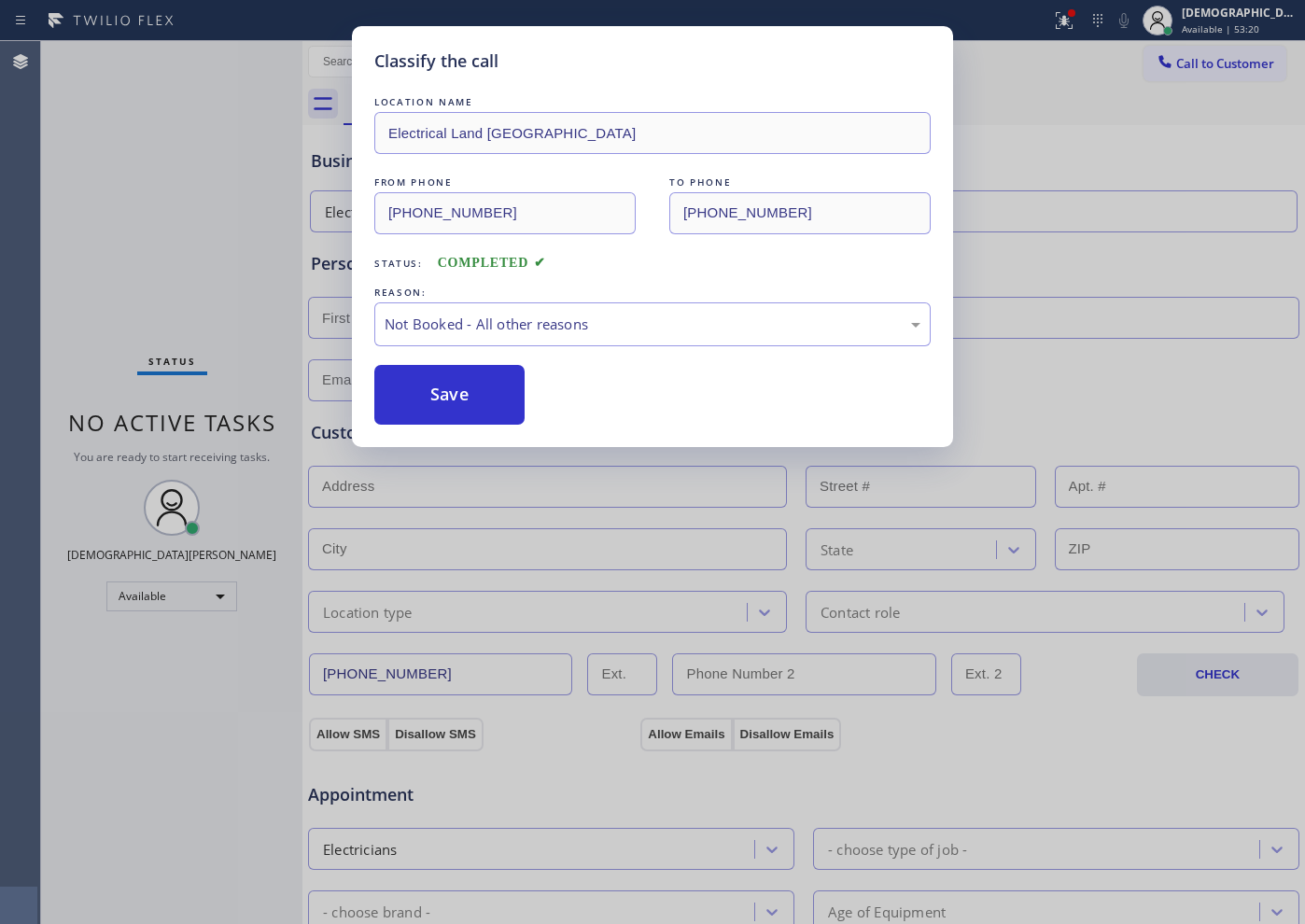
click at [440, 392] on button "Save" at bounding box center [449, 394] width 150 height 60
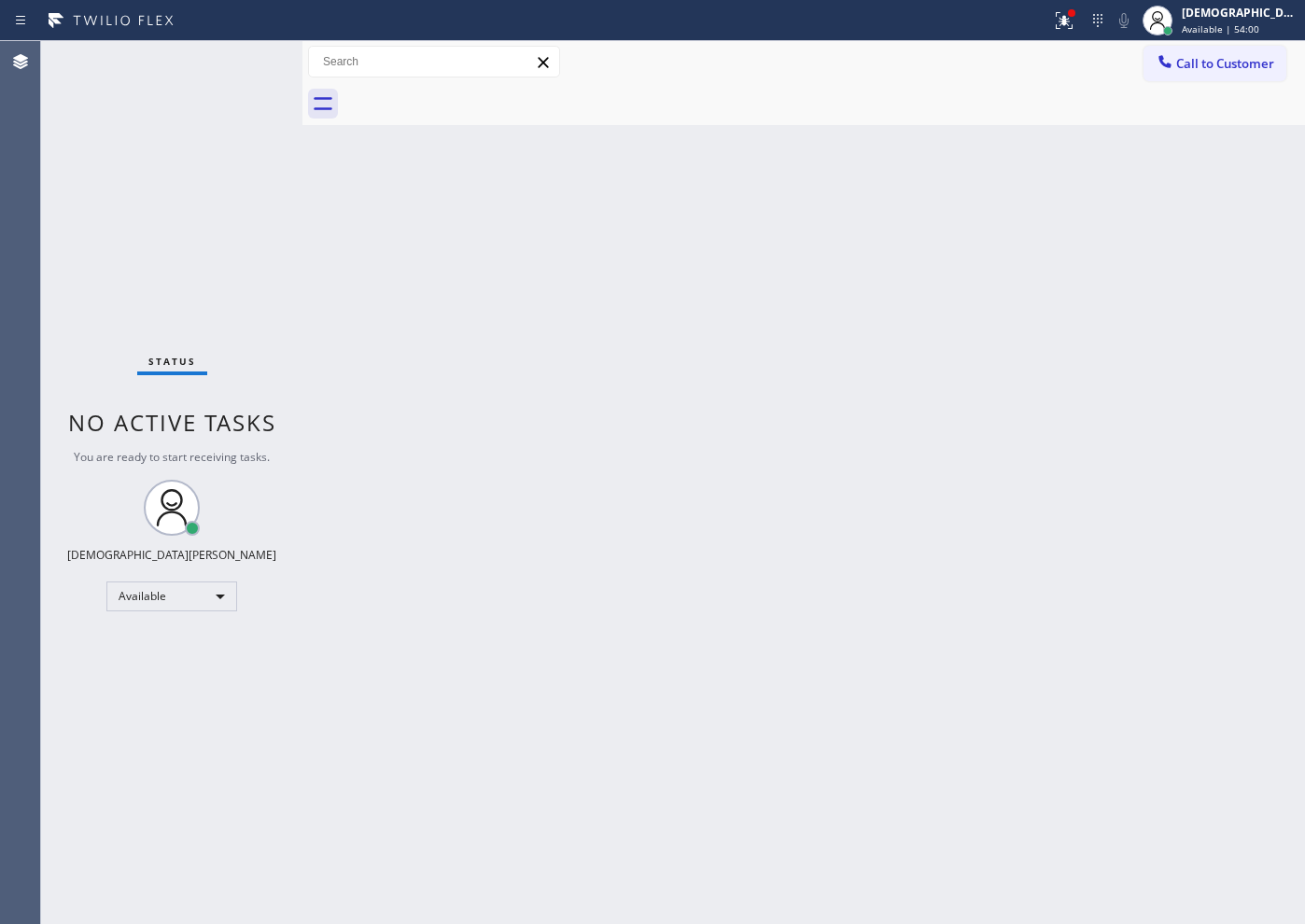
click at [741, 600] on div "Back to Dashboard Change Sender ID Customers Technicians Select a contact Outbo…" at bounding box center [803, 482] width 1003 height 882
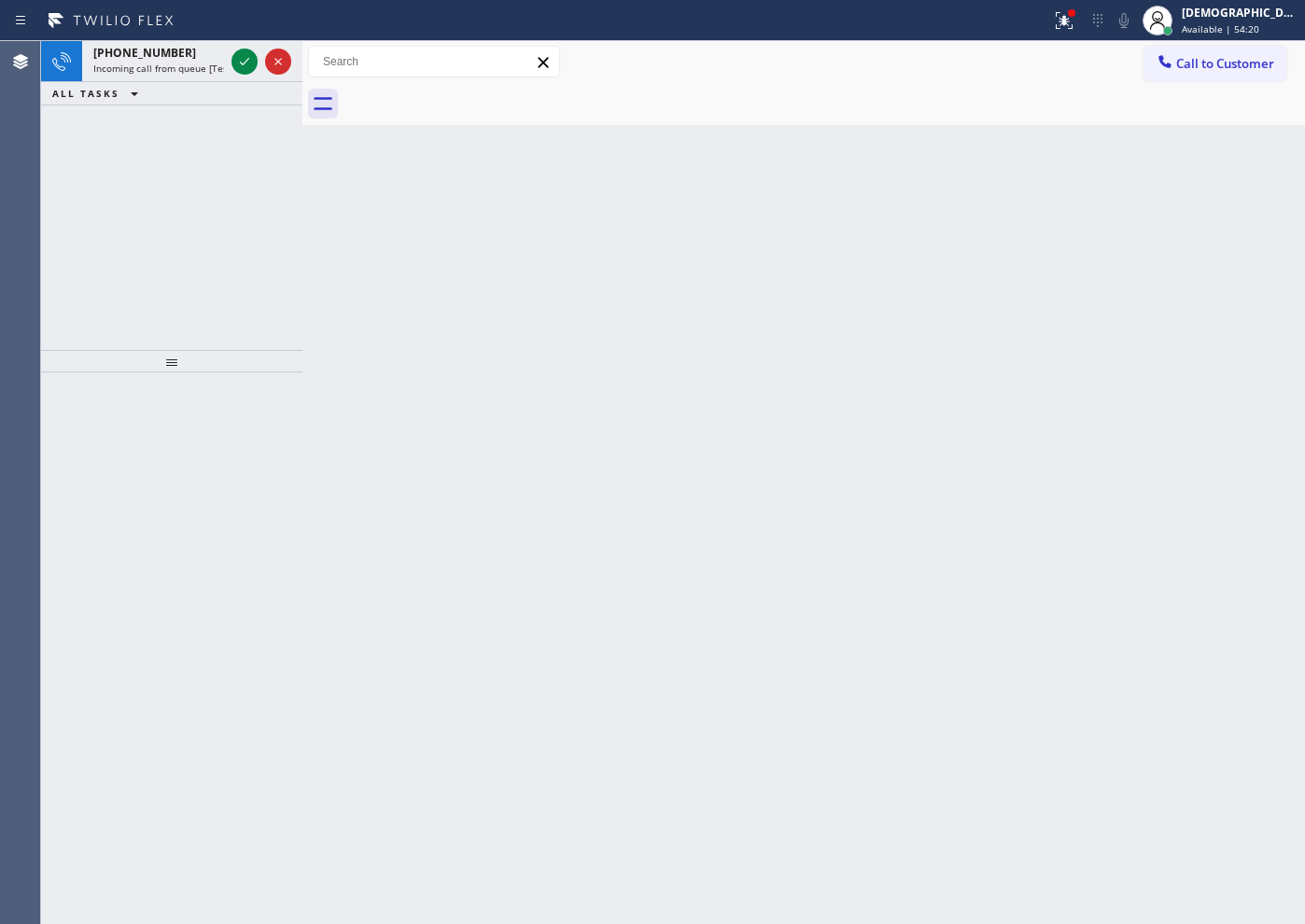
click at [159, 160] on div "[PHONE_NUMBER] Incoming call from queue [Test] All ALL TASKS ALL TASKS ACTIVE T…" at bounding box center [171, 195] width 261 height 309
click at [243, 57] on icon at bounding box center [245, 62] width 23 height 23
click at [242, 57] on icon at bounding box center [245, 62] width 23 height 23
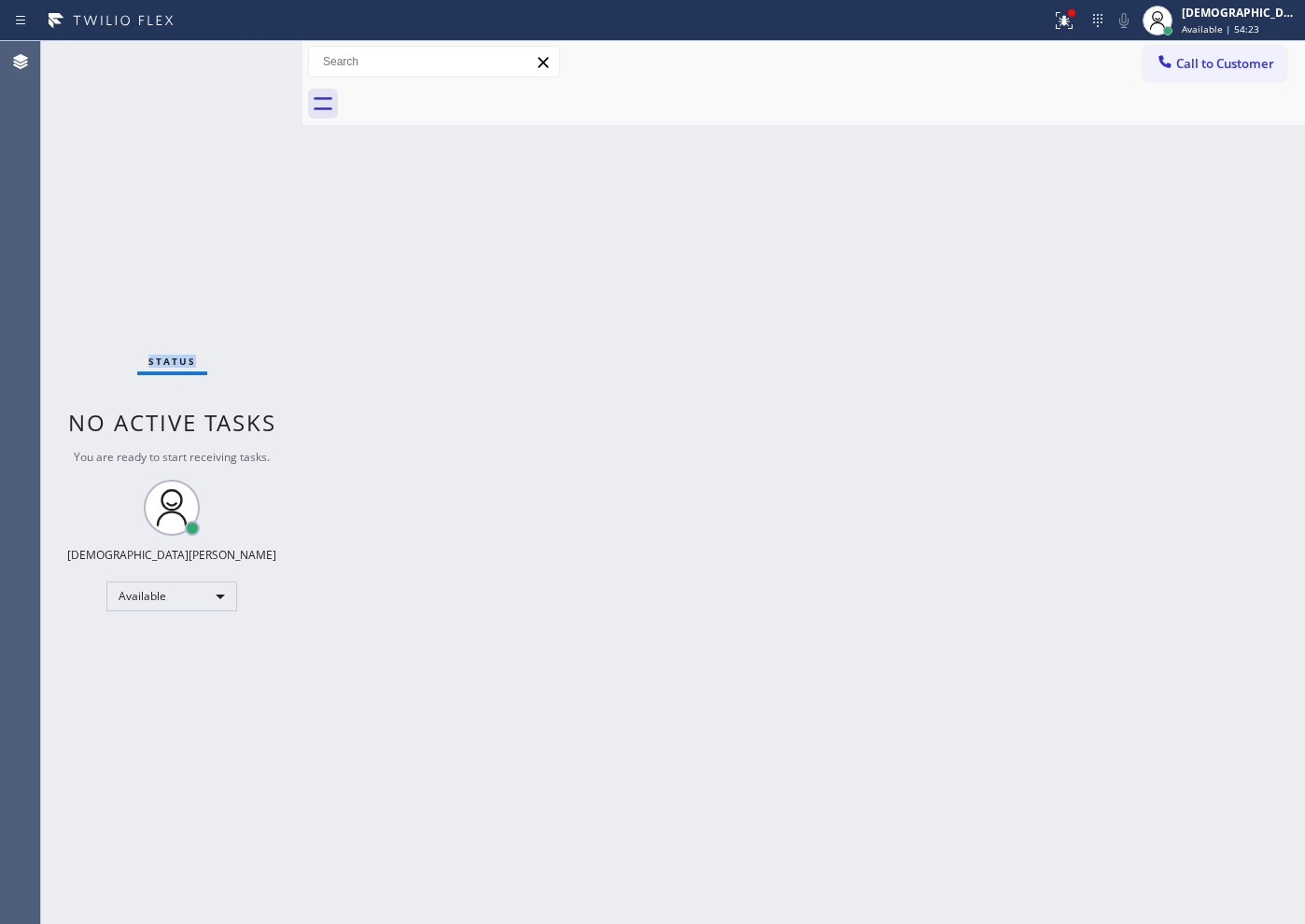
click at [242, 57] on div "Status No active tasks You are ready to start receiving tasks. Christian Cinco …" at bounding box center [171, 482] width 261 height 882
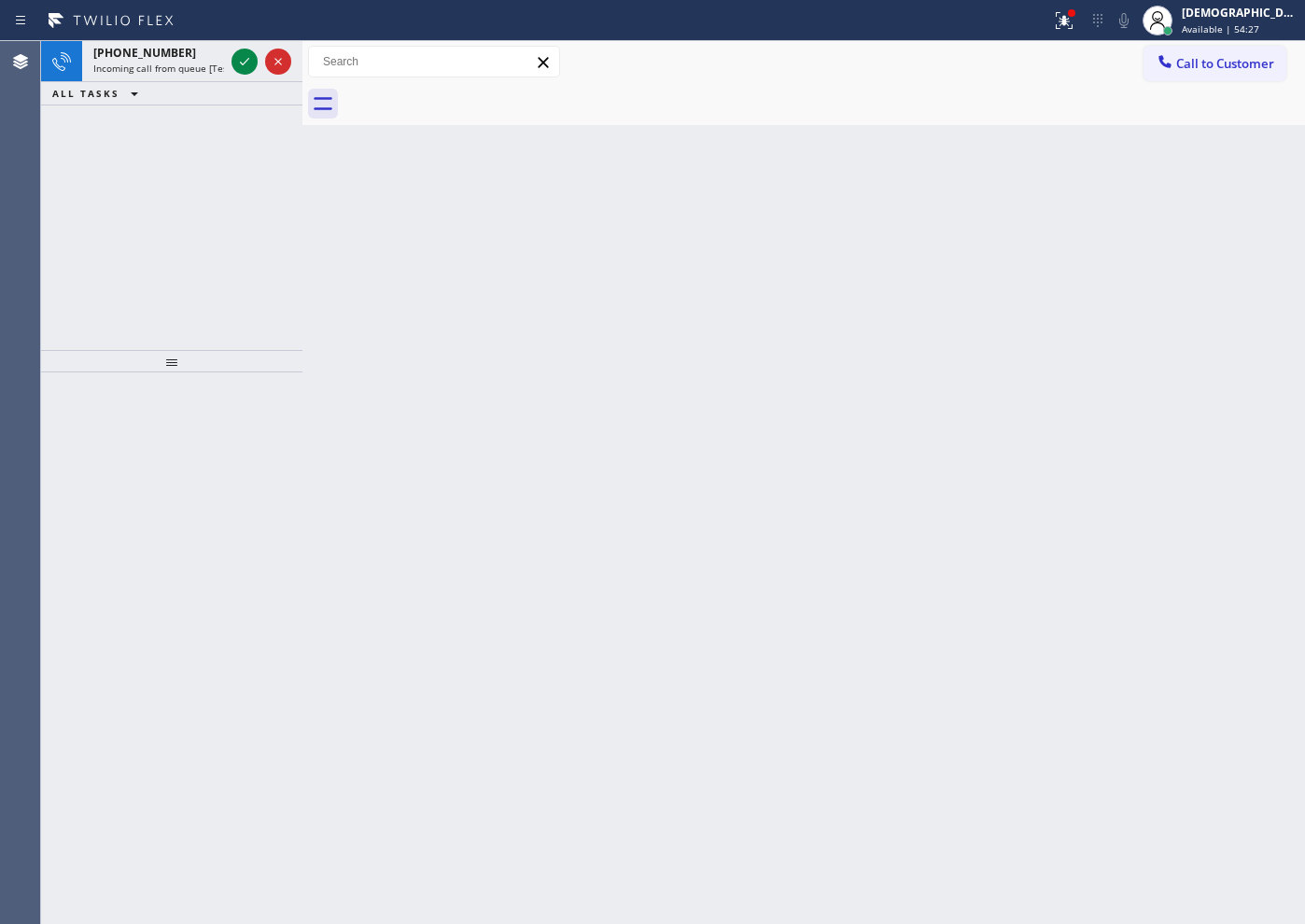
drag, startPoint x: 72, startPoint y: 207, endPoint x: 205, endPoint y: 145, distance: 146.7
click at [72, 207] on div "[PHONE_NUMBER] Incoming call from queue [Test] All ALL TASKS ALL TASKS ACTIVE T…" at bounding box center [171, 195] width 261 height 309
click at [252, 64] on icon at bounding box center [245, 62] width 23 height 23
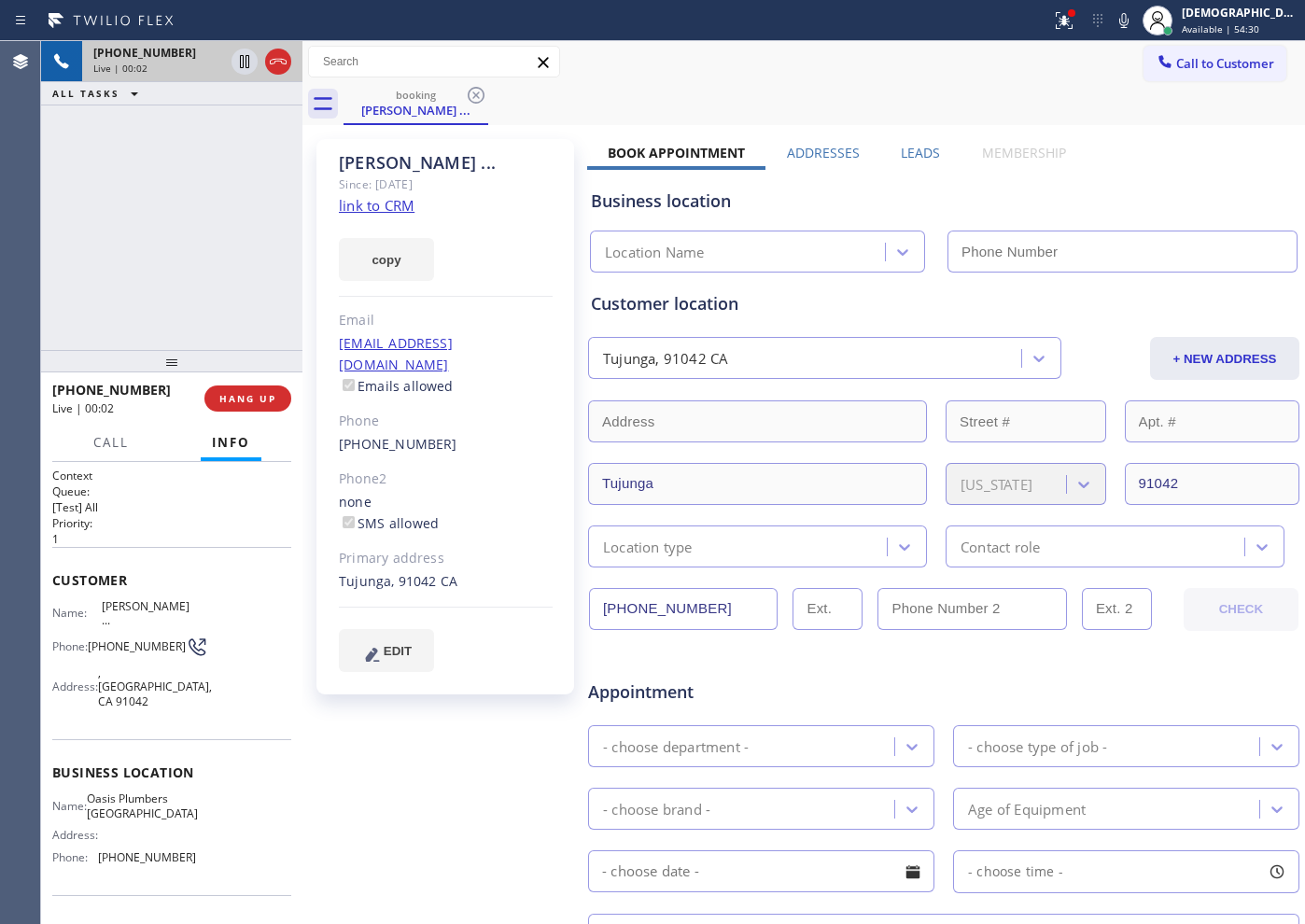
type input "[PHONE_NUMBER]"
click at [391, 207] on link "link to CRM" at bounding box center [377, 205] width 76 height 19
drag, startPoint x: 716, startPoint y: 612, endPoint x: 590, endPoint y: 610, distance: 126.0
click at [590, 610] on input "[PHONE_NUMBER]" at bounding box center [684, 609] width 189 height 42
click at [236, 69] on icon at bounding box center [245, 62] width 23 height 23
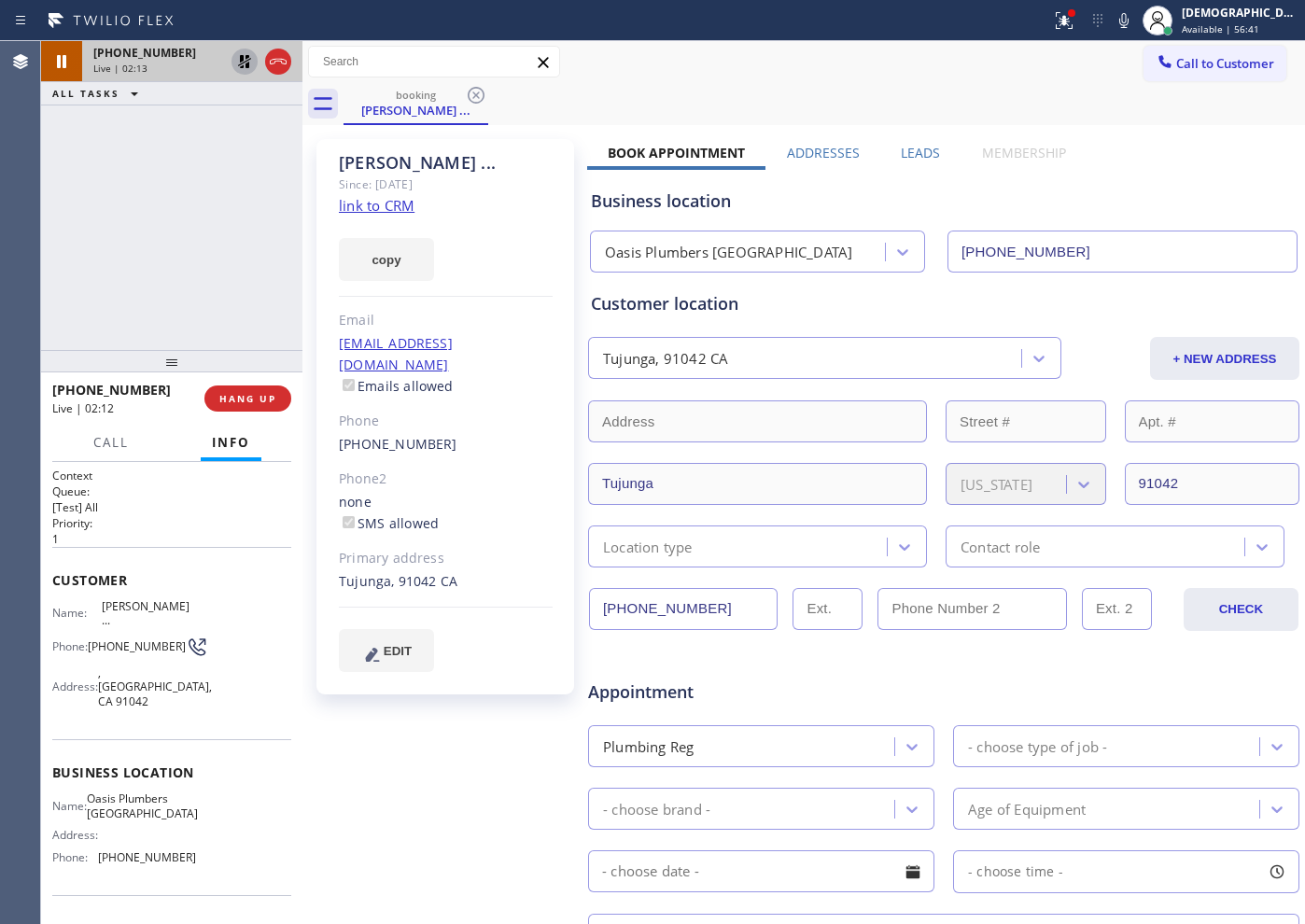
click at [110, 419] on div "[PHONE_NUMBER] Live | 02:12" at bounding box center [128, 398] width 152 height 49
click at [101, 449] on span "Call" at bounding box center [111, 442] width 36 height 17
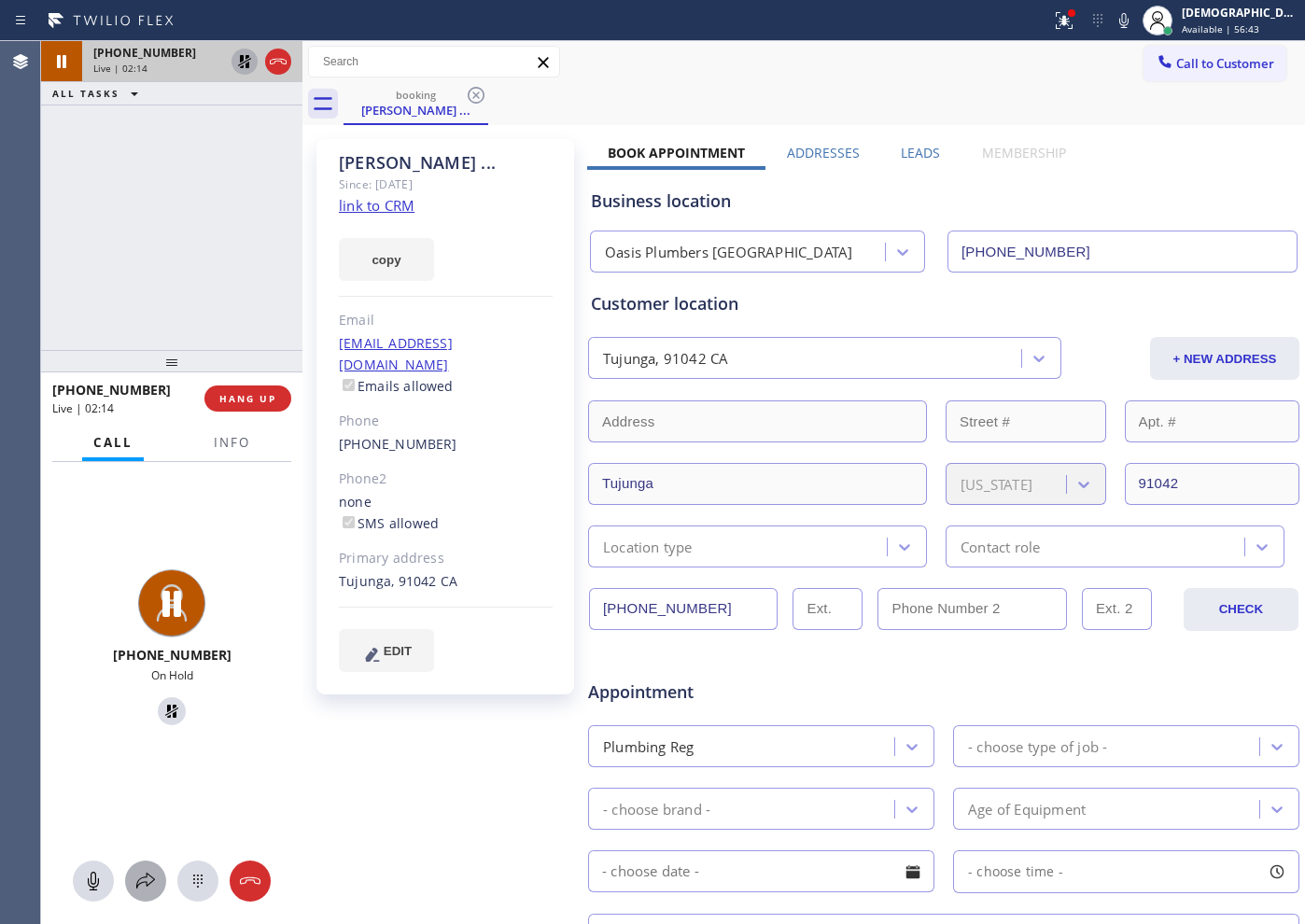
click at [139, 875] on icon at bounding box center [145, 880] width 23 height 23
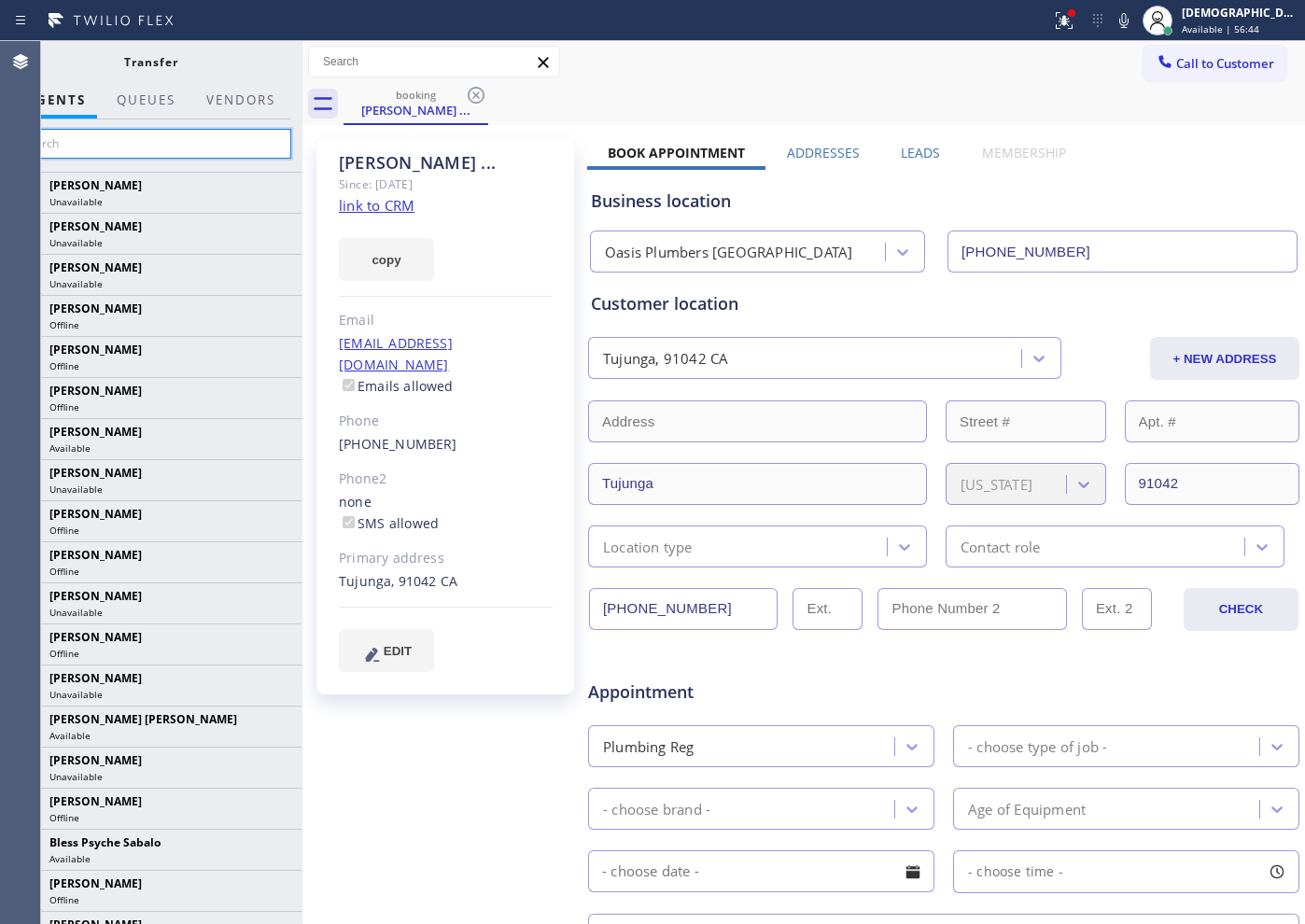
click at [154, 145] on input "text" at bounding box center [150, 144] width 281 height 30
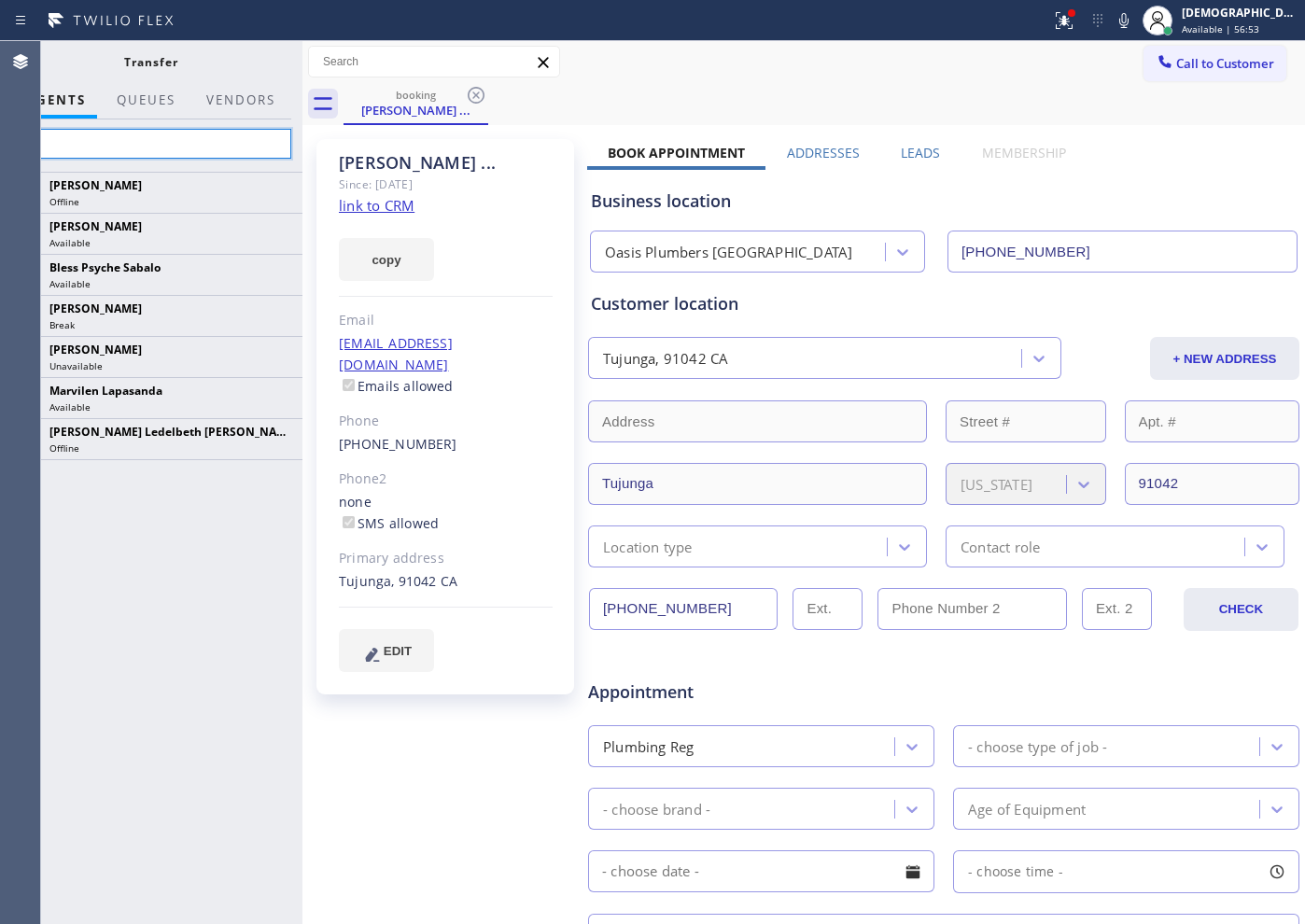
type input "s"
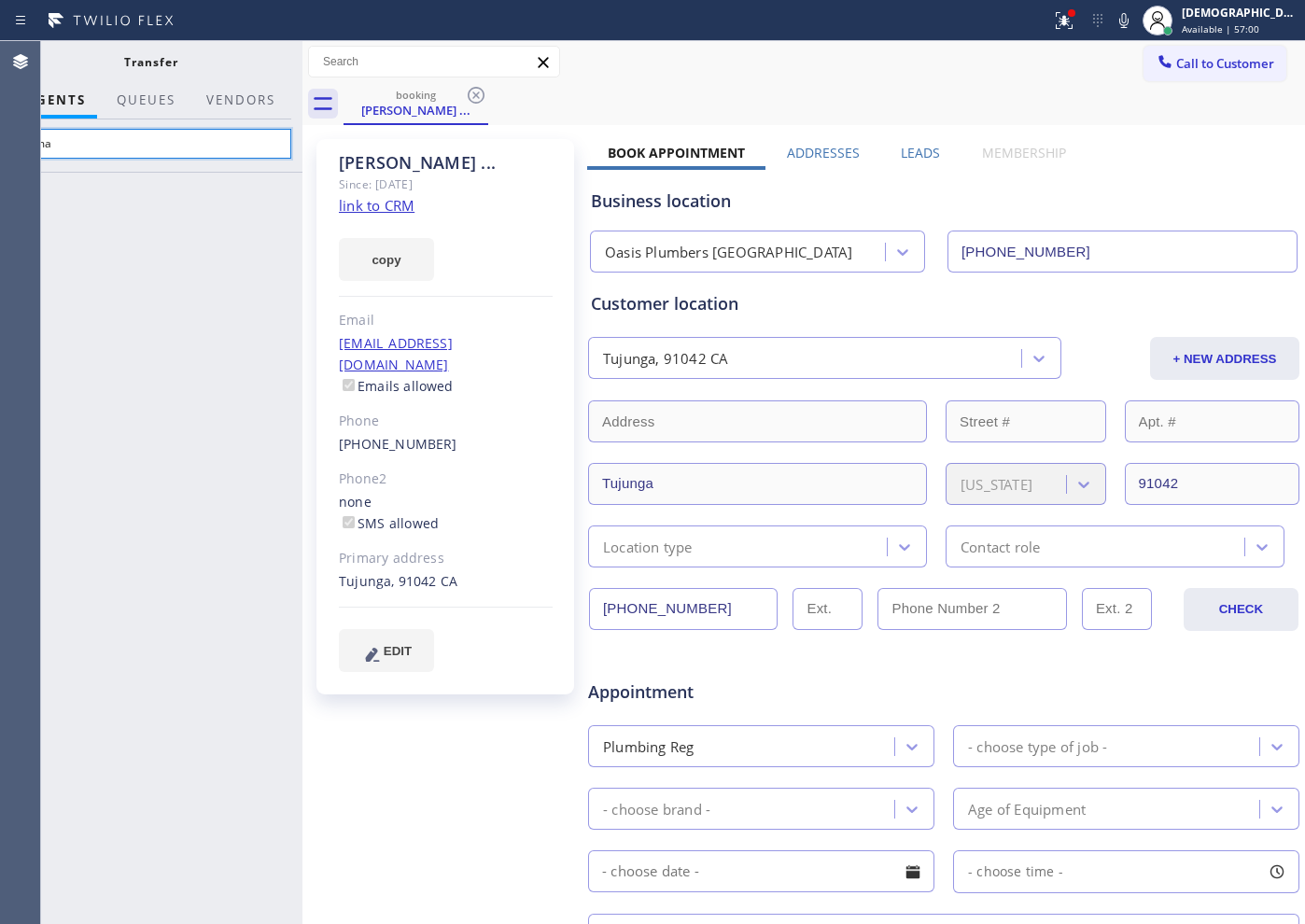
type input "sama"
click at [102, 262] on div at bounding box center [150, 547] width 303 height 752
click at [125, 153] on input "sama" at bounding box center [150, 144] width 281 height 30
click at [125, 152] on input "sama" at bounding box center [150, 144] width 281 height 30
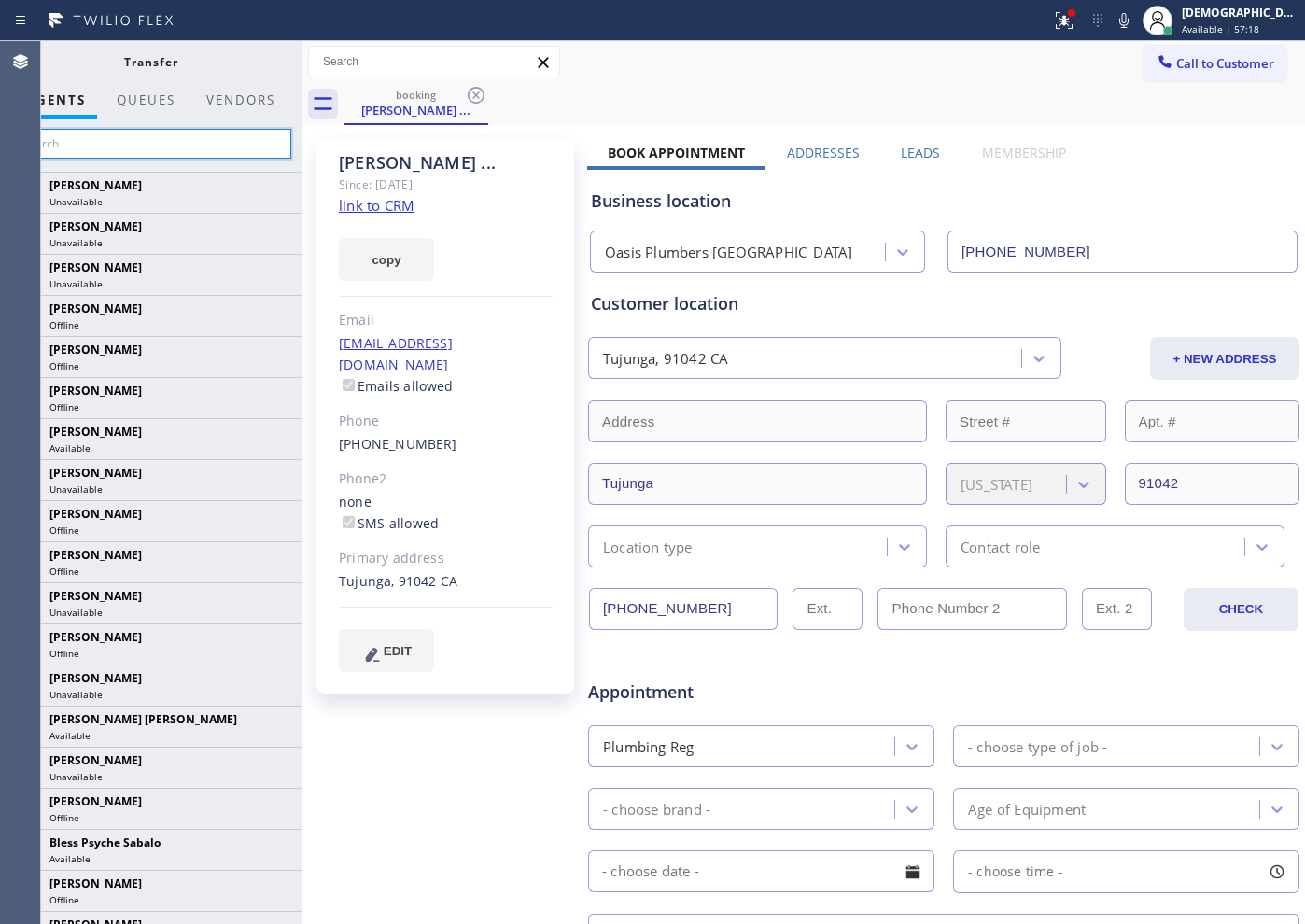
click at [87, 138] on input "text" at bounding box center [150, 144] width 281 height 30
type input "s"
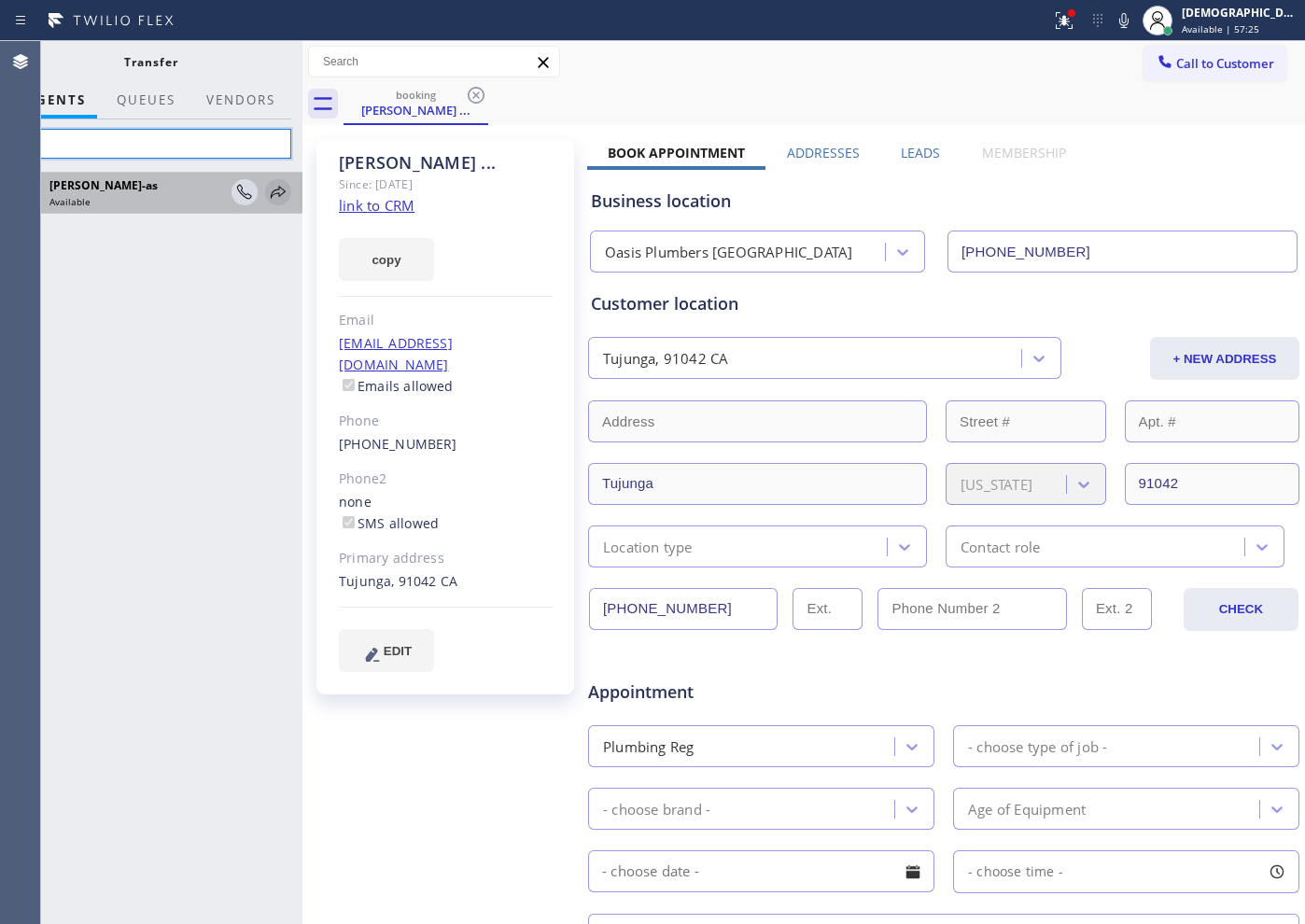
type input "jes"
click at [275, 194] on icon at bounding box center [278, 192] width 23 height 23
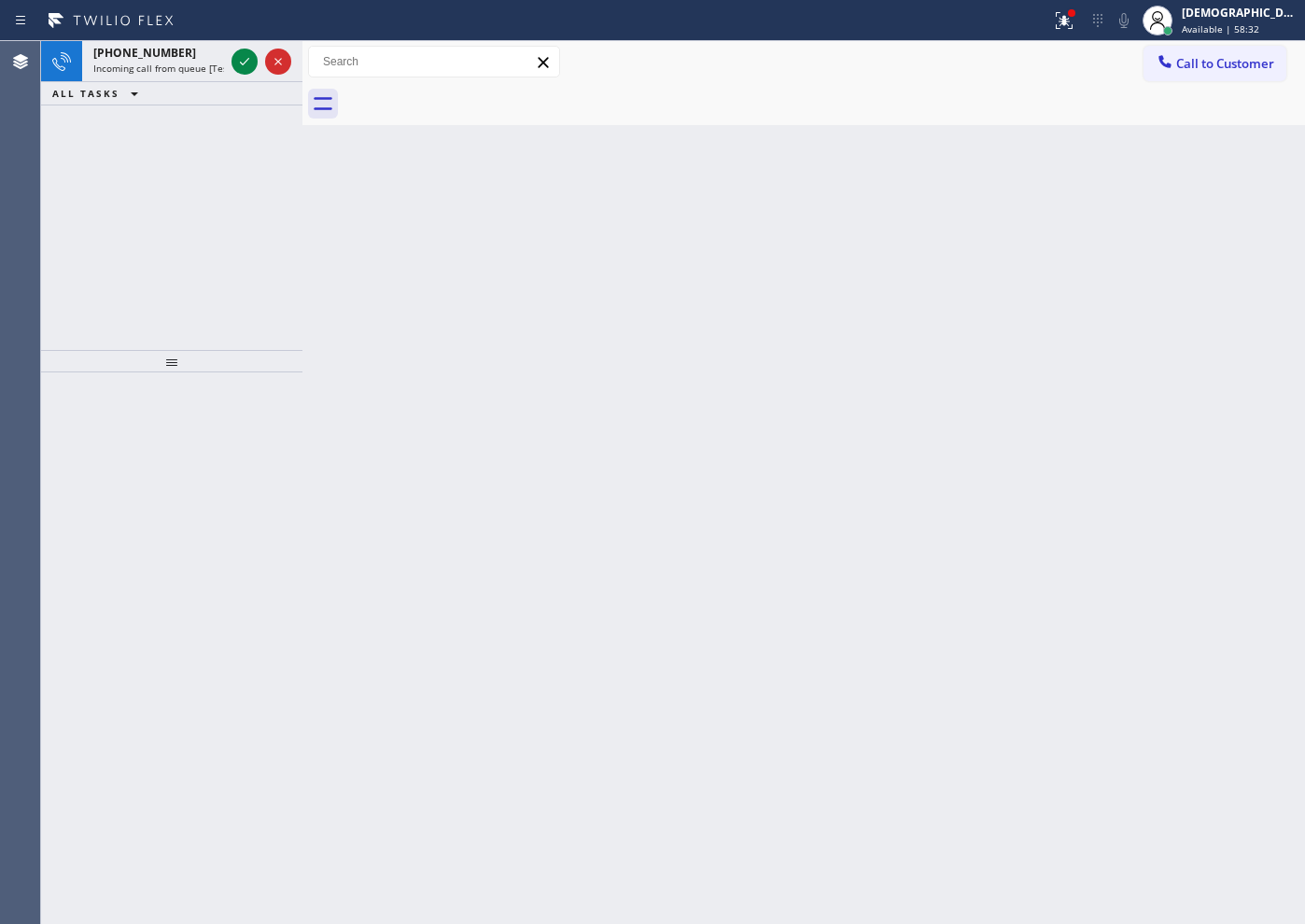
drag, startPoint x: 150, startPoint y: 150, endPoint x: 183, endPoint y: 126, distance: 40.8
click at [150, 150] on div "[PHONE_NUMBER] Incoming call from queue [Test] All ALL TASKS ALL TASKS ACTIVE T…" at bounding box center [171, 195] width 261 height 309
click at [239, 68] on icon at bounding box center [245, 62] width 23 height 23
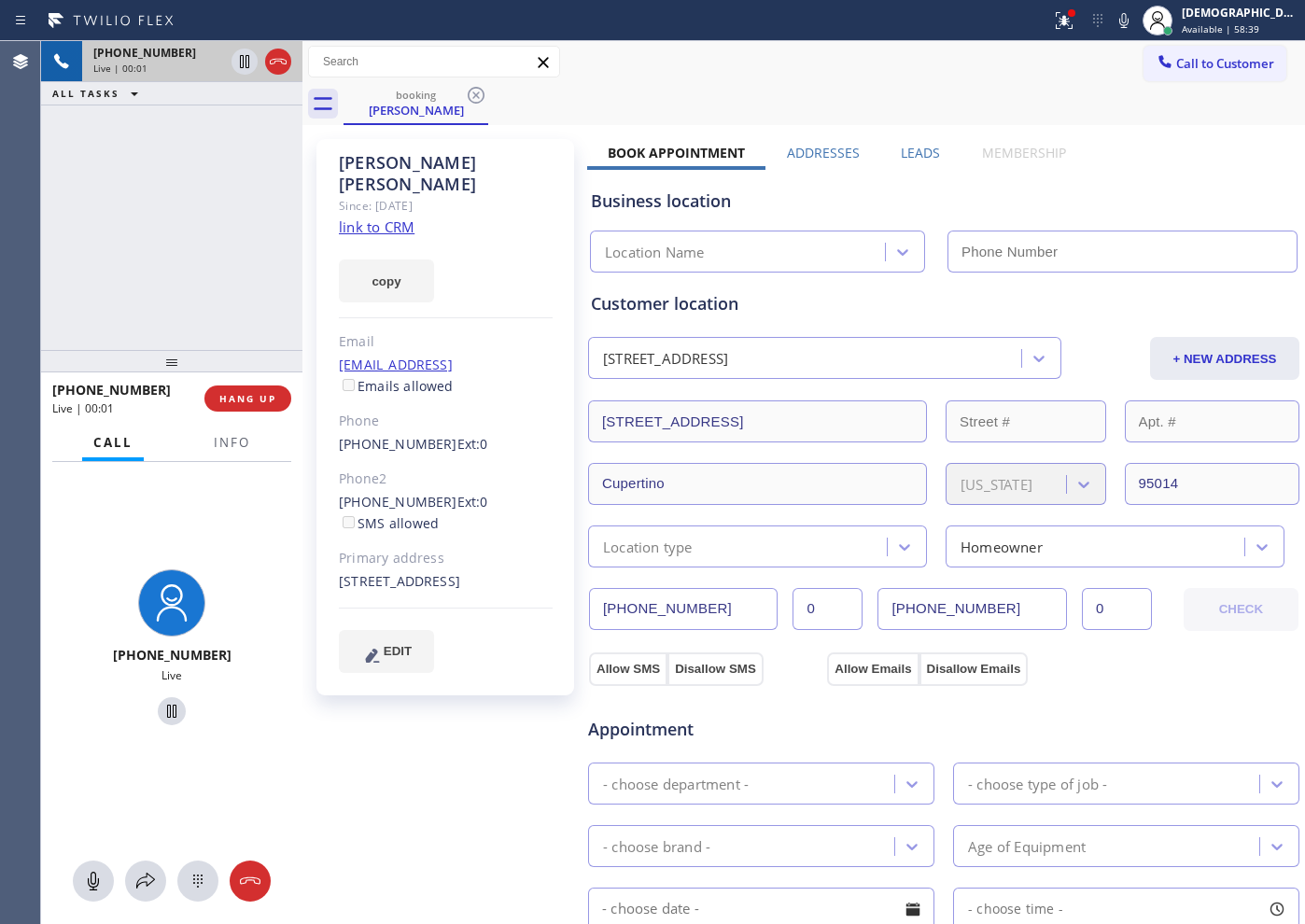
type input "[PHONE_NUMBER]"
click at [387, 218] on link "link to CRM" at bounding box center [377, 227] width 76 height 19
click at [243, 61] on icon at bounding box center [244, 61] width 9 height 13
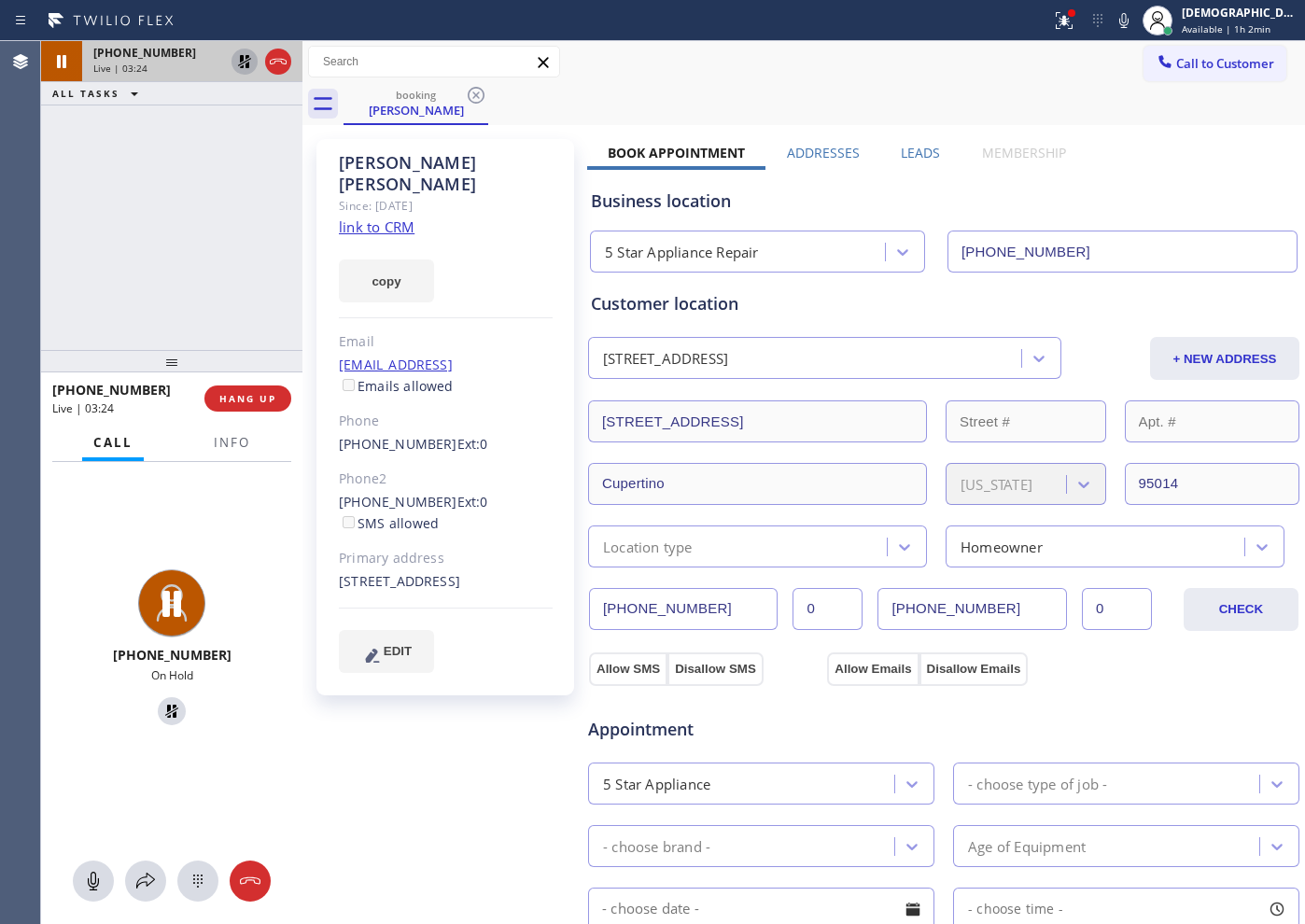
click at [235, 56] on icon at bounding box center [245, 62] width 23 height 23
click at [272, 65] on icon at bounding box center [278, 62] width 23 height 23
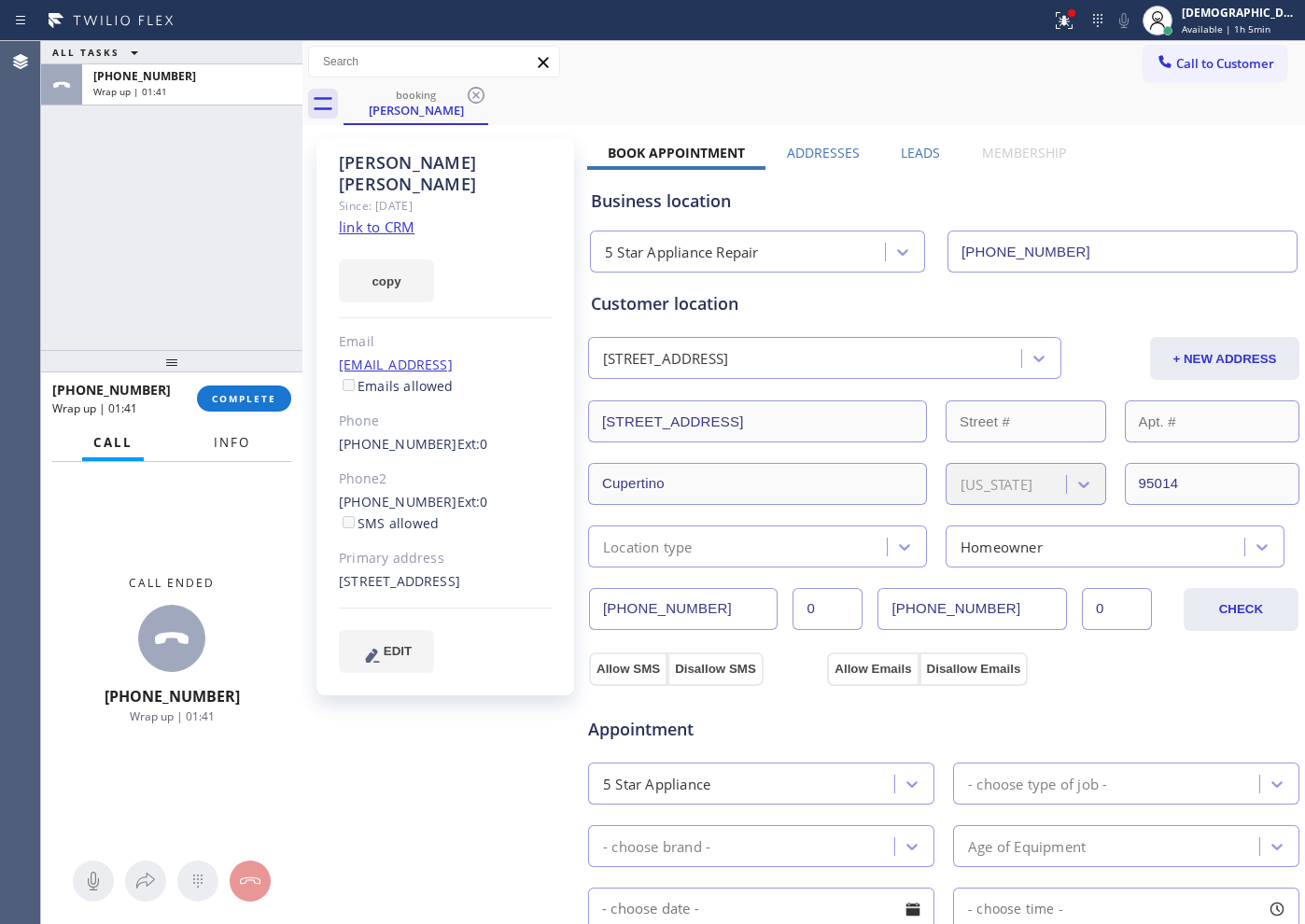
click at [231, 440] on span "Info" at bounding box center [232, 442] width 37 height 17
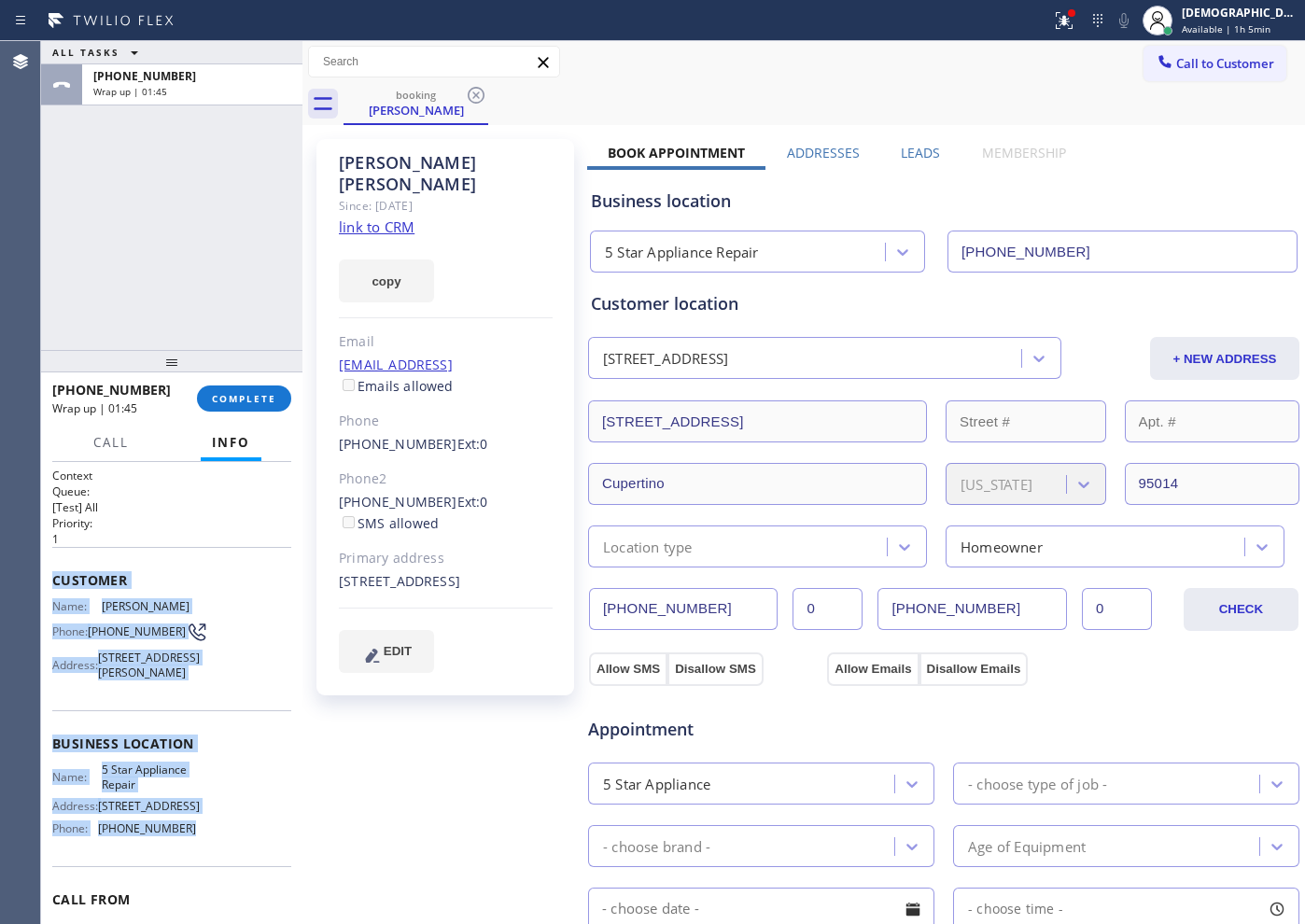
drag, startPoint x: 202, startPoint y: 760, endPoint x: 50, endPoint y: 582, distance: 234.1
click at [50, 582] on div "Context Queue: [Test] All Priority: 1 Customer Name: [PERSON_NAME] Phone: [PHON…" at bounding box center [171, 693] width 261 height 462
copy div "Customer Name: [PERSON_NAME] Phone: [PHONE_NUMBER] Address: [STREET_ADDRESS] Bu…"
click at [1213, 60] on span "Call to Customer" at bounding box center [1224, 63] width 98 height 17
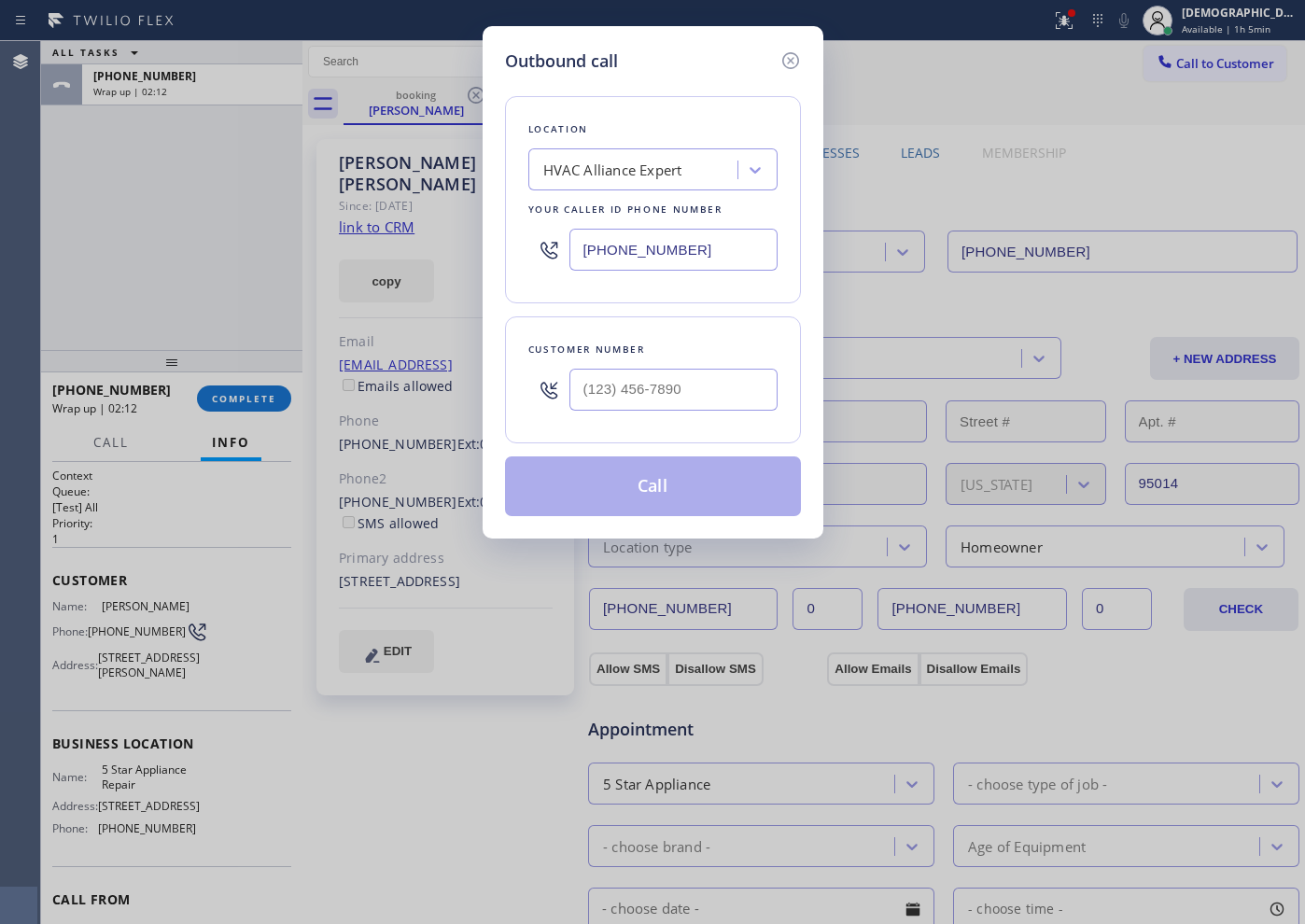
click at [731, 250] on input "[PHONE_NUMBER]" at bounding box center [673, 249] width 208 height 42
paste input "731-4952"
type input "[PHONE_NUMBER]"
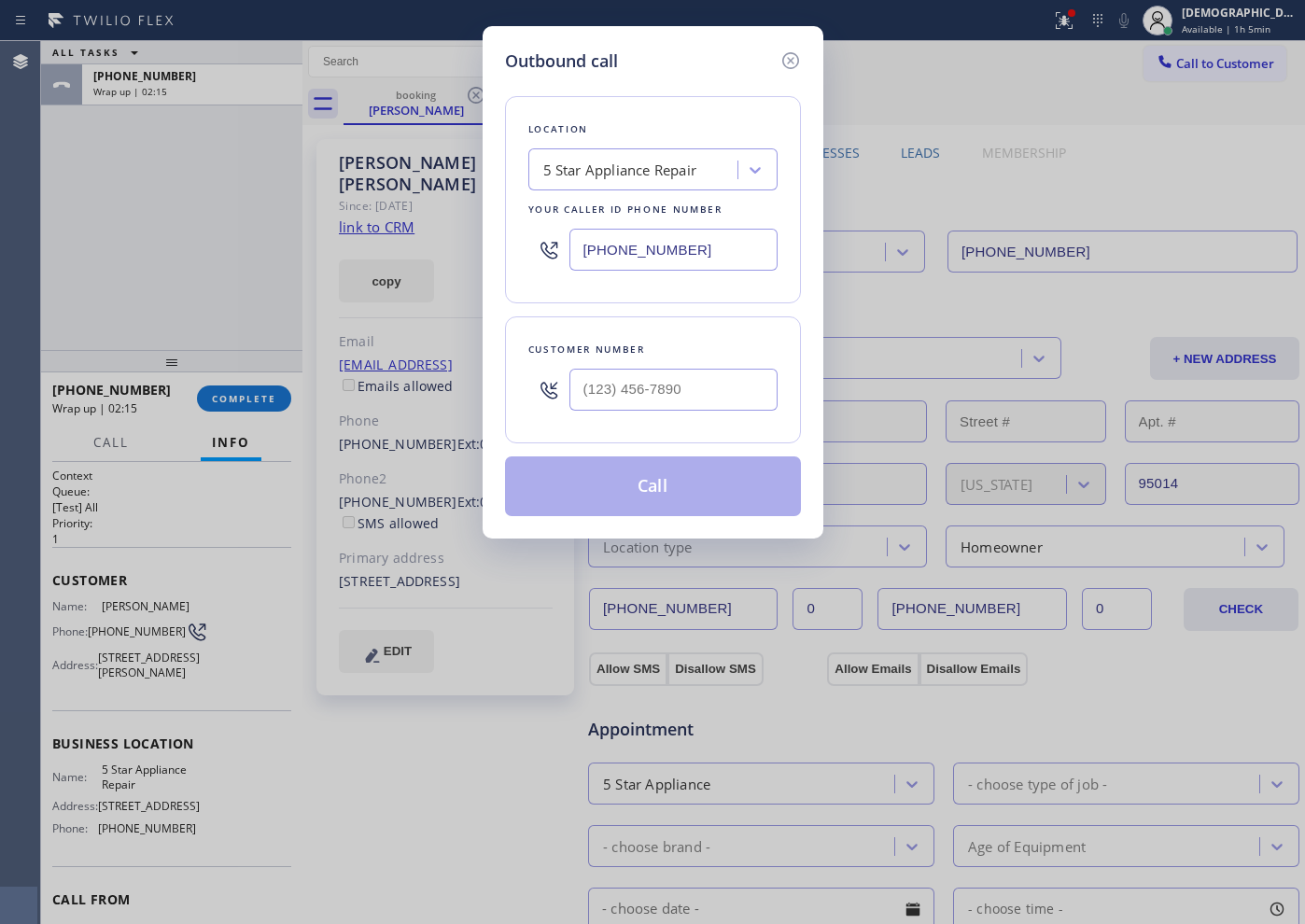
click at [779, 386] on div "Customer number" at bounding box center [653, 380] width 296 height 127
click at [752, 386] on input "(___) ___-____" at bounding box center [673, 389] width 208 height 42
paste input "408) 499-3006"
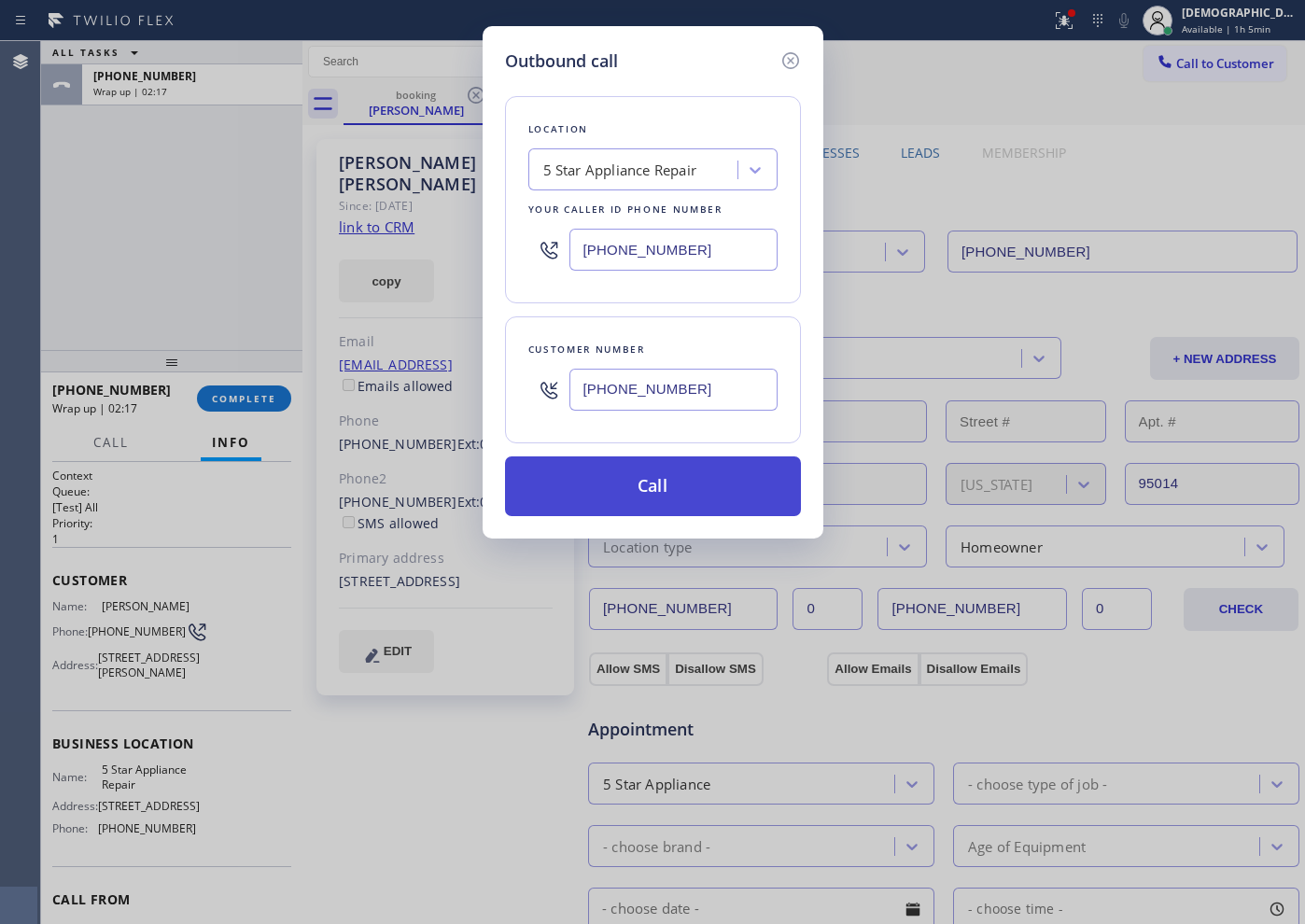
type input "[PHONE_NUMBER]"
click at [717, 486] on button "Call" at bounding box center [653, 486] width 296 height 60
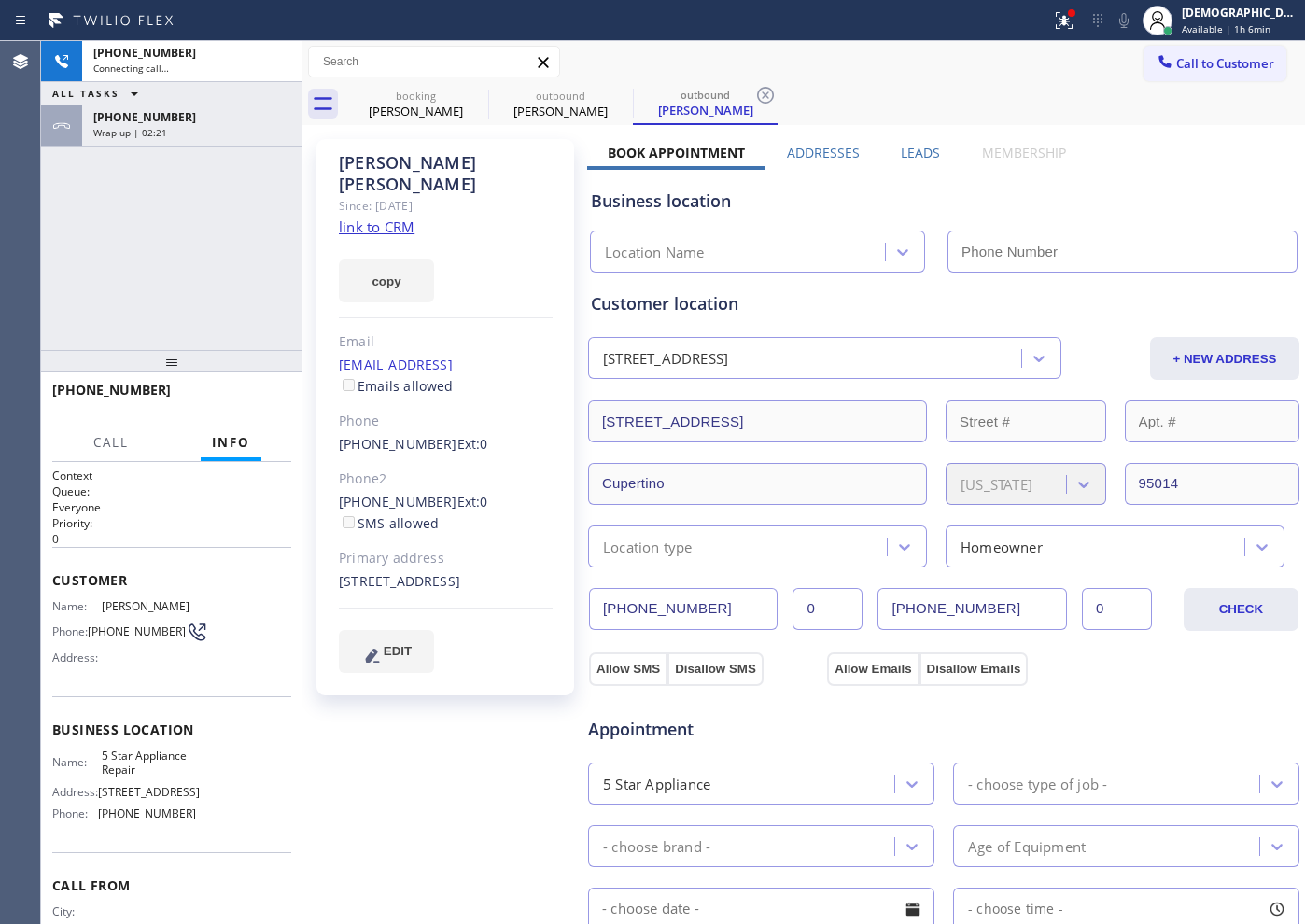
type input "[PHONE_NUMBER]"
click at [216, 297] on div "[PHONE_NUMBER] Live | 00:01 ALL TASKS ALL TASKS ACTIVE TASKS TASKS IN WRAP UP […" at bounding box center [171, 195] width 261 height 309
click at [175, 250] on div "[PHONE_NUMBER] Live | 00:07 ALL TASKS ALL TASKS ACTIVE TASKS TASKS IN WRAP UP […" at bounding box center [171, 195] width 261 height 309
click at [234, 338] on div "[PHONE_NUMBER] Live | 00:43 ALL TASKS ALL TASKS ACTIVE TASKS TASKS IN WRAP UP […" at bounding box center [171, 195] width 261 height 309
click at [257, 397] on span "HANG UP" at bounding box center [247, 397] width 57 height 13
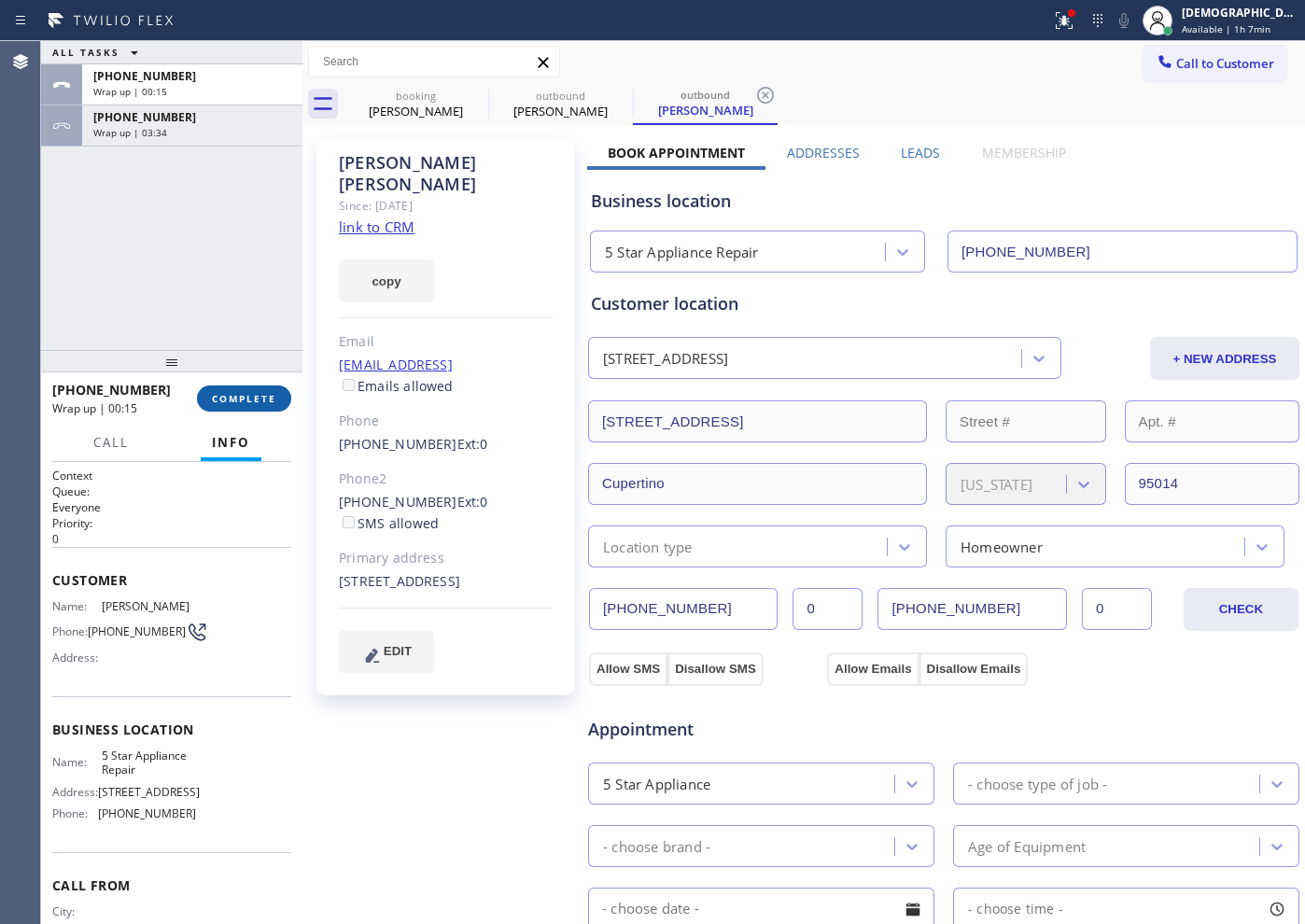
click at [257, 398] on span "COMPLETE" at bounding box center [244, 397] width 65 height 13
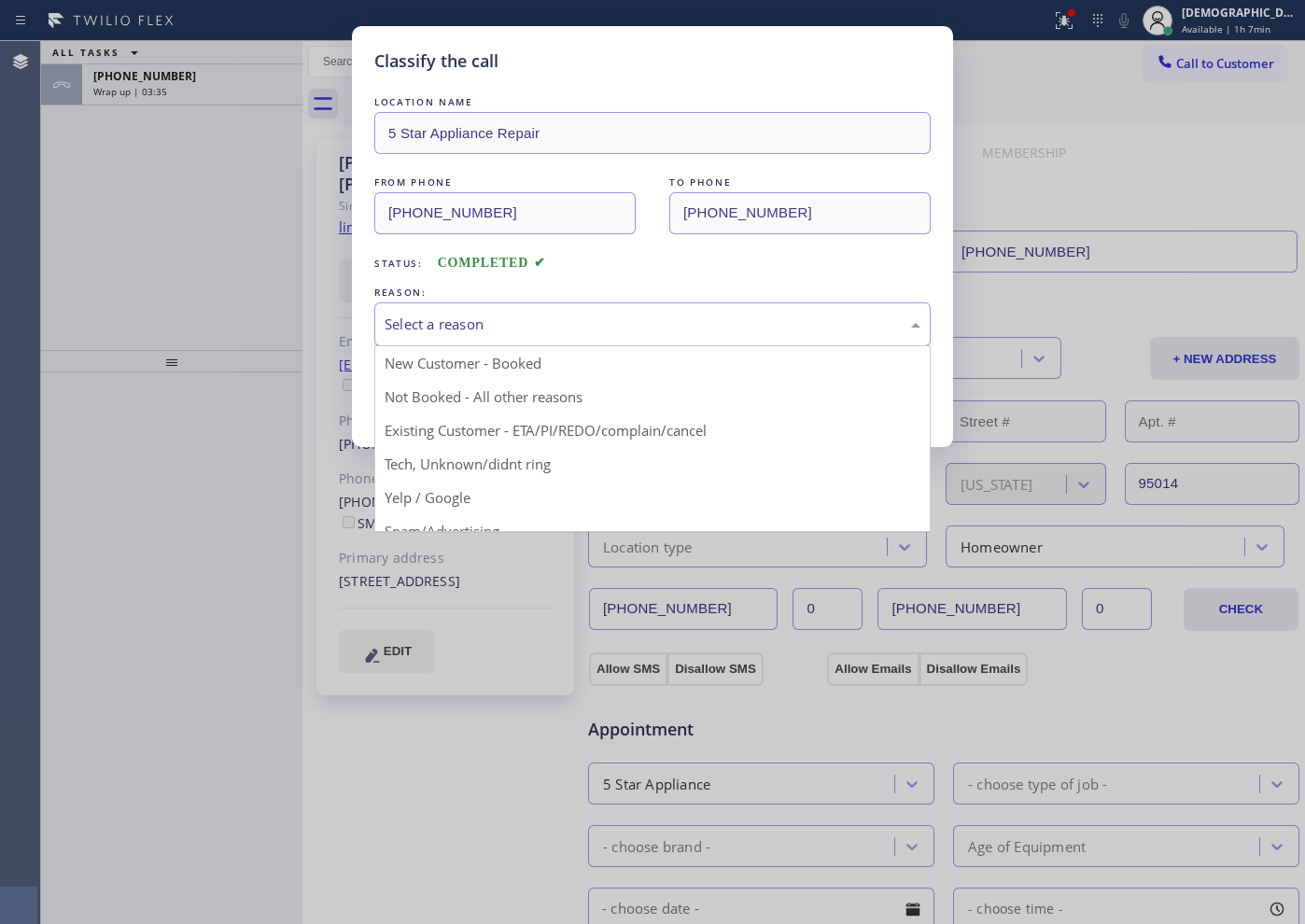
click at [567, 329] on div "Select a reason" at bounding box center [652, 325] width 536 height 22
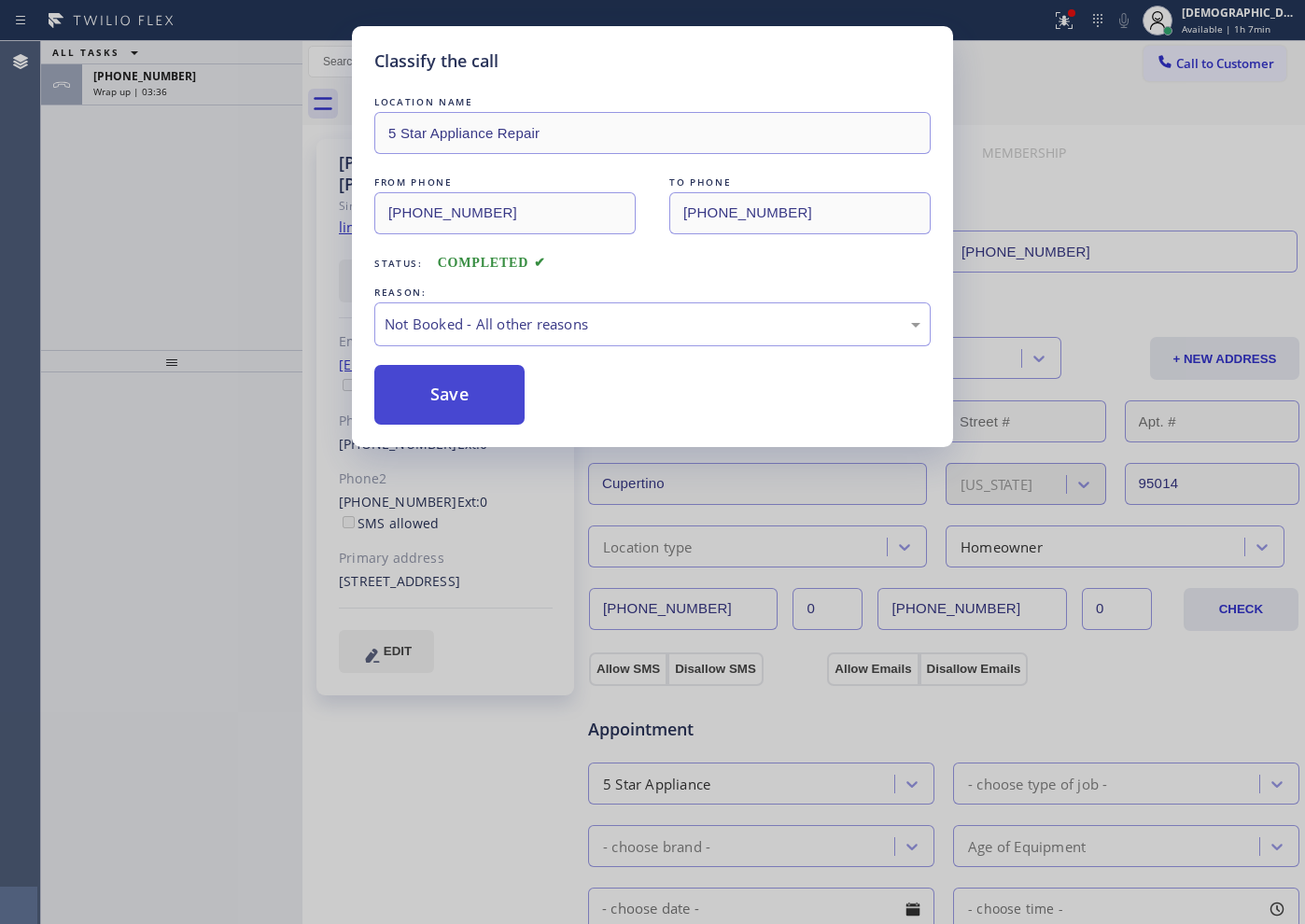
click at [499, 402] on button "Save" at bounding box center [449, 394] width 150 height 60
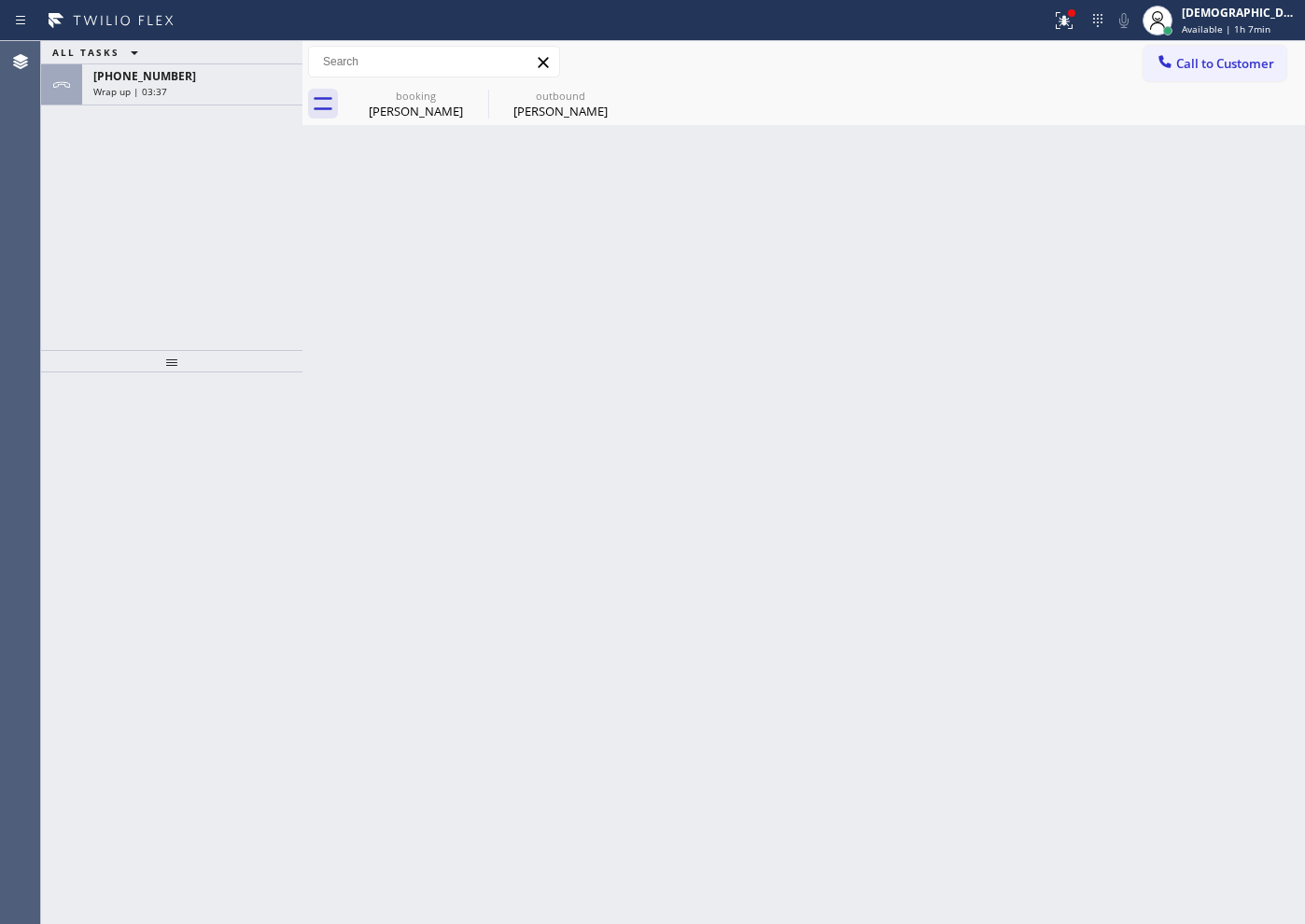
click at [512, 332] on div "Back to Dashboard Change Sender ID Customers Technicians Select a contact Outbo…" at bounding box center [803, 482] width 1003 height 882
click at [227, 63] on div "ALL TASKS ALL TASKS ACTIVE TASKS TASKS IN WRAP UP" at bounding box center [171, 52] width 261 height 23
click at [224, 90] on div "Wrap up | 03:38" at bounding box center [192, 90] width 198 height 13
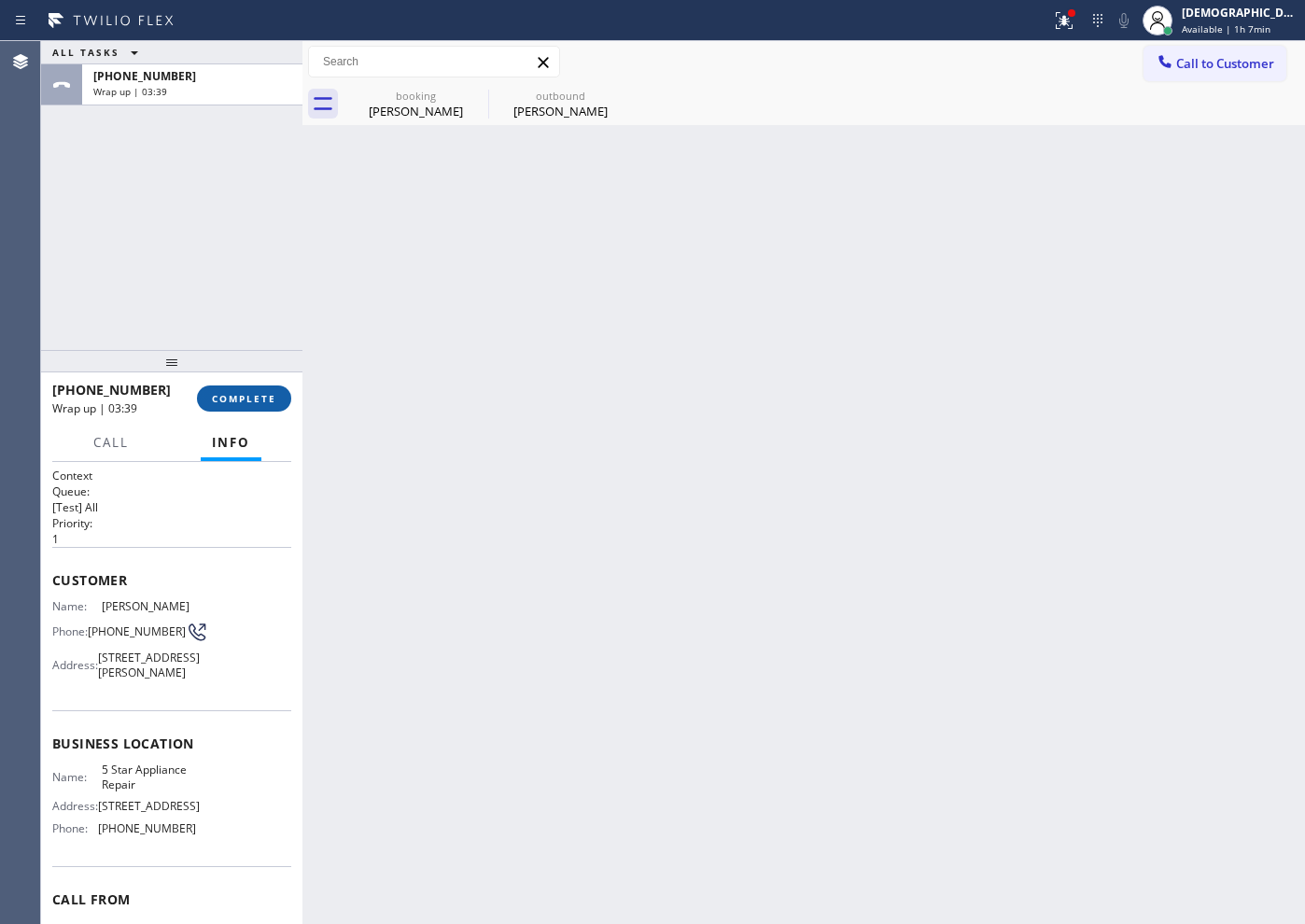
click at [252, 404] on span "COMPLETE" at bounding box center [244, 397] width 65 height 13
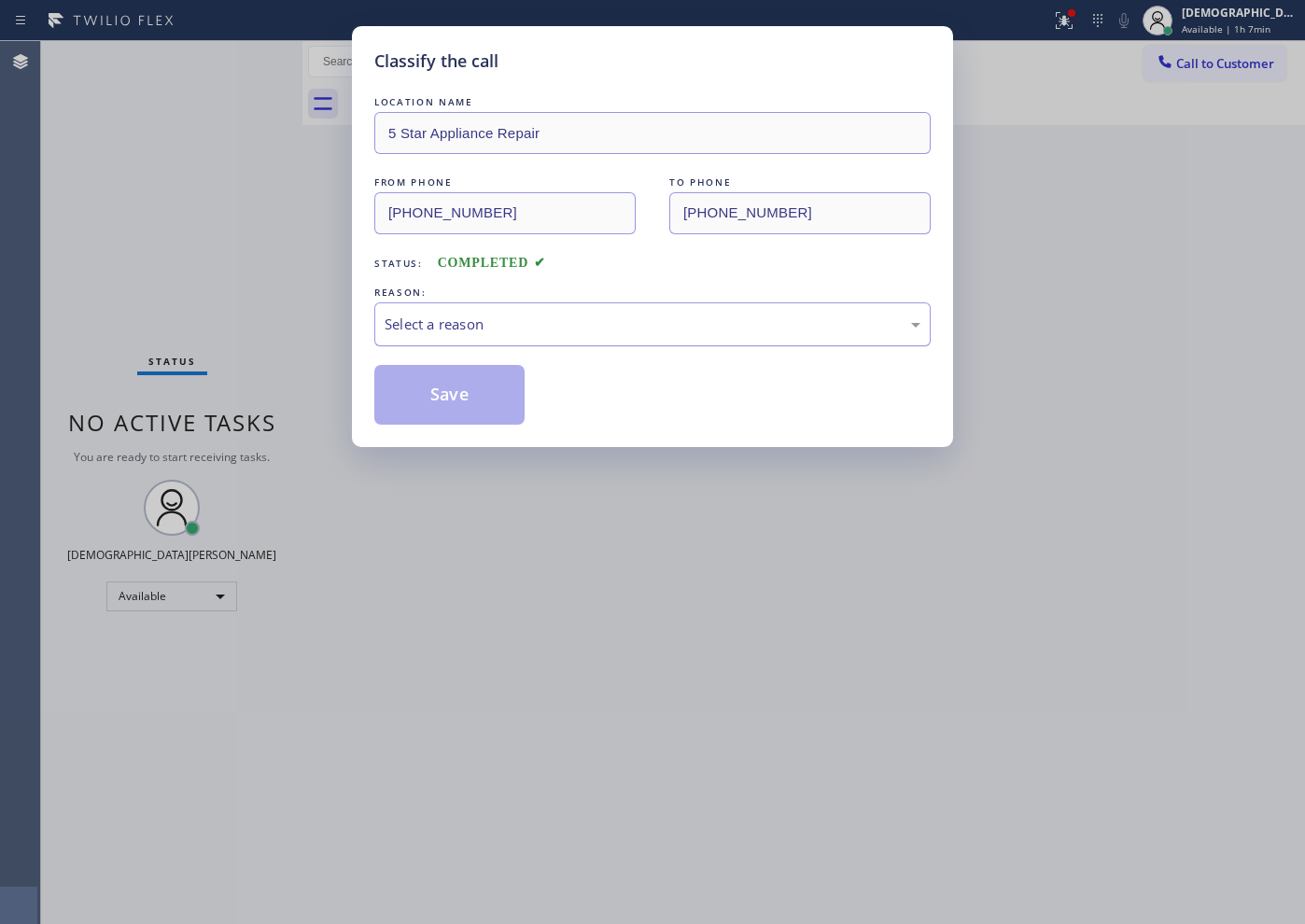
click at [543, 324] on div "Select a reason" at bounding box center [652, 325] width 536 height 22
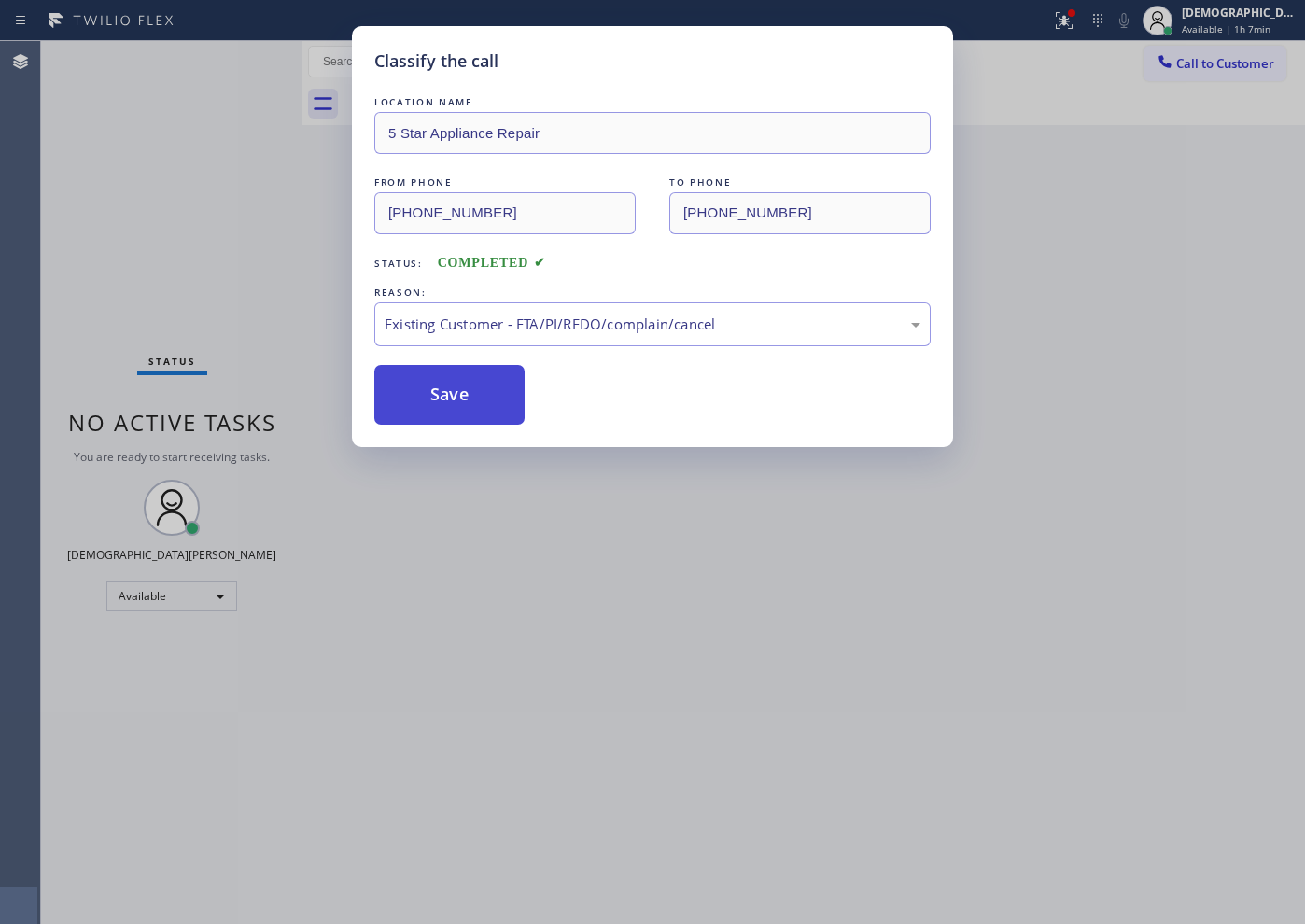
click at [459, 399] on button "Save" at bounding box center [449, 394] width 150 height 60
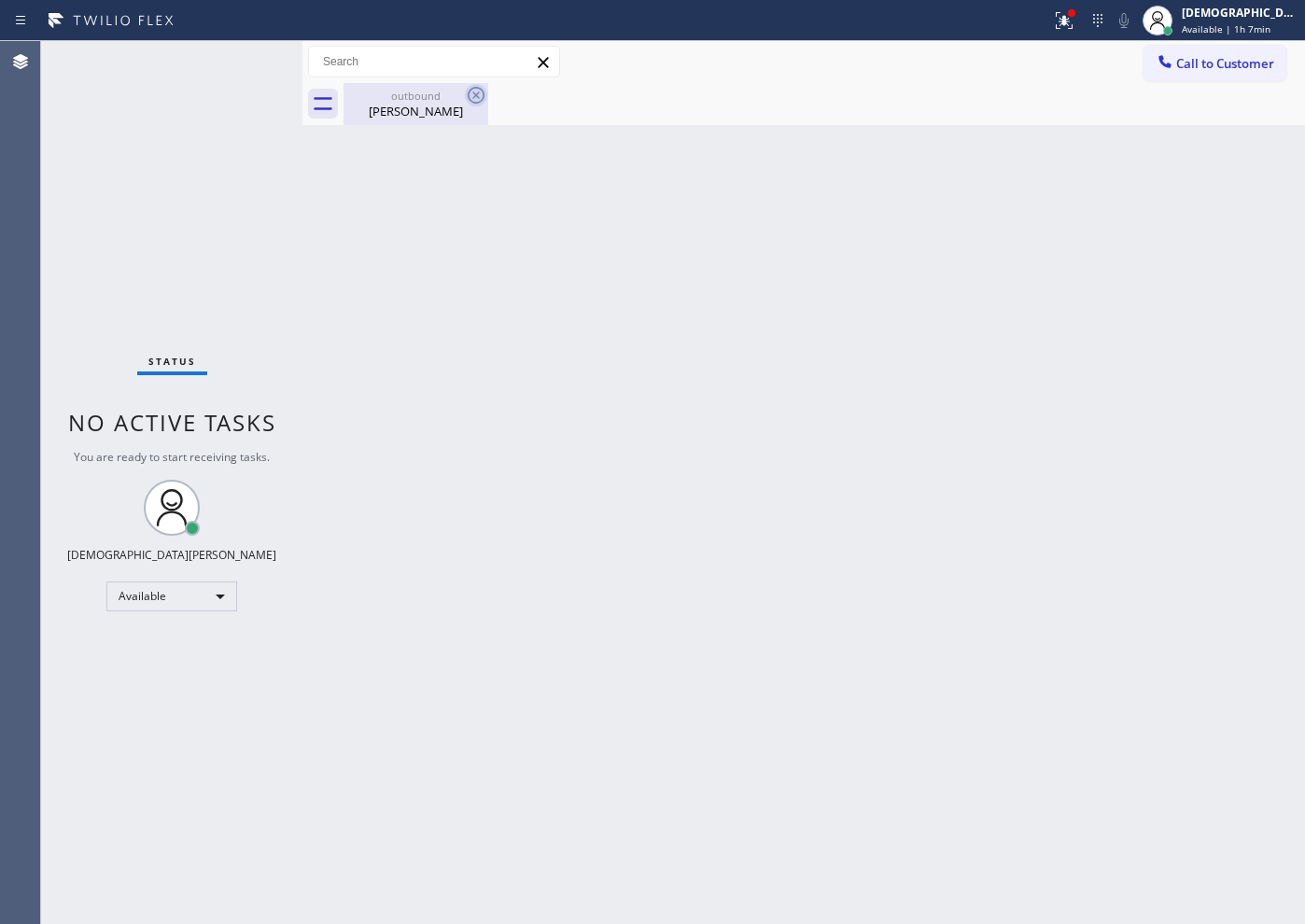
click at [480, 96] on icon at bounding box center [476, 95] width 23 height 23
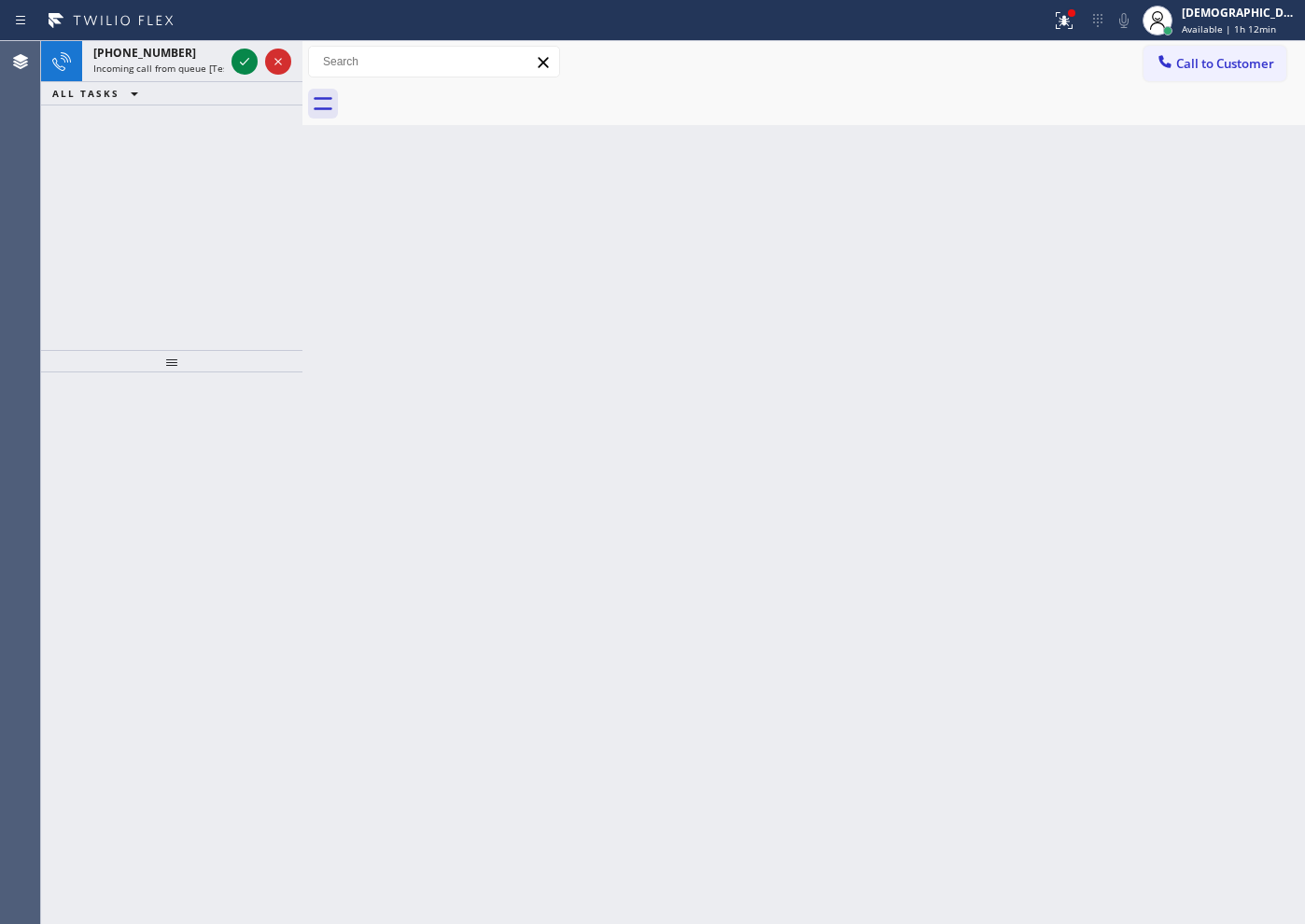
click at [190, 183] on div "[PHONE_NUMBER] Incoming call from queue [Test] All ALL TASKS ALL TASKS ACTIVE T…" at bounding box center [171, 195] width 261 height 309
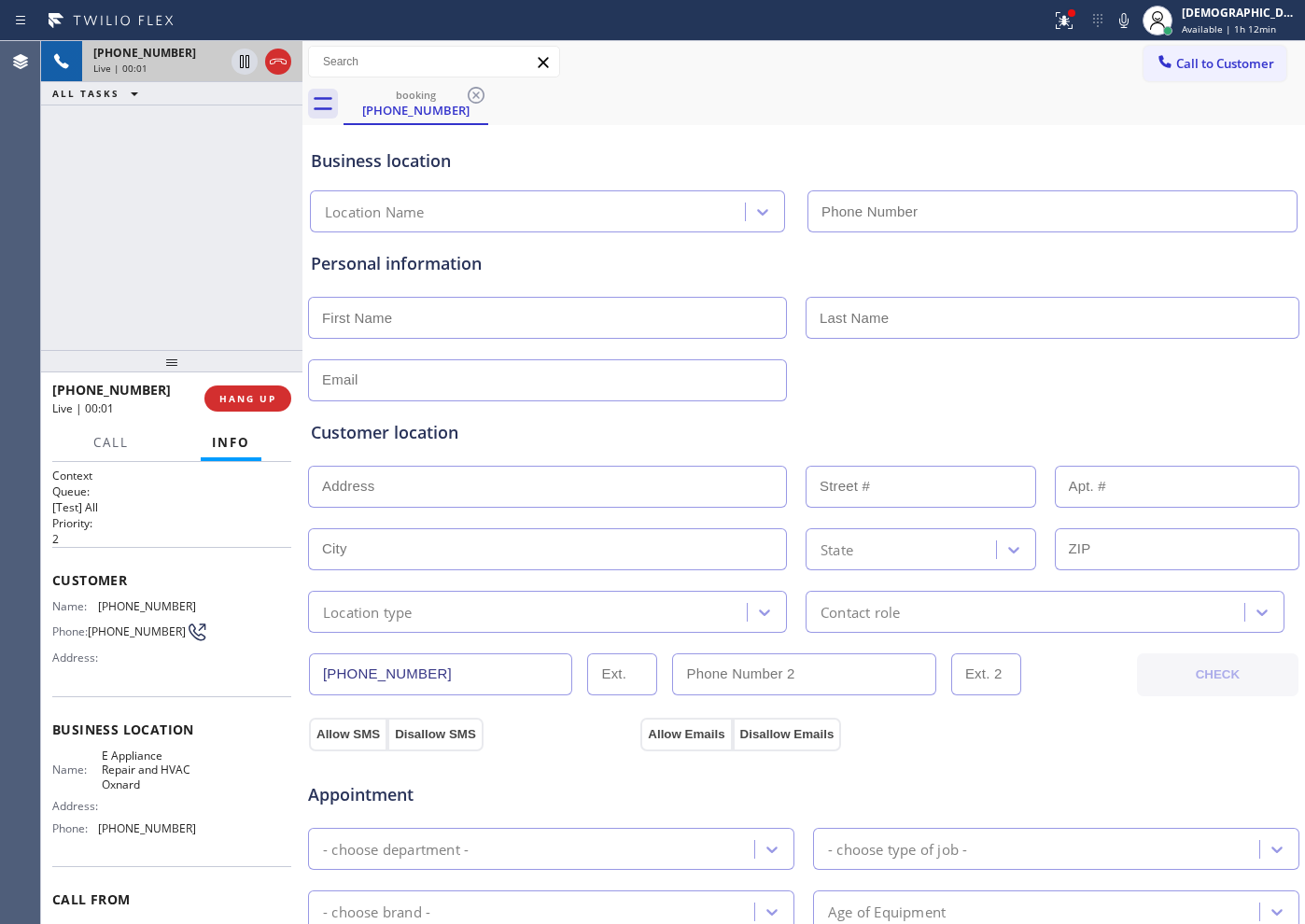
type input "[PHONE_NUMBER]"
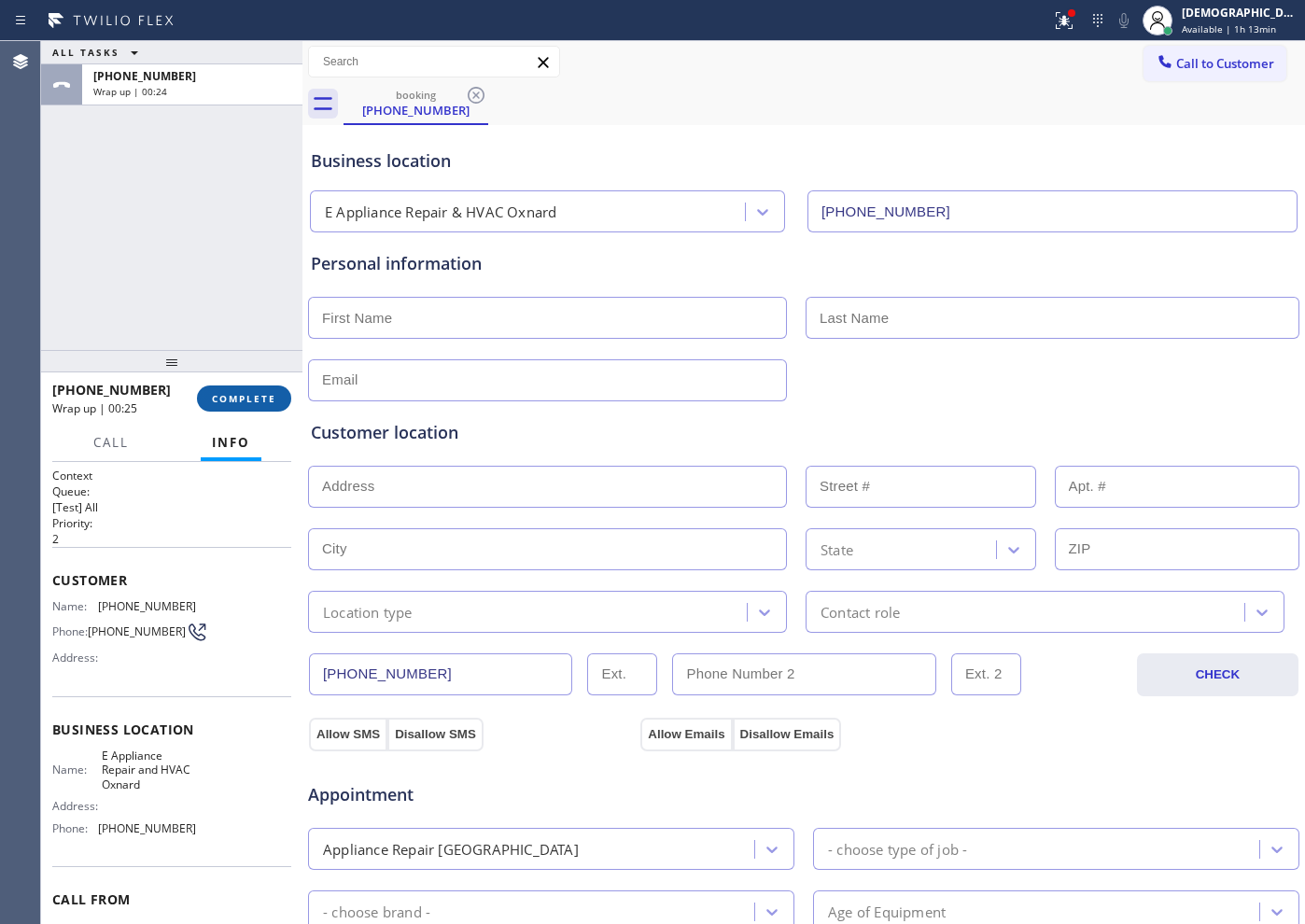
click at [239, 388] on button "COMPLETE" at bounding box center [244, 398] width 94 height 26
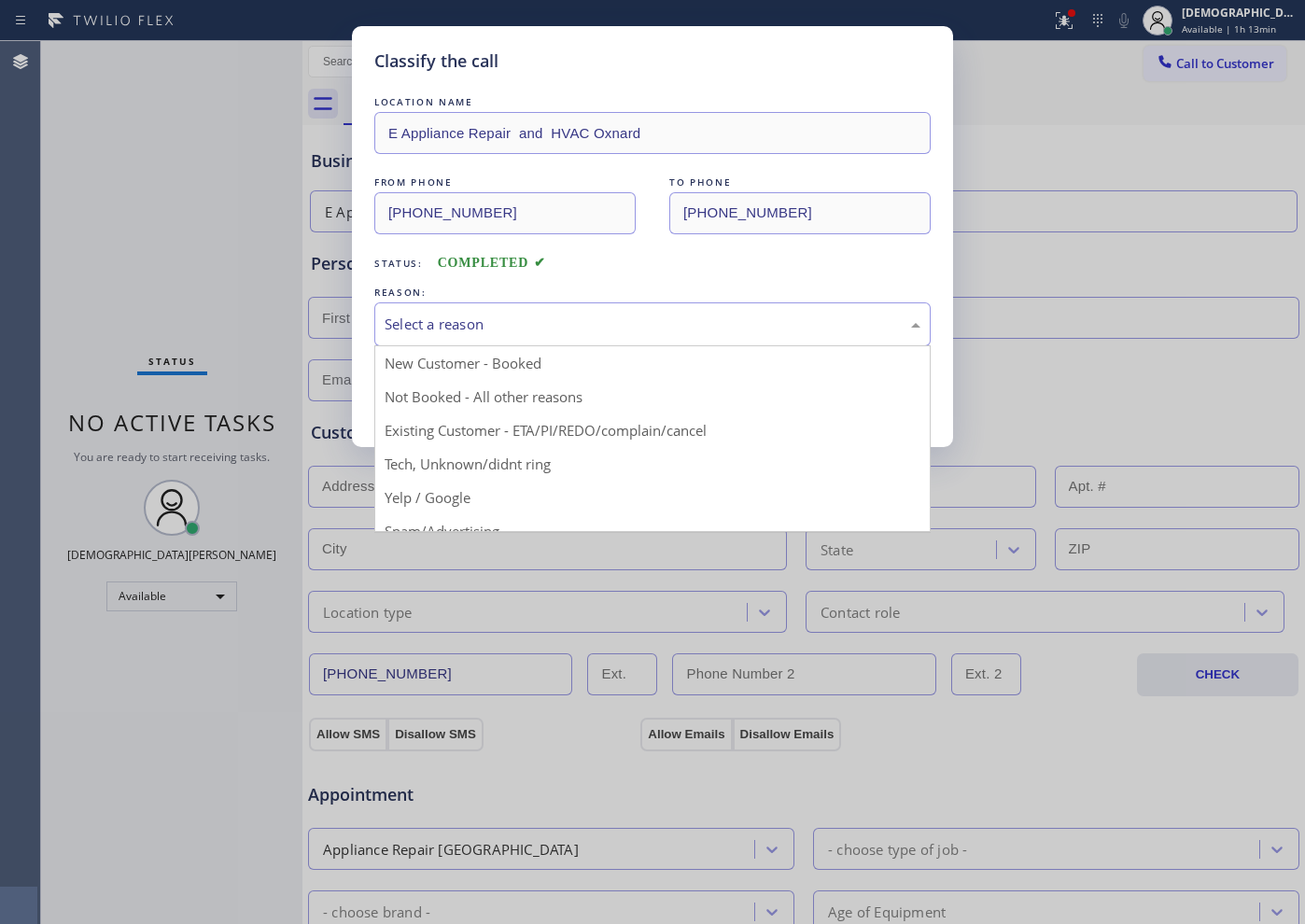
click at [410, 338] on div "Select a reason" at bounding box center [653, 324] width 557 height 44
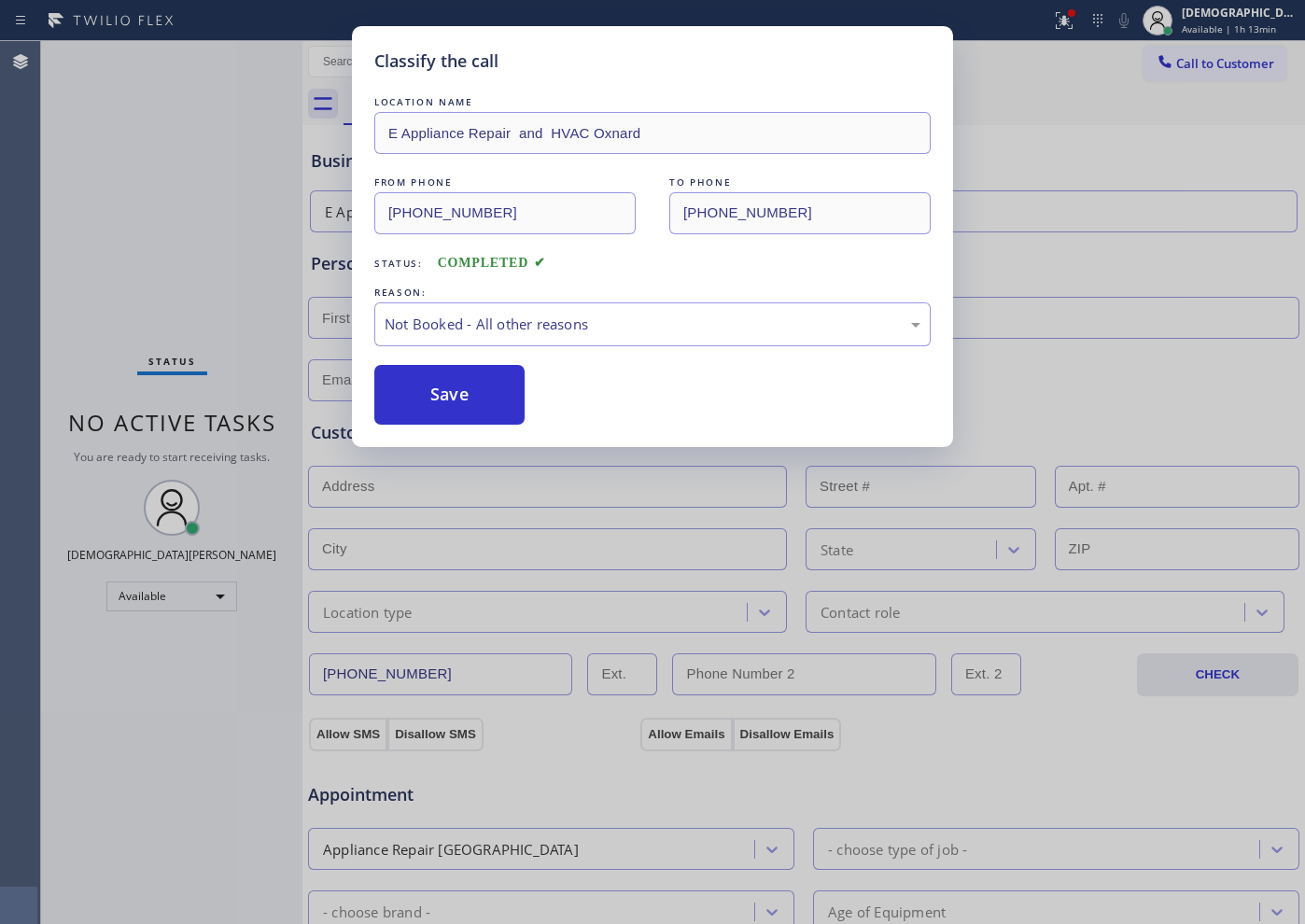
click at [408, 398] on button "Save" at bounding box center [449, 394] width 150 height 60
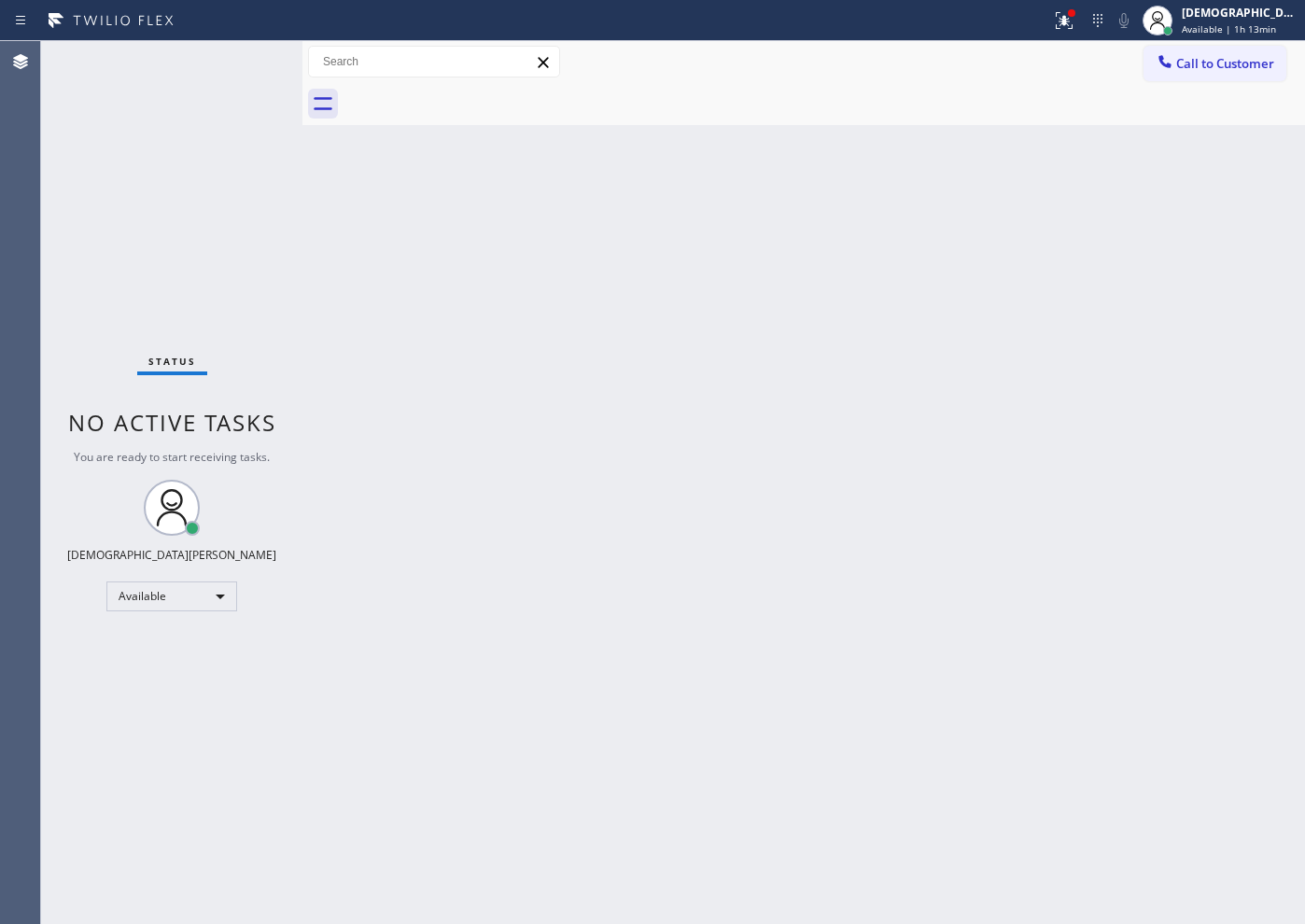
drag, startPoint x: 221, startPoint y: 299, endPoint x: 379, endPoint y: 253, distance: 164.6
click at [221, 299] on div "Status No active tasks You are ready to start receiving tasks. Christian Cinco …" at bounding box center [171, 482] width 261 height 882
click at [1264, 31] on span "Available | 1h 13min" at bounding box center [1228, 29] width 94 height 13
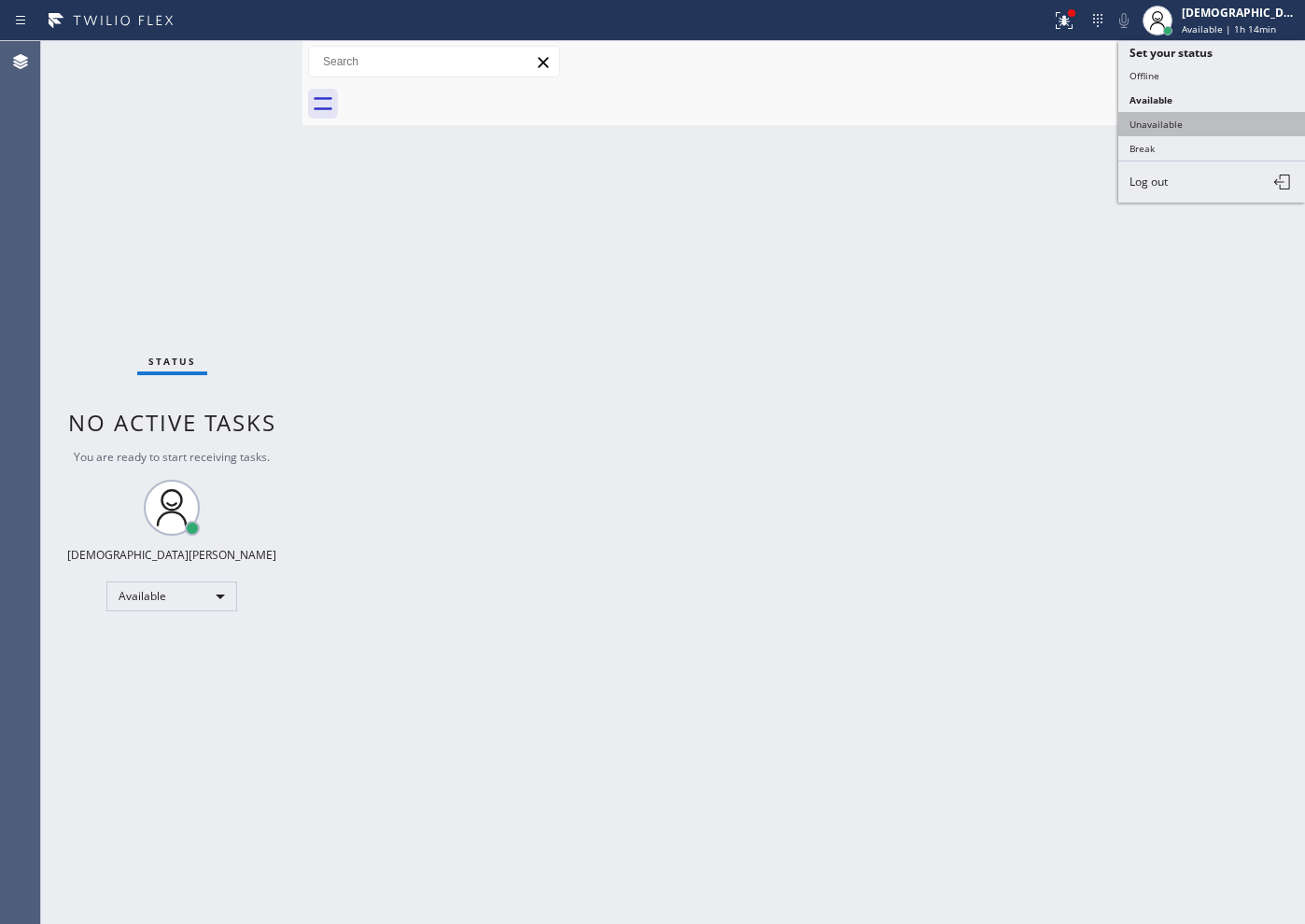
click at [1209, 112] on button "Unavailable" at bounding box center [1212, 124] width 187 height 24
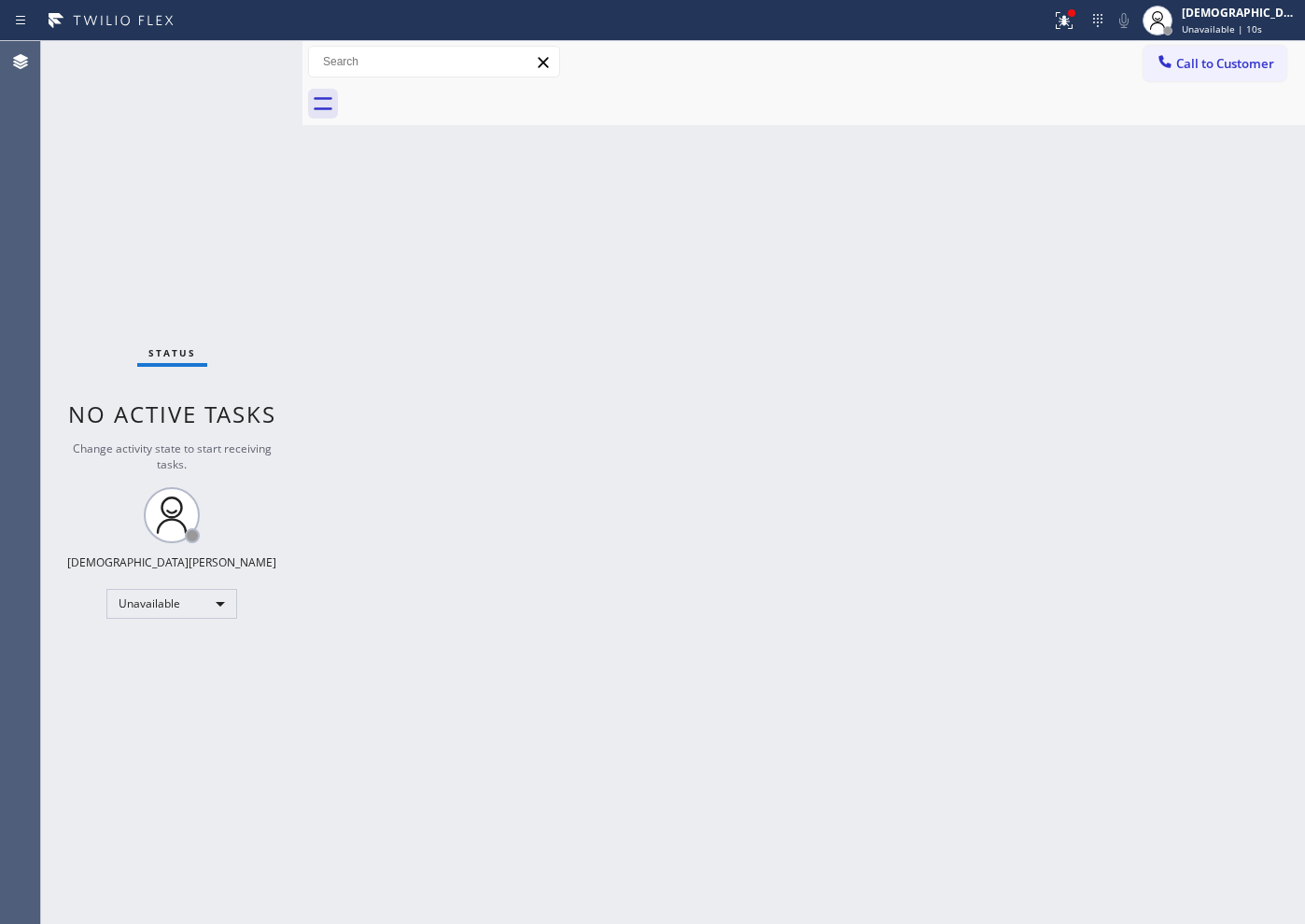
click at [205, 257] on div "Status No active tasks Change activity state to start receiving tasks. [PERSON_…" at bounding box center [171, 482] width 261 height 882
click at [1242, 61] on span "Call to Customer" at bounding box center [1224, 63] width 98 height 17
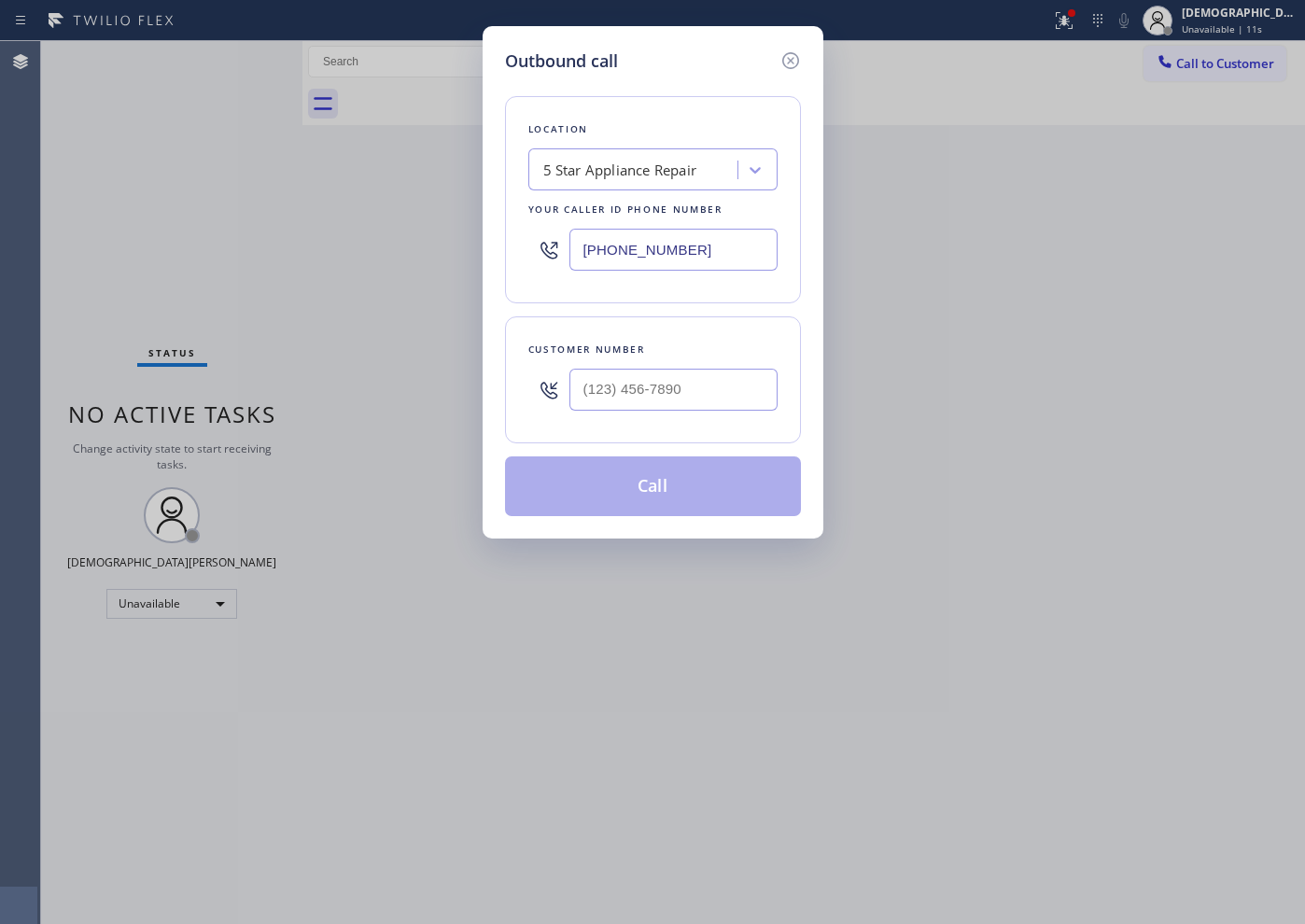
click at [697, 251] on input "[PHONE_NUMBER]" at bounding box center [673, 249] width 208 height 42
paste input "text"
type input "[PHONE_NUMBER]"
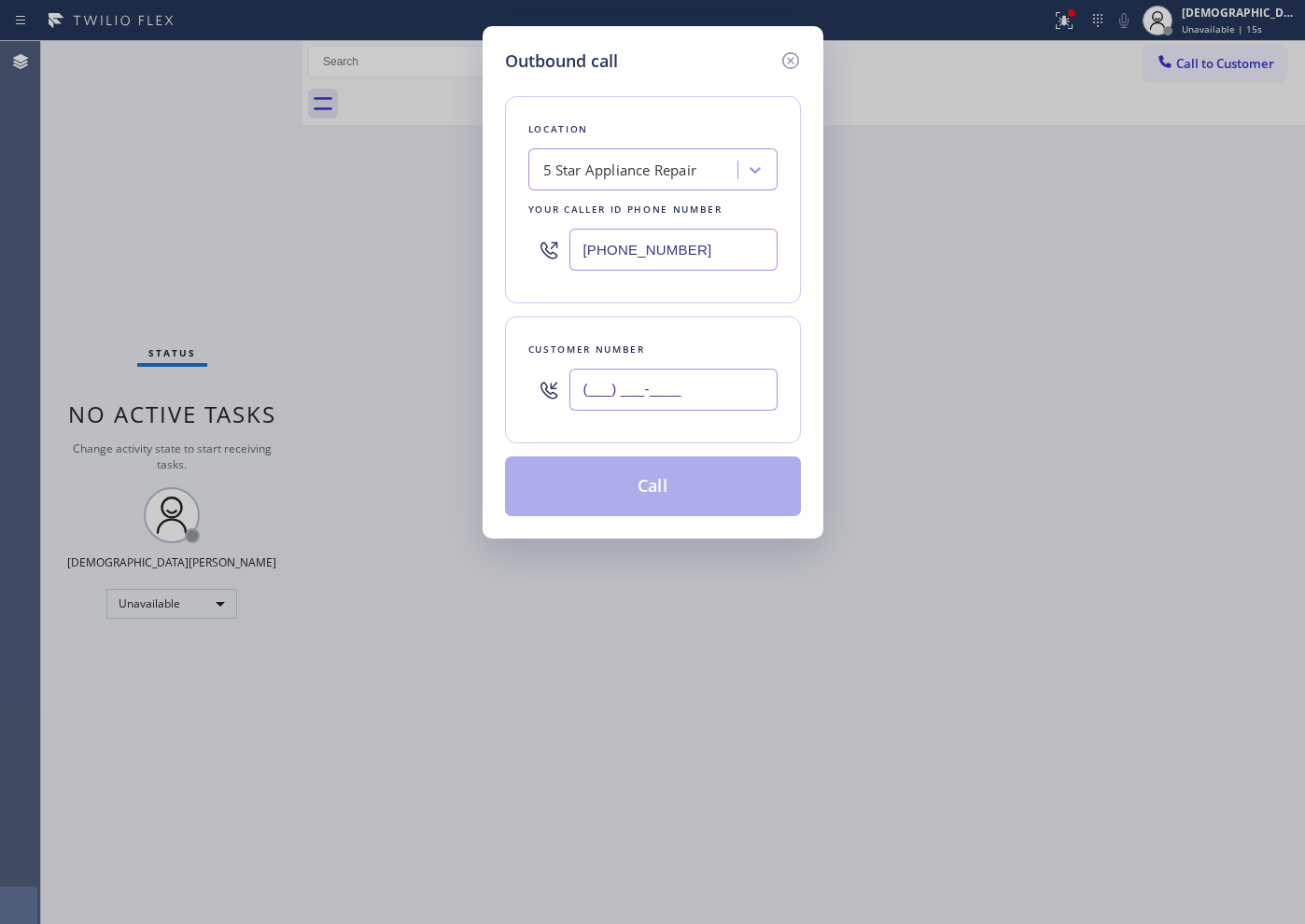
click at [697, 393] on input "(___) ___-____" at bounding box center [673, 389] width 208 height 42
paste input "408) 499-3006"
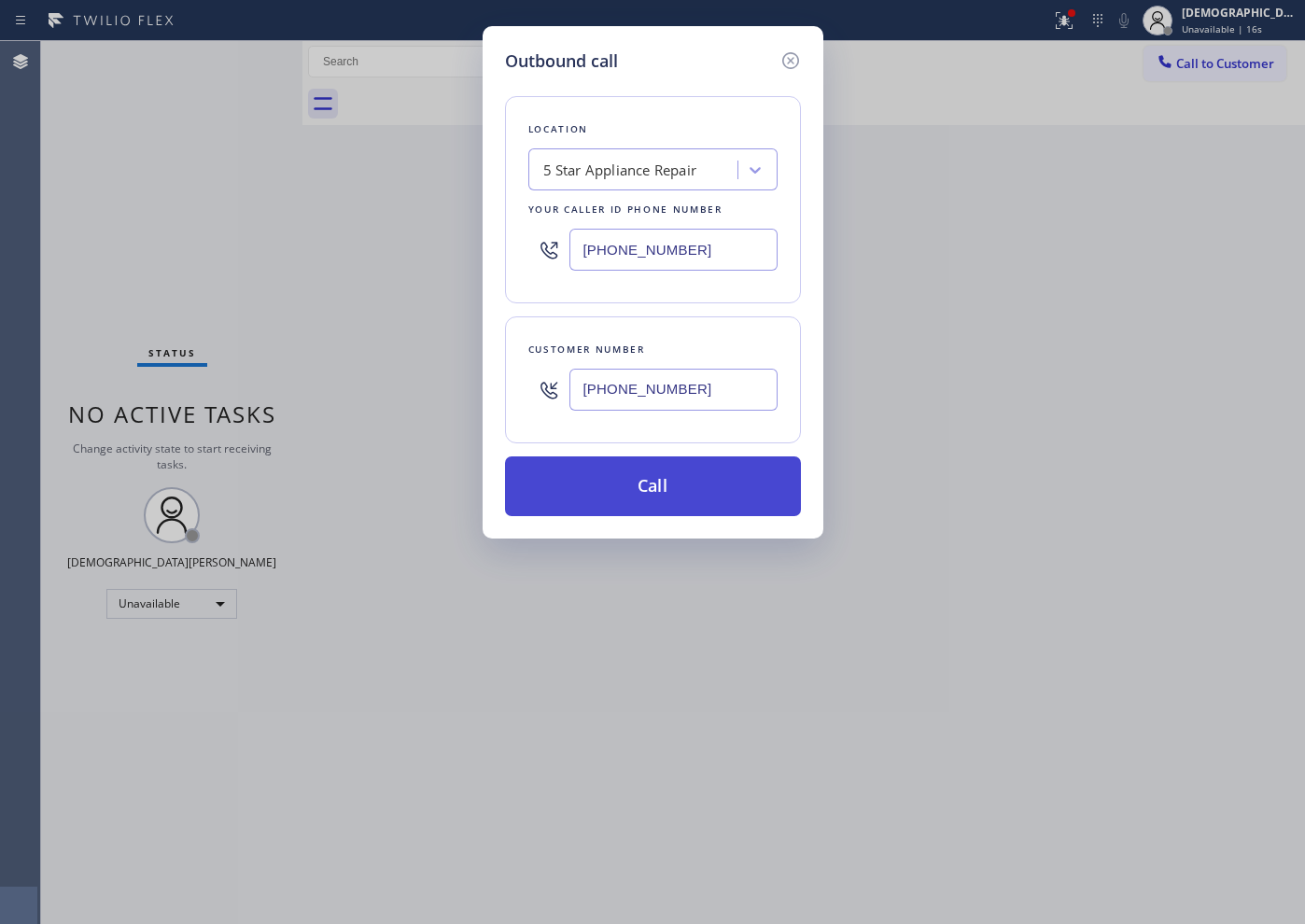
type input "[PHONE_NUMBER]"
click at [678, 474] on button "Call" at bounding box center [653, 486] width 296 height 60
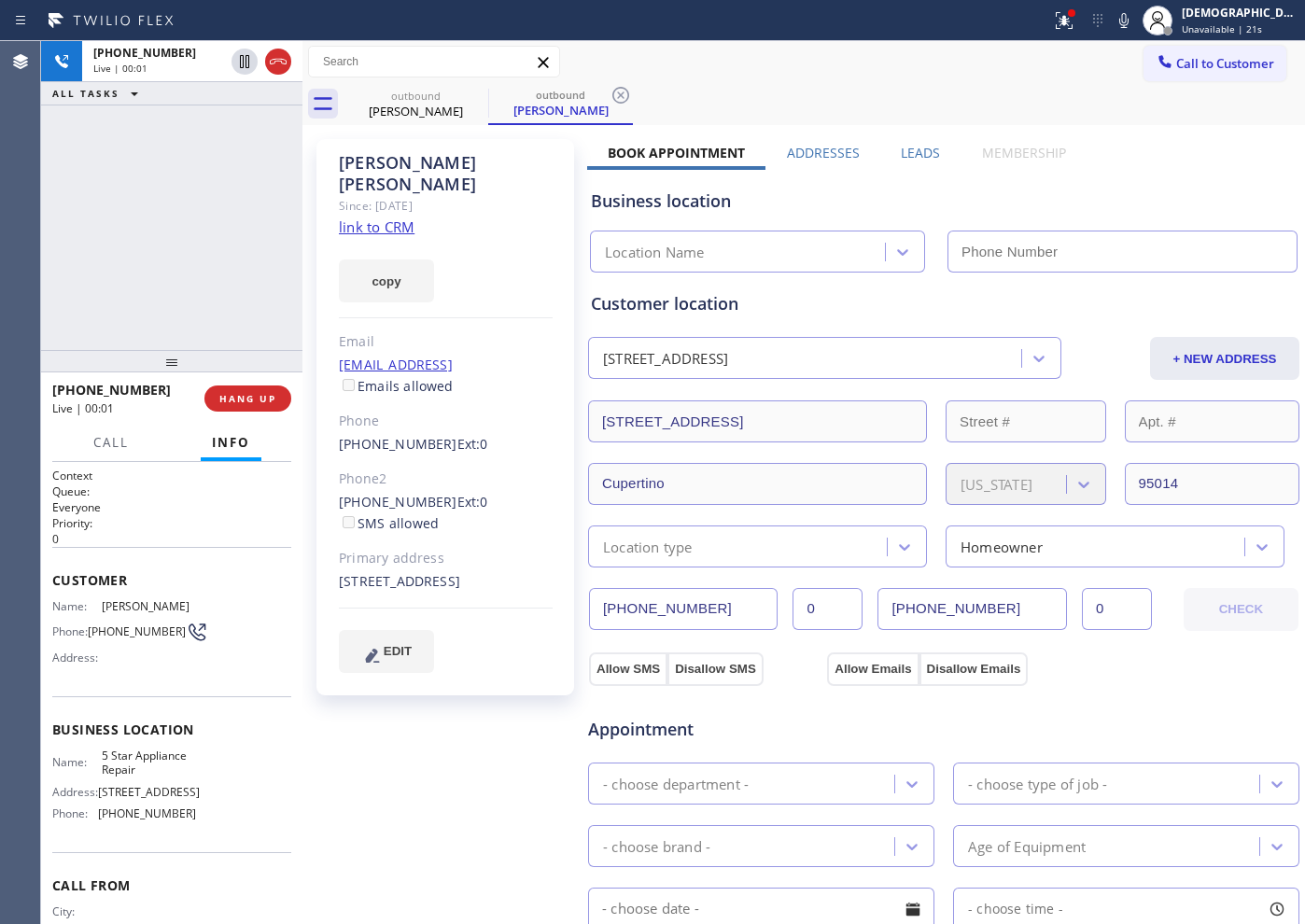
type input "[PHONE_NUMBER]"
click at [618, 85] on icon at bounding box center [620, 95] width 23 height 23
click at [478, 96] on icon at bounding box center [475, 94] width 17 height 17
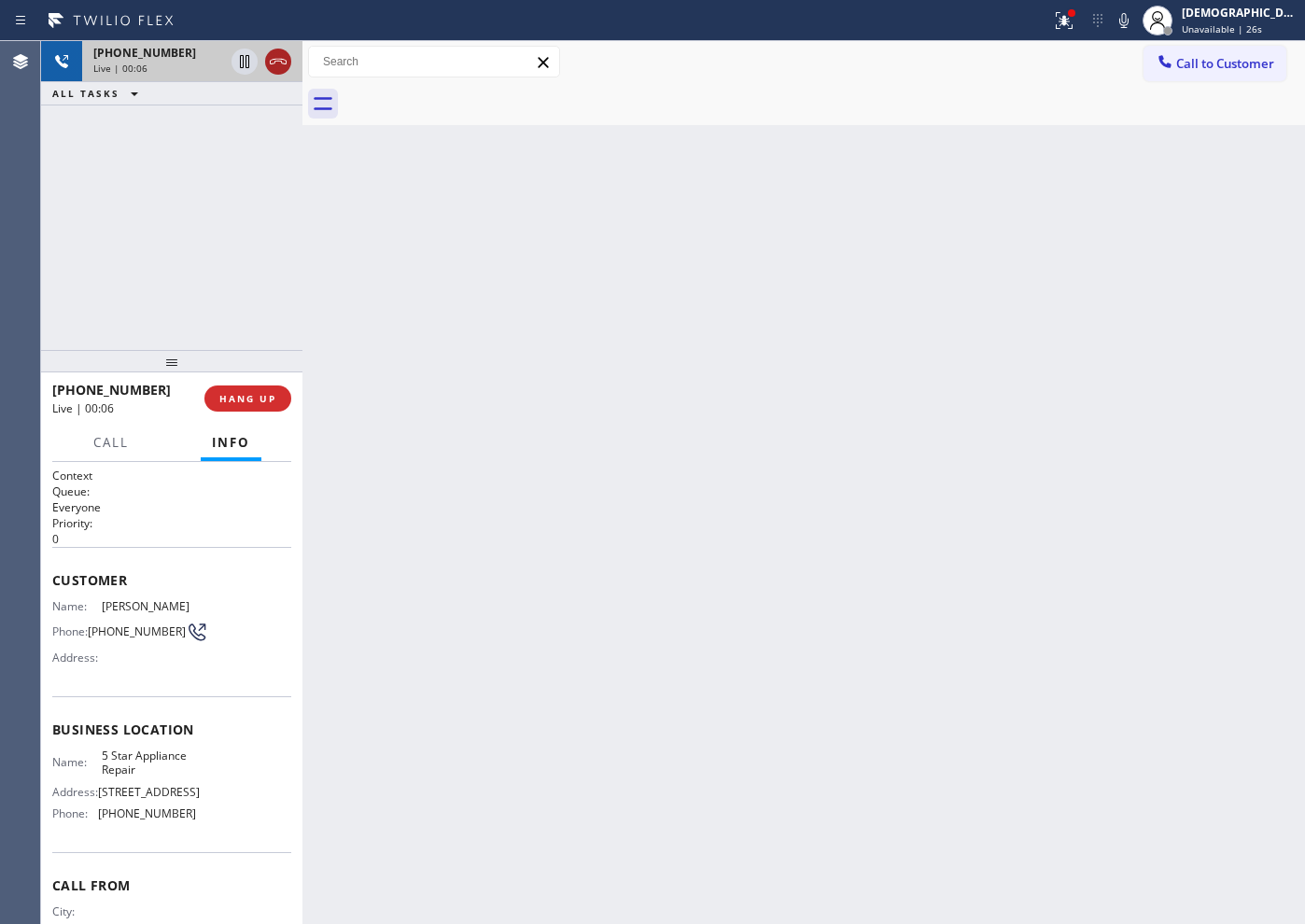
click at [282, 67] on icon at bounding box center [278, 62] width 23 height 23
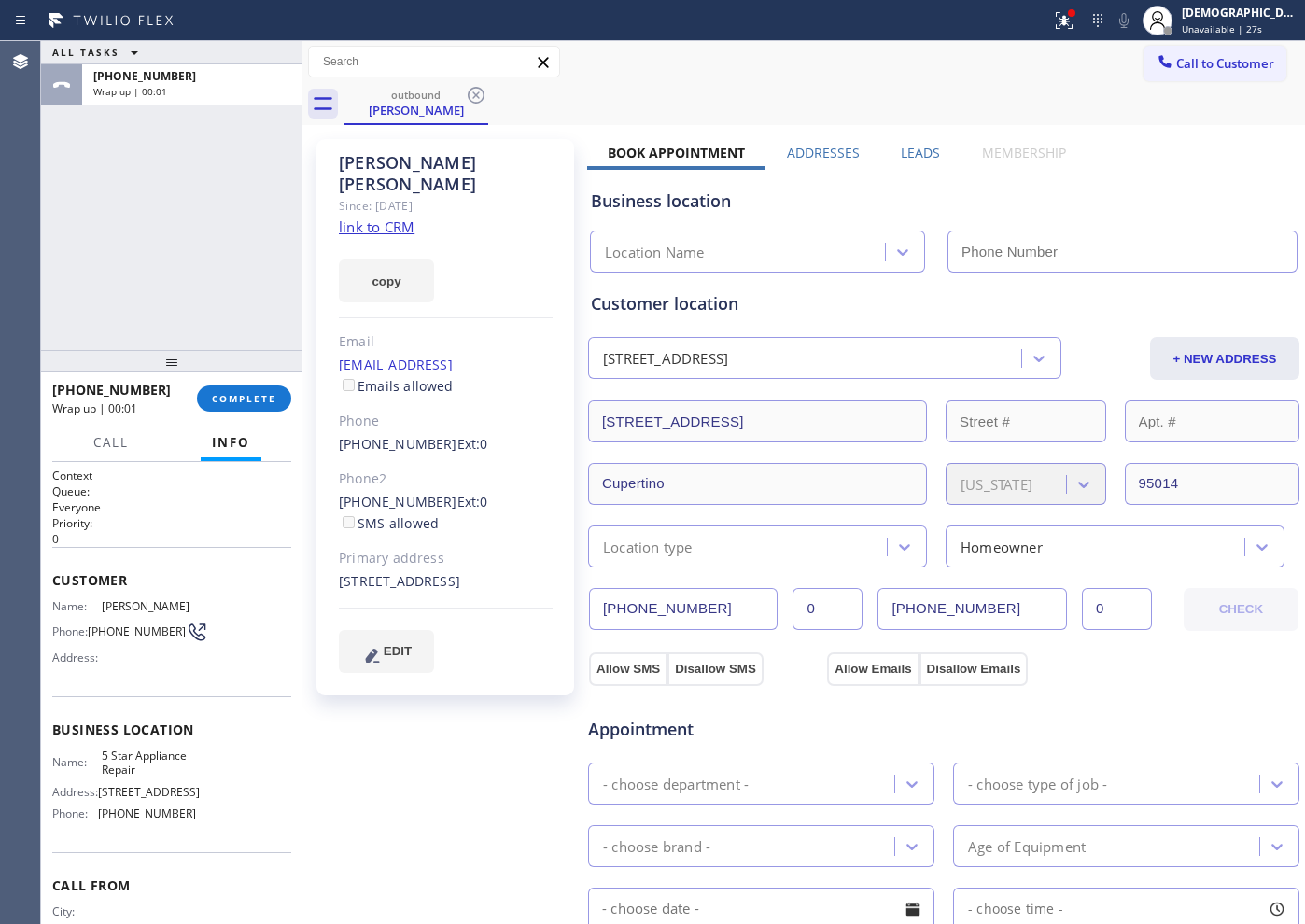
type input "[PHONE_NUMBER]"
click at [224, 386] on button "COMPLETE" at bounding box center [244, 398] width 94 height 26
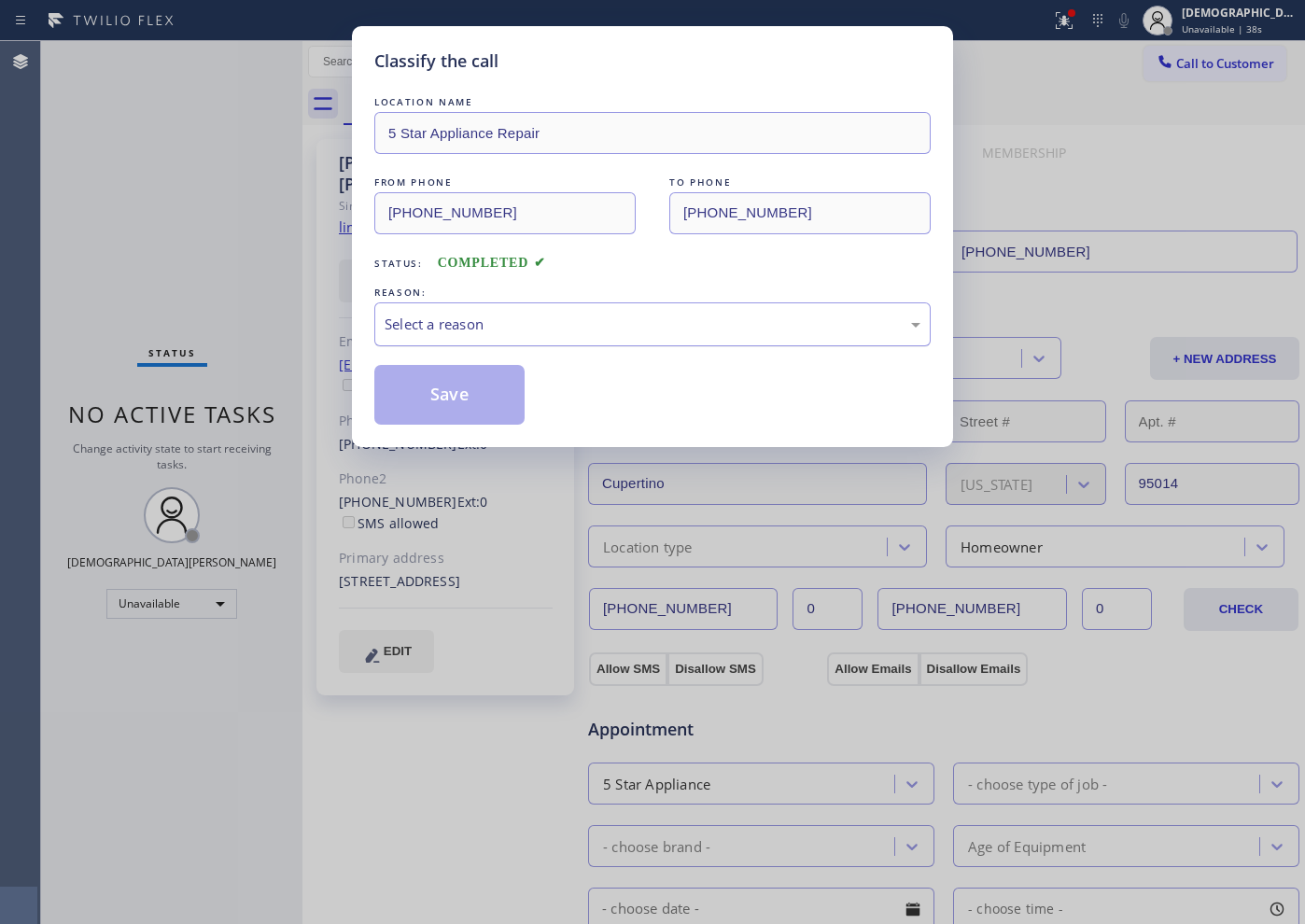
click at [442, 321] on div "Select a reason" at bounding box center [652, 325] width 536 height 22
click at [429, 385] on button "Save" at bounding box center [449, 394] width 150 height 60
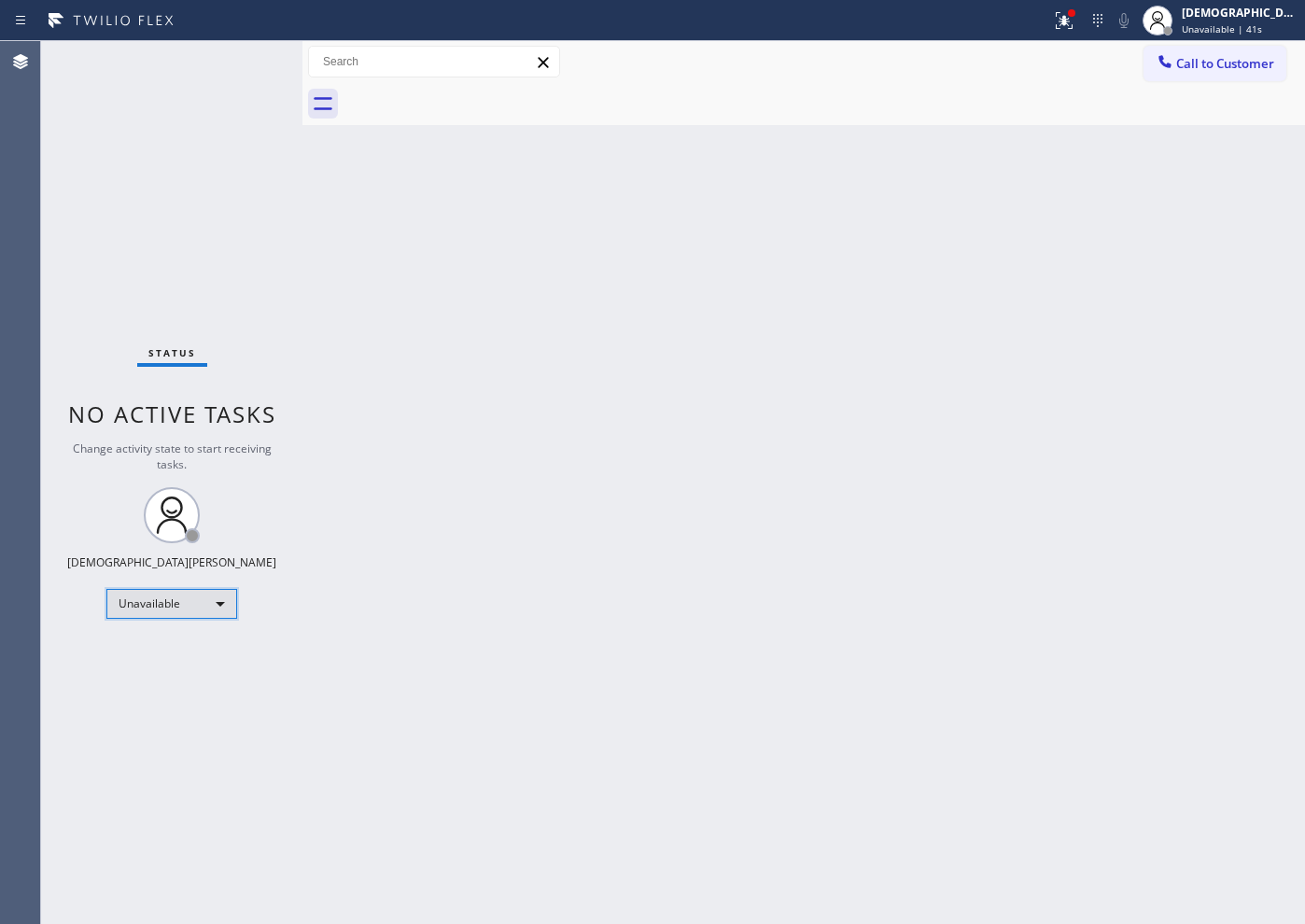
click at [180, 598] on div "Unavailable" at bounding box center [171, 604] width 130 height 30
click at [172, 652] on li "Available" at bounding box center [171, 653] width 127 height 23
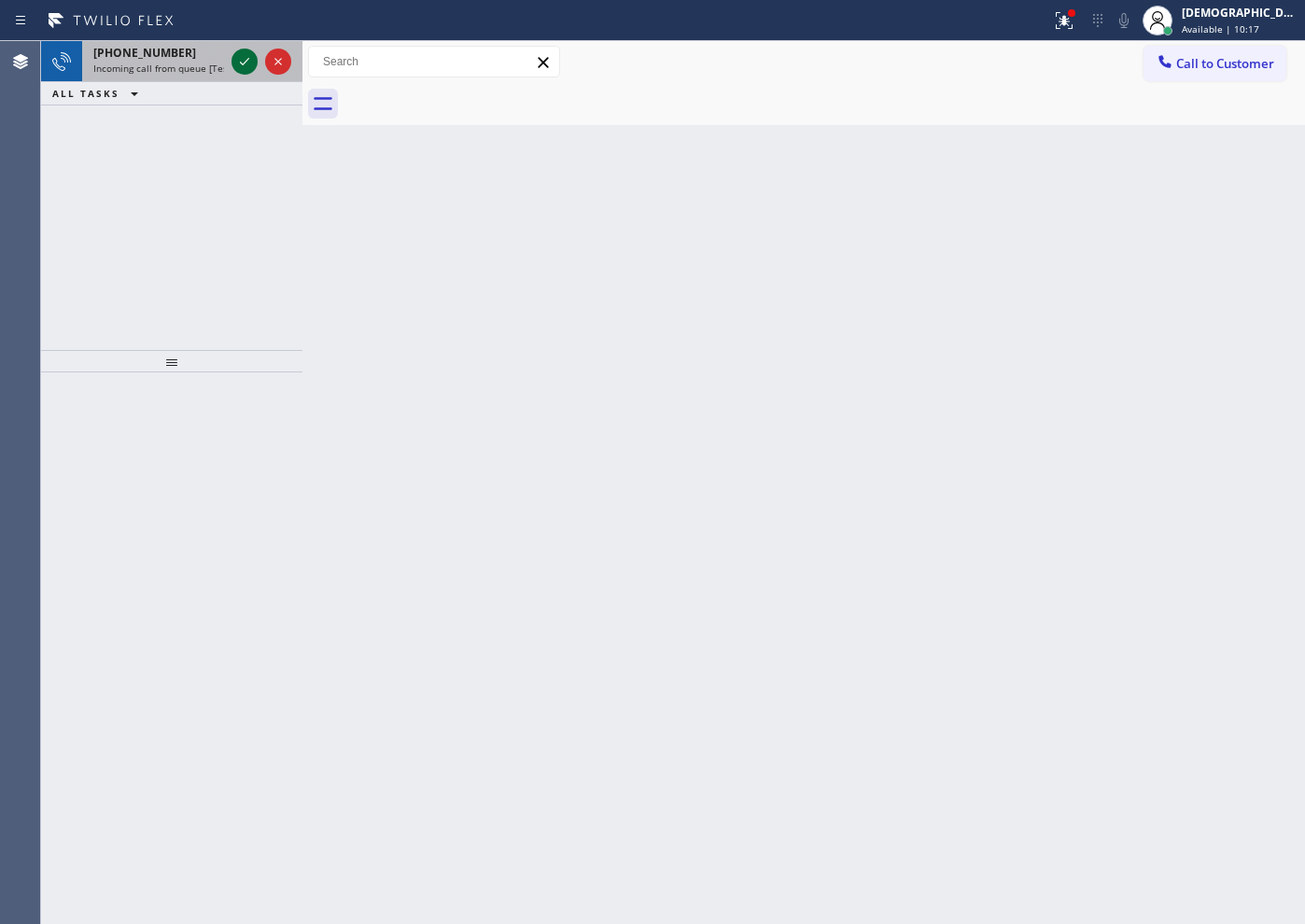
click at [240, 66] on icon at bounding box center [245, 62] width 23 height 23
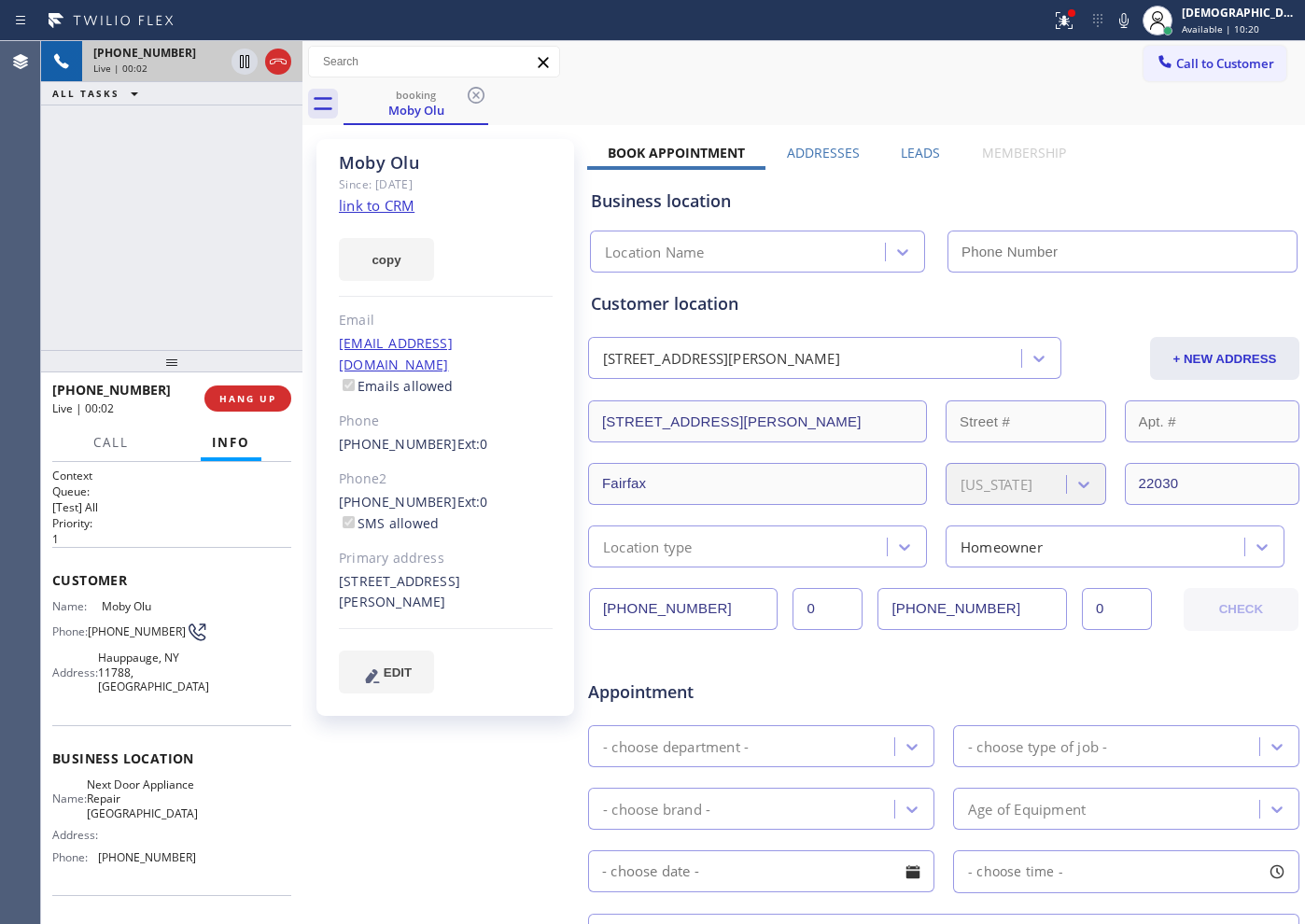
type input "[PHONE_NUMBER]"
click at [411, 210] on link "link to CRM" at bounding box center [377, 205] width 76 height 19
click at [244, 60] on icon at bounding box center [244, 61] width 9 height 13
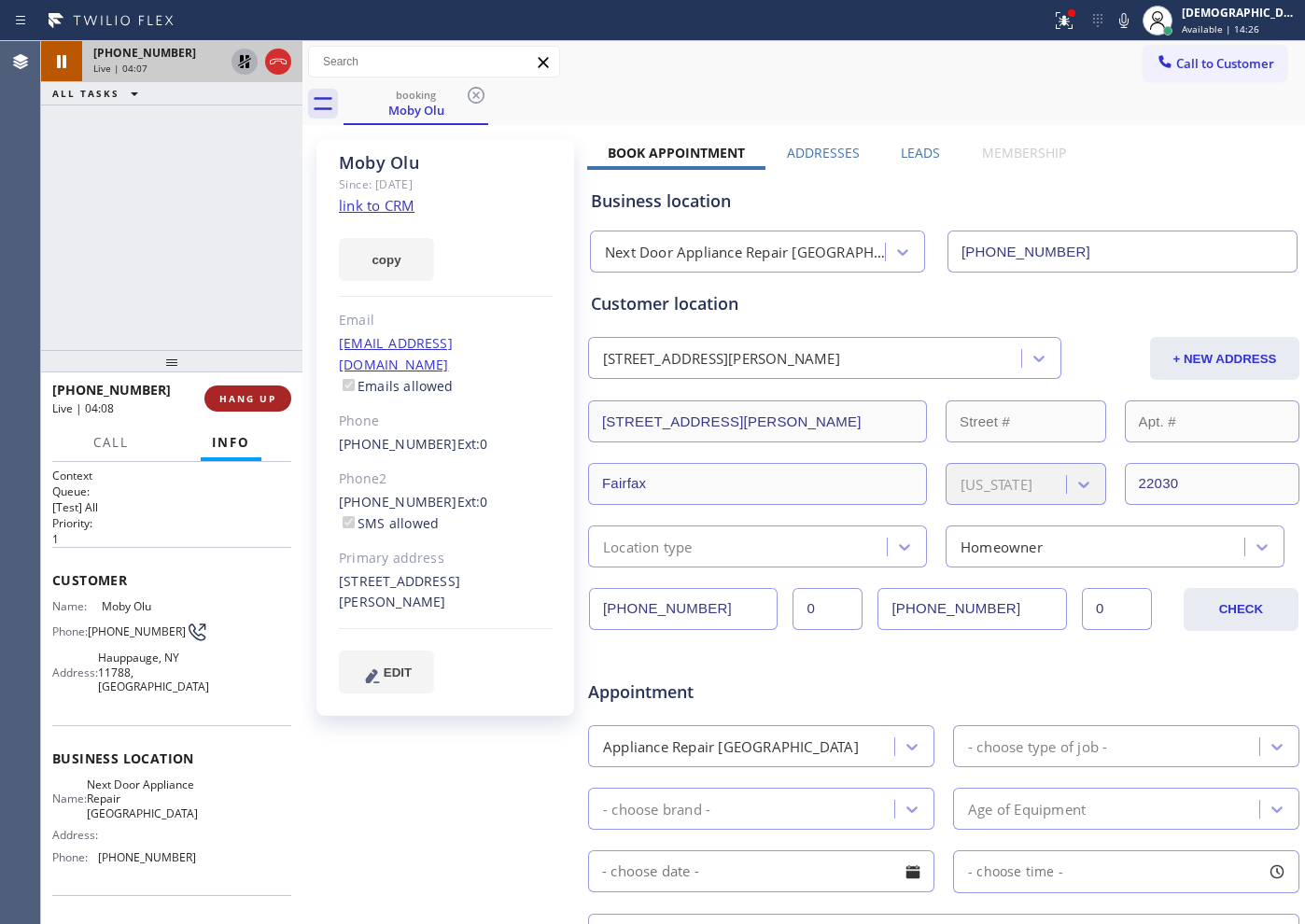
click at [245, 396] on span "HANG UP" at bounding box center [247, 397] width 57 height 13
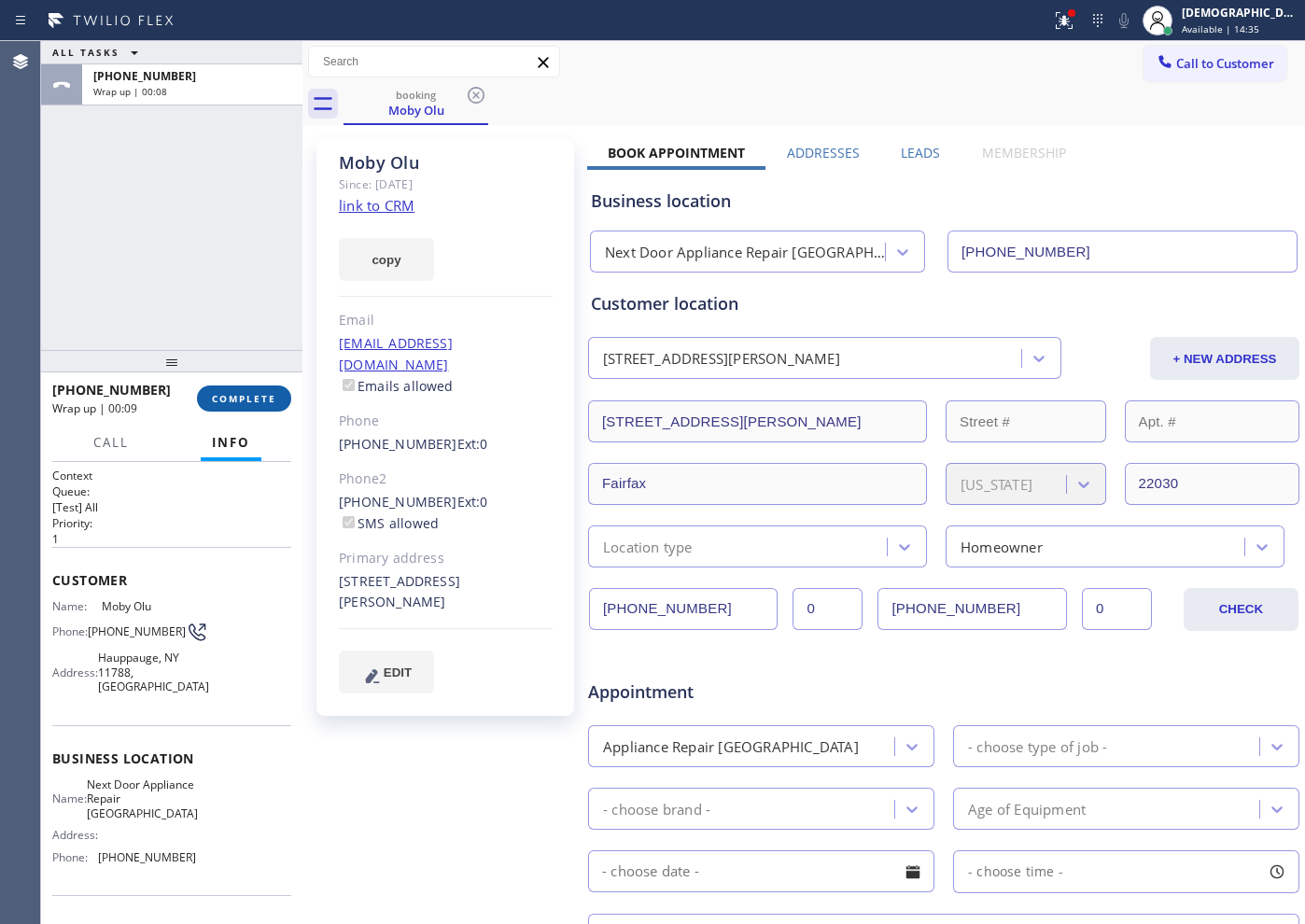
click at [240, 391] on span "COMPLETE" at bounding box center [244, 397] width 65 height 13
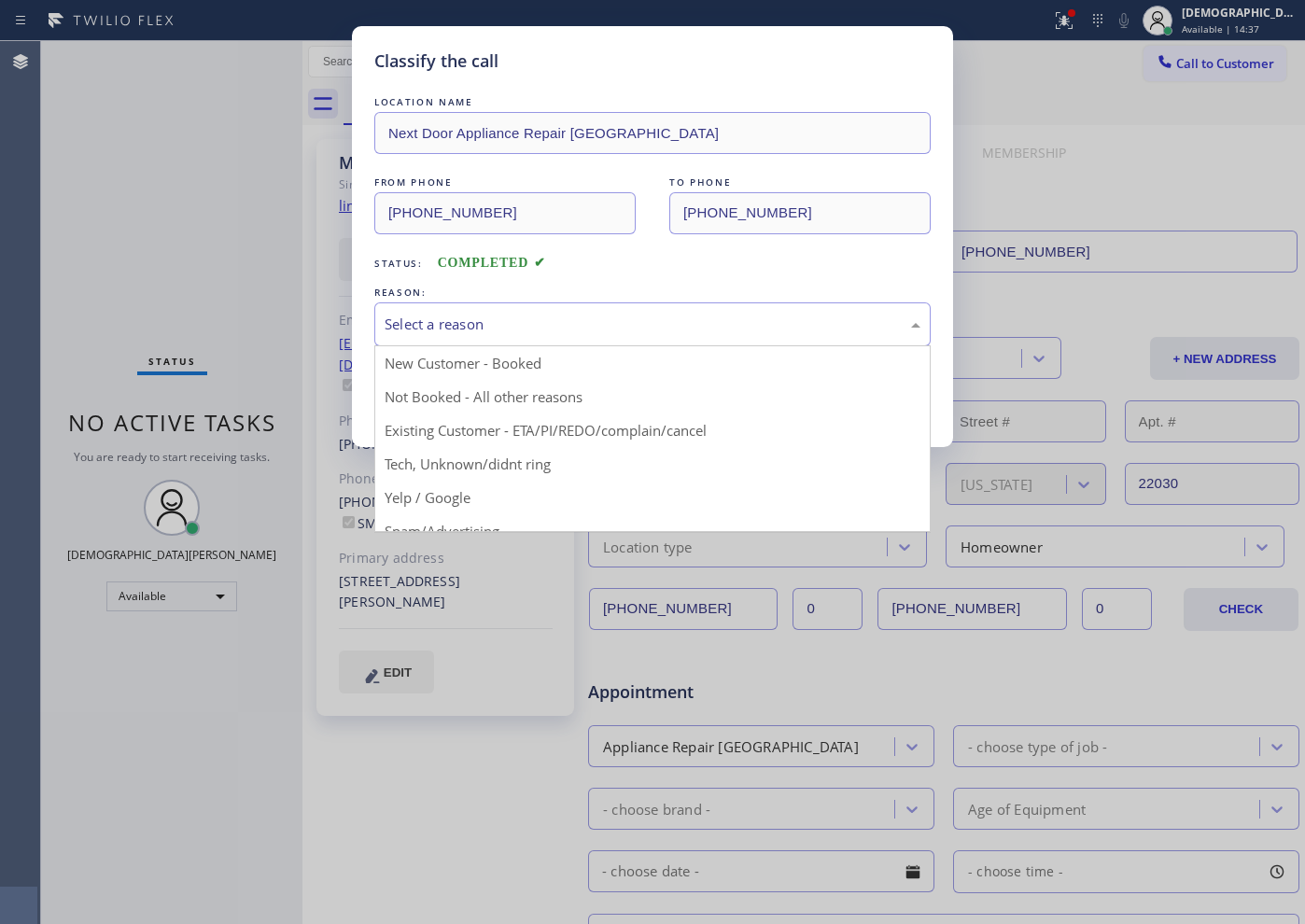
click at [454, 338] on div "Select a reason" at bounding box center [653, 324] width 557 height 44
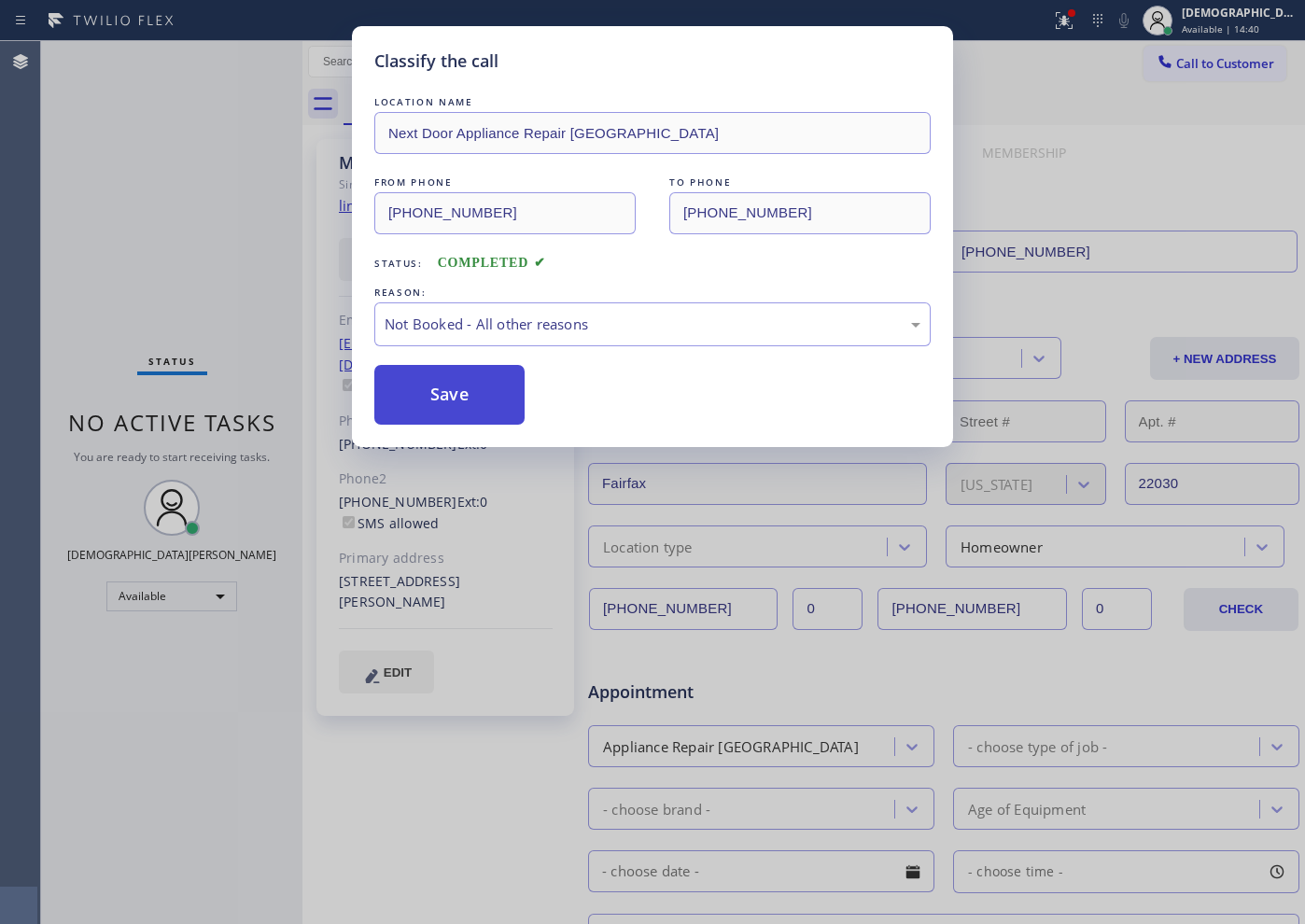
click at [443, 398] on button "Save" at bounding box center [449, 394] width 150 height 60
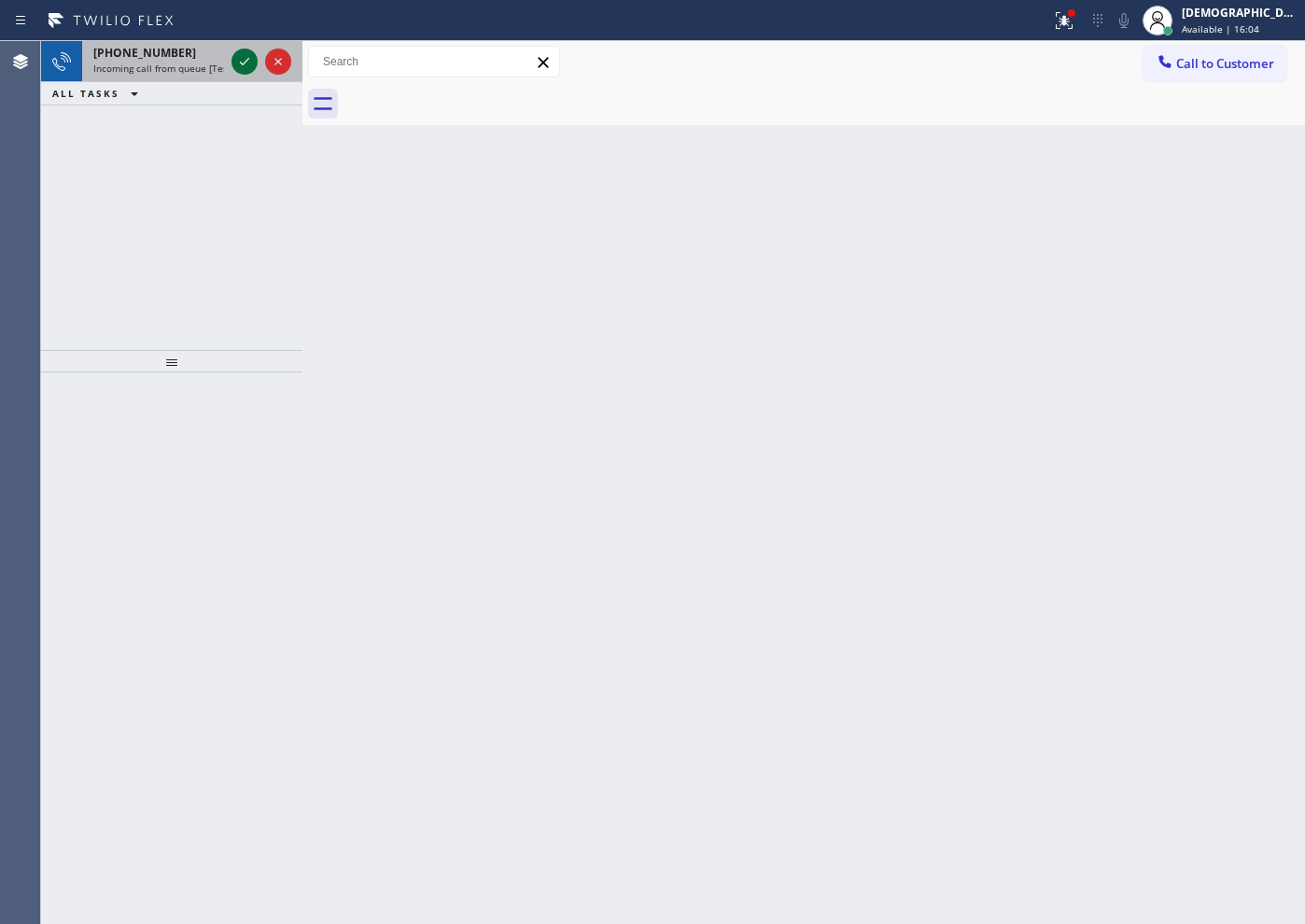
click at [249, 67] on icon at bounding box center [245, 62] width 23 height 23
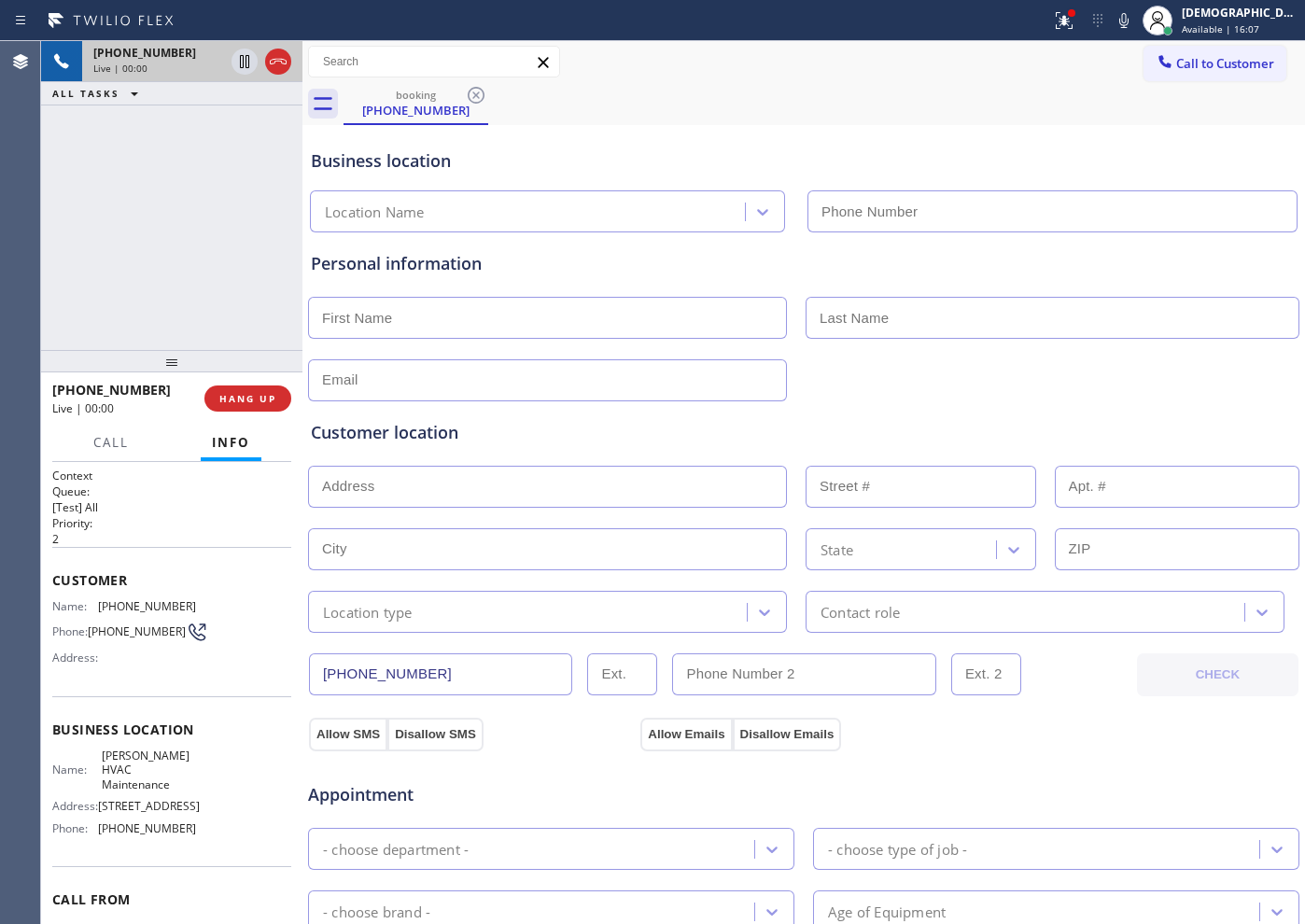
type input "[PHONE_NUMBER]"
click at [224, 69] on div "Live | 00:09" at bounding box center [158, 68] width 130 height 13
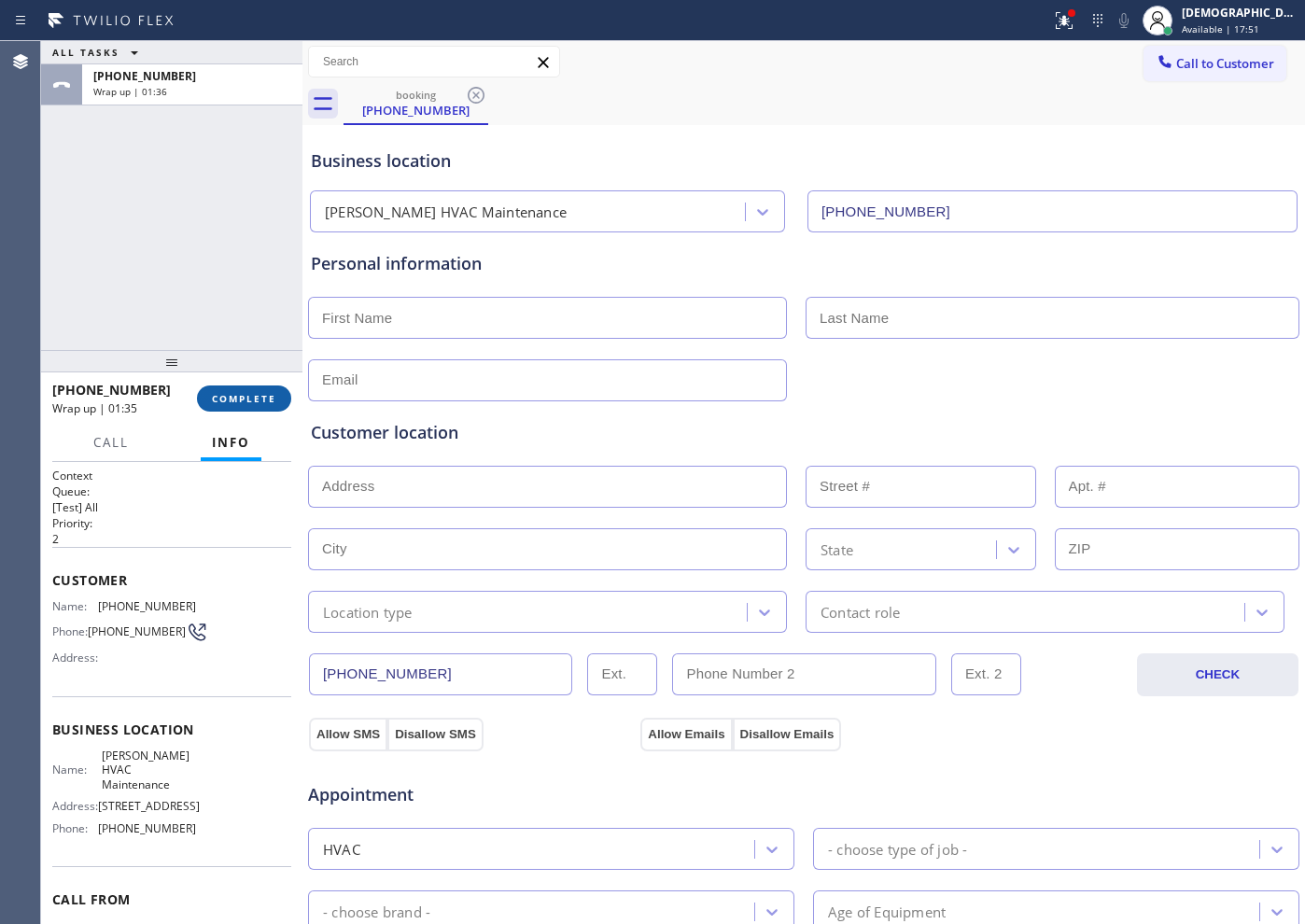
click at [245, 393] on span "COMPLETE" at bounding box center [244, 397] width 65 height 13
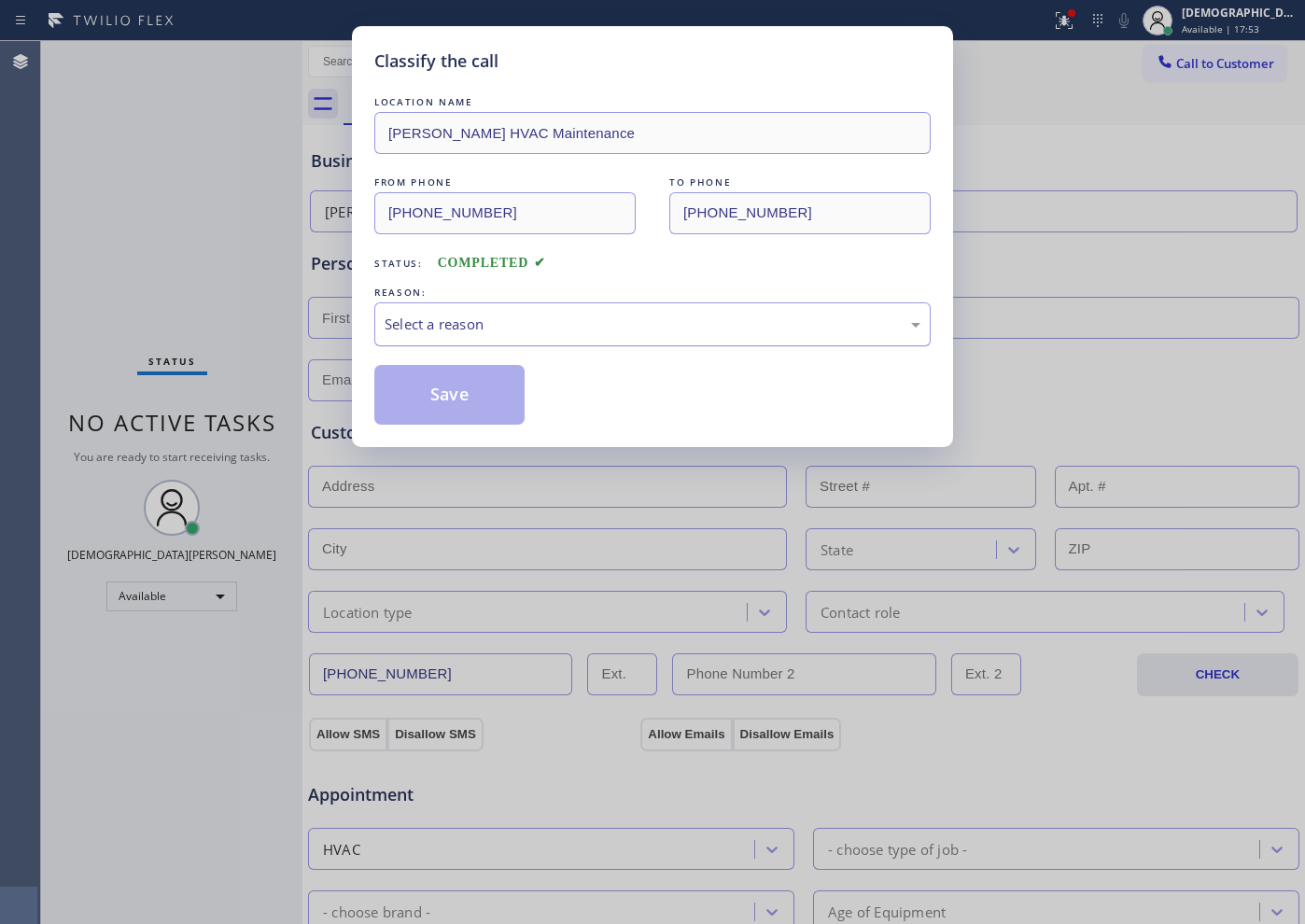
click at [479, 323] on div "Select a reason" at bounding box center [652, 325] width 536 height 22
click at [465, 403] on button "Save" at bounding box center [449, 394] width 150 height 60
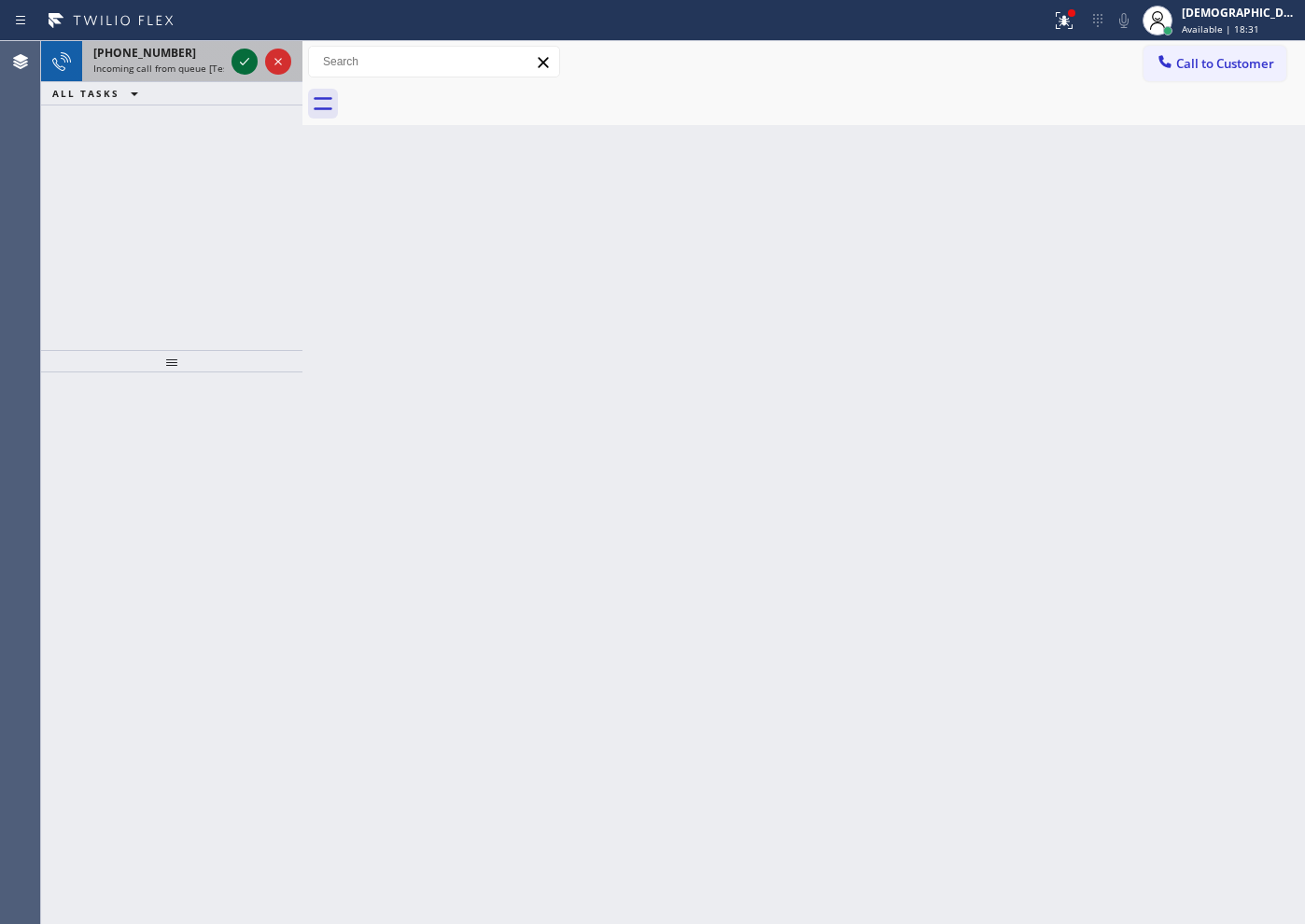
click at [242, 62] on icon at bounding box center [245, 62] width 23 height 23
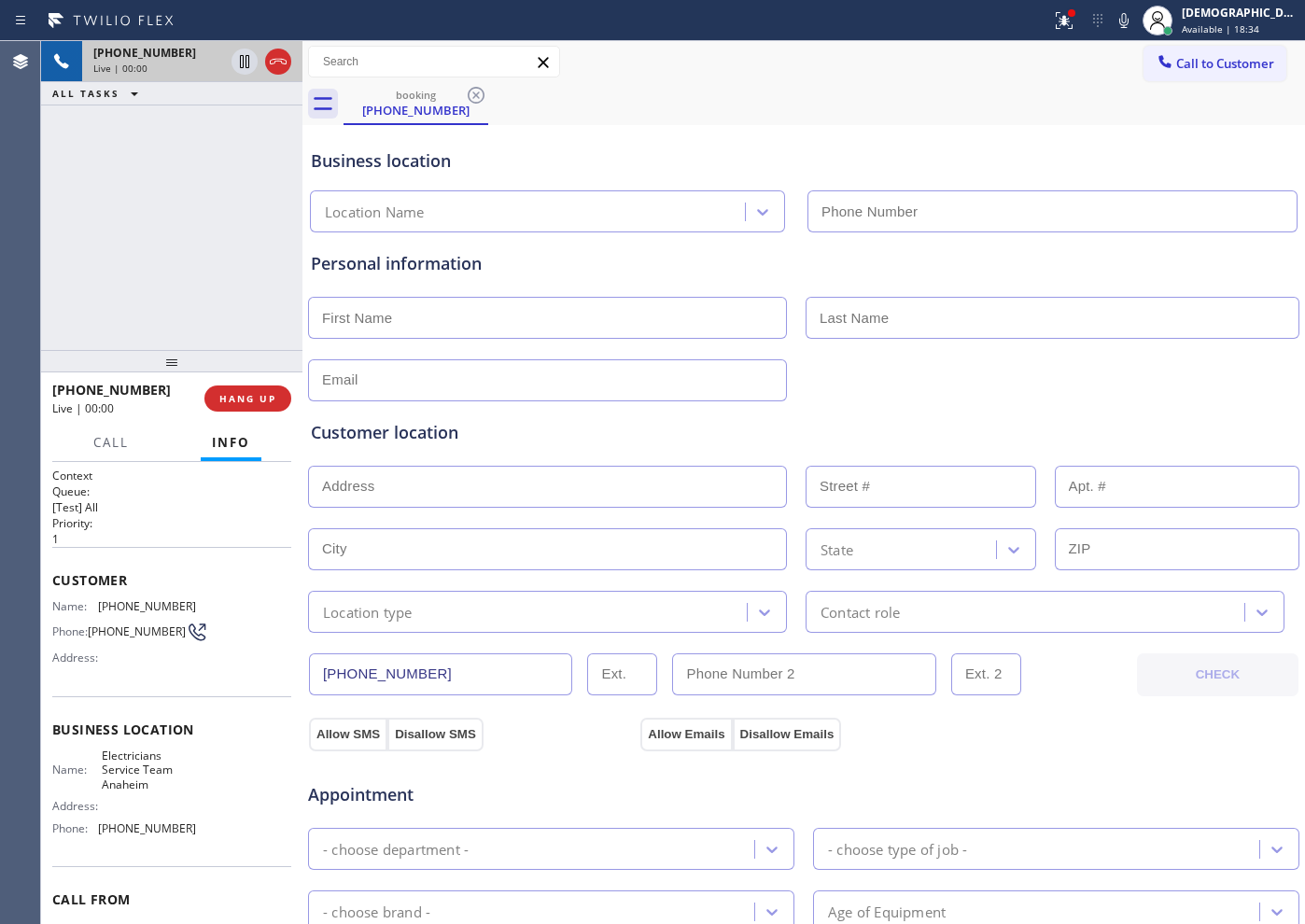
type input "[PHONE_NUMBER]"
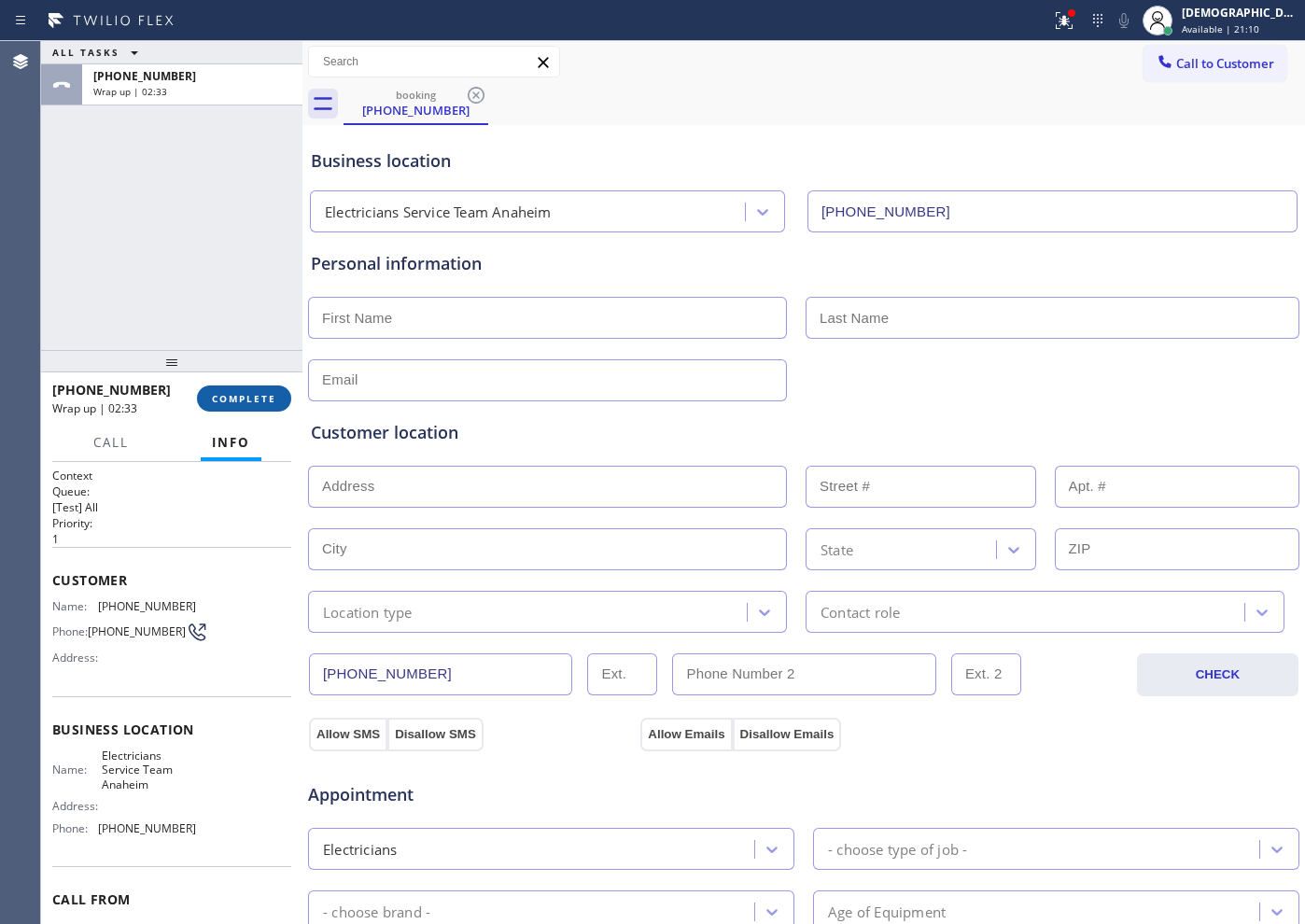
click at [252, 394] on span "COMPLETE" at bounding box center [244, 397] width 65 height 13
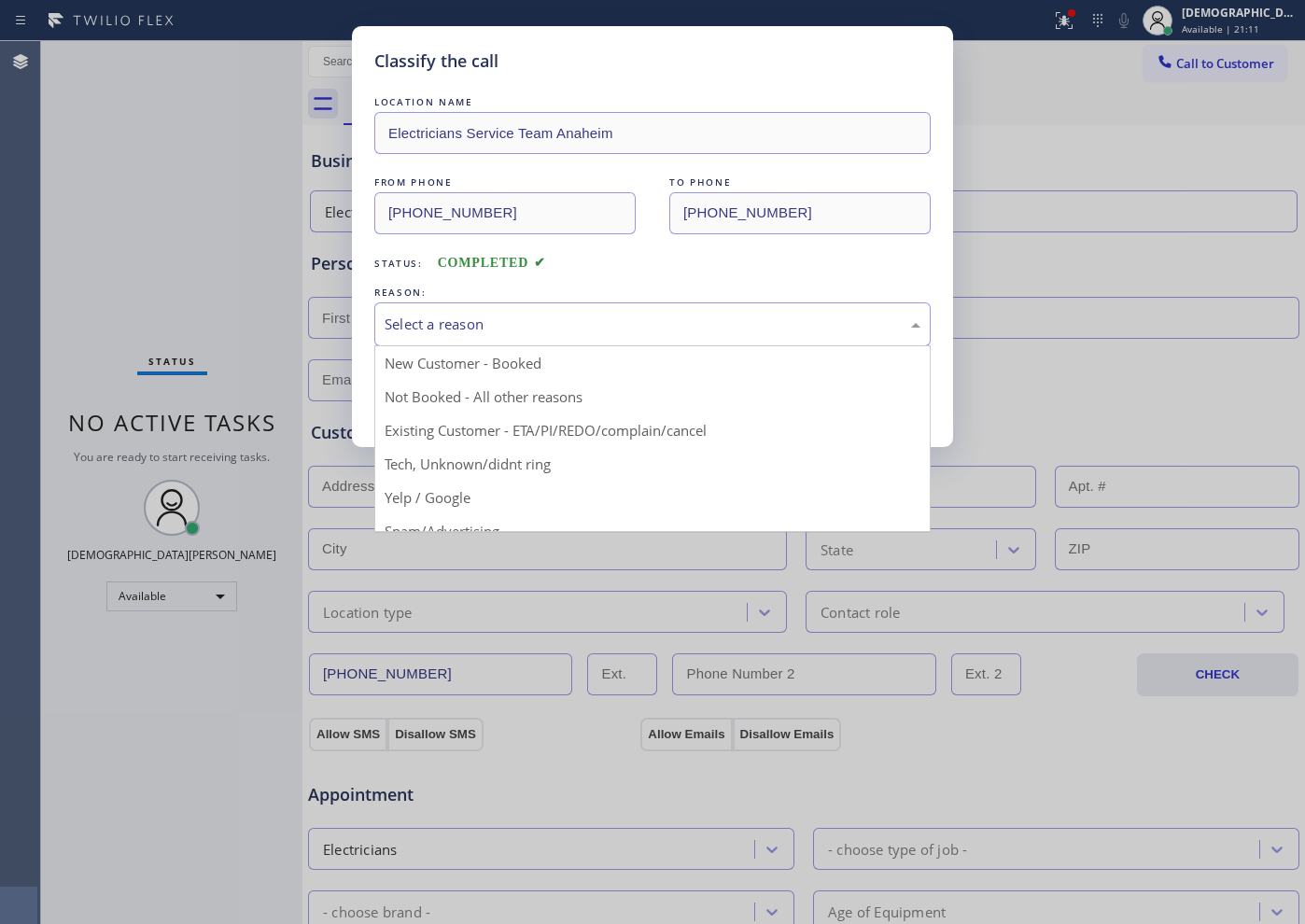
click at [440, 328] on div "Select a reason" at bounding box center [652, 325] width 536 height 22
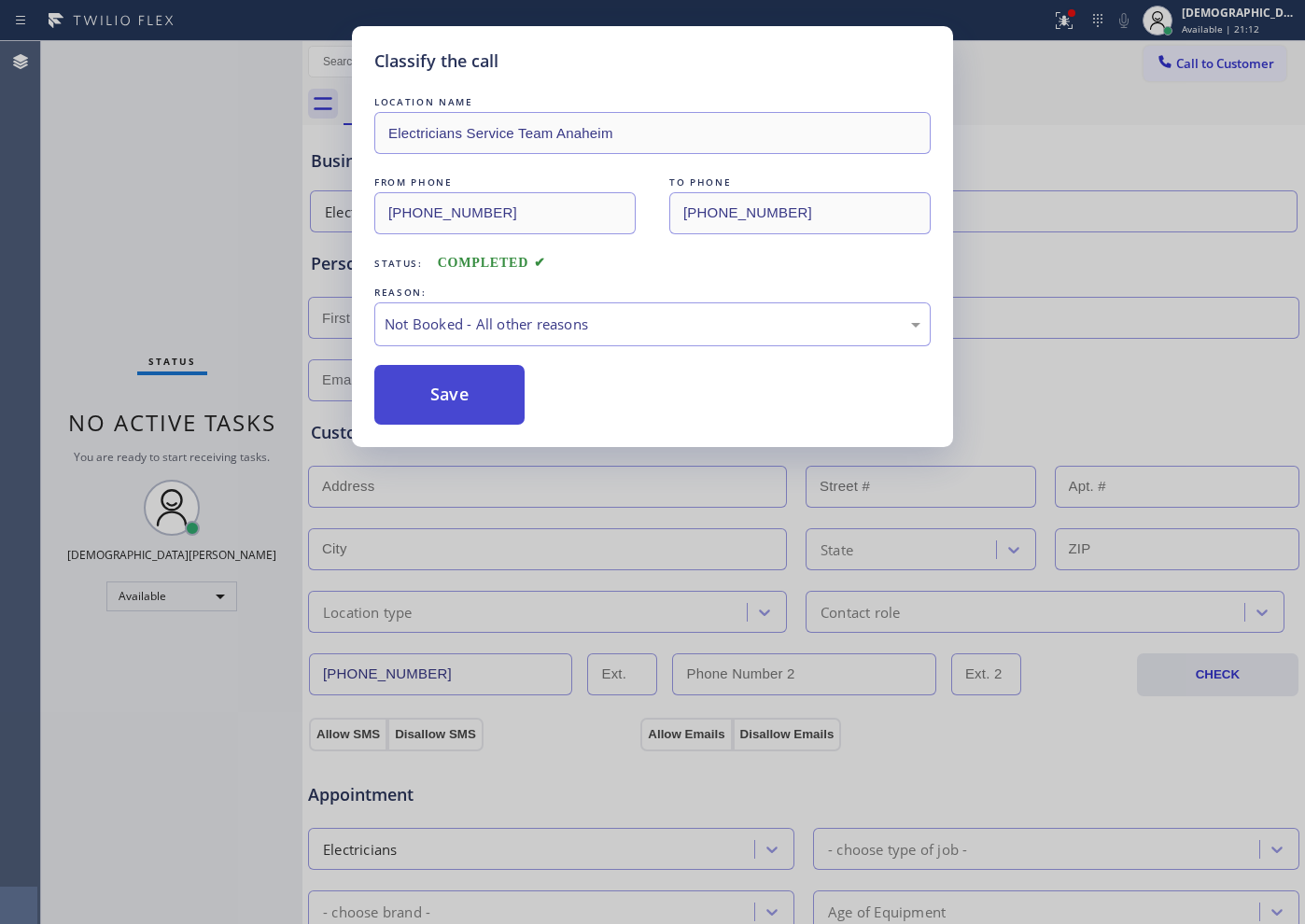
click at [442, 398] on button "Save" at bounding box center [449, 394] width 150 height 60
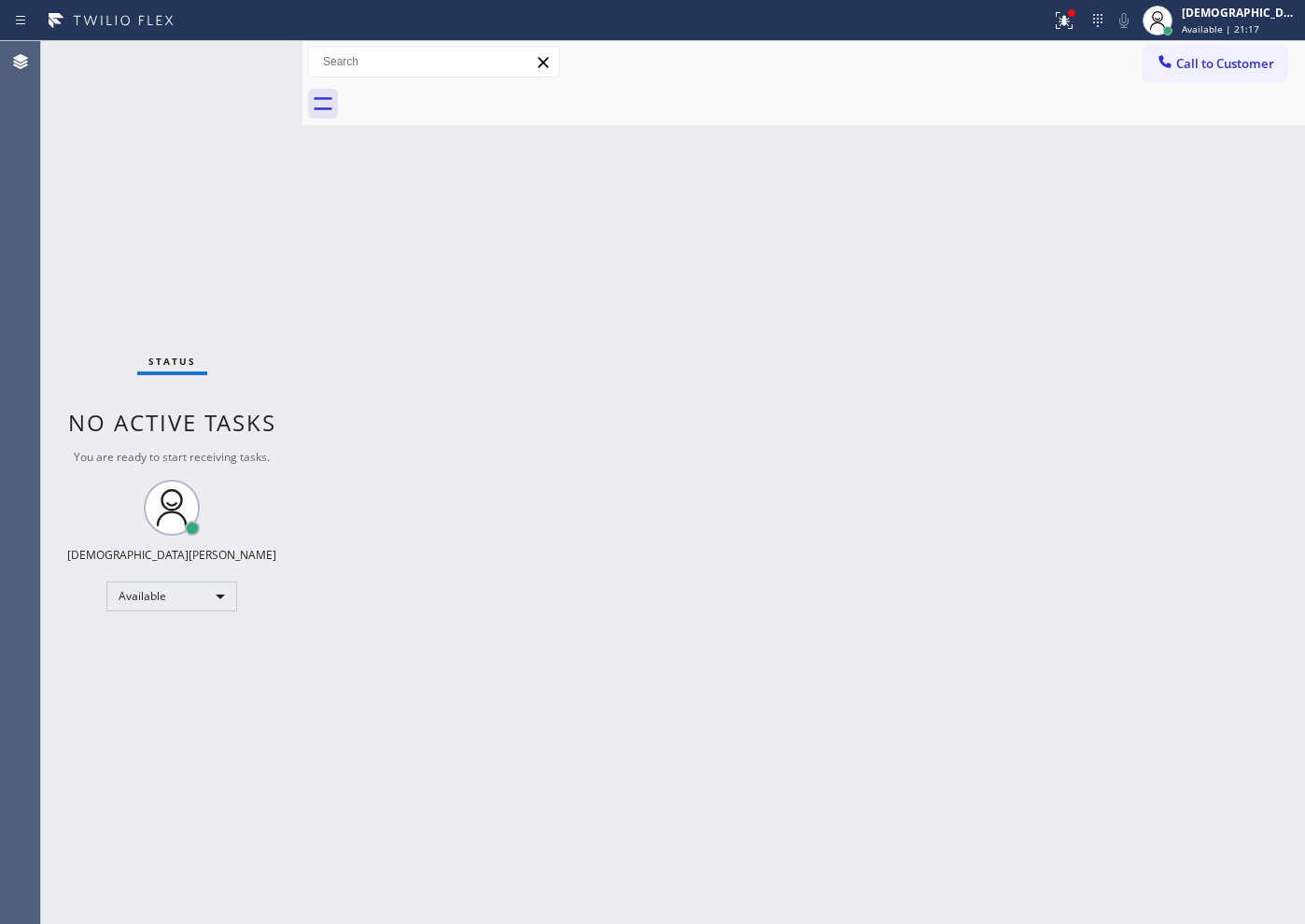
click at [189, 166] on div "Status No active tasks You are ready to start receiving tasks. Christian Cinco …" at bounding box center [171, 482] width 261 height 882
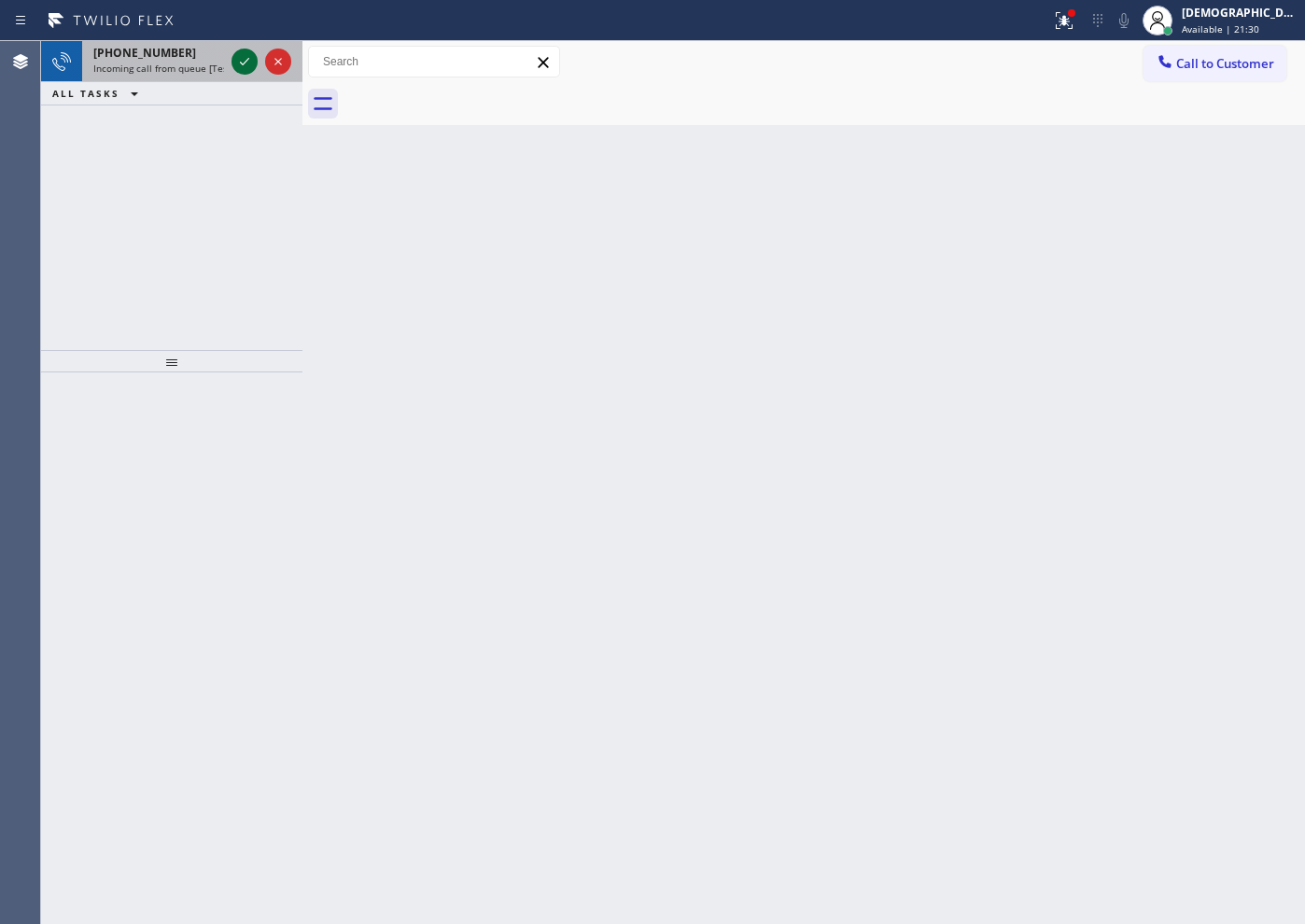
click at [243, 58] on icon at bounding box center [245, 62] width 23 height 23
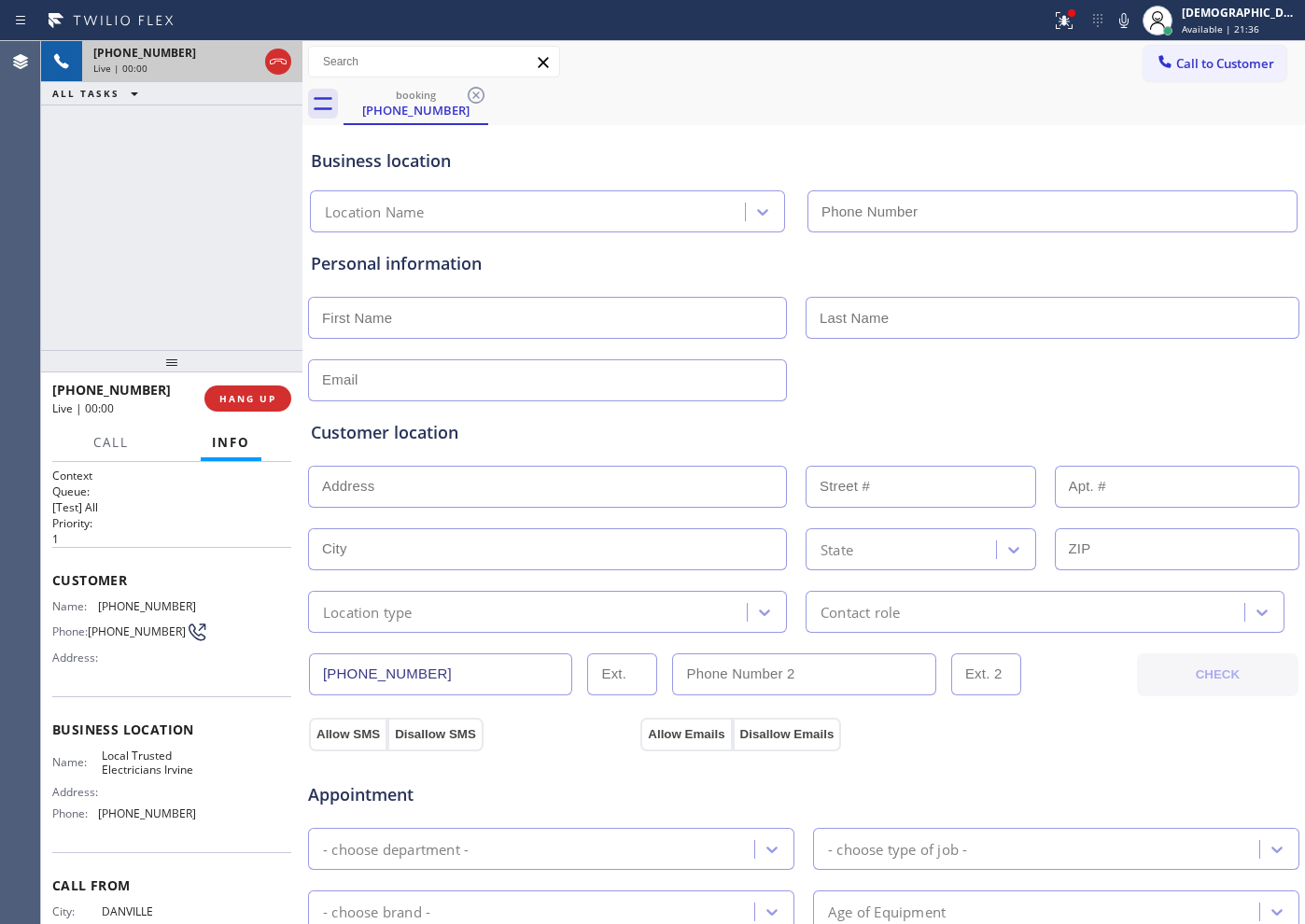
type input "[PHONE_NUMBER]"
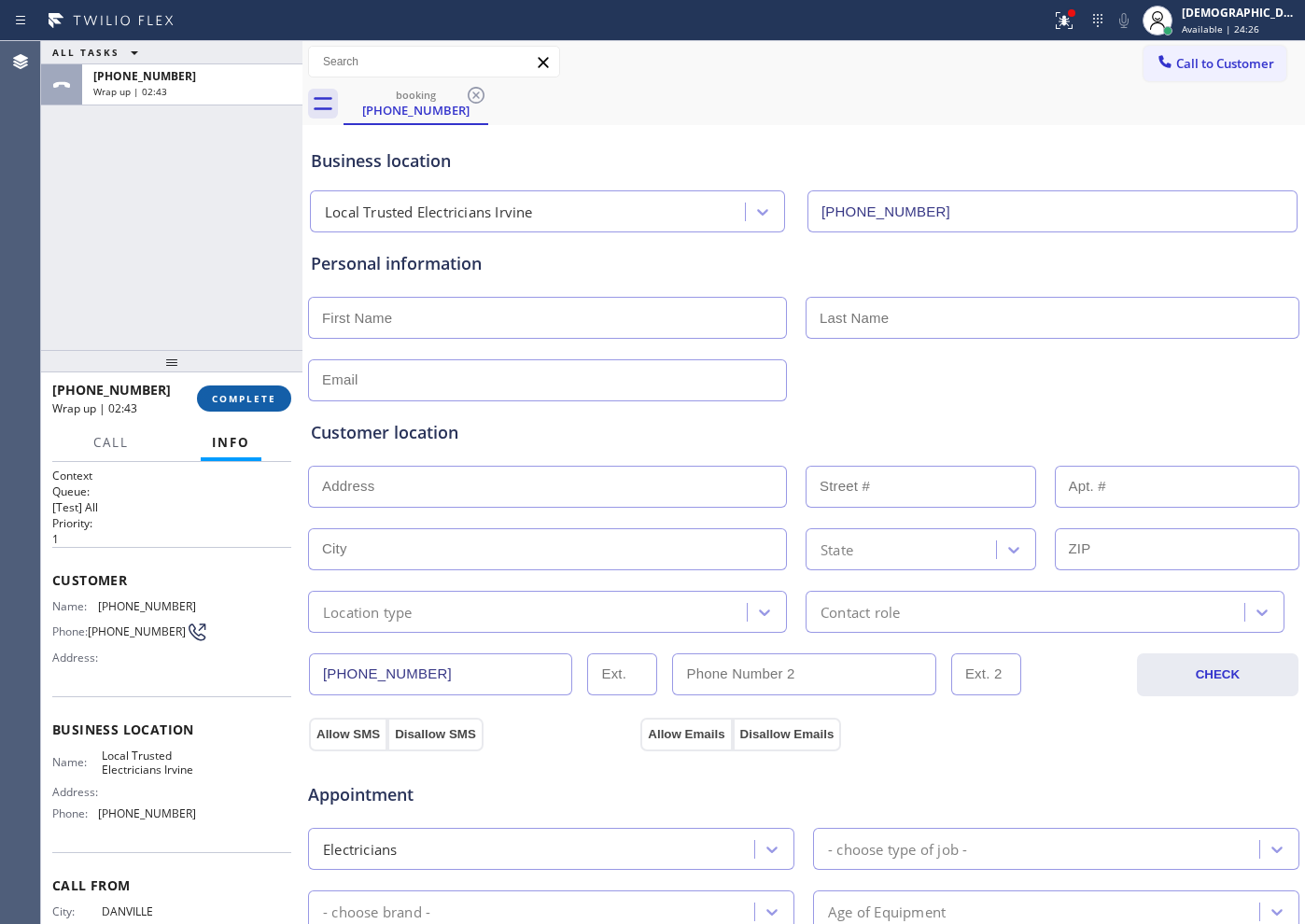
click at [207, 403] on button "COMPLETE" at bounding box center [244, 398] width 94 height 26
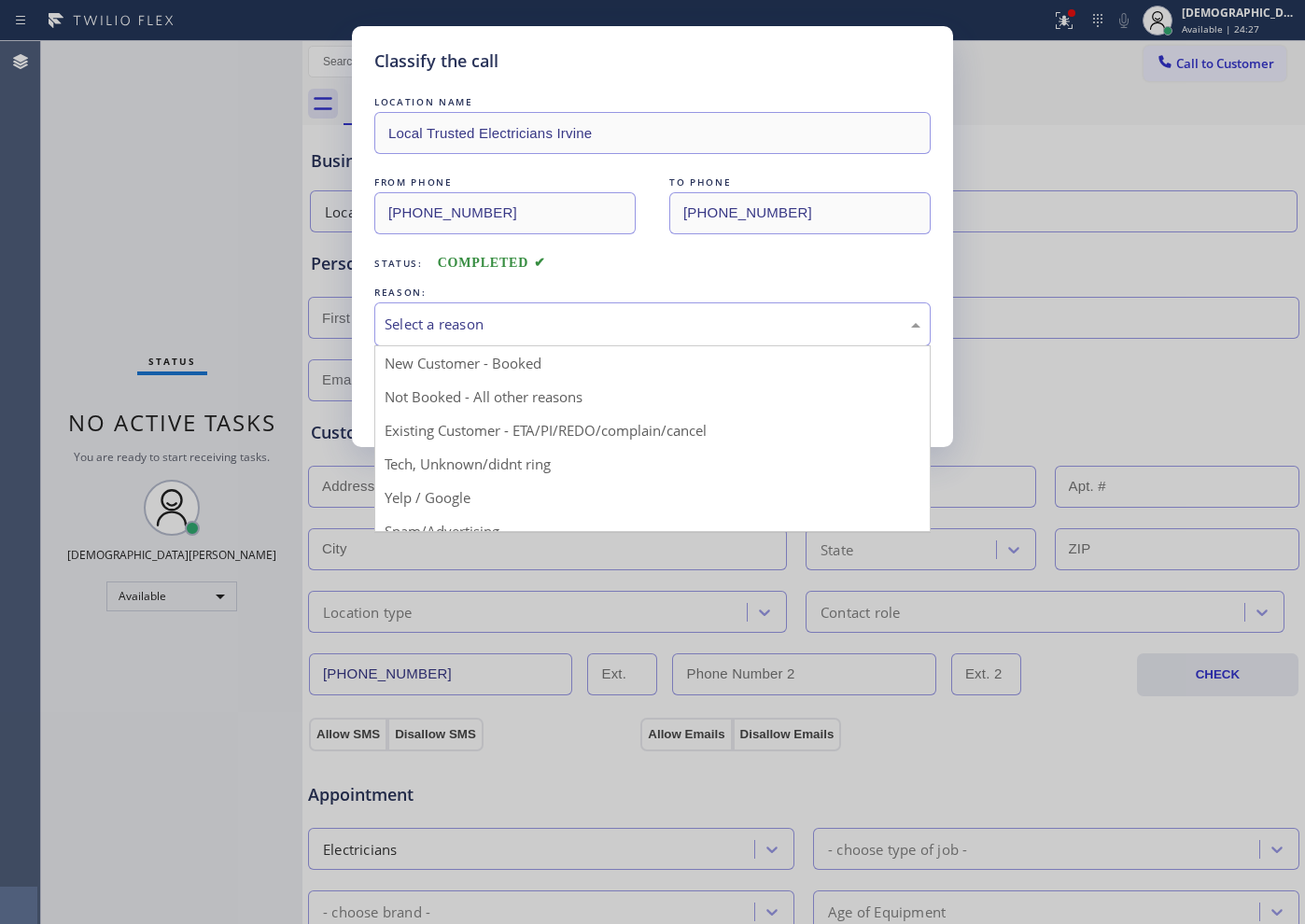
click at [443, 324] on div "Select a reason" at bounding box center [652, 325] width 536 height 22
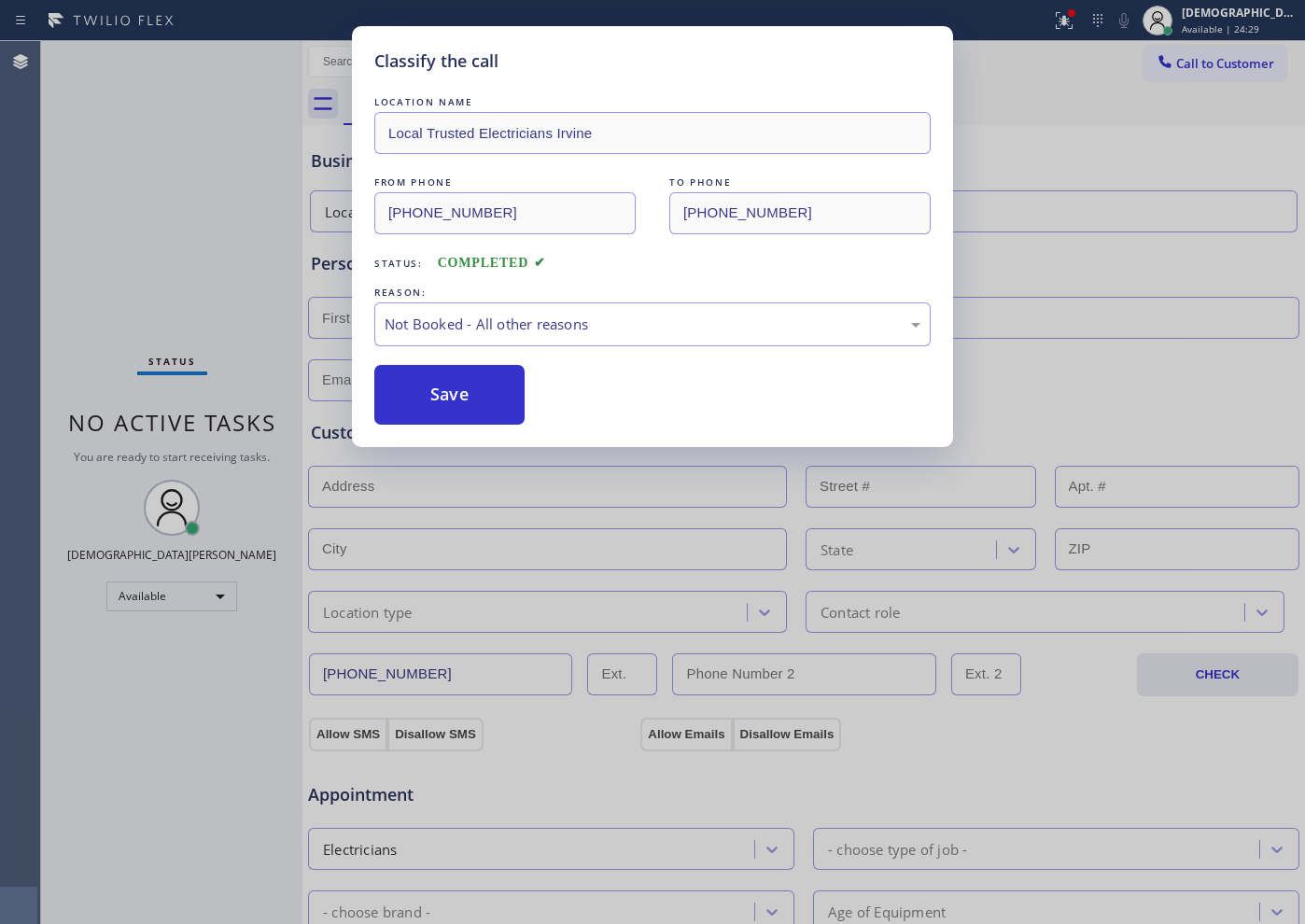
click at [431, 391] on button "Save" at bounding box center [449, 394] width 150 height 60
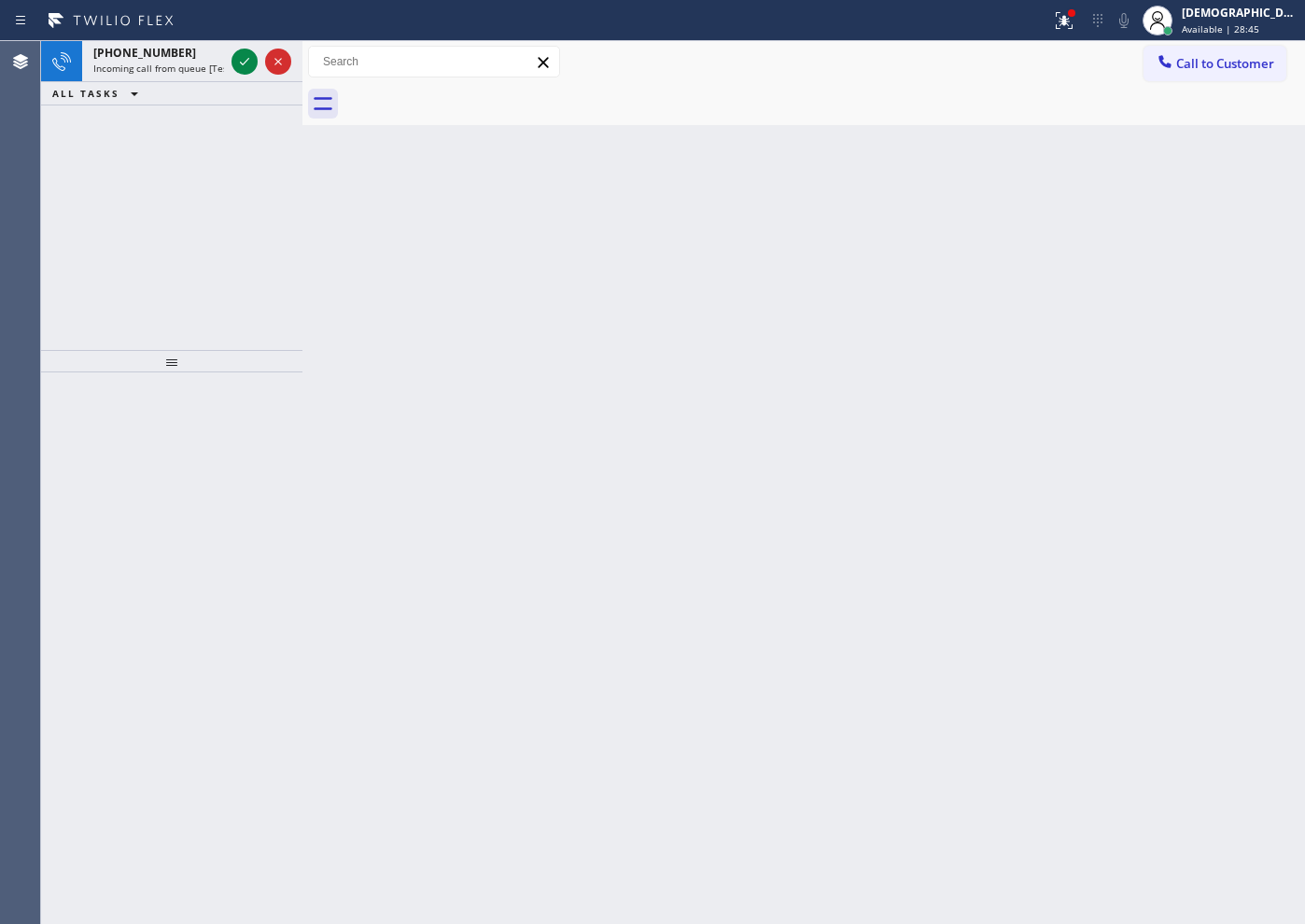
click at [226, 247] on div "+14802274672 Incoming call from queue [Test] All ALL TASKS ALL TASKS ACTIVE TAS…" at bounding box center [171, 195] width 261 height 309
click at [1235, 23] on span "Available | 29:19" at bounding box center [1221, 29] width 78 height 13
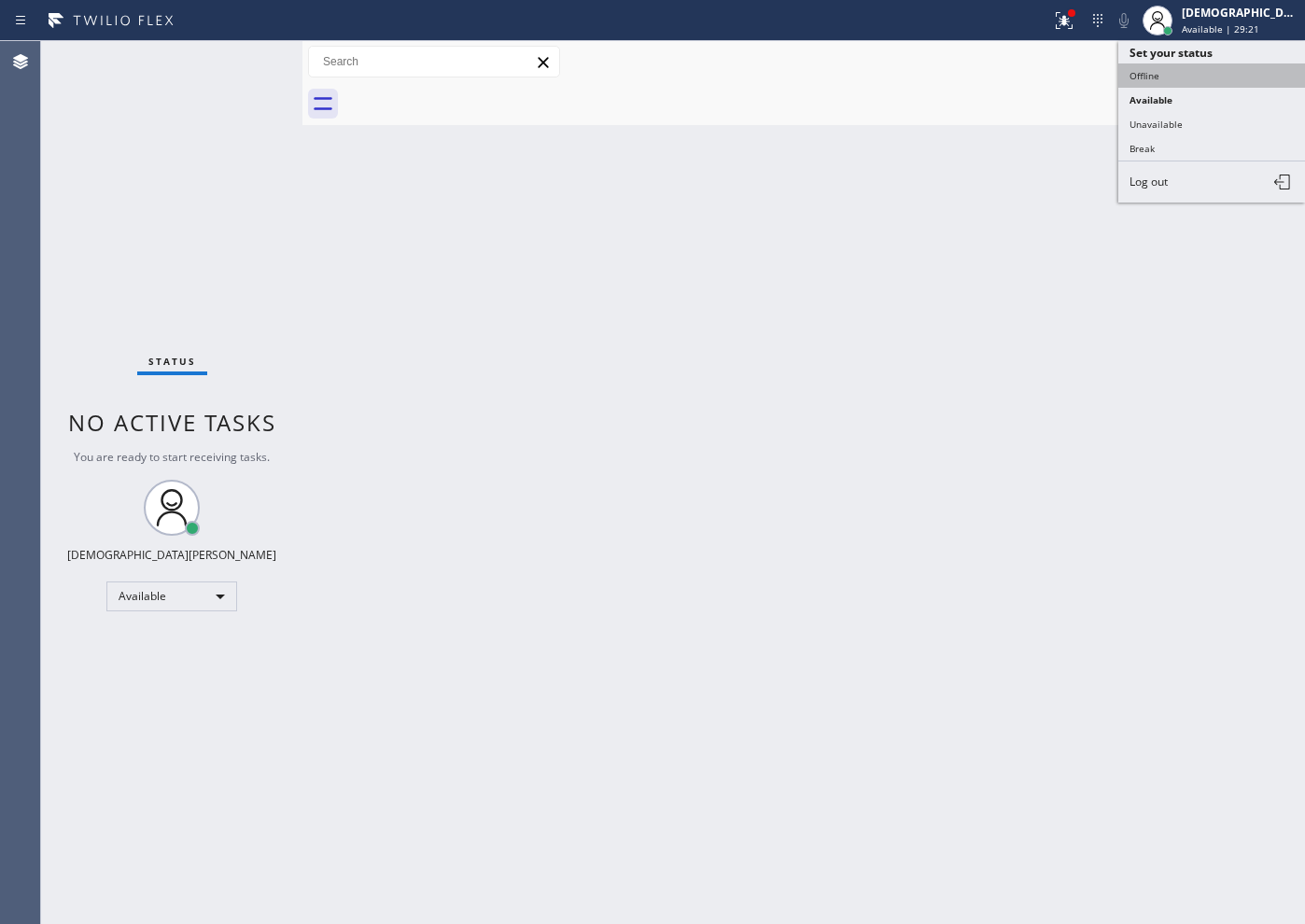
click at [1173, 74] on button "Offline" at bounding box center [1212, 76] width 187 height 24
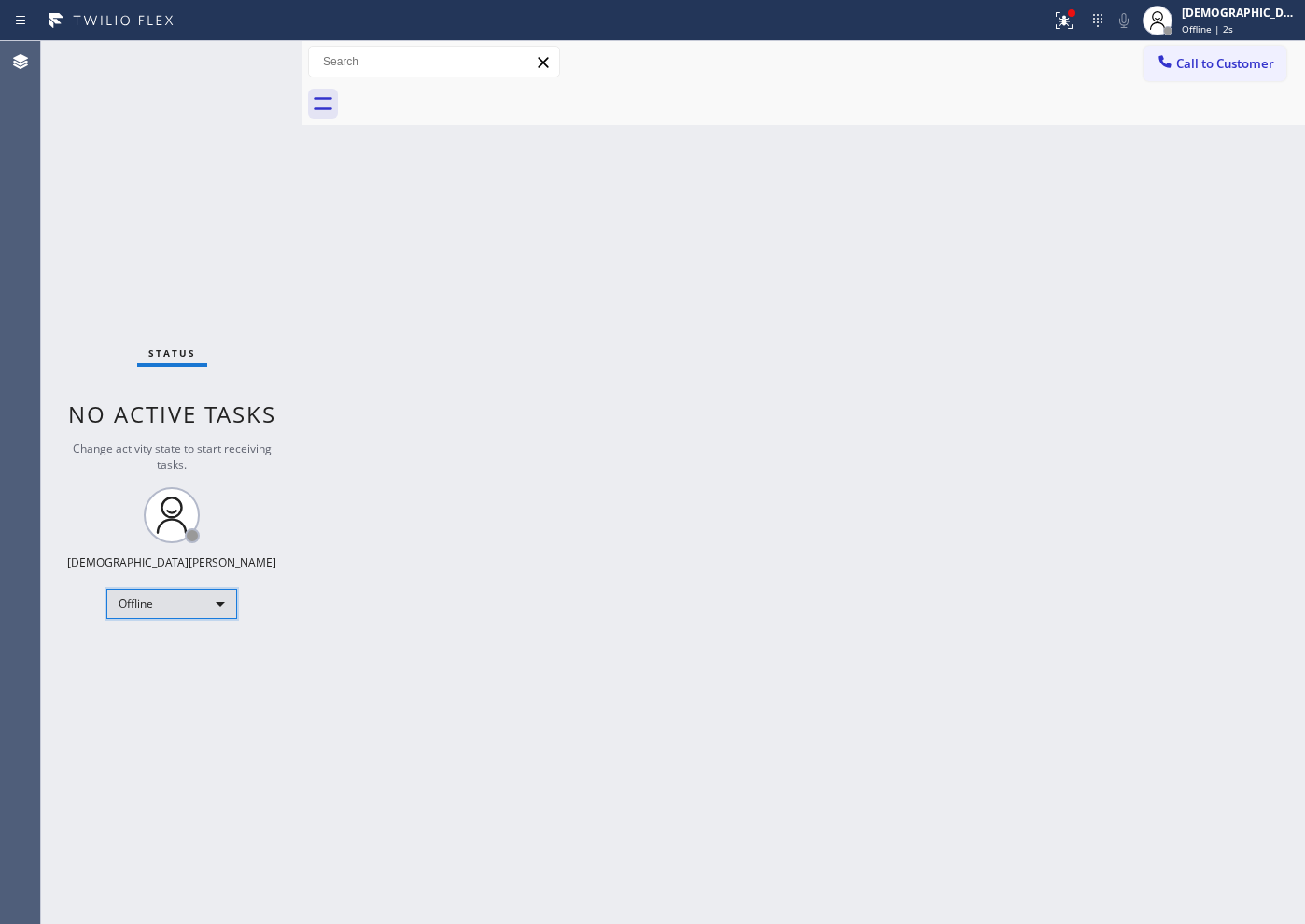
click at [172, 612] on div "Offline" at bounding box center [171, 604] width 130 height 30
click at [408, 514] on div at bounding box center [652, 462] width 1305 height 924
click at [1233, 24] on span "Offline | 6s" at bounding box center [1208, 29] width 52 height 13
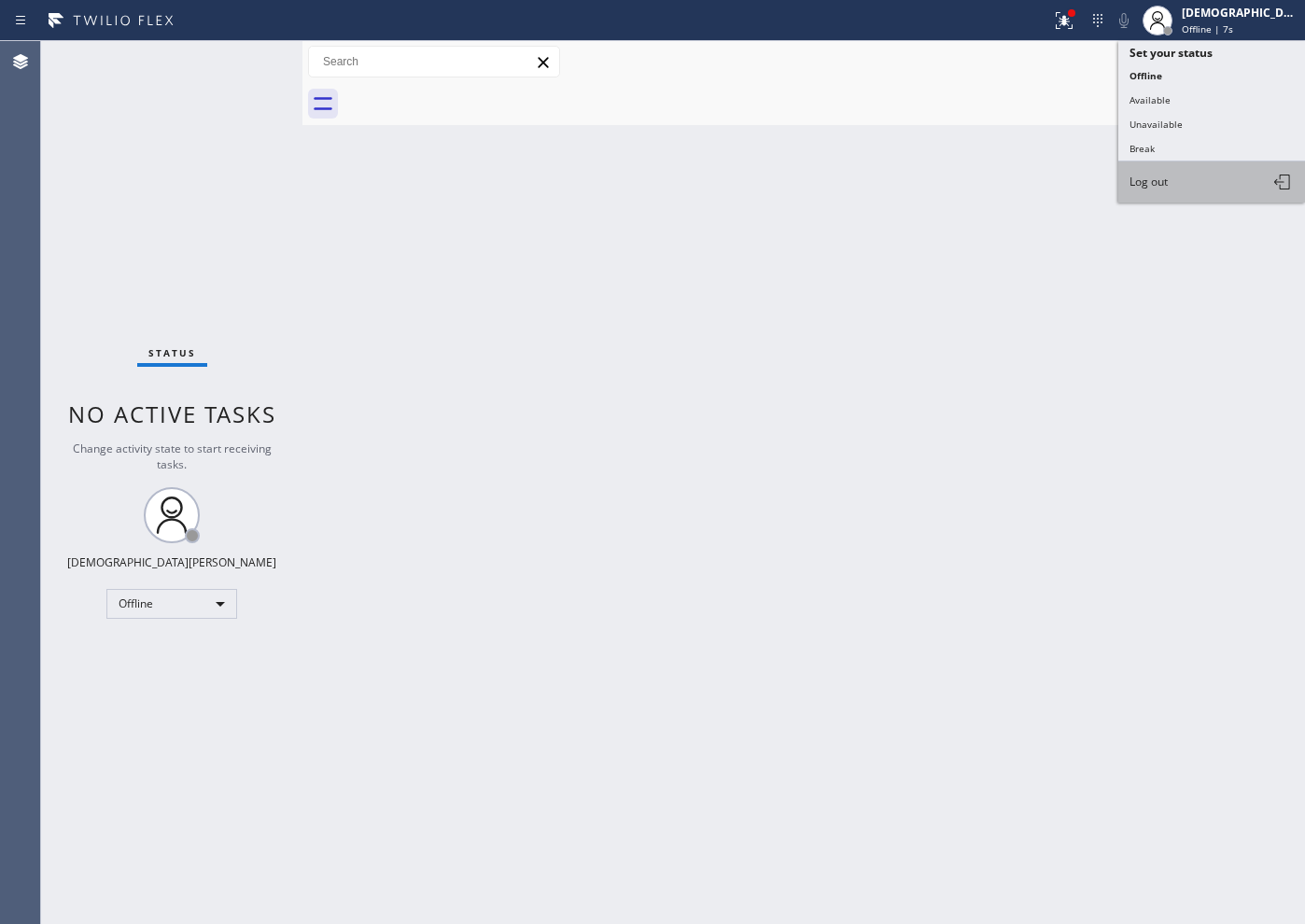
click at [1190, 179] on button "Log out" at bounding box center [1212, 181] width 187 height 41
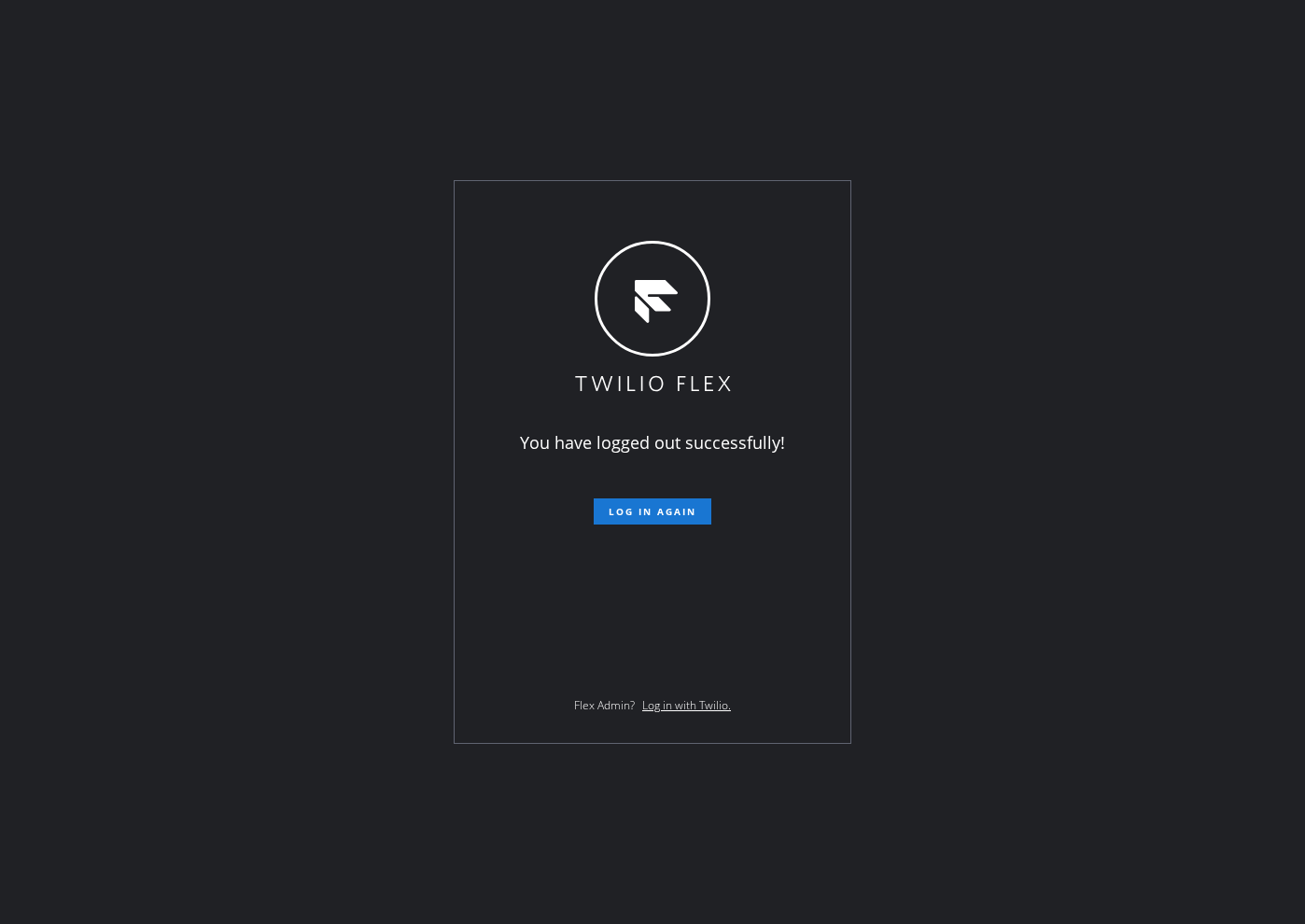
click at [192, 113] on div "You have logged out successfully! Log in again Flex Admin? Log in with Twilio." at bounding box center [652, 462] width 1305 height 924
